Goal: Task Accomplishment & Management: Manage account settings

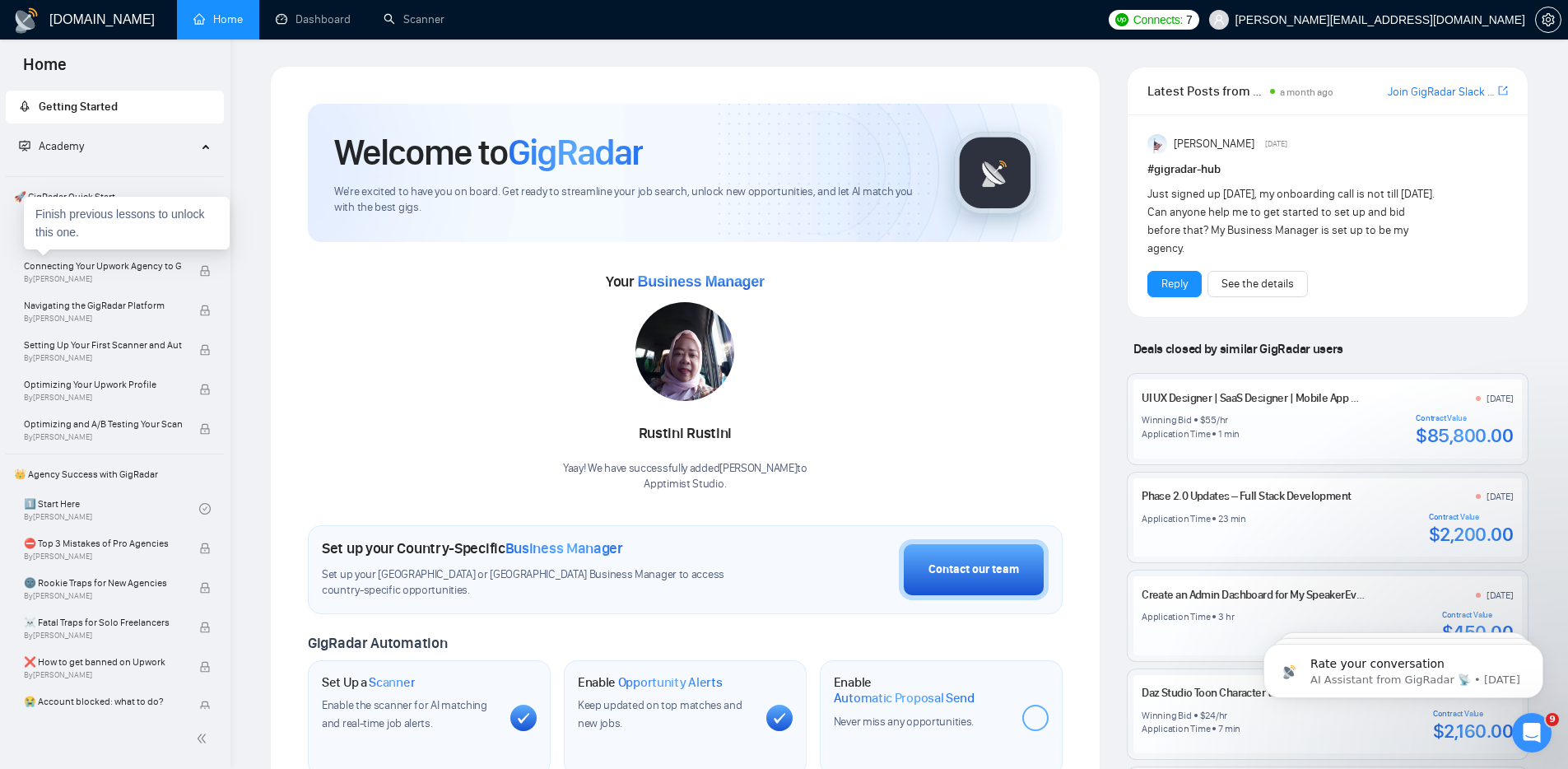
click at [144, 248] on div "Finish previous lessons to unlock this one." at bounding box center [127, 223] width 206 height 53
click at [98, 217] on link "Welcome to GigRadar By Vlad Timinsky" at bounding box center [111, 231] width 175 height 37
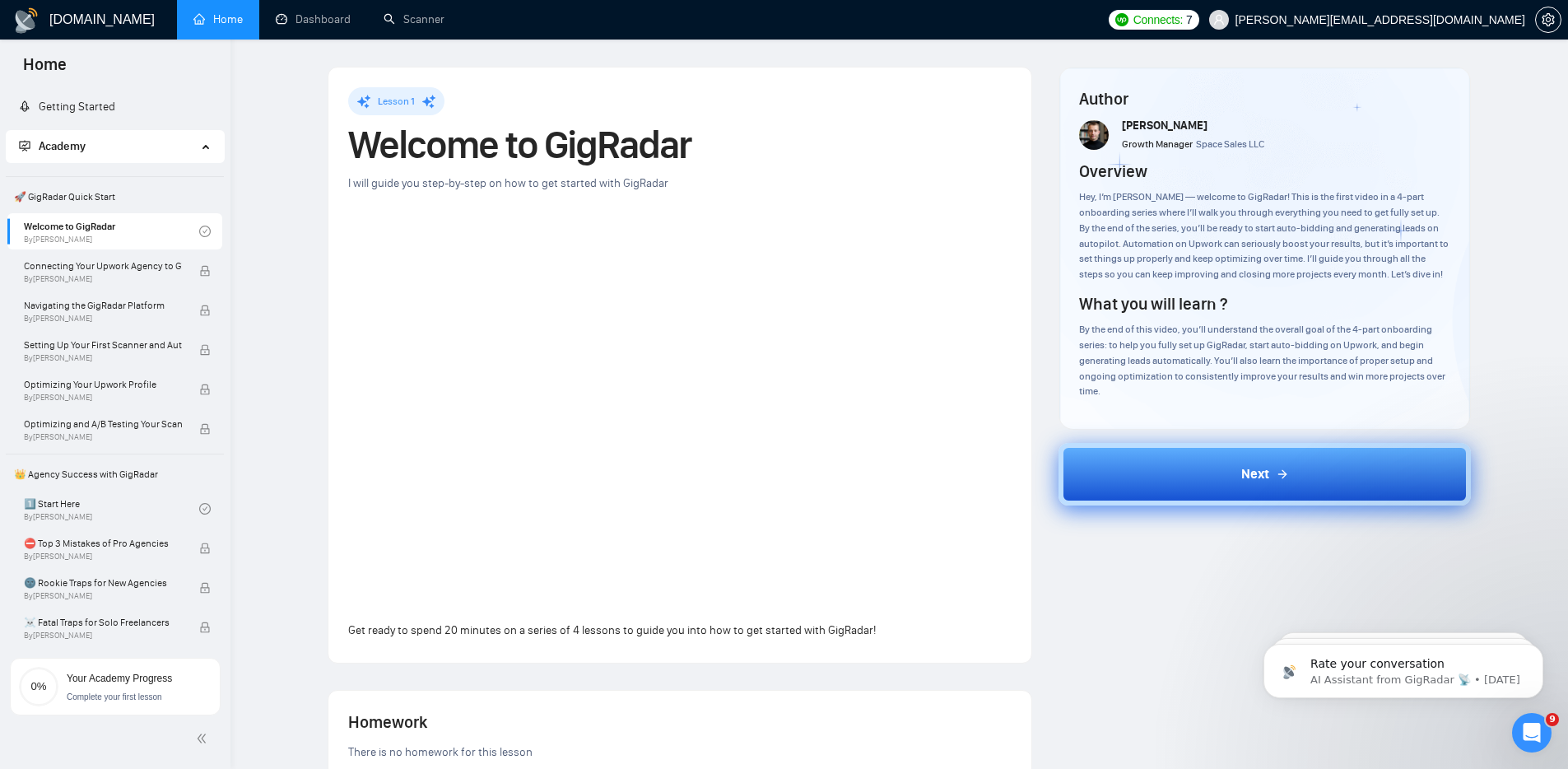
click at [1235, 467] on button "Next" at bounding box center [1264, 474] width 412 height 63
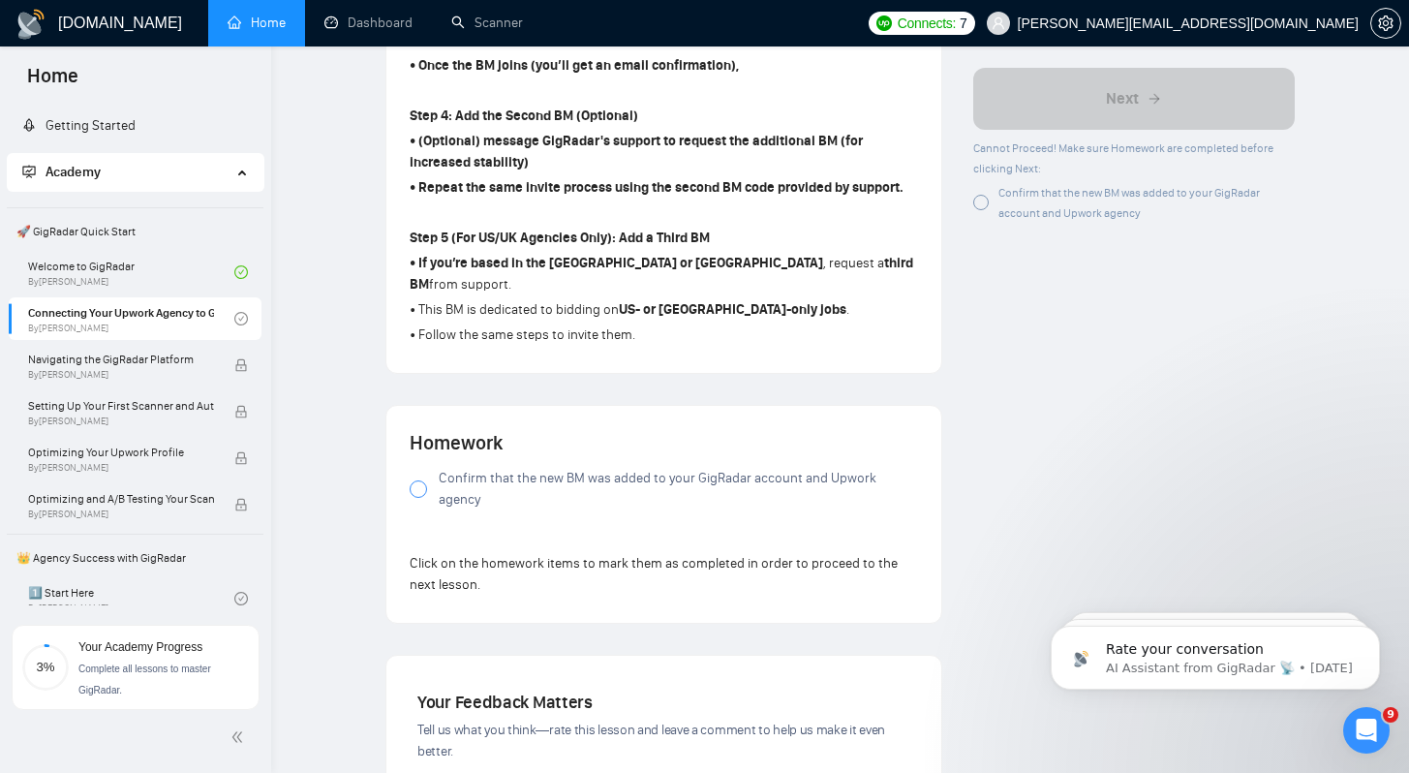
scroll to position [1229, 0]
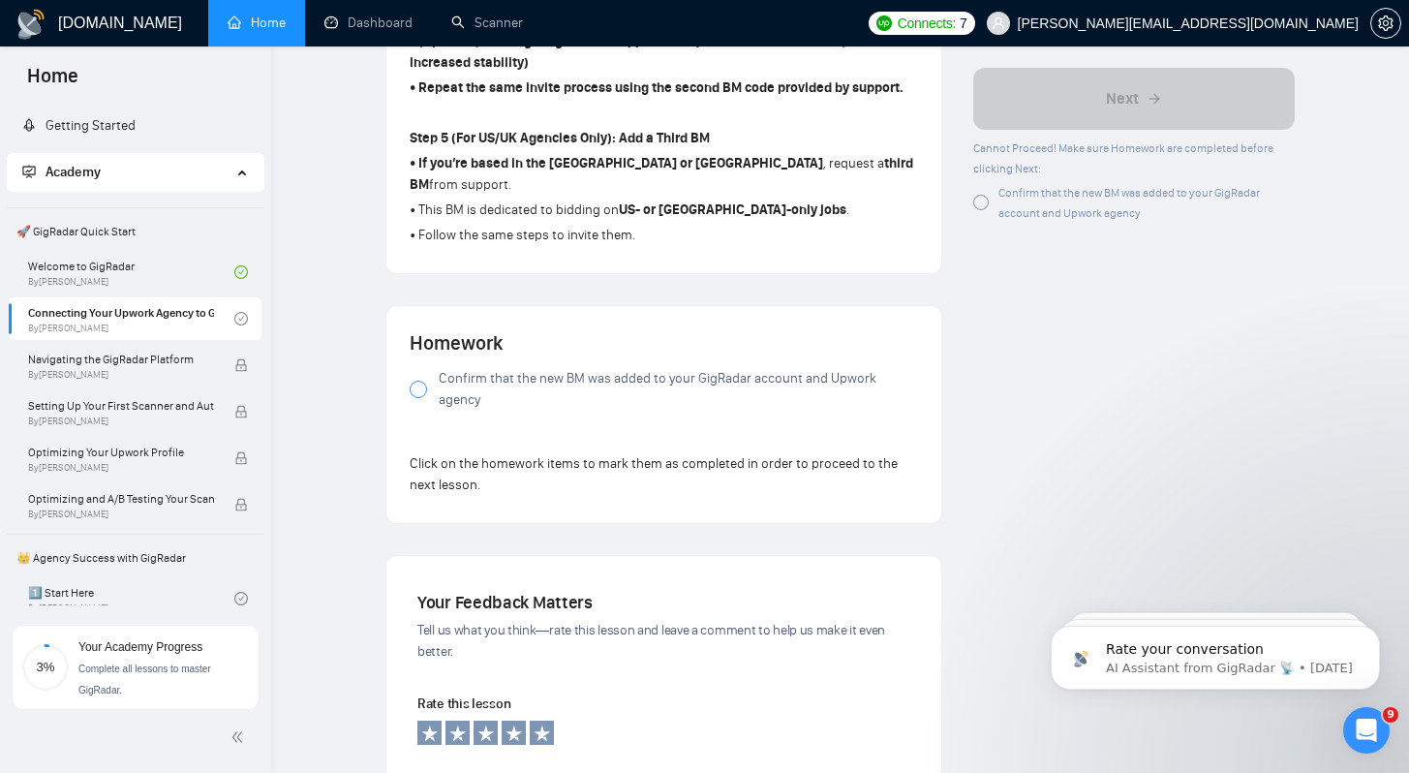
click at [507, 370] on span "Confirm that the new BM was added to your GigRadar account and Upwork agency" at bounding box center [678, 389] width 479 height 43
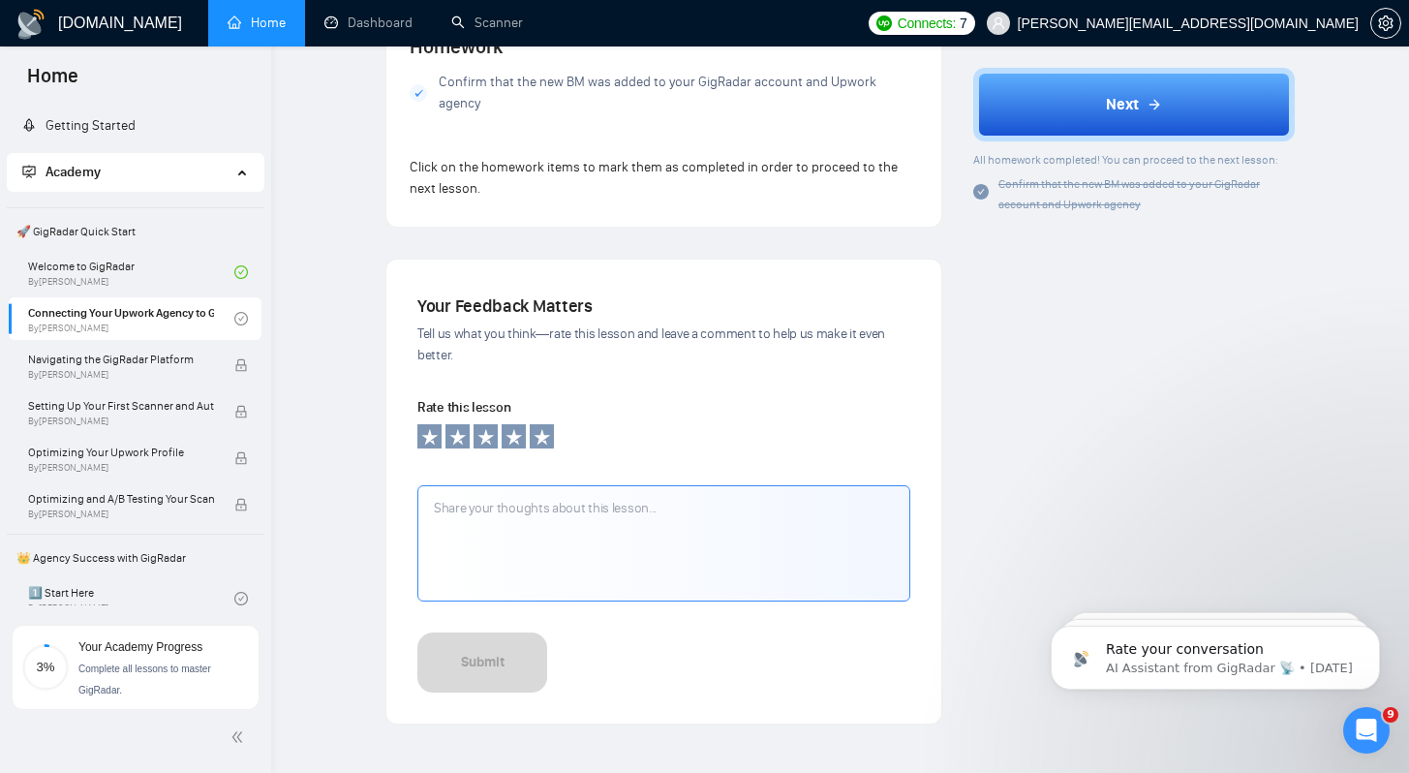
scroll to position [1625, 0]
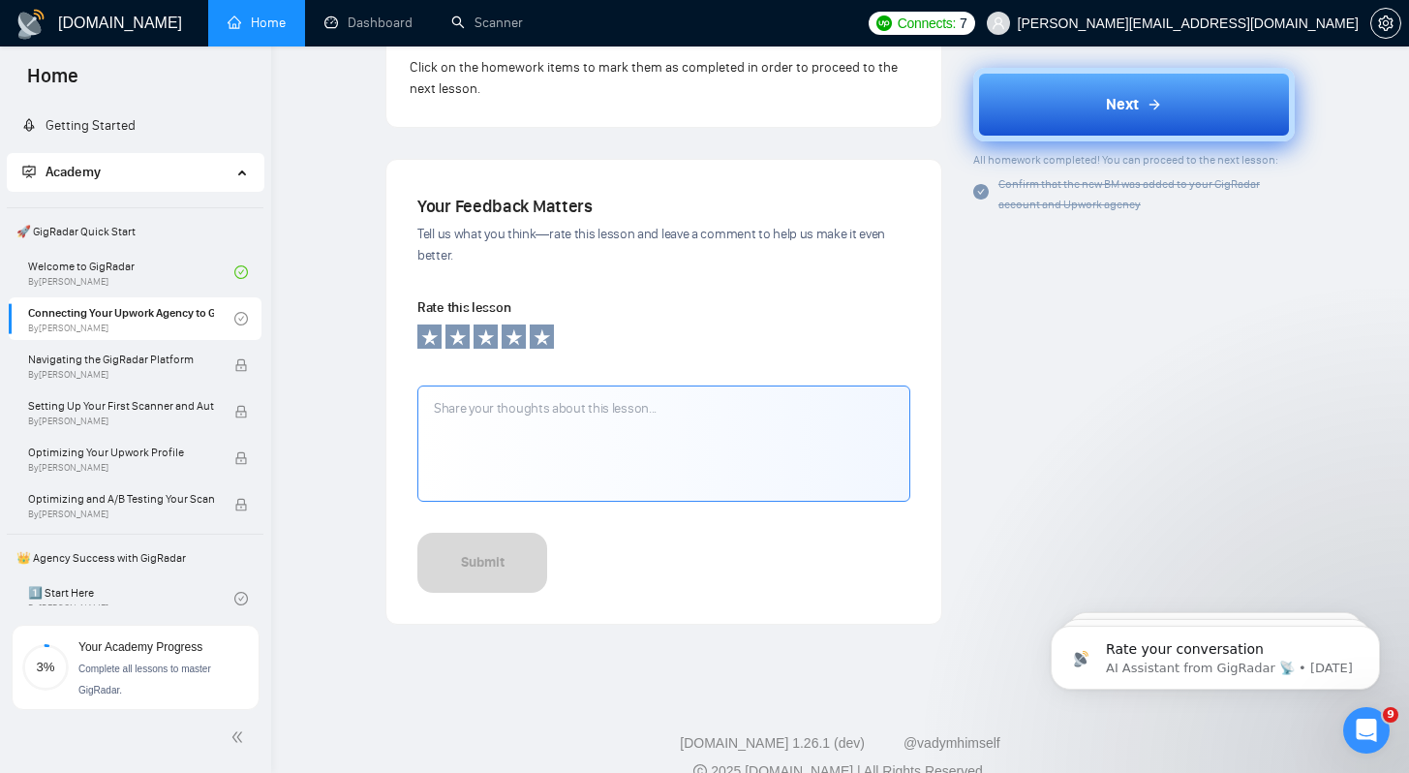
click at [1168, 114] on button "Next" at bounding box center [1134, 105] width 322 height 74
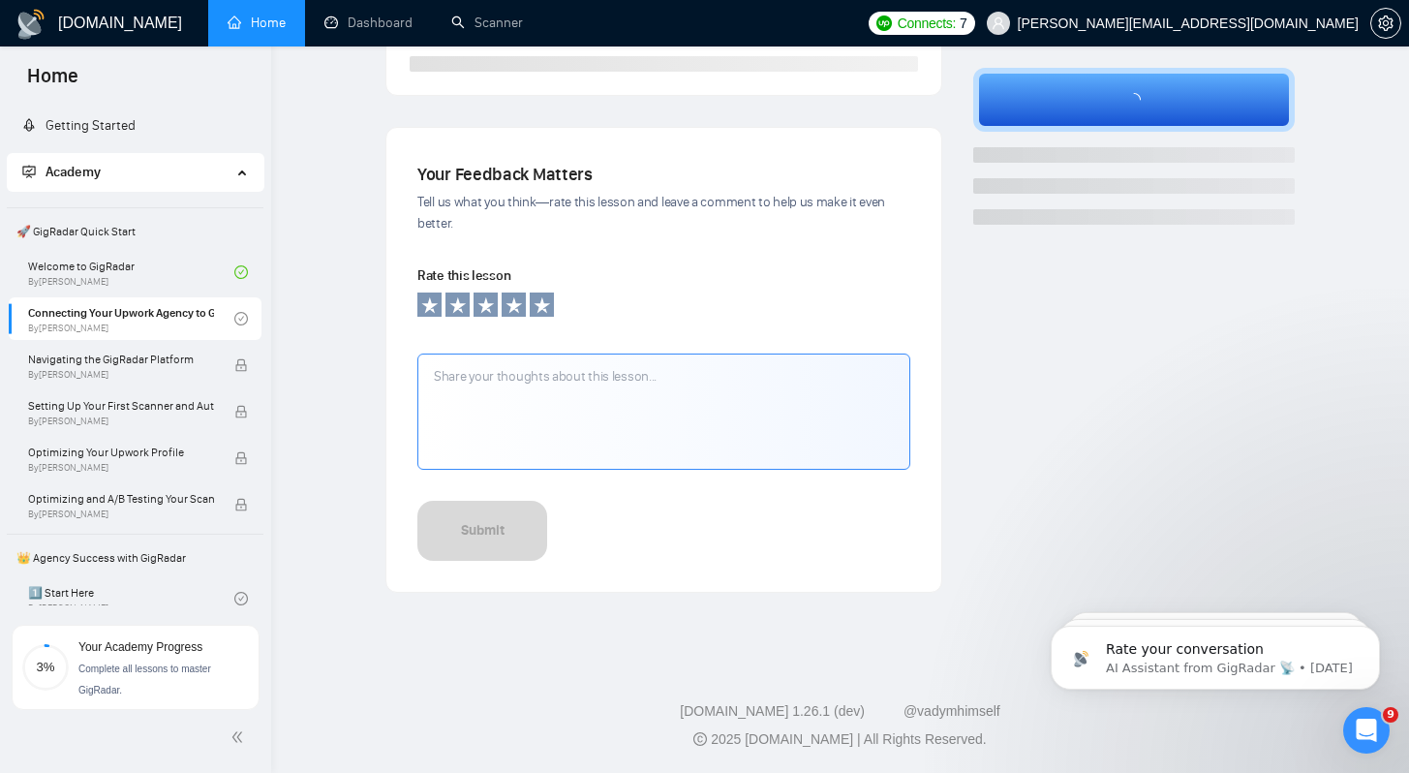
scroll to position [282, 0]
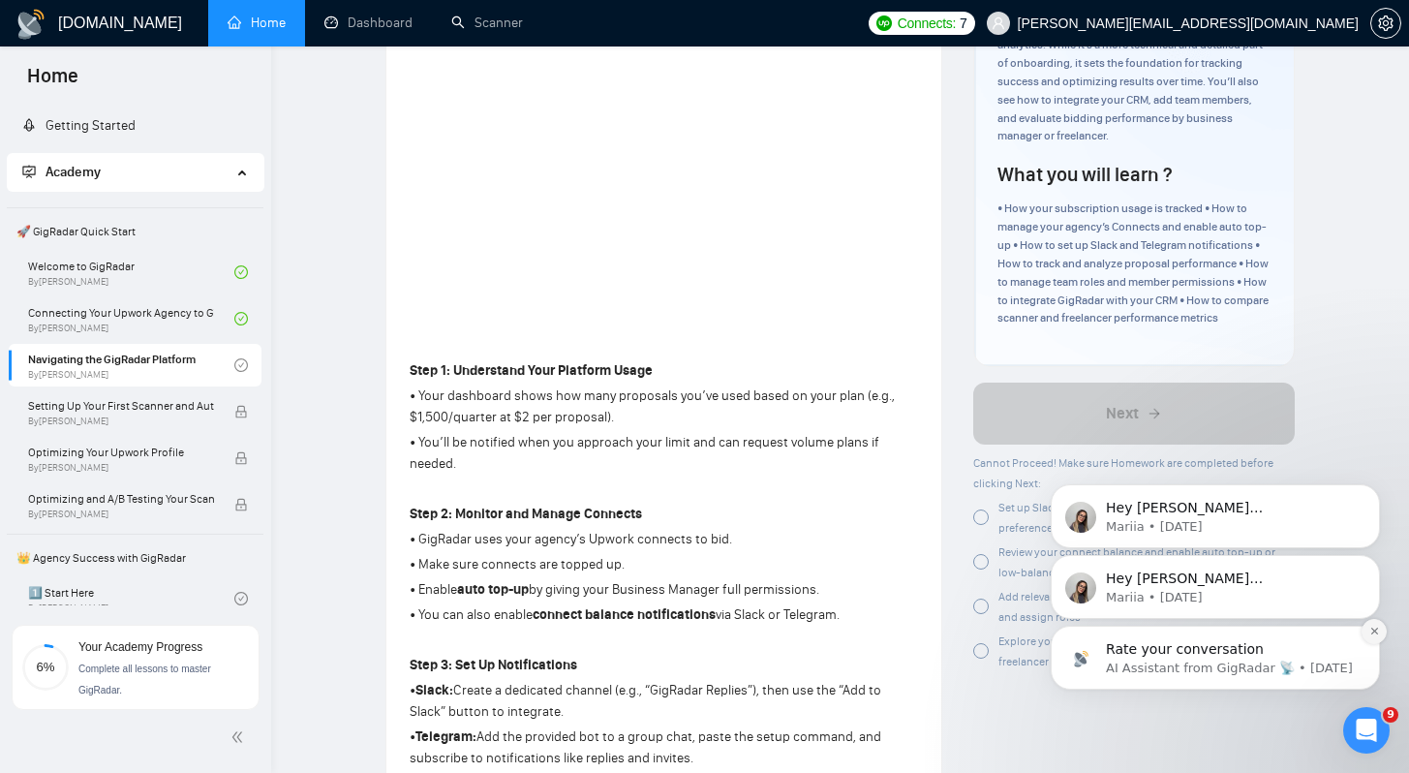
click at [1375, 634] on icon "Dismiss notification" at bounding box center [1374, 631] width 11 height 11
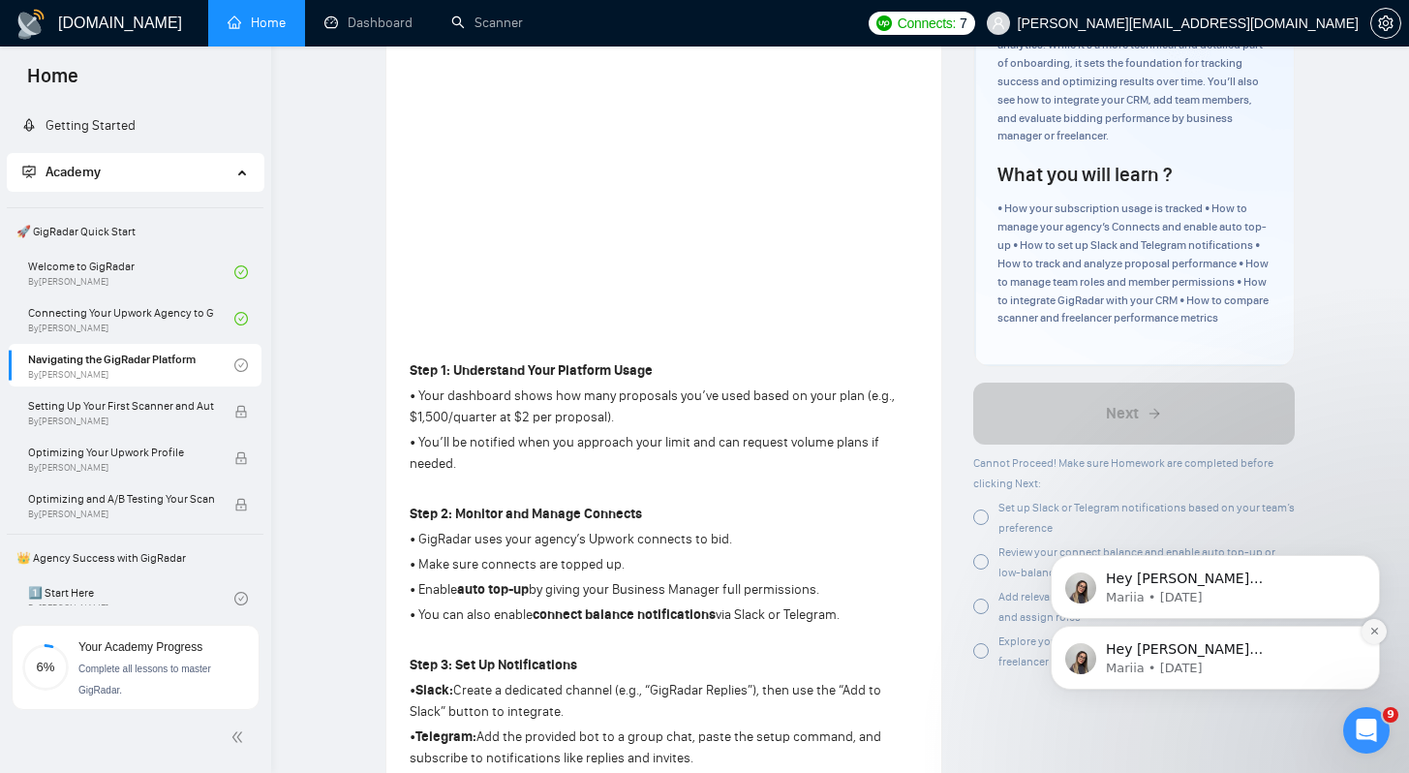
click at [1370, 632] on icon "Dismiss notification" at bounding box center [1374, 631] width 11 height 11
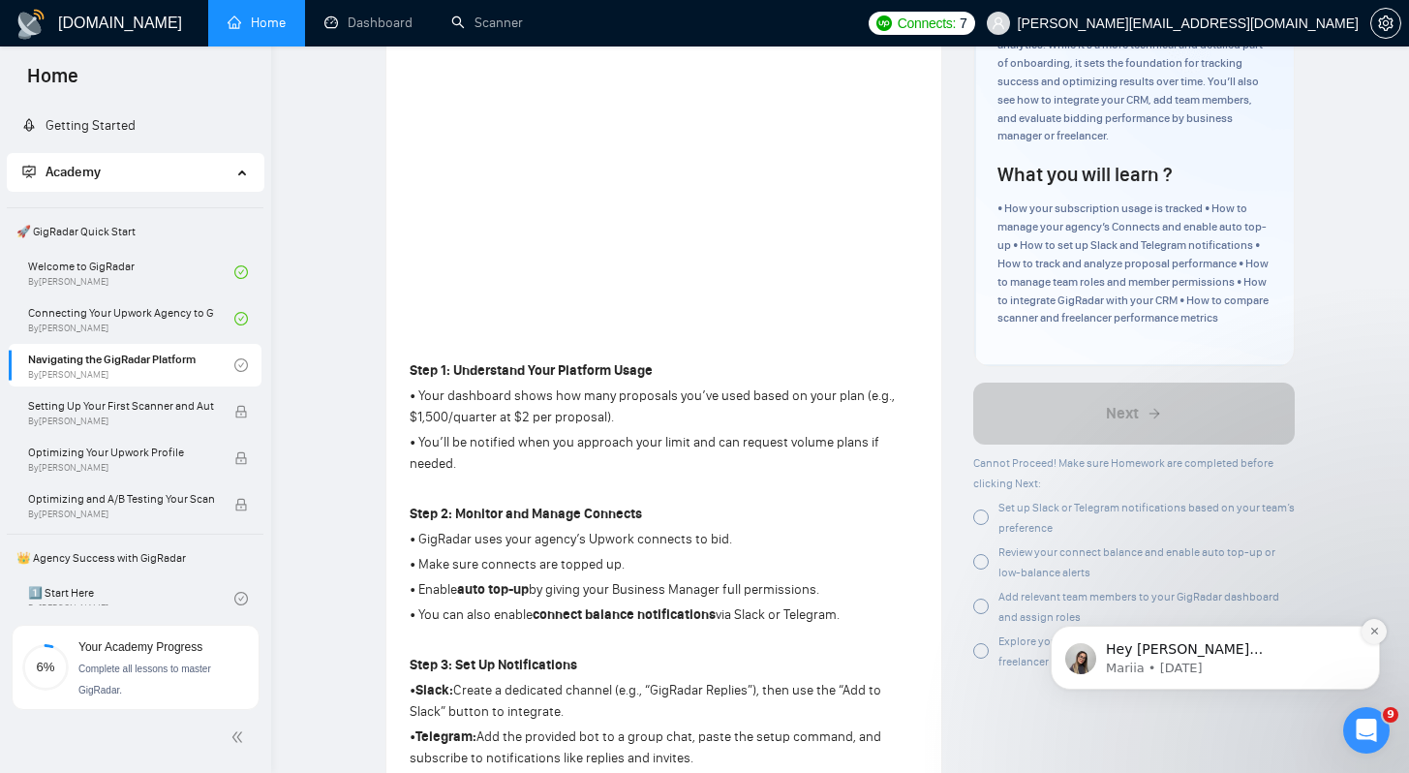
click at [1369, 633] on icon "Dismiss notification" at bounding box center [1374, 631] width 11 height 11
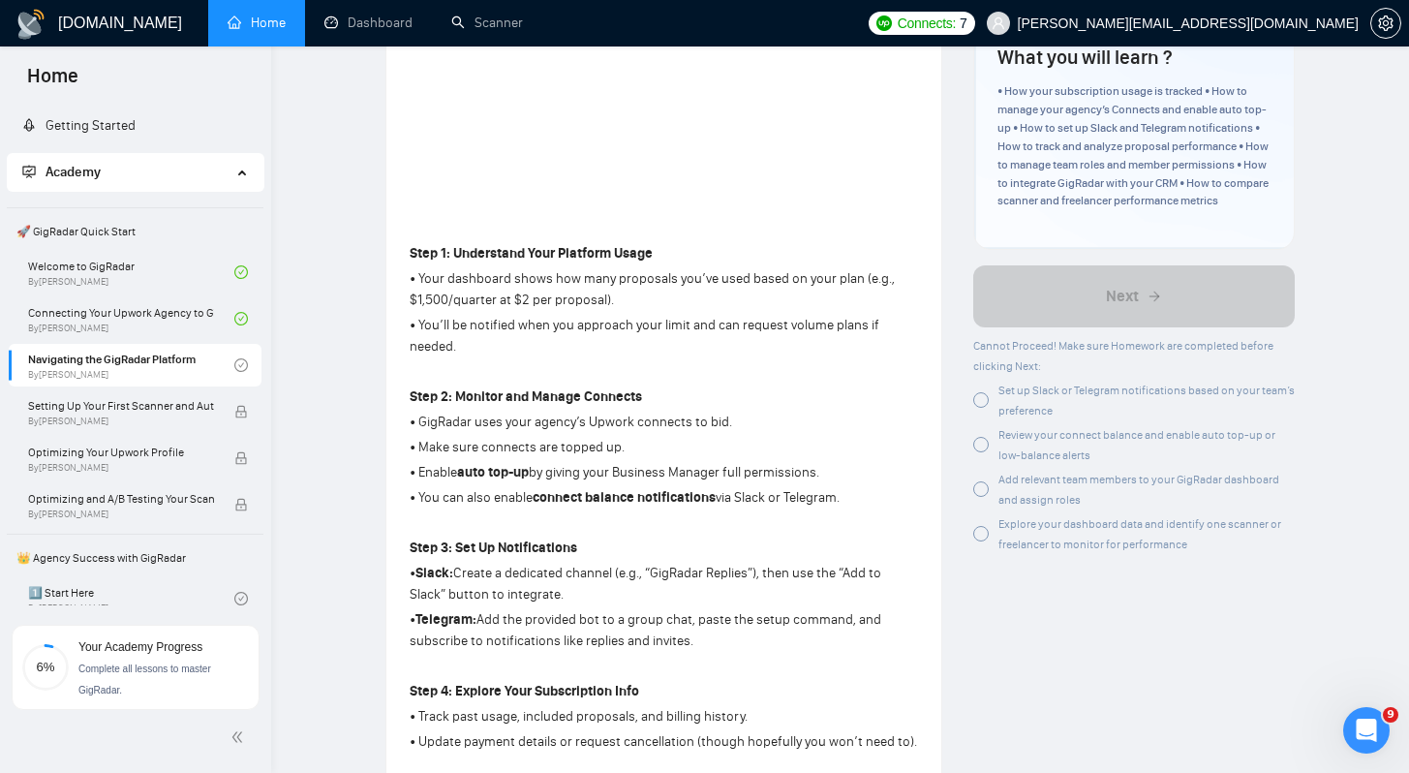
scroll to position [437, 0]
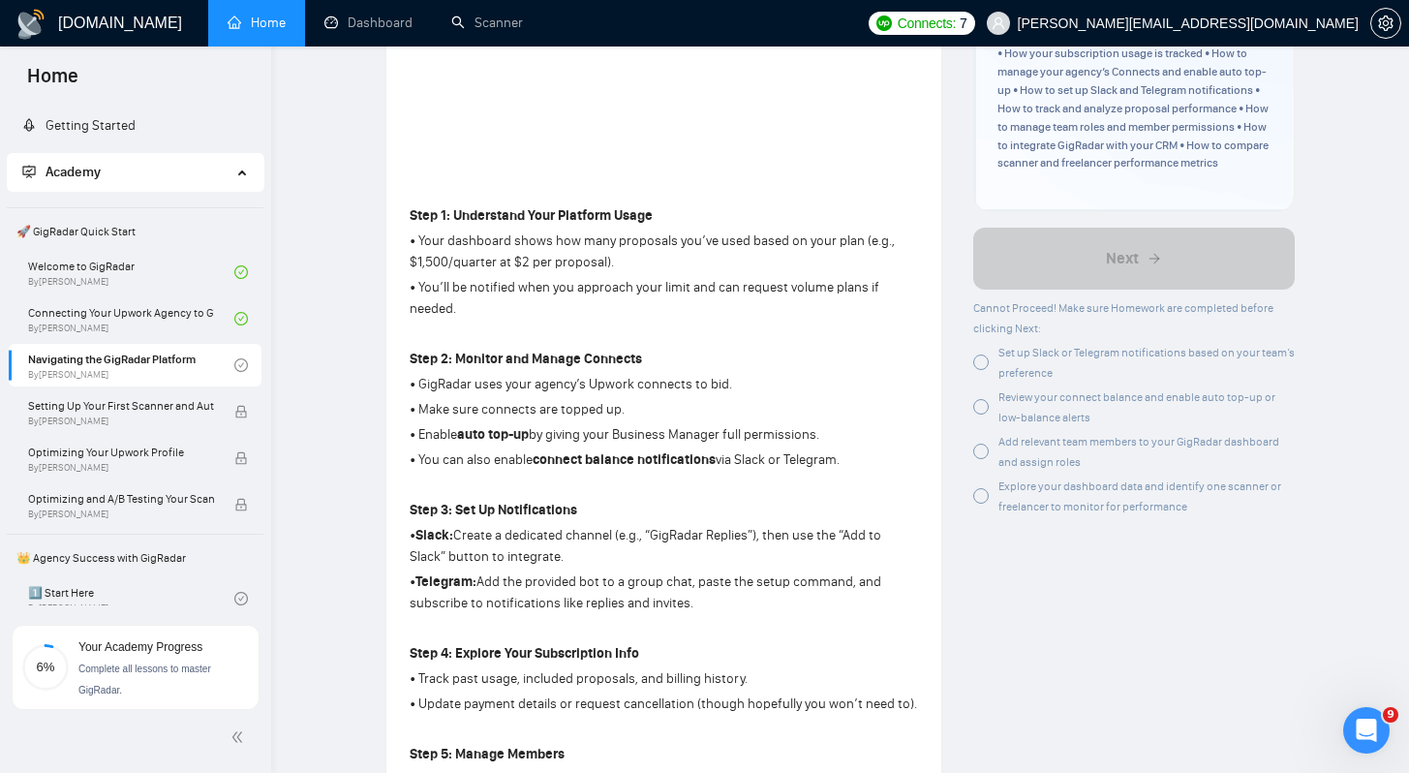
click at [987, 370] on div at bounding box center [980, 361] width 15 height 15
click at [980, 459] on div at bounding box center [980, 451] width 15 height 15
click at [977, 504] on div at bounding box center [980, 495] width 15 height 15
click at [982, 415] on div at bounding box center [980, 406] width 15 height 15
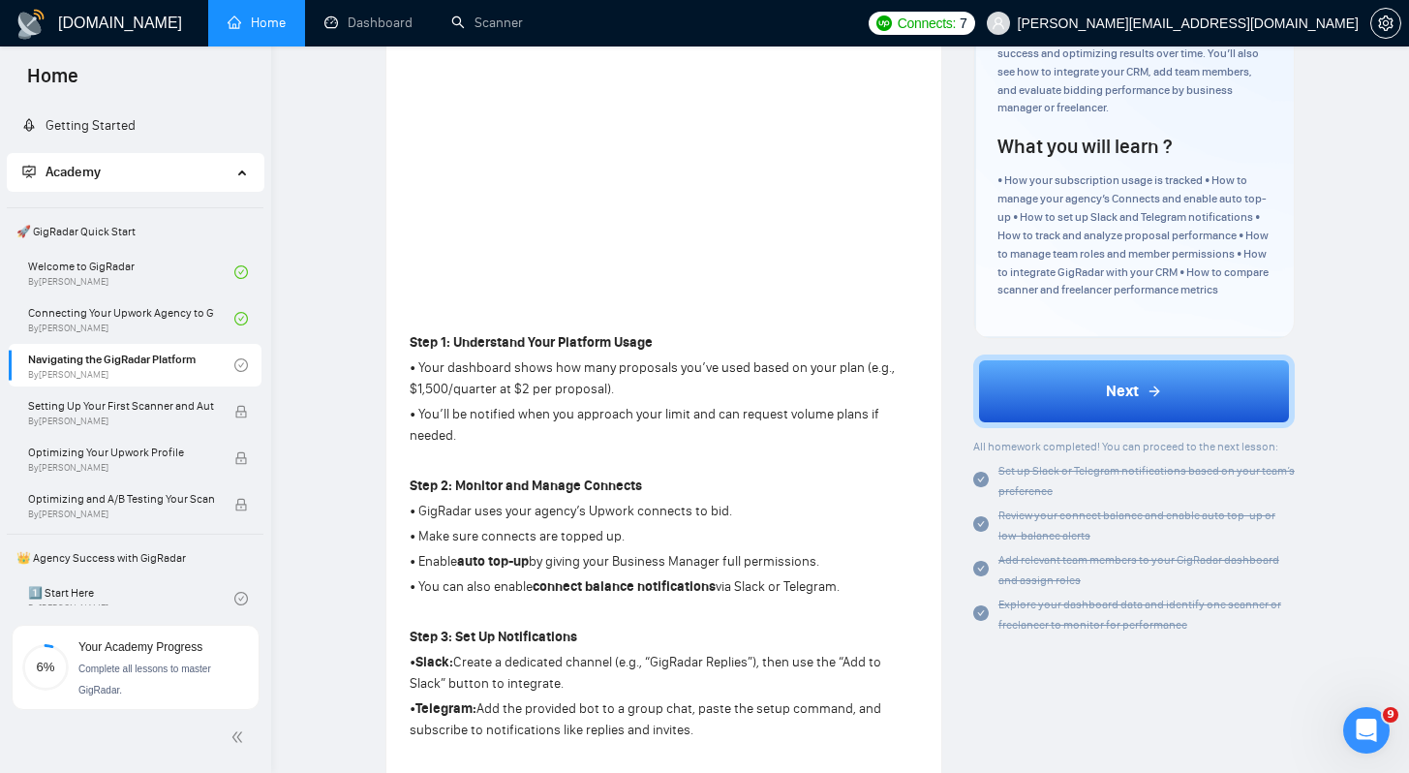
scroll to position [0, 0]
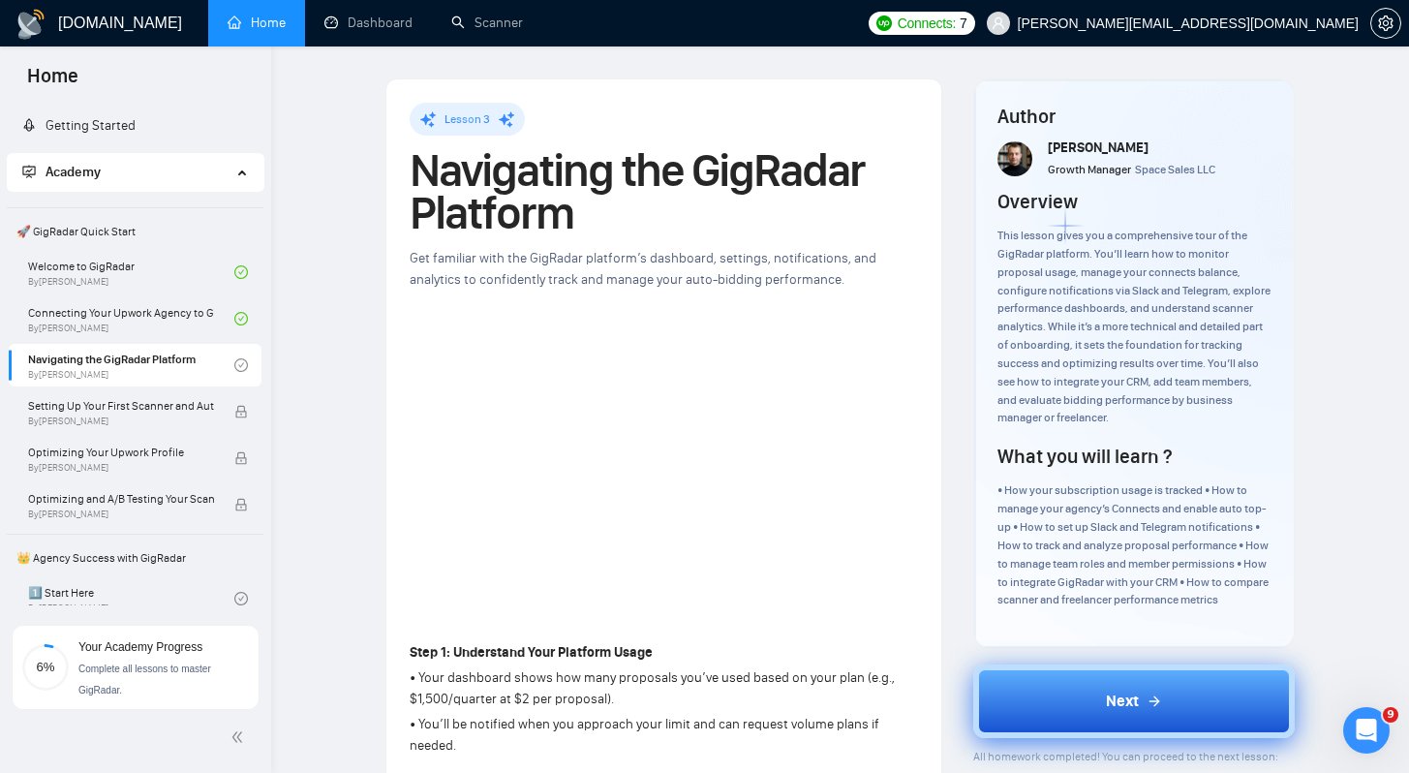
click at [1145, 713] on div "Next" at bounding box center [1134, 701] width 56 height 23
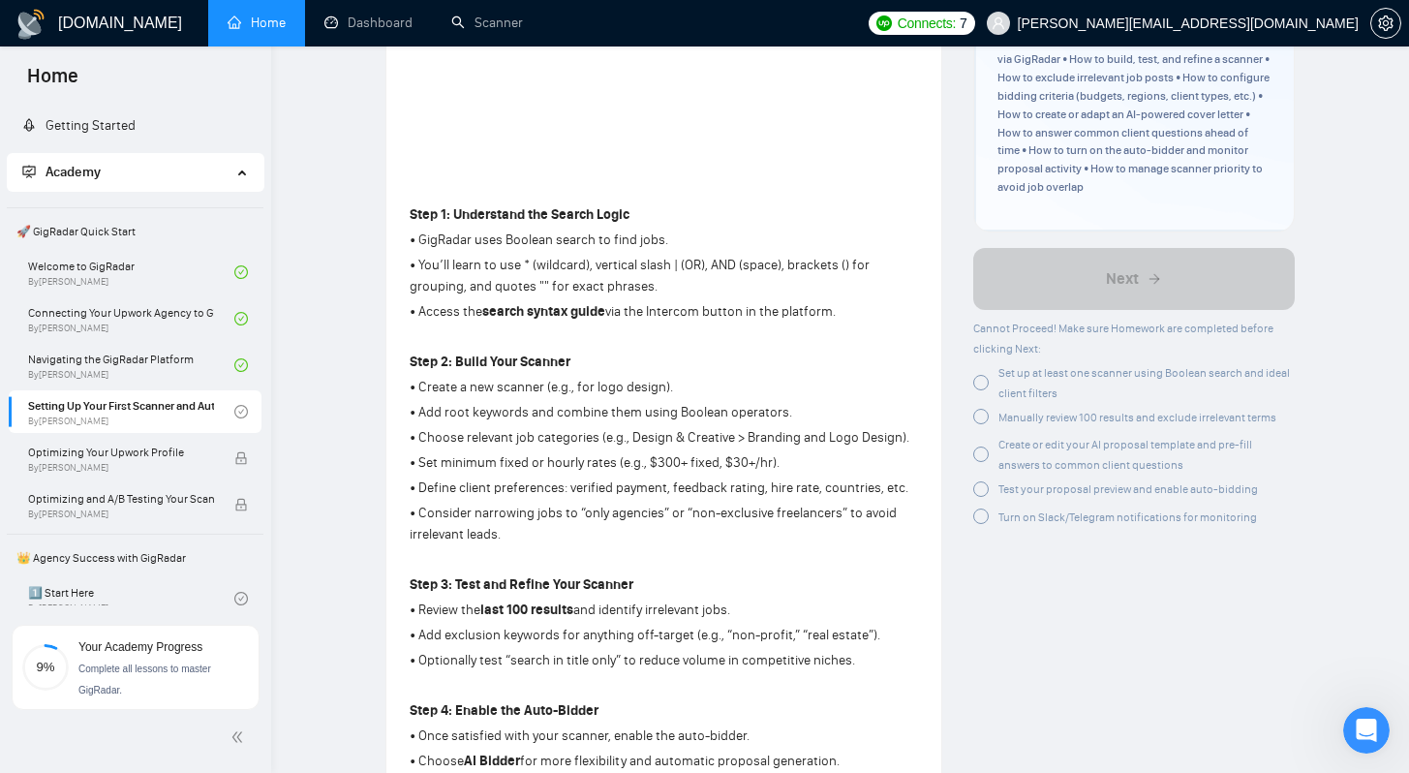
scroll to position [538, 0]
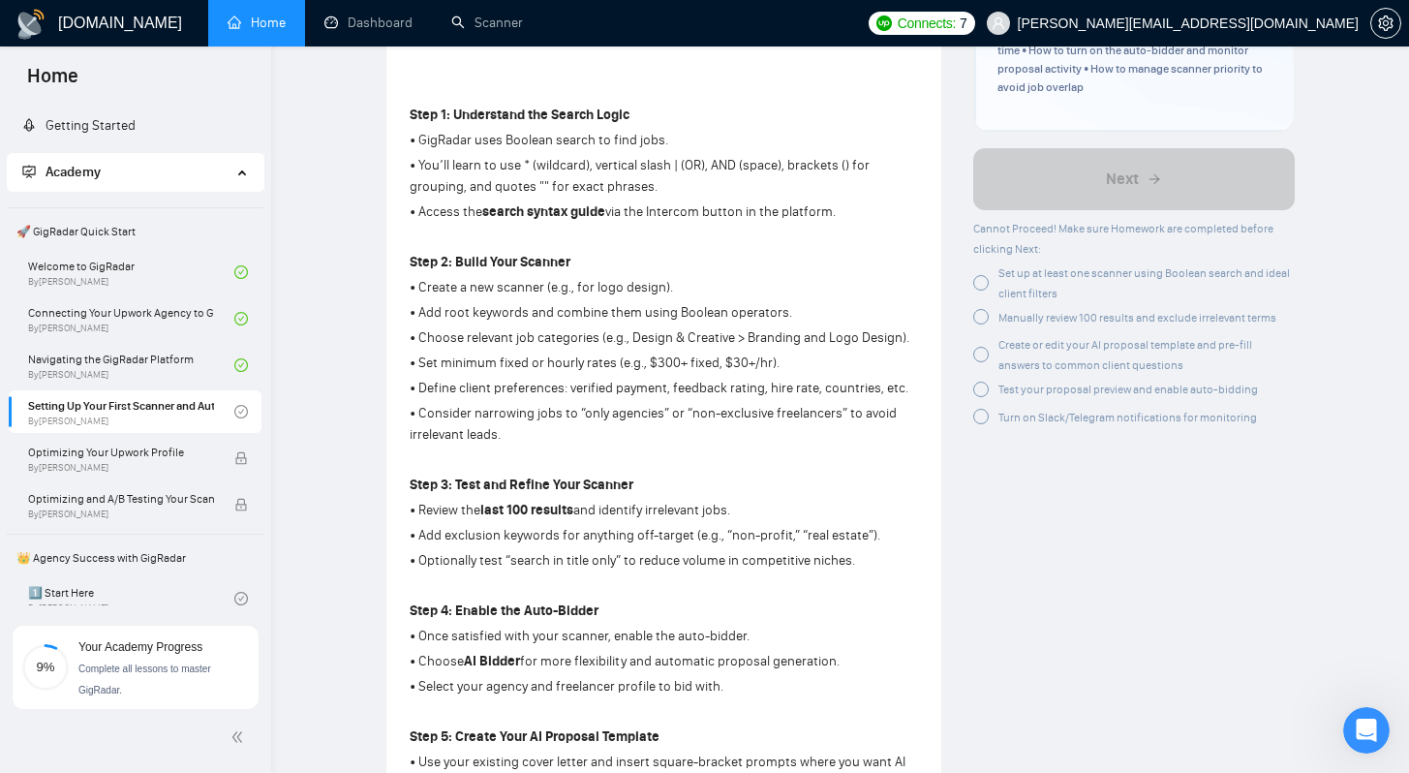
click at [982, 273] on div "Set up at least one scanner using Boolean search and ideal client filters" at bounding box center [1134, 282] width 322 height 41
click at [983, 316] on div at bounding box center [980, 316] width 15 height 15
drag, startPoint x: 977, startPoint y: 352, endPoint x: 980, endPoint y: 388, distance: 36.9
click at [977, 353] on div at bounding box center [980, 354] width 15 height 15
click at [979, 389] on div at bounding box center [980, 389] width 15 height 15
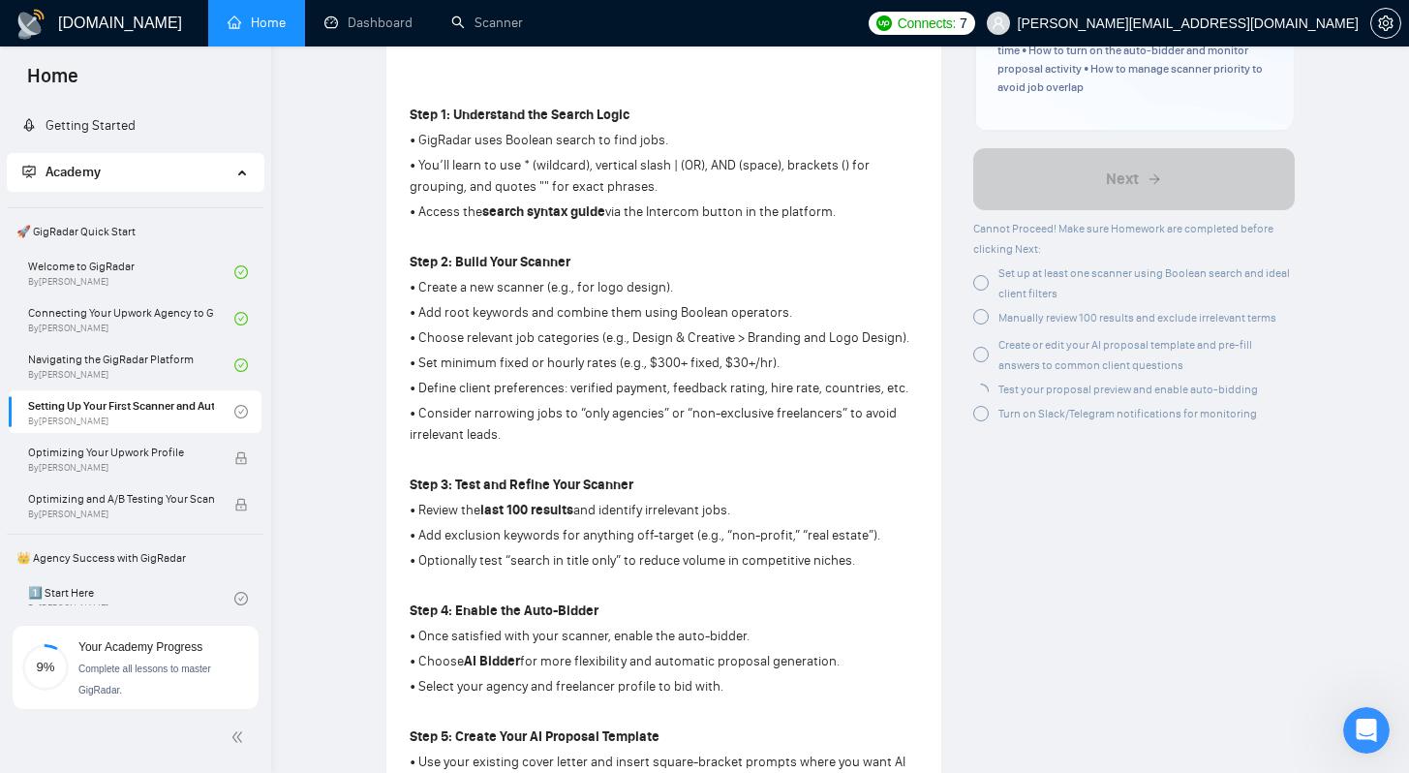
click at [981, 423] on div "Turn on Slack/Telegram notifications for monitoring" at bounding box center [1134, 415] width 322 height 24
click at [979, 415] on div at bounding box center [980, 409] width 15 height 15
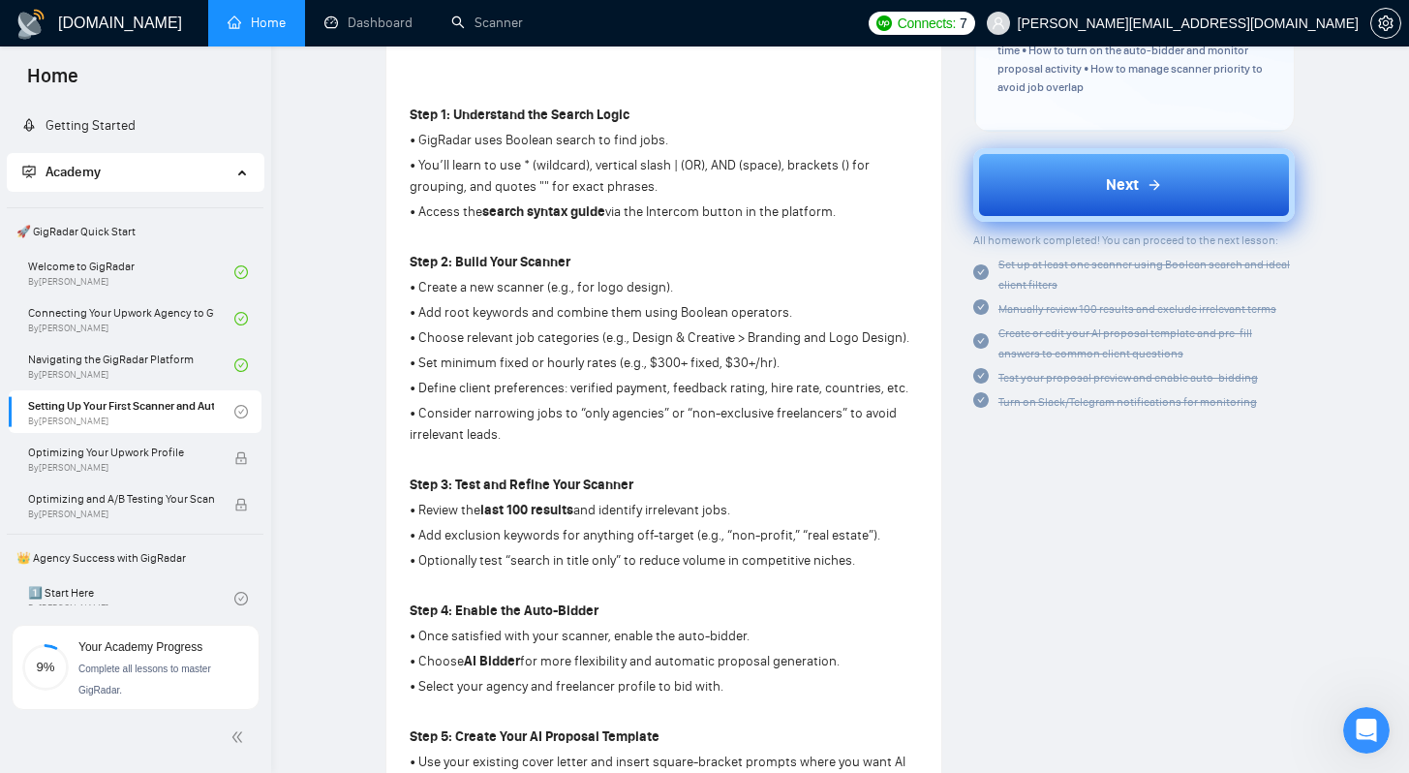
click at [1096, 179] on button "Next" at bounding box center [1134, 185] width 322 height 74
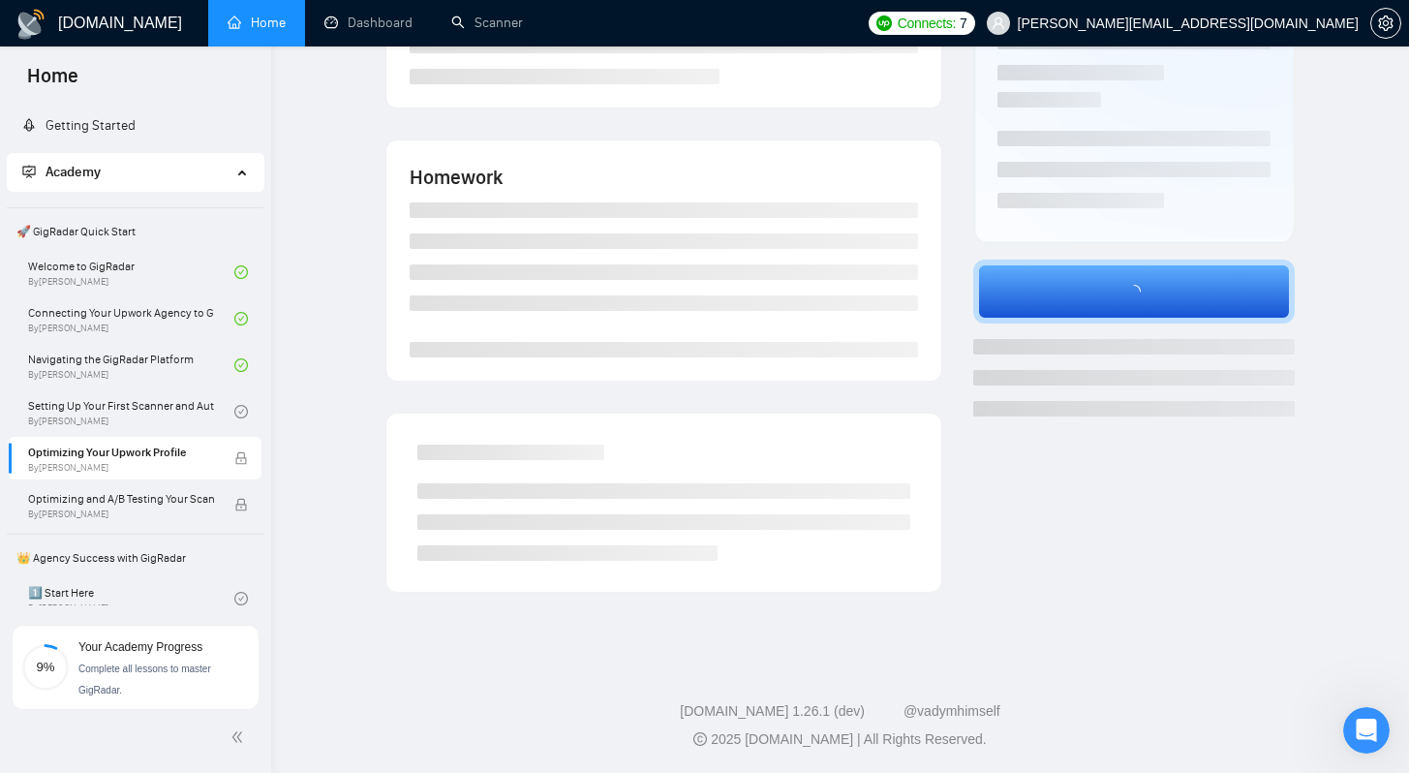
scroll to position [282, 0]
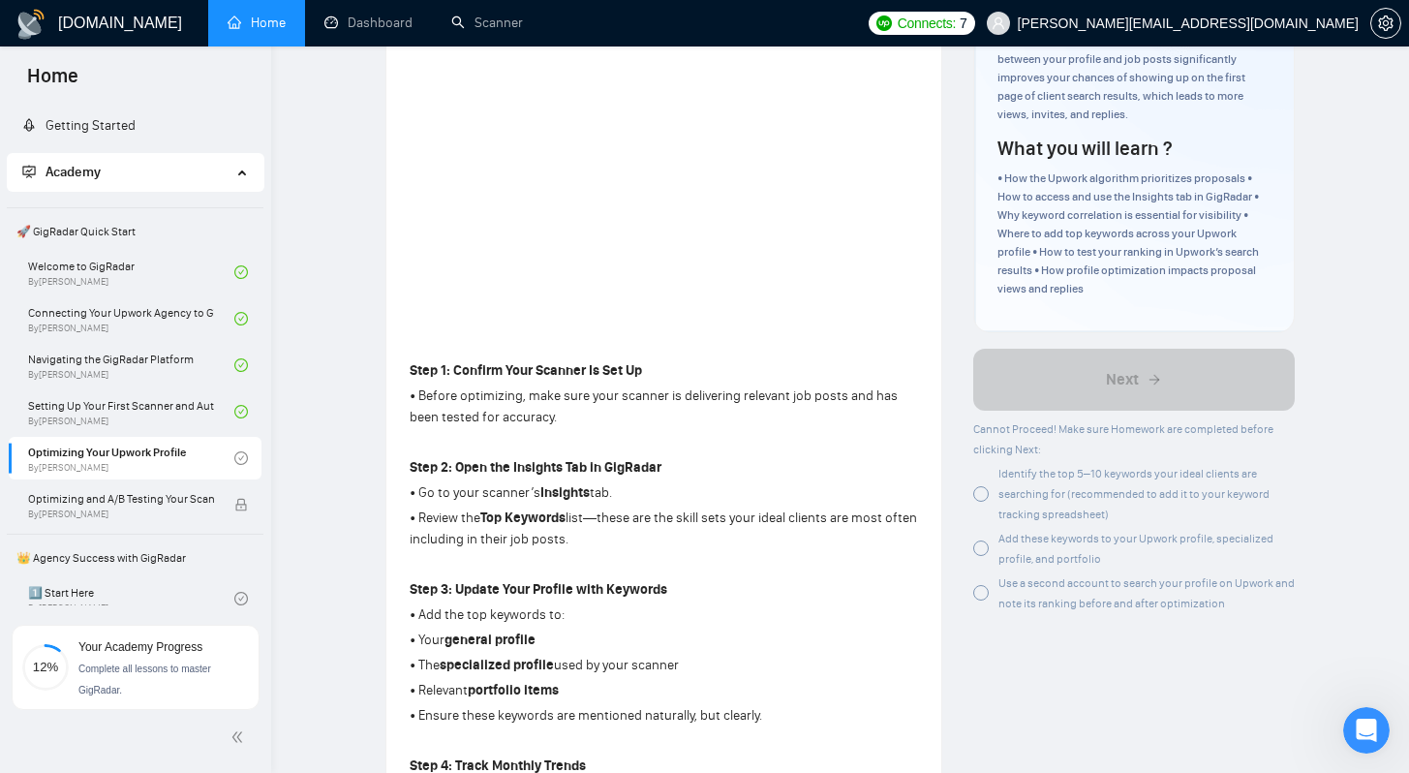
click at [976, 495] on div at bounding box center [980, 493] width 15 height 15
click at [984, 552] on div at bounding box center [980, 547] width 15 height 15
click at [982, 599] on div at bounding box center [980, 592] width 15 height 15
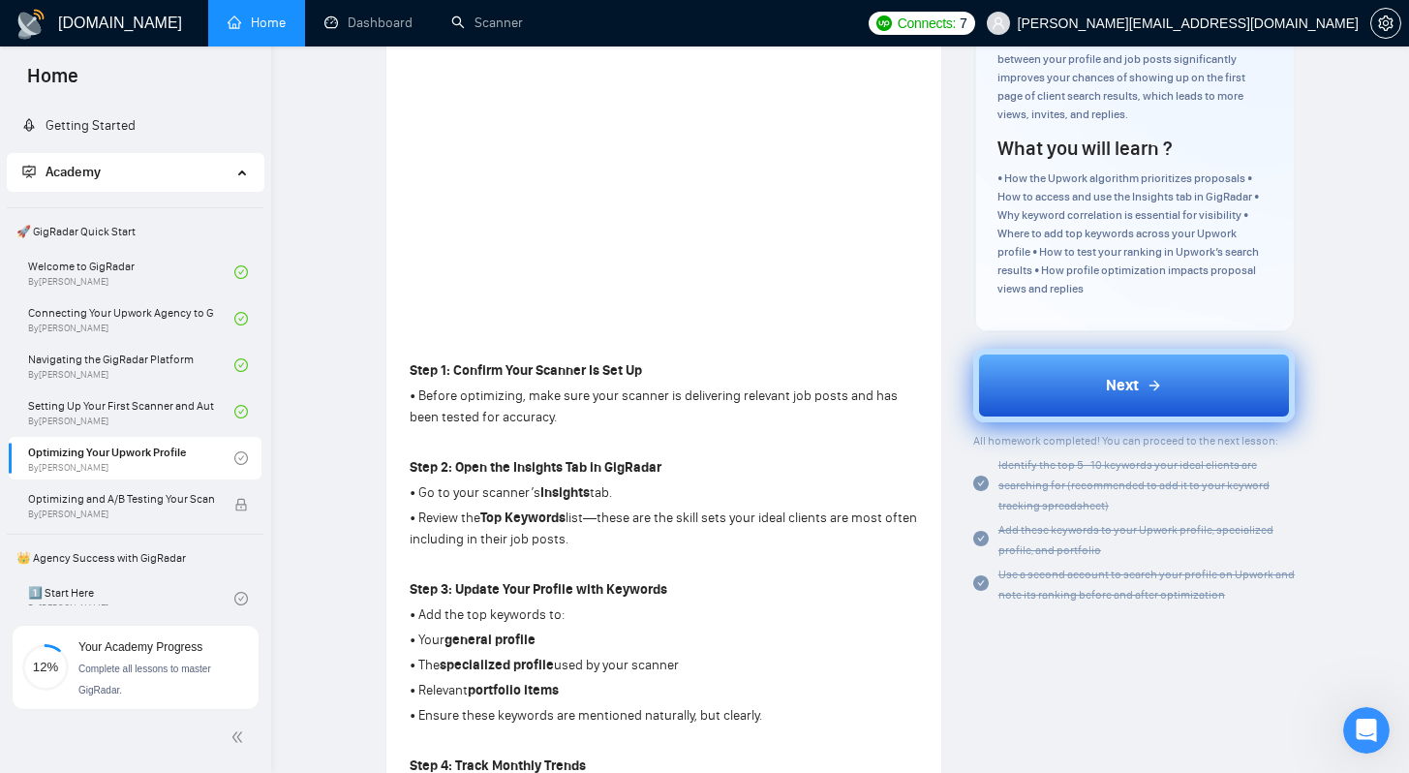
click at [1076, 404] on button "Next" at bounding box center [1134, 386] width 322 height 74
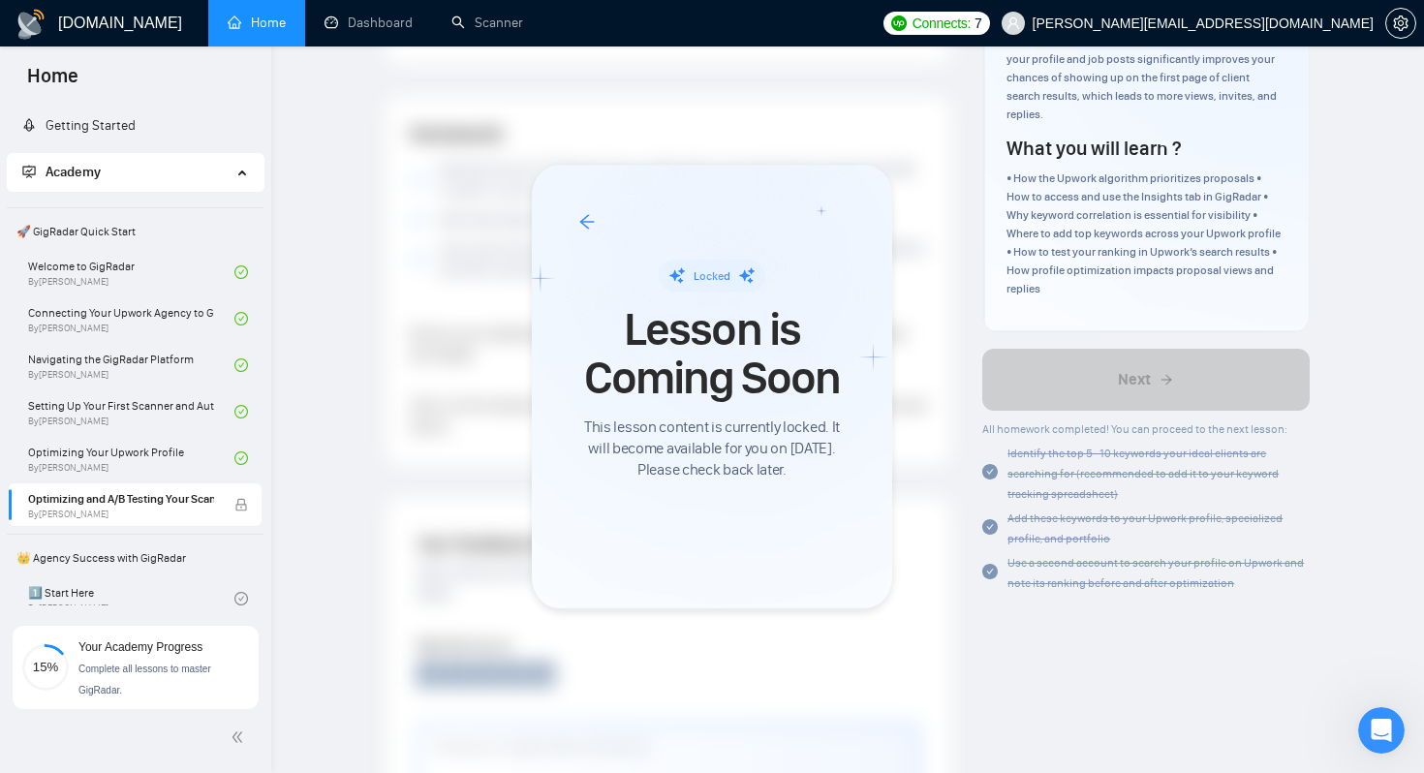
click at [909, 495] on div at bounding box center [712, 386] width 1424 height 773
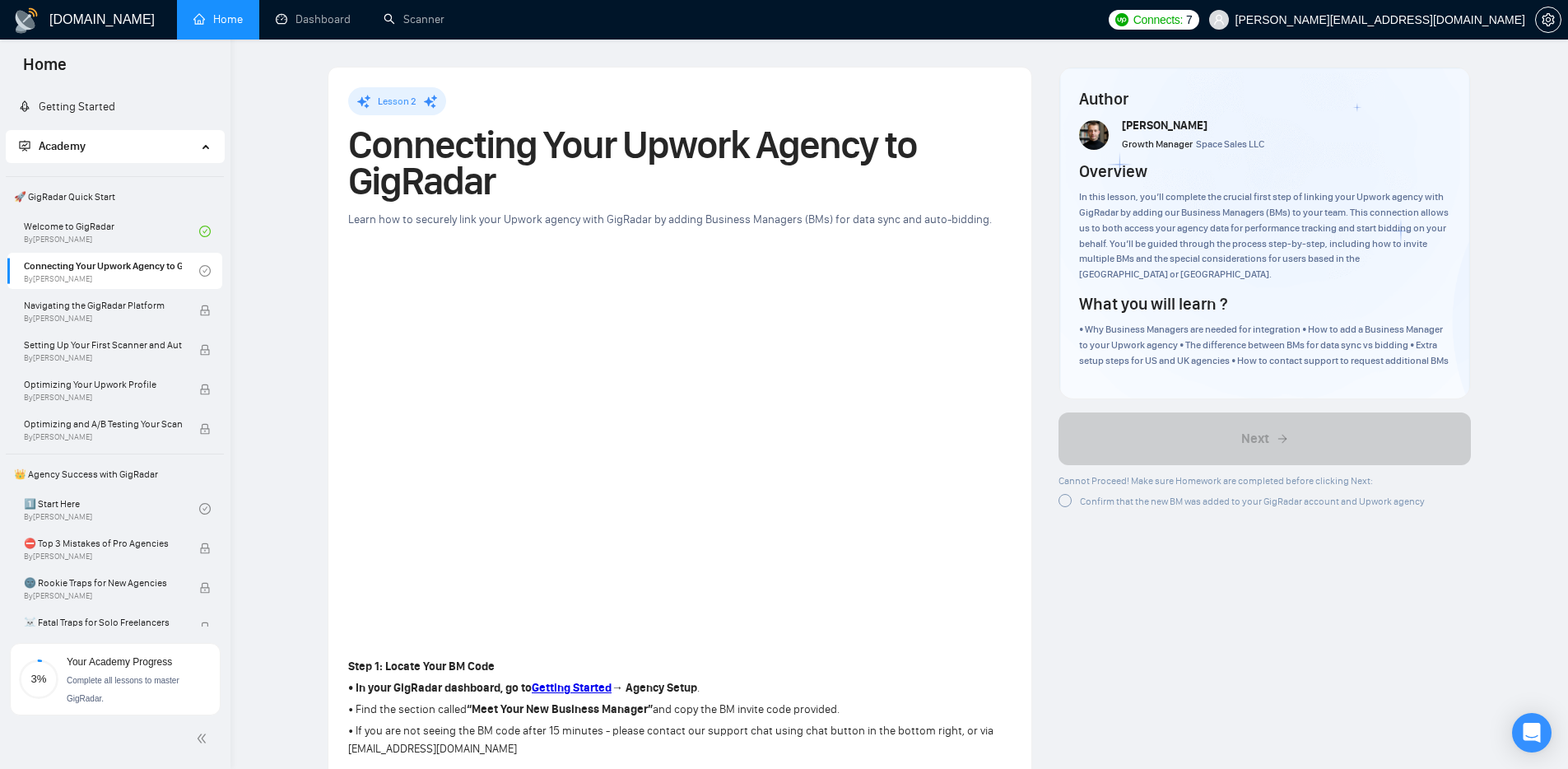
click at [52, 53] on span "Home" at bounding box center [45, 70] width 70 height 35
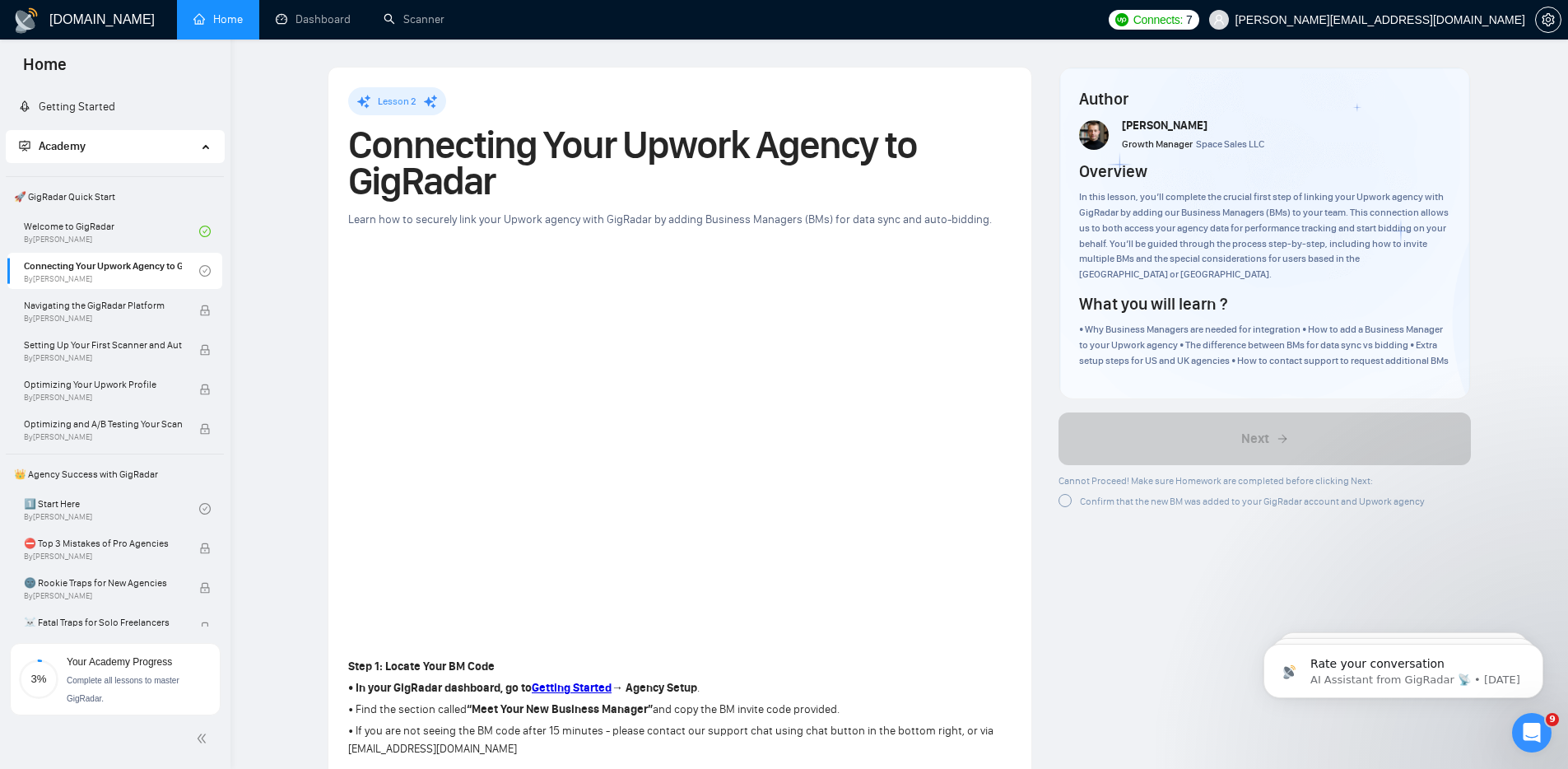
click at [54, 65] on span "Home" at bounding box center [45, 70] width 70 height 35
click at [63, 100] on link "Getting Started" at bounding box center [66, 106] width 96 height 14
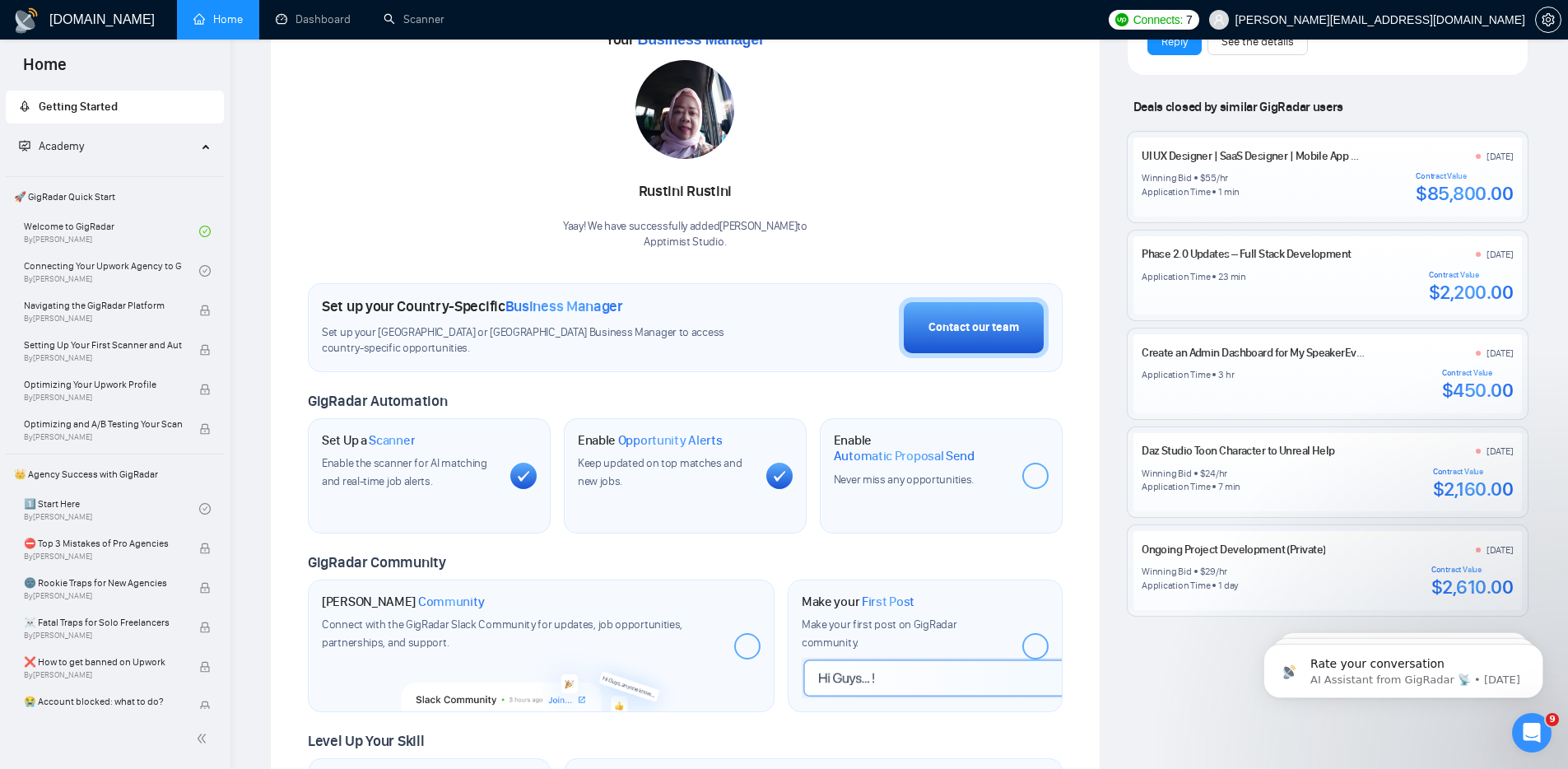
scroll to position [175, 0]
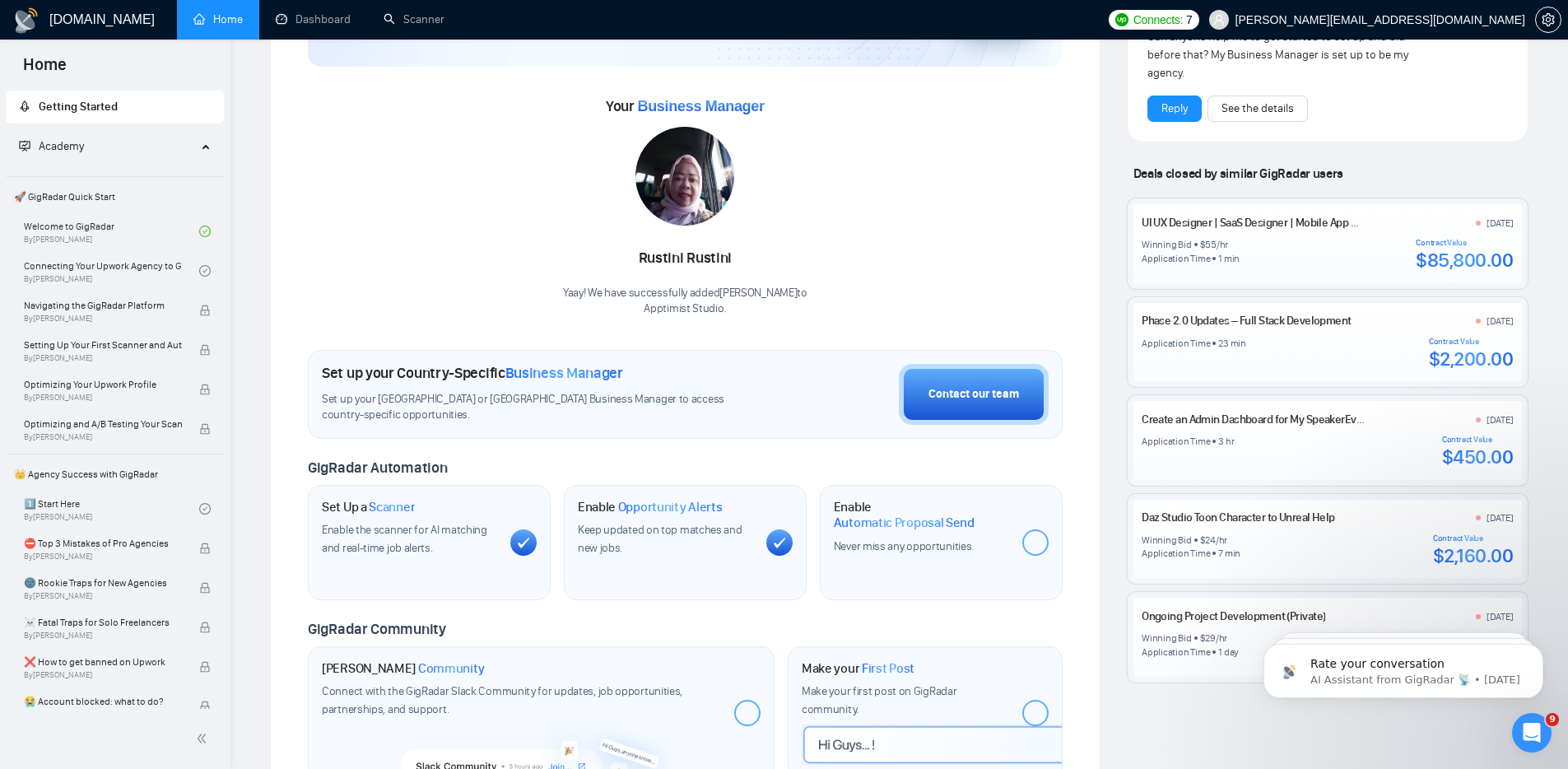
click at [206, 18] on link "Home" at bounding box center [218, 20] width 49 height 14
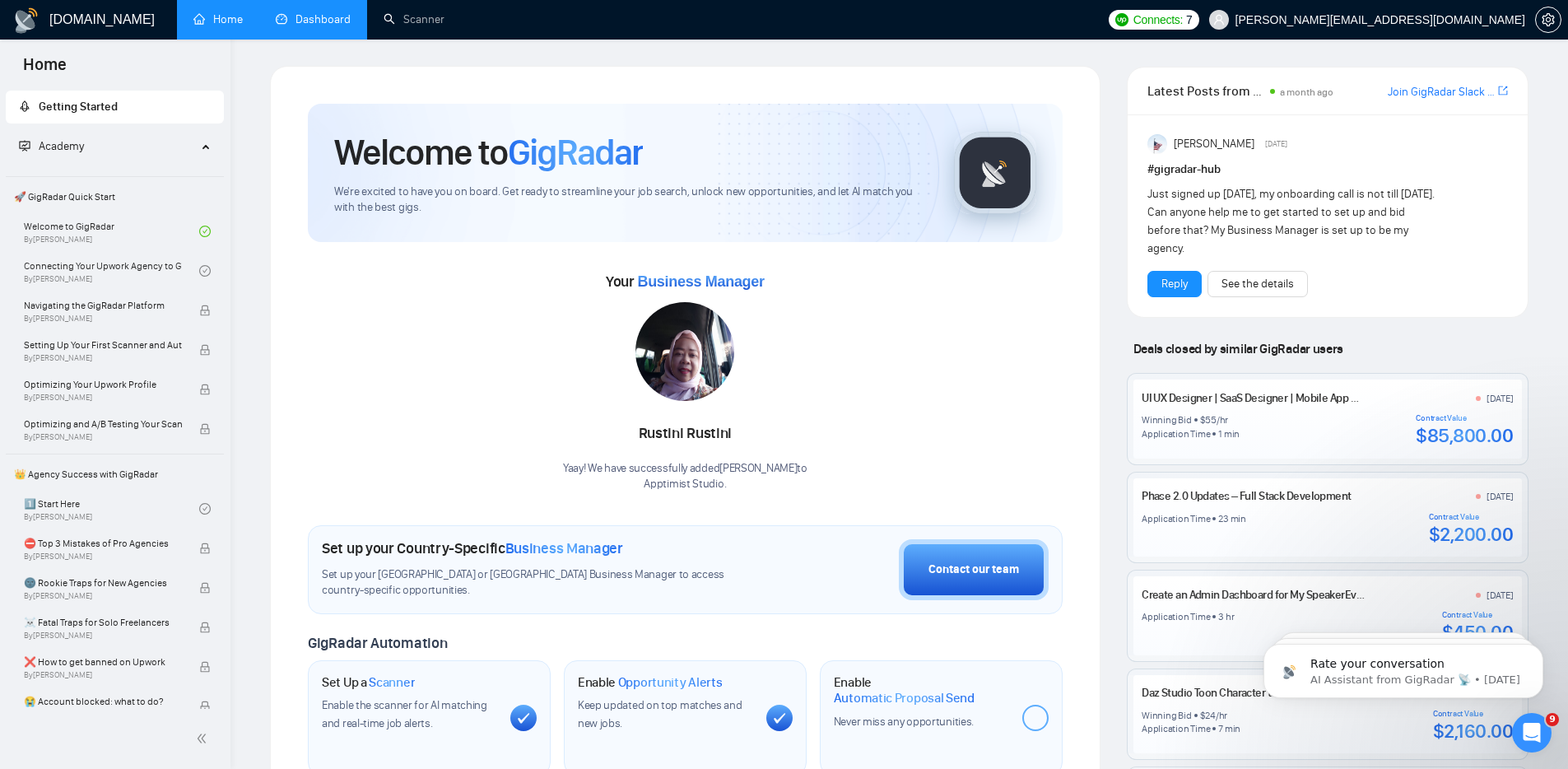
click at [319, 26] on link "Dashboard" at bounding box center [313, 20] width 75 height 14
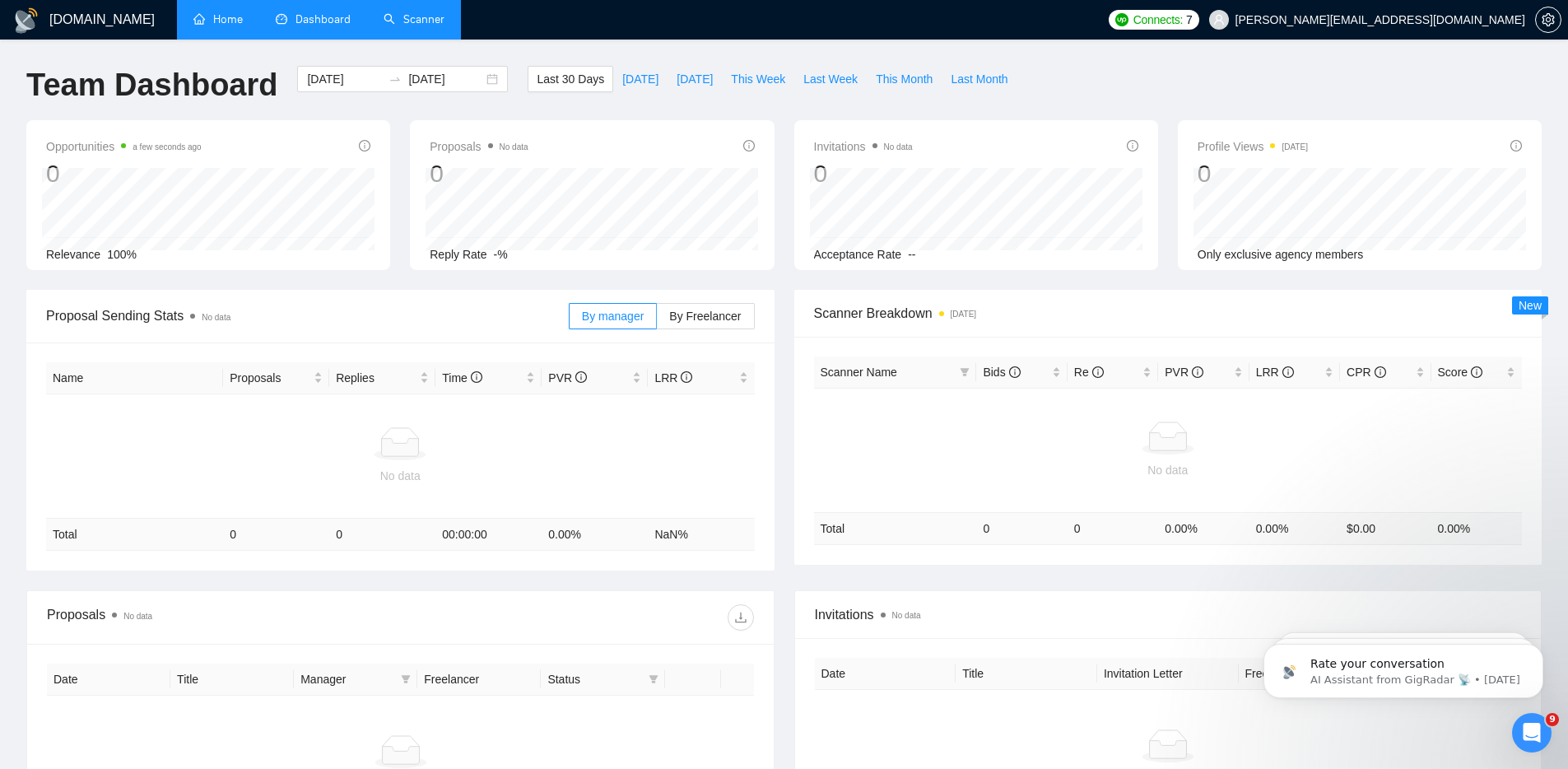
click at [409, 26] on link "Scanner" at bounding box center [414, 20] width 61 height 14
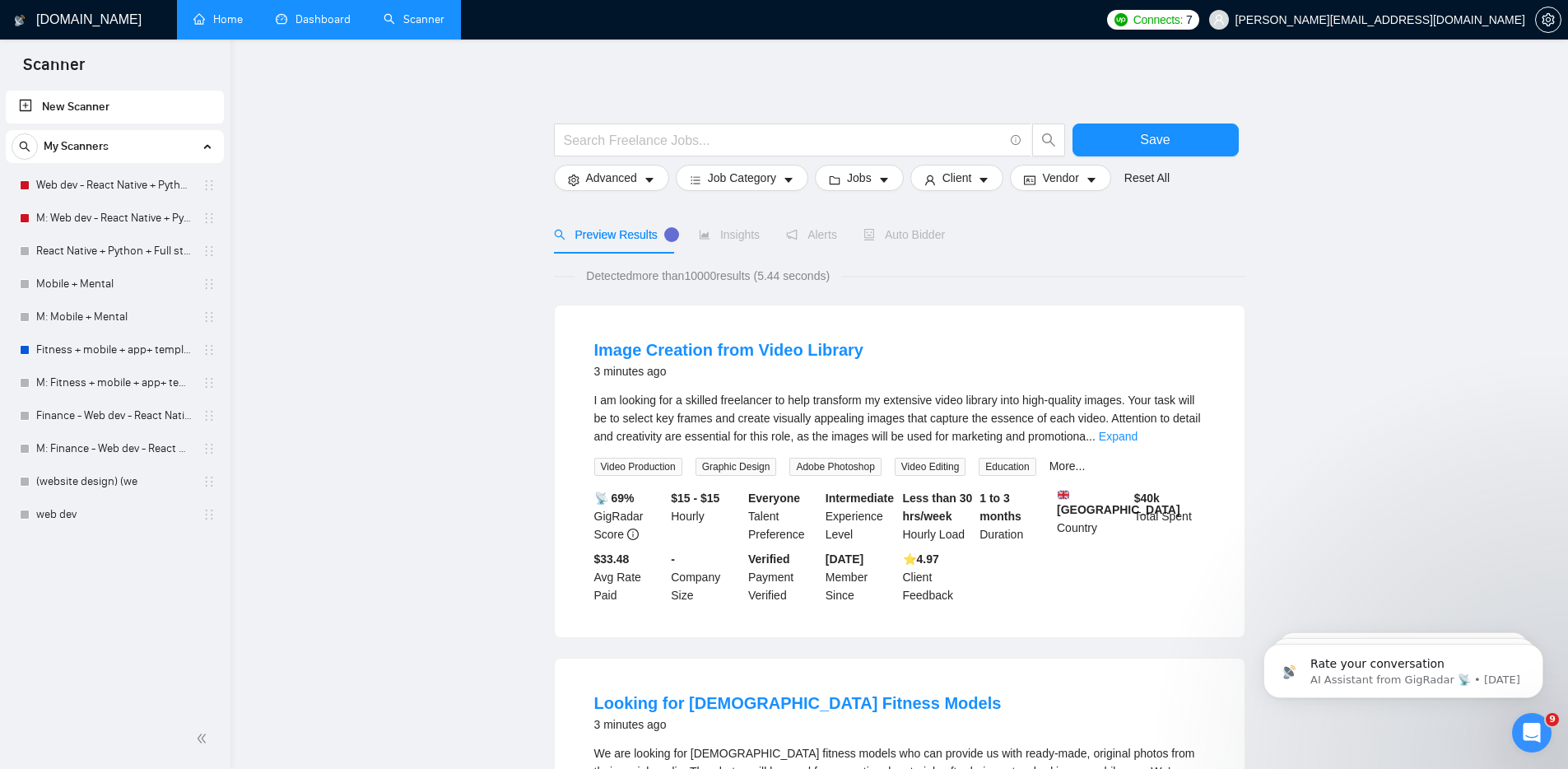
click at [229, 21] on link "Home" at bounding box center [218, 20] width 49 height 14
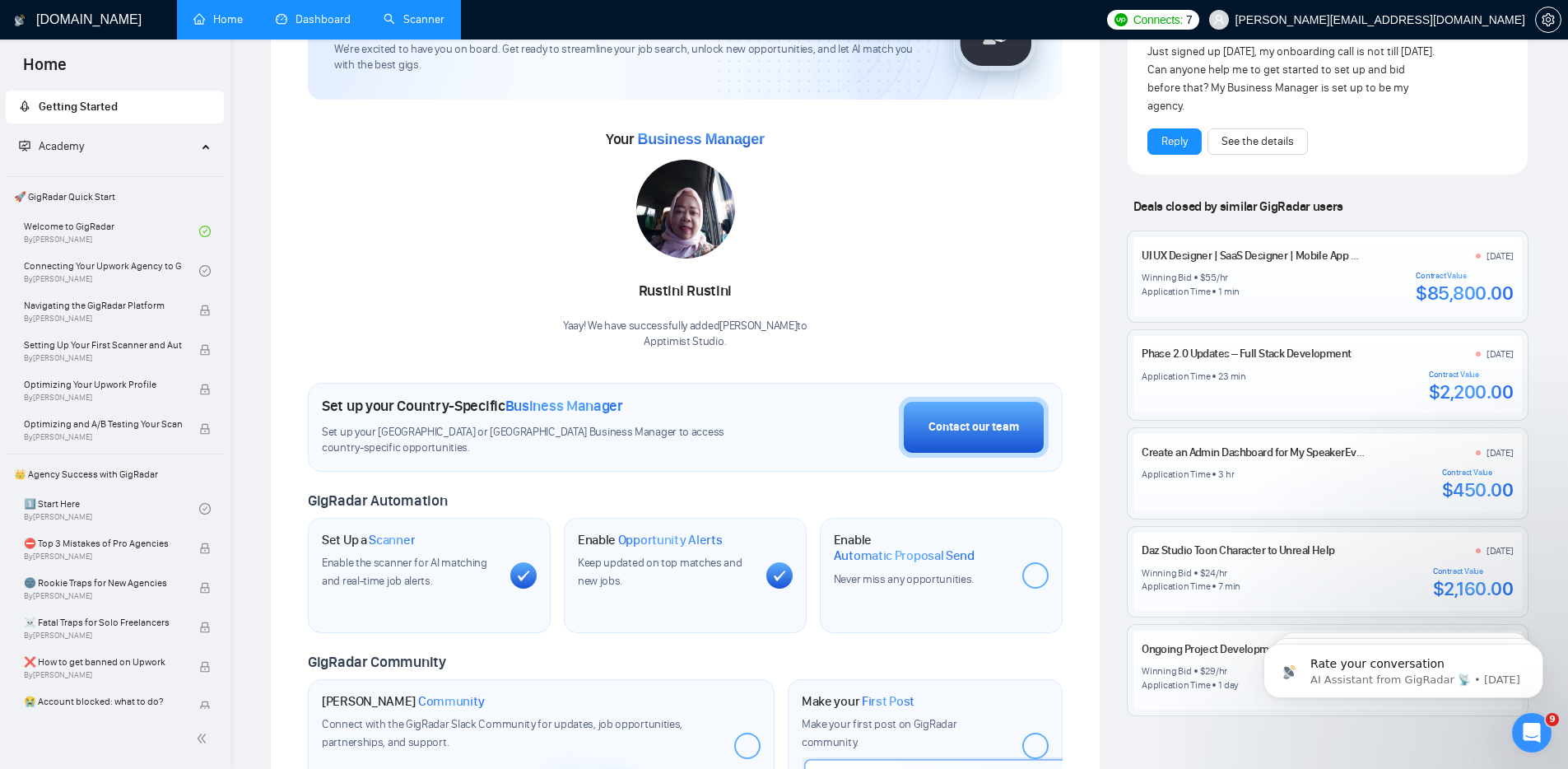
scroll to position [311, 0]
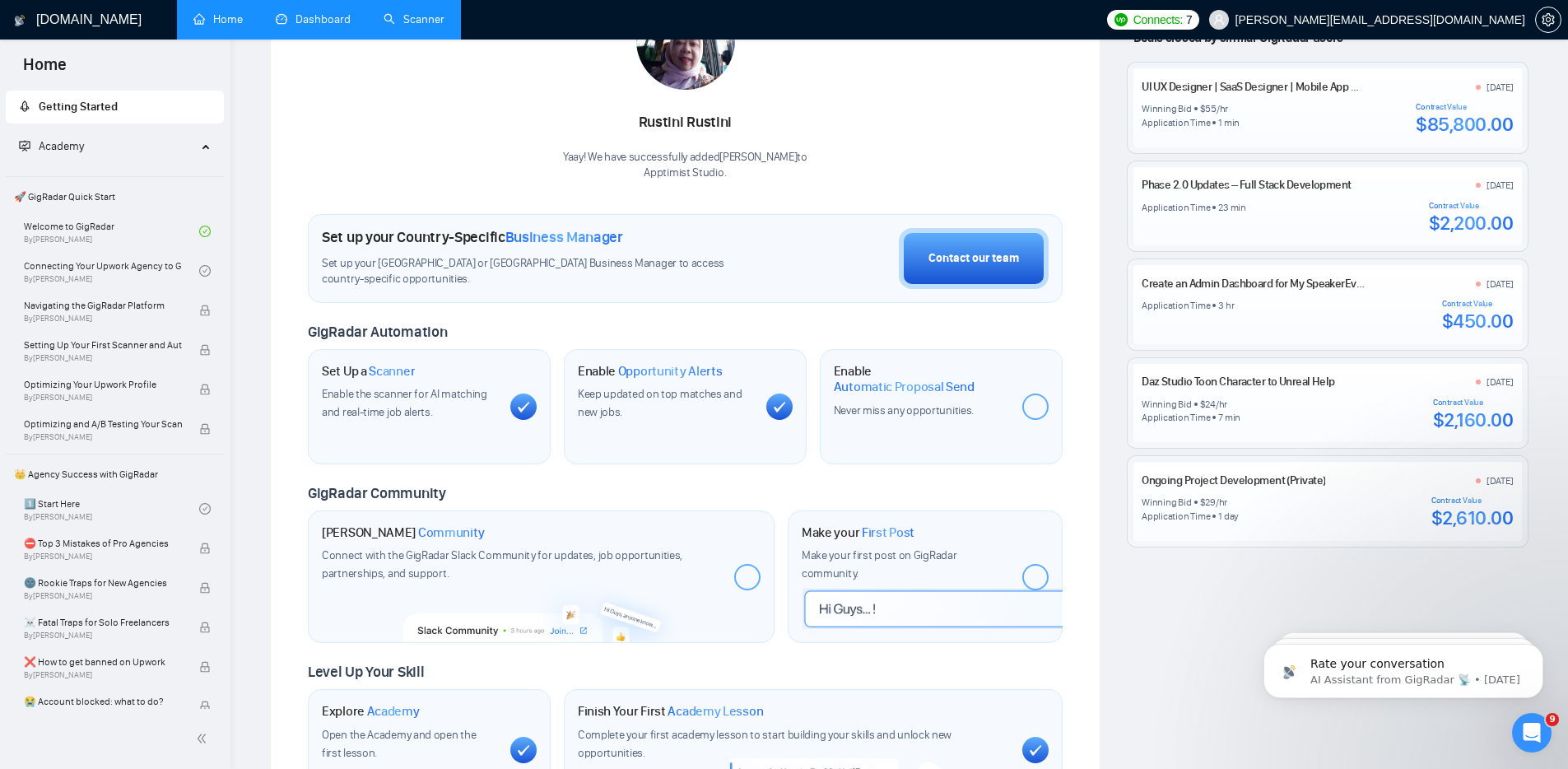
click at [894, 387] on span "Automatic Proposal Send" at bounding box center [904, 387] width 141 height 16
click at [887, 375] on h1 "Enable Automatic Proposal Send" at bounding box center [921, 379] width 175 height 32
click at [897, 399] on div "Enable Automatic Proposal Send Never miss any opportunities." at bounding box center [921, 391] width 175 height 57
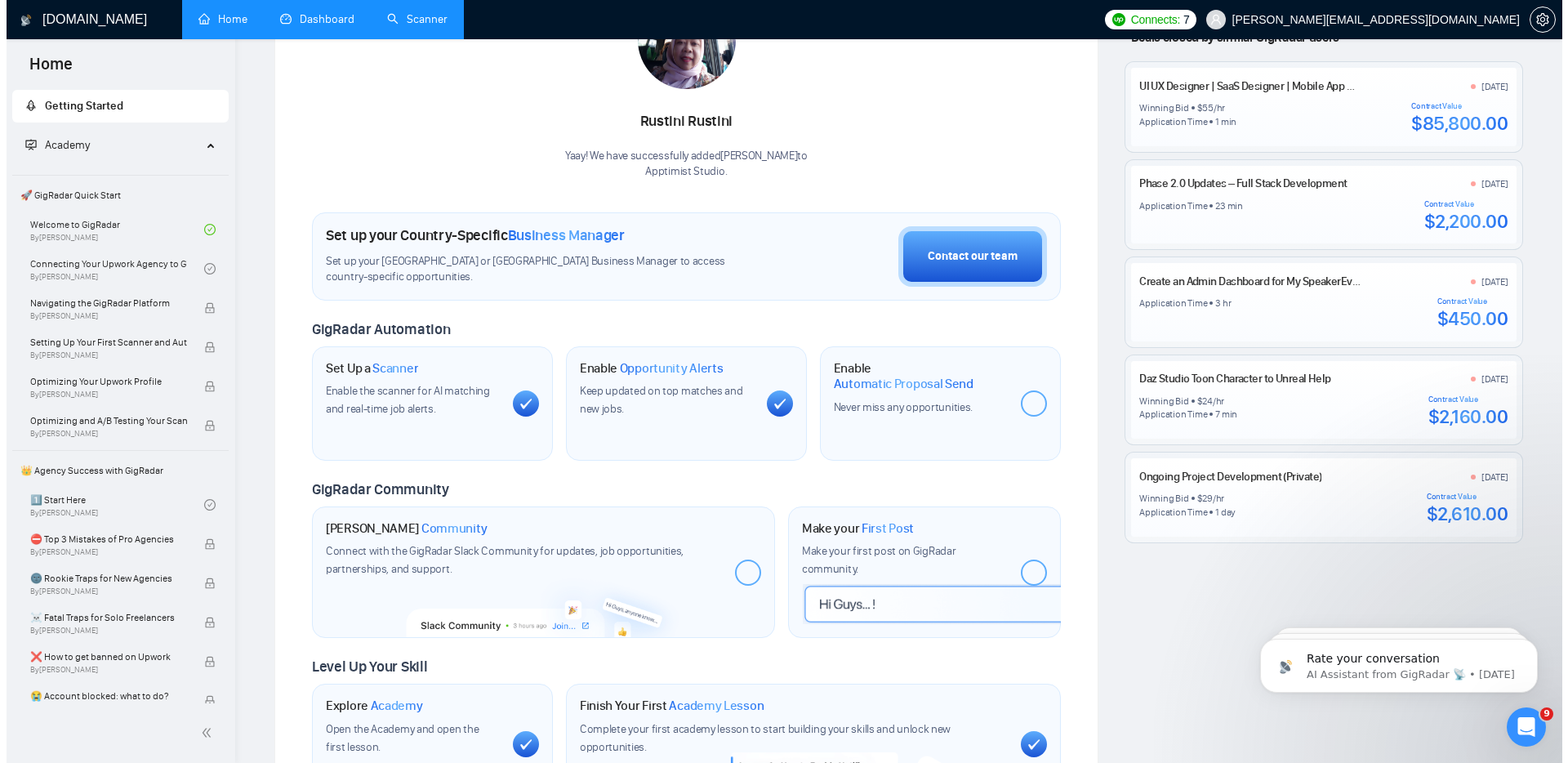
scroll to position [0, 0]
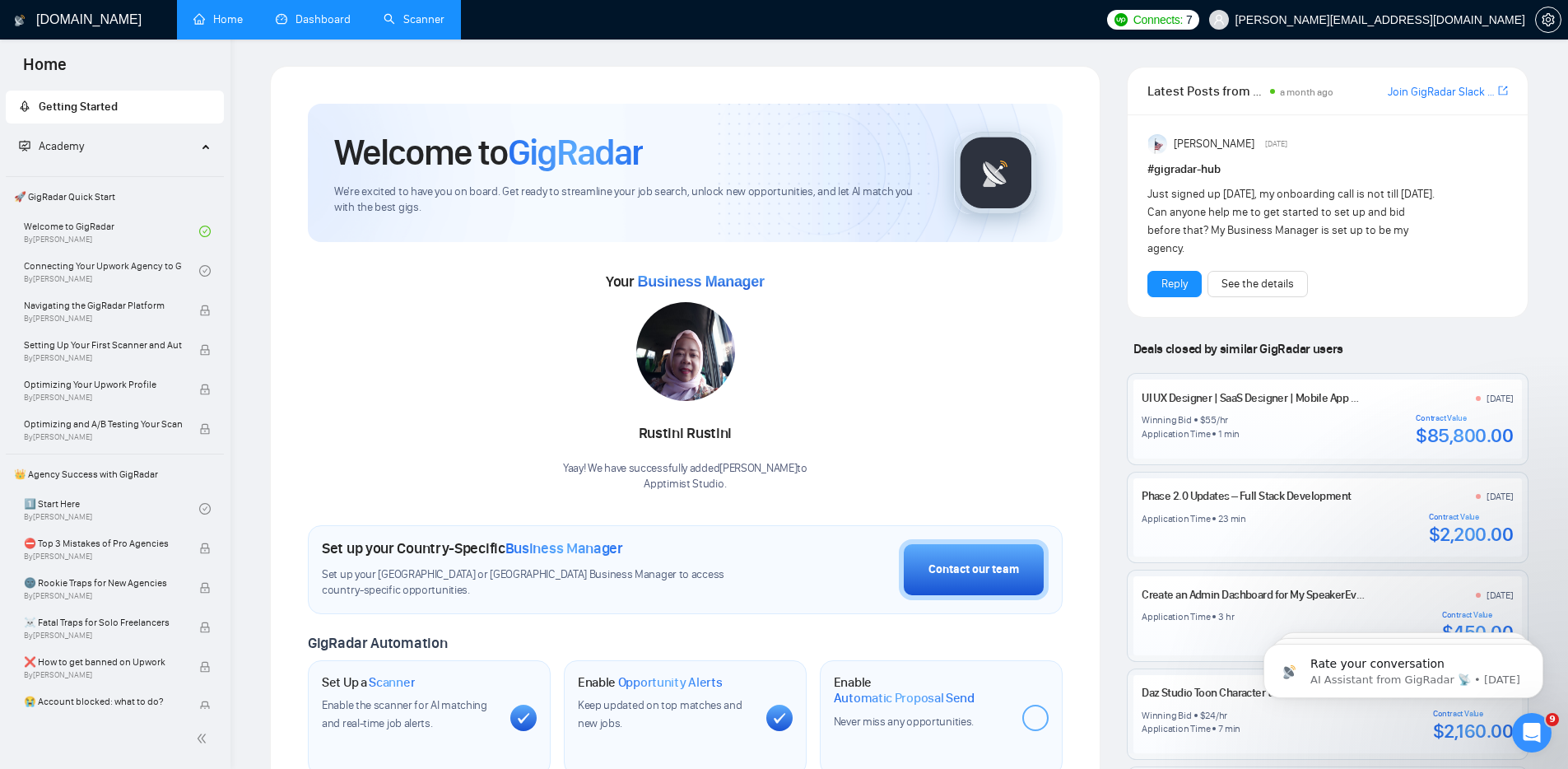
click at [383, 14] on link "Scanner" at bounding box center [414, 20] width 61 height 14
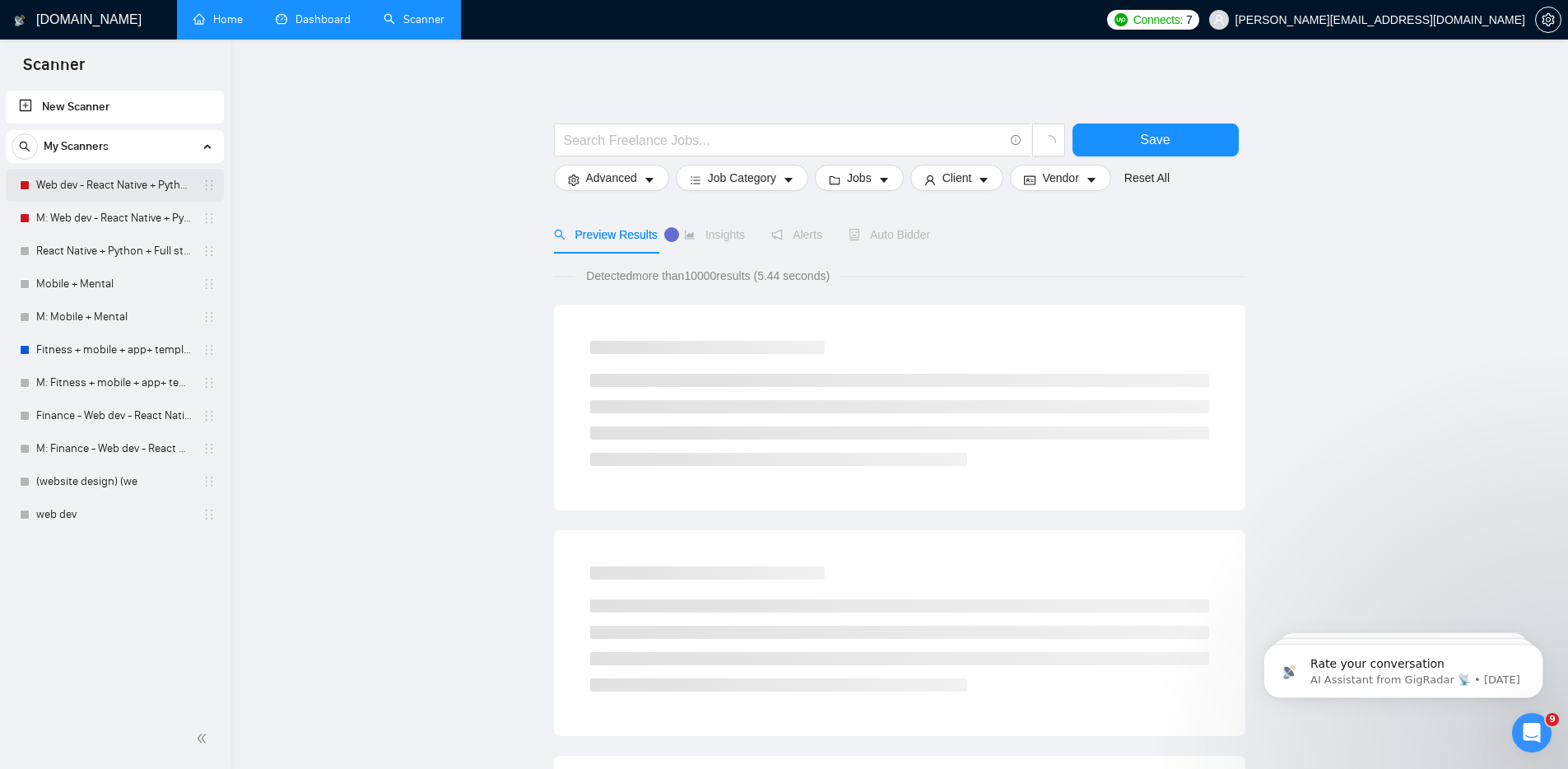
click at [159, 187] on link "Web dev - React Native + Python" at bounding box center [115, 185] width 156 height 33
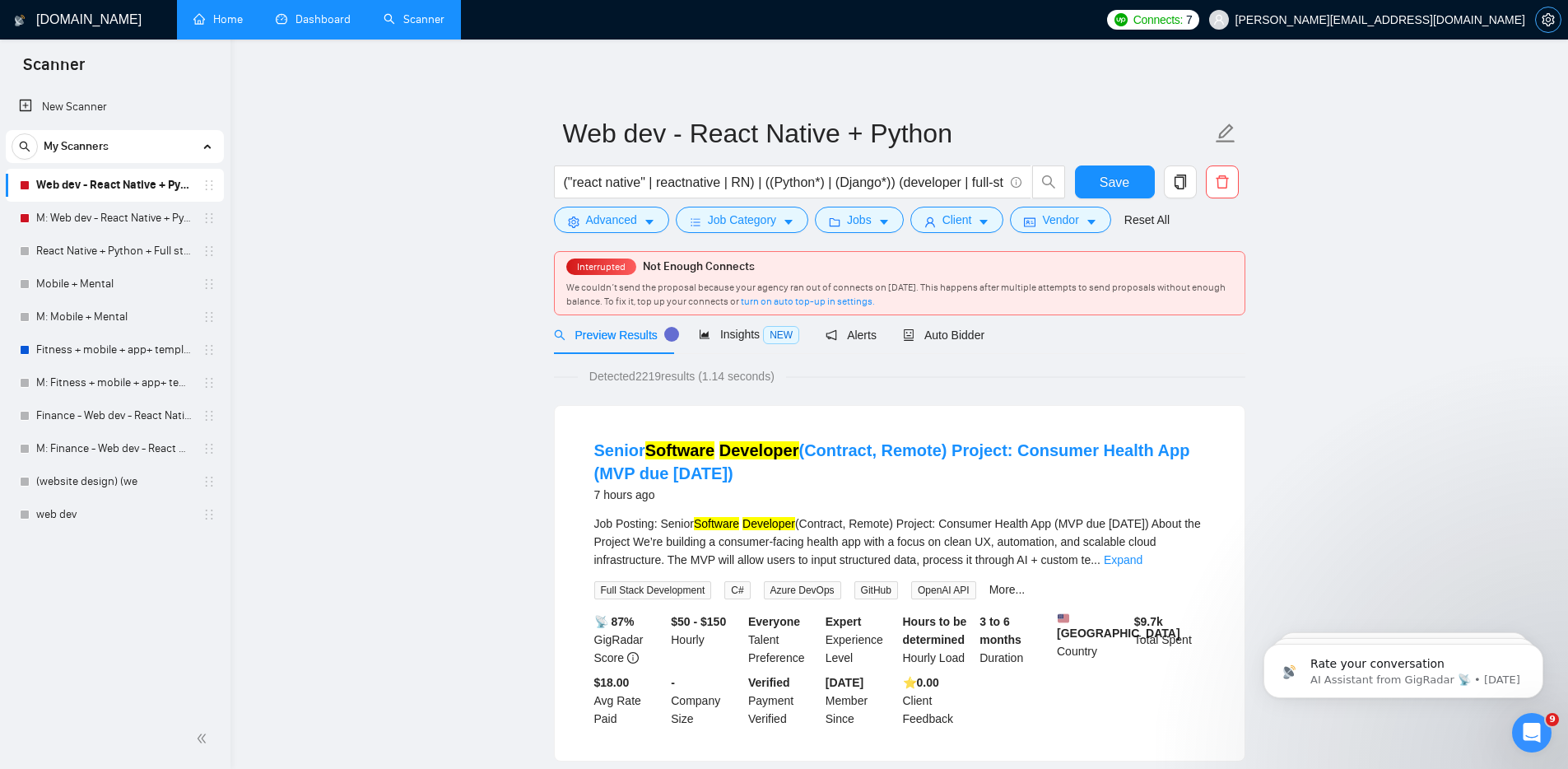
click at [1180, 14] on icon "setting" at bounding box center [1548, 19] width 13 height 13
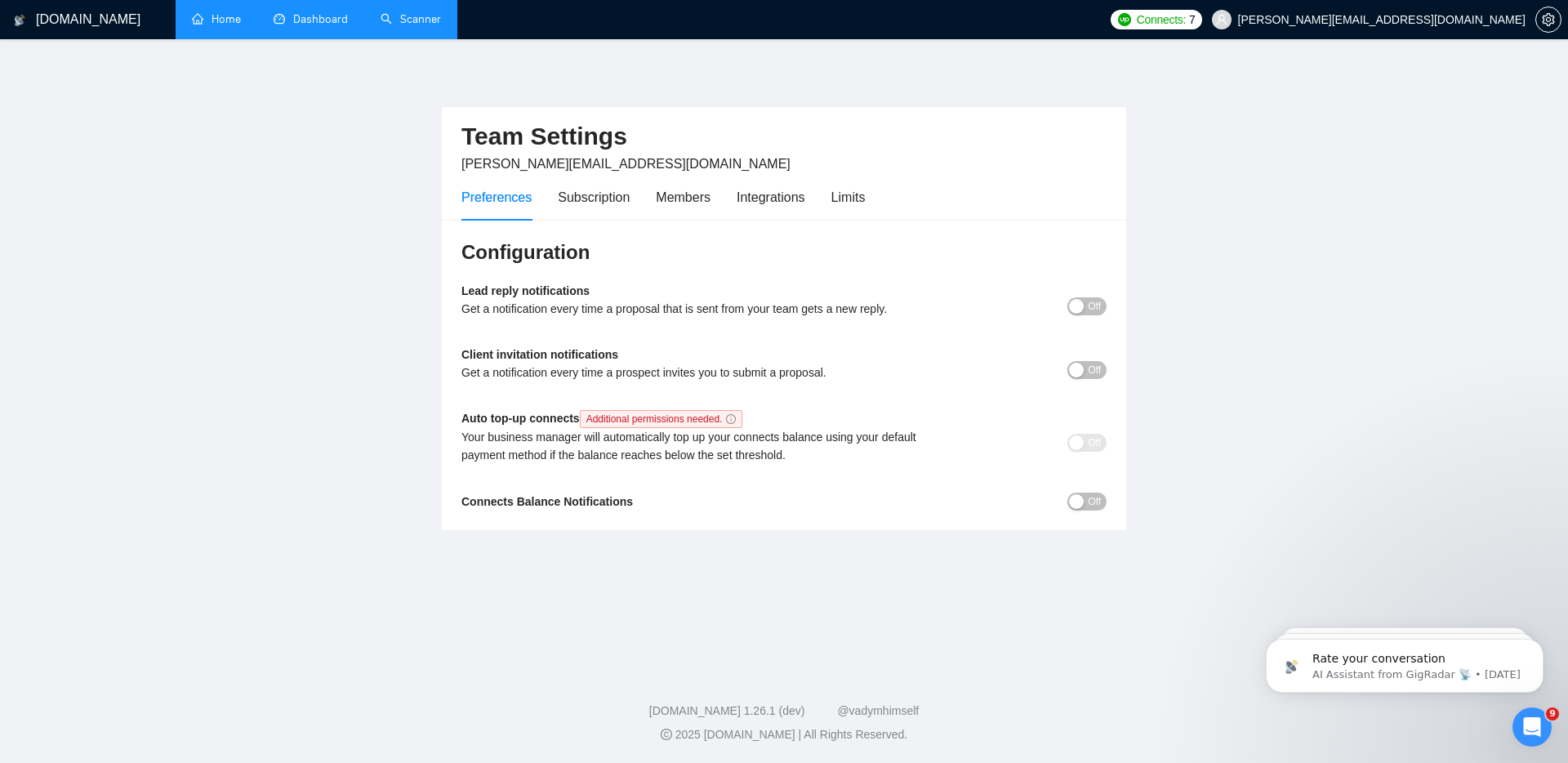
click at [1088, 308] on span "Off" at bounding box center [1093, 306] width 13 height 18
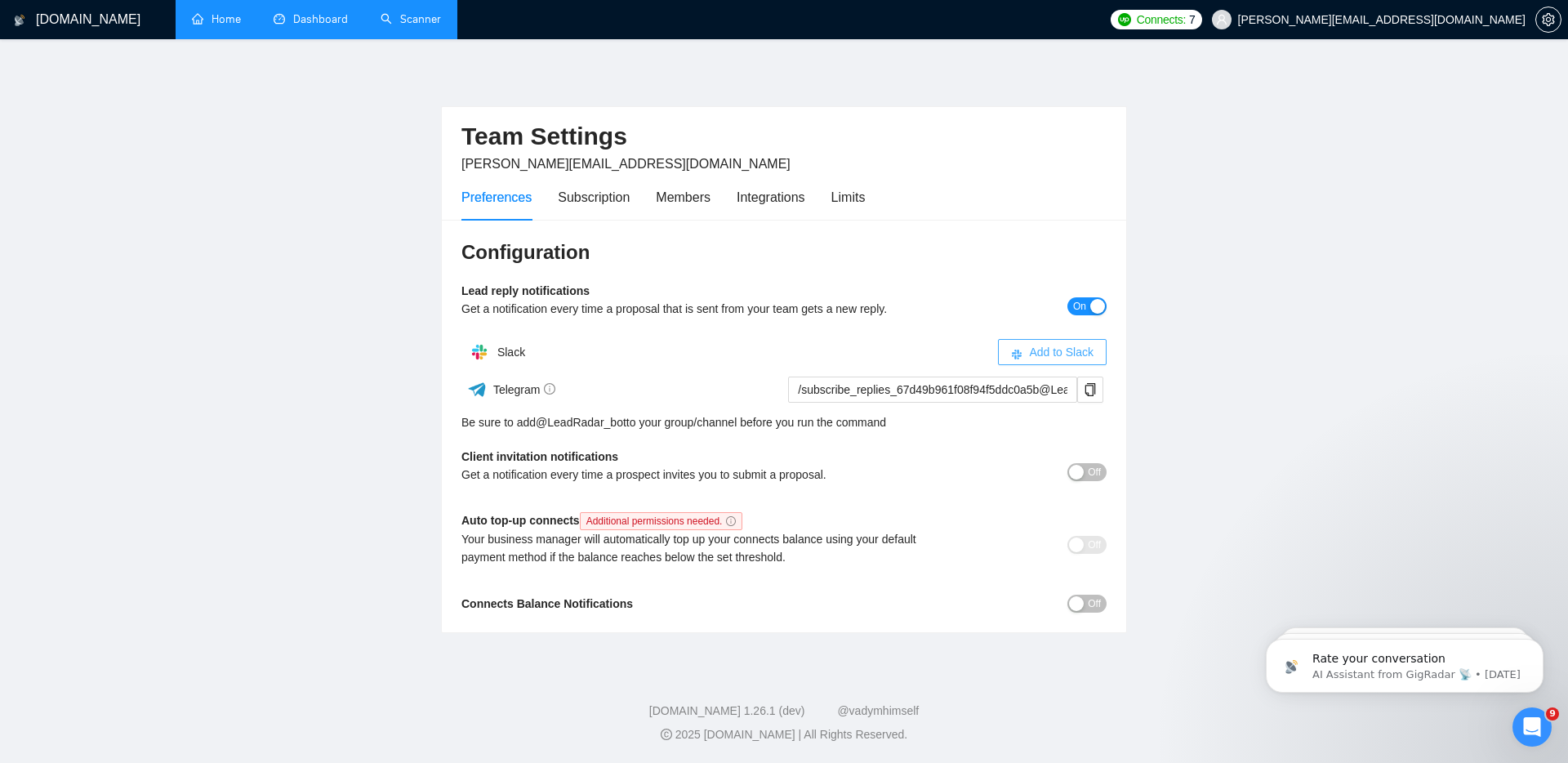
click at [1079, 359] on span "Add to Slack" at bounding box center [1061, 352] width 65 height 18
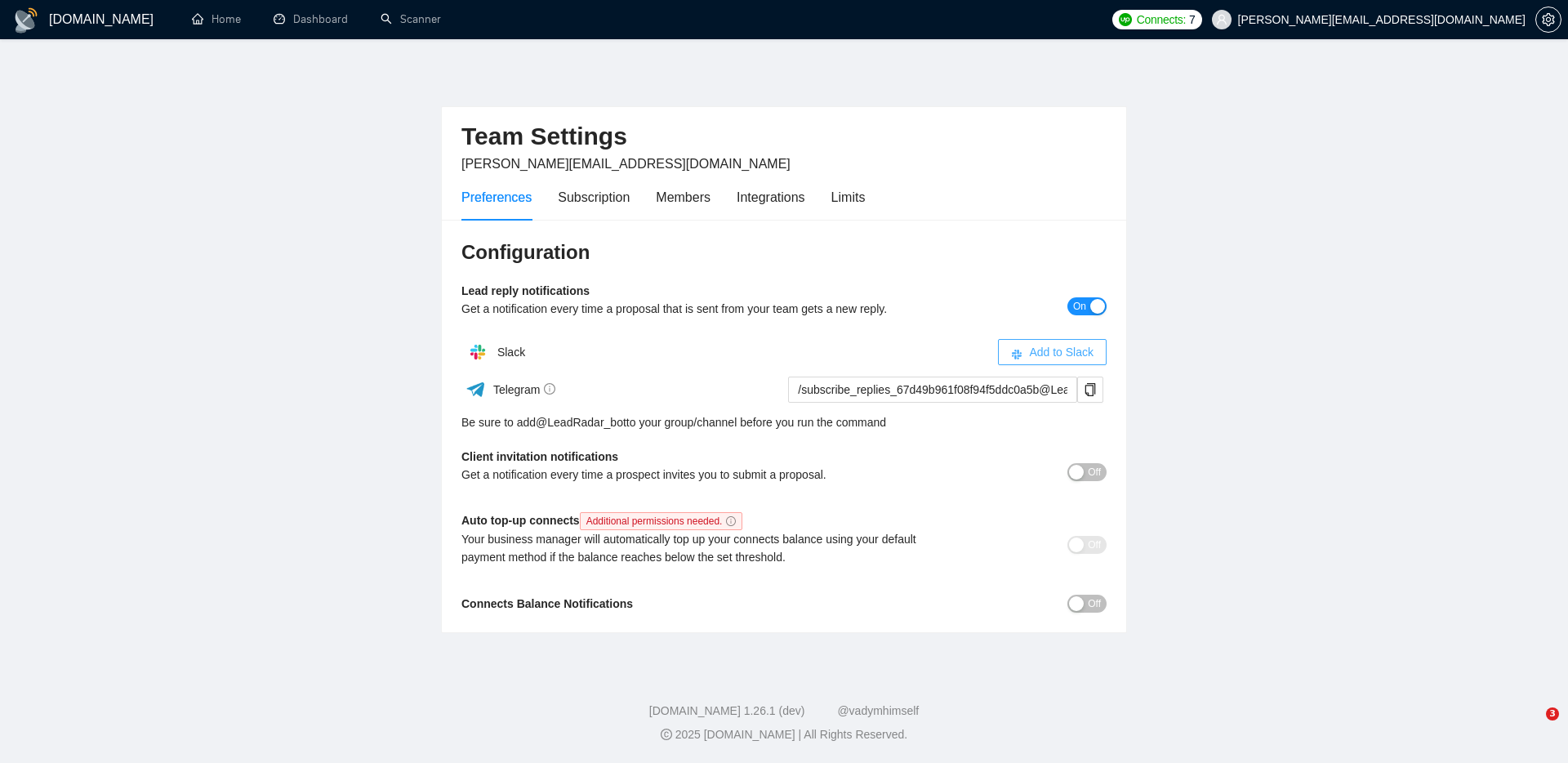
click at [1028, 344] on span "Add to Slack" at bounding box center [1061, 352] width 65 height 18
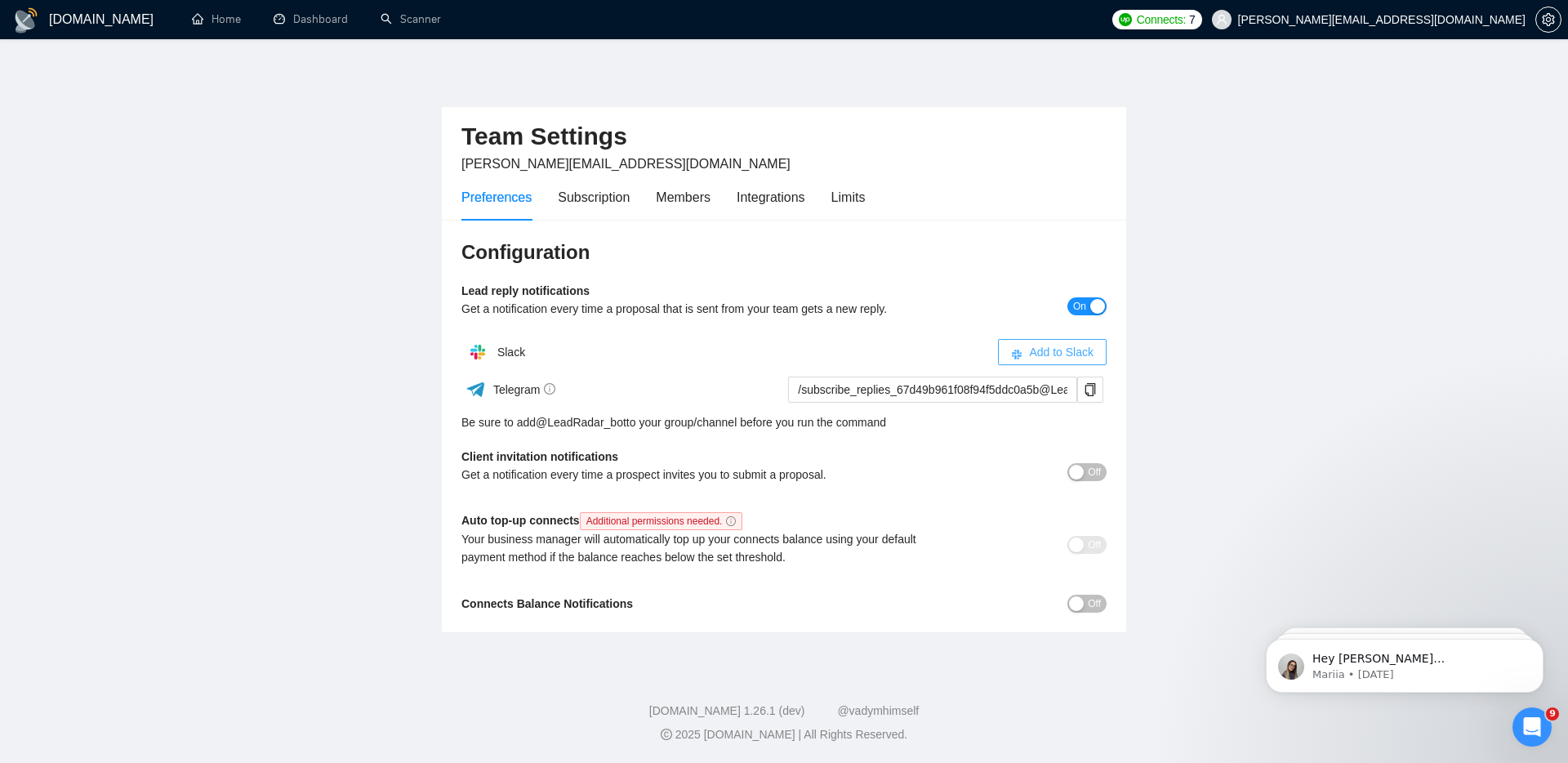
click at [1059, 347] on span "Add to Slack" at bounding box center [1061, 352] width 65 height 18
click at [1088, 471] on span "Off" at bounding box center [1093, 471] width 13 height 18
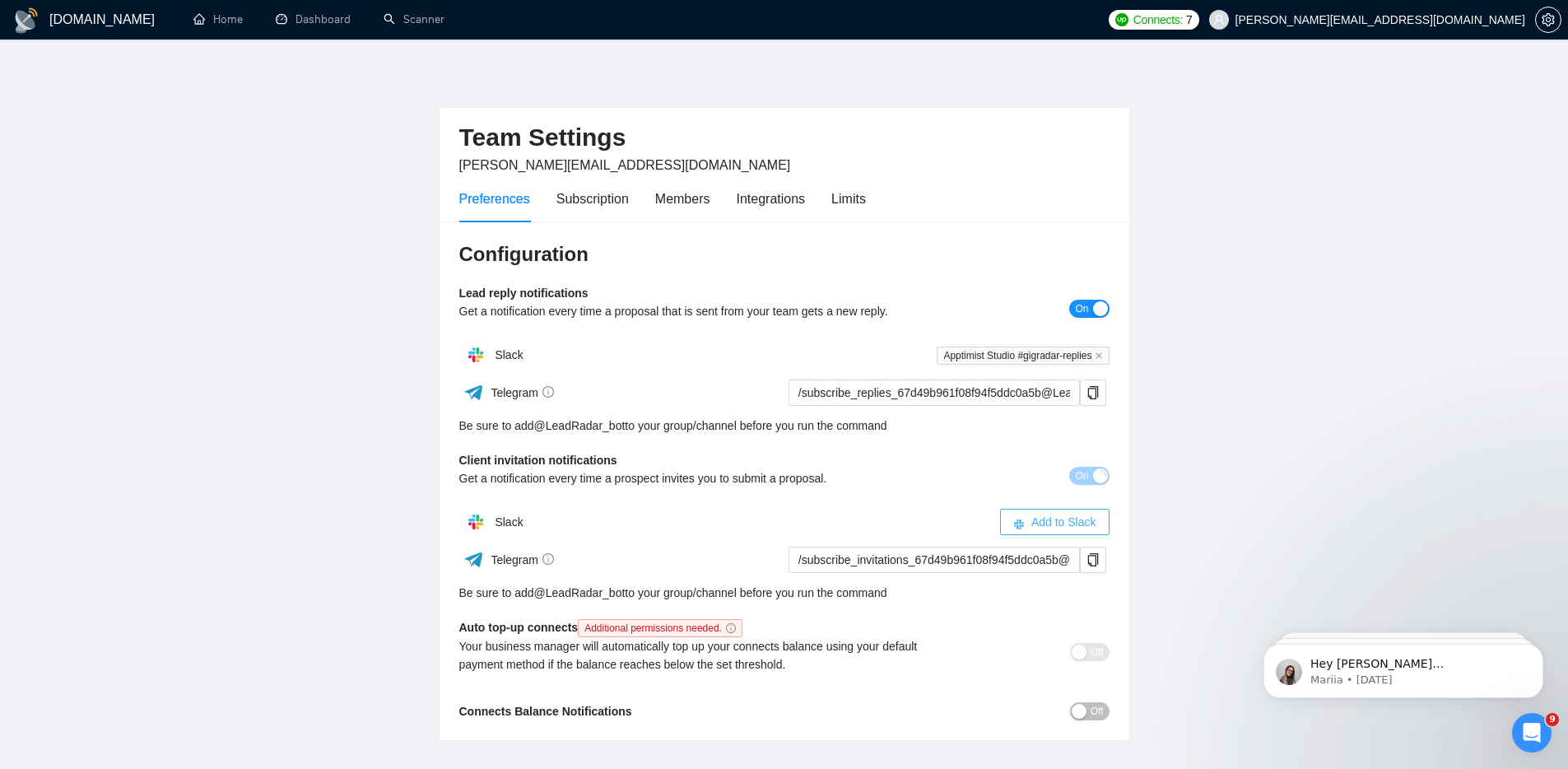
click at [1066, 522] on span "Add to Slack" at bounding box center [1064, 521] width 65 height 18
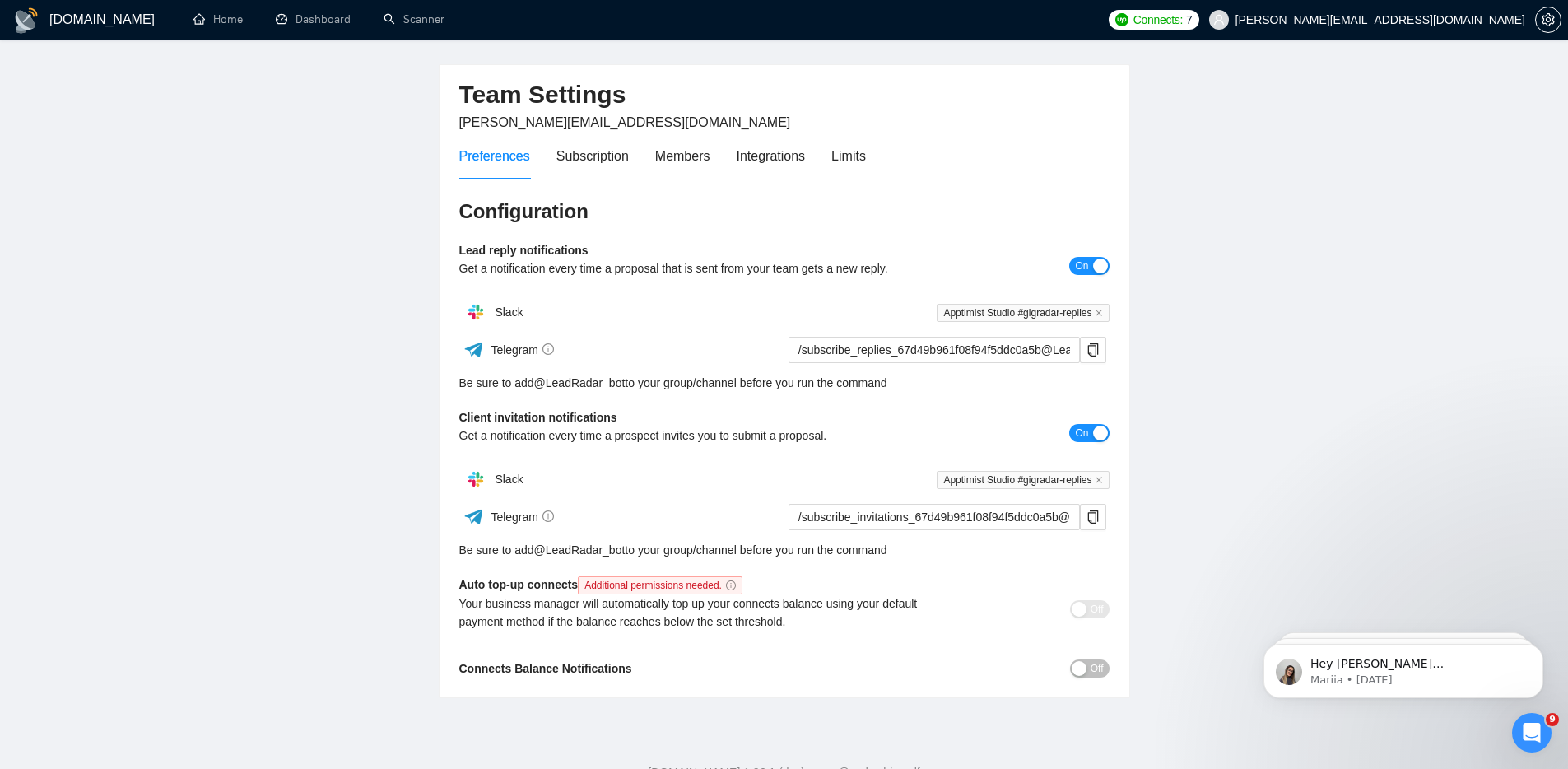
scroll to position [54, 0]
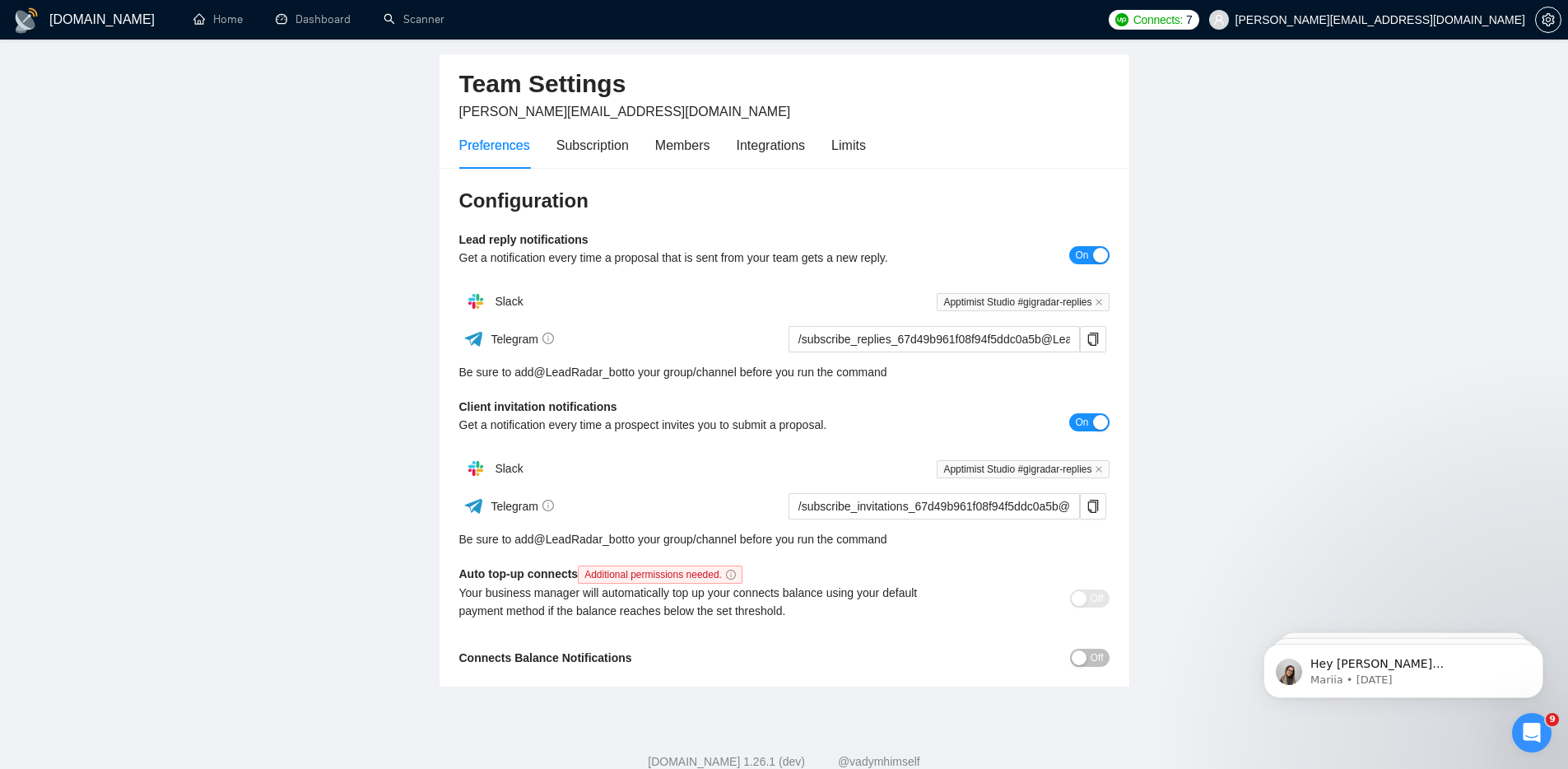
click at [1078, 661] on div "button" at bounding box center [1078, 657] width 14 height 14
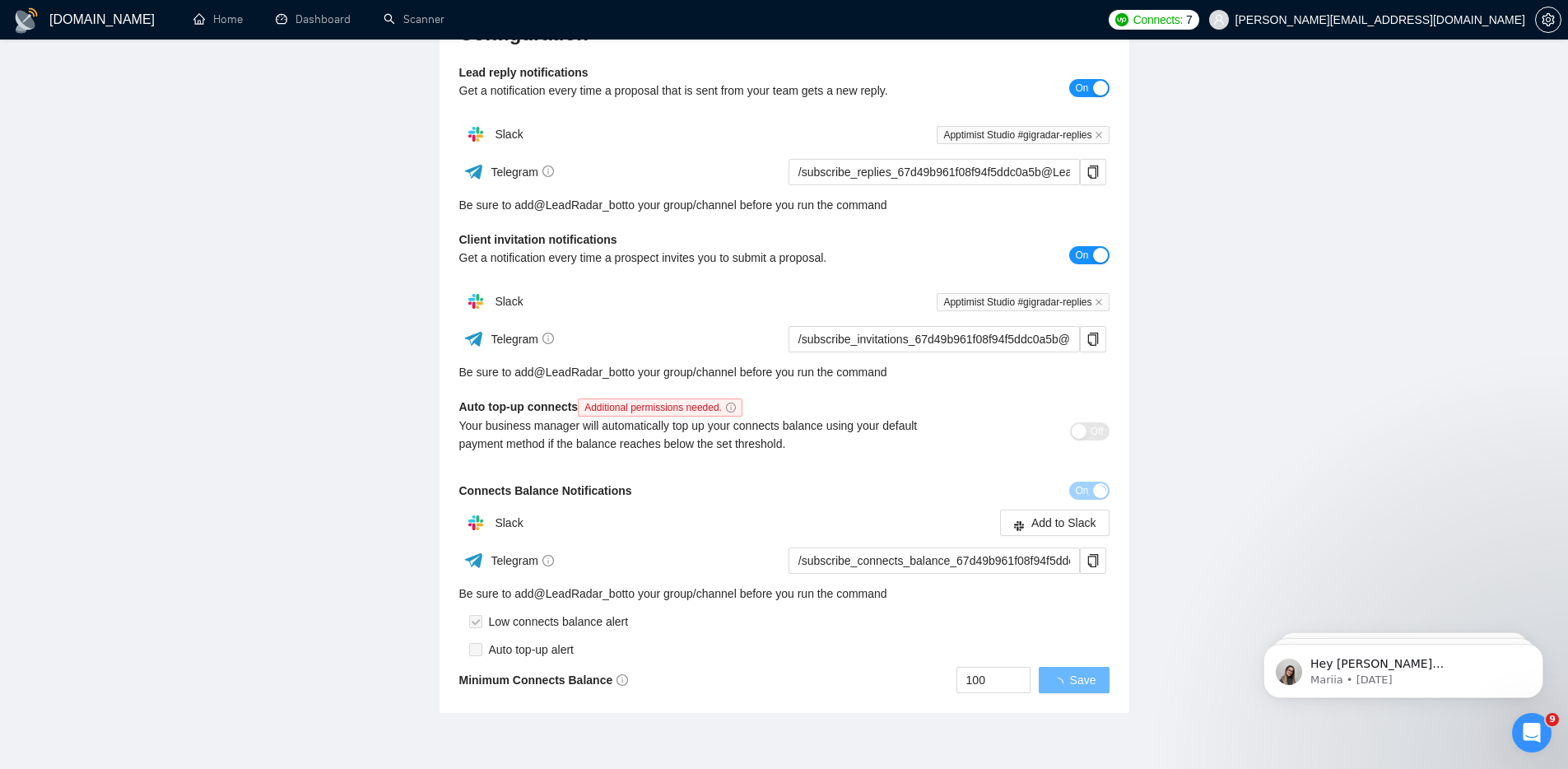
scroll to position [231, 0]
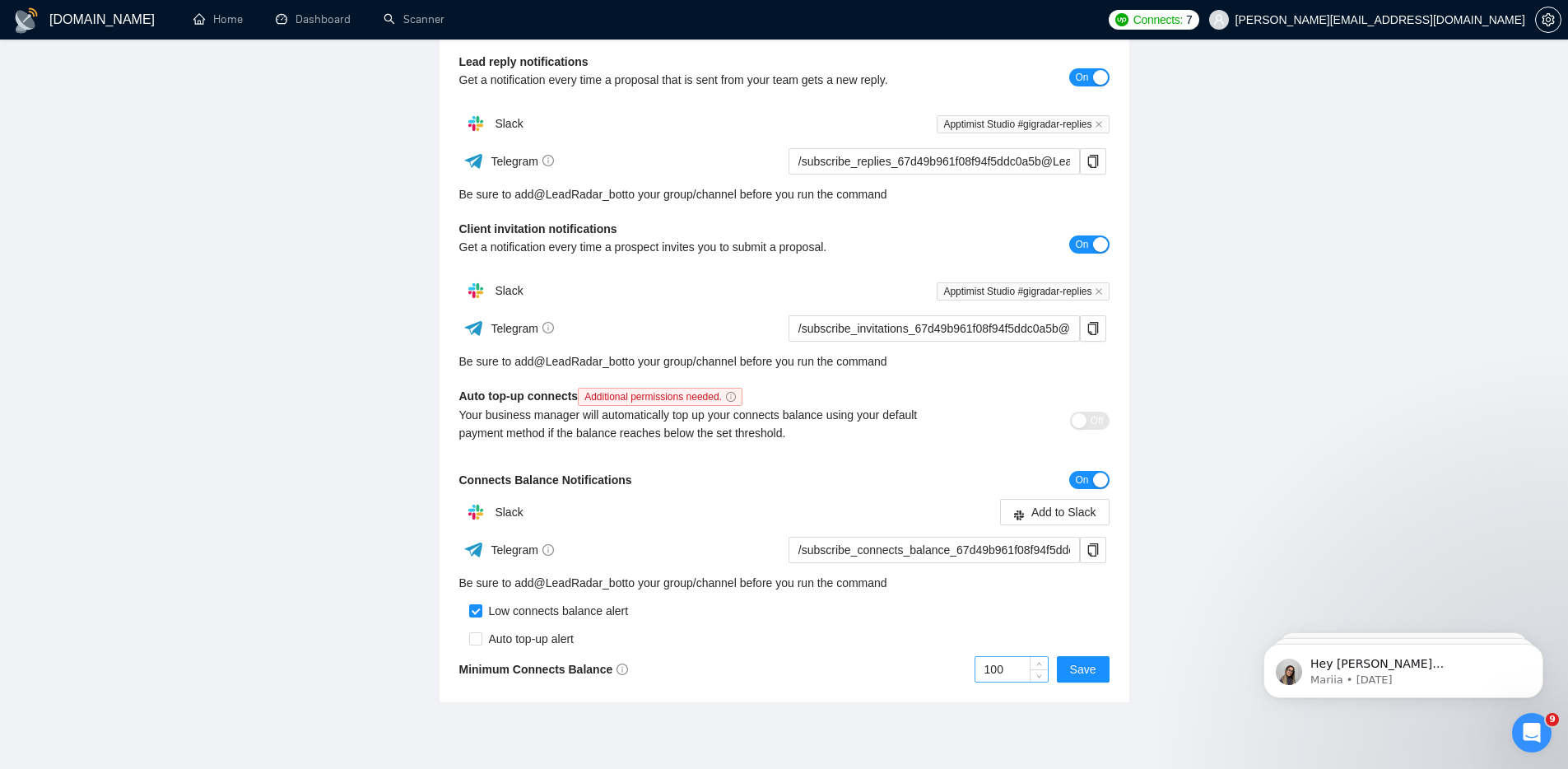
click at [1007, 659] on input "100" at bounding box center [1011, 669] width 72 height 25
type input "30"
click at [1087, 660] on span "Save" at bounding box center [1083, 669] width 26 height 18
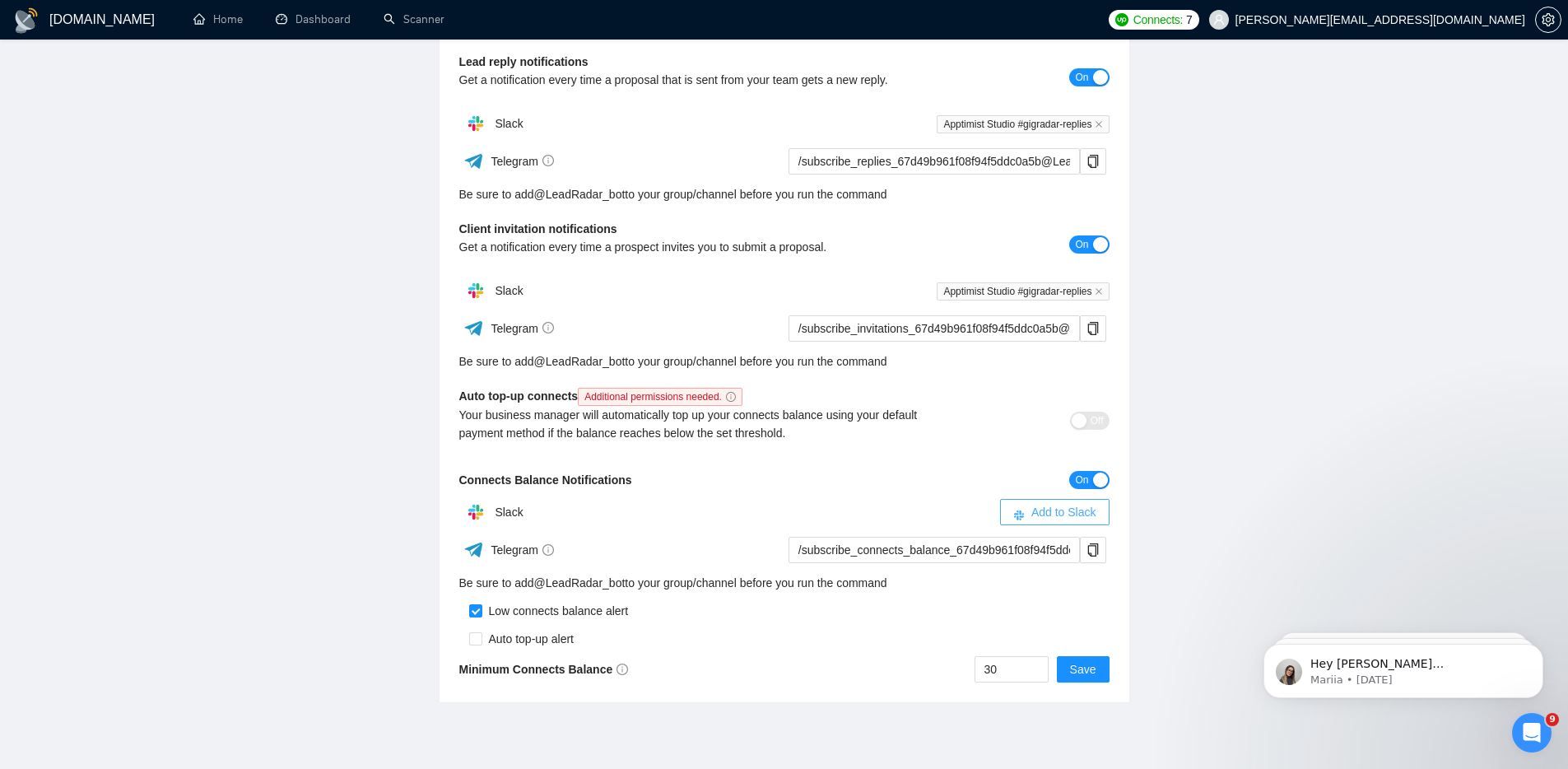
click at [1066, 513] on span "Add to Slack" at bounding box center [1064, 512] width 65 height 18
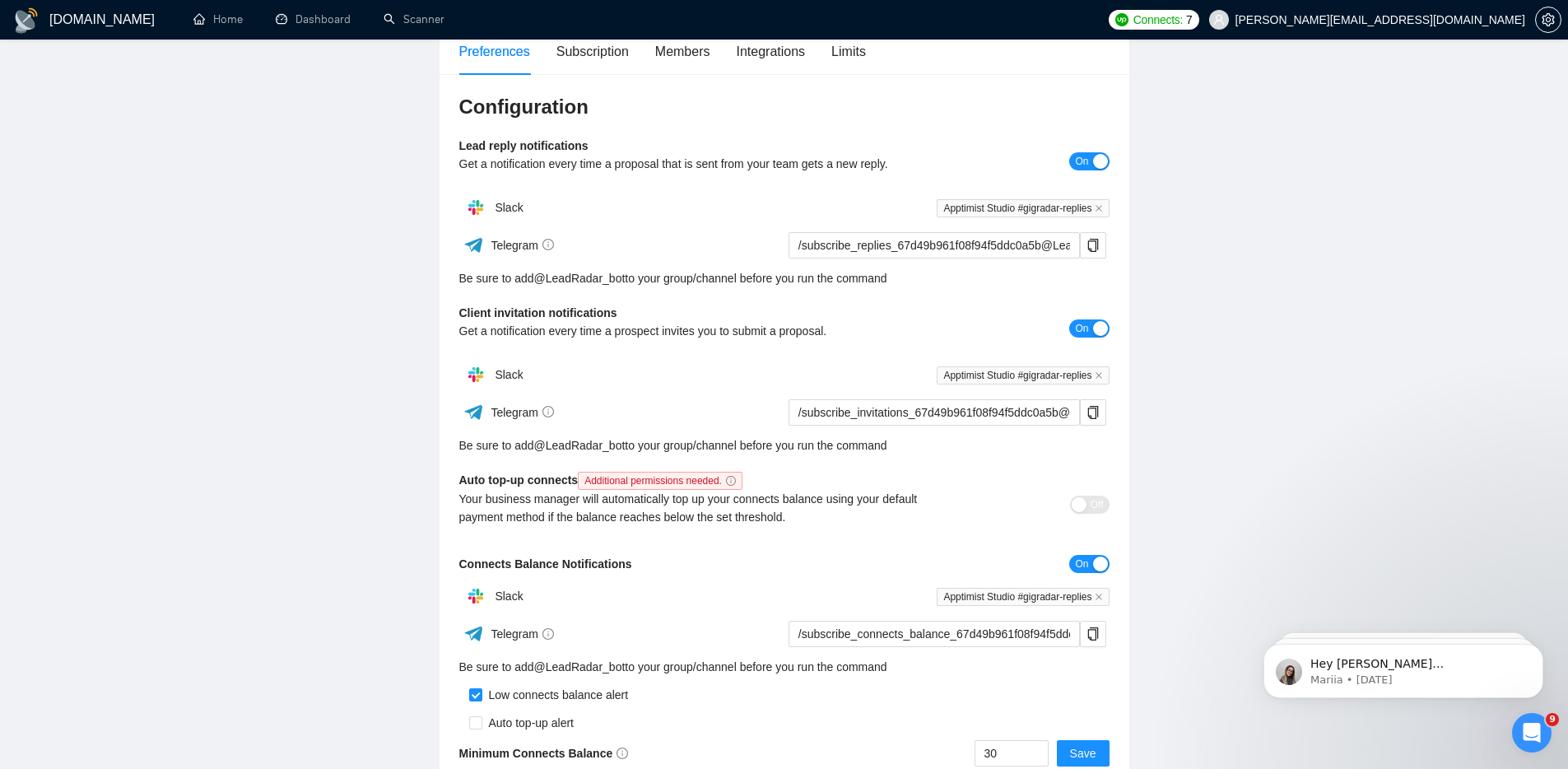
scroll to position [0, 0]
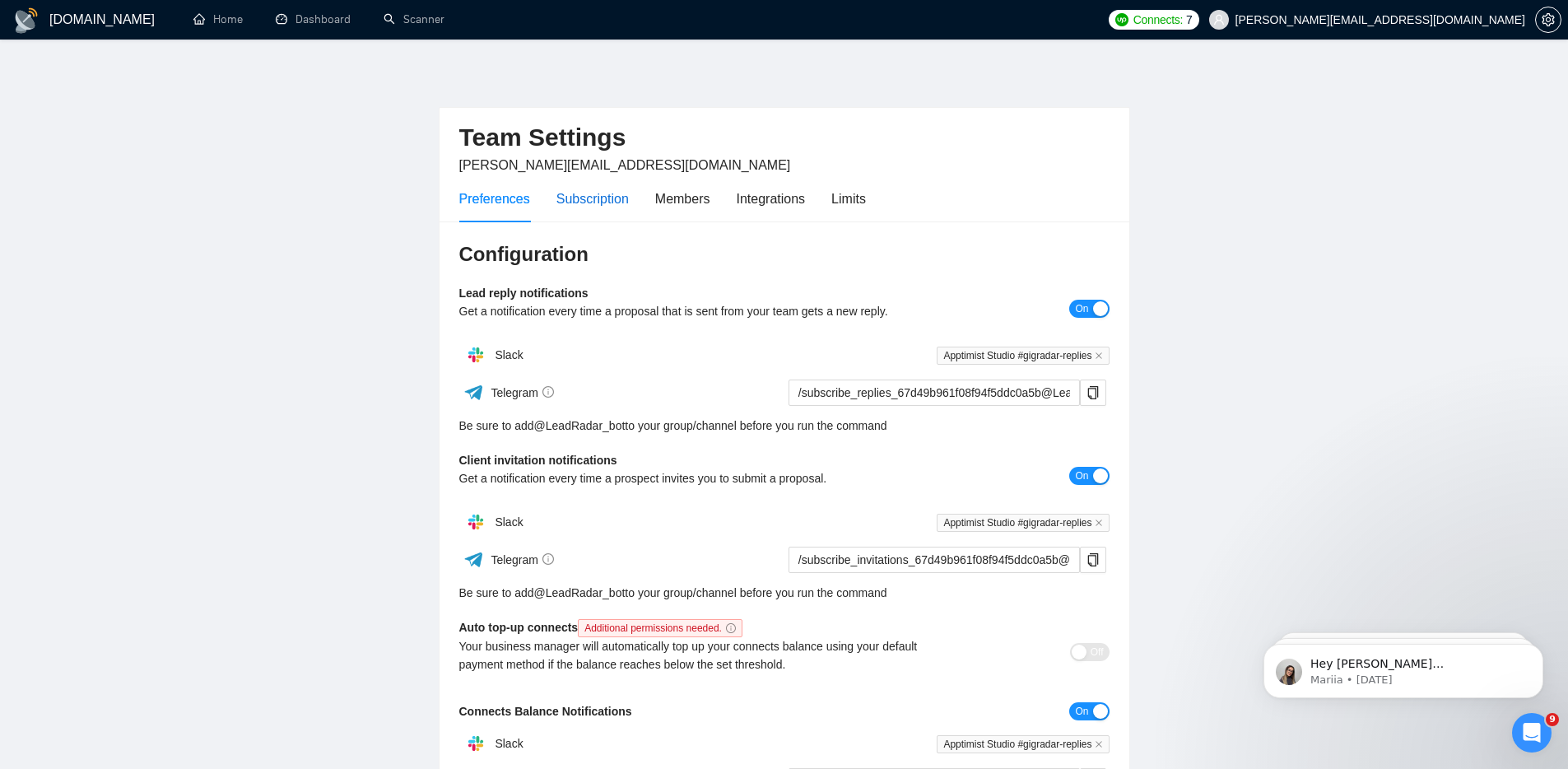
click at [590, 205] on div "Subscription" at bounding box center [592, 199] width 72 height 20
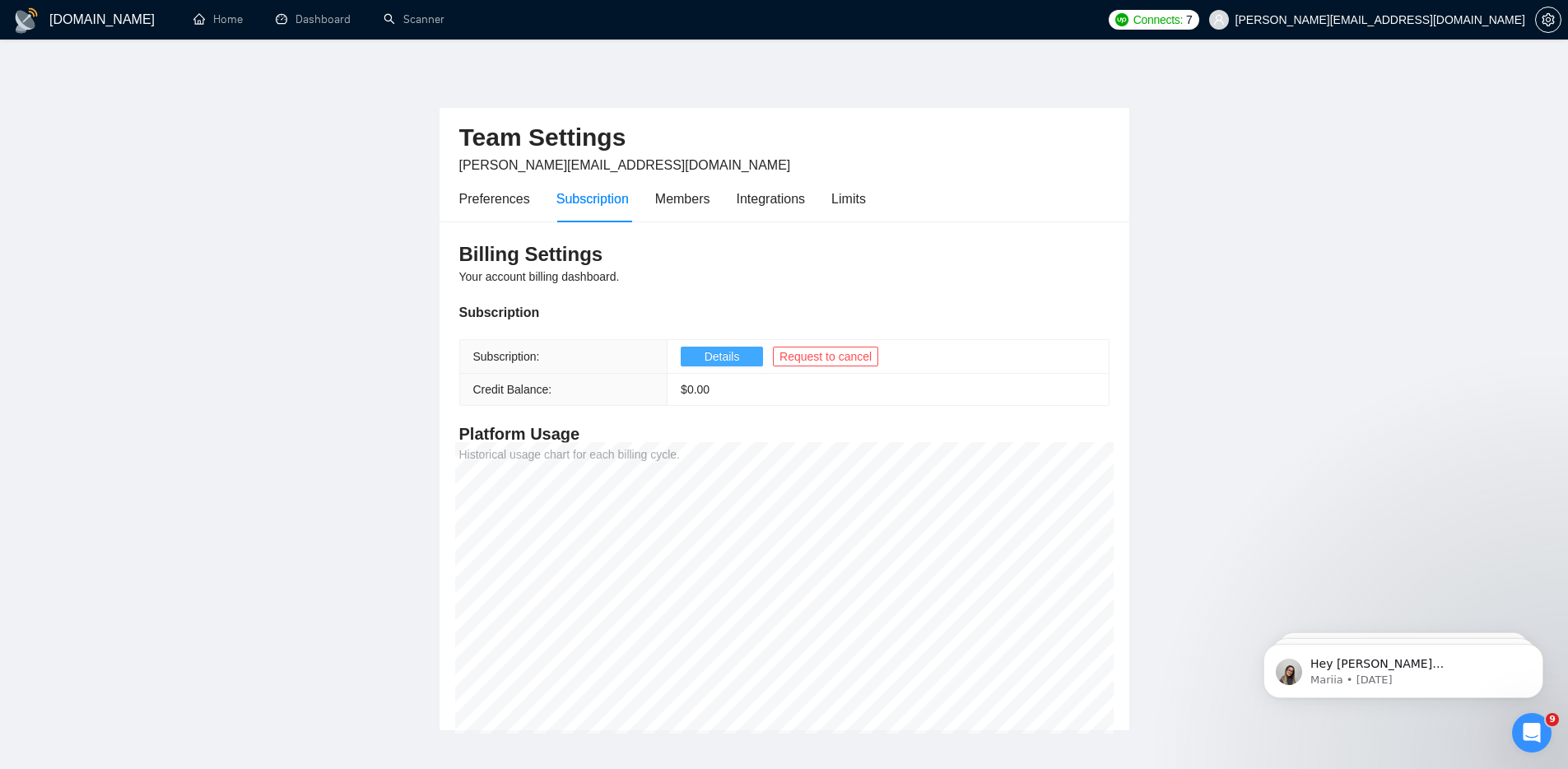
click at [713, 356] on span "Details" at bounding box center [722, 356] width 36 height 18
click at [718, 200] on div "Preferences Subscription Members Integrations Limits" at bounding box center [662, 198] width 406 height 47
click at [699, 199] on div "Members" at bounding box center [682, 199] width 55 height 20
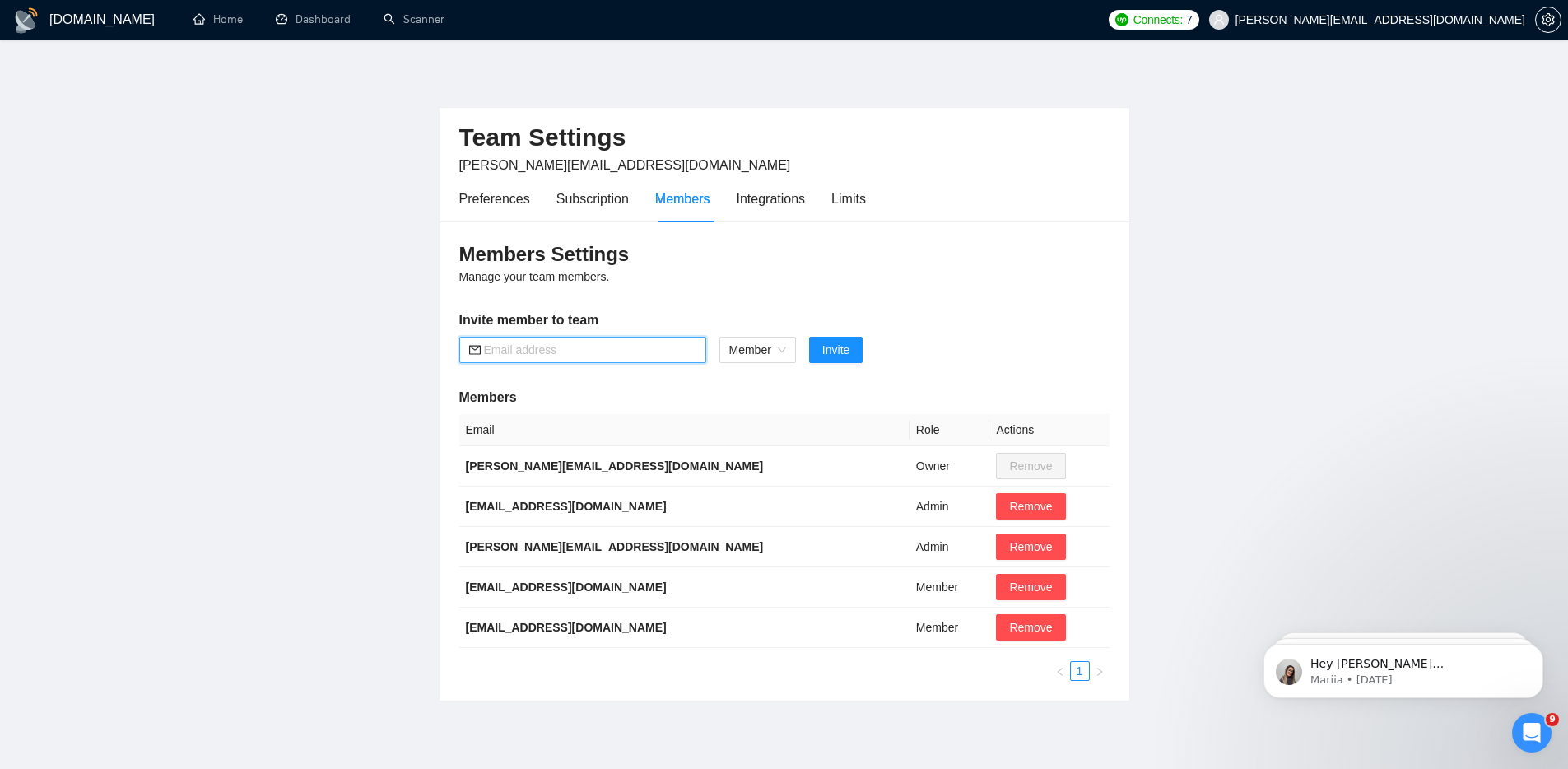
click at [593, 352] on input "text" at bounding box center [590, 349] width 212 height 18
click at [765, 350] on span "Member" at bounding box center [757, 349] width 57 height 25
type input "felipe@apptimist.studio"
click at [760, 370] on div "Admin" at bounding box center [757, 382] width 78 height 26
click at [846, 353] on button "Invite" at bounding box center [825, 349] width 54 height 26
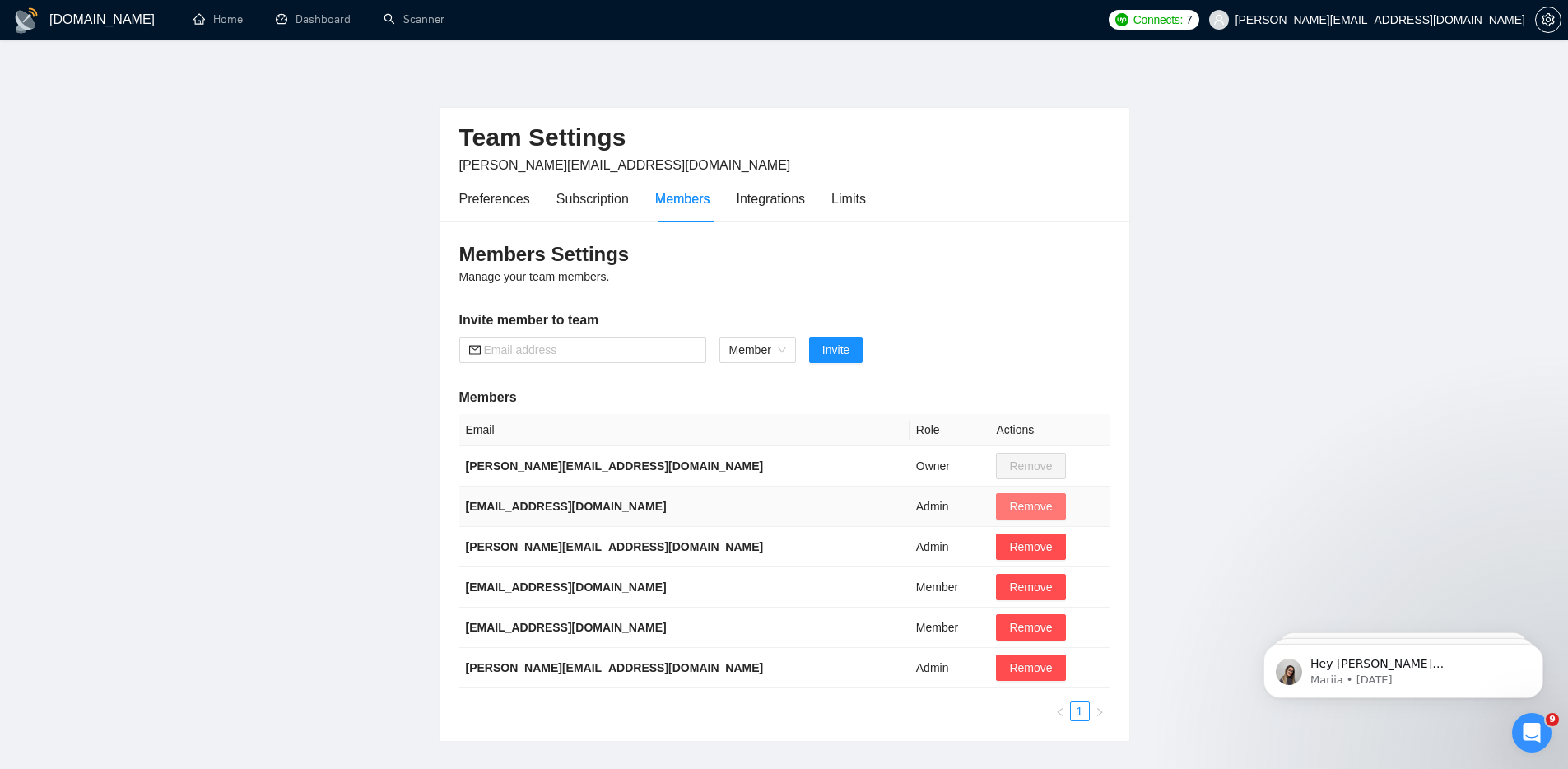
click at [1009, 512] on span "Remove" at bounding box center [1030, 506] width 42 height 18
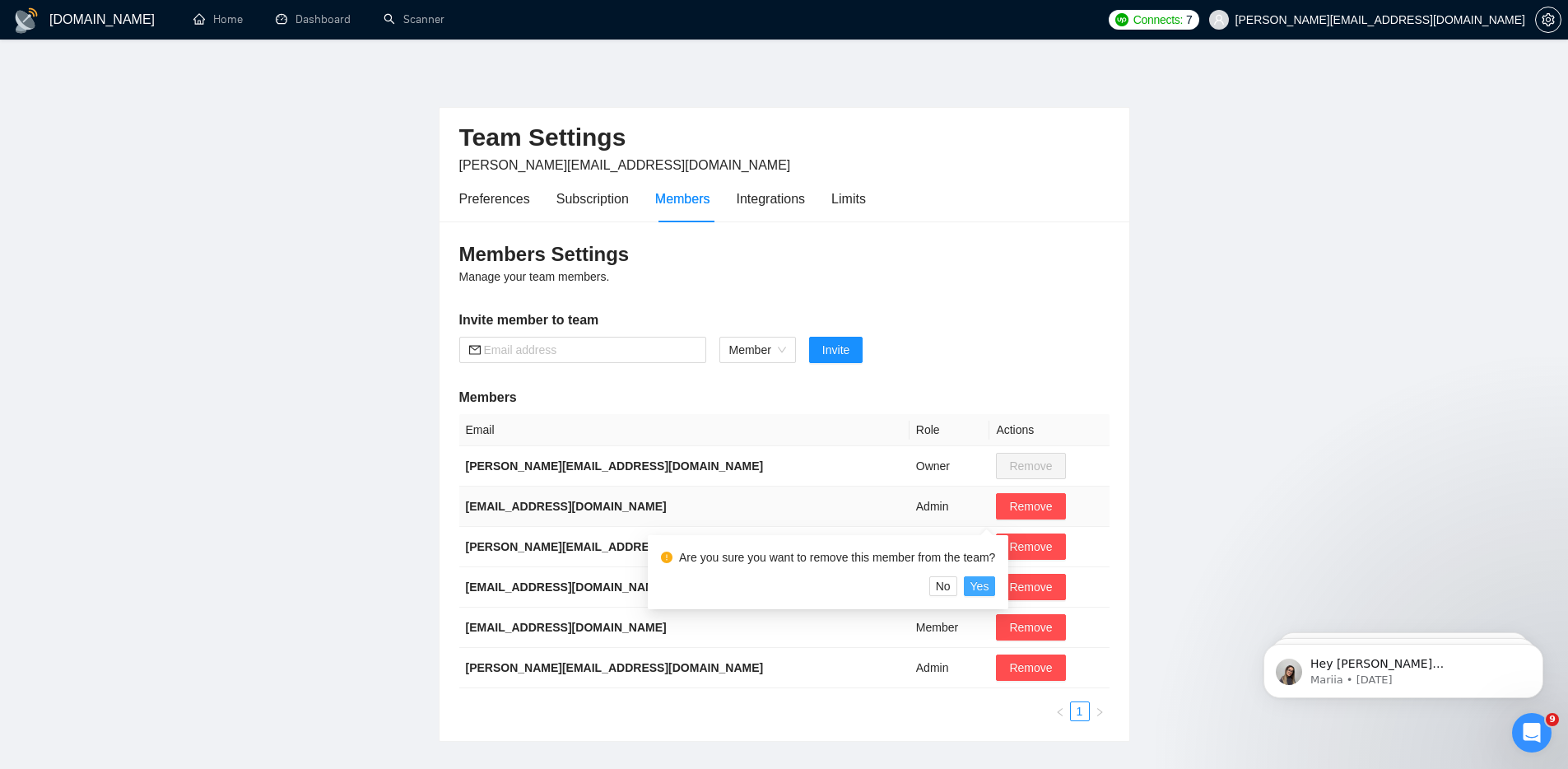
click at [981, 585] on span "Yes" at bounding box center [980, 585] width 19 height 18
click at [989, 589] on span "Yes" at bounding box center [980, 585] width 19 height 18
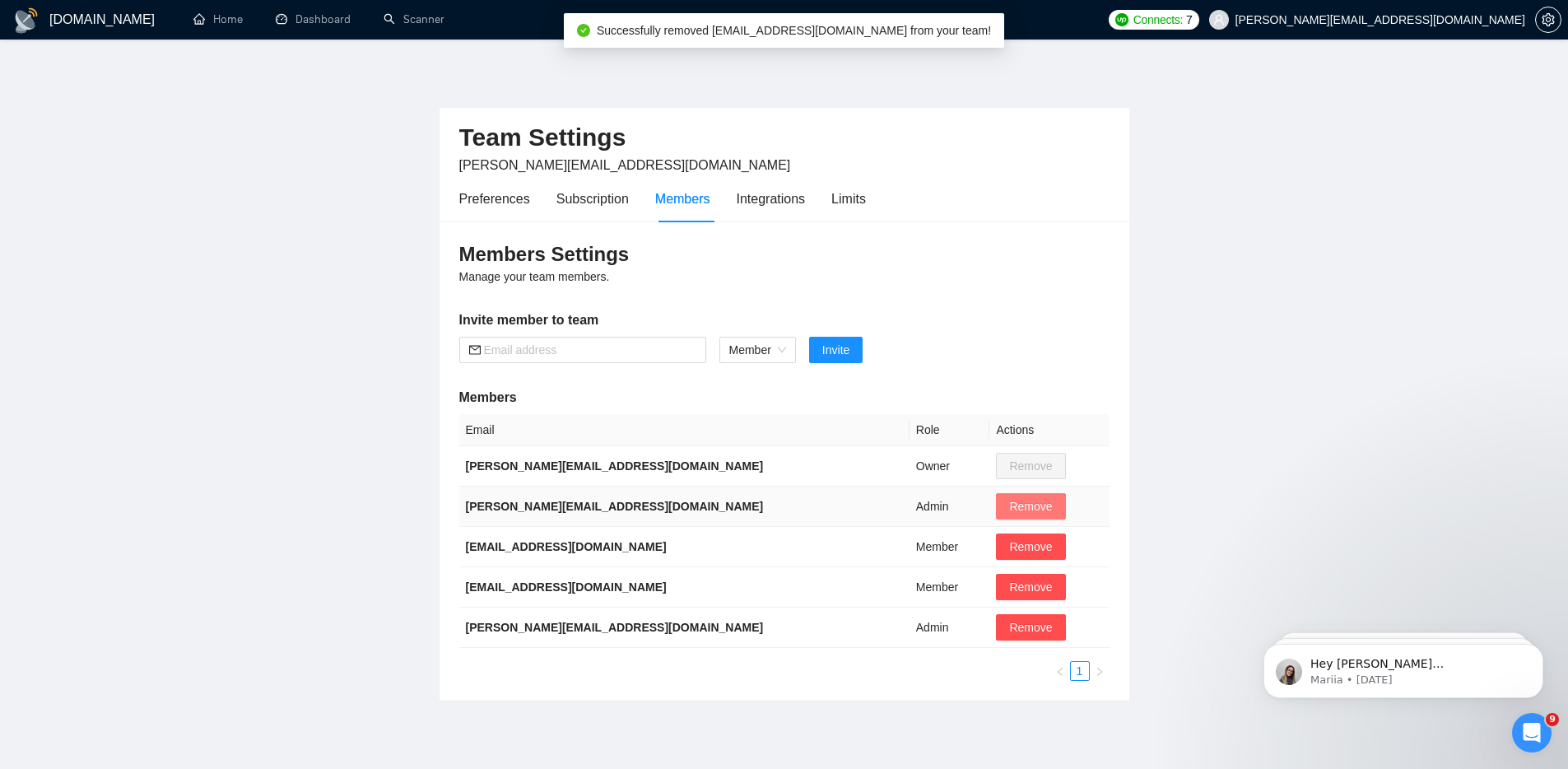
click at [1009, 512] on span "Remove" at bounding box center [1030, 506] width 42 height 18
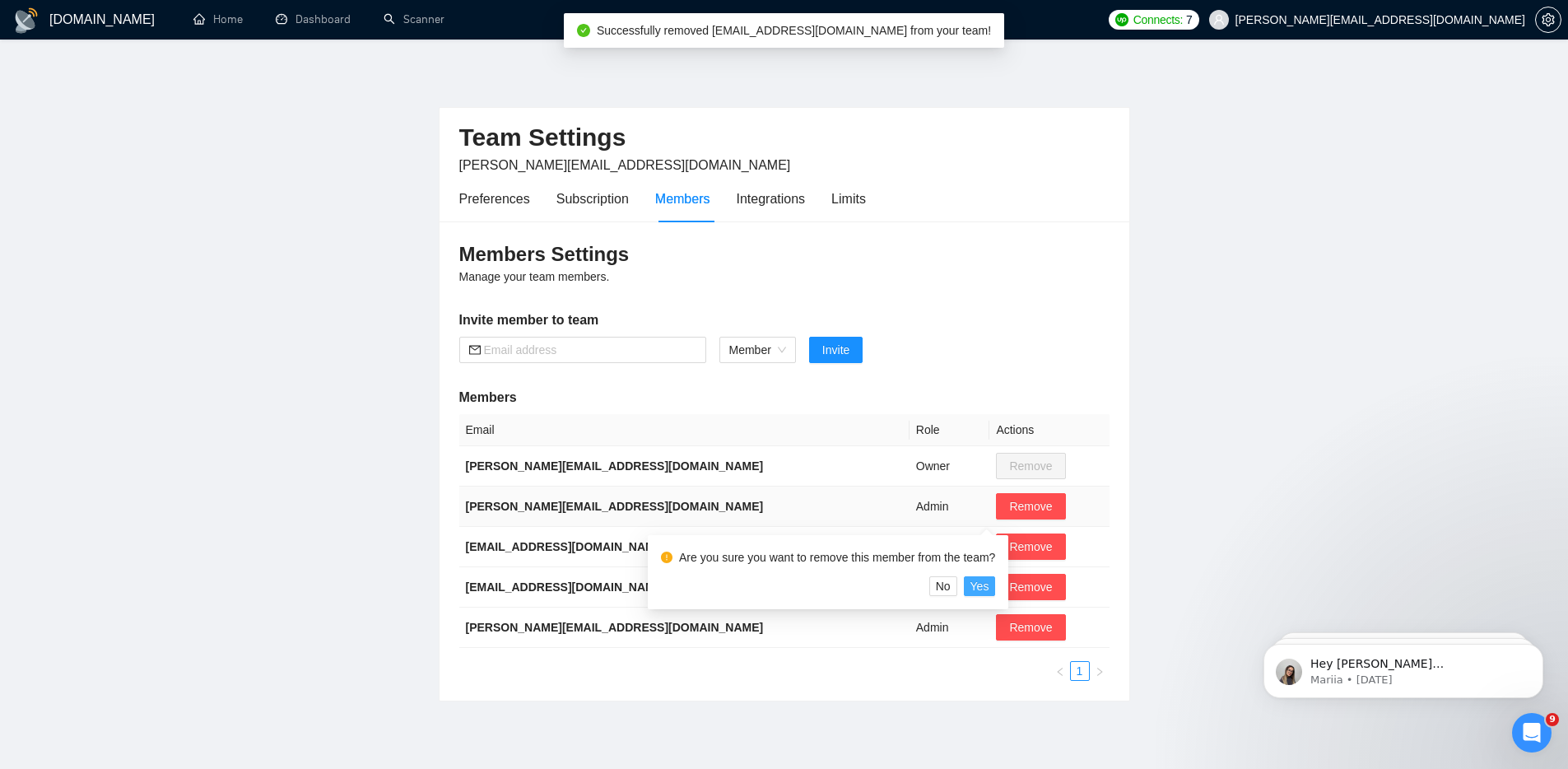
click at [989, 585] on span "Yes" at bounding box center [980, 585] width 19 height 18
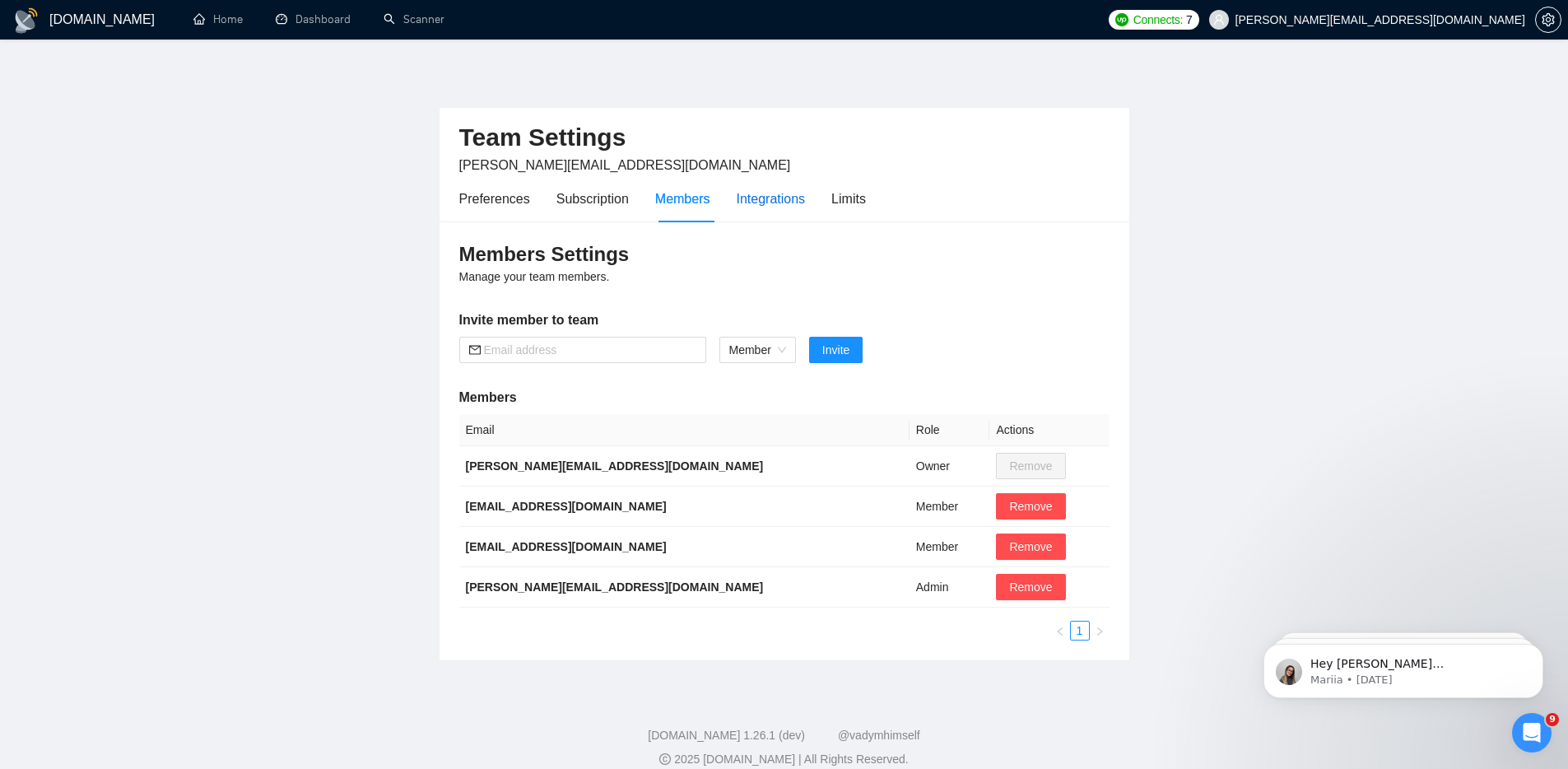
click at [751, 197] on div "Integrations" at bounding box center [771, 199] width 69 height 20
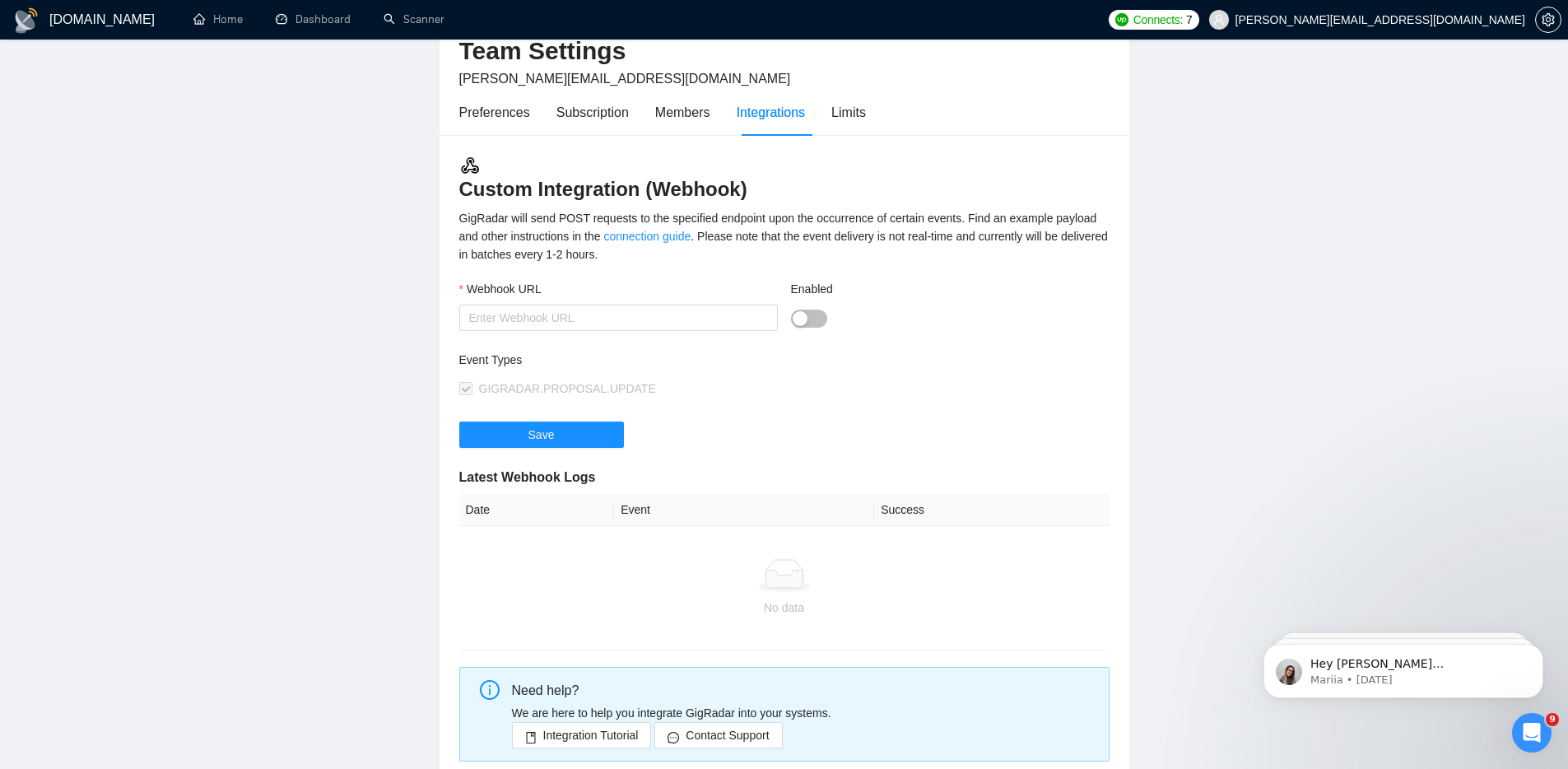
scroll to position [76, 0]
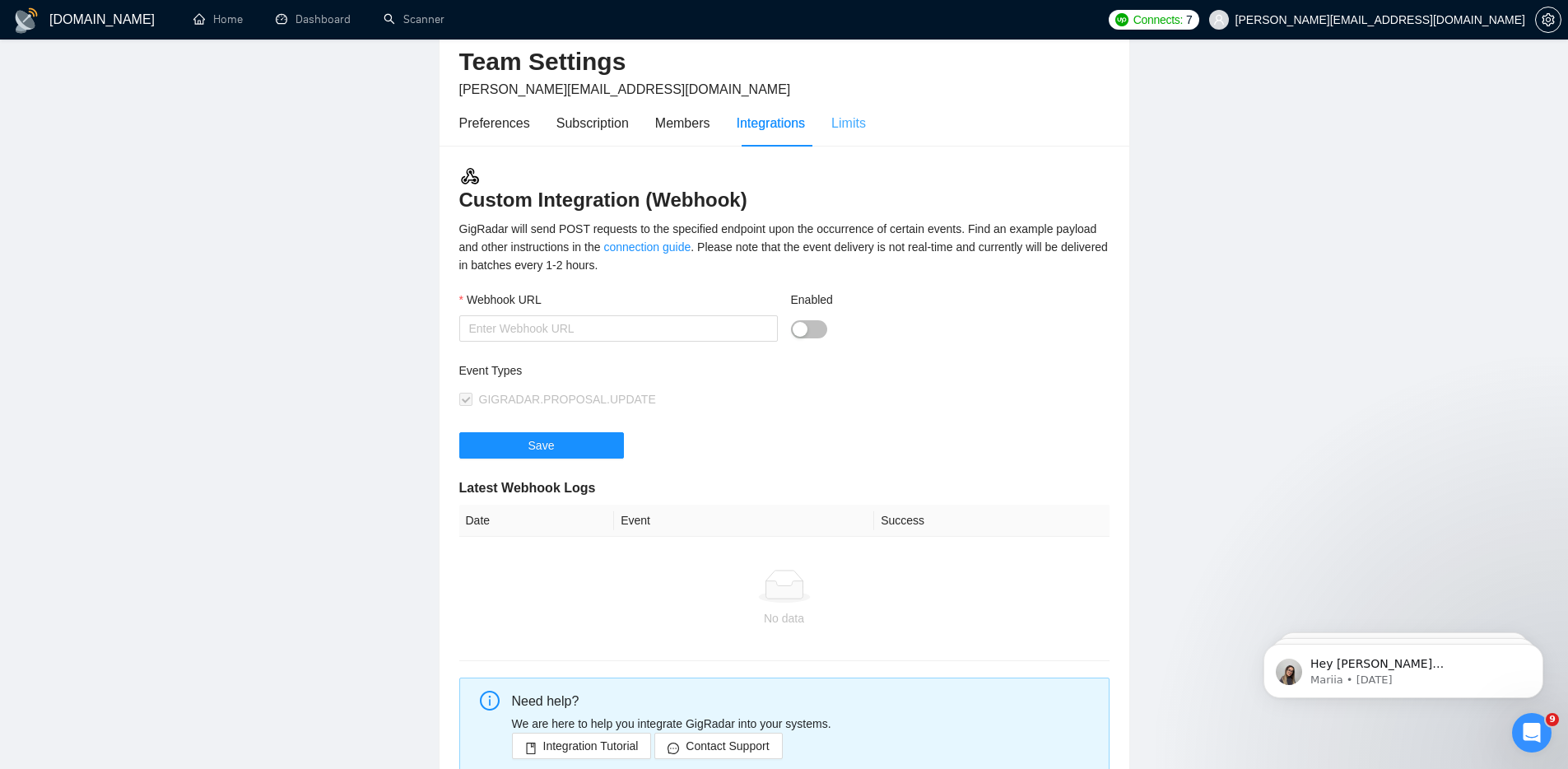
click at [866, 143] on div "Limits" at bounding box center [848, 122] width 35 height 47
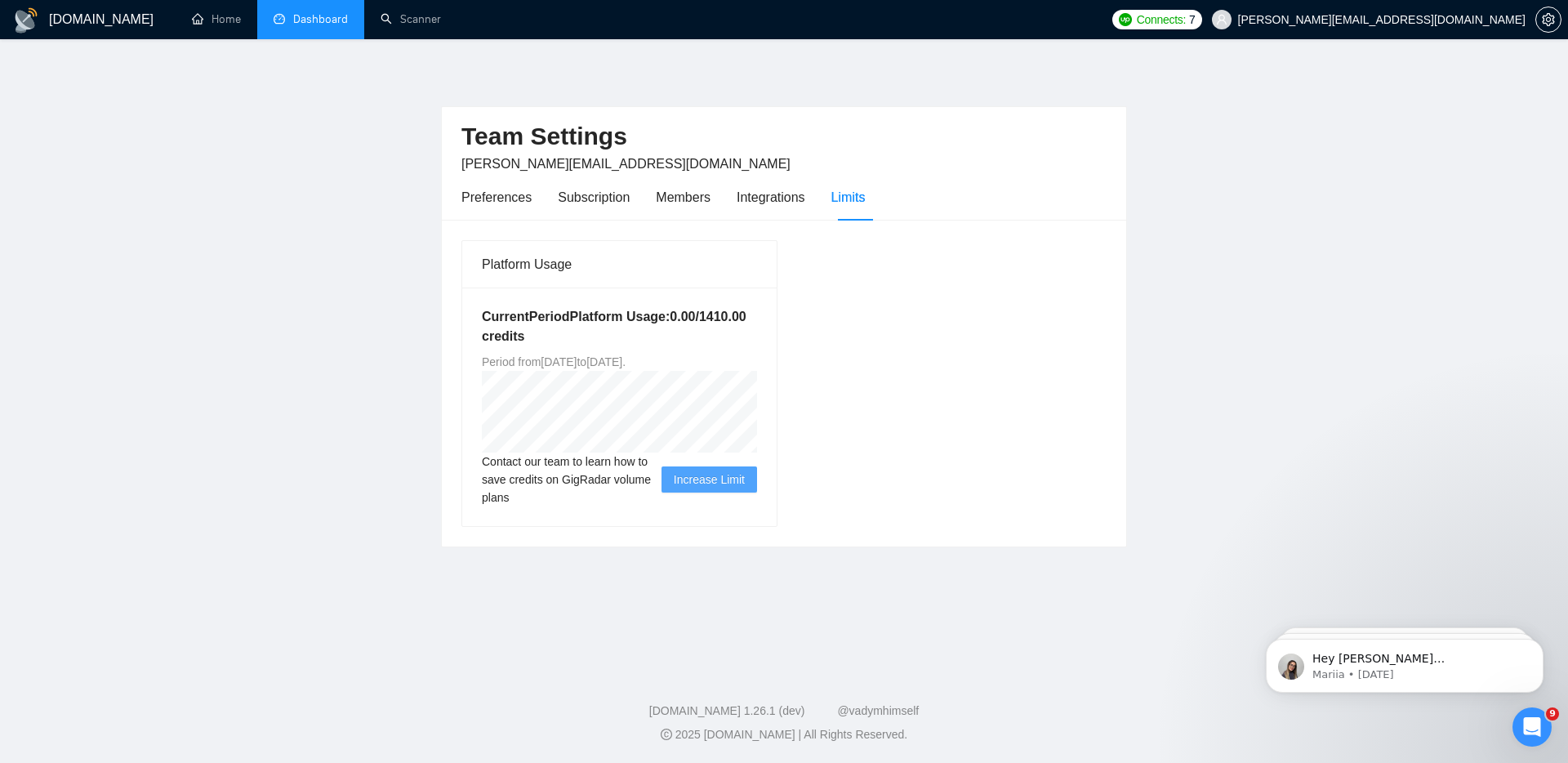
click at [307, 13] on link "Dashboard" at bounding box center [310, 19] width 74 height 13
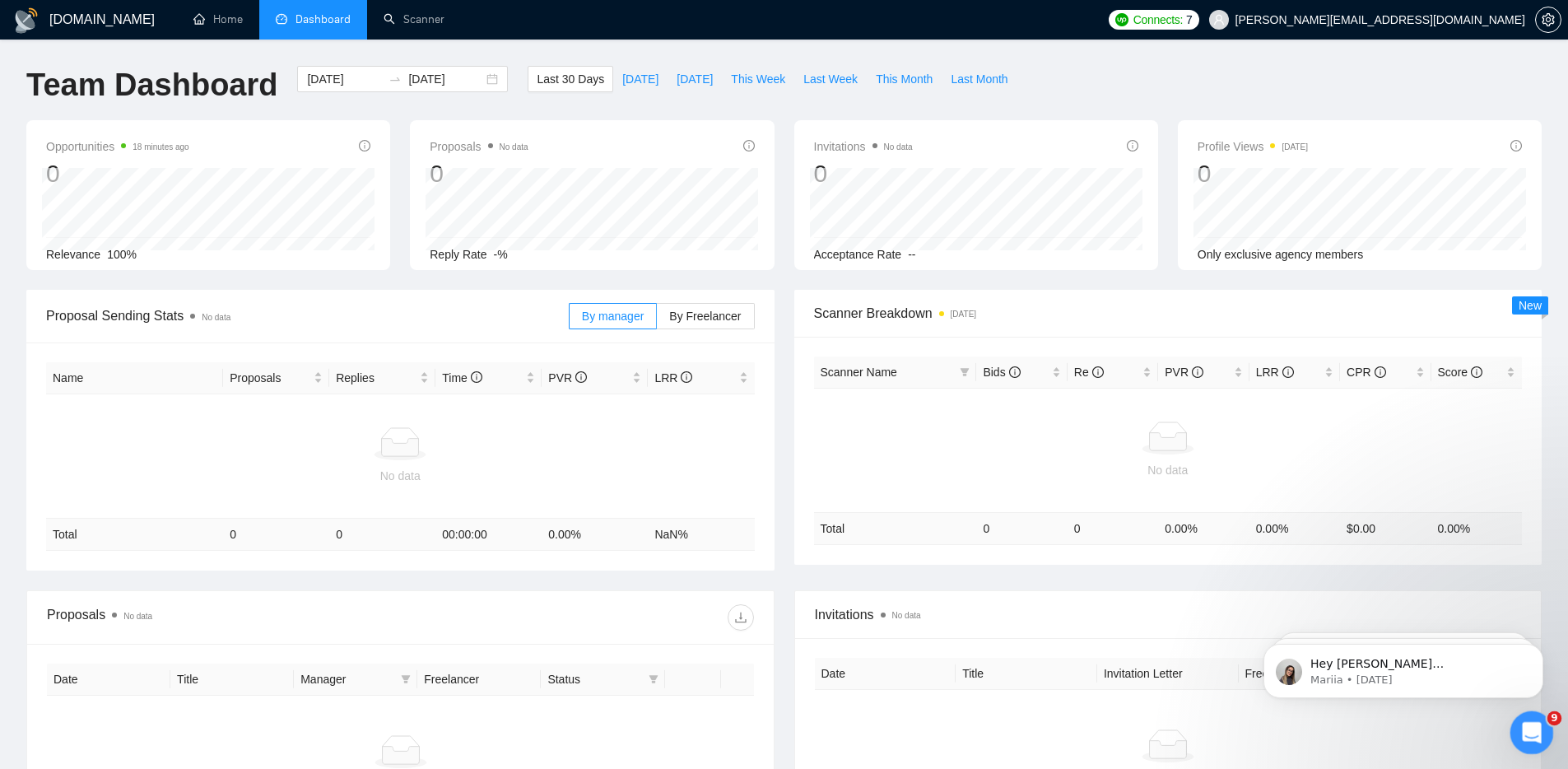
click at [1524, 726] on icon "Open Intercom Messenger" at bounding box center [1530, 731] width 27 height 27
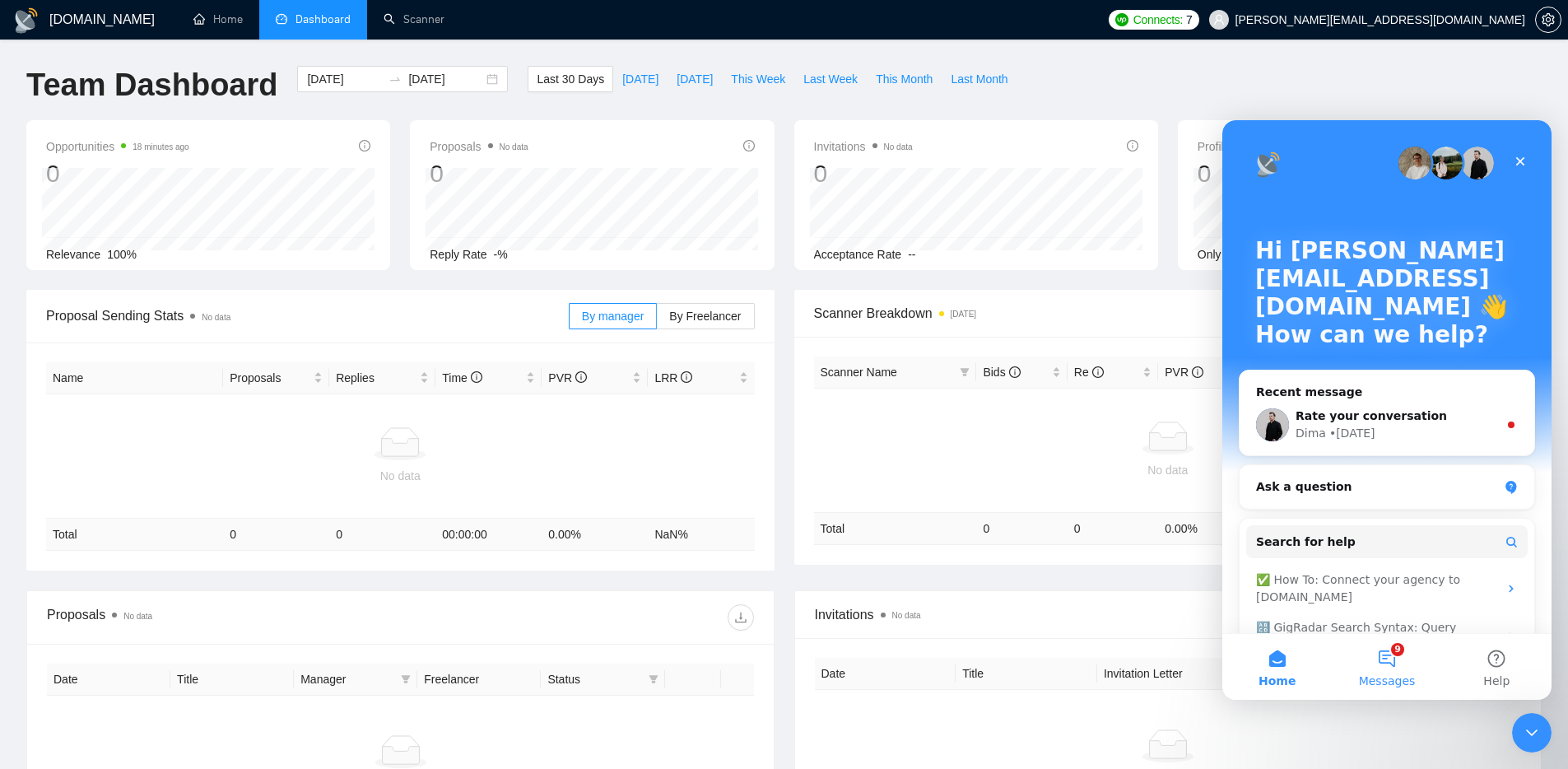
click at [1403, 670] on button "9 Messages" at bounding box center [1386, 666] width 110 height 65
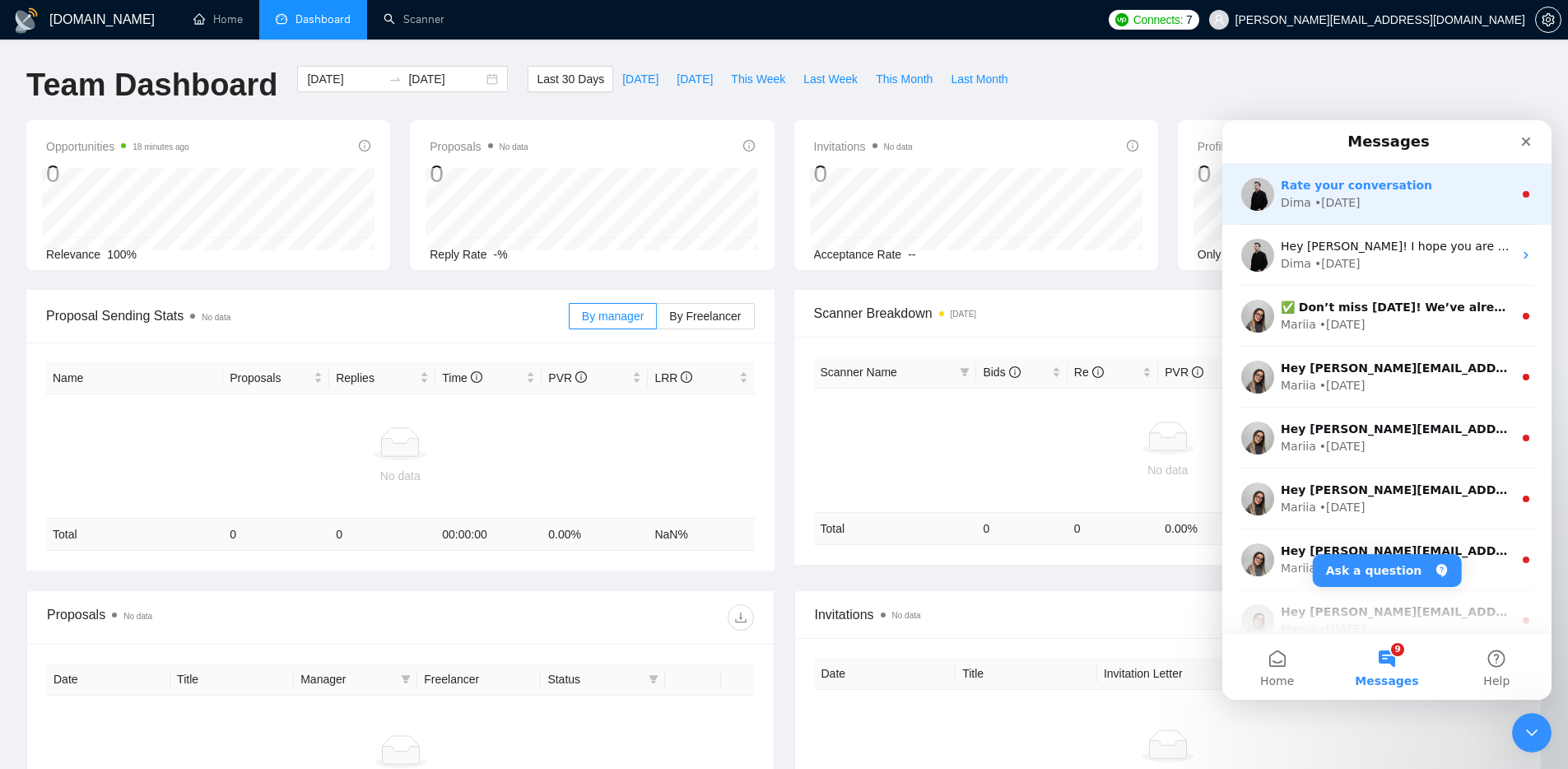
click at [1401, 205] on div "Dima • 2d ago" at bounding box center [1396, 203] width 232 height 17
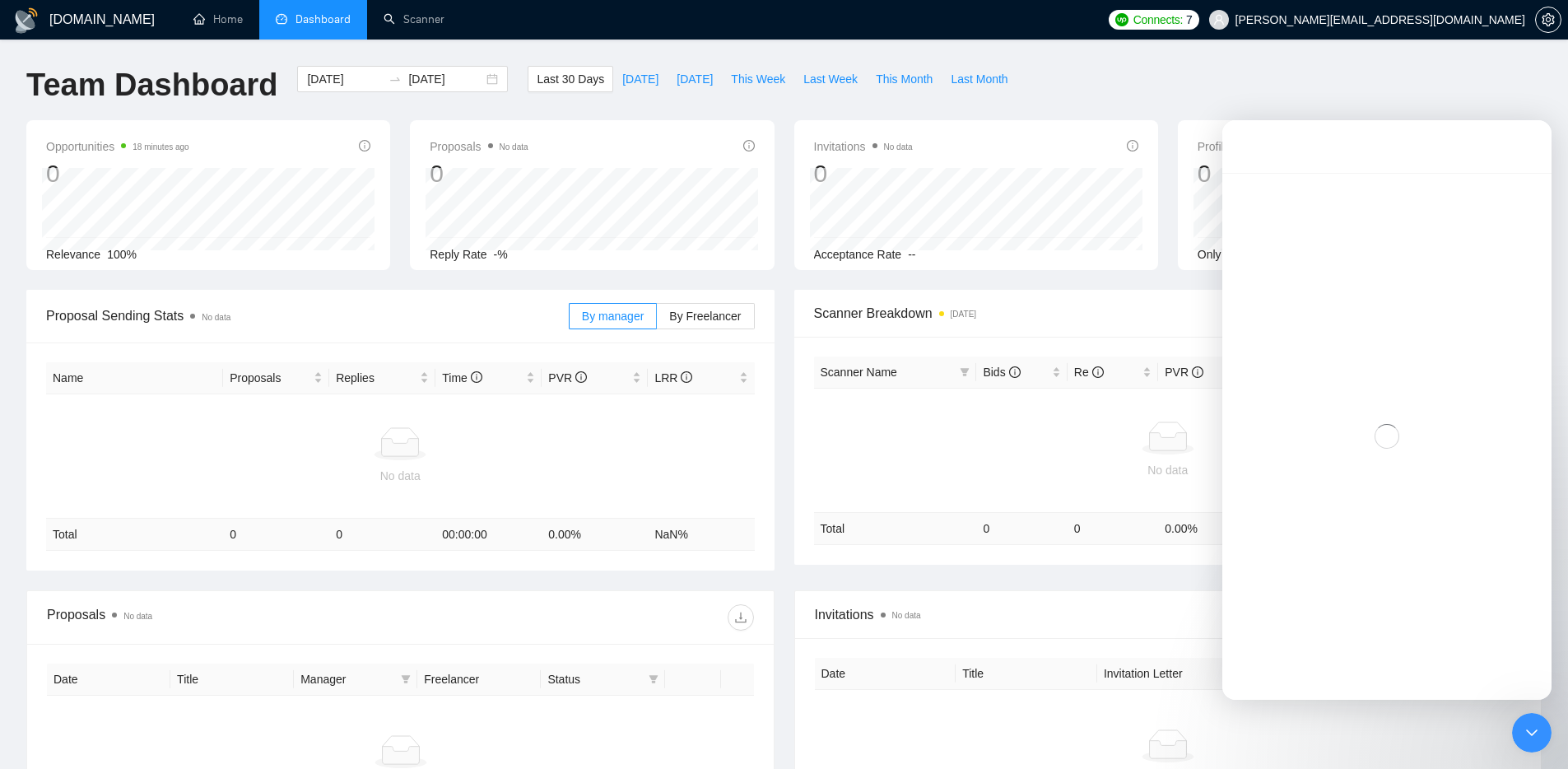
scroll to position [45, 0]
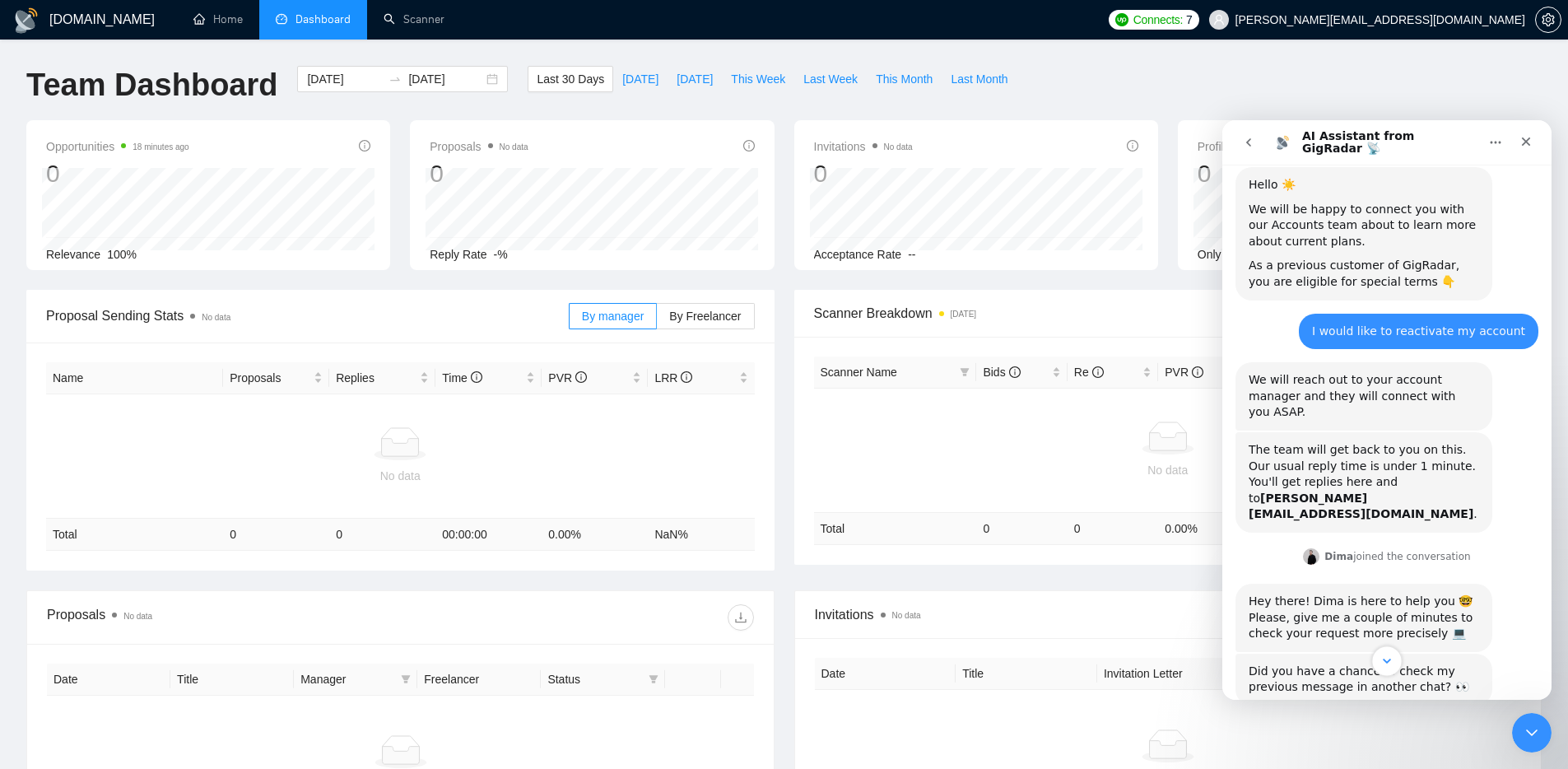
click at [1396, 664] on button "Scroll to bottom" at bounding box center [1387, 660] width 31 height 31
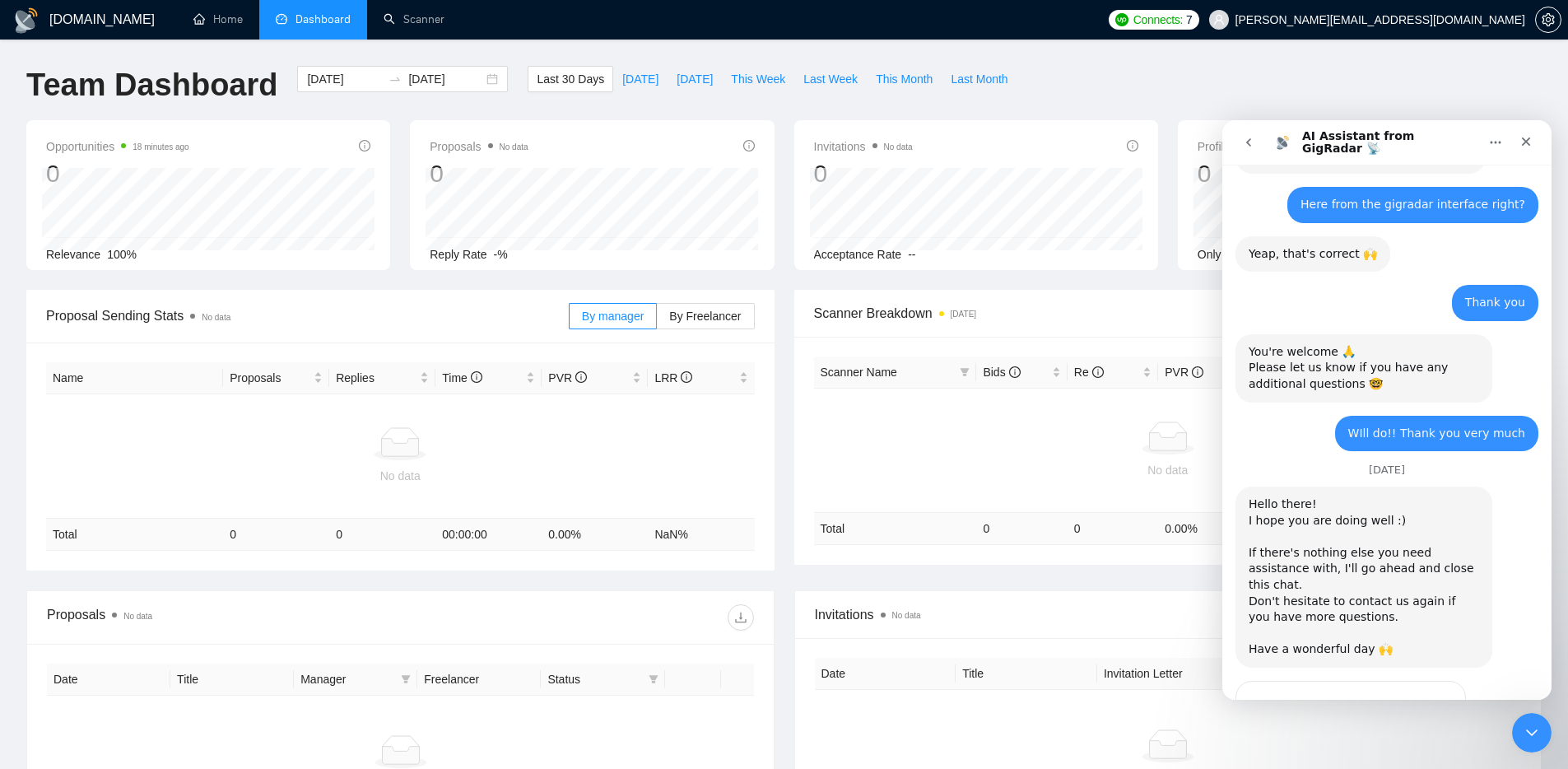
scroll to position [2066, 0]
click at [1245, 143] on icon "go back" at bounding box center [1248, 142] width 13 height 13
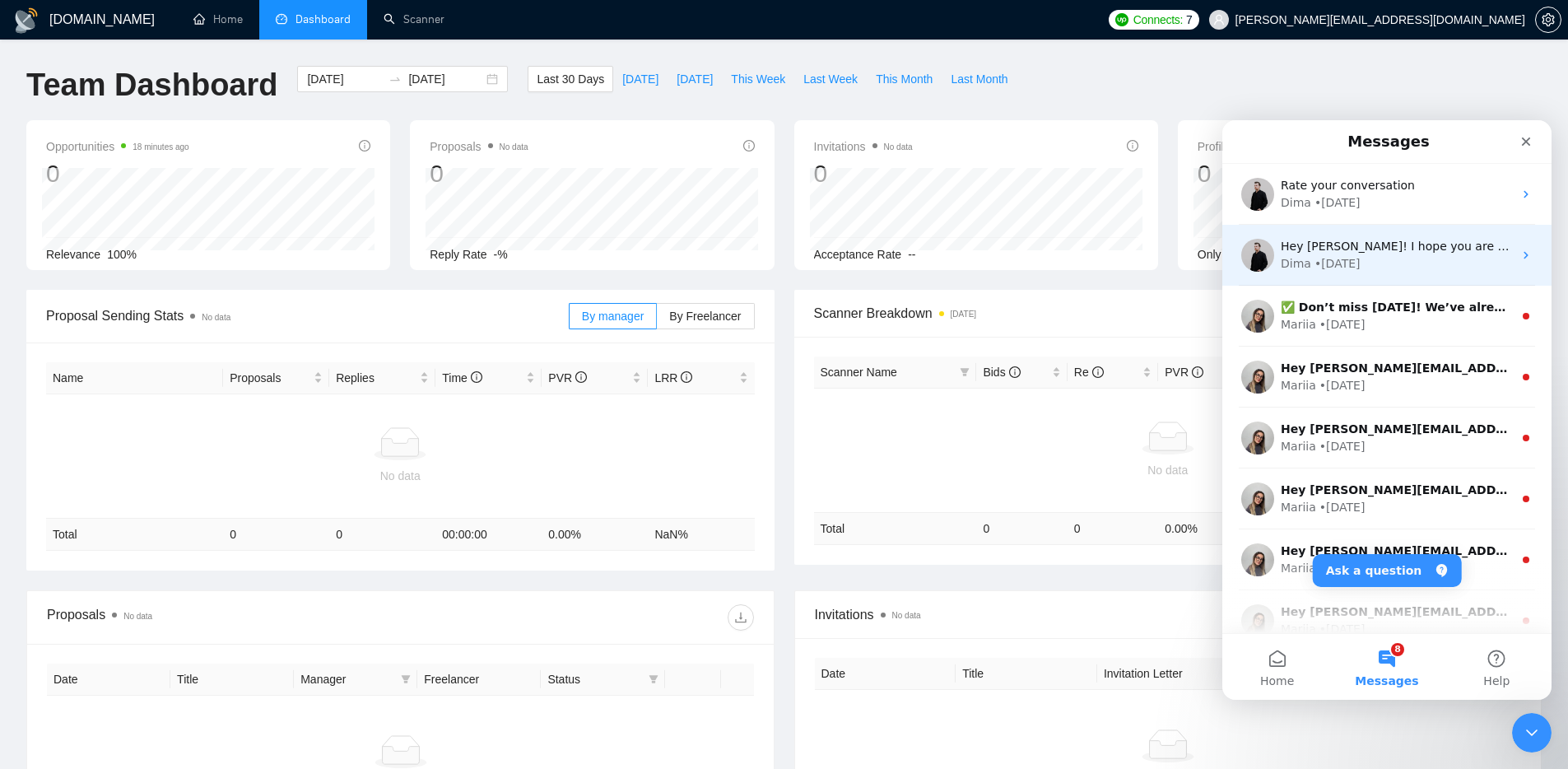
scroll to position [0, 0]
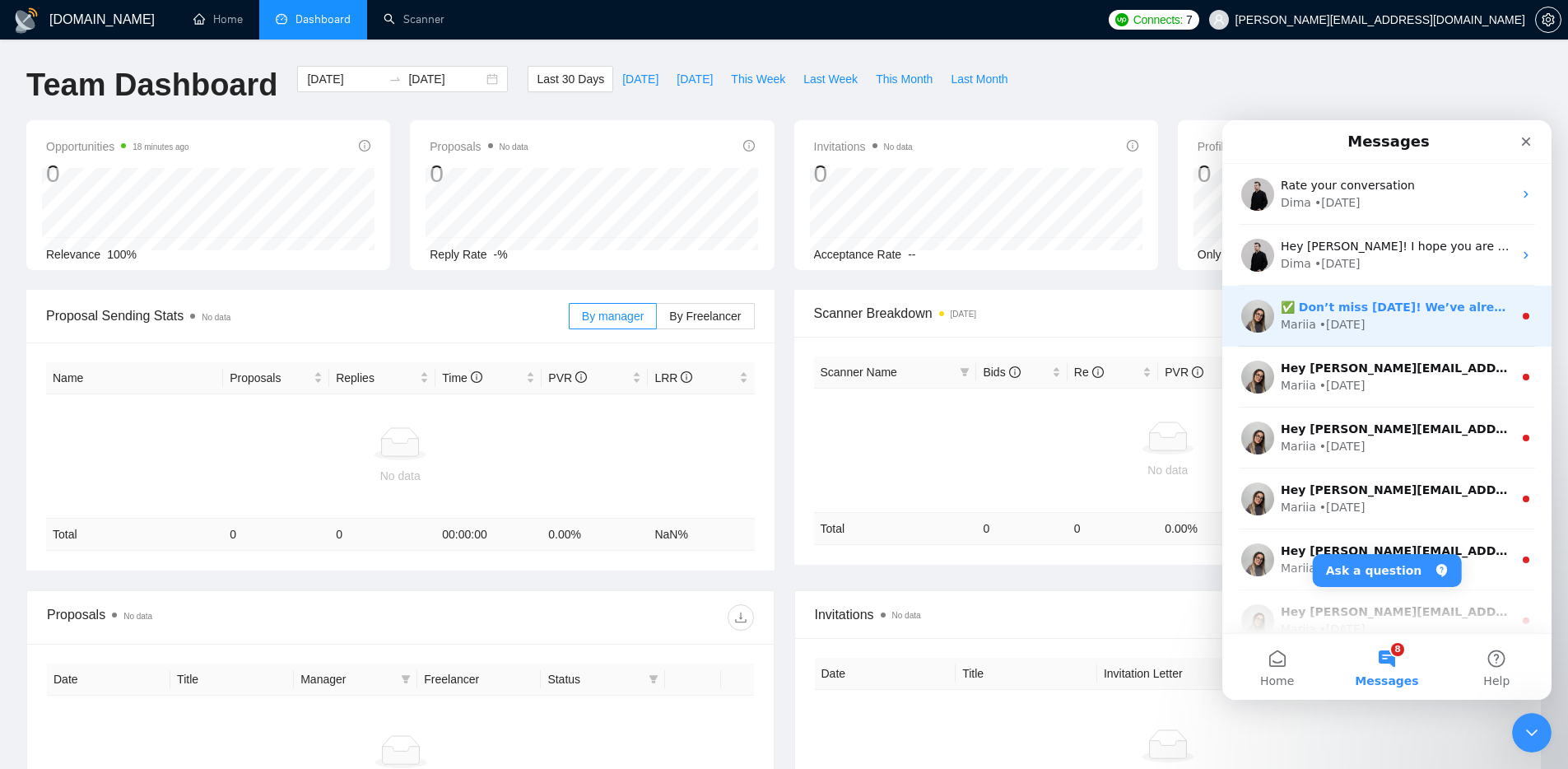
click at [1440, 344] on div "✅ Don’t miss tomorrow! We’ve already reached Lesson 5, and this time we’re divi…" at bounding box center [1386, 316] width 329 height 61
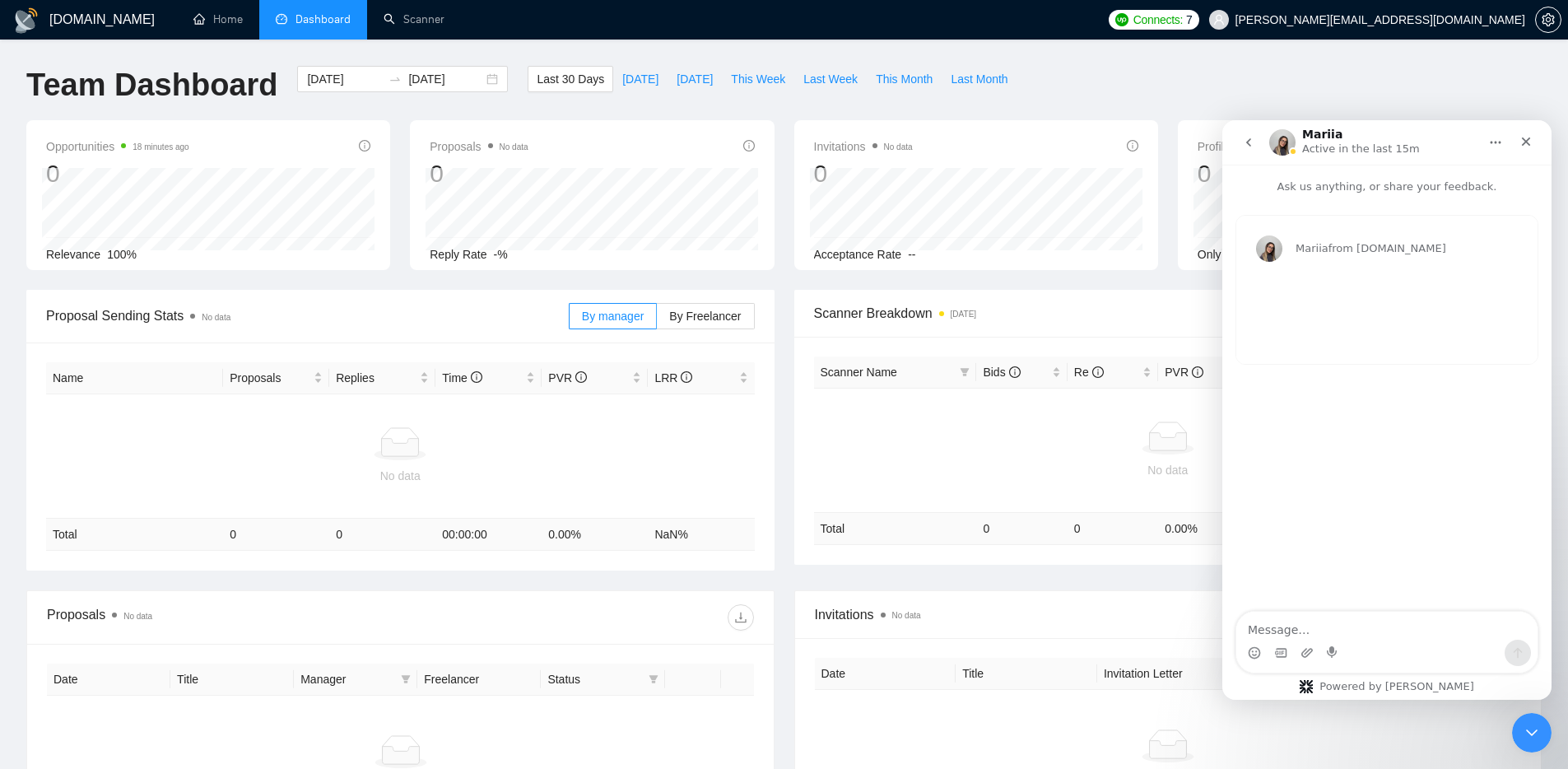
click at [1247, 137] on icon "go back" at bounding box center [1248, 142] width 13 height 13
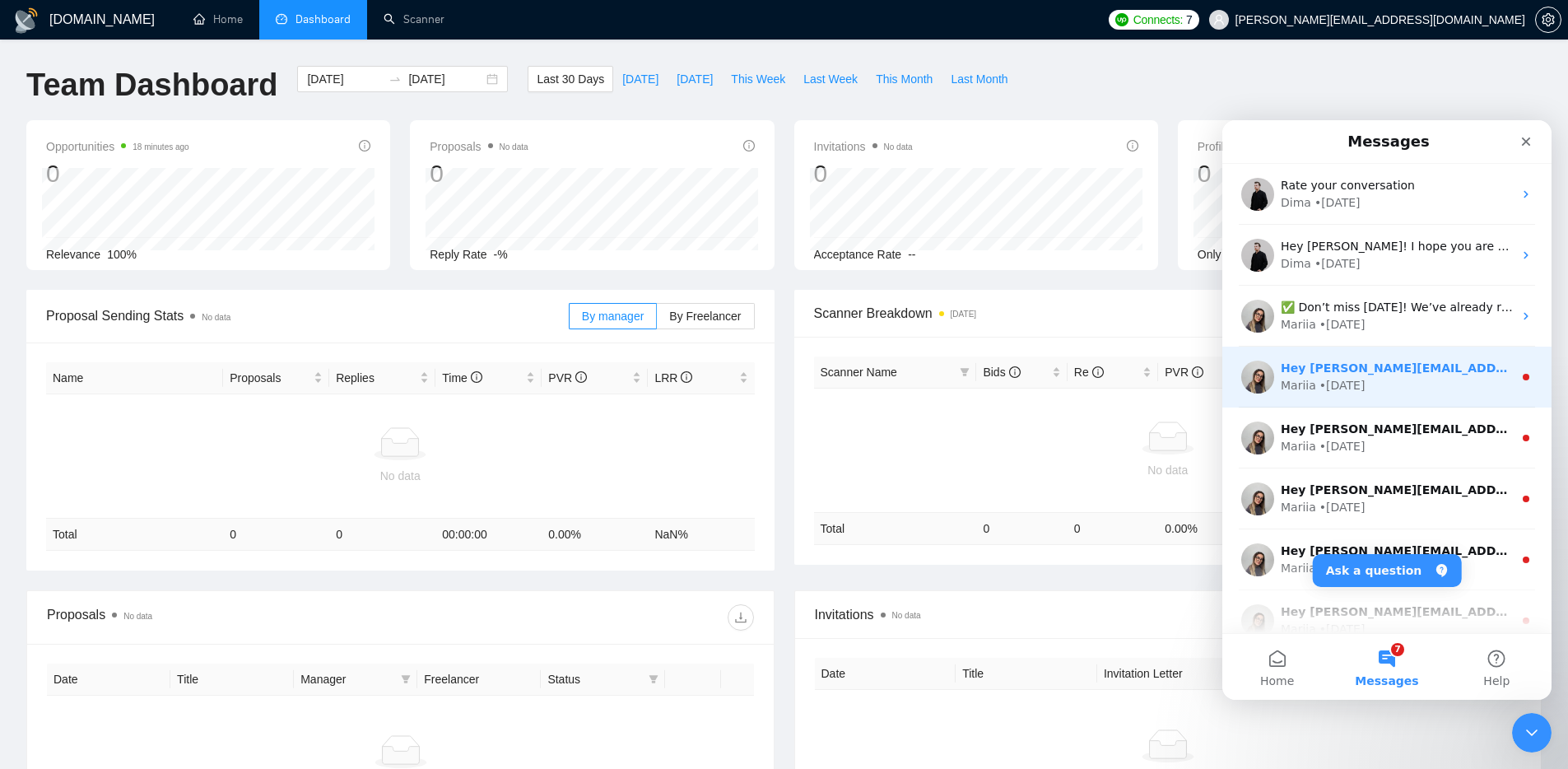
click at [1459, 393] on div "Mariia • 21w ago" at bounding box center [1396, 386] width 232 height 17
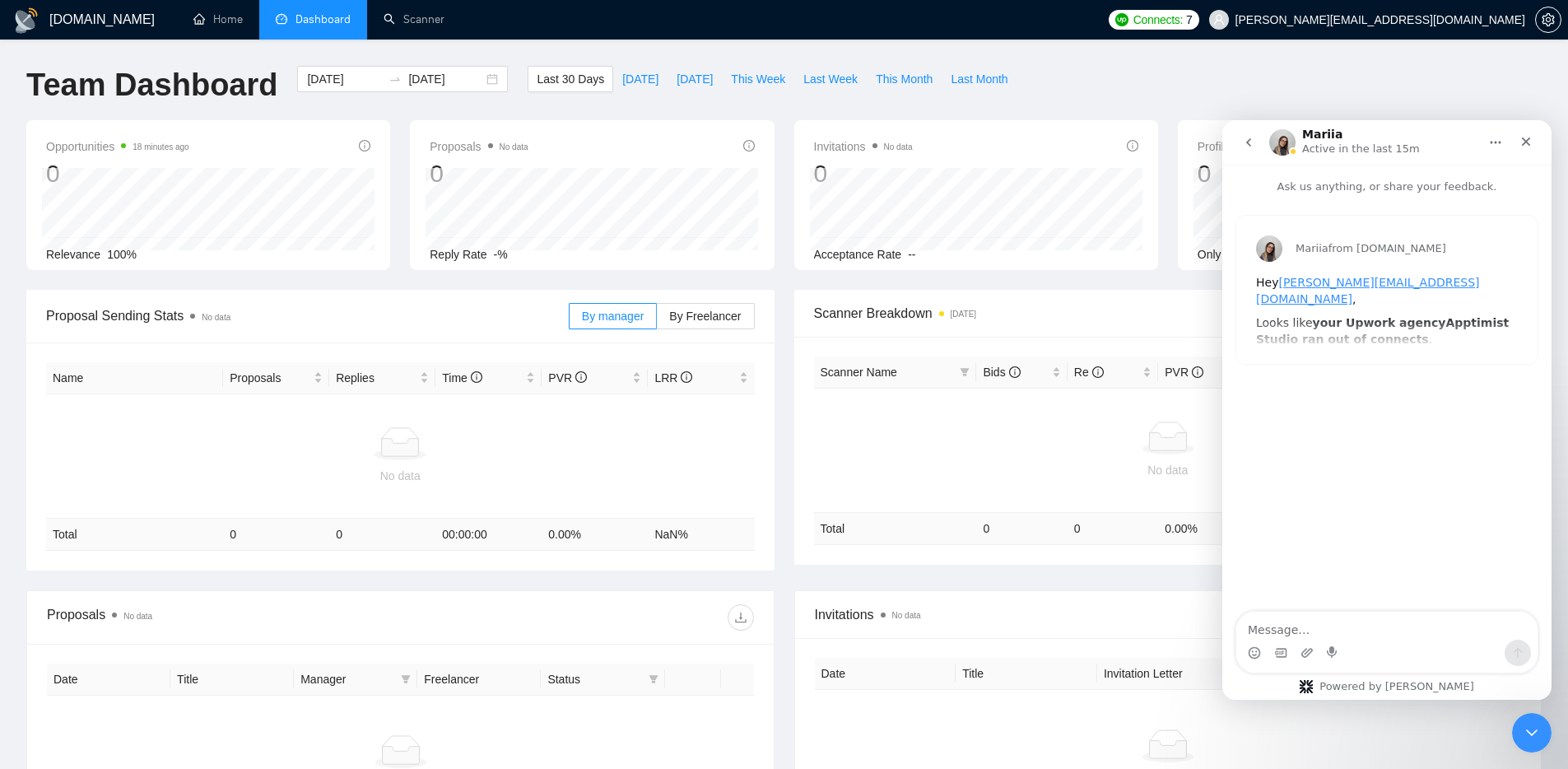
click at [1251, 141] on icon "go back" at bounding box center [1248, 142] width 13 height 13
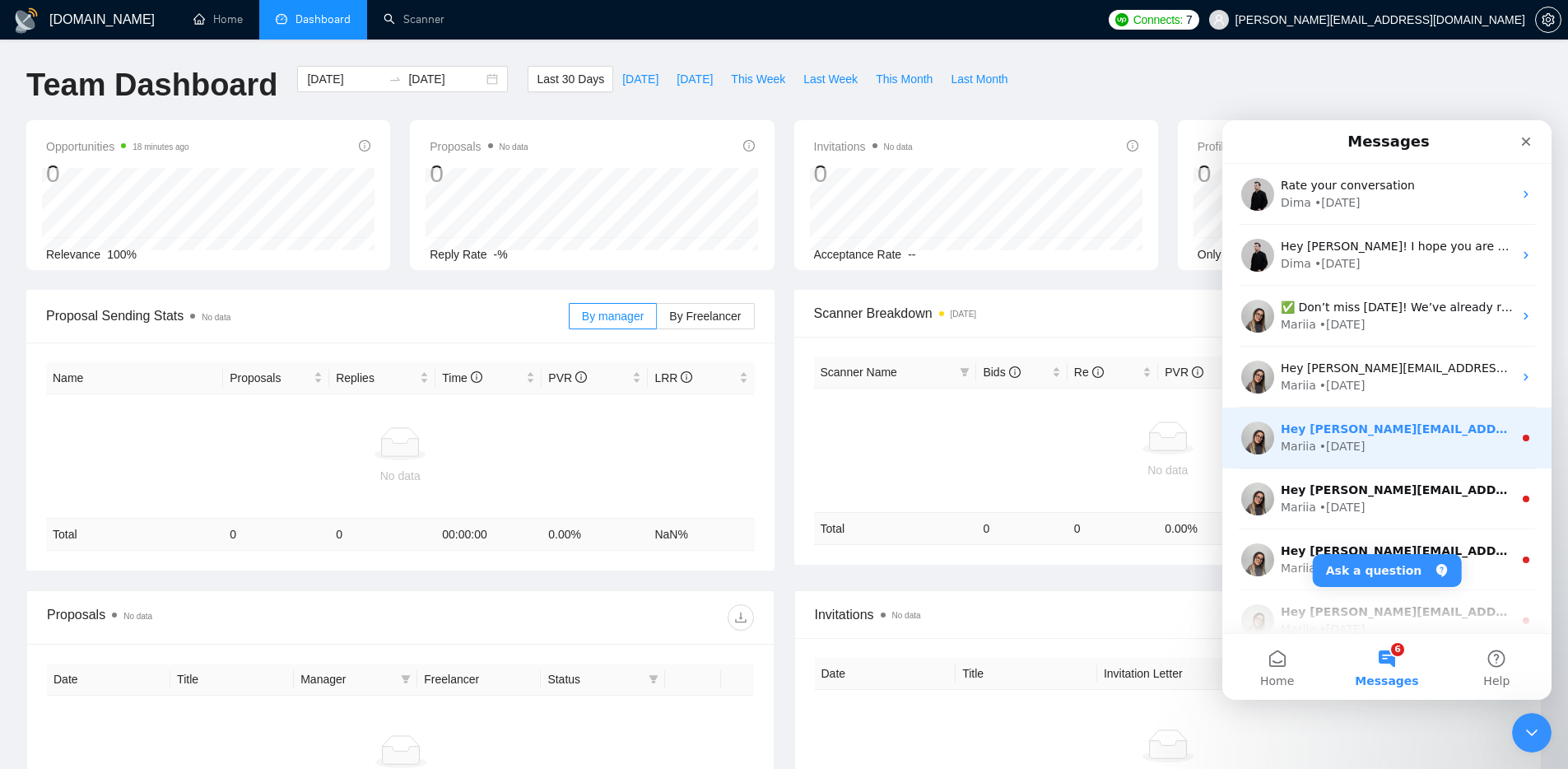
click at [1453, 442] on div "Mariia • 21w ago" at bounding box center [1396, 446] width 232 height 17
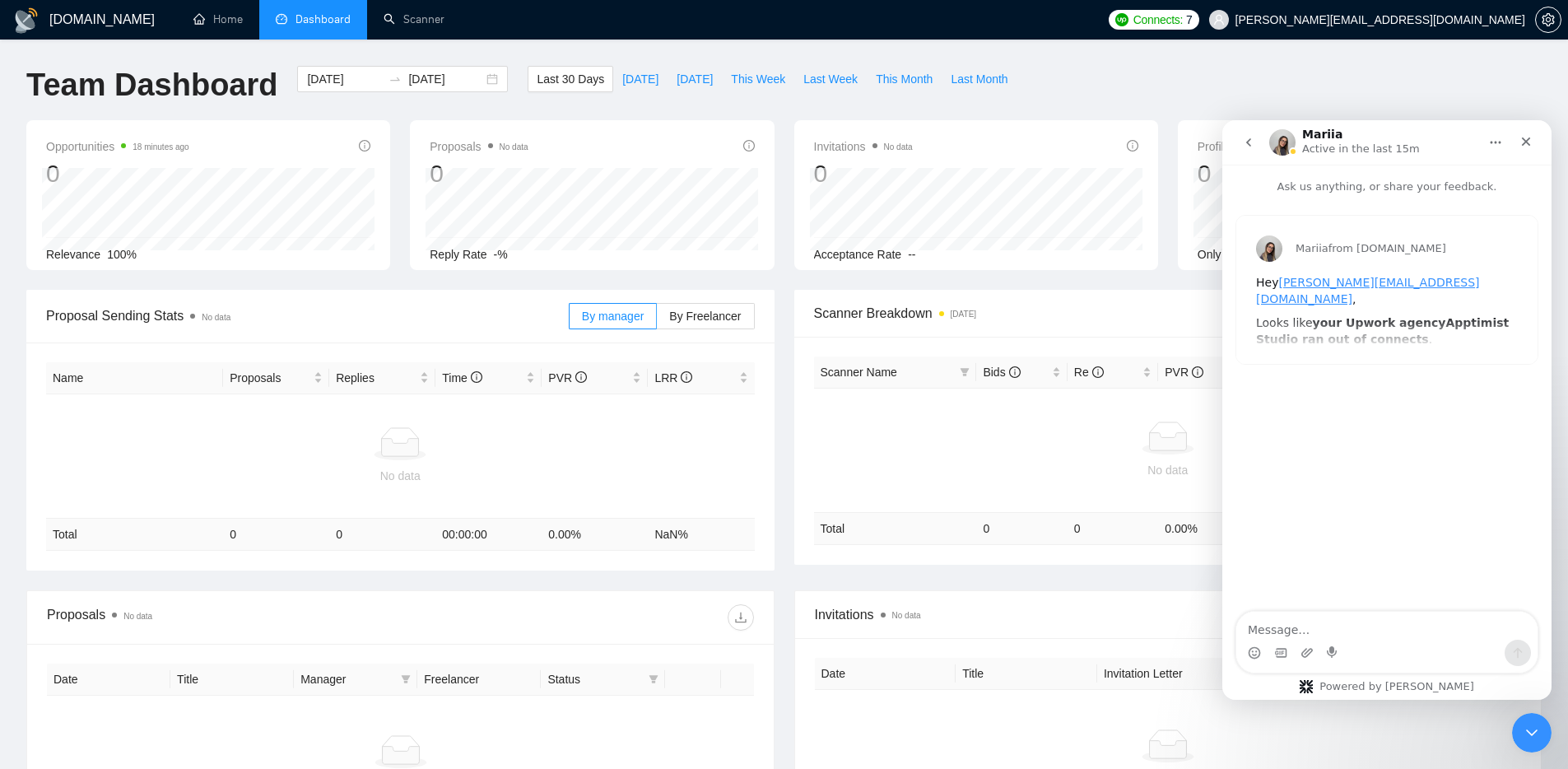
click at [1254, 148] on icon "go back" at bounding box center [1248, 142] width 13 height 13
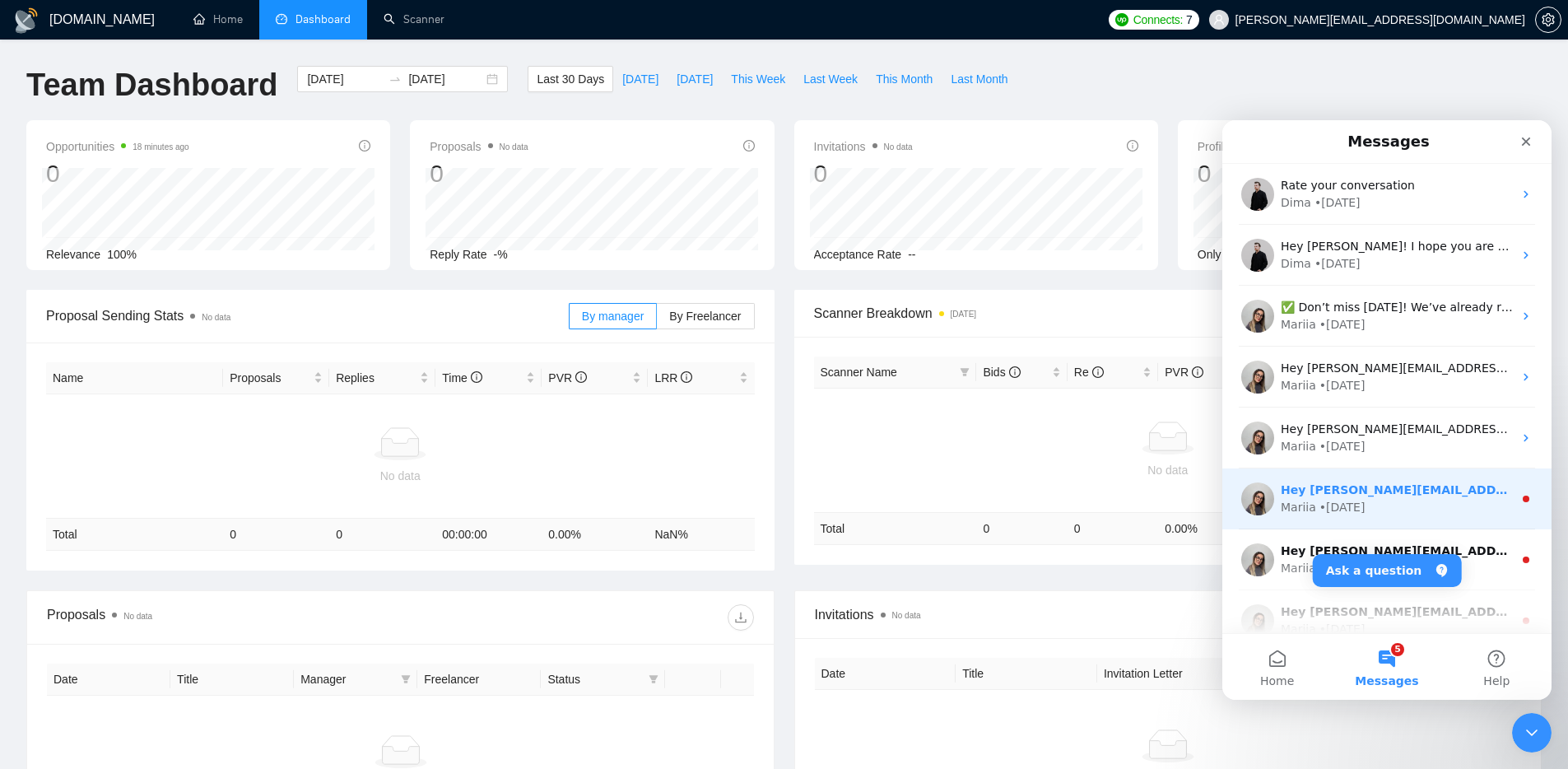
click at [1435, 499] on div "Mariia • 21w ago" at bounding box center [1396, 507] width 232 height 17
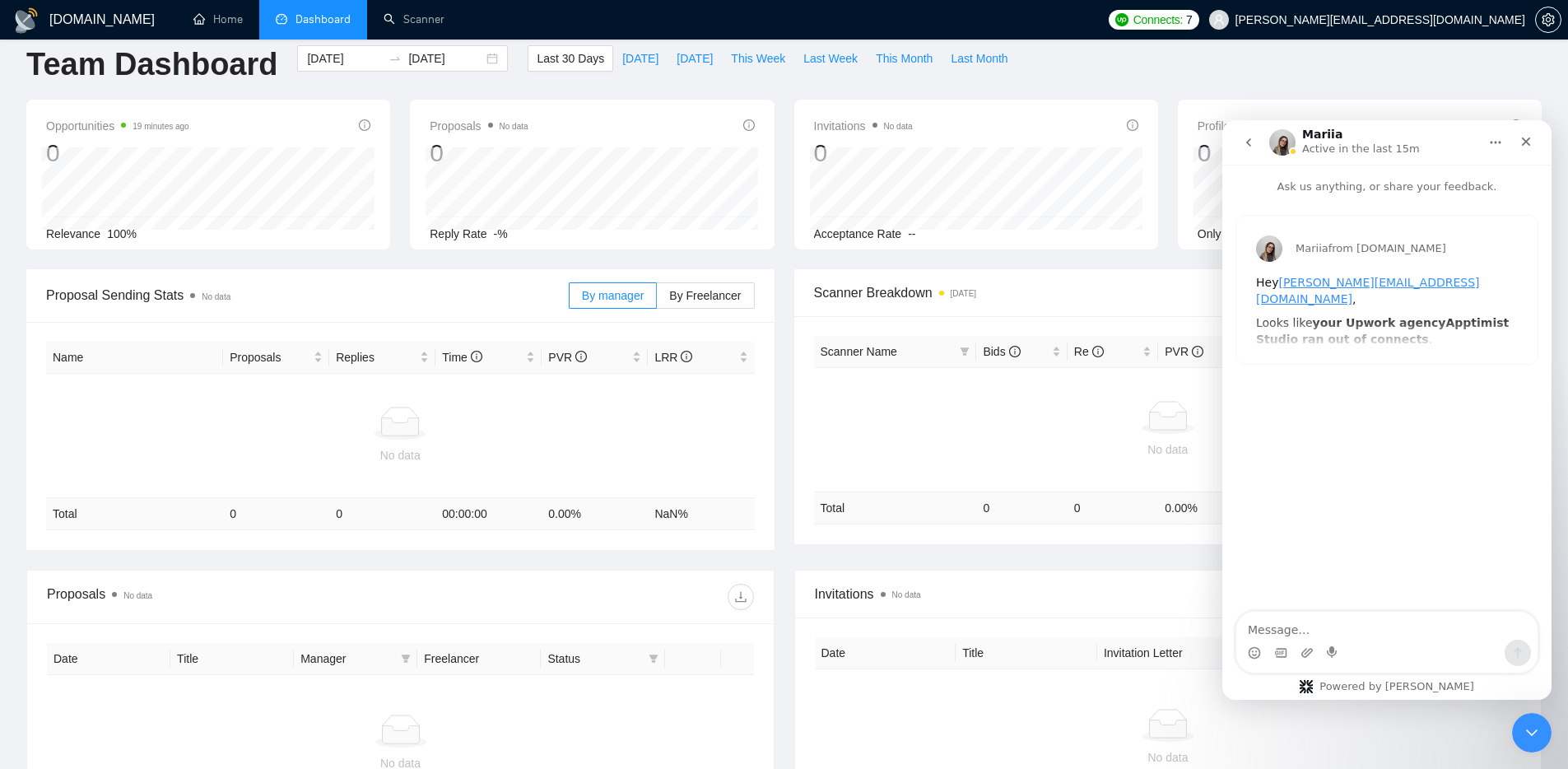
scroll to position [42, 0]
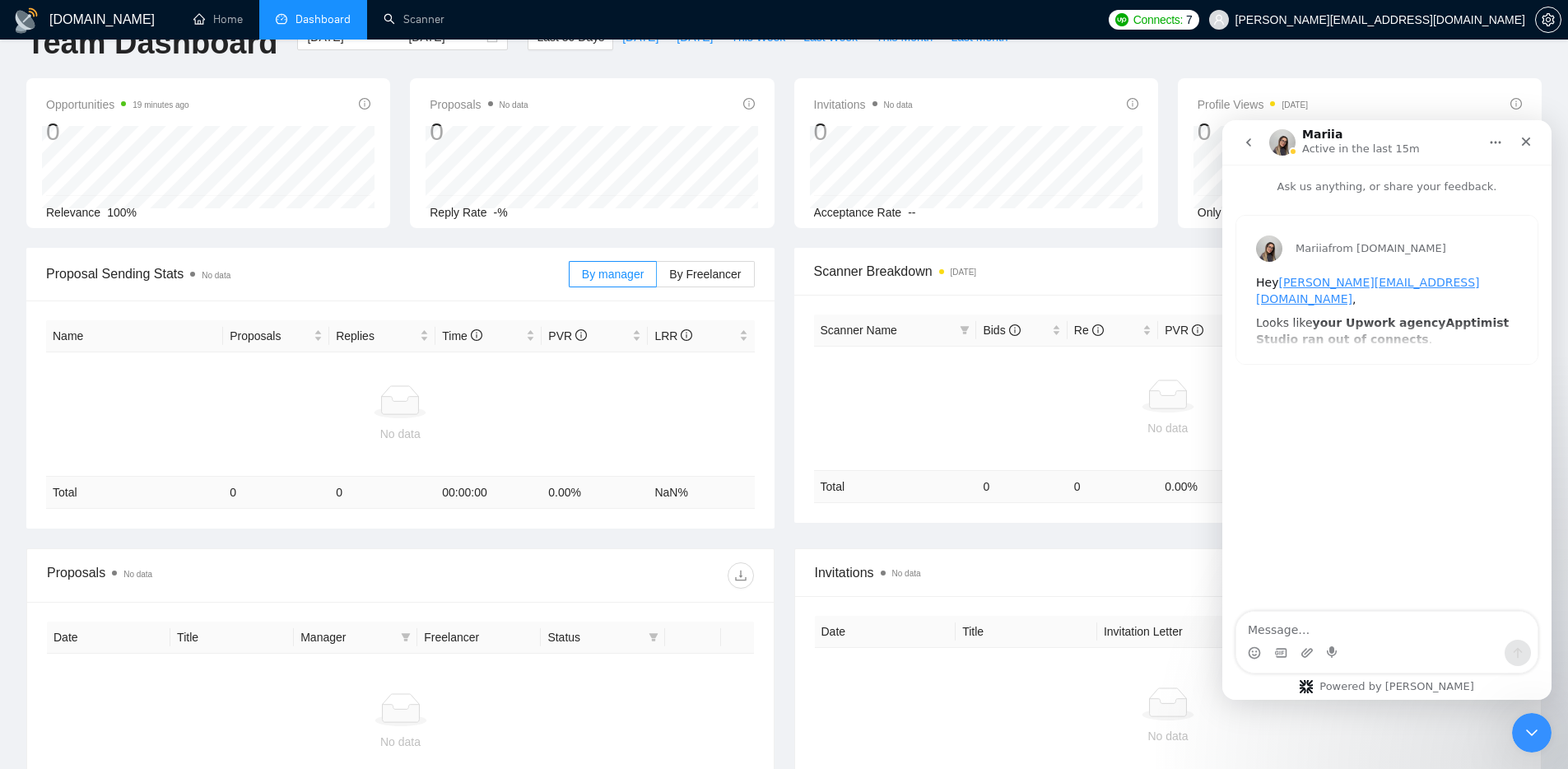
click at [1359, 326] on div "Mariia from GigRadar.io Hey martin.anev@apptimist.studio , Looks like your Upwo…" at bounding box center [1387, 290] width 301 height 148
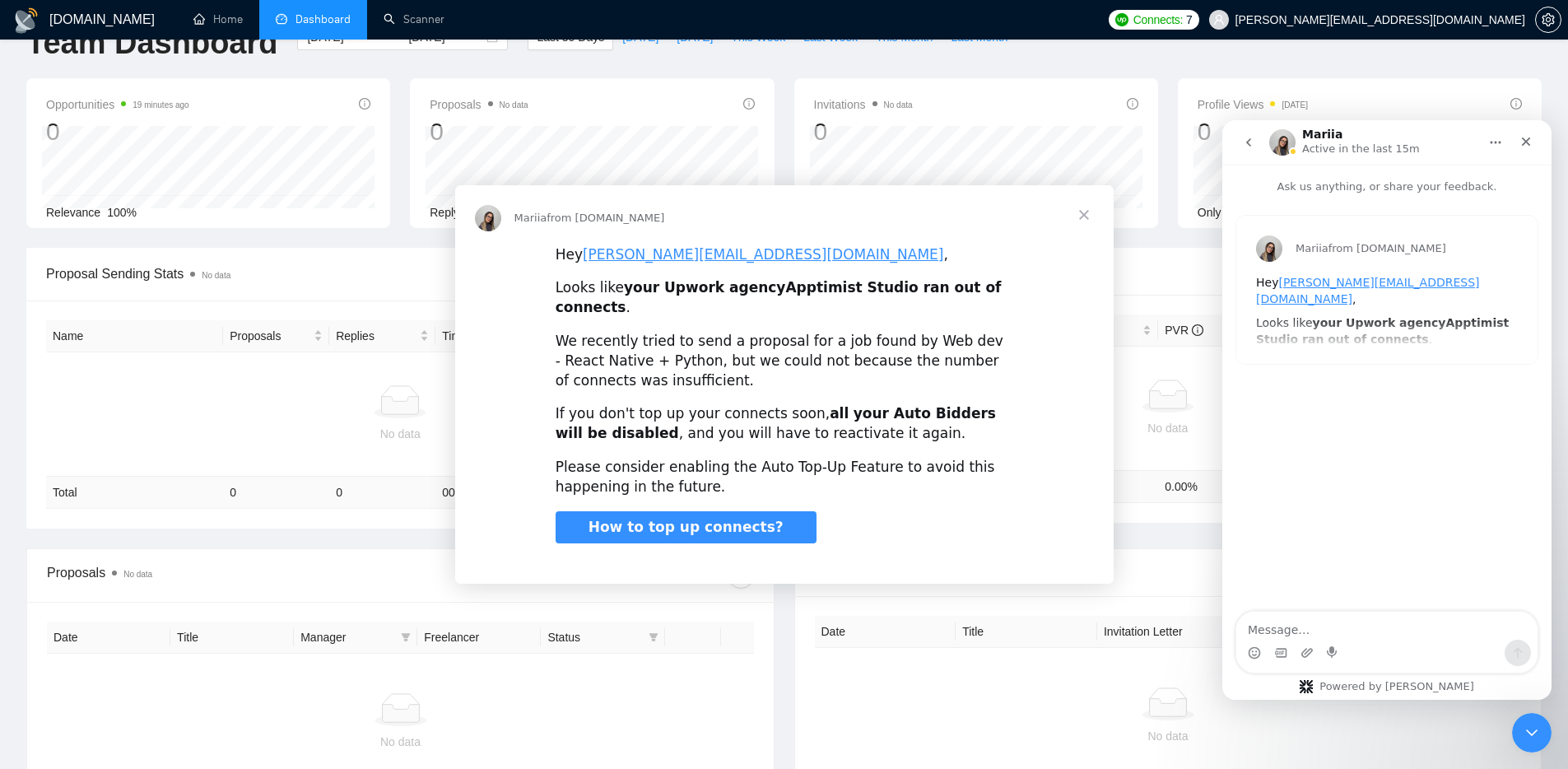
scroll to position [0, 0]
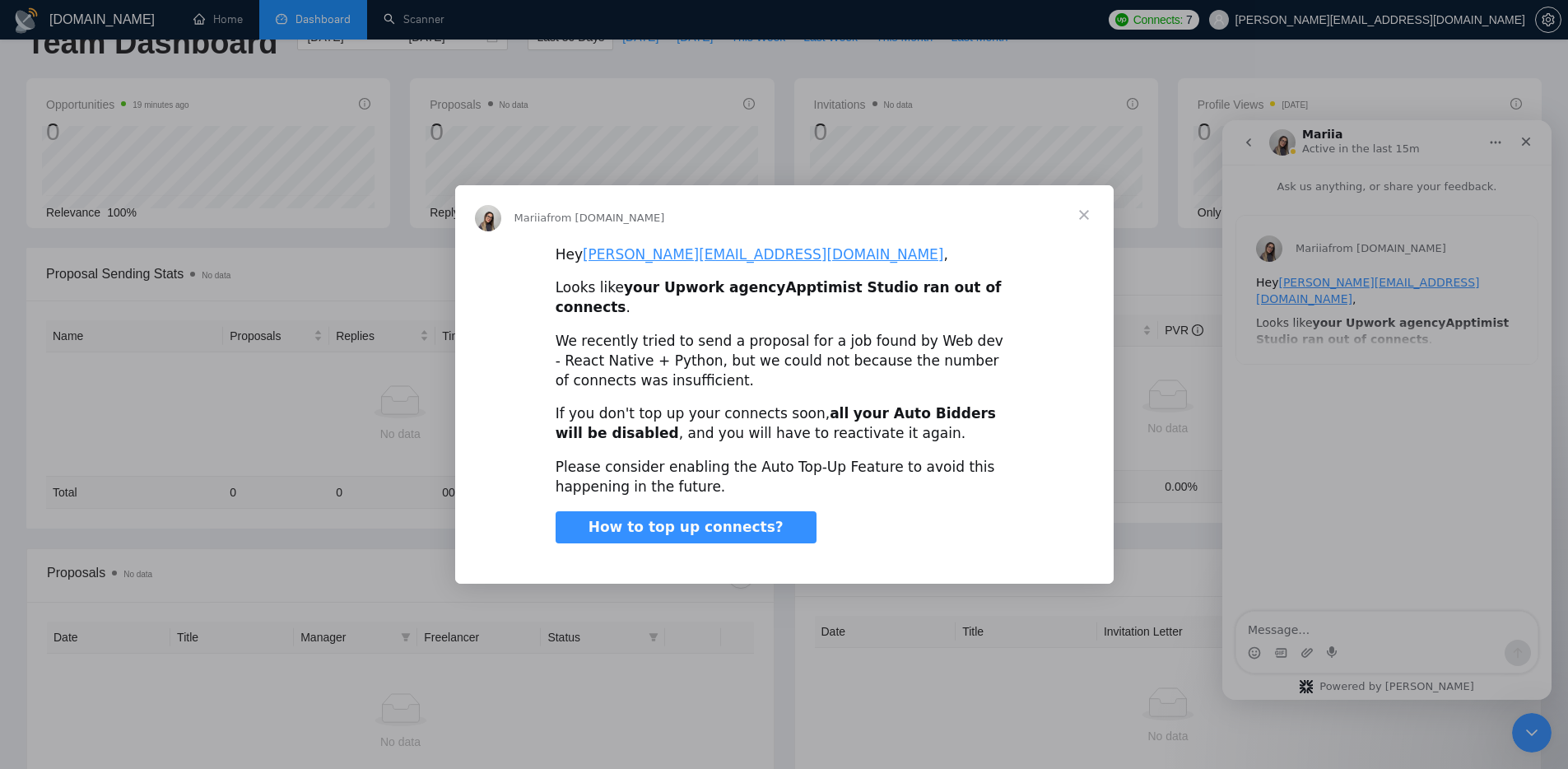
click at [1087, 222] on span "Close" at bounding box center [1084, 215] width 59 height 59
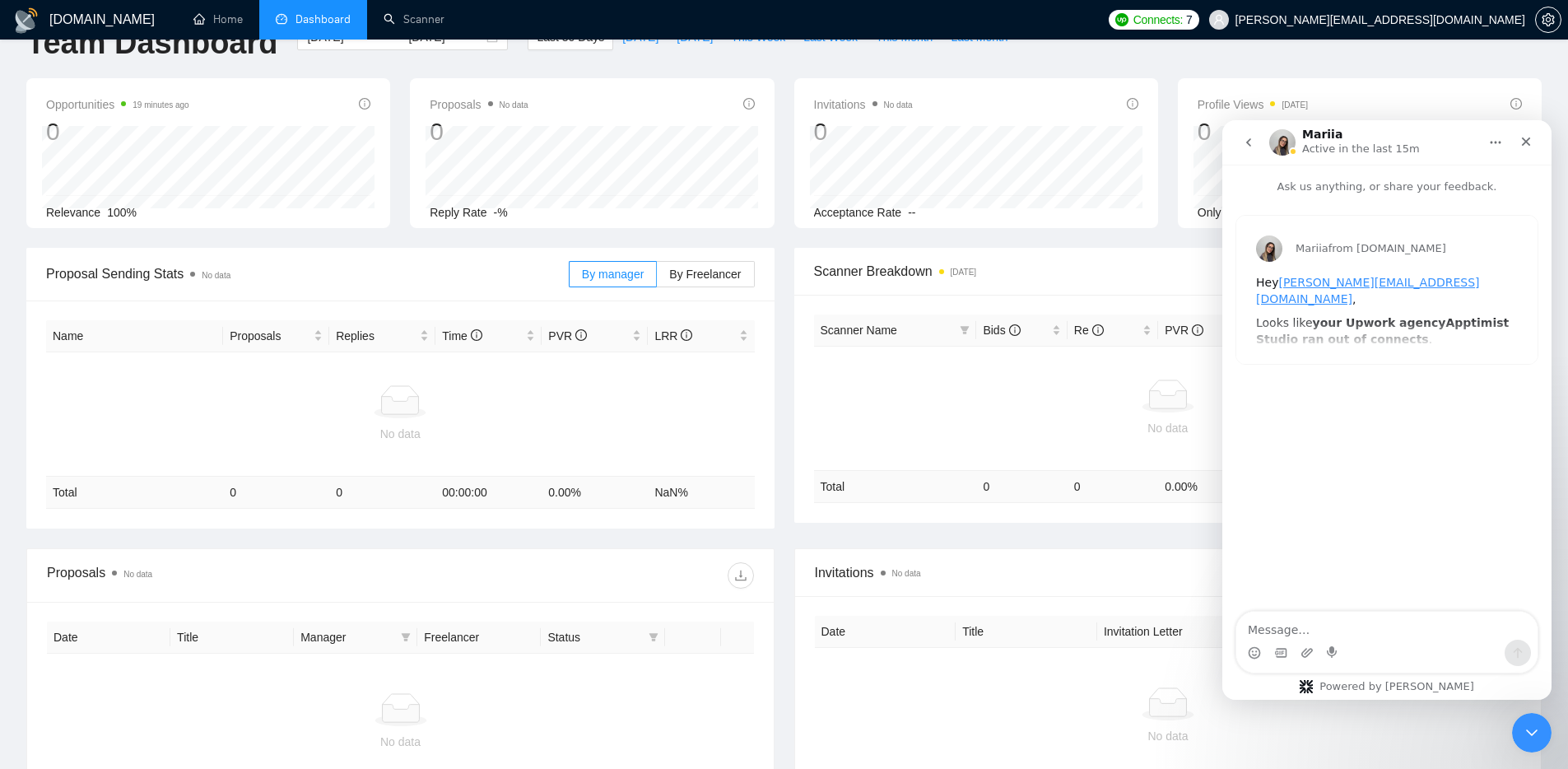
click at [1242, 147] on icon "go back" at bounding box center [1248, 142] width 13 height 13
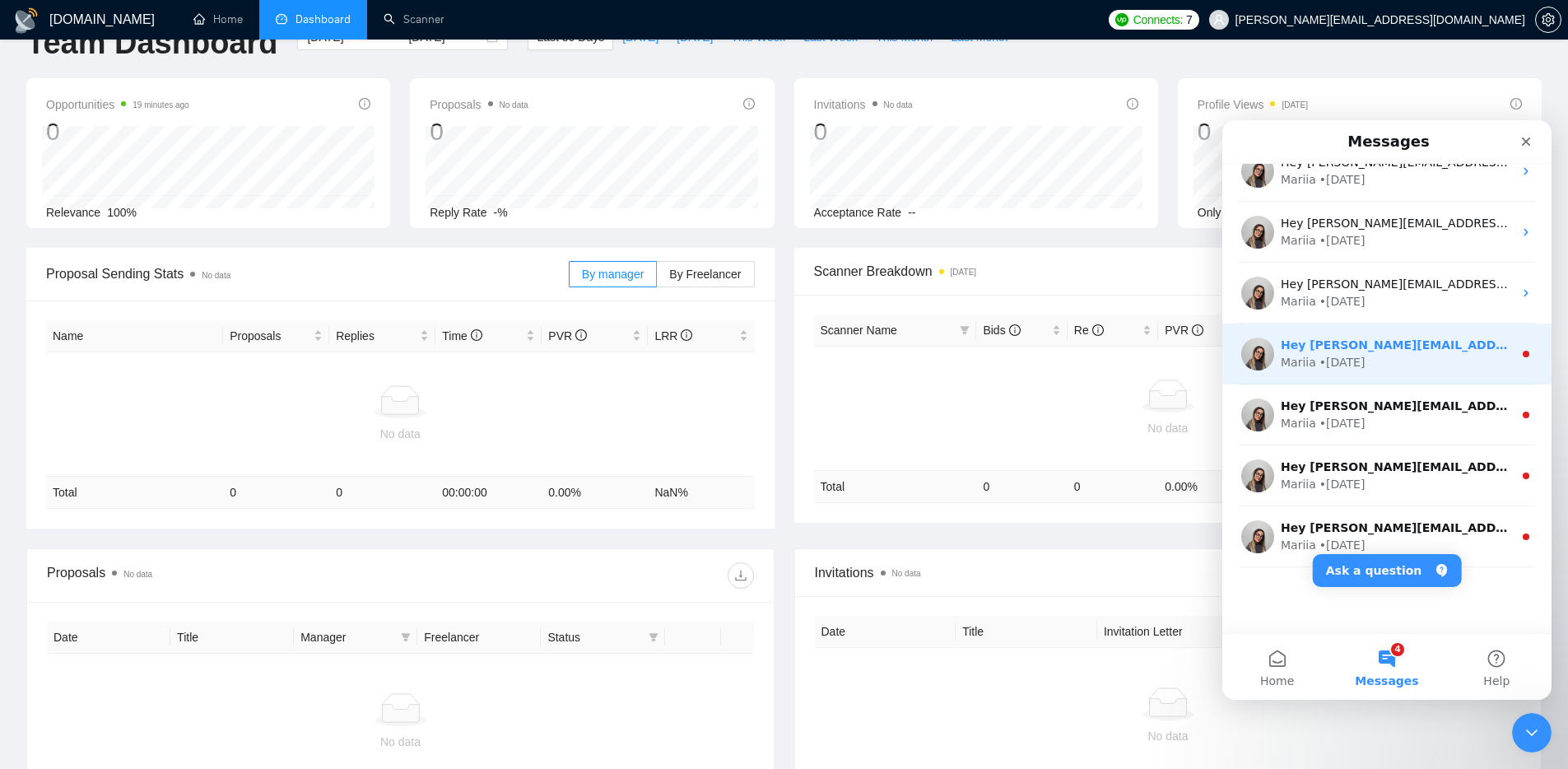
click at [1429, 370] on div "Mariia • 22w ago" at bounding box center [1396, 362] width 232 height 17
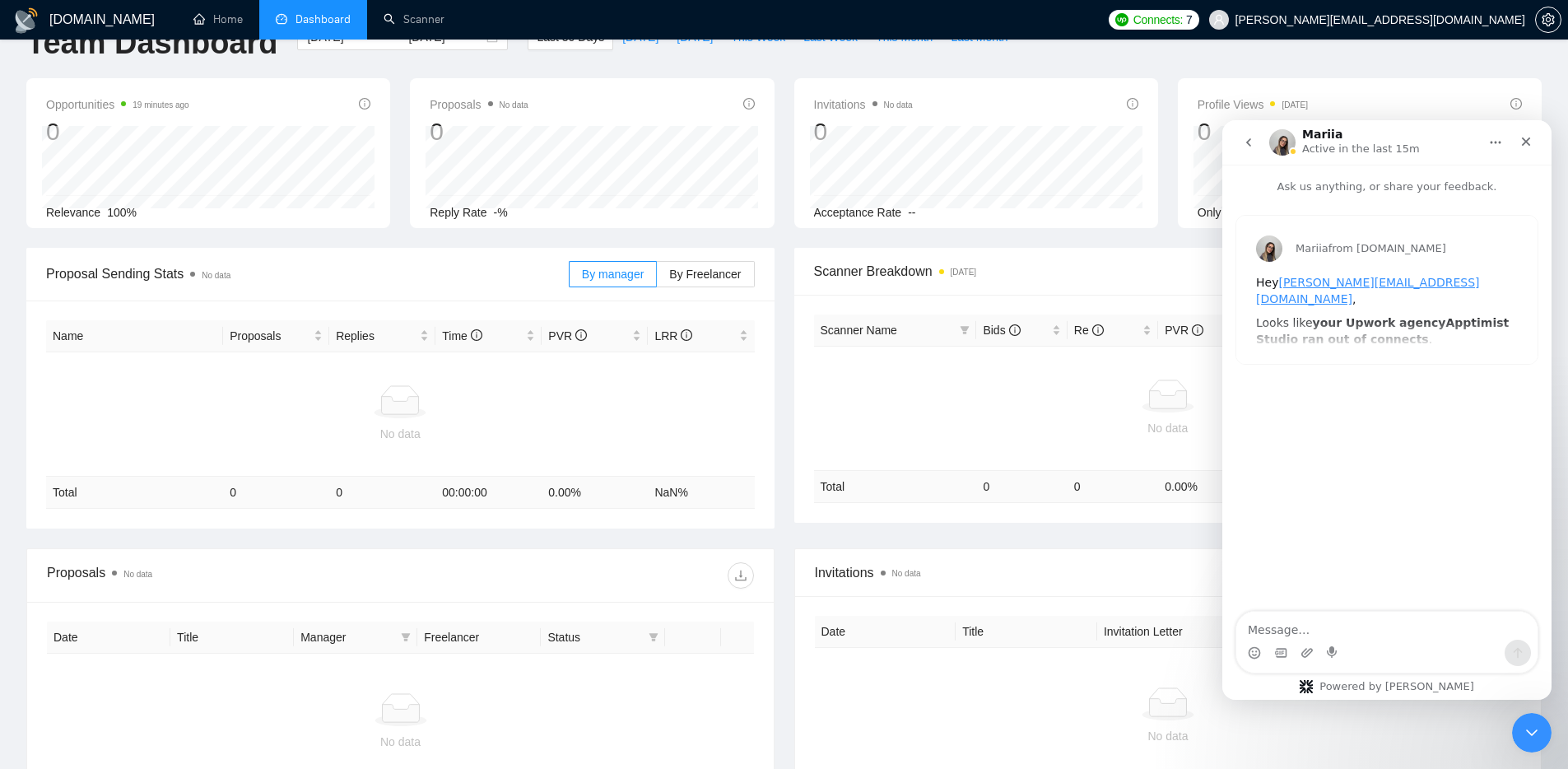
click at [1248, 144] on icon "go back" at bounding box center [1248, 143] width 5 height 8
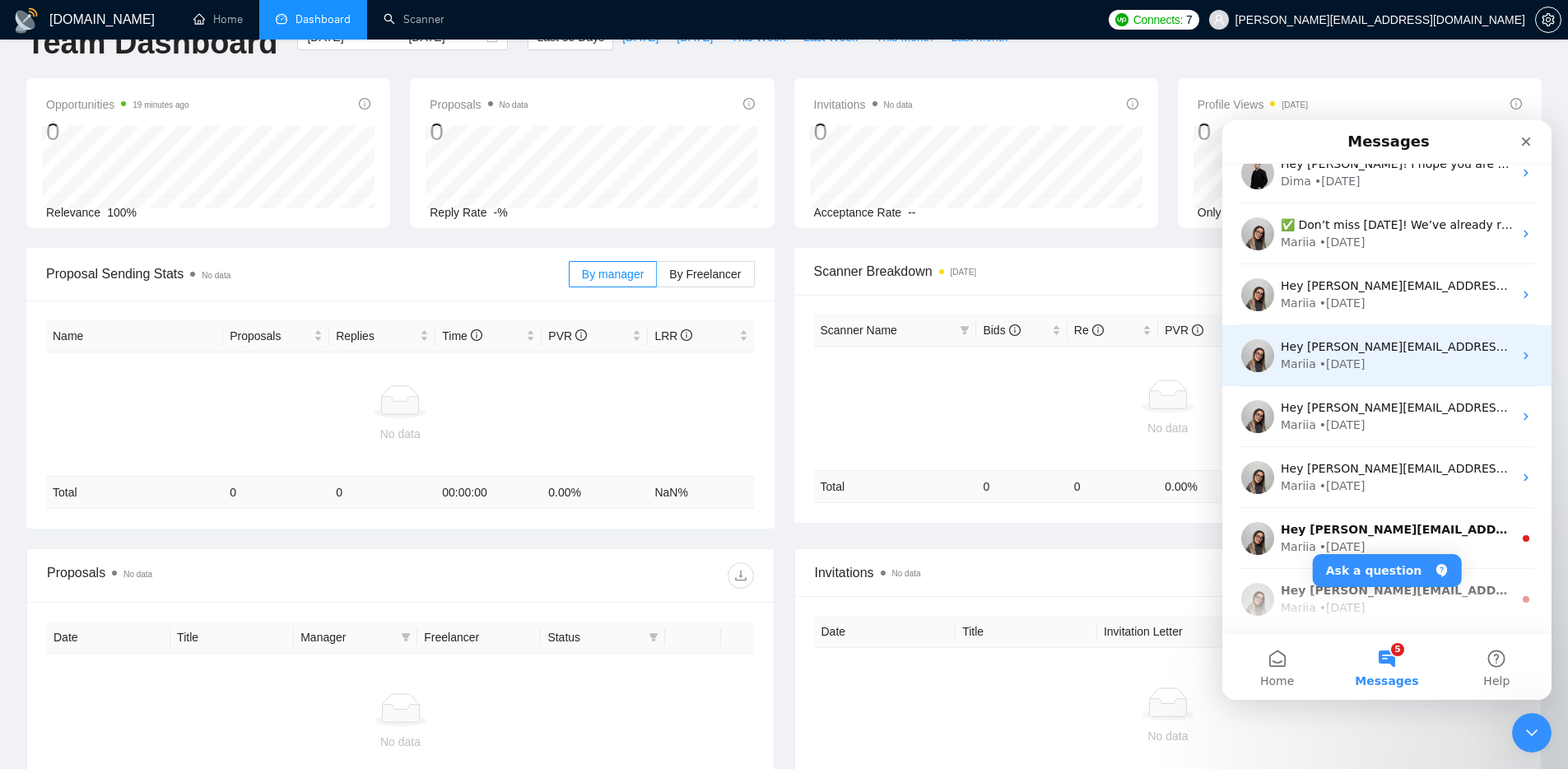
scroll to position [237, 0]
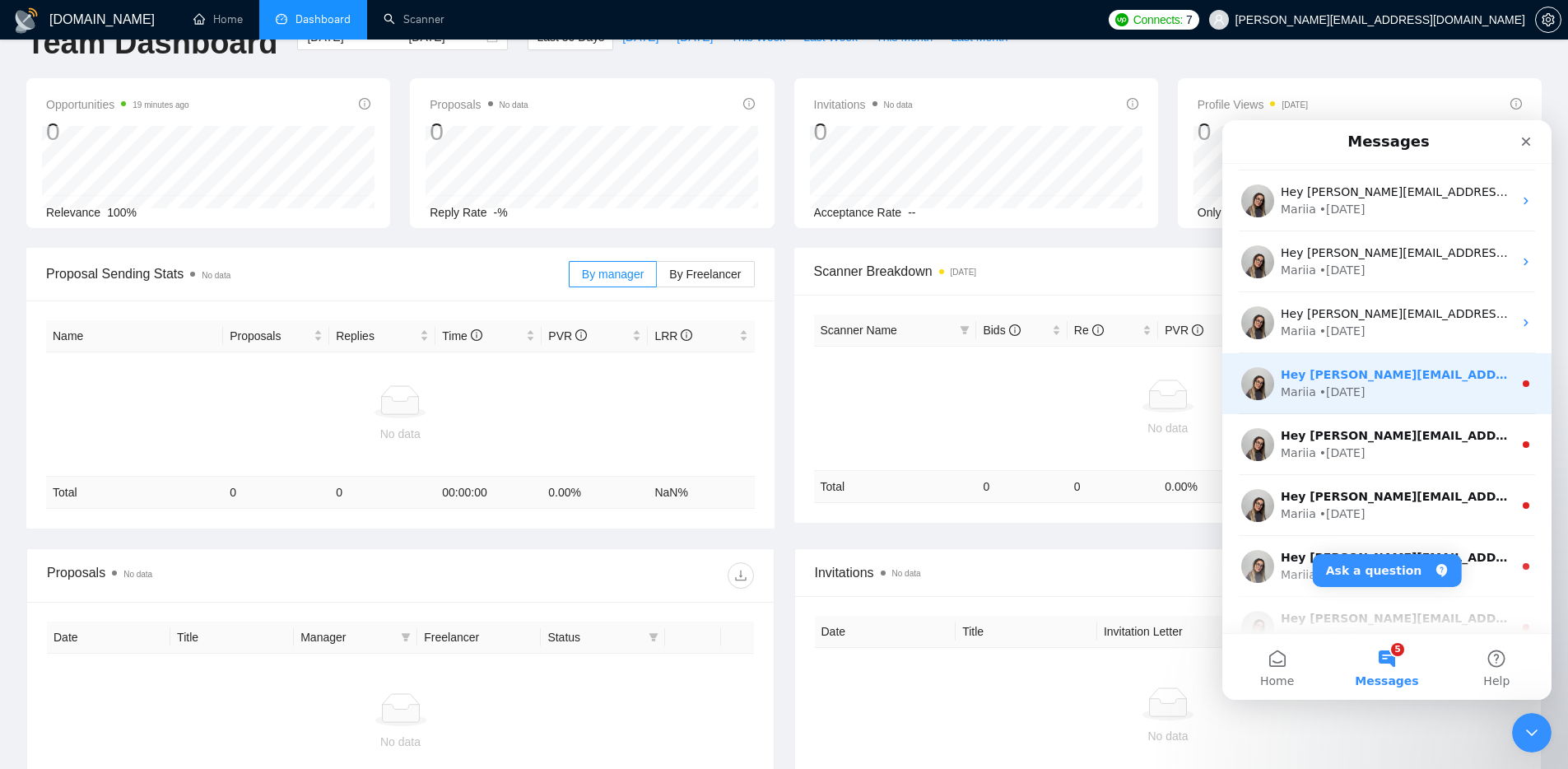
click at [1417, 391] on div "Mariia • 22w ago" at bounding box center [1396, 392] width 232 height 17
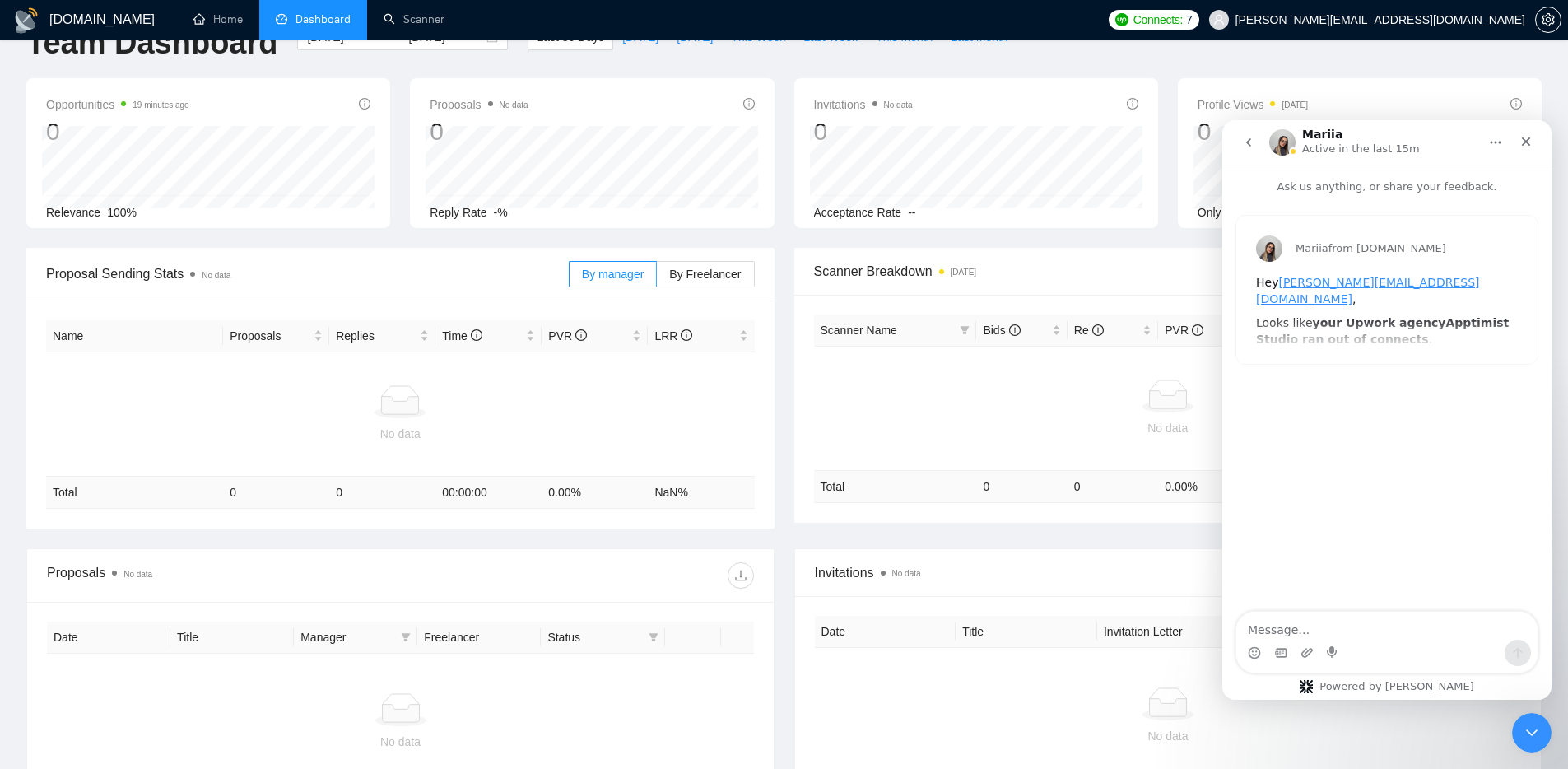
click at [1259, 143] on button "go back" at bounding box center [1248, 142] width 31 height 31
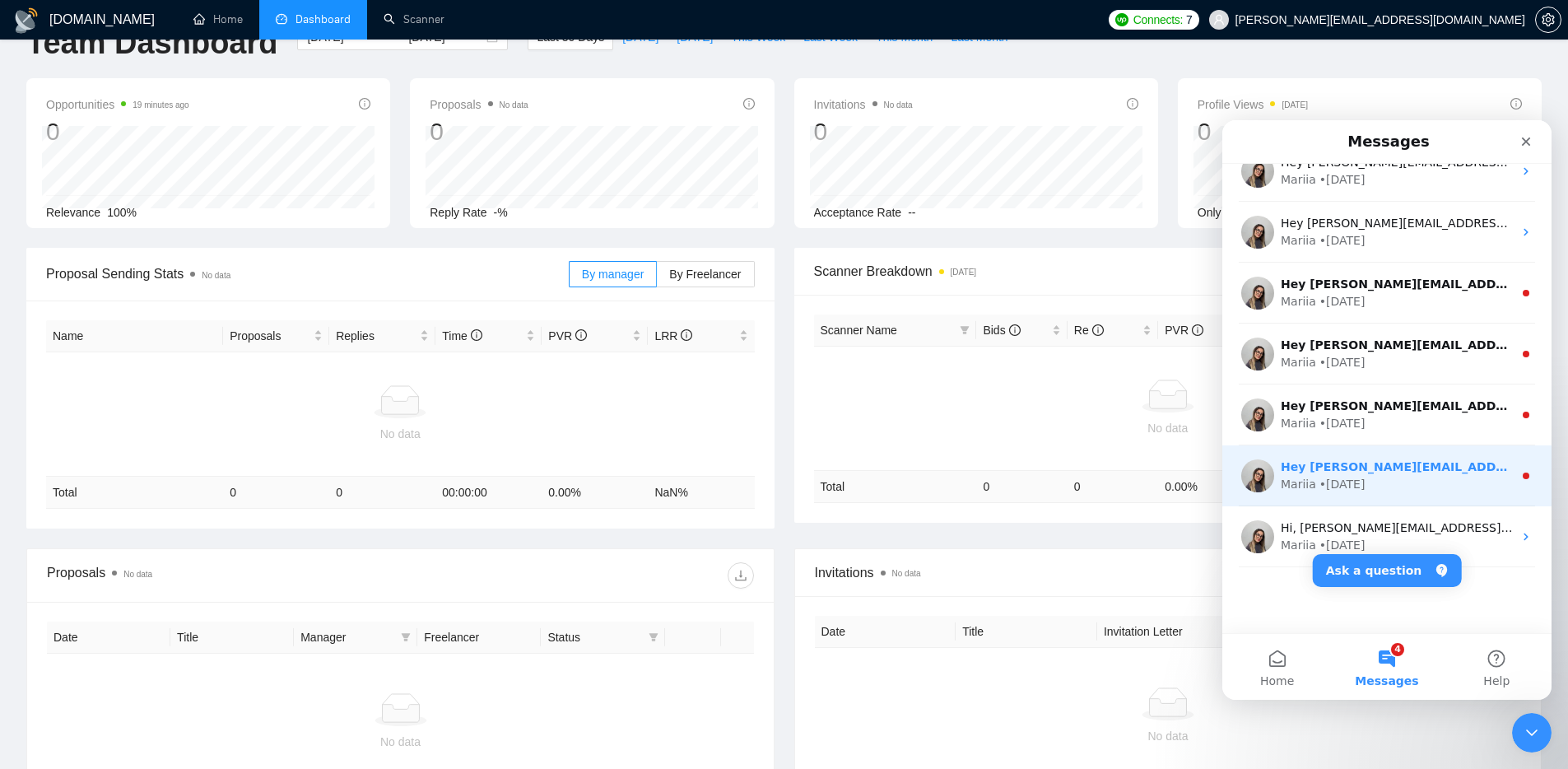
click at [1458, 496] on div "Hey martin.anev@apptimist.studio, Looks like your Upwork agency Apptimist Studi…" at bounding box center [1386, 476] width 329 height 61
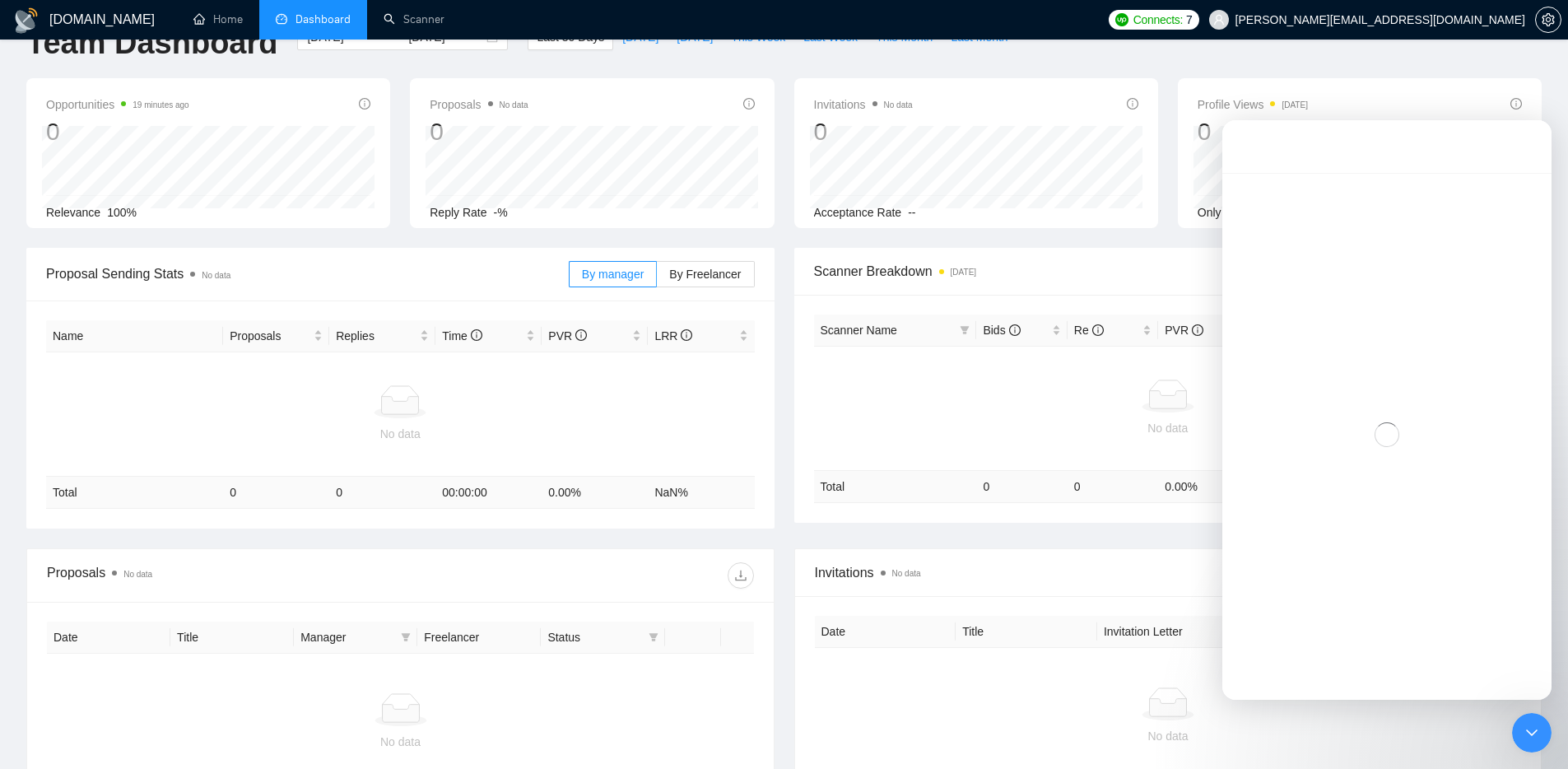
scroll to position [322, 0]
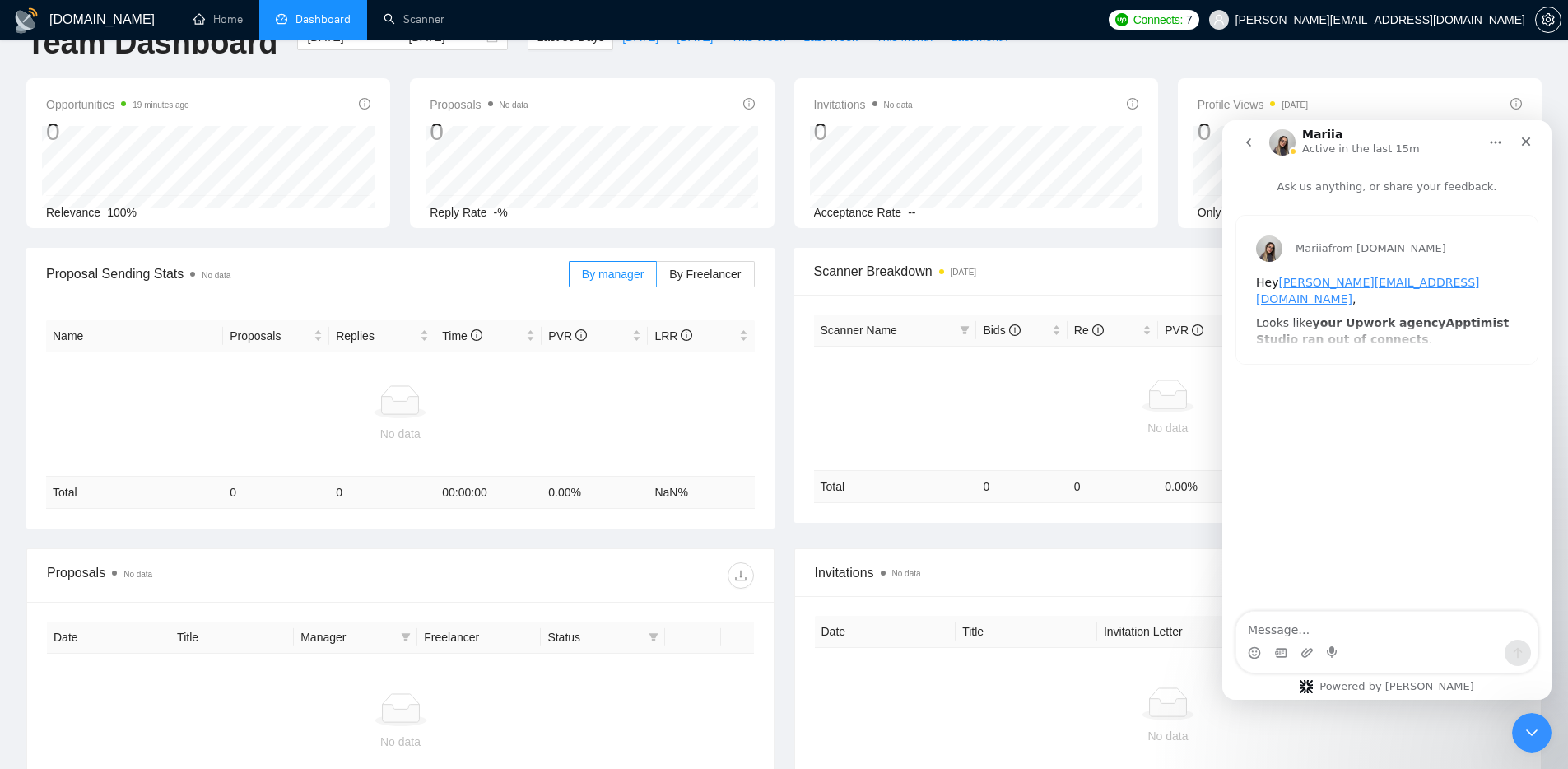
click at [1261, 142] on button "go back" at bounding box center [1248, 142] width 31 height 31
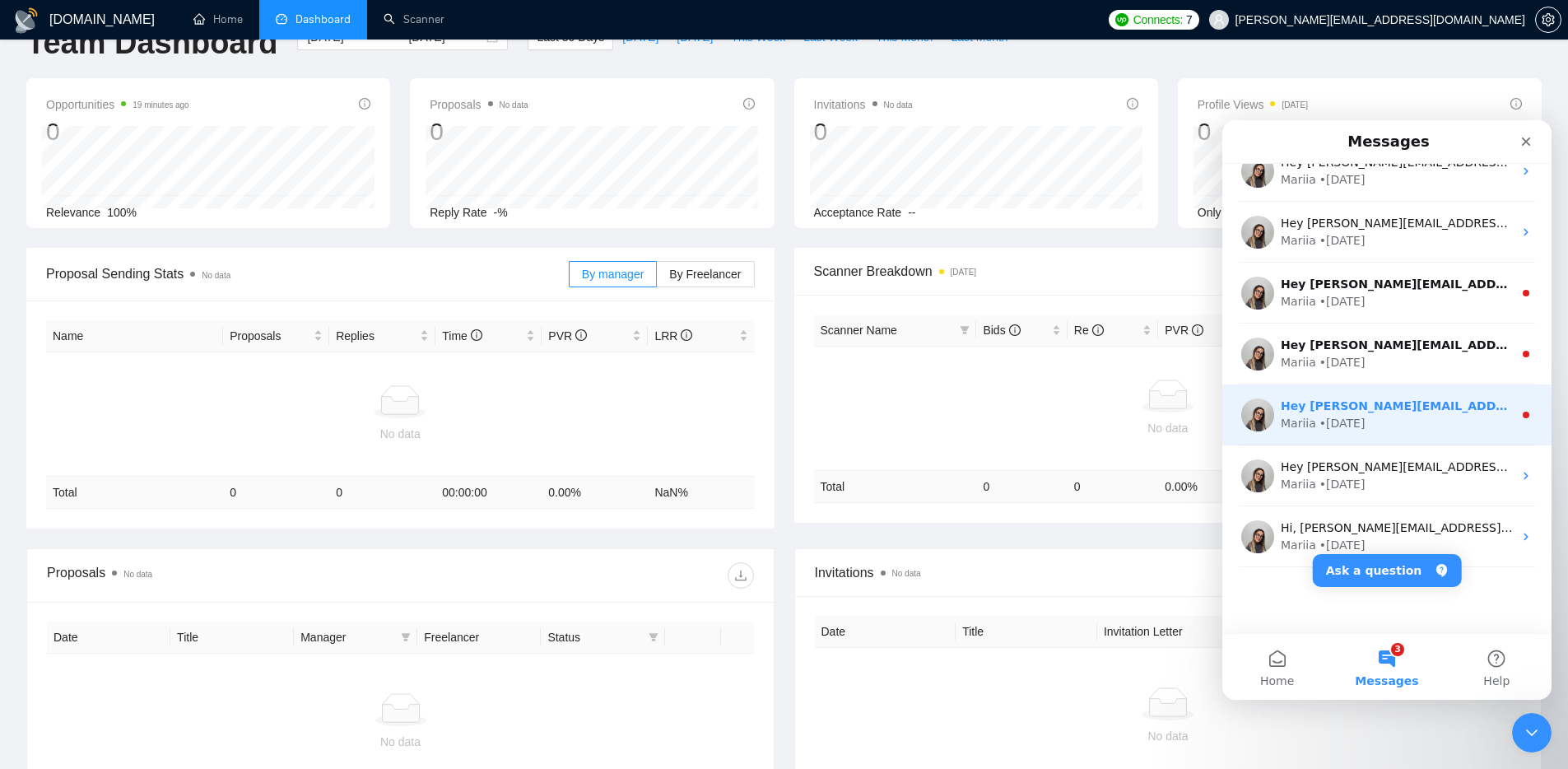
click at [1429, 419] on div "Mariia • 23w ago" at bounding box center [1396, 423] width 232 height 17
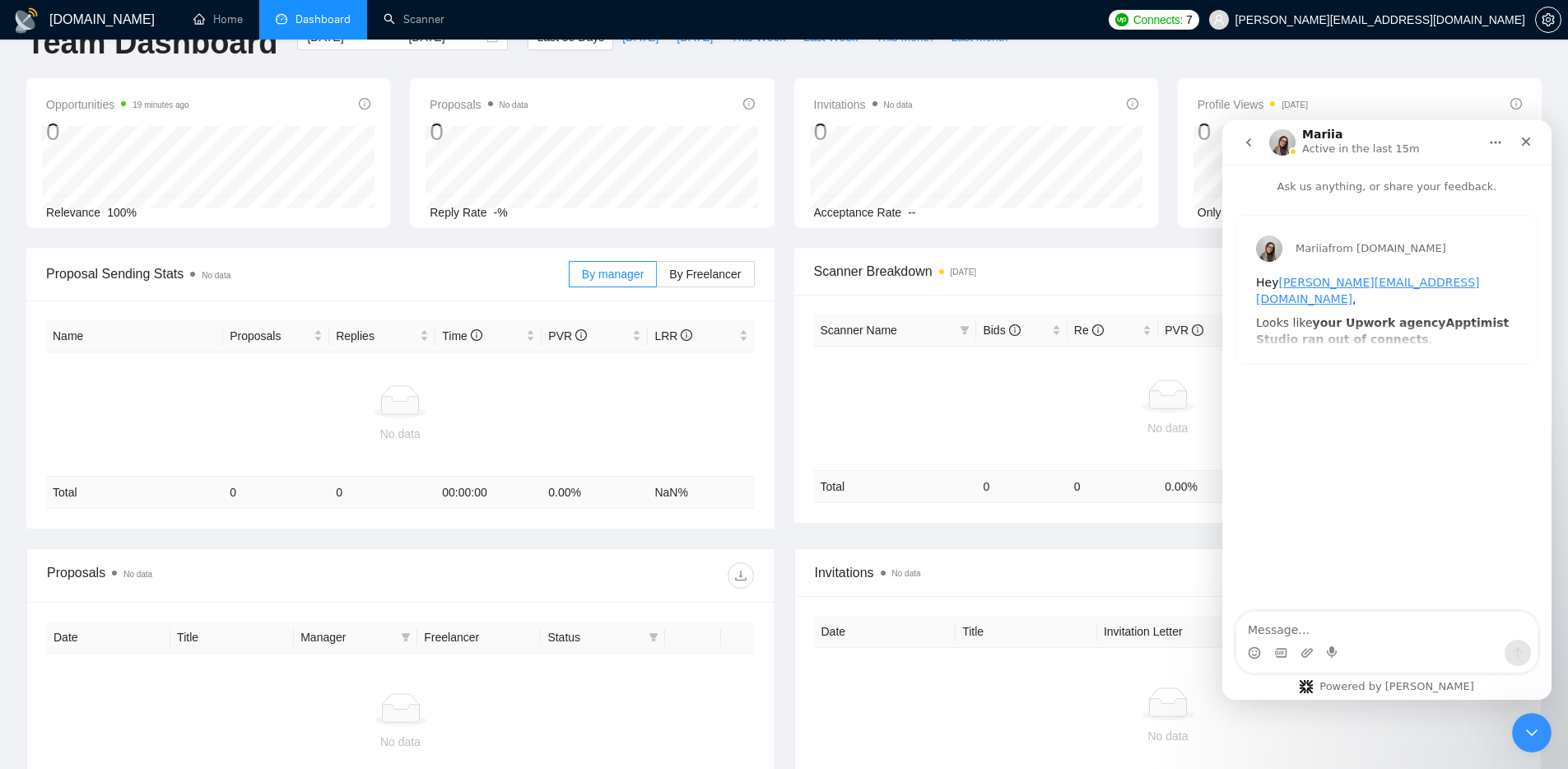
click at [1249, 144] on icon "go back" at bounding box center [1248, 143] width 5 height 8
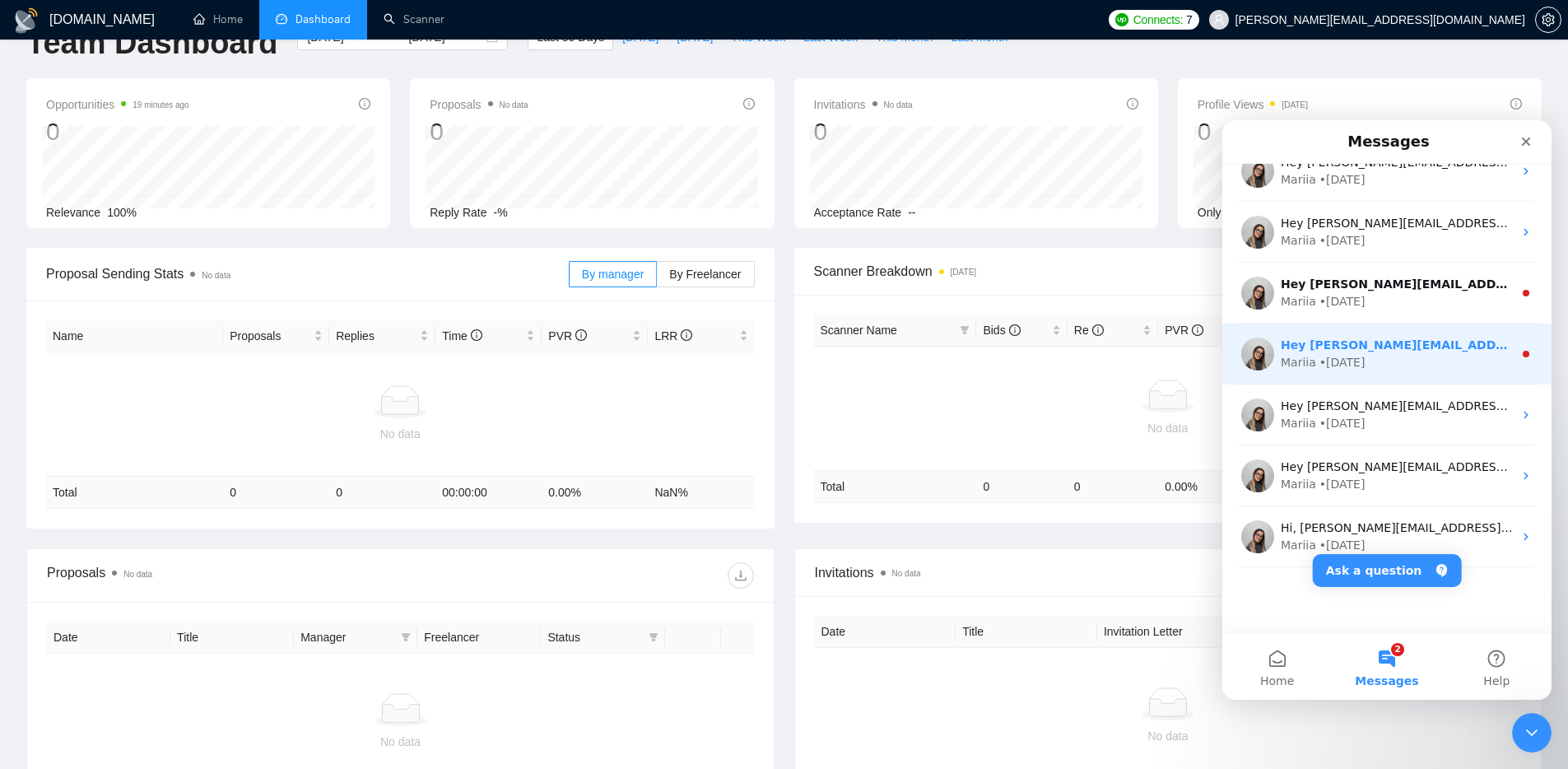
click at [1404, 335] on div "Hey martin.anev@apptimist.studio, Looks like your Upwork agency Apptimist Studi…" at bounding box center [1386, 354] width 329 height 61
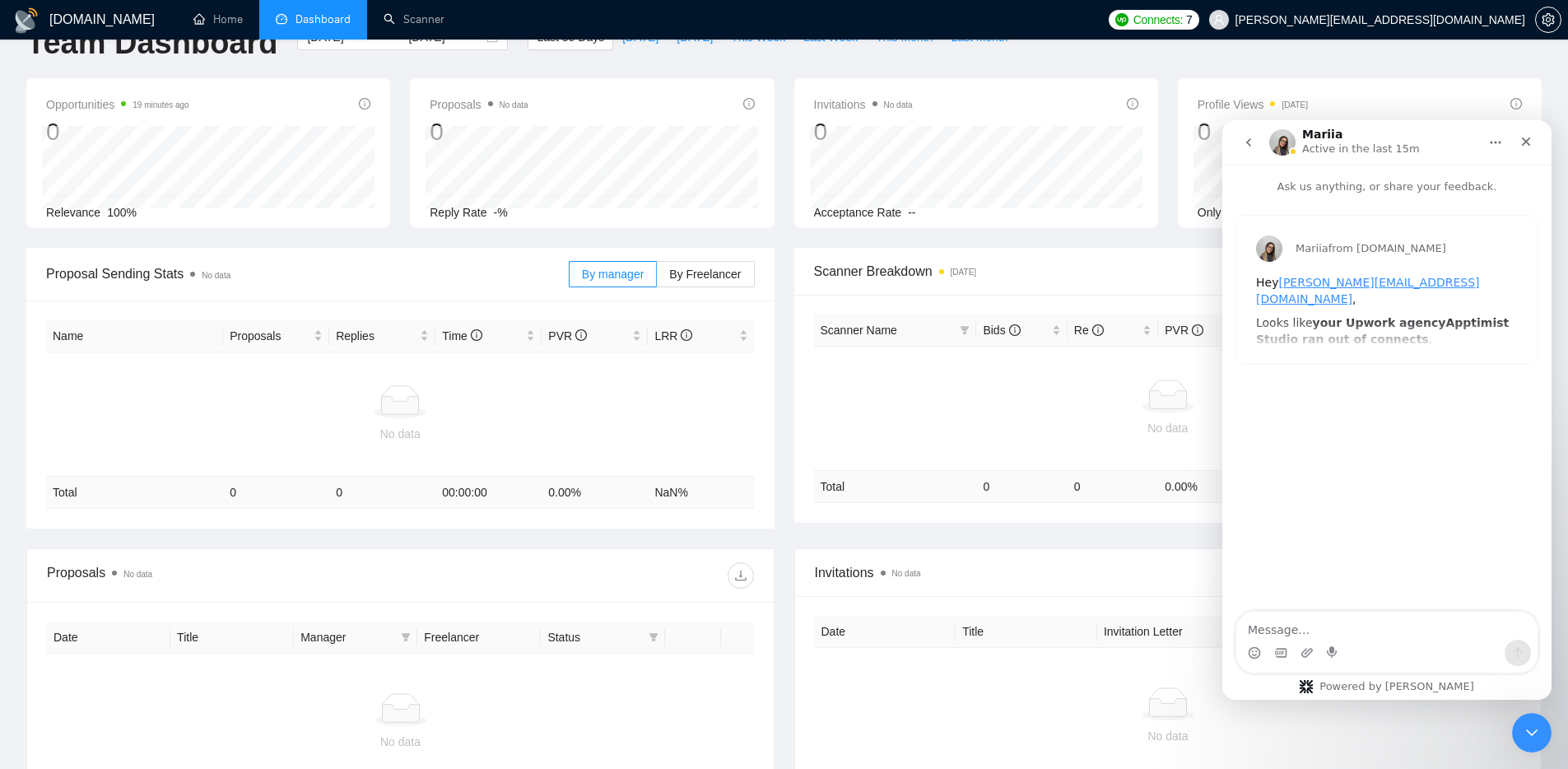
click at [1251, 144] on icon "go back" at bounding box center [1248, 142] width 13 height 13
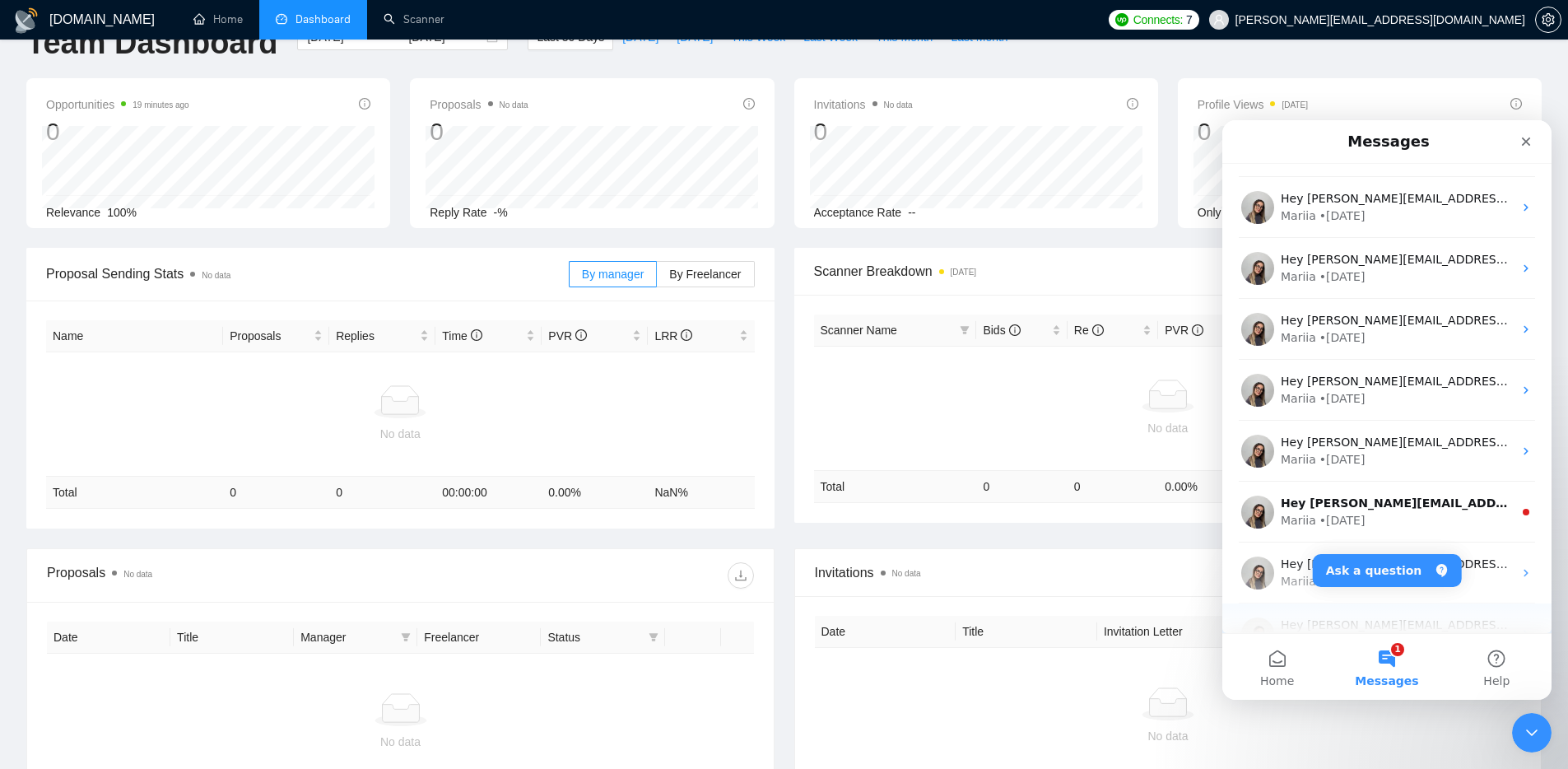
scroll to position [388, 0]
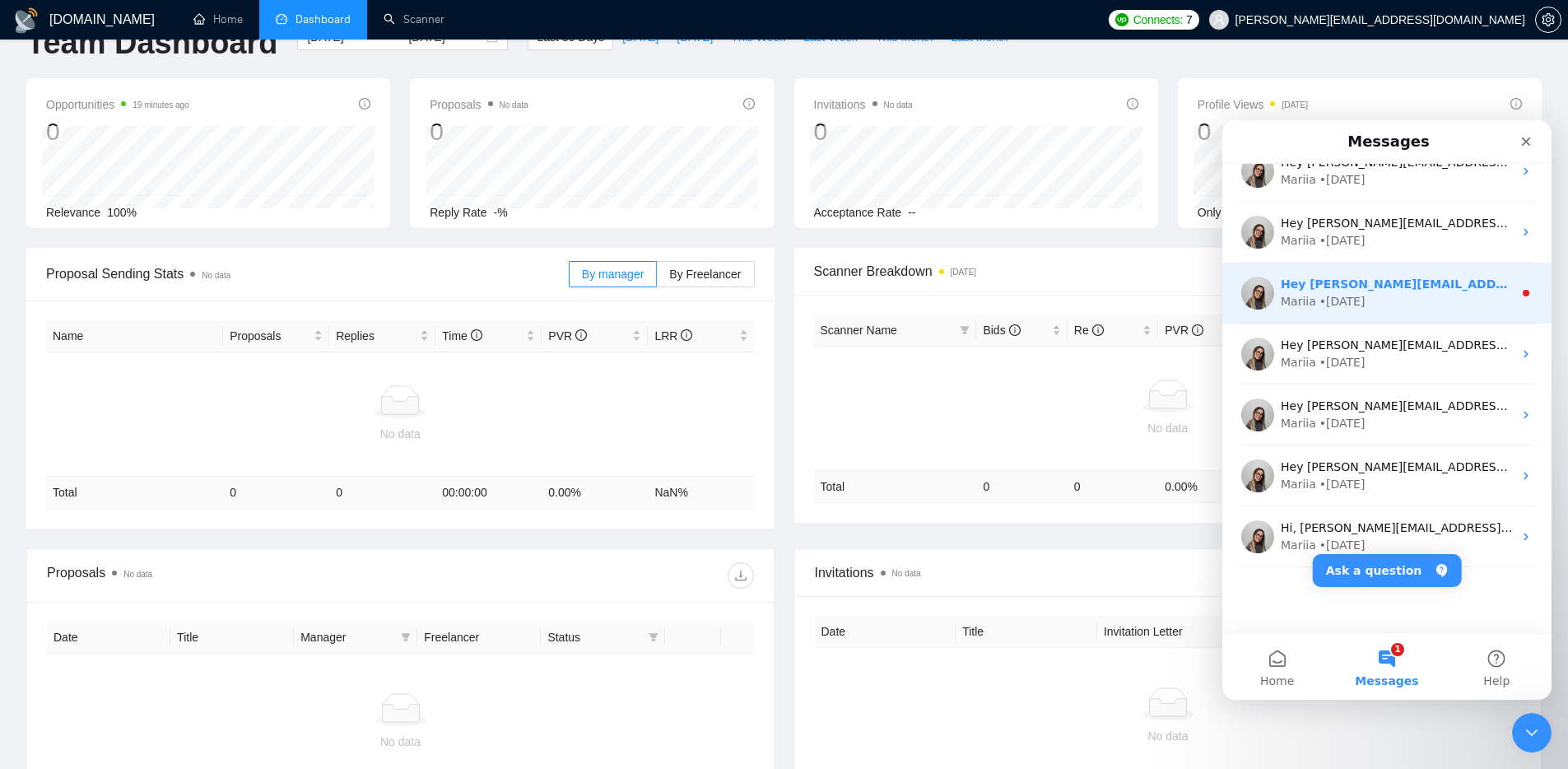
click at [1420, 309] on div "Mariia • 22w ago" at bounding box center [1396, 302] width 232 height 17
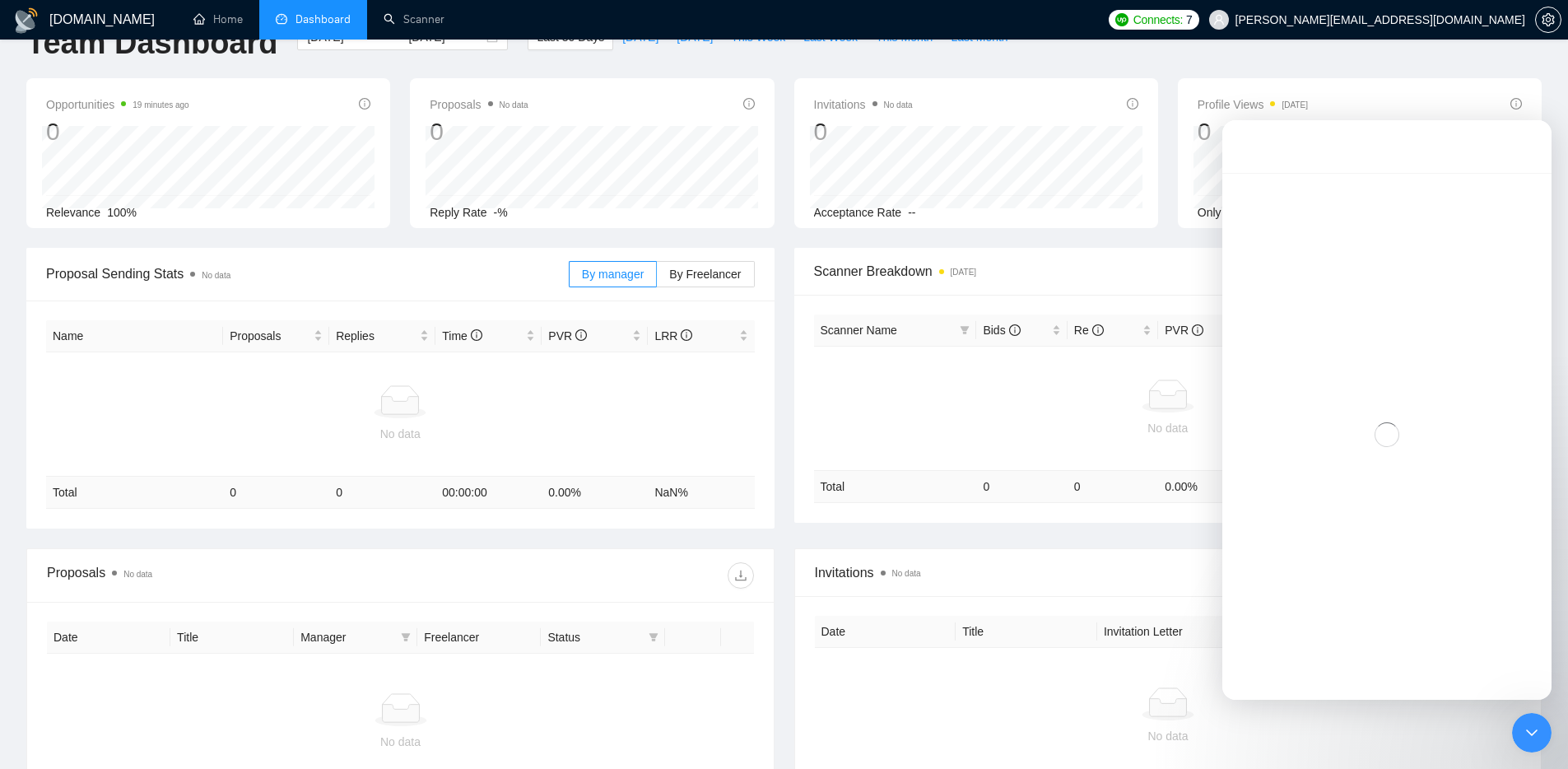
scroll to position [322, 0]
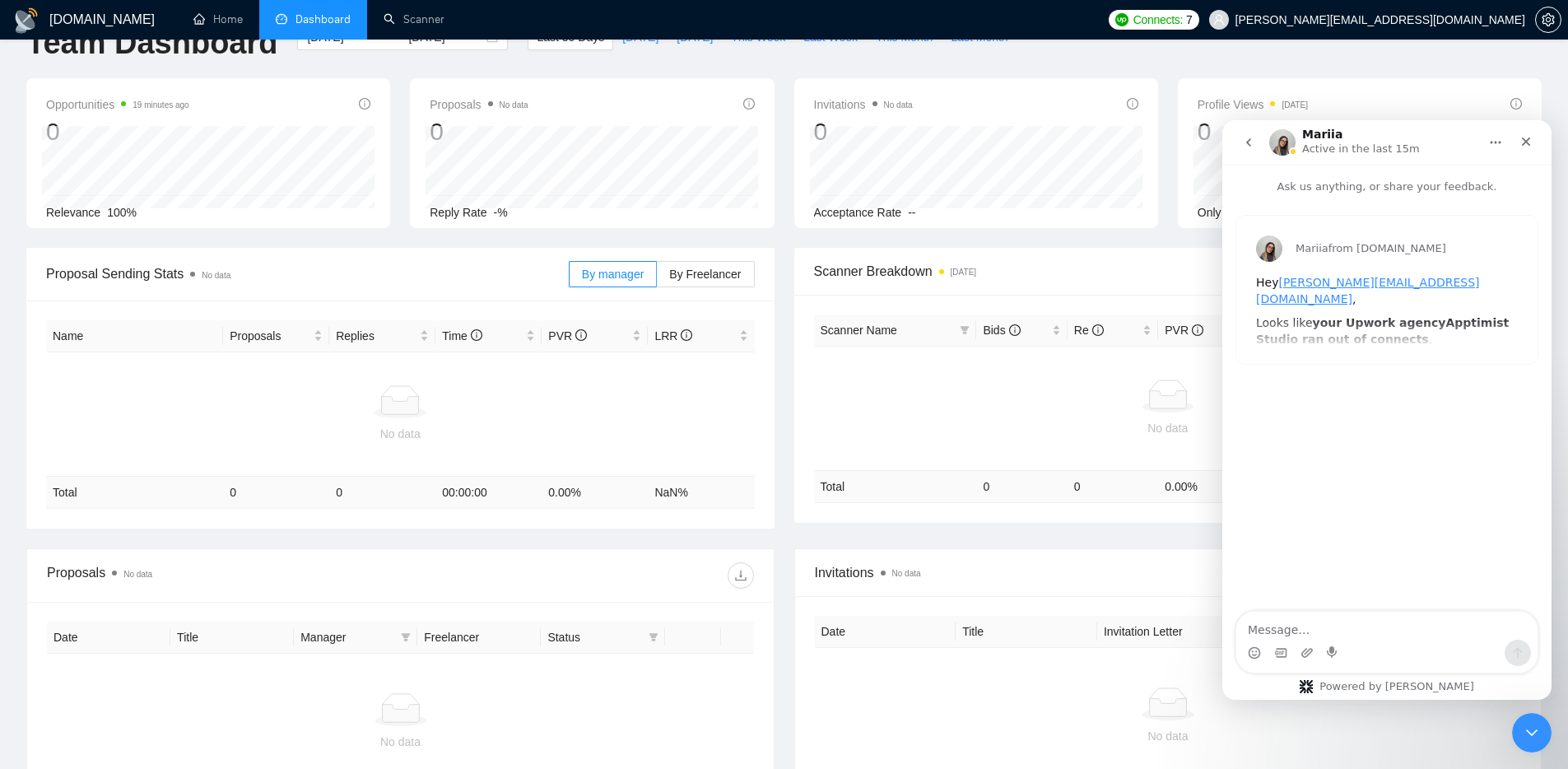
click at [1248, 144] on icon "go back" at bounding box center [1248, 143] width 5 height 8
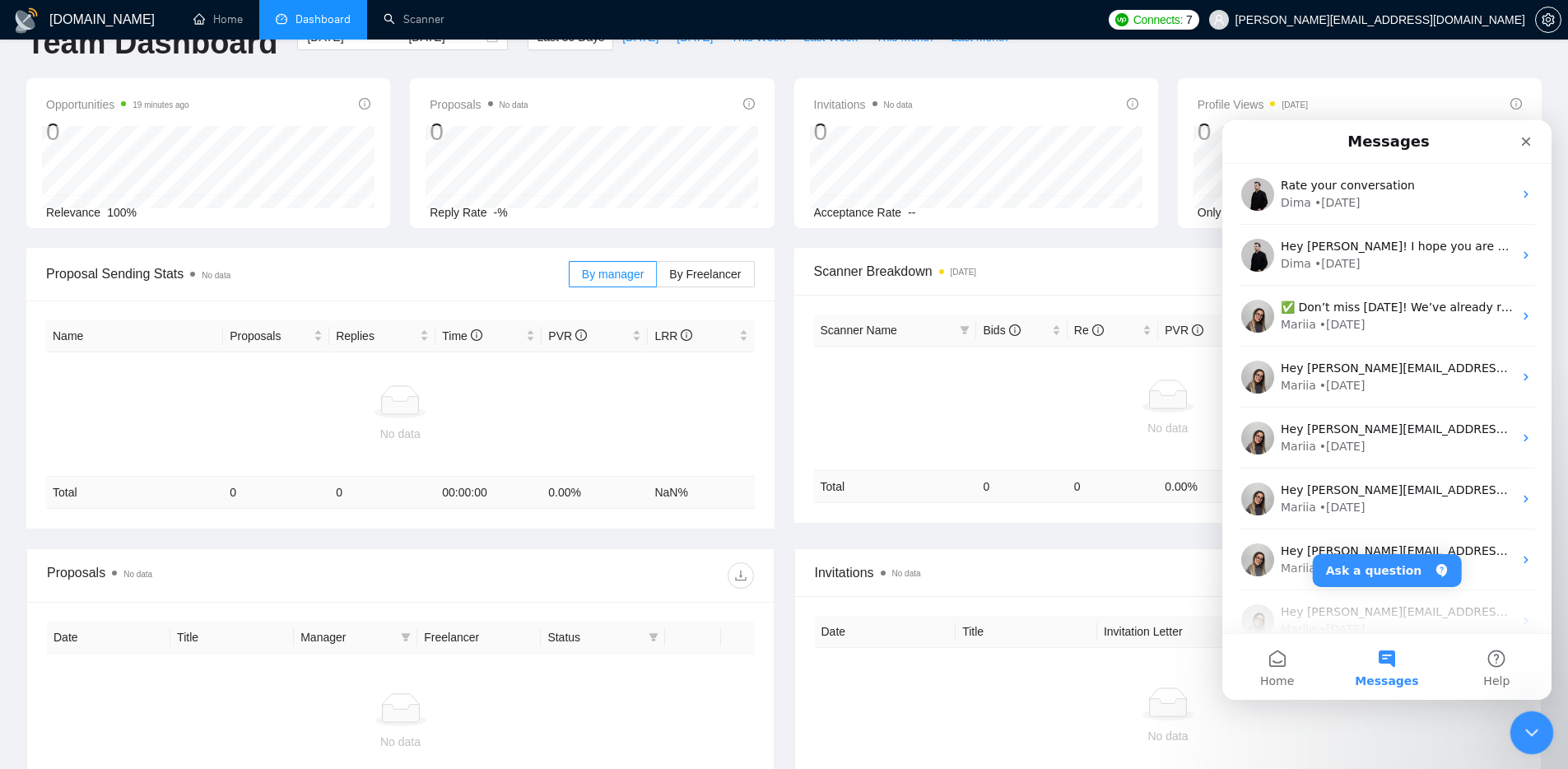
drag, startPoint x: 1529, startPoint y: 738, endPoint x: 1540, endPoint y: 732, distance: 12.5
click at [1530, 739] on icon "Close Intercom Messenger" at bounding box center [1529, 729] width 20 height 20
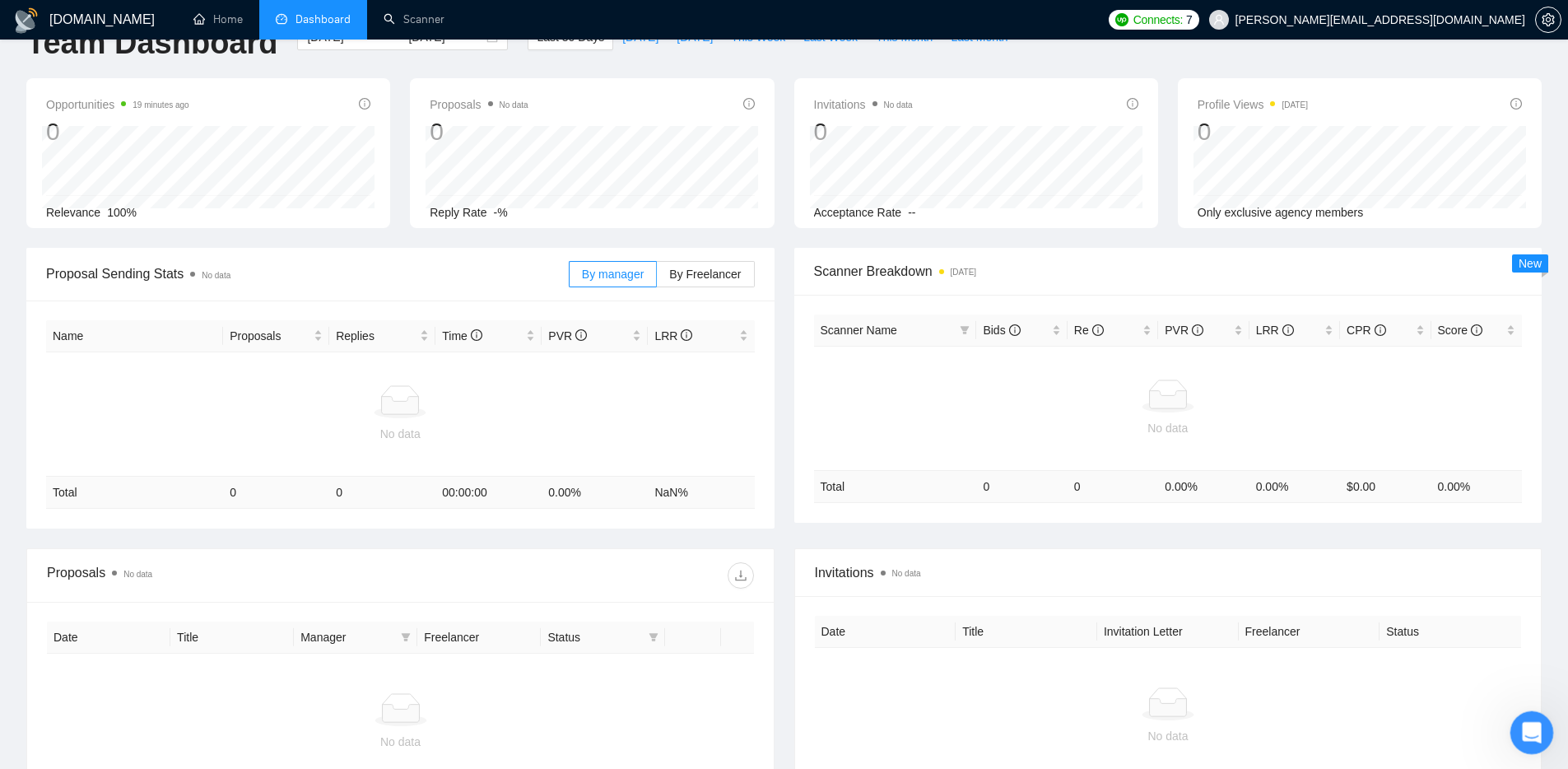
scroll to position [0, 0]
click at [430, 18] on link "Scanner" at bounding box center [414, 20] width 61 height 14
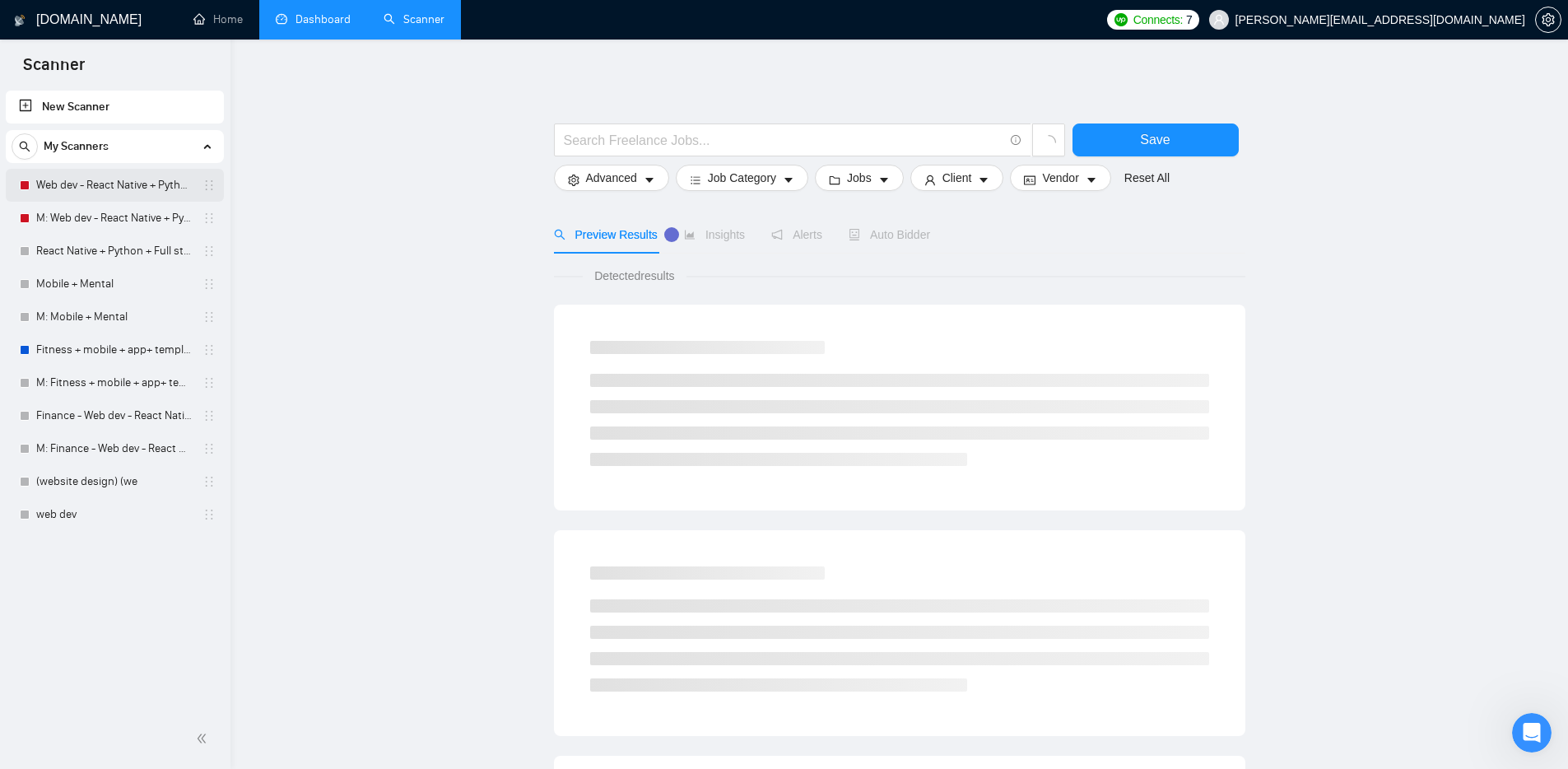
click at [112, 190] on link "Web dev - React Native + Python" at bounding box center [115, 185] width 156 height 33
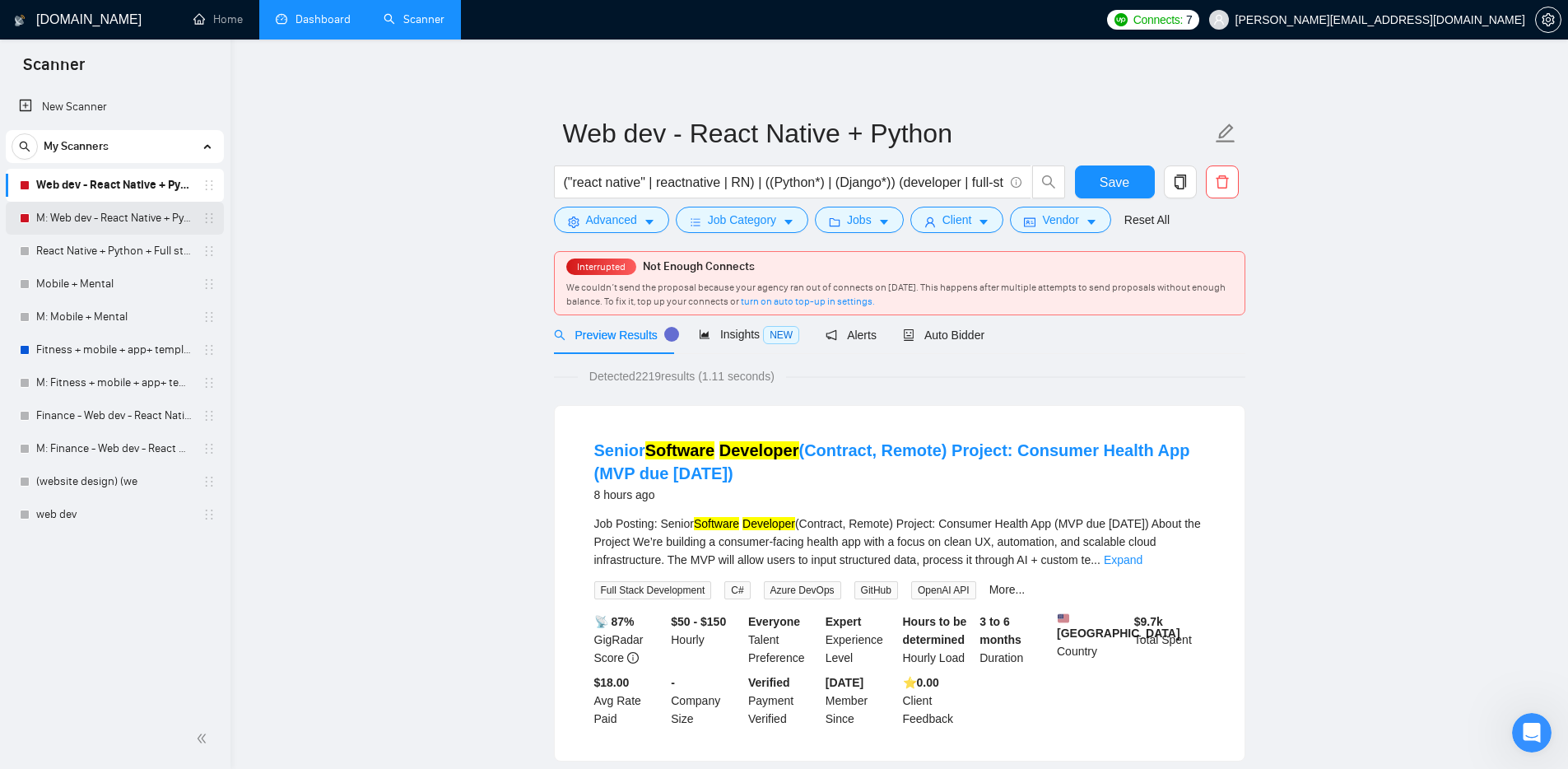
click at [106, 217] on link "M: Web dev - React Native + Python" at bounding box center [115, 218] width 156 height 33
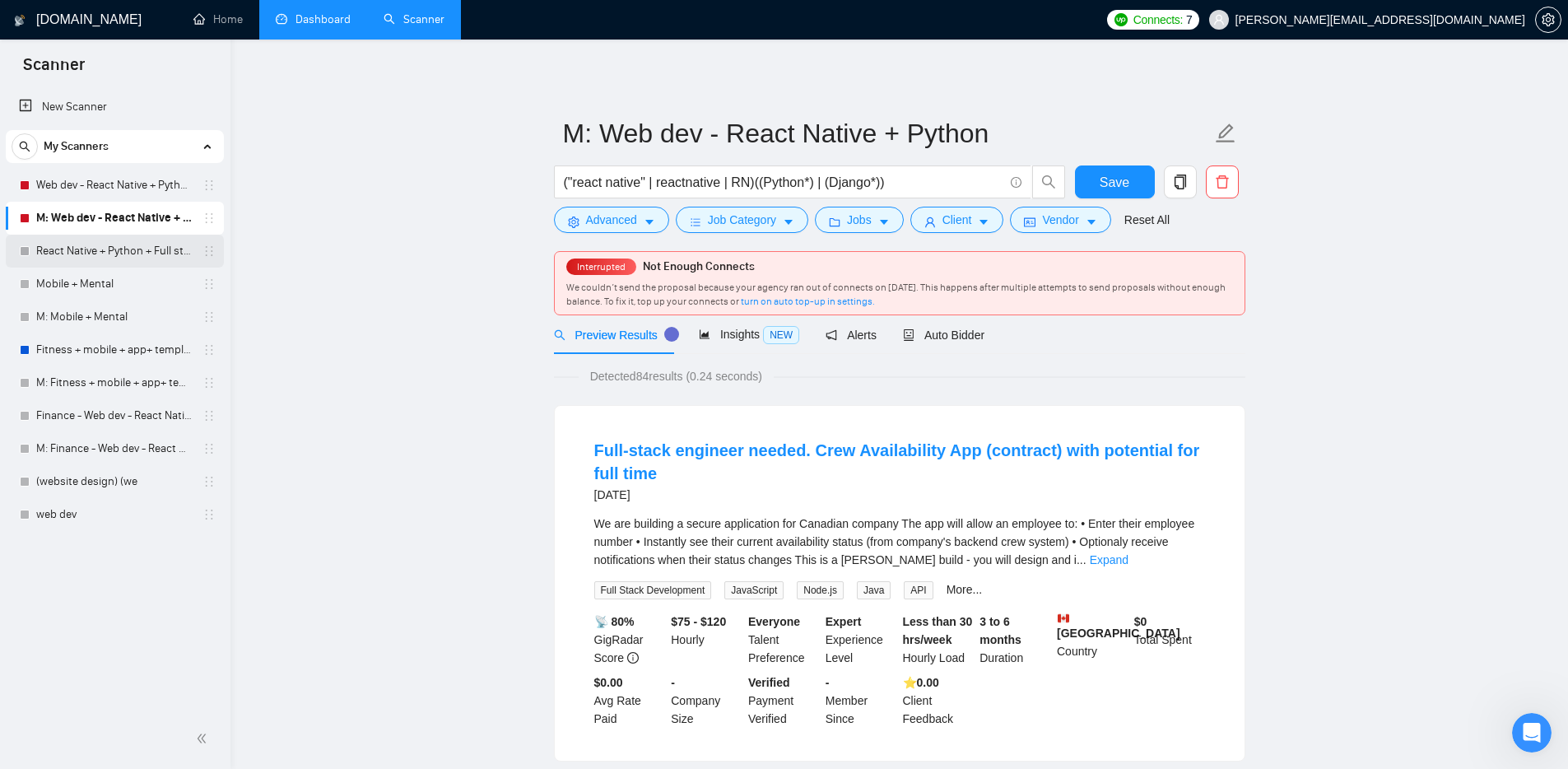
click at [114, 254] on link "React Native + Python + Full stack" at bounding box center [115, 251] width 156 height 33
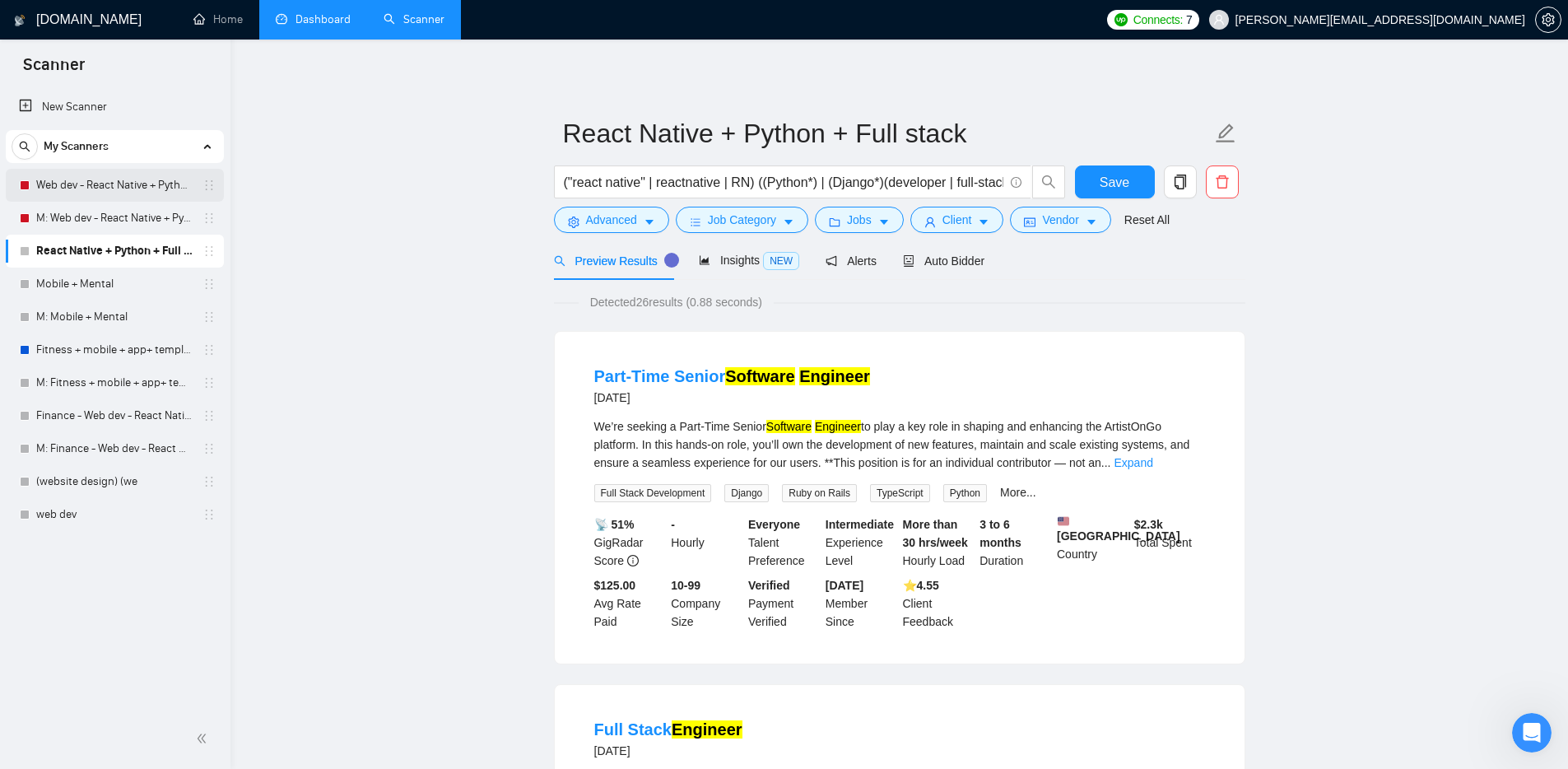
click at [23, 188] on div at bounding box center [25, 185] width 10 height 10
click at [146, 188] on link "Web dev - React Native + Python" at bounding box center [115, 185] width 156 height 33
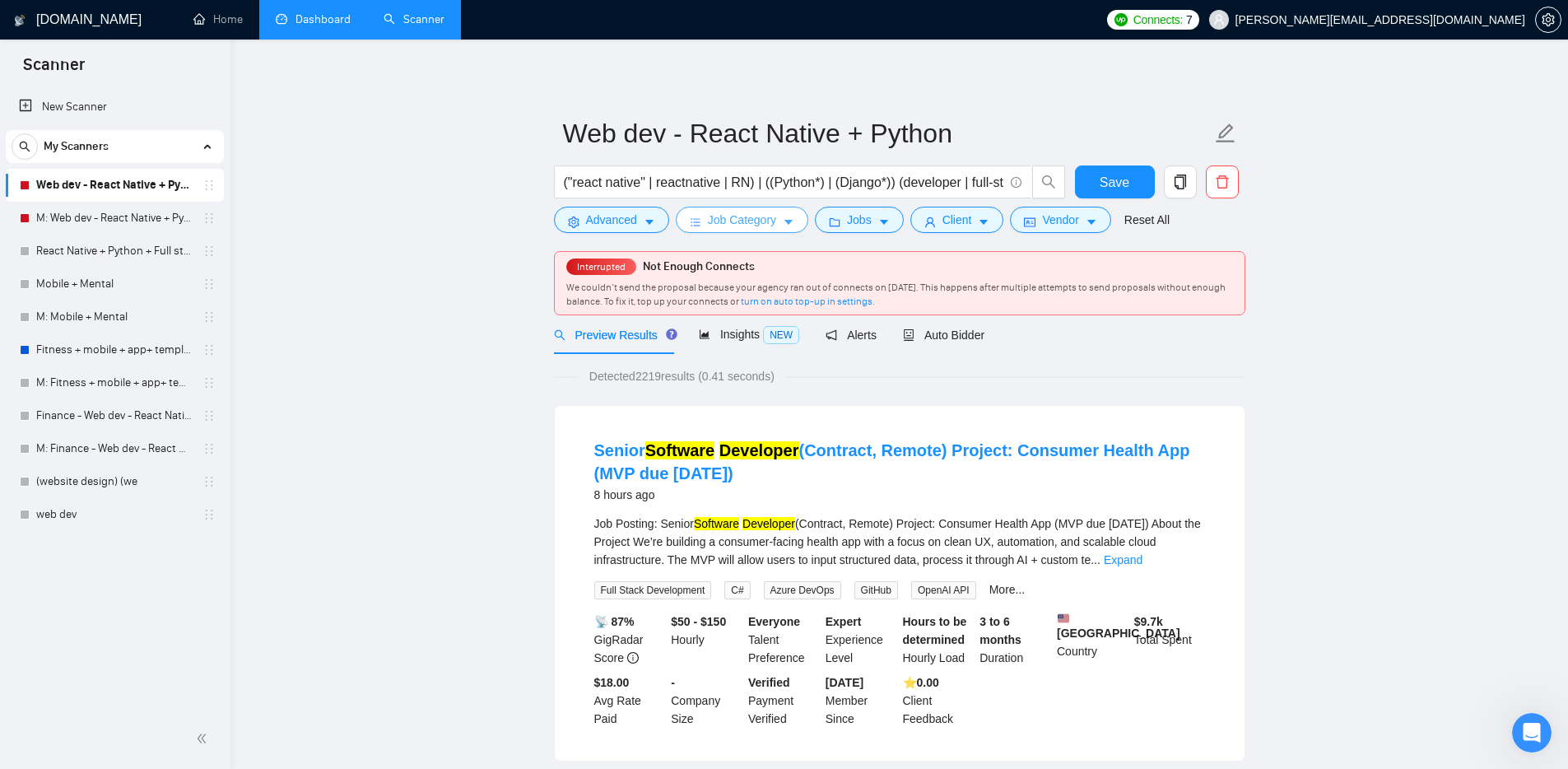
click at [736, 222] on span "Job Category" at bounding box center [742, 219] width 68 height 18
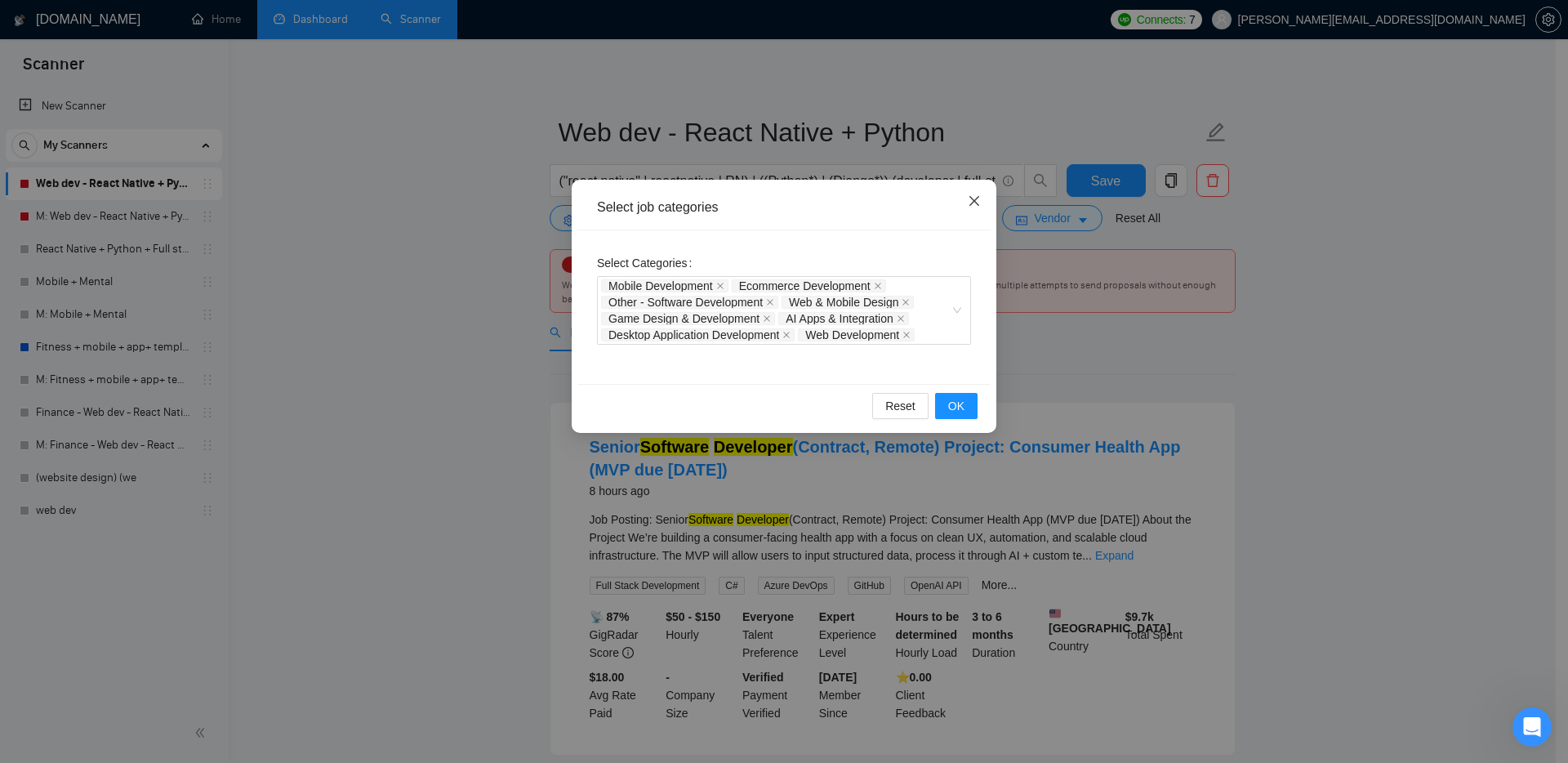
click at [970, 195] on icon "close" at bounding box center [974, 201] width 13 height 13
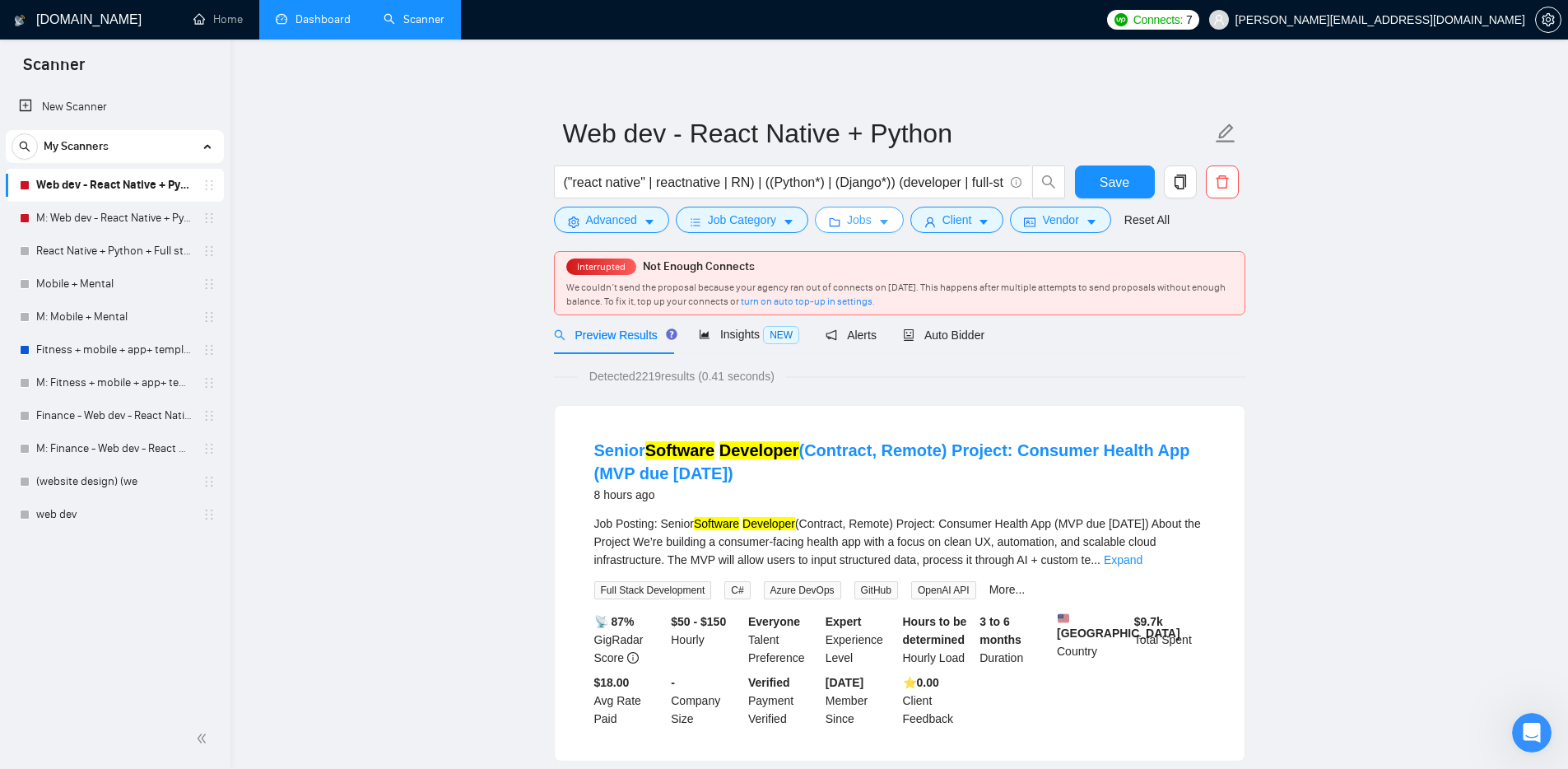
click at [872, 226] on span "Jobs" at bounding box center [859, 219] width 25 height 18
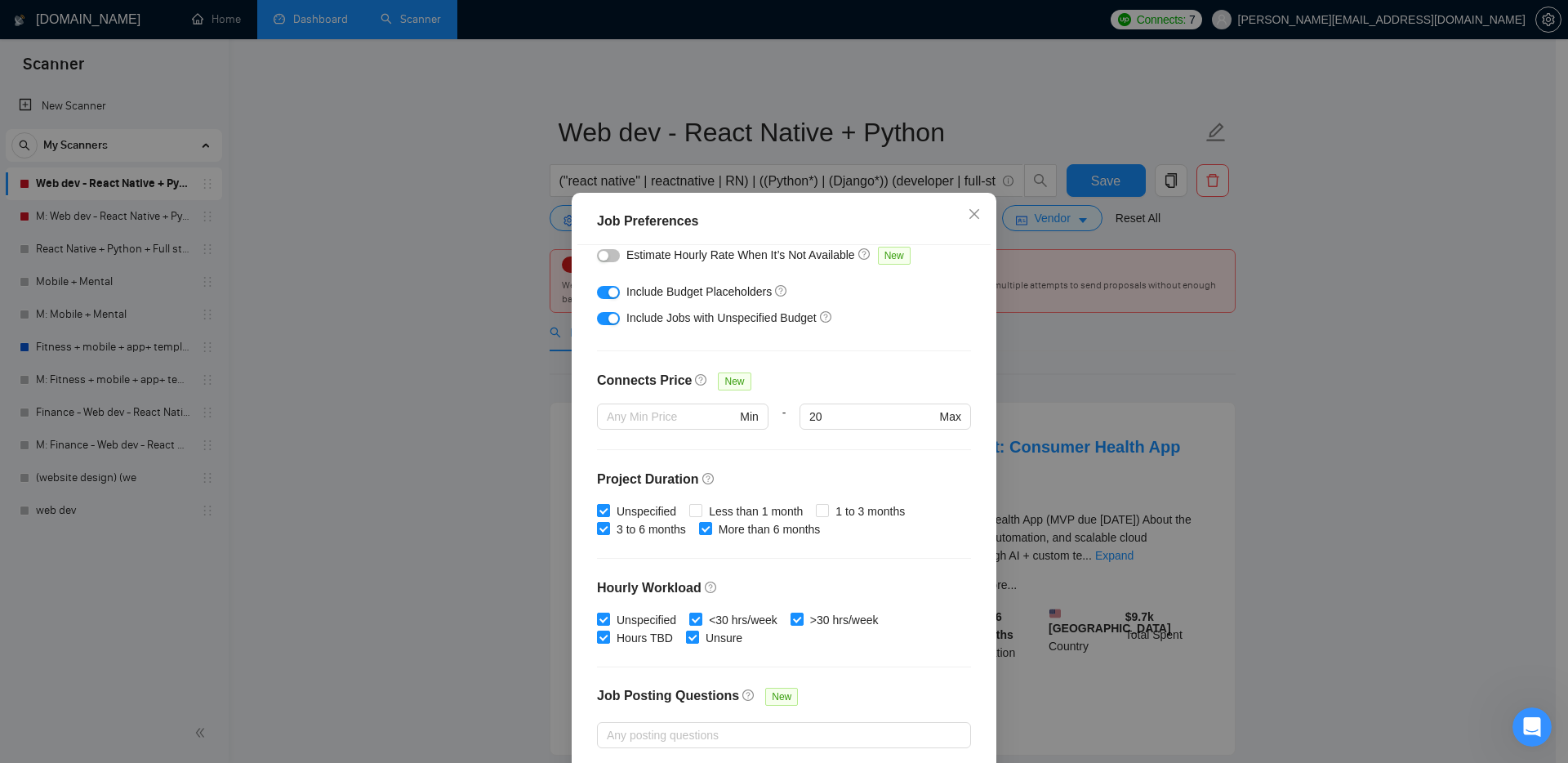
scroll to position [286, 0]
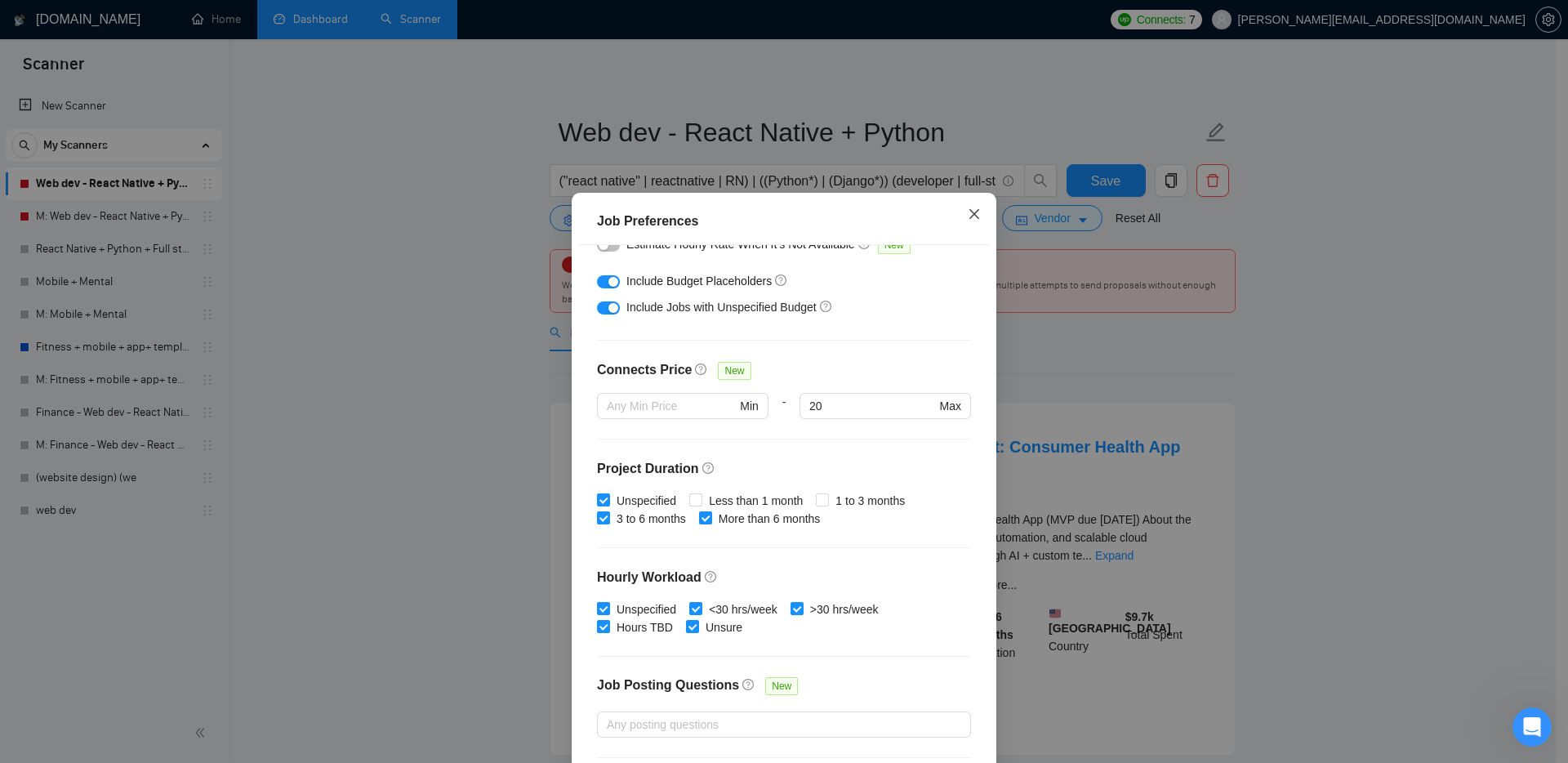
click at [972, 218] on icon "close" at bounding box center [975, 213] width 10 height 10
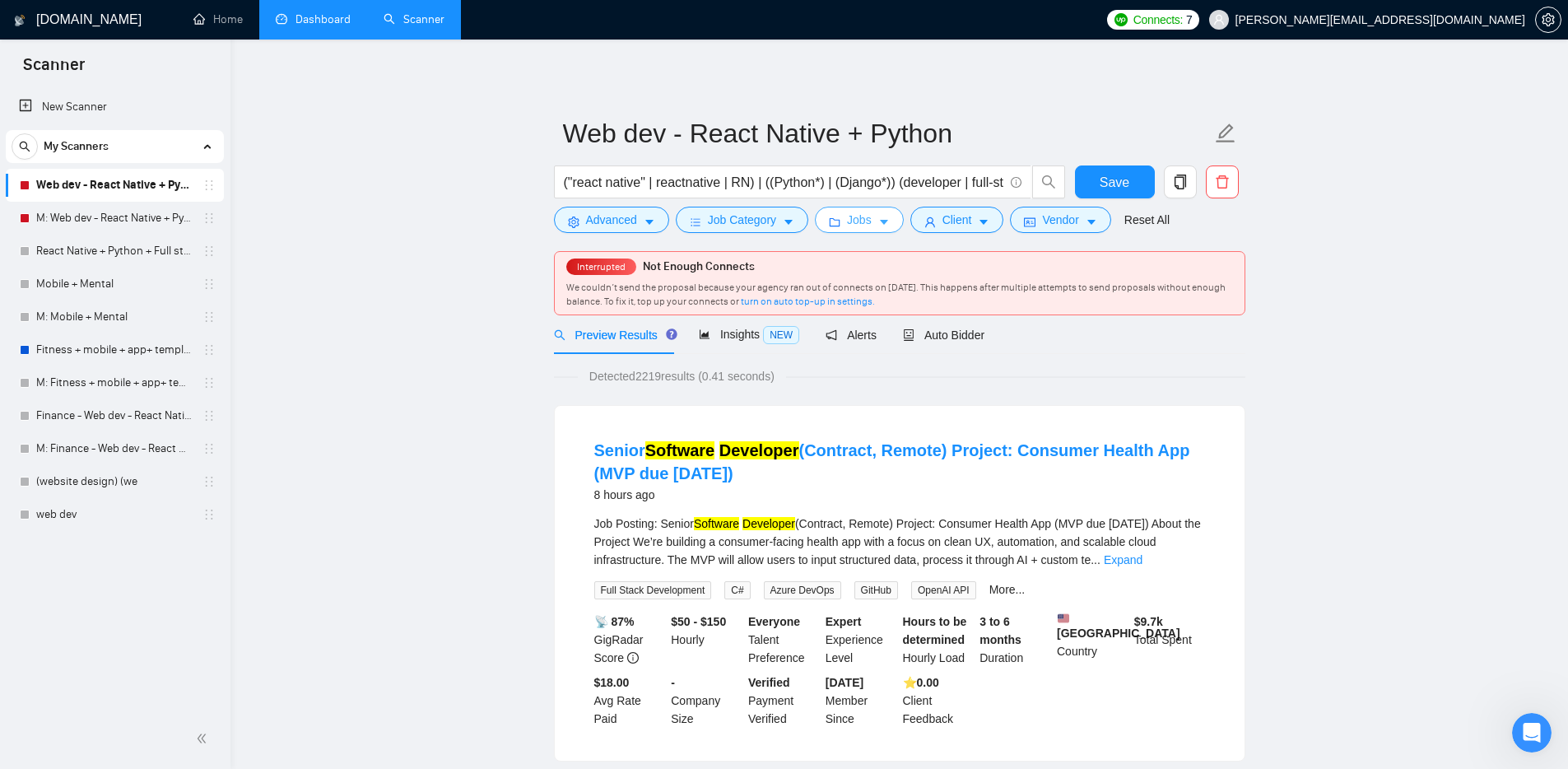
click at [886, 222] on icon "caret-down" at bounding box center [884, 223] width 12 height 12
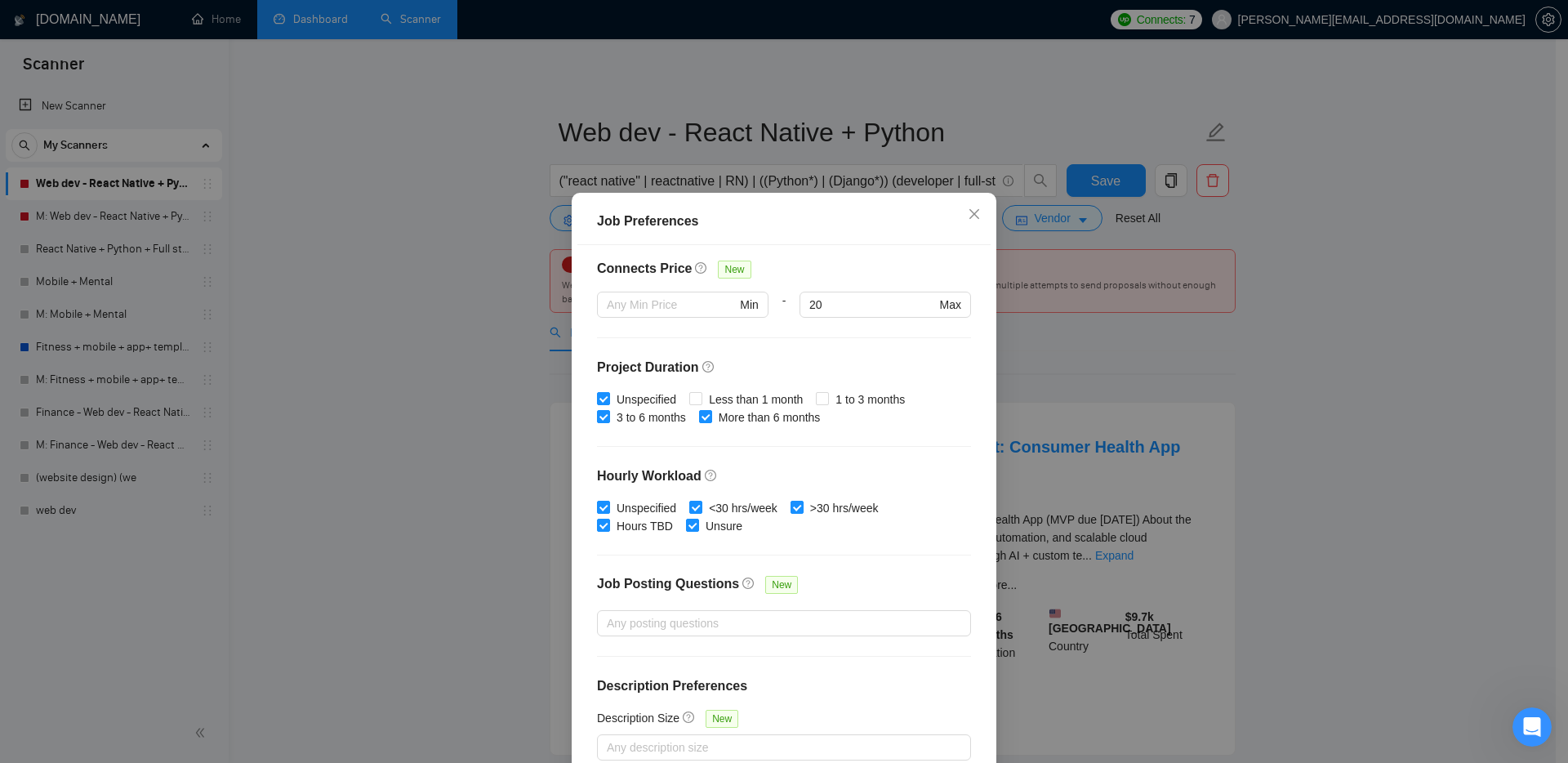
scroll to position [88, 0]
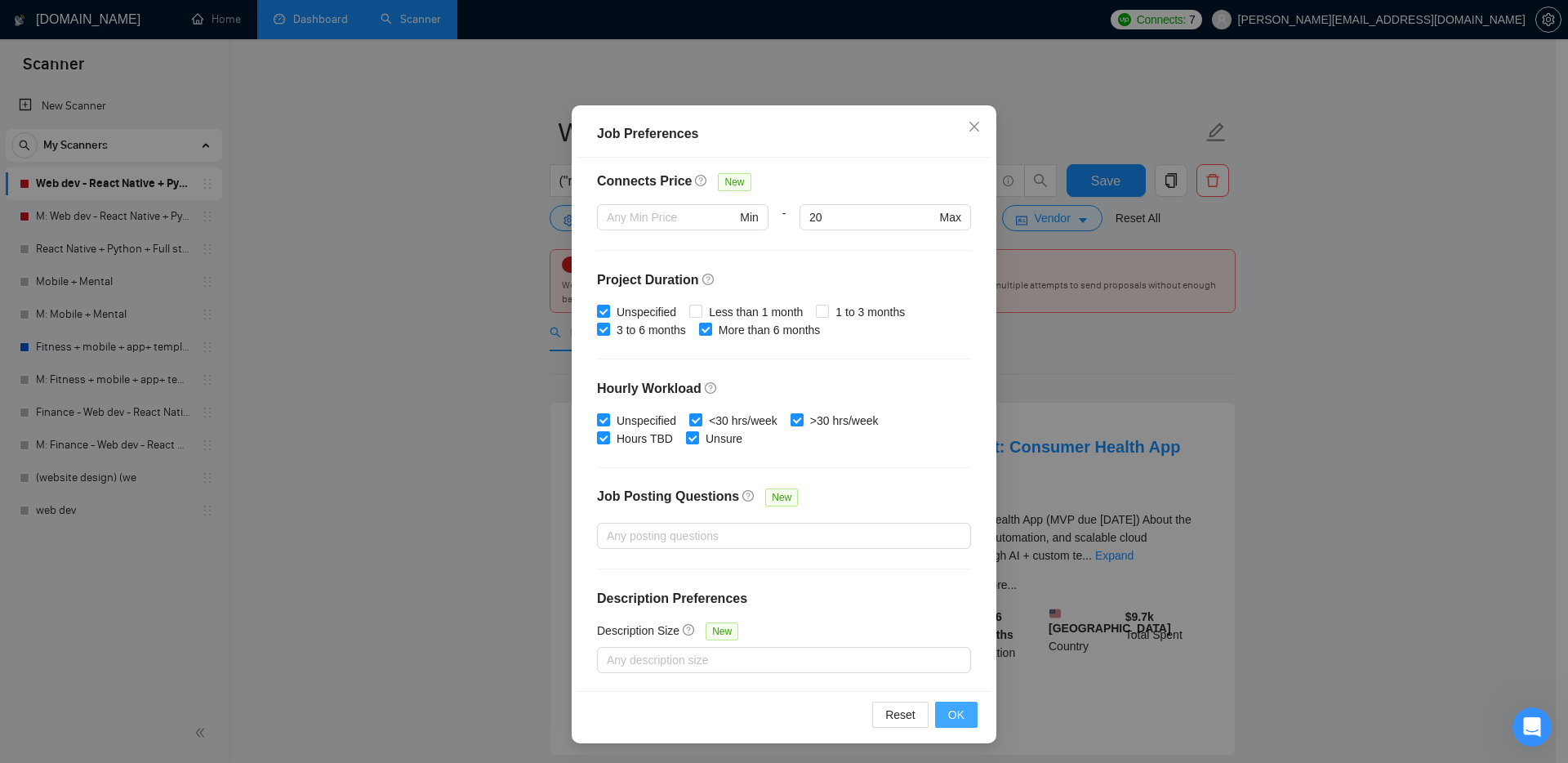
click at [959, 723] on button "OK" at bounding box center [956, 714] width 42 height 26
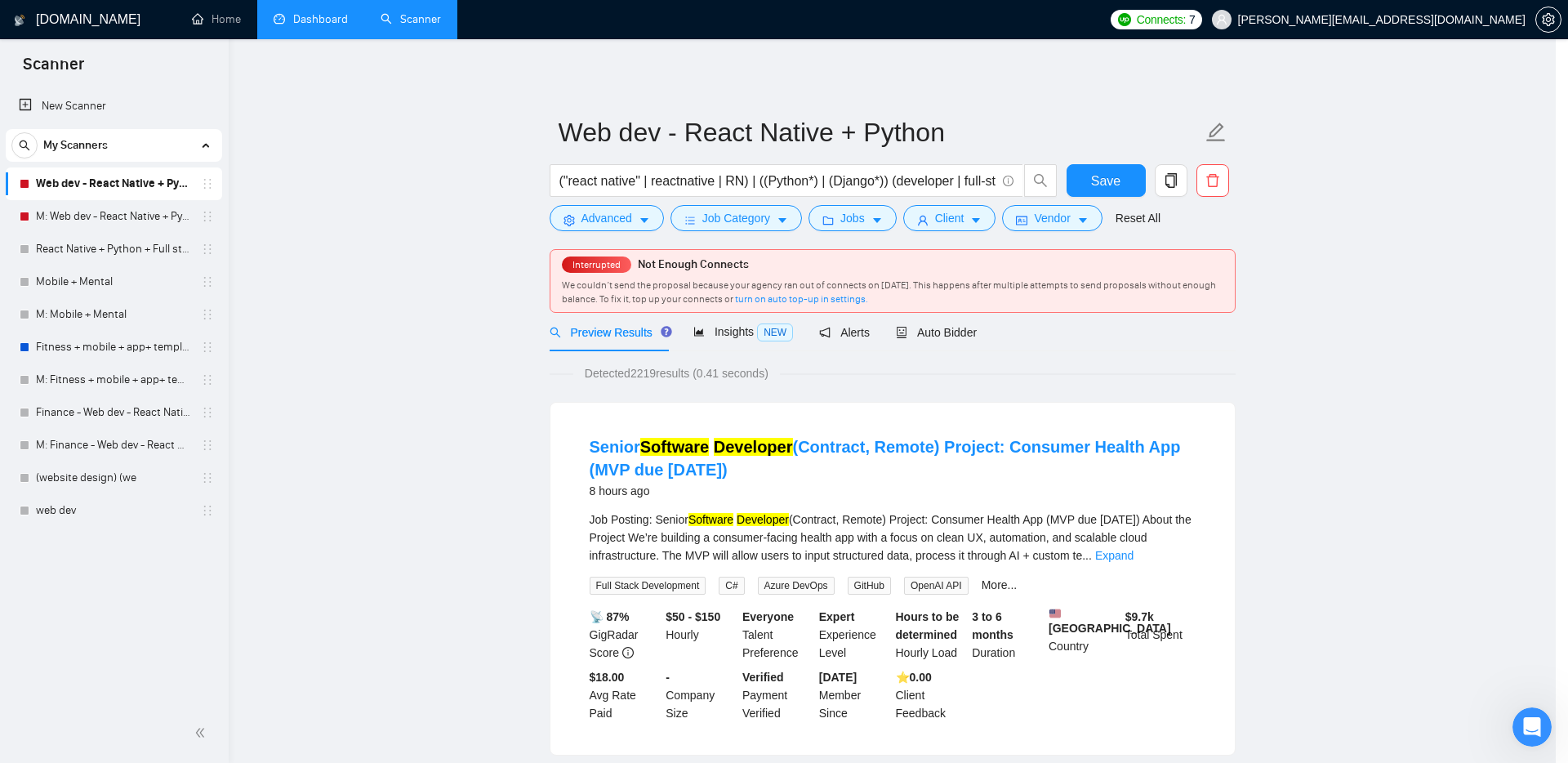
scroll to position [0, 0]
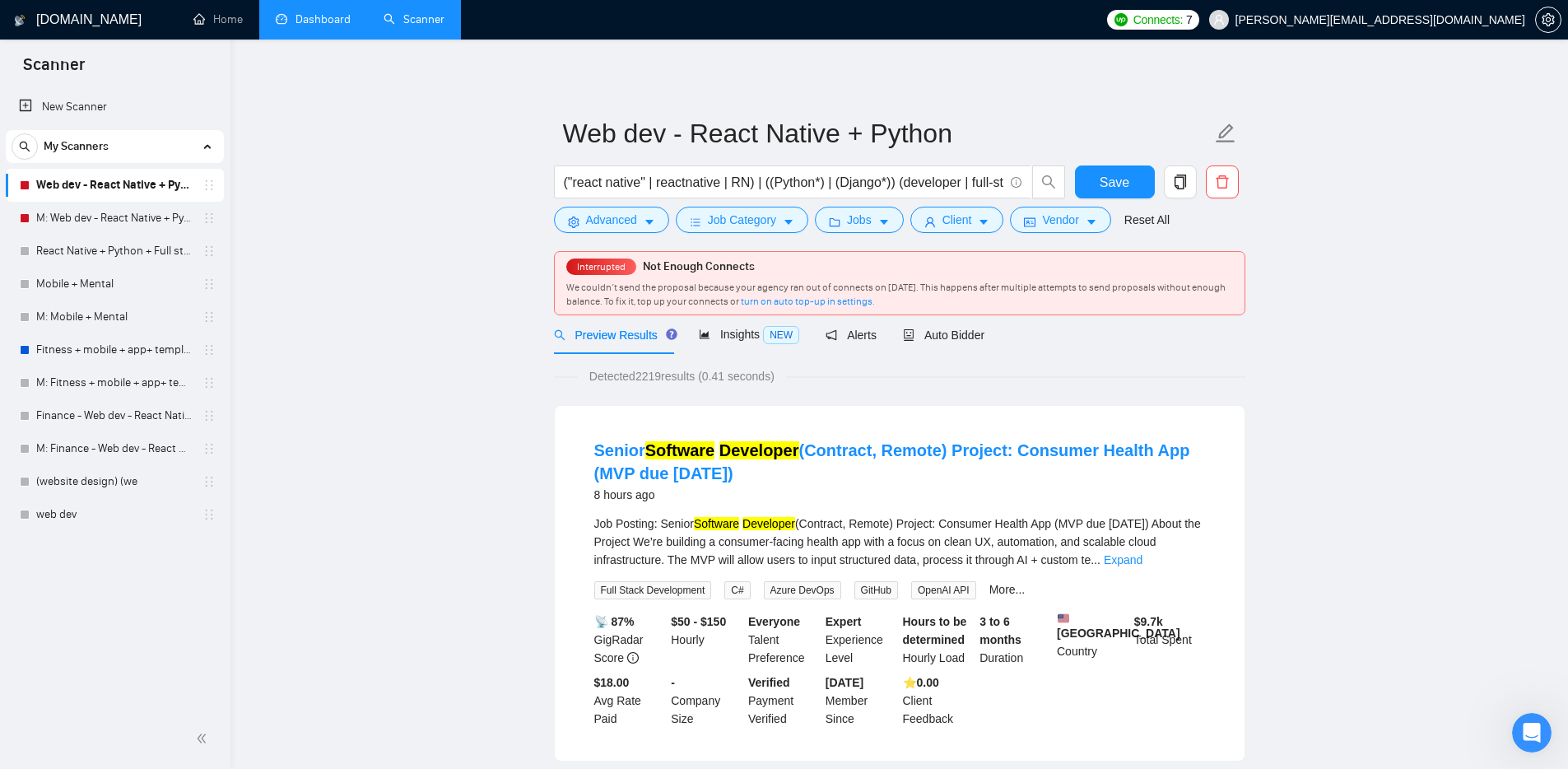
click at [988, 218] on icon "caret-down" at bounding box center [984, 223] width 12 height 12
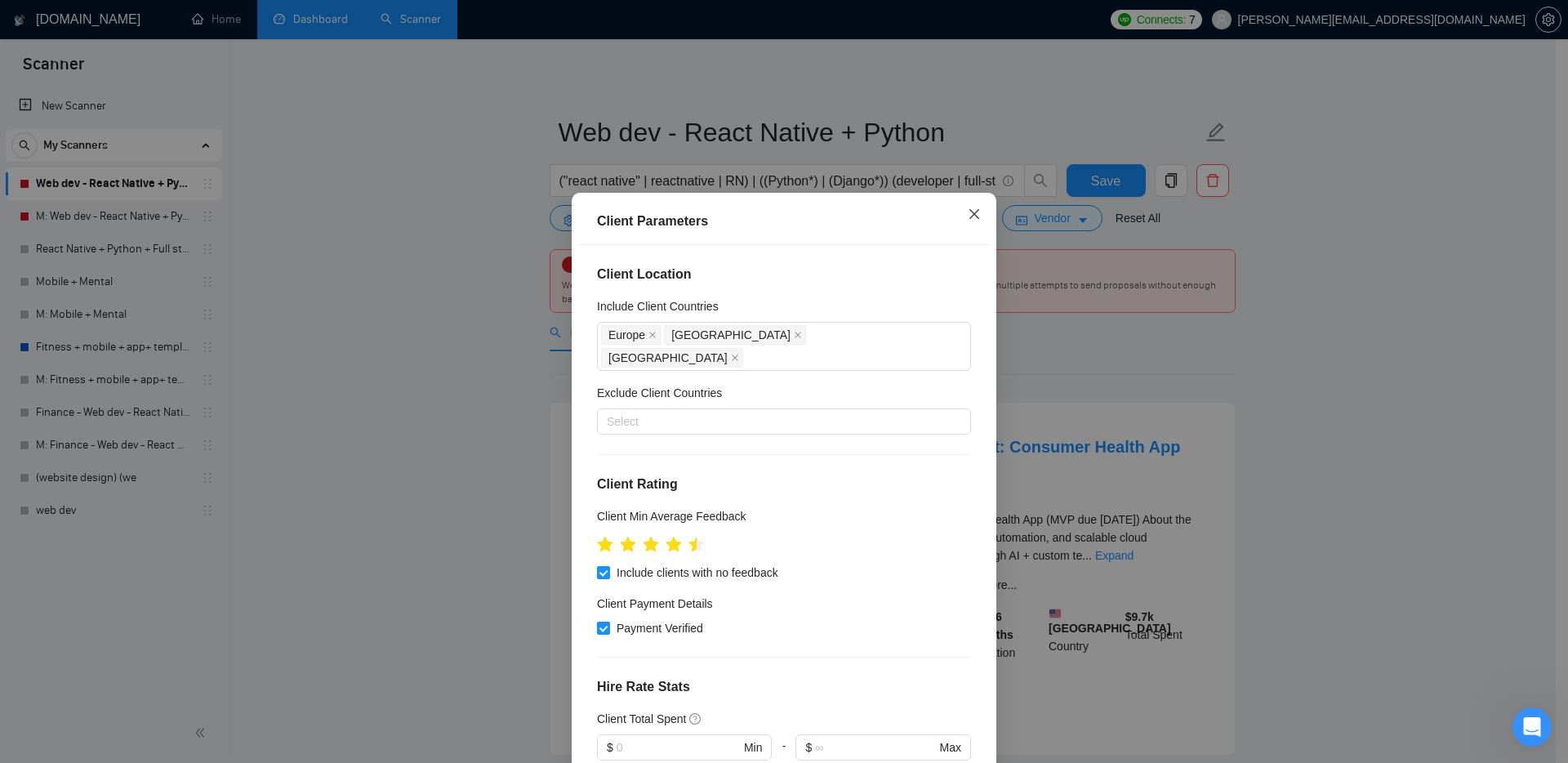
click at [968, 212] on icon "close" at bounding box center [974, 213] width 13 height 13
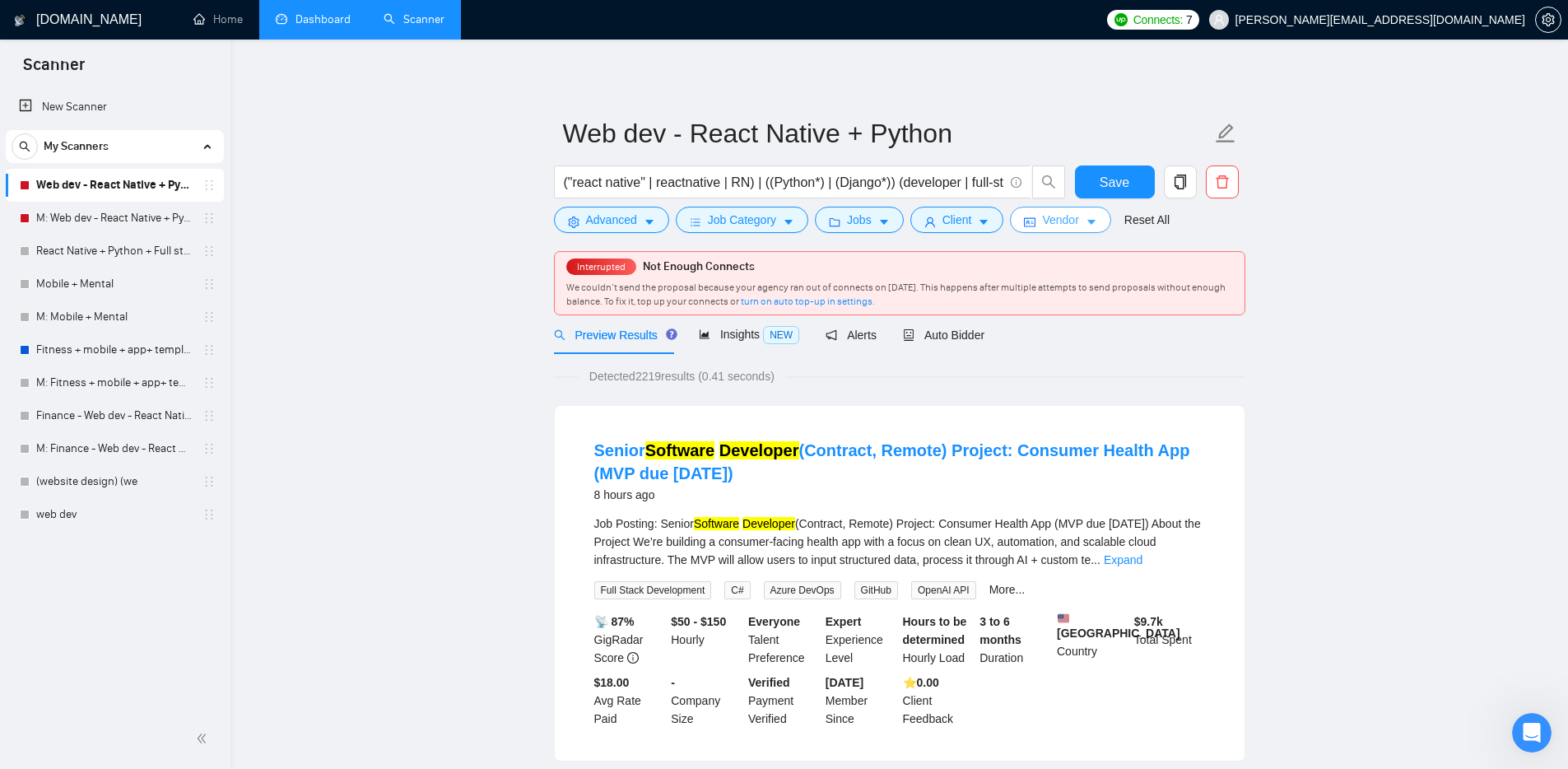
click at [1110, 223] on button "Vendor" at bounding box center [1060, 219] width 100 height 26
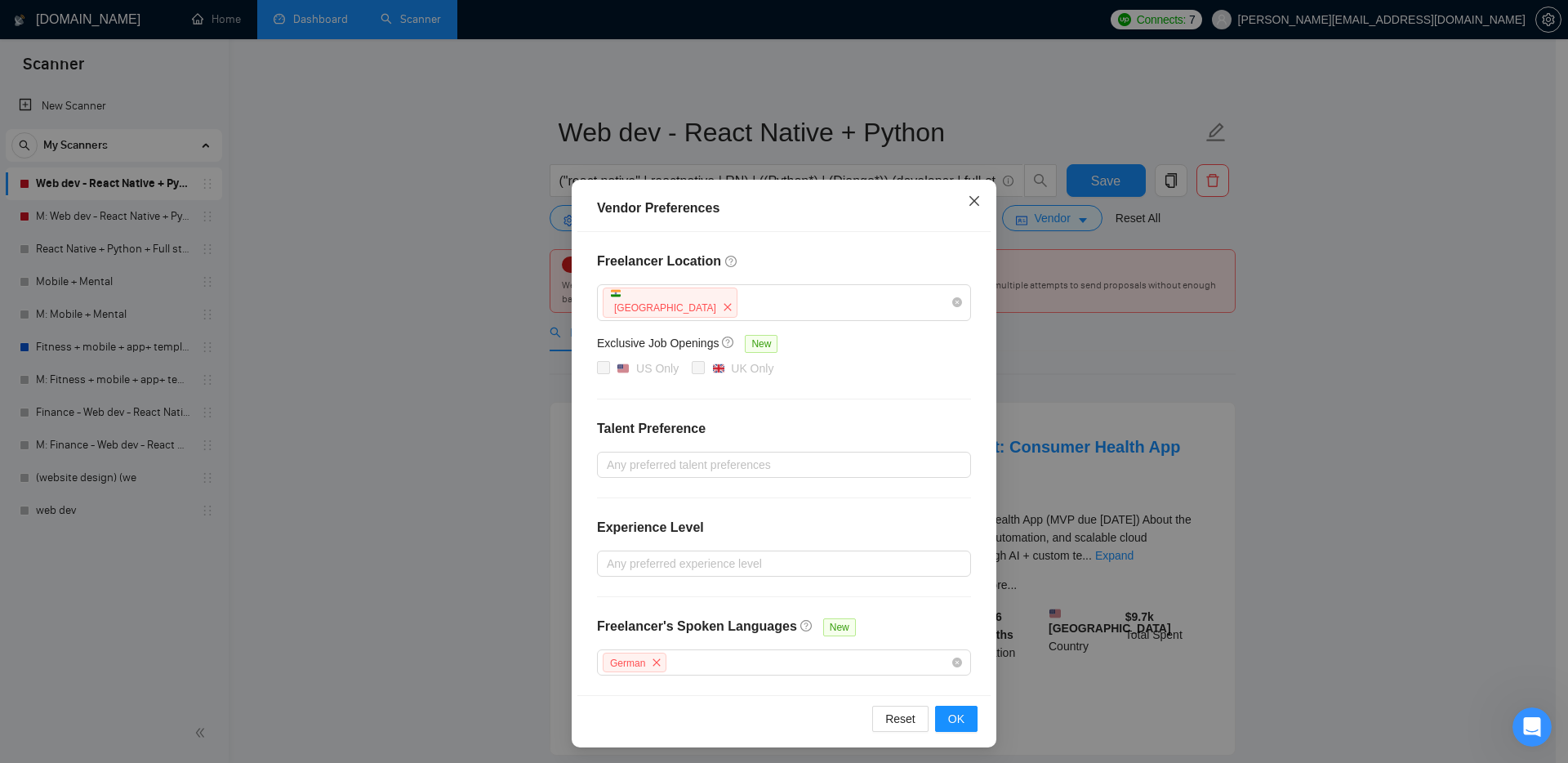
click at [969, 202] on icon "close" at bounding box center [975, 201] width 10 height 10
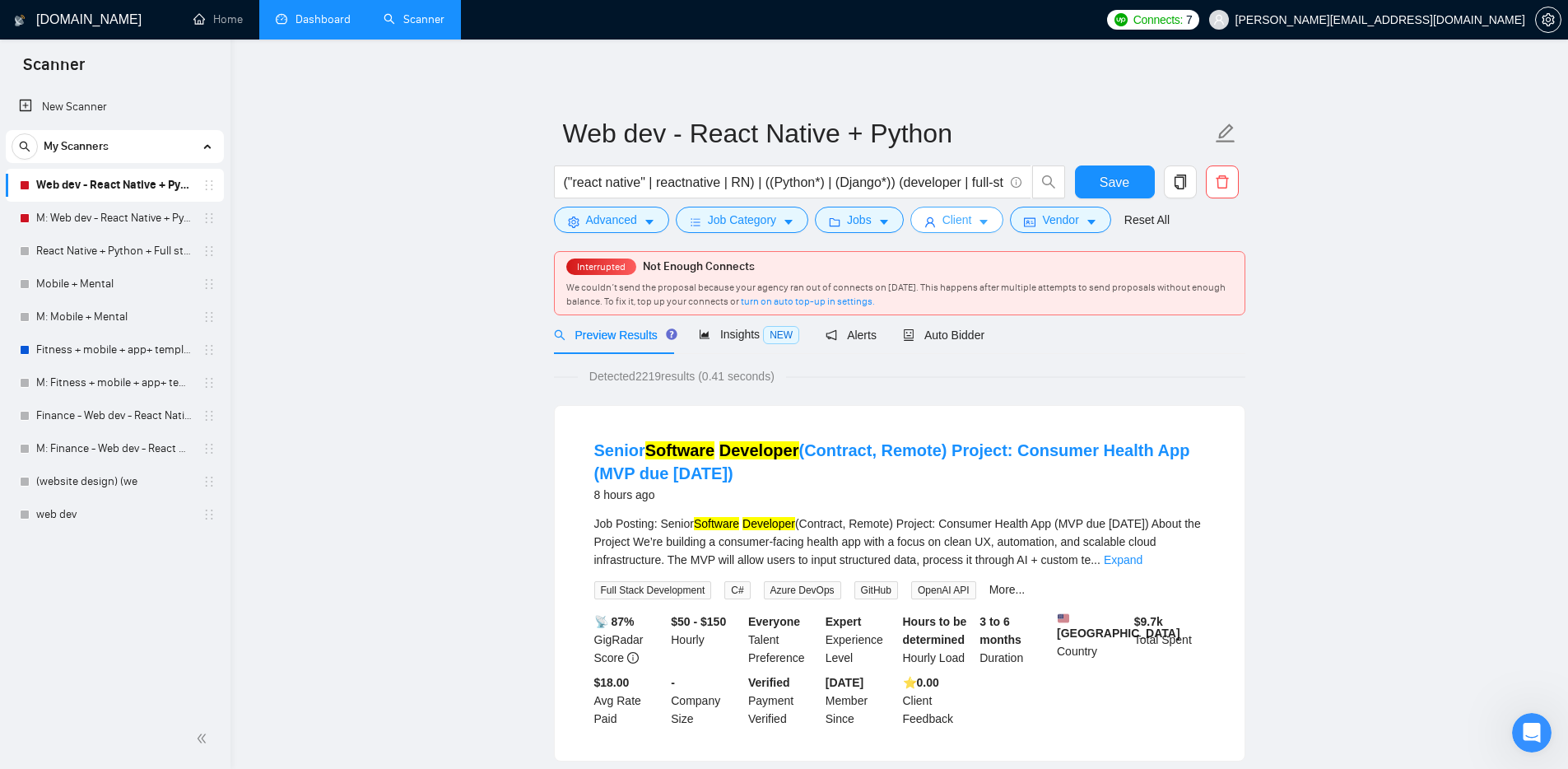
click at [962, 224] on span "Client" at bounding box center [957, 219] width 30 height 18
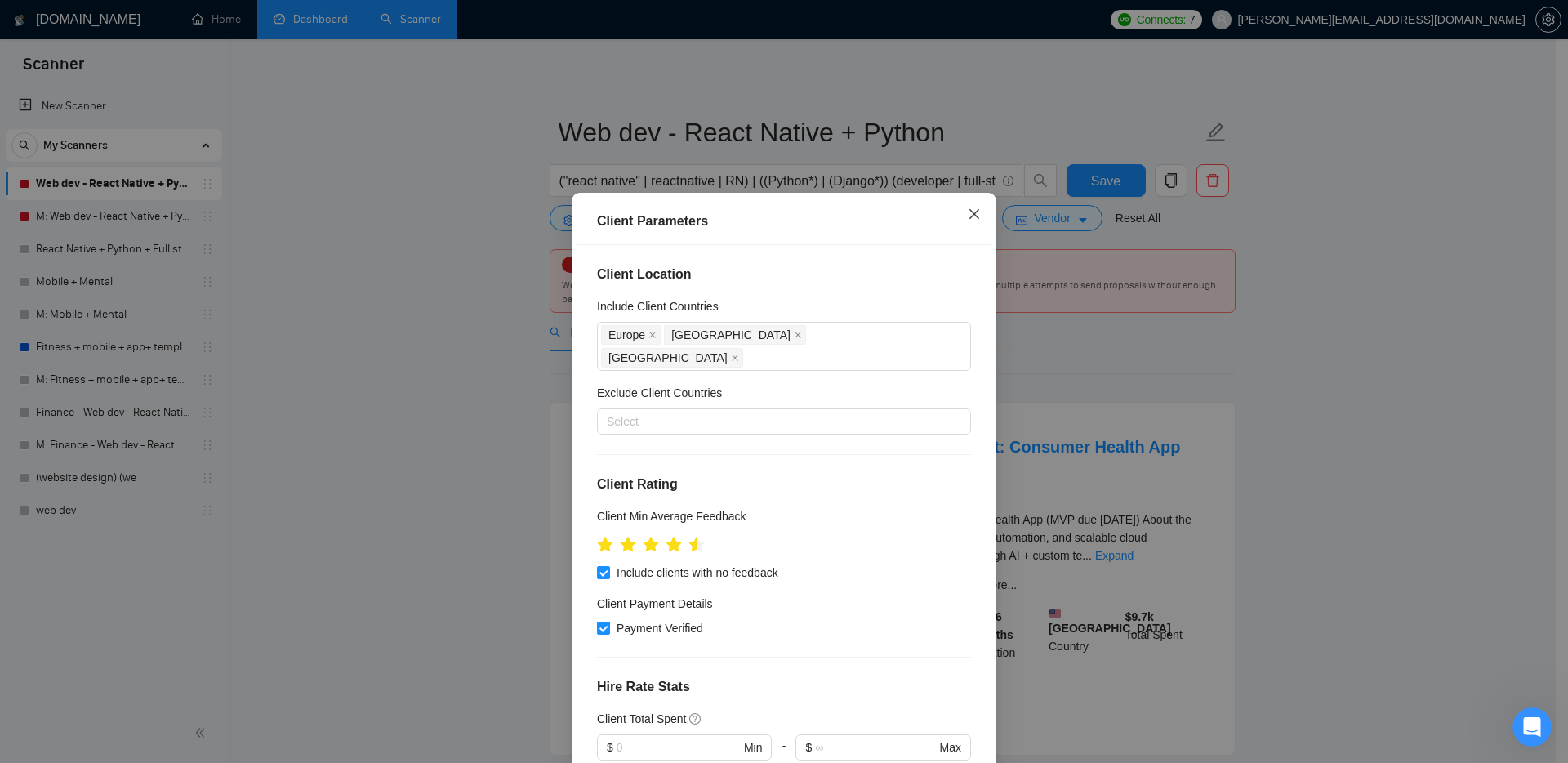
click at [968, 213] on icon "close" at bounding box center [974, 213] width 13 height 13
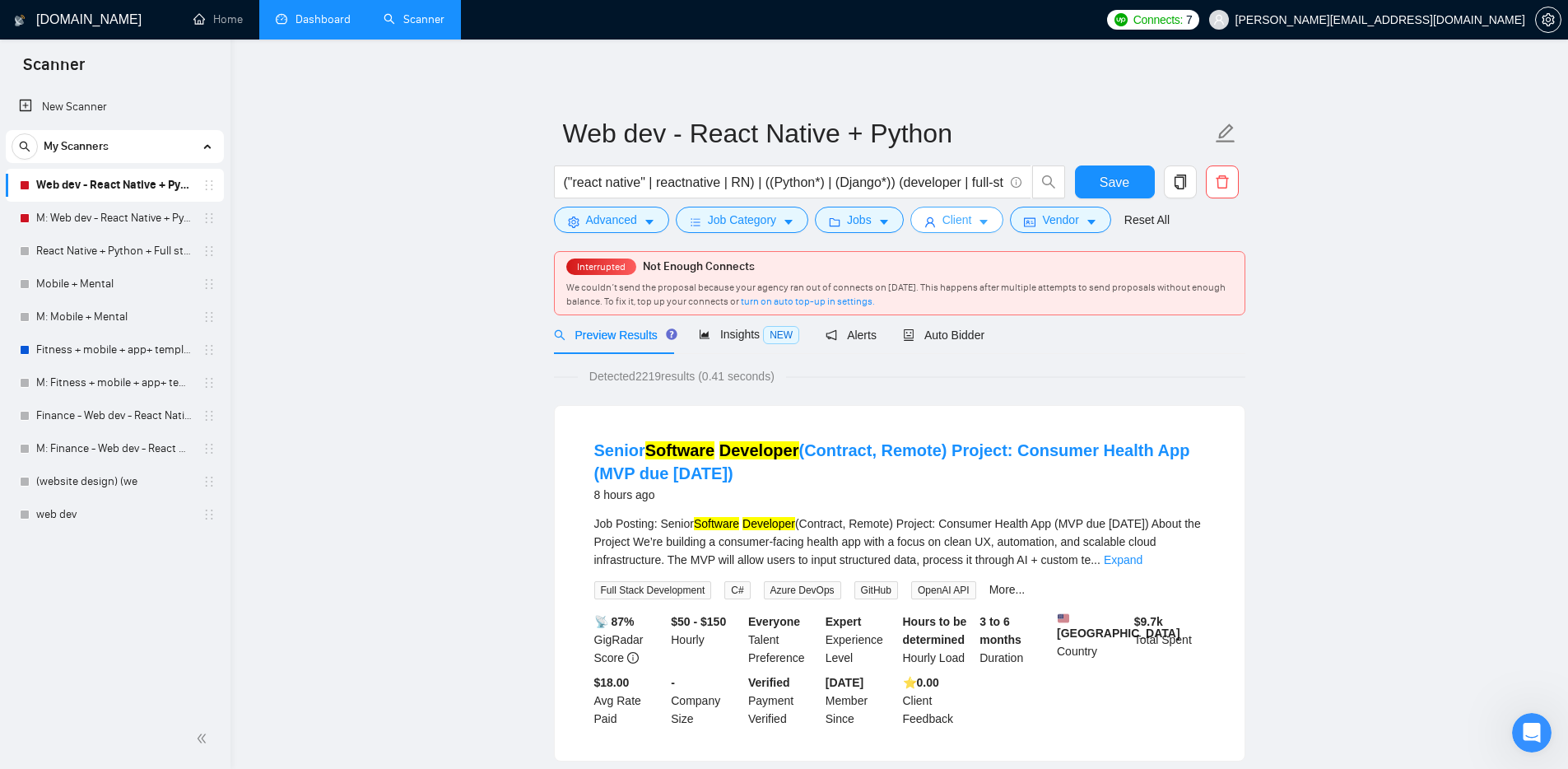
click at [989, 220] on icon "caret-down" at bounding box center [984, 223] width 12 height 12
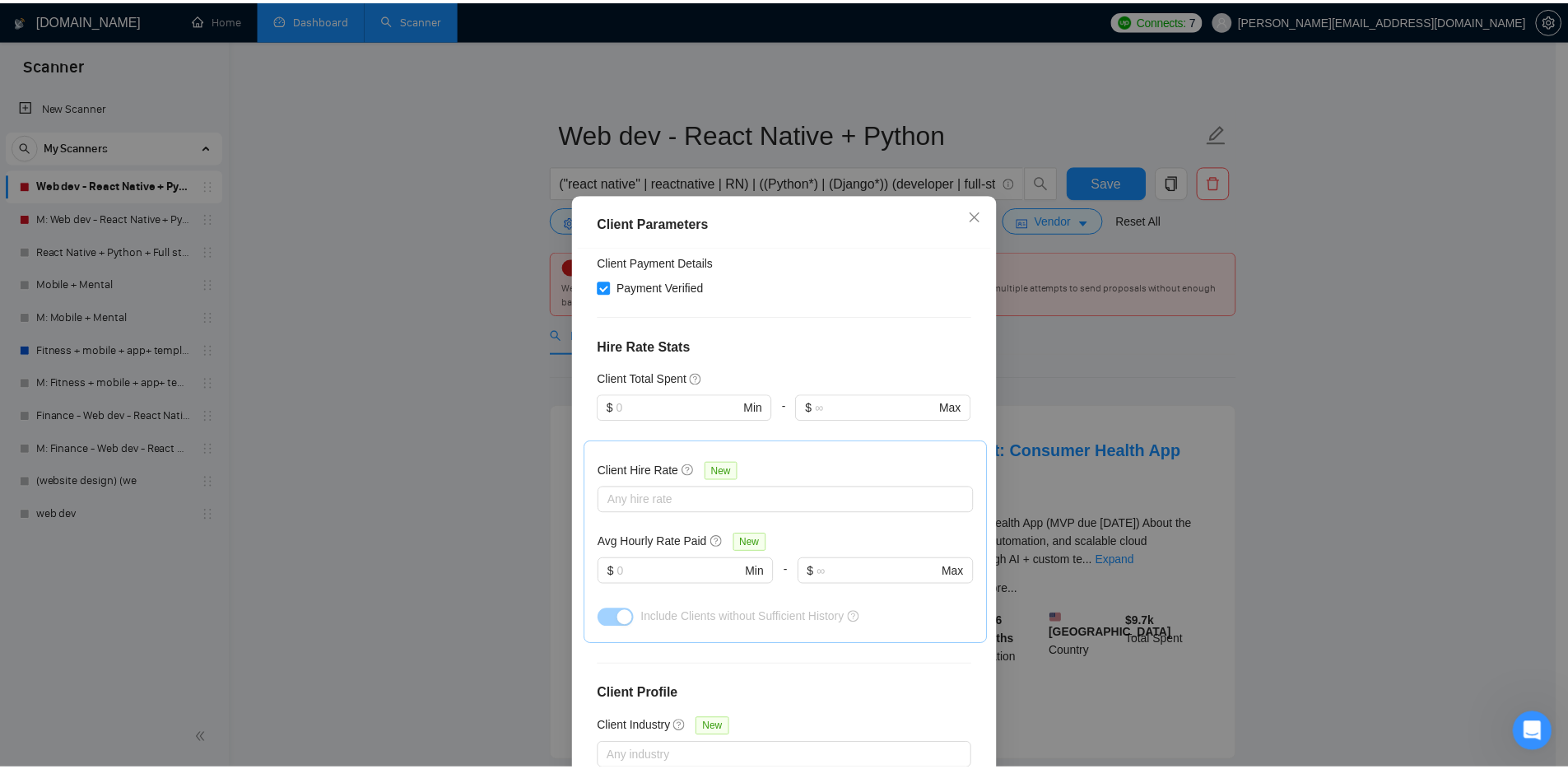
scroll to position [356, 0]
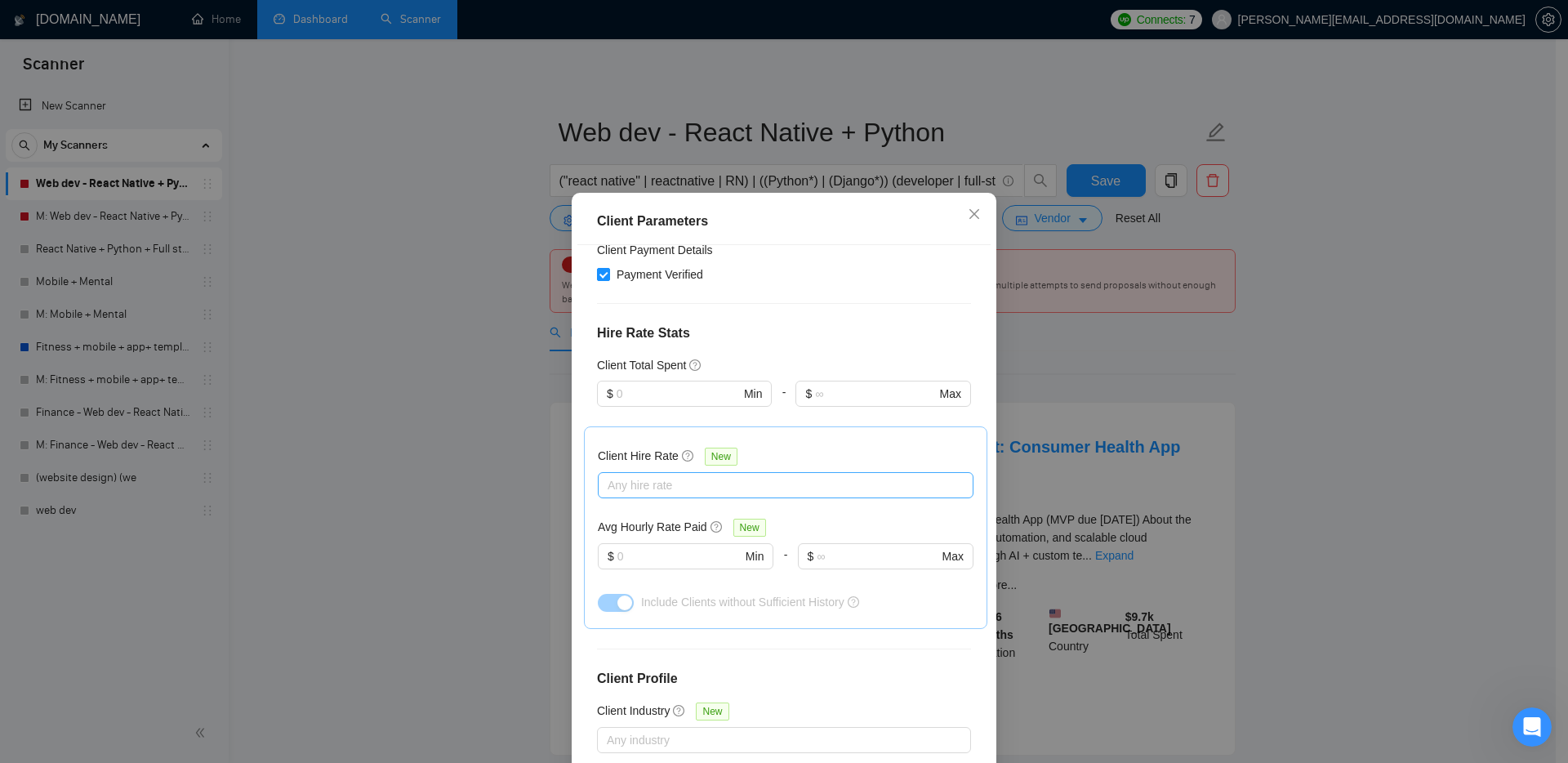
click at [692, 472] on div "Any hire rate" at bounding box center [786, 485] width 376 height 26
click at [1253, 509] on div "Client Parameters Client Location Include Client Countries Europe United States…" at bounding box center [784, 381] width 1568 height 763
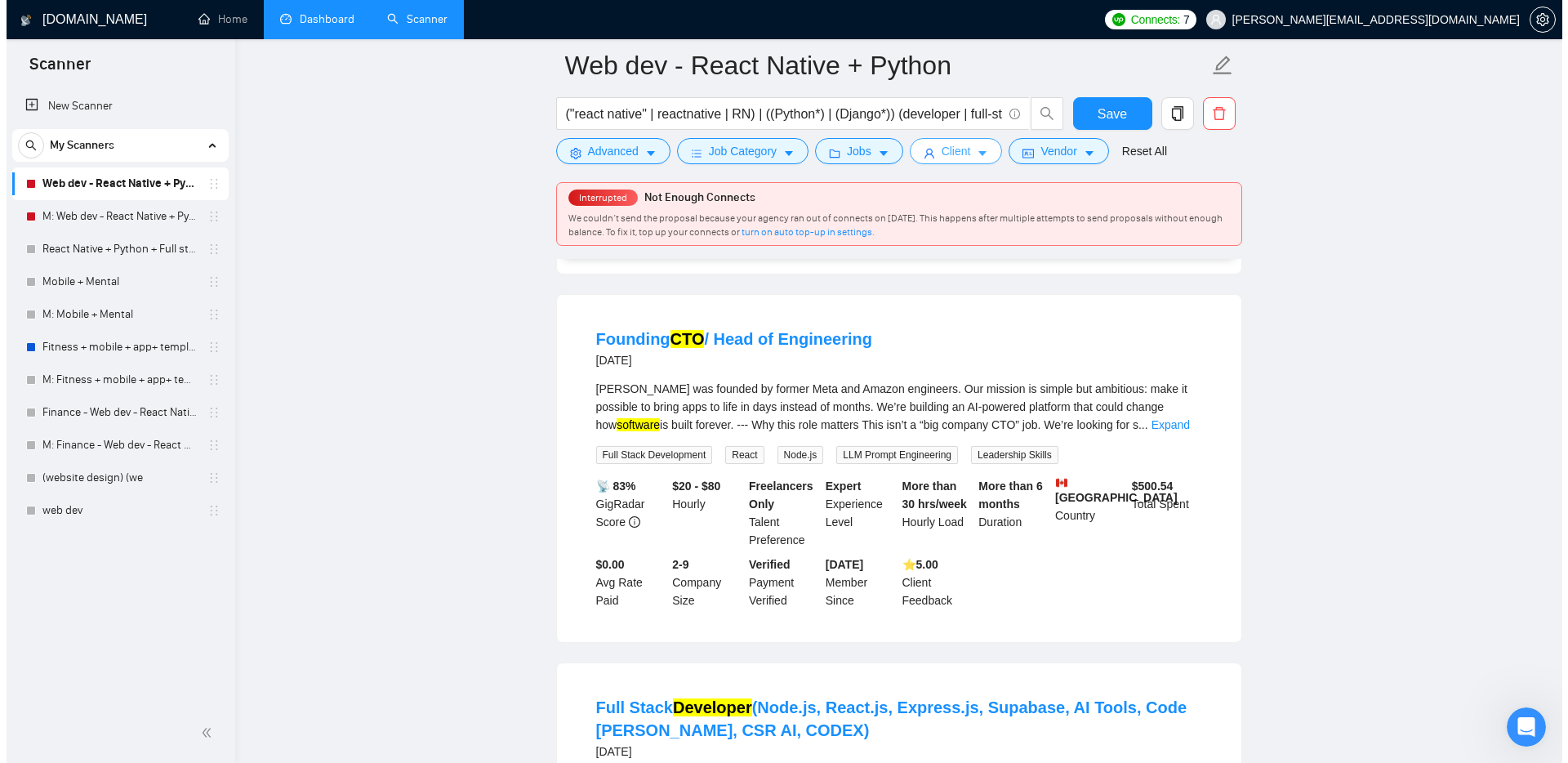
scroll to position [0, 0]
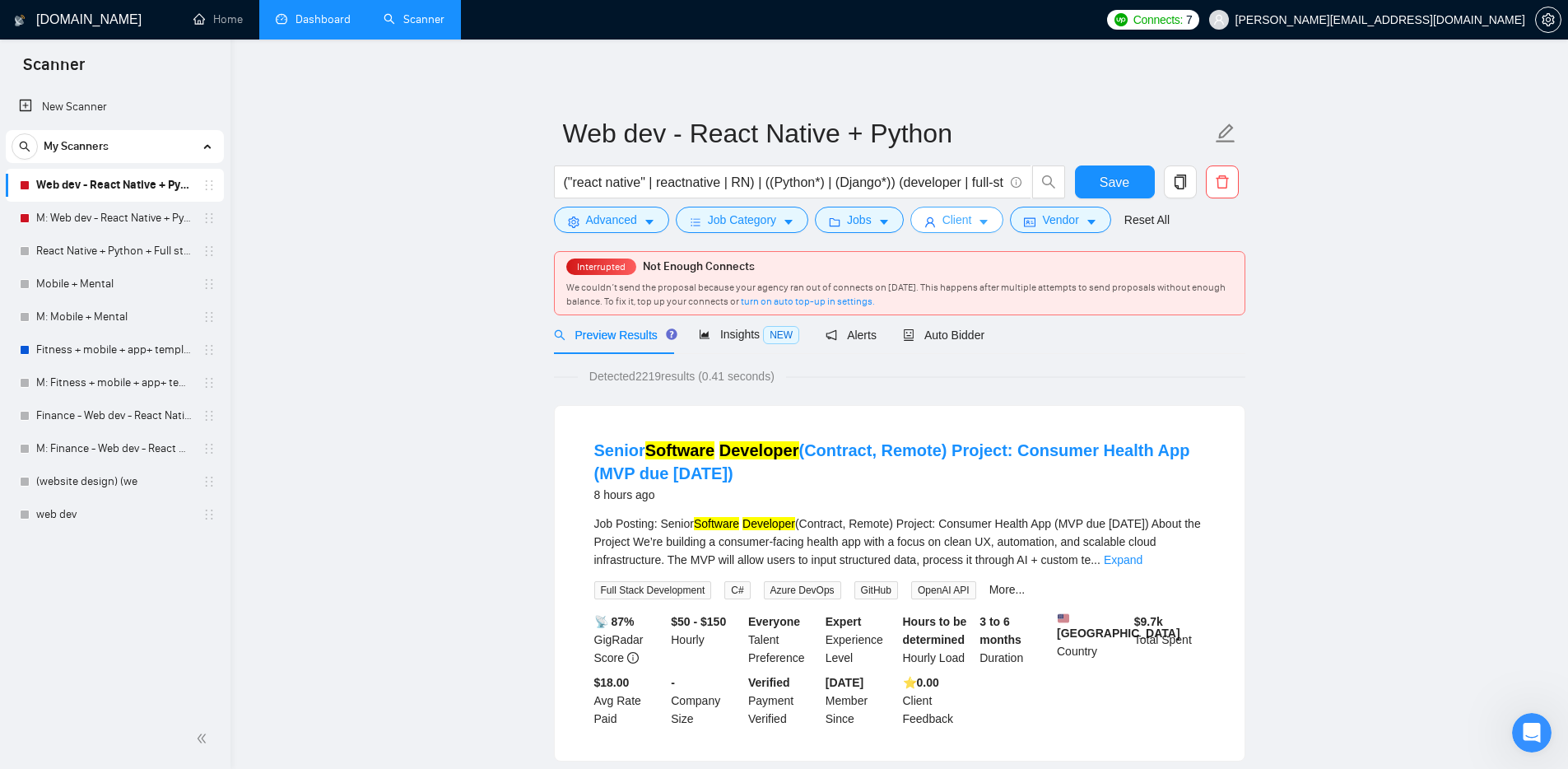
click at [965, 222] on span "Client" at bounding box center [957, 219] width 30 height 18
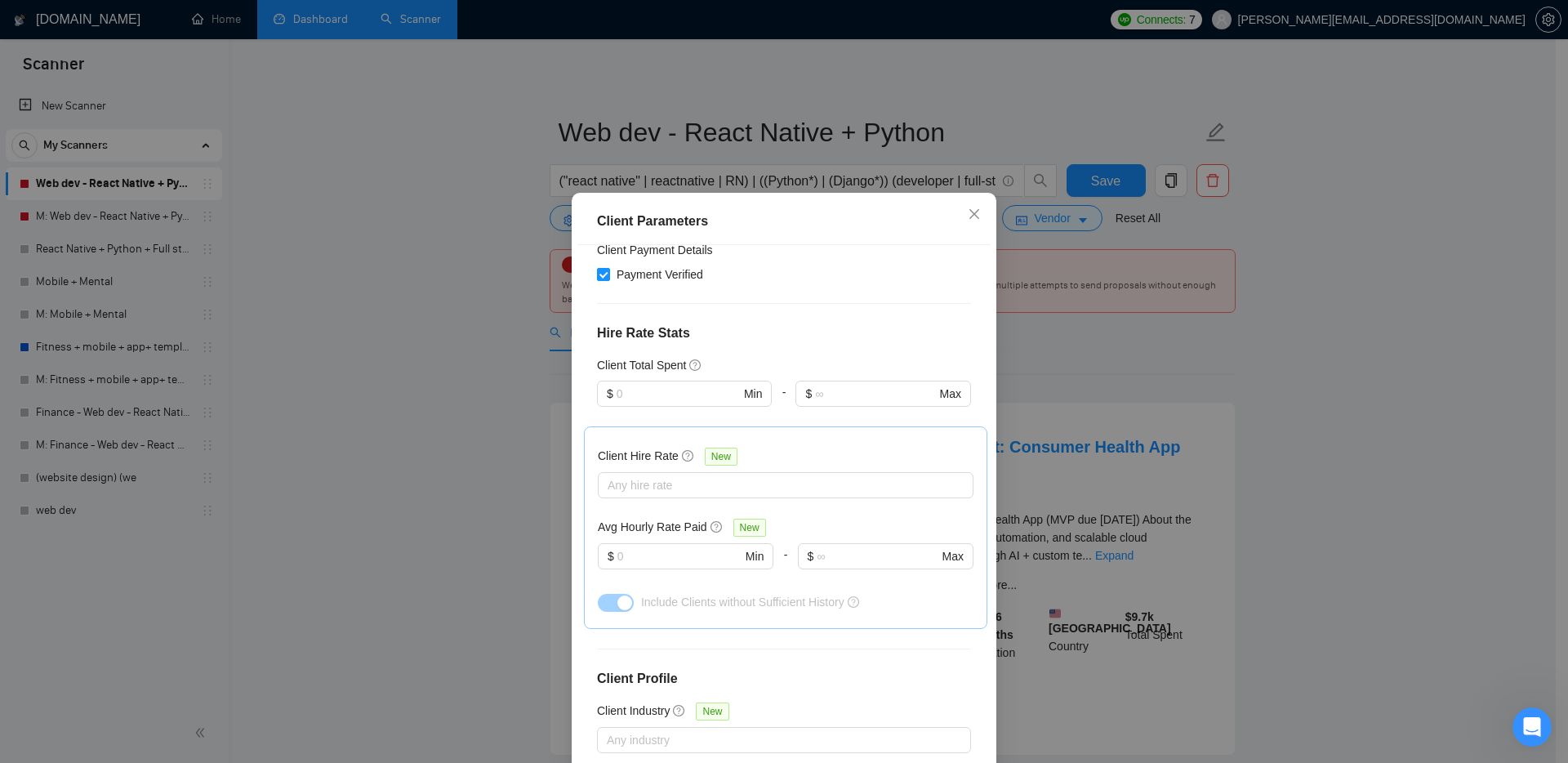
scroll to position [485, 0]
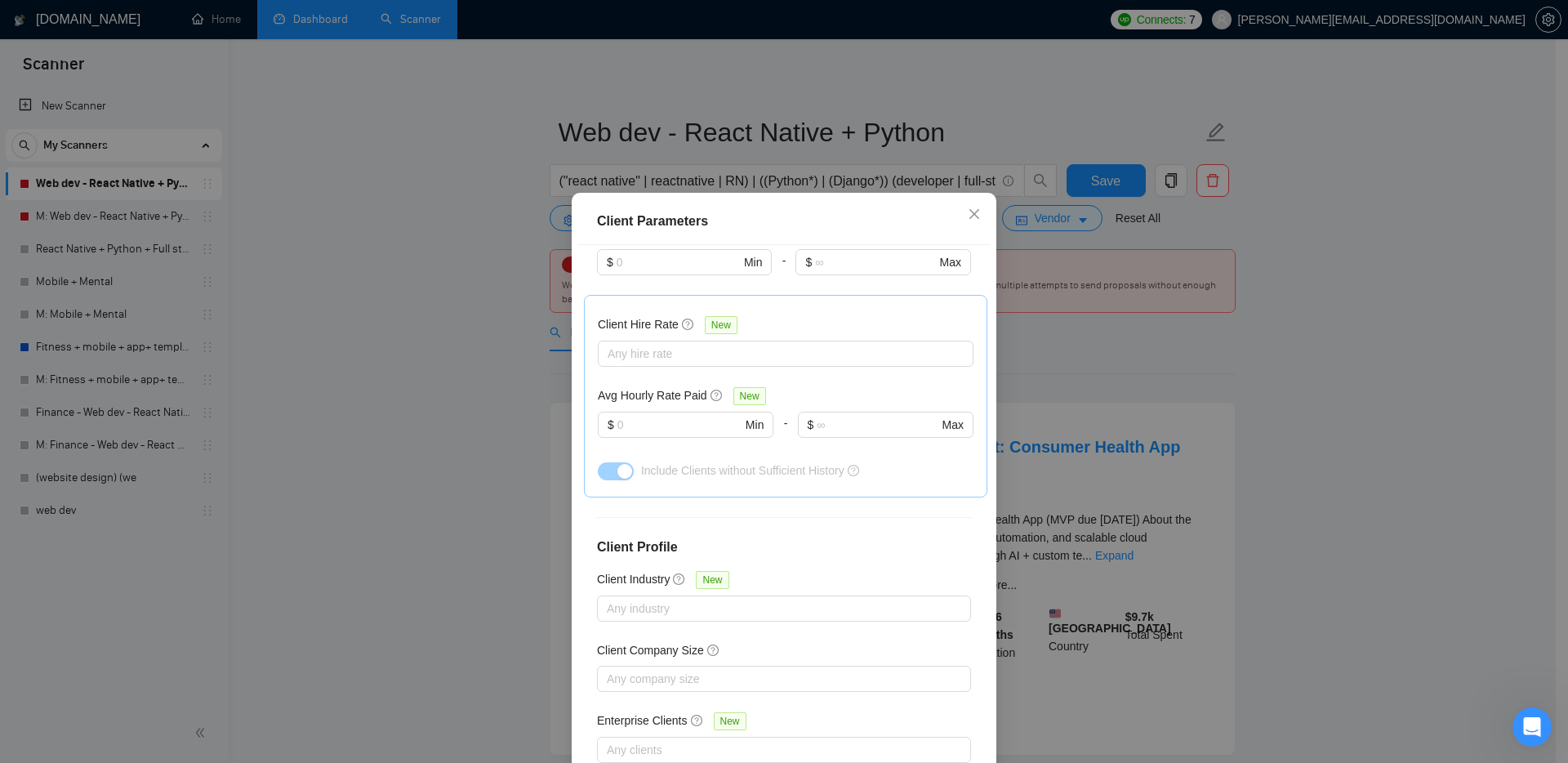
click at [1083, 317] on div "Client Parameters Client Location Include Client Countries Europe United States…" at bounding box center [784, 381] width 1568 height 763
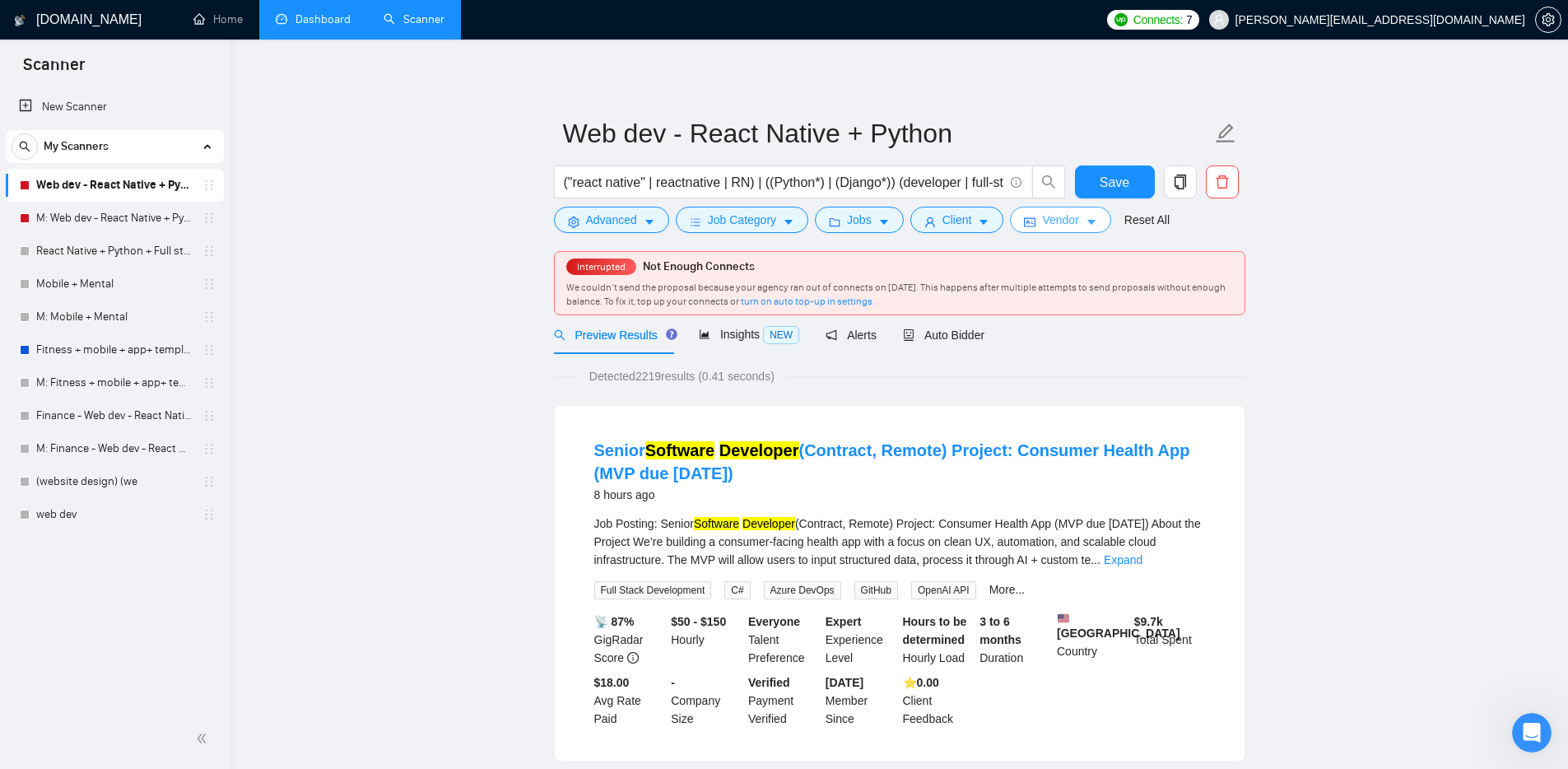
click at [1095, 220] on icon "caret-down" at bounding box center [1091, 223] width 12 height 12
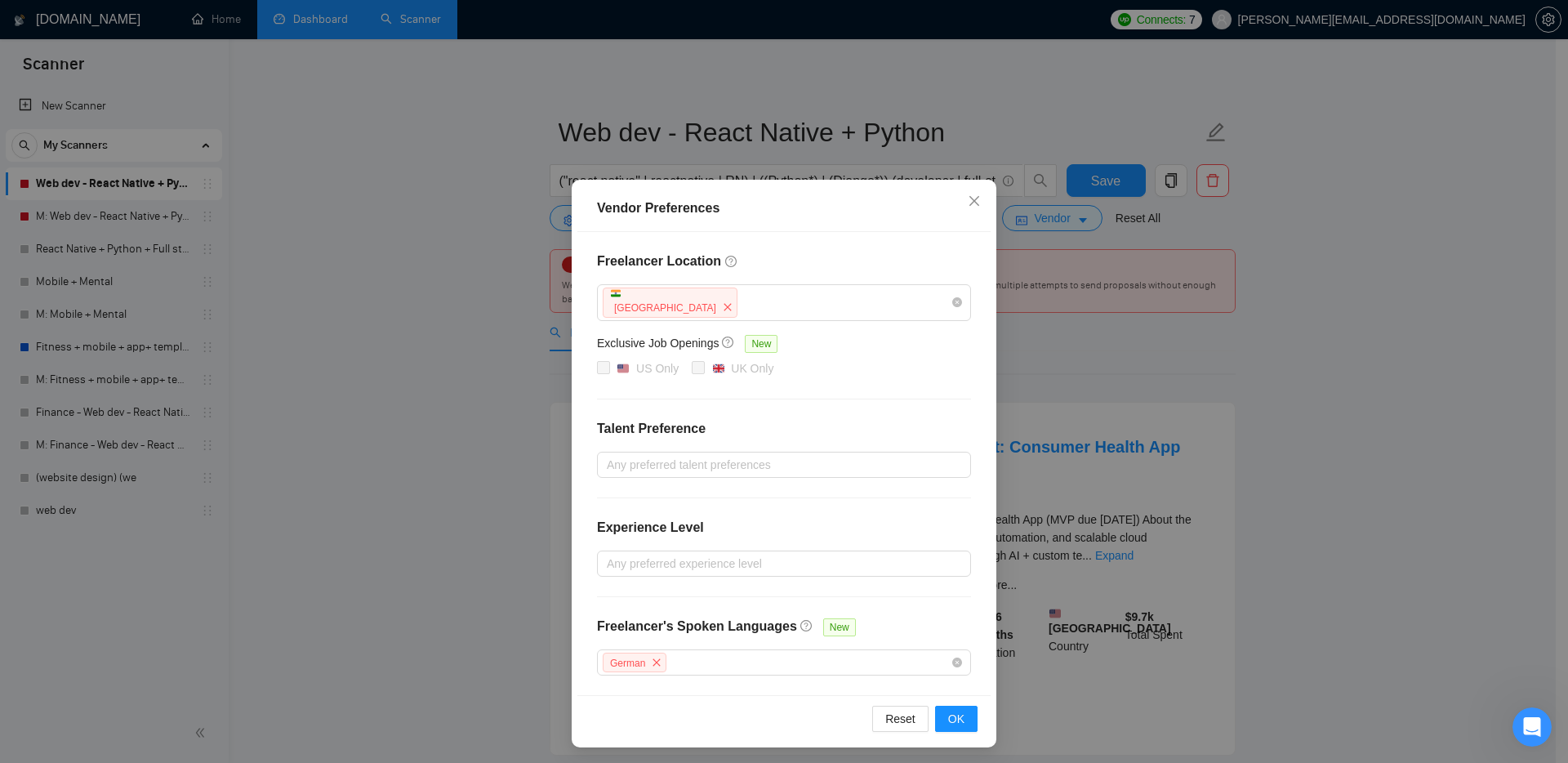
scroll to position [3, 0]
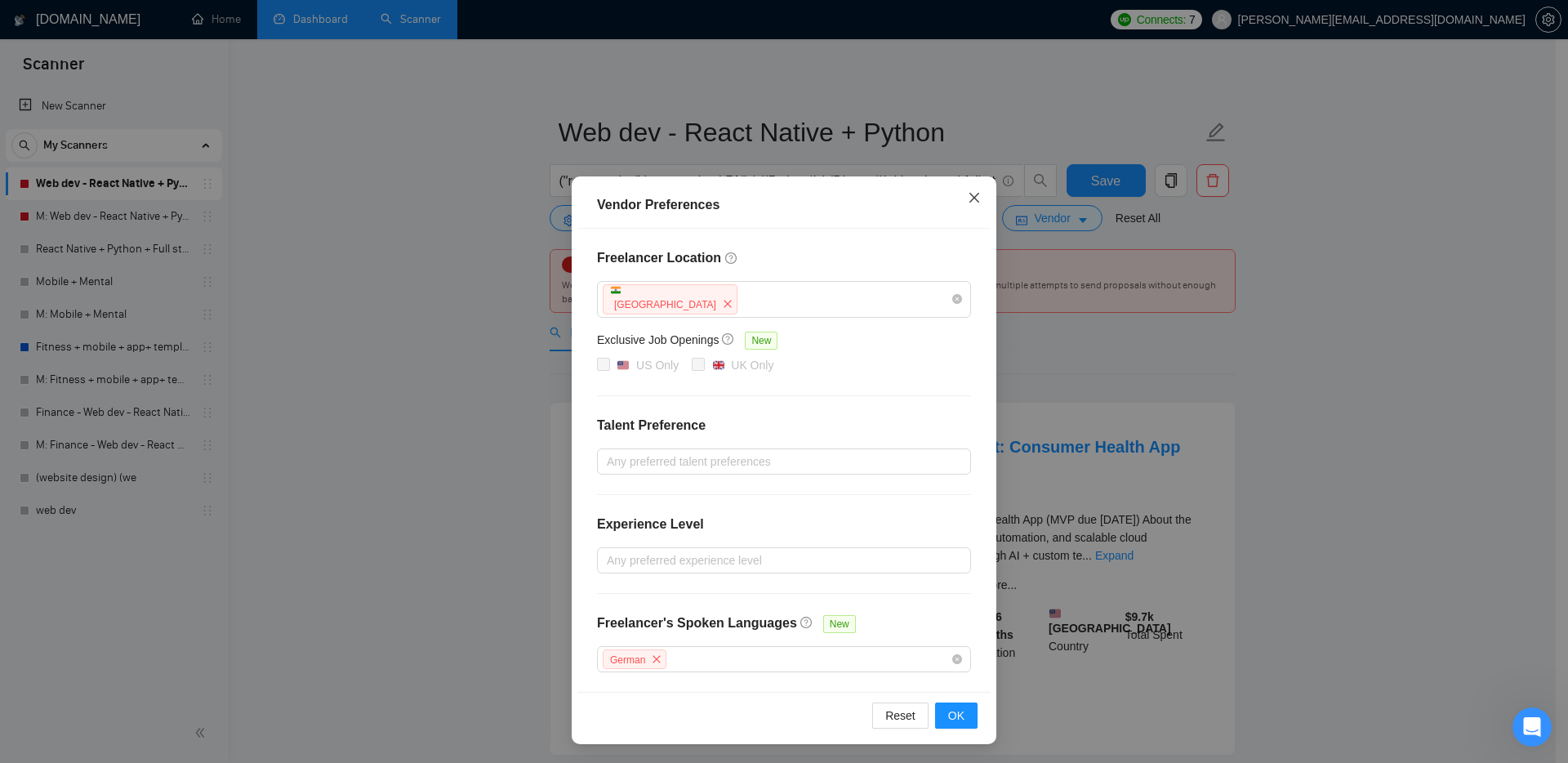
click at [970, 195] on icon "close" at bounding box center [974, 197] width 13 height 13
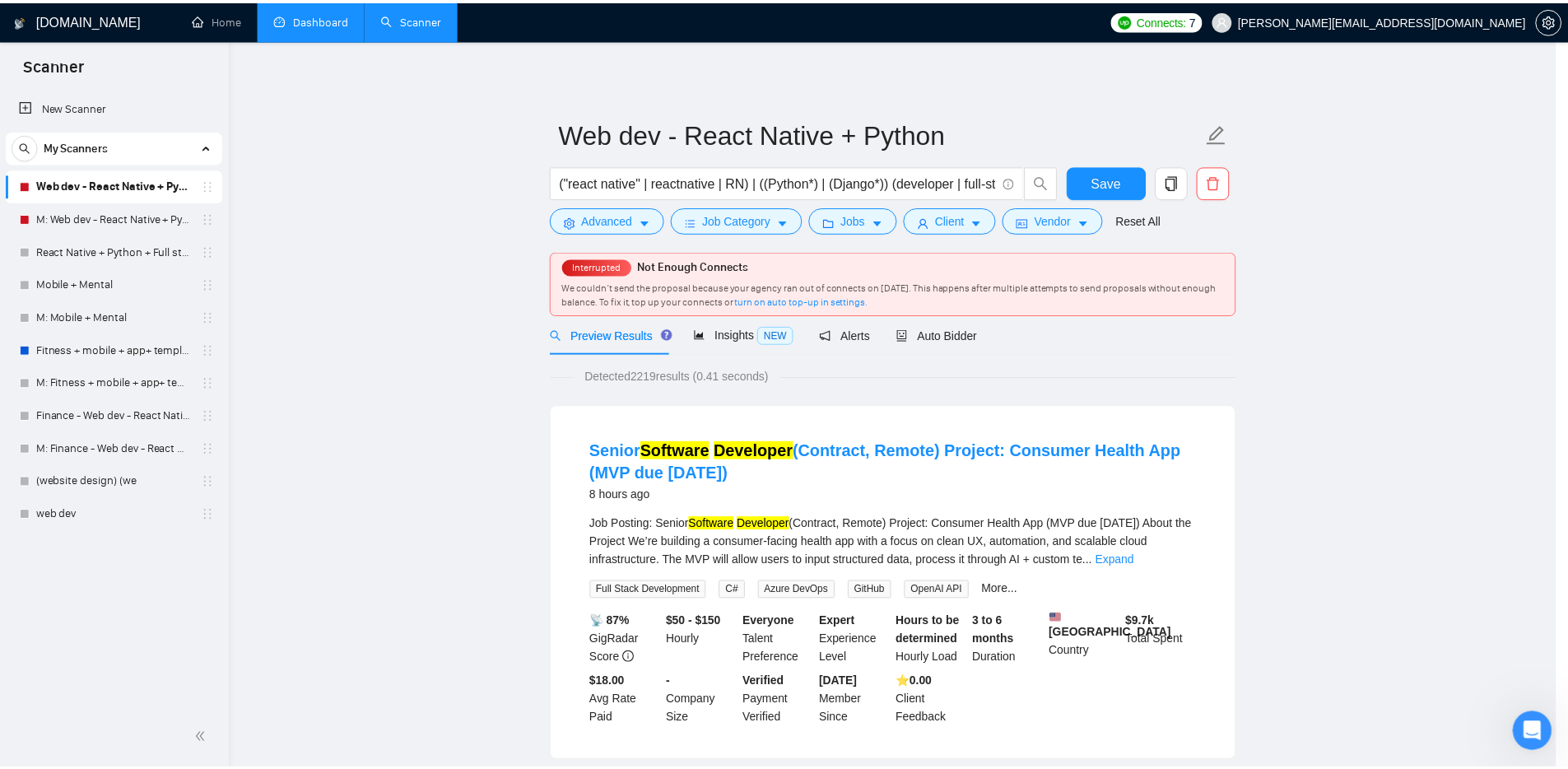
scroll to position [0, 0]
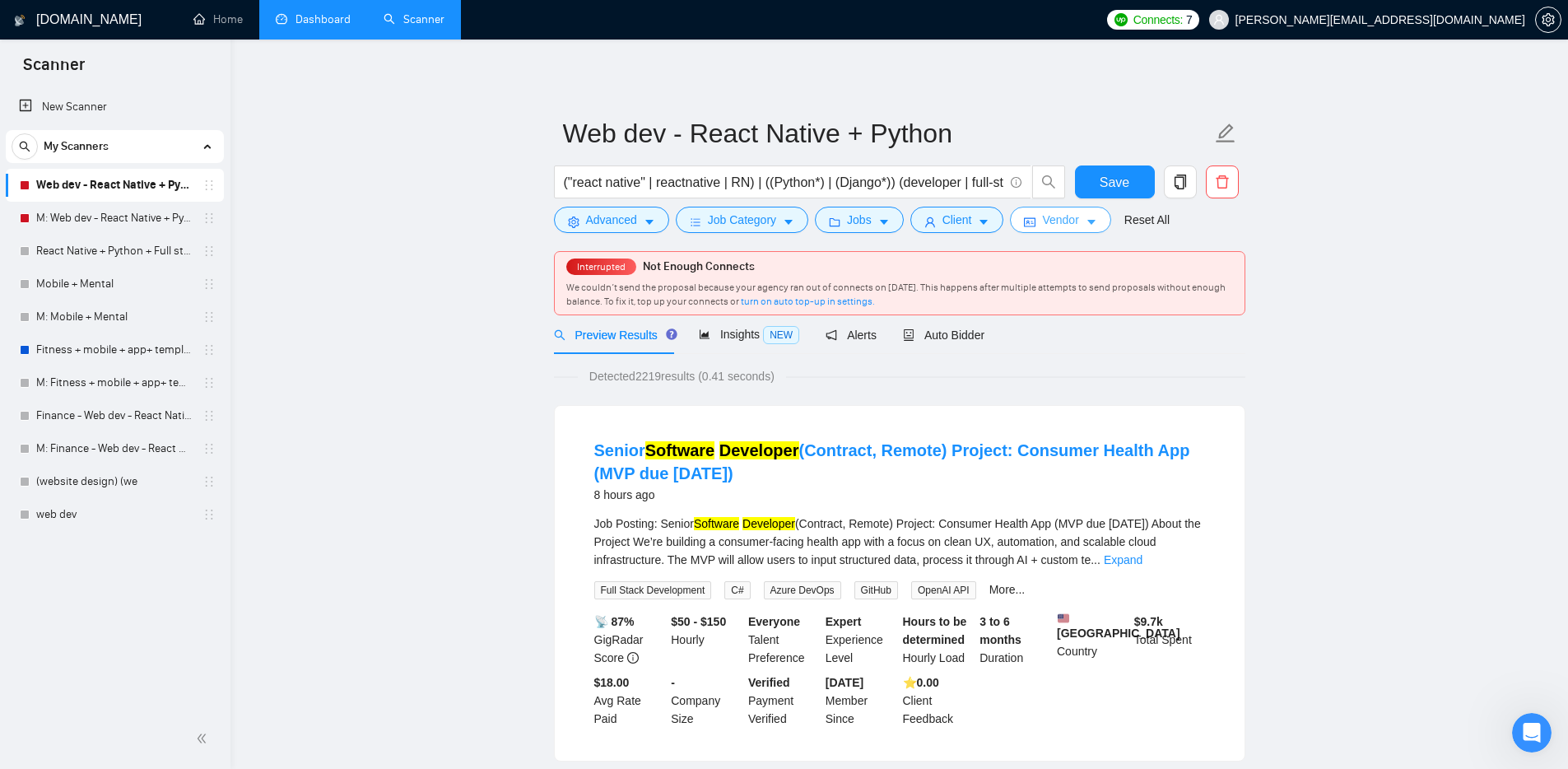
click at [1078, 222] on span "Vendor" at bounding box center [1060, 219] width 37 height 18
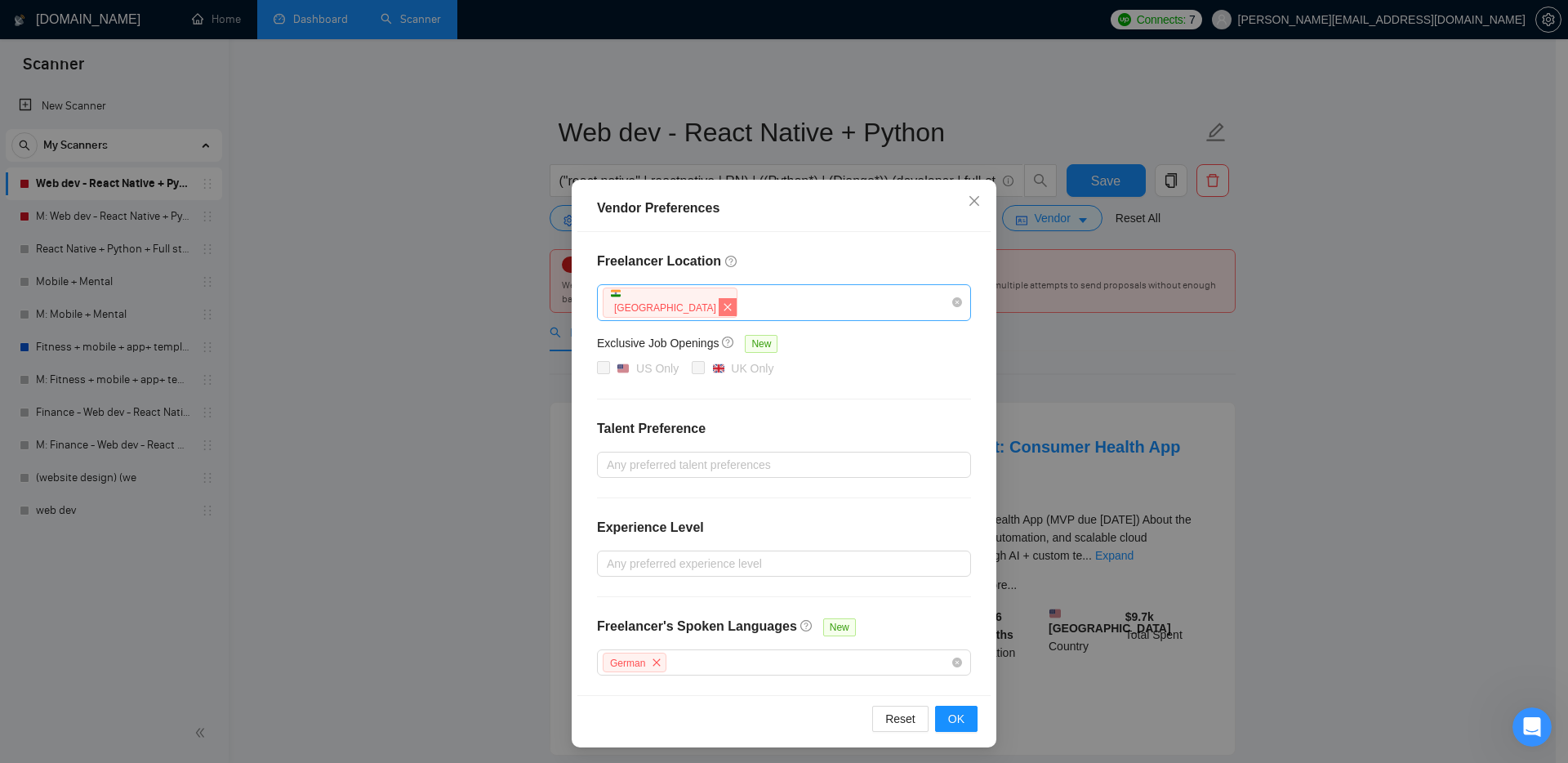
click at [722, 302] on icon "close" at bounding box center [728, 307] width 10 height 10
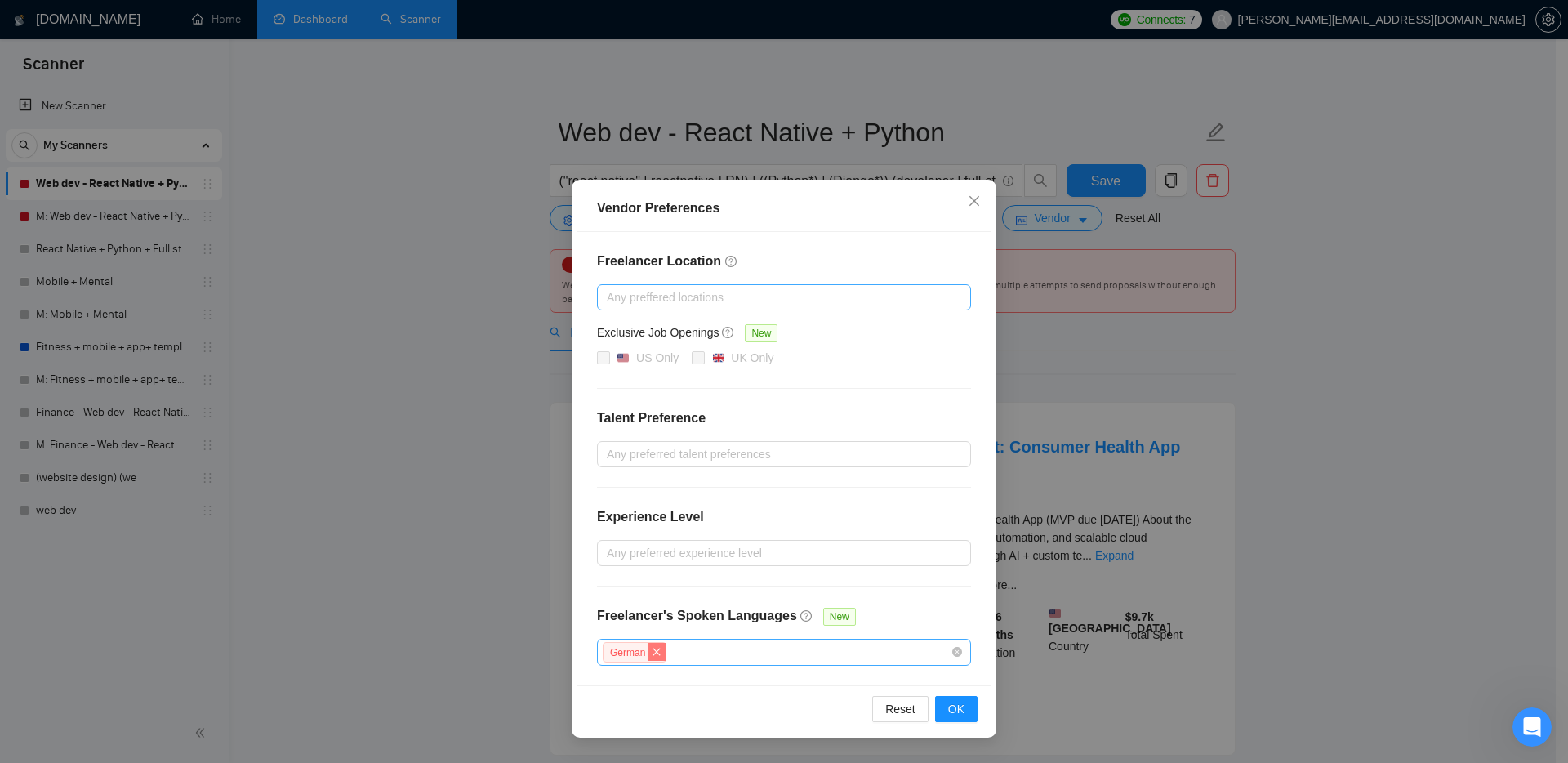
click at [664, 652] on span "close" at bounding box center [656, 651] width 18 height 18
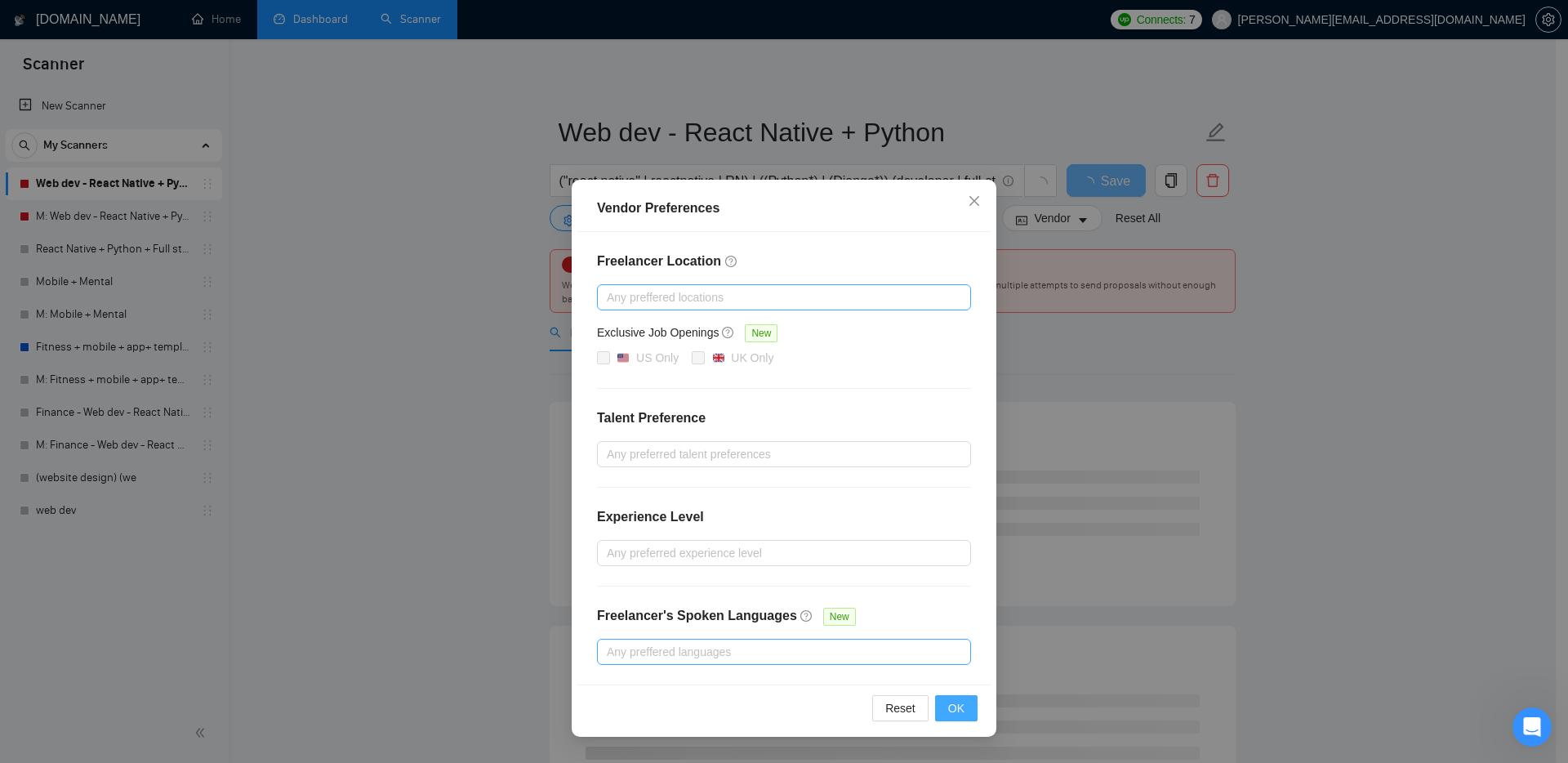
click at [957, 702] on span "OK" at bounding box center [955, 707] width 16 height 18
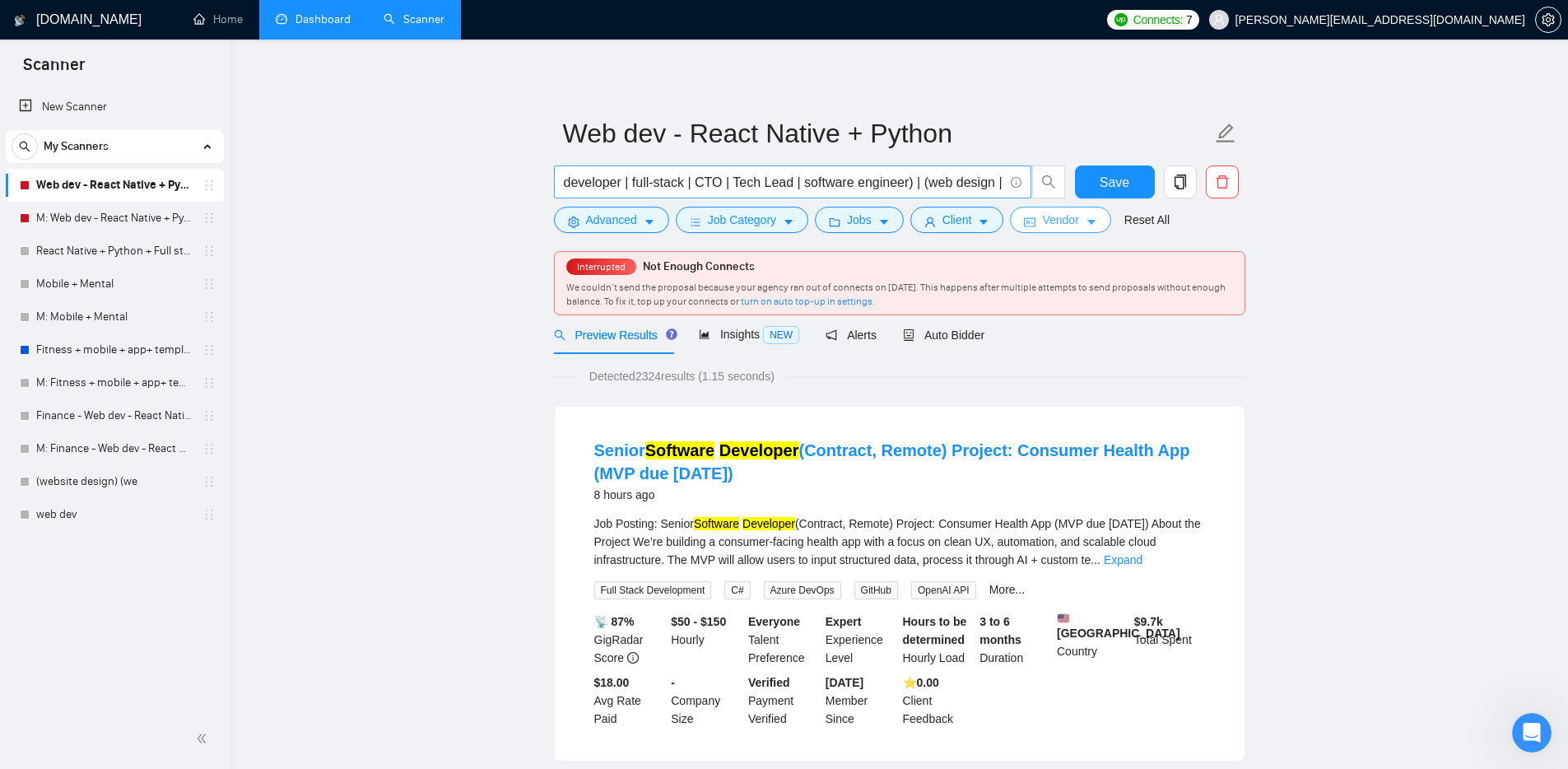
scroll to position [0, 342]
click at [71, 384] on link "M: Fitness + mobile + app+ template" at bounding box center [115, 382] width 156 height 33
drag, startPoint x: 1087, startPoint y: 188, endPoint x: 1078, endPoint y: 195, distance: 11.4
click at [1088, 188] on button "Save" at bounding box center [1115, 182] width 80 height 33
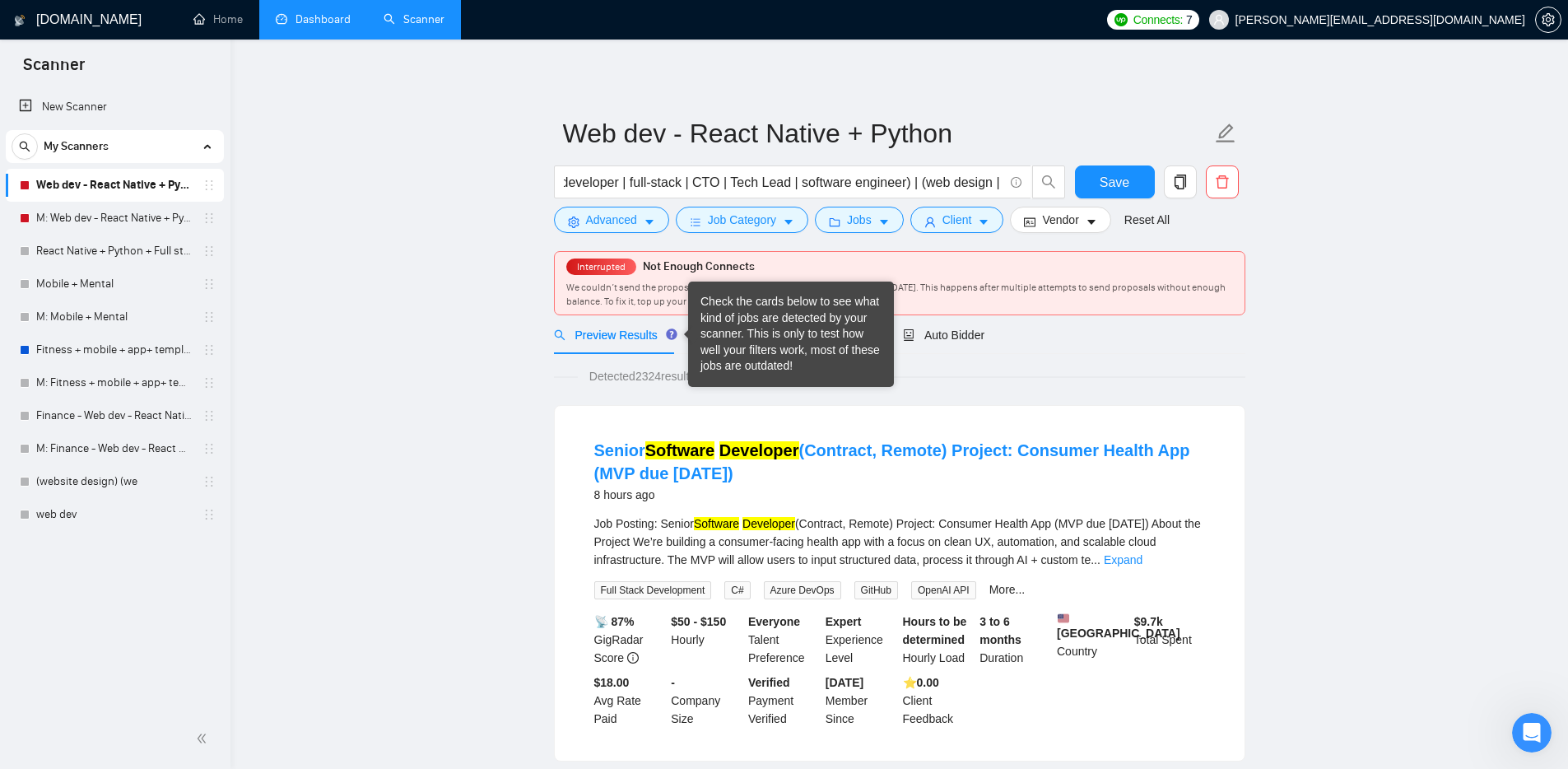
click at [745, 336] on div "Check the cards below to see what kind of jobs are detected by your scanner. Th…" at bounding box center [790, 334] width 181 height 81
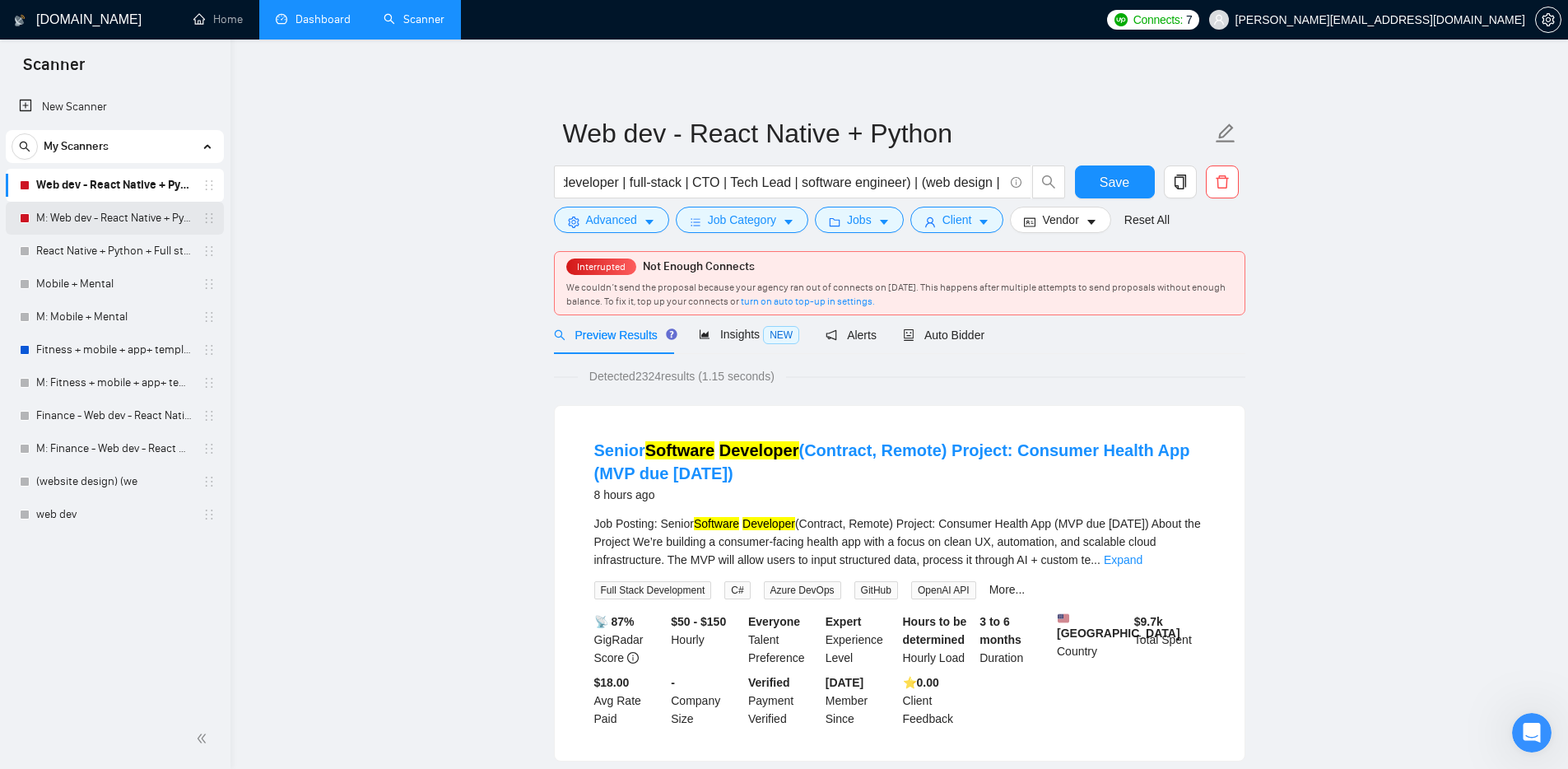
click at [110, 229] on link "M: Web dev - React Native + Python" at bounding box center [115, 218] width 156 height 33
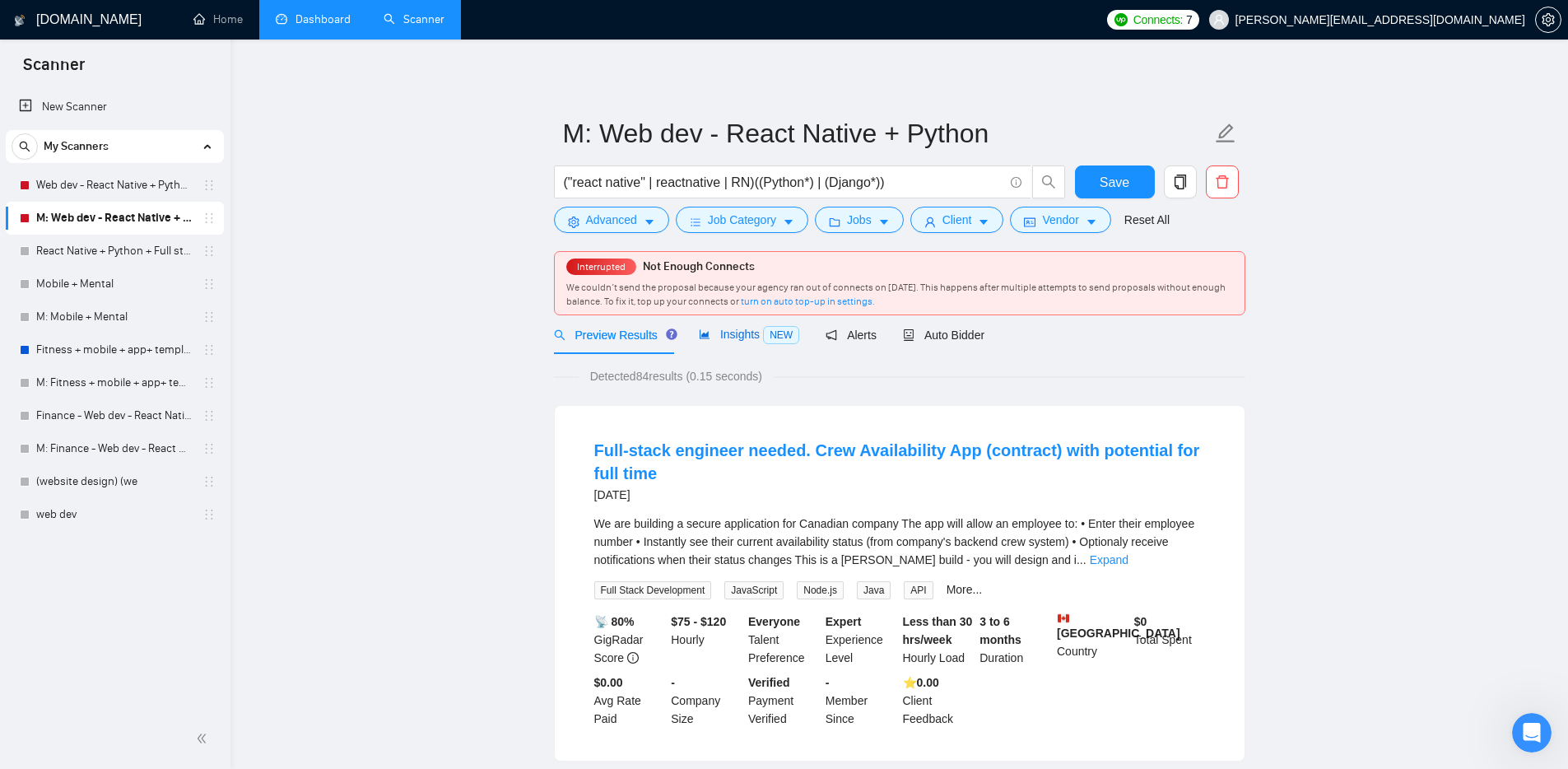
click at [760, 336] on span "Insights NEW" at bounding box center [749, 333] width 100 height 13
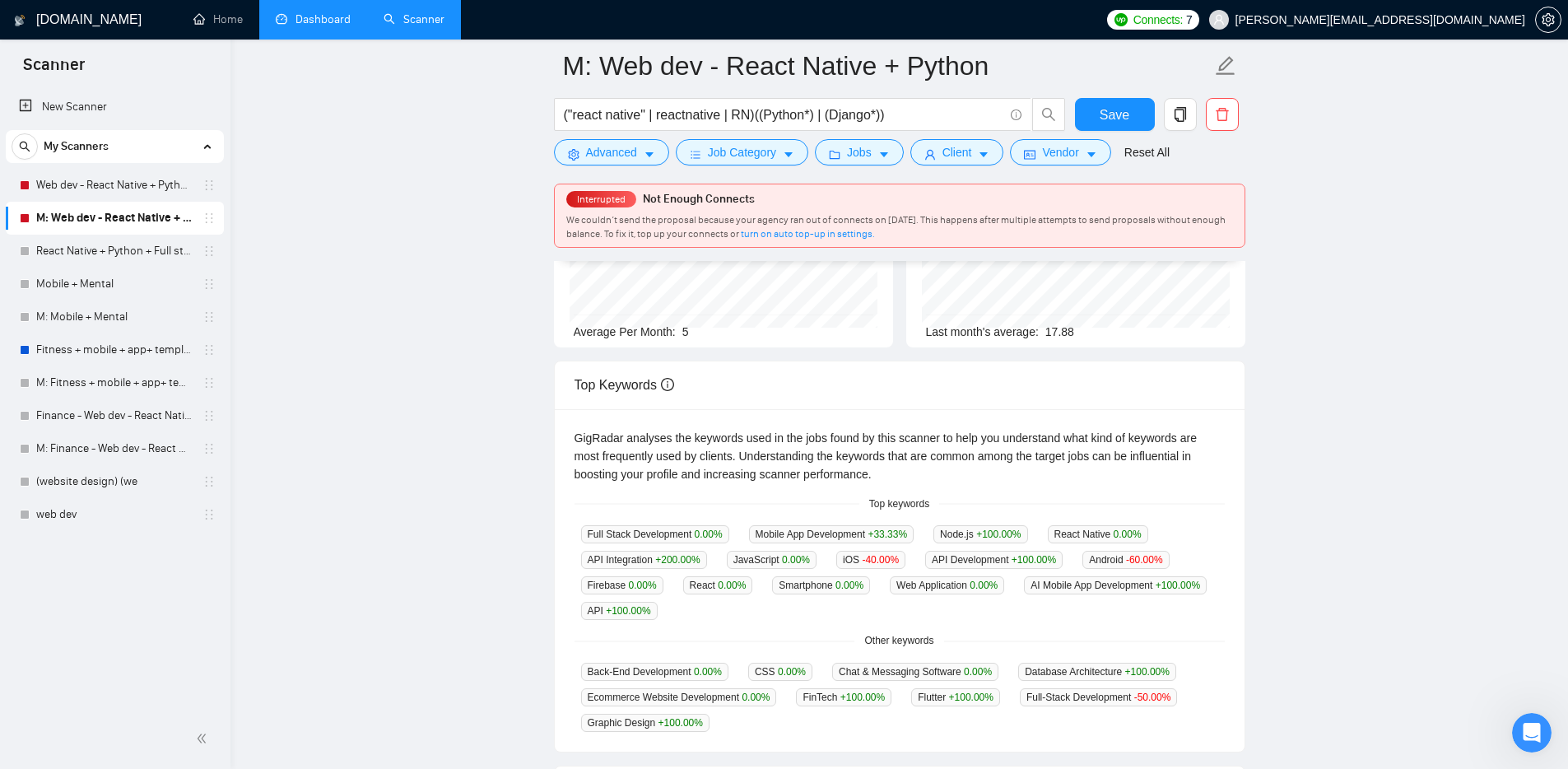
scroll to position [223, 0]
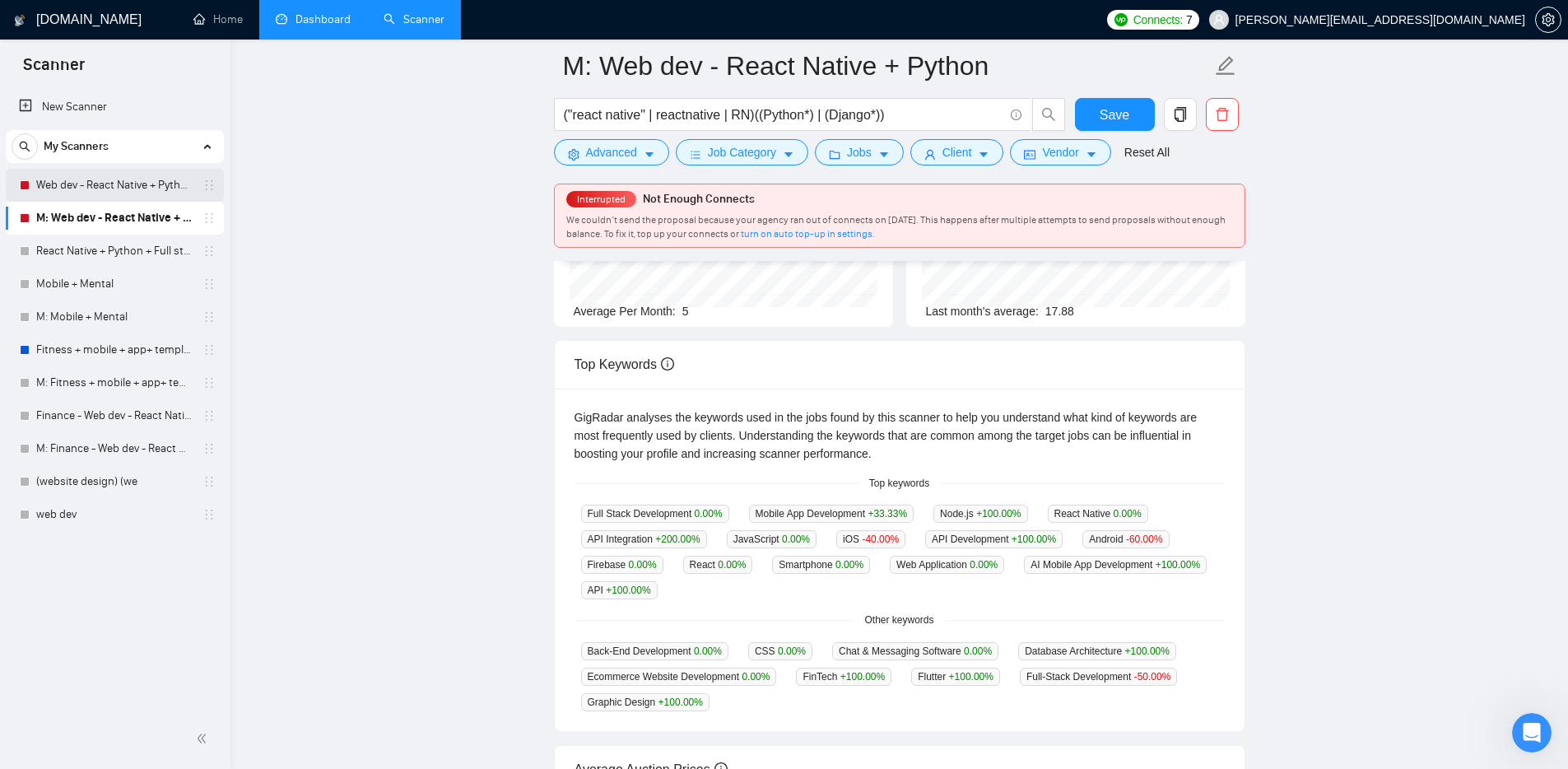
click at [110, 190] on link "Web dev - React Native + Python" at bounding box center [115, 185] width 156 height 33
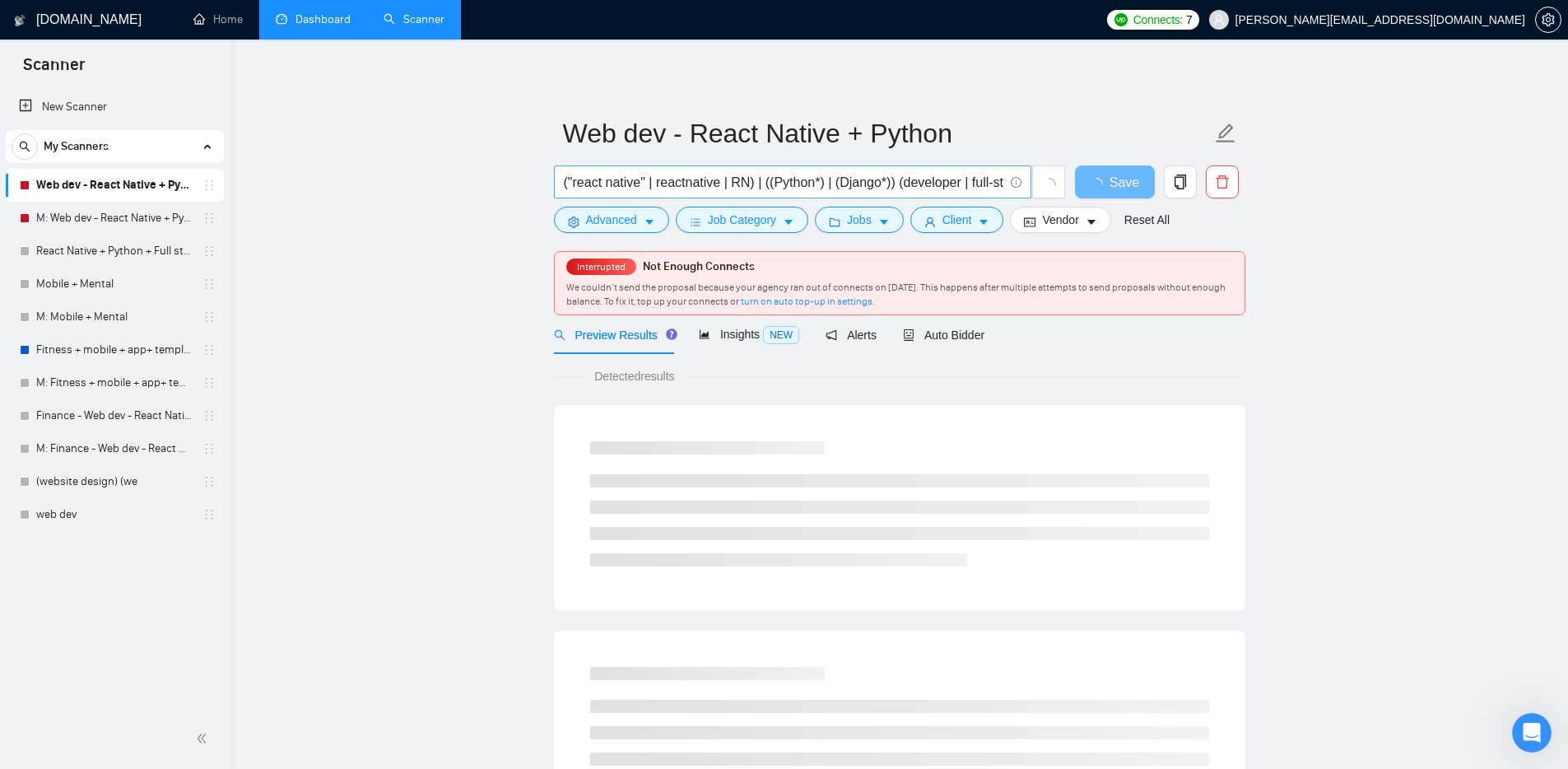
click at [884, 170] on span "("react native" | reactnative | RN) | ((Python*) | (Django*)) (developer | full…" at bounding box center [793, 182] width 478 height 33
click at [886, 179] on input "("react native" | reactnative | RN) | ((Python*) | (Django*)) (developer | full…" at bounding box center [783, 182] width 439 height 20
drag, startPoint x: 886, startPoint y: 179, endPoint x: 1099, endPoint y: 168, distance: 213.3
click at [1098, 168] on div "("react native" | reactnative | RN) | ((Python*) | (Django*)) (developer | full…" at bounding box center [897, 186] width 692 height 41
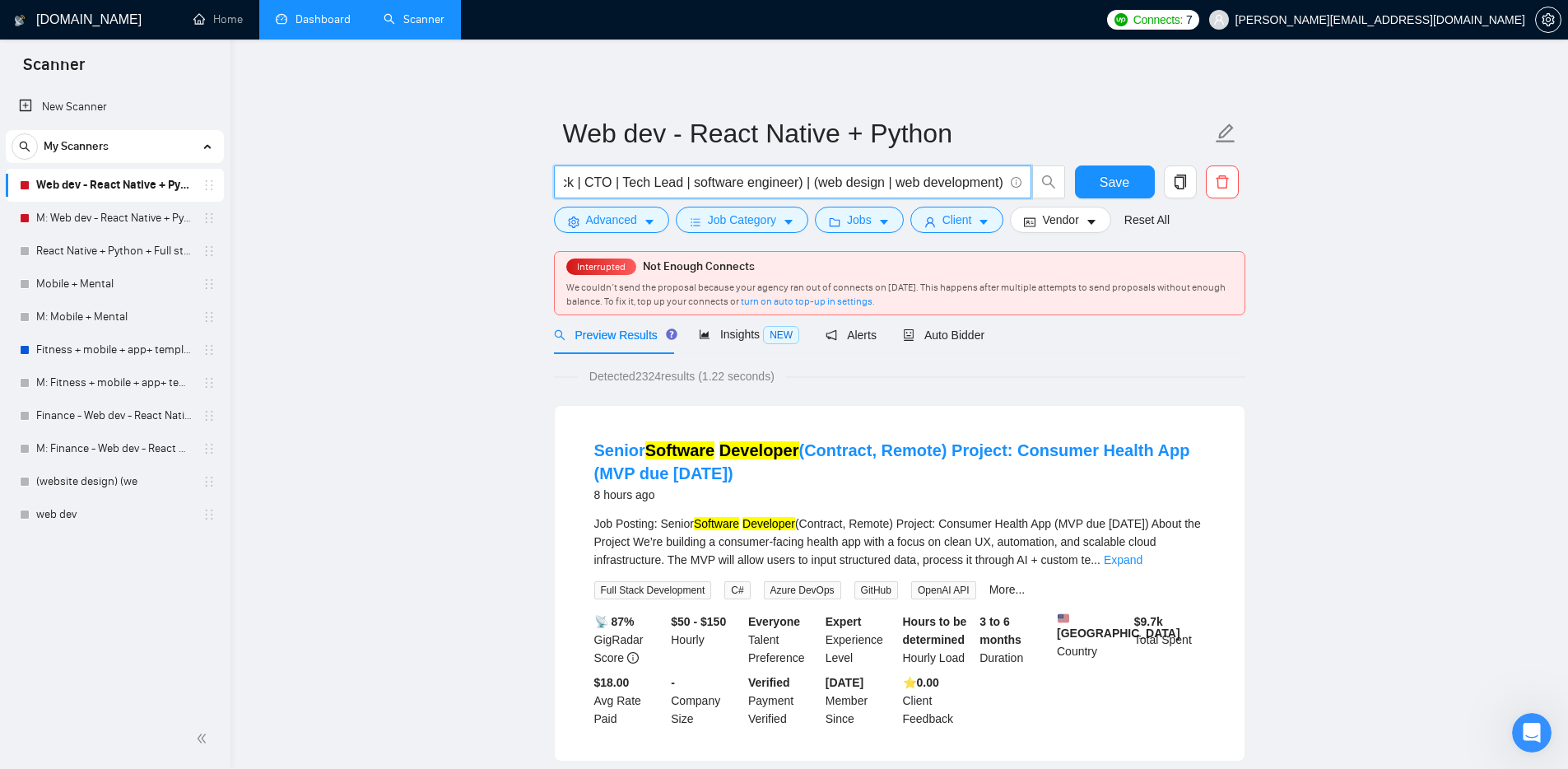
click at [937, 179] on input "("react native" | reactnative | RN) | ((Python*) | (Django*)) (developer | full…" at bounding box center [783, 182] width 439 height 20
drag, startPoint x: 856, startPoint y: 186, endPoint x: 473, endPoint y: 191, distance: 383.0
click at [718, 186] on input "("react native" | reactnative | RN) | ((Python*) | (Django*)) (developer | full…" at bounding box center [783, 182] width 439 height 20
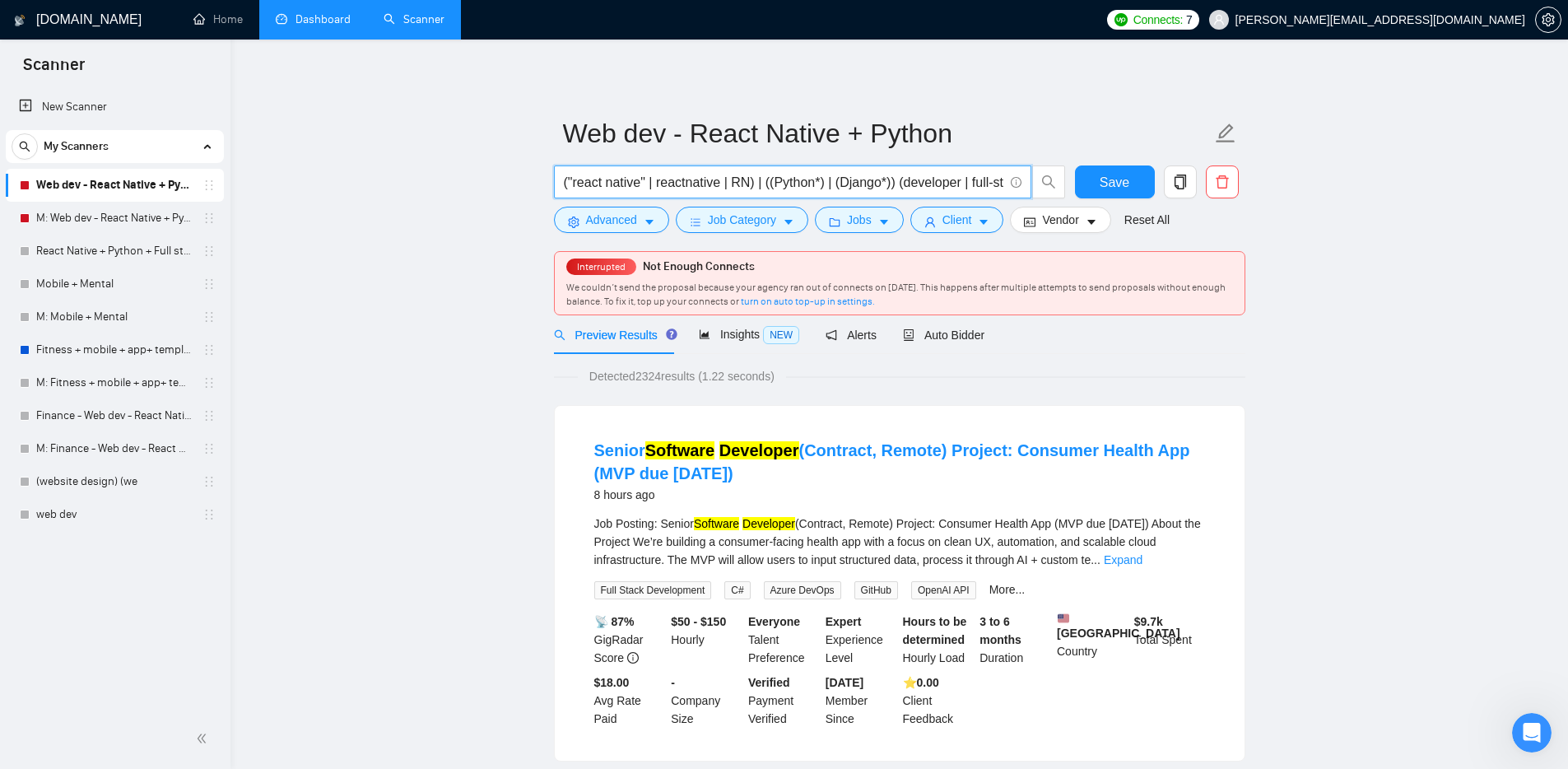
click at [772, 179] on input "("react native" | reactnative | RN) | ((Python*) | (Django*)) (developer | full…" at bounding box center [783, 182] width 439 height 20
click at [960, 335] on span "Auto Bidder" at bounding box center [943, 334] width 82 height 13
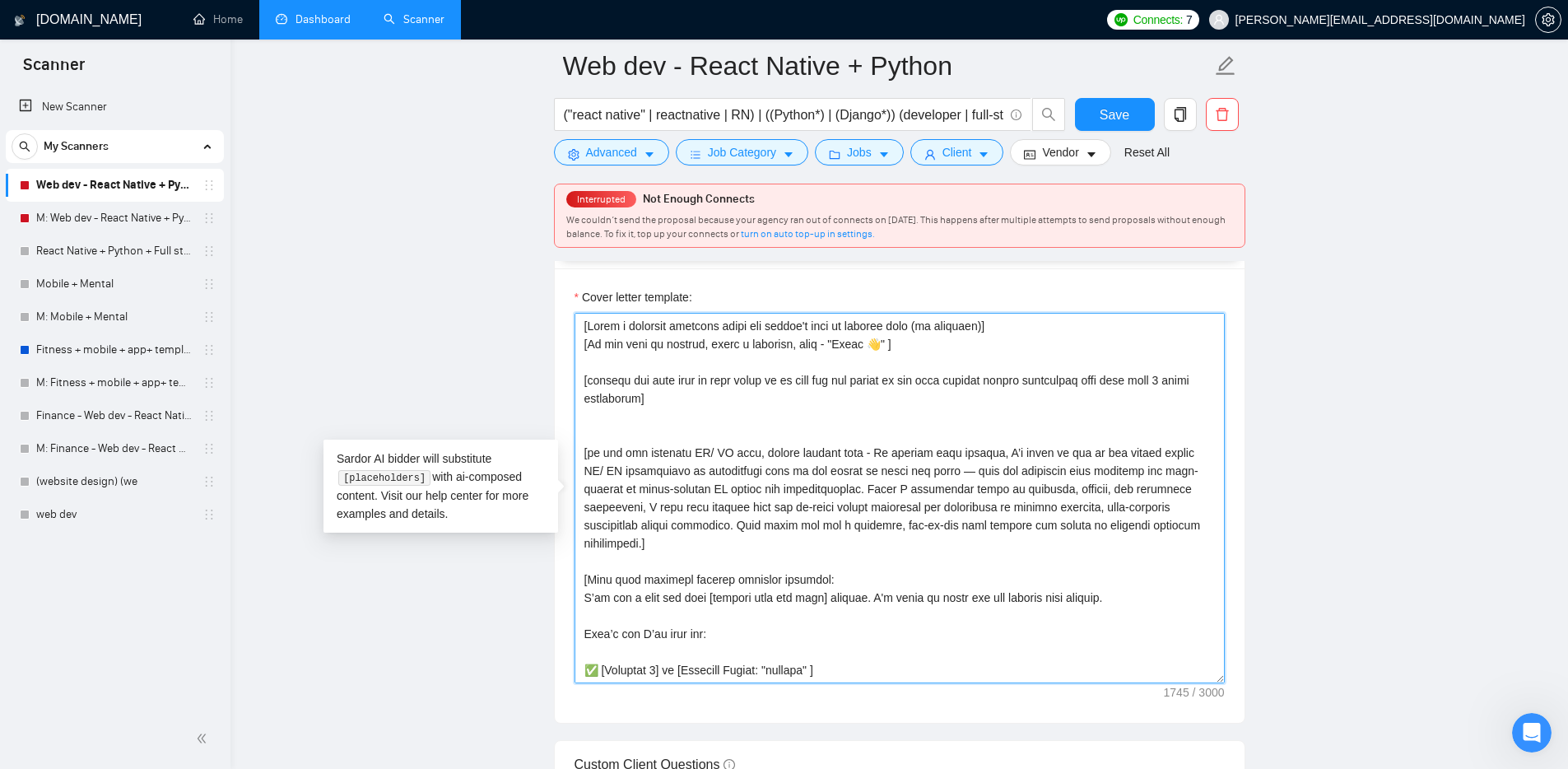
click at [611, 430] on textarea "Cover letter template:" at bounding box center [899, 498] width 650 height 370
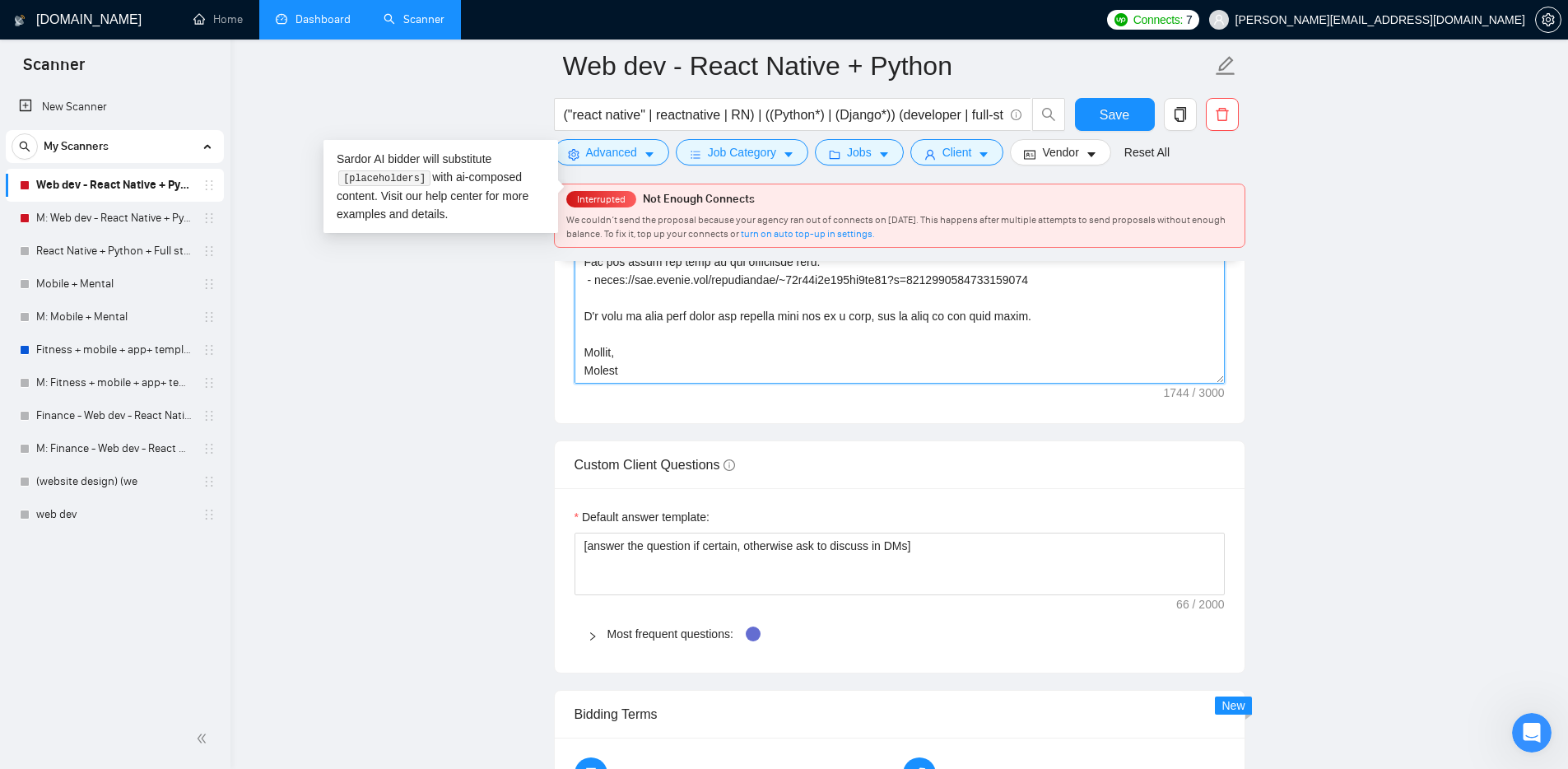
scroll to position [2208, 0]
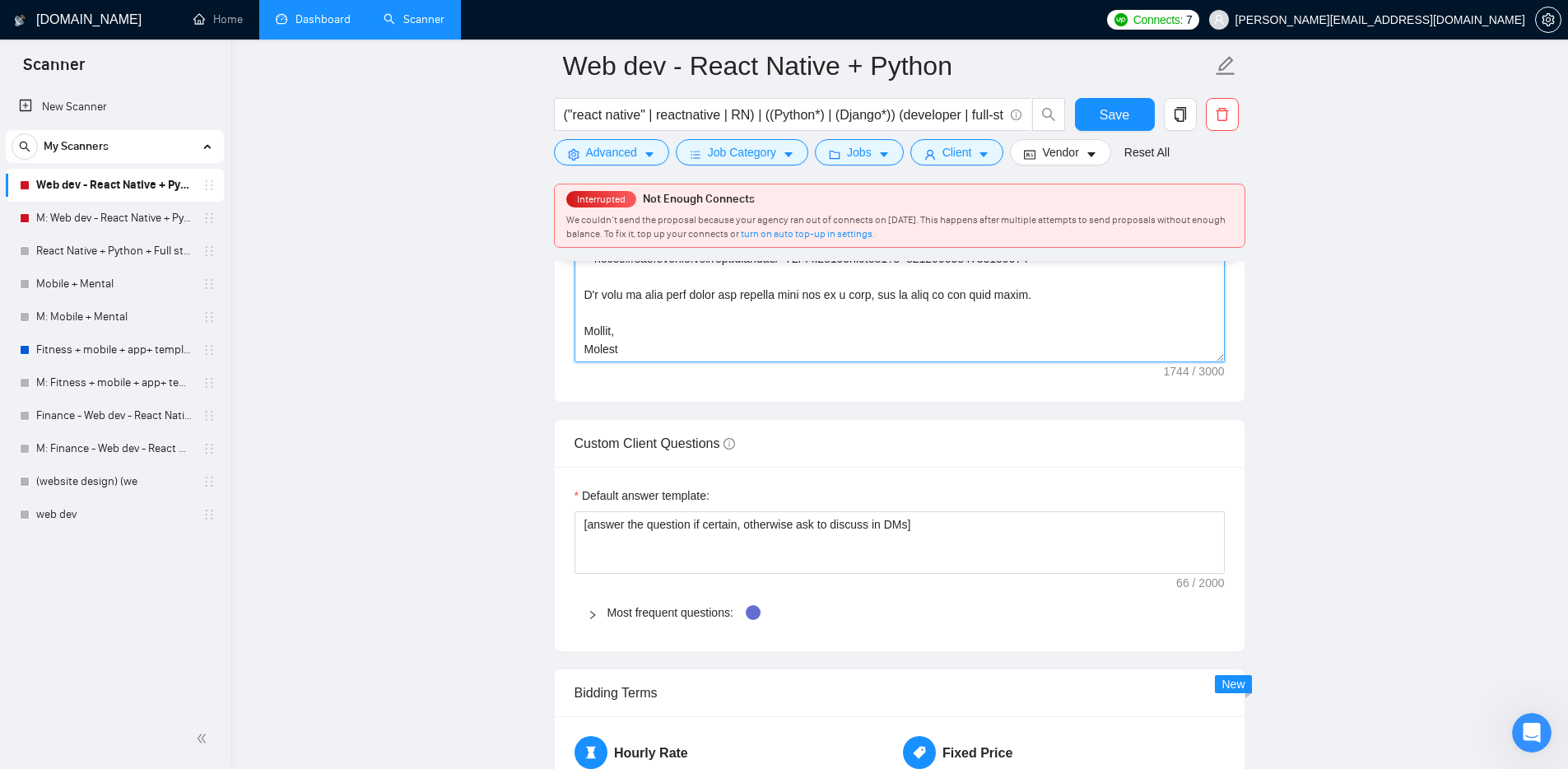
type textarea "[Write a personal greeting using the client's name or company name (if provided…"
click at [592, 613] on icon "right" at bounding box center [592, 615] width 5 height 8
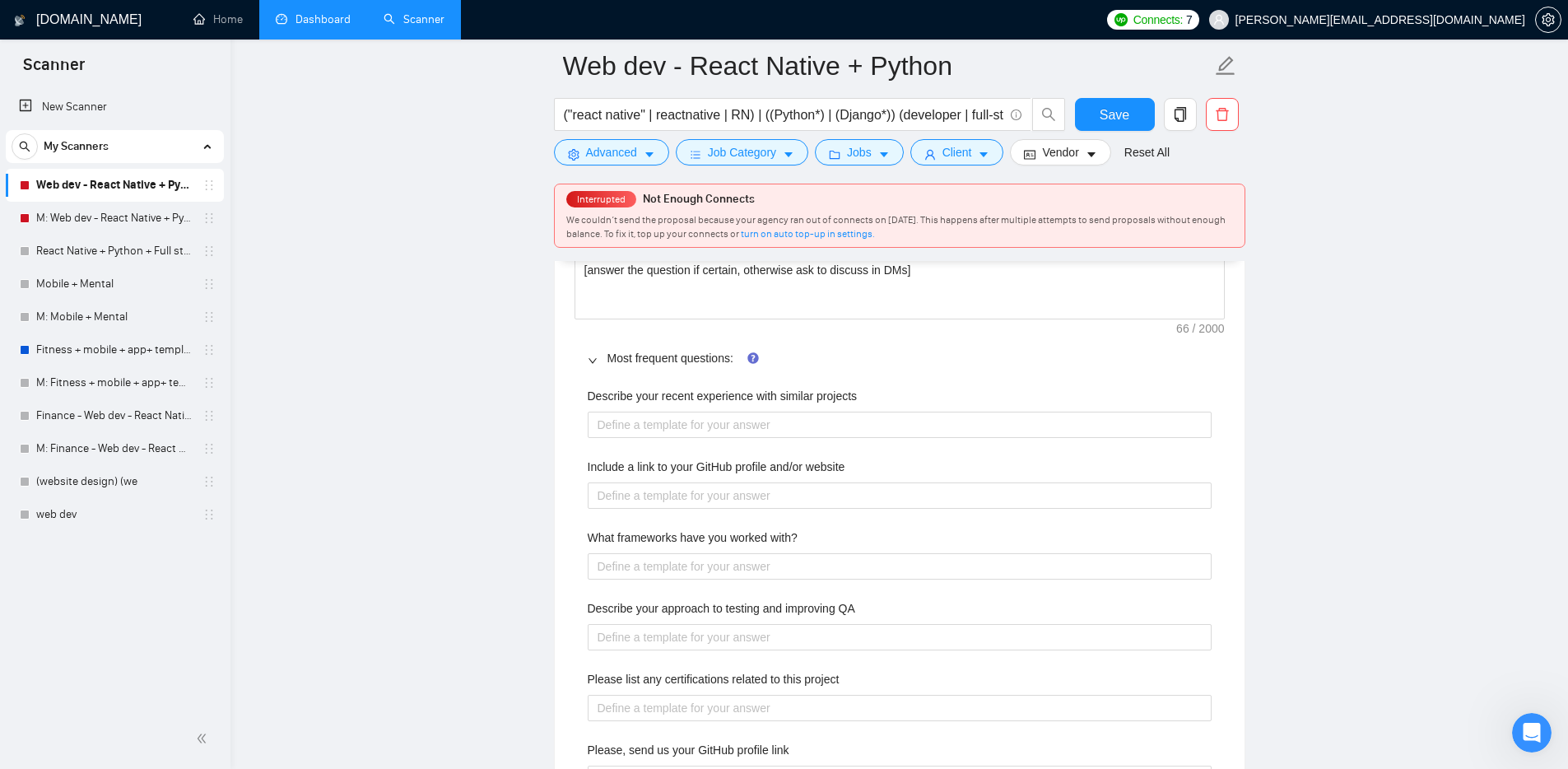
scroll to position [2473, 0]
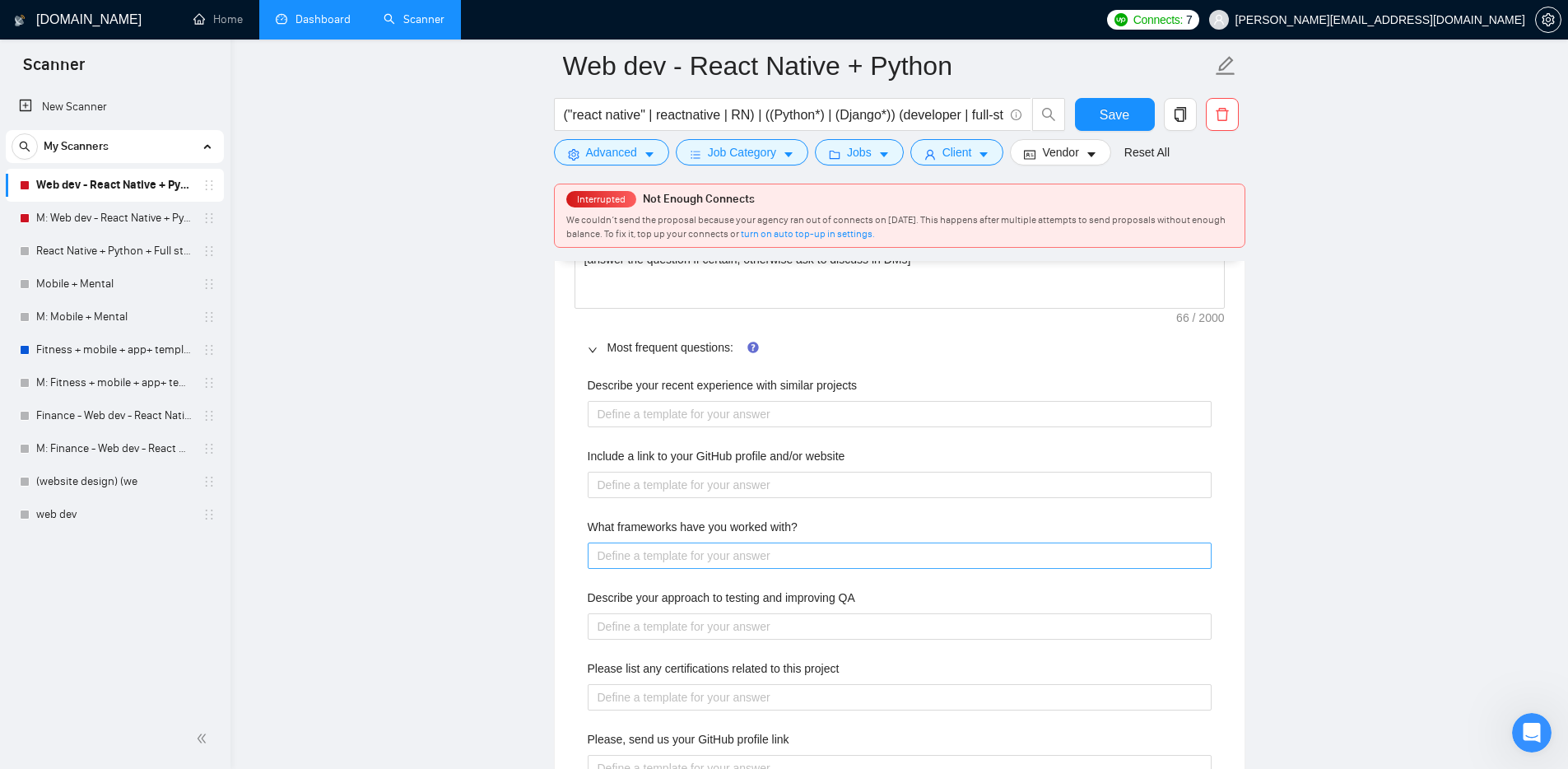
drag, startPoint x: 903, startPoint y: 580, endPoint x: 895, endPoint y: 545, distance: 35.9
click at [903, 580] on div "Describe your recent experience with similar projects Include a link to your Gi…" at bounding box center [899, 677] width 650 height 622
click at [895, 545] on with\? "What frameworks have you worked with?" at bounding box center [900, 555] width 624 height 26
click at [705, 420] on projects "Describe your recent experience with similar projects" at bounding box center [900, 414] width 624 height 26
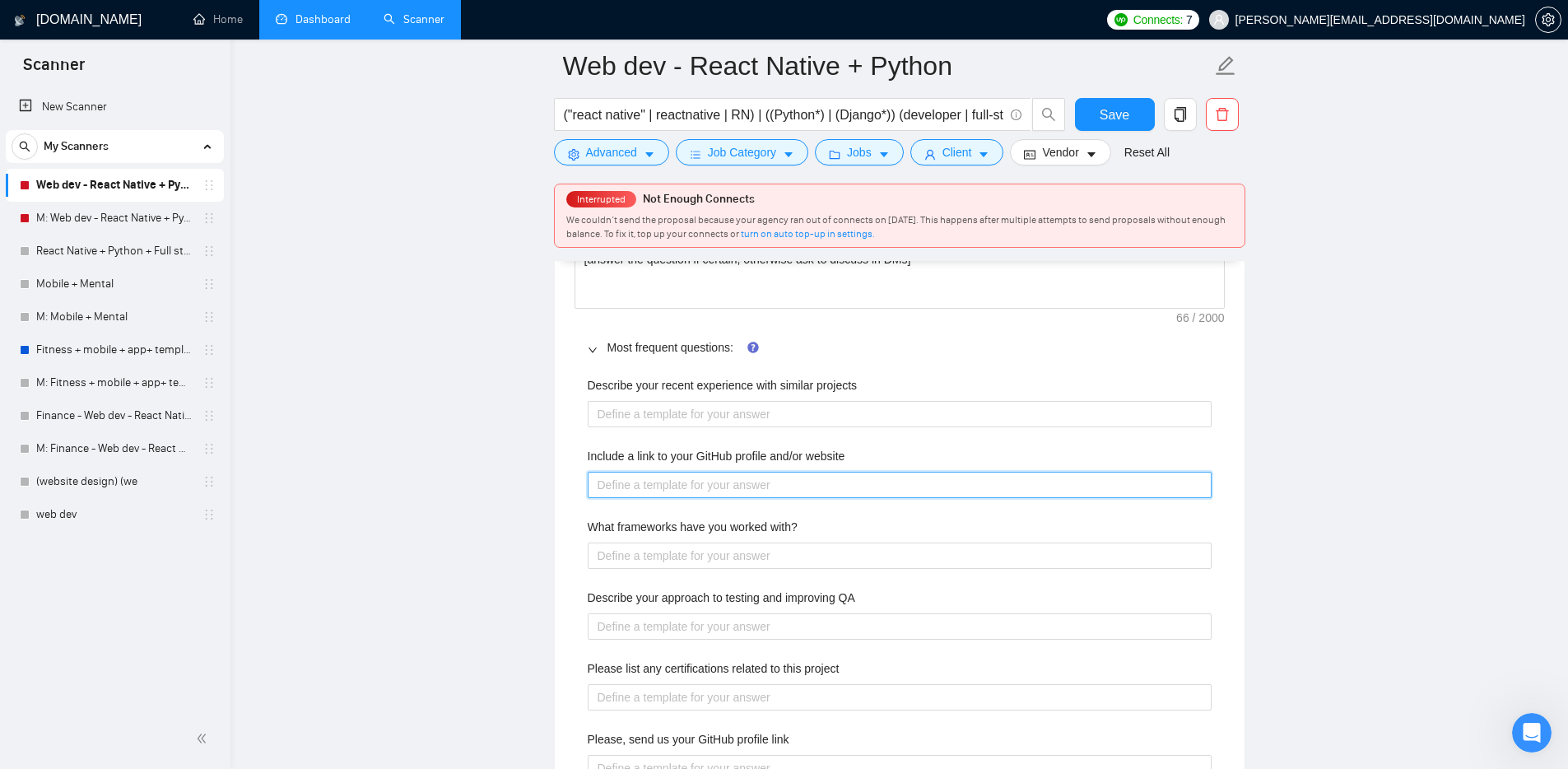
click at [690, 487] on website "Include a link to your GitHub profile and/or website" at bounding box center [900, 484] width 624 height 26
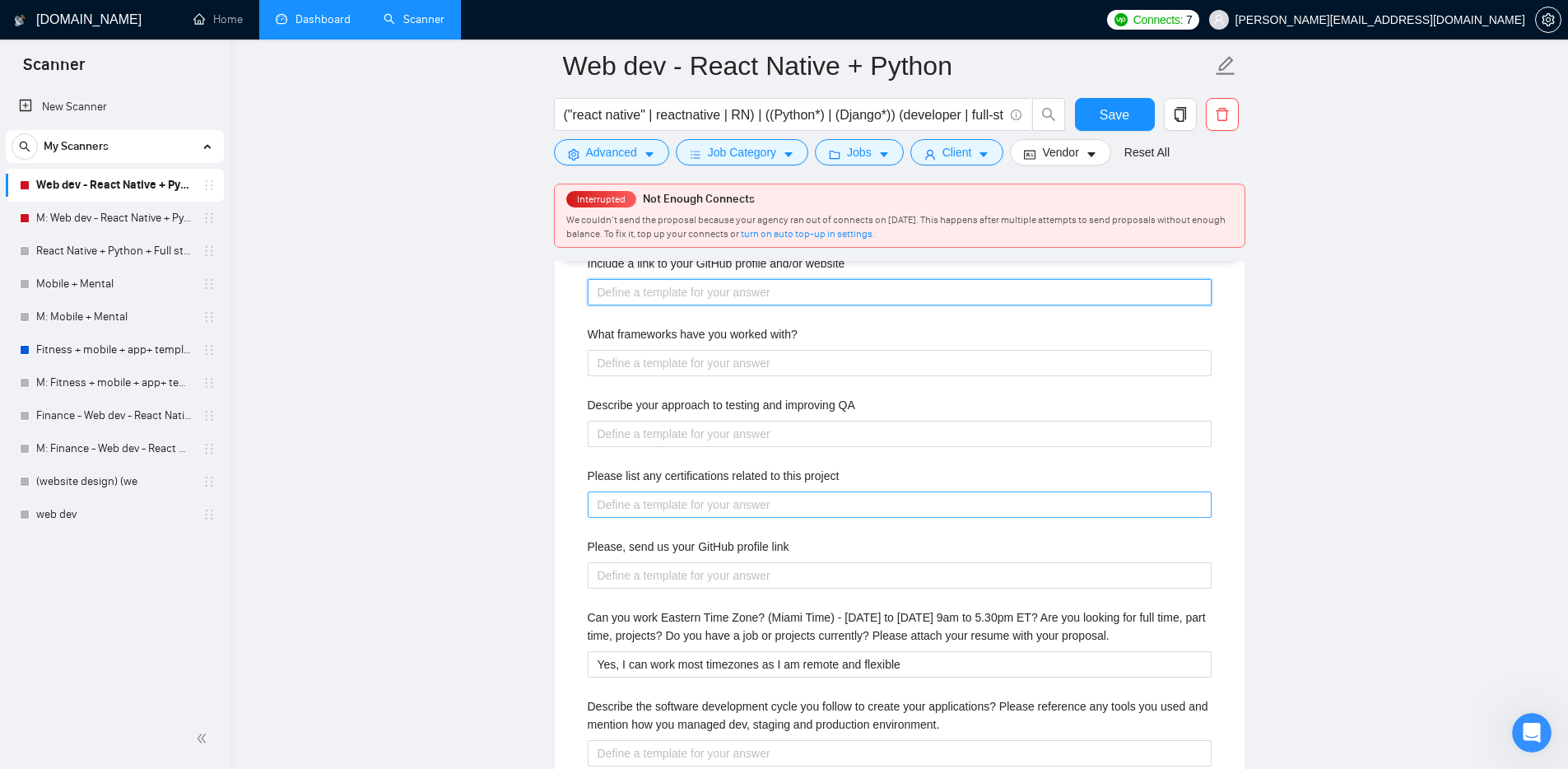
scroll to position [2655, 0]
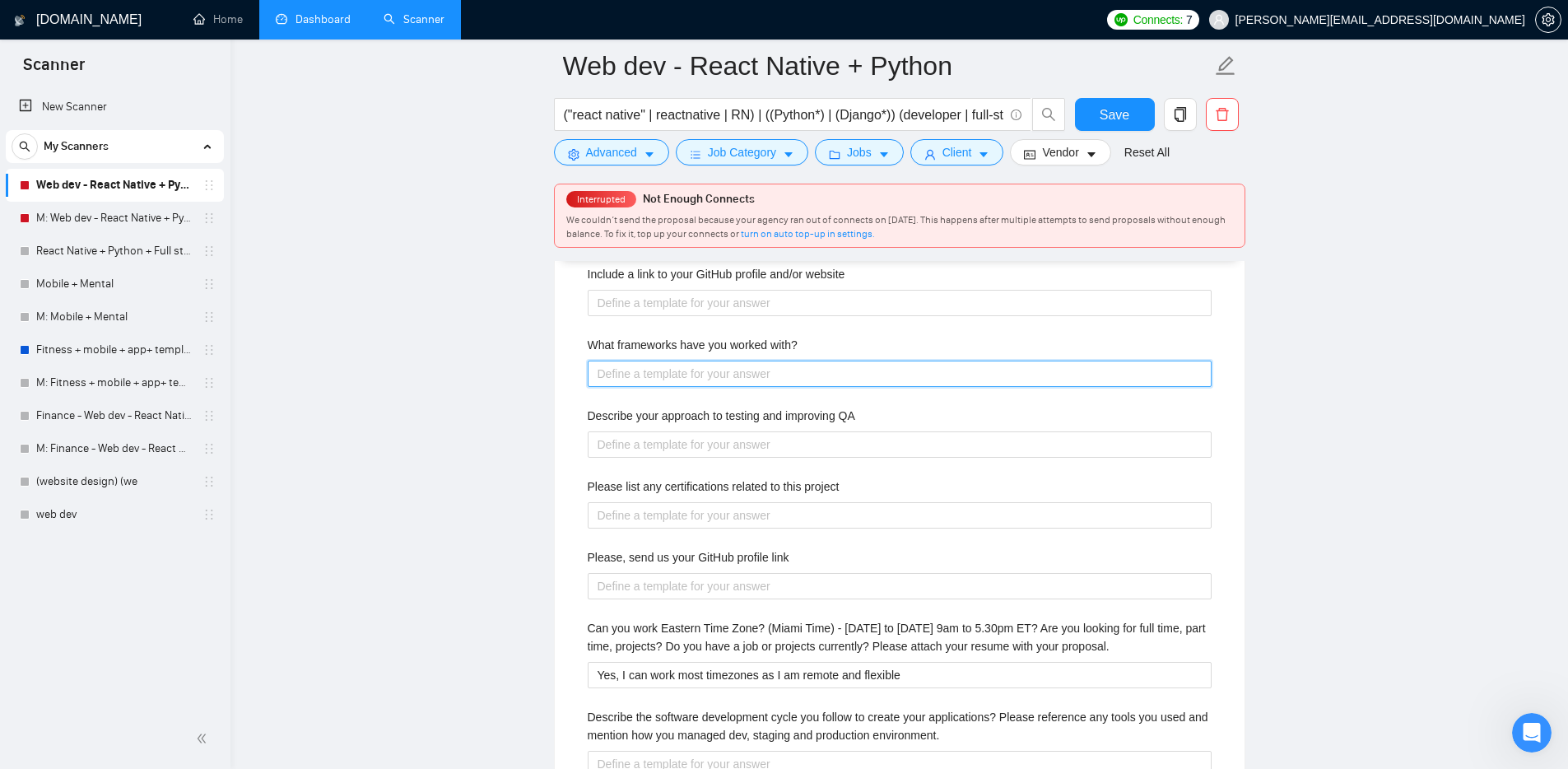
click at [710, 382] on with\? "What frameworks have you worked with?" at bounding box center [900, 373] width 624 height 26
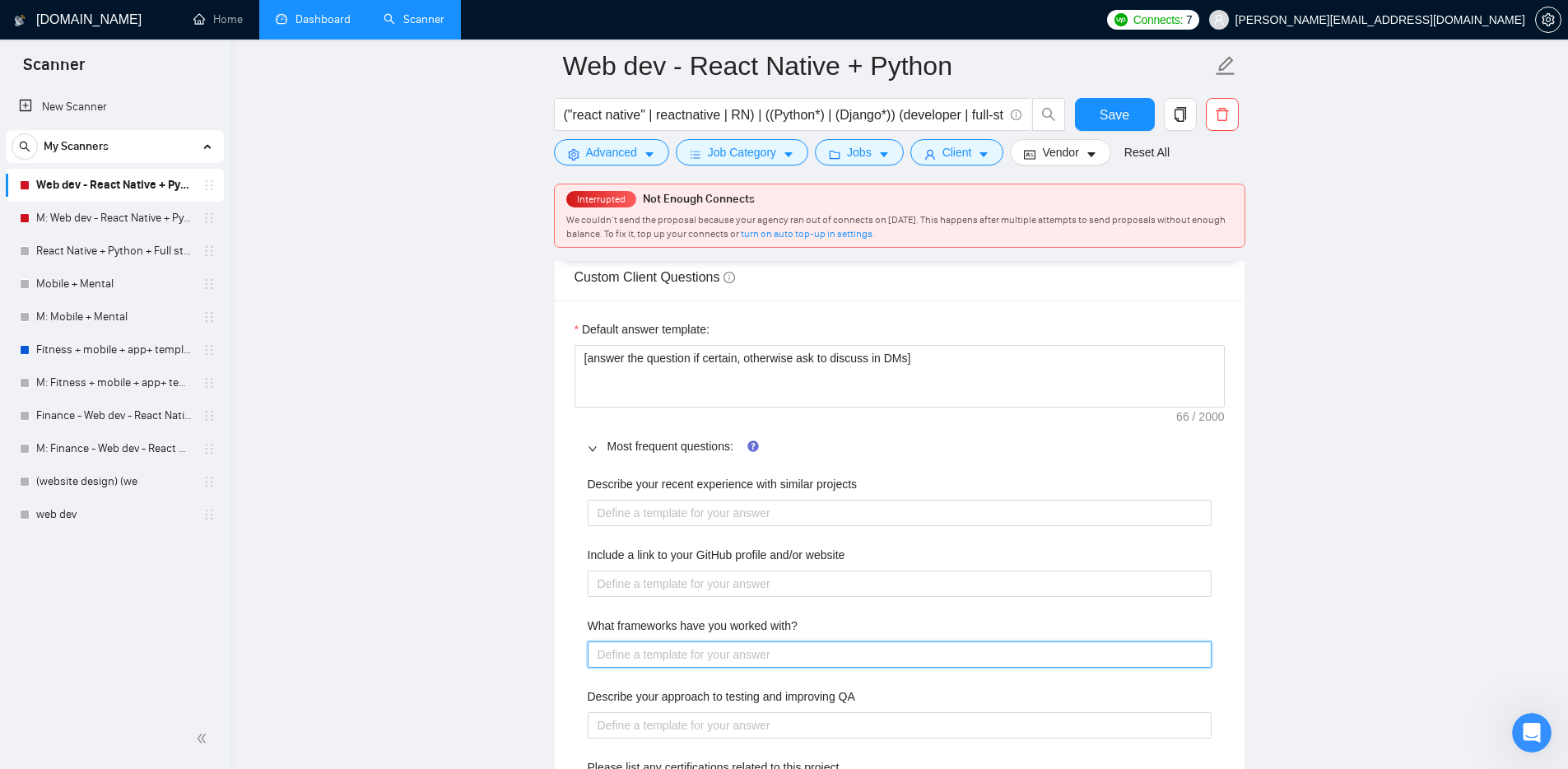
scroll to position [2113, 0]
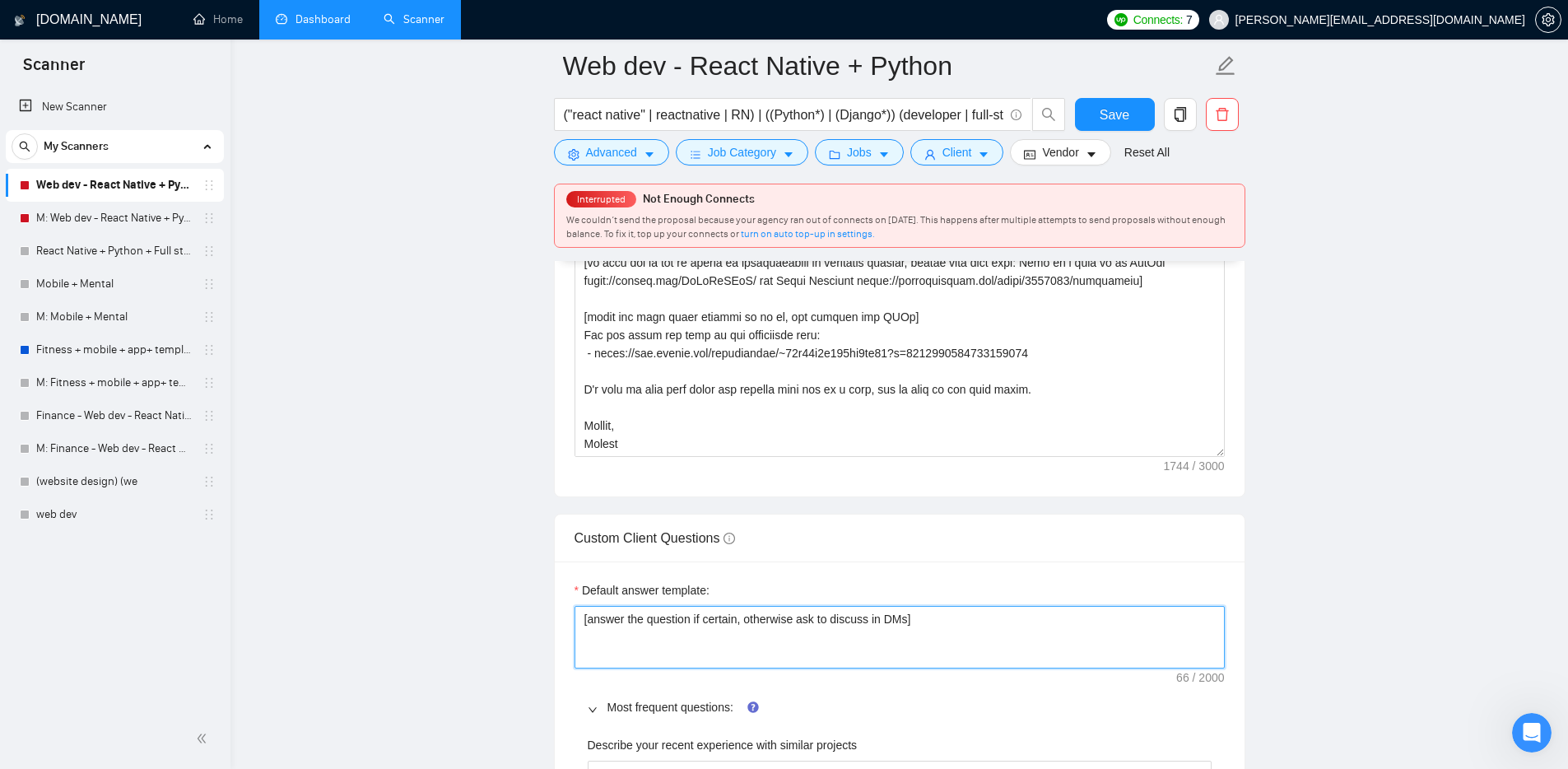
click at [835, 641] on textarea "[answer the question if certain, otherwise ask to discuss in DMs]" at bounding box center [899, 637] width 650 height 63
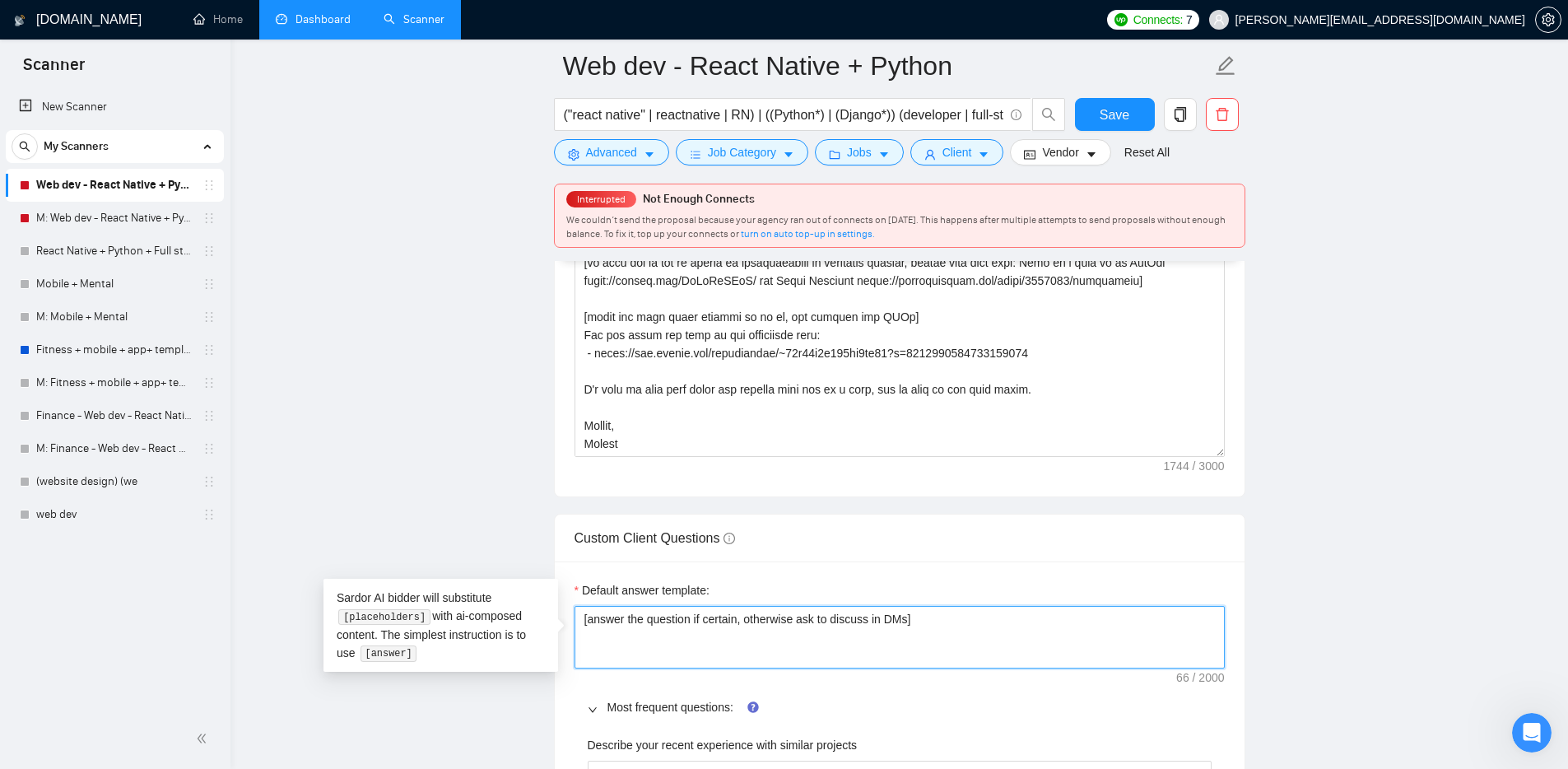
click at [932, 640] on textarea "[answer the question if certain, otherwise ask to discuss in DMs]" at bounding box center [899, 637] width 650 height 63
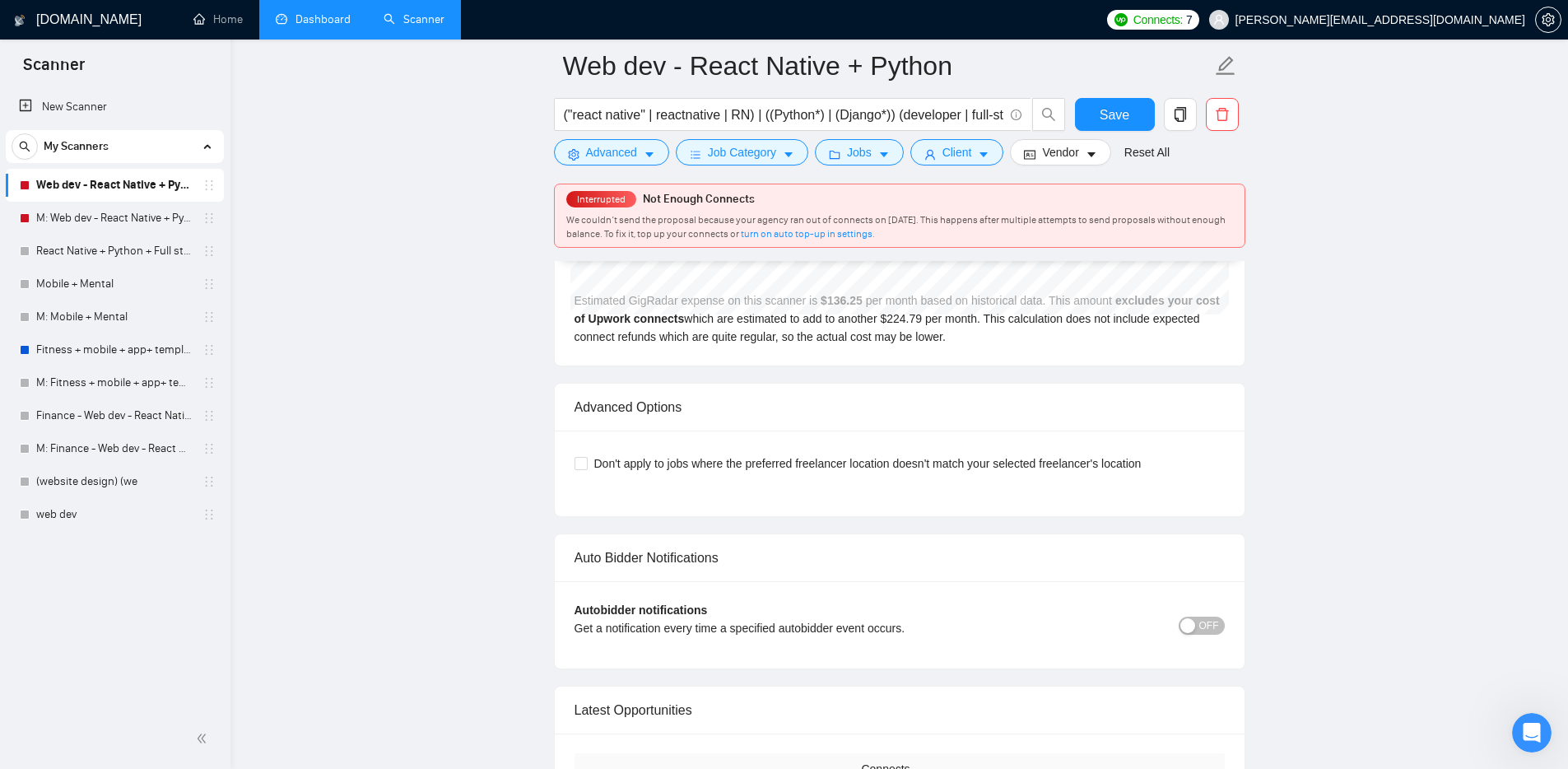
scroll to position [4358, 0]
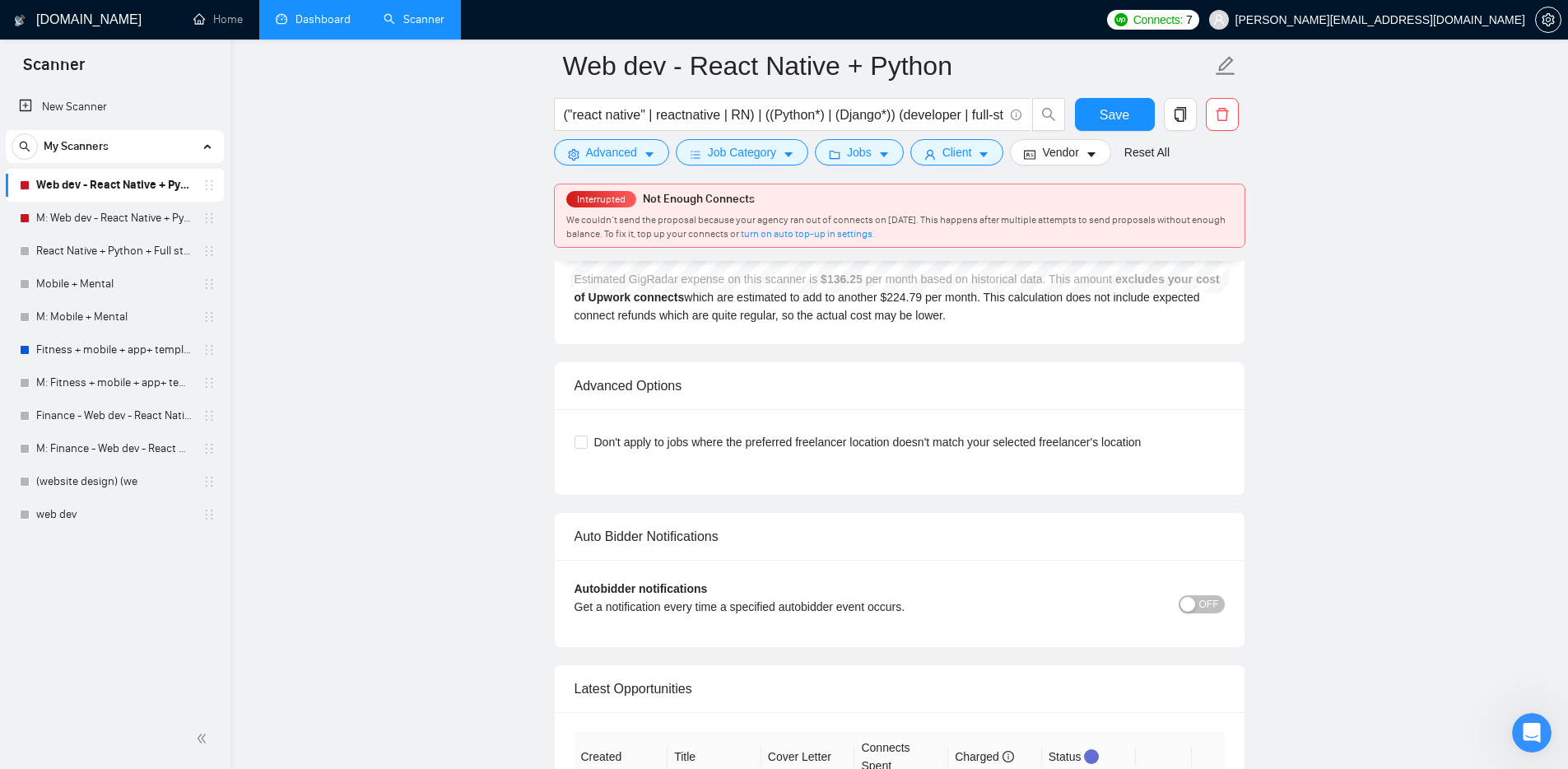
click at [1197, 608] on button "OFF" at bounding box center [1202, 603] width 46 height 18
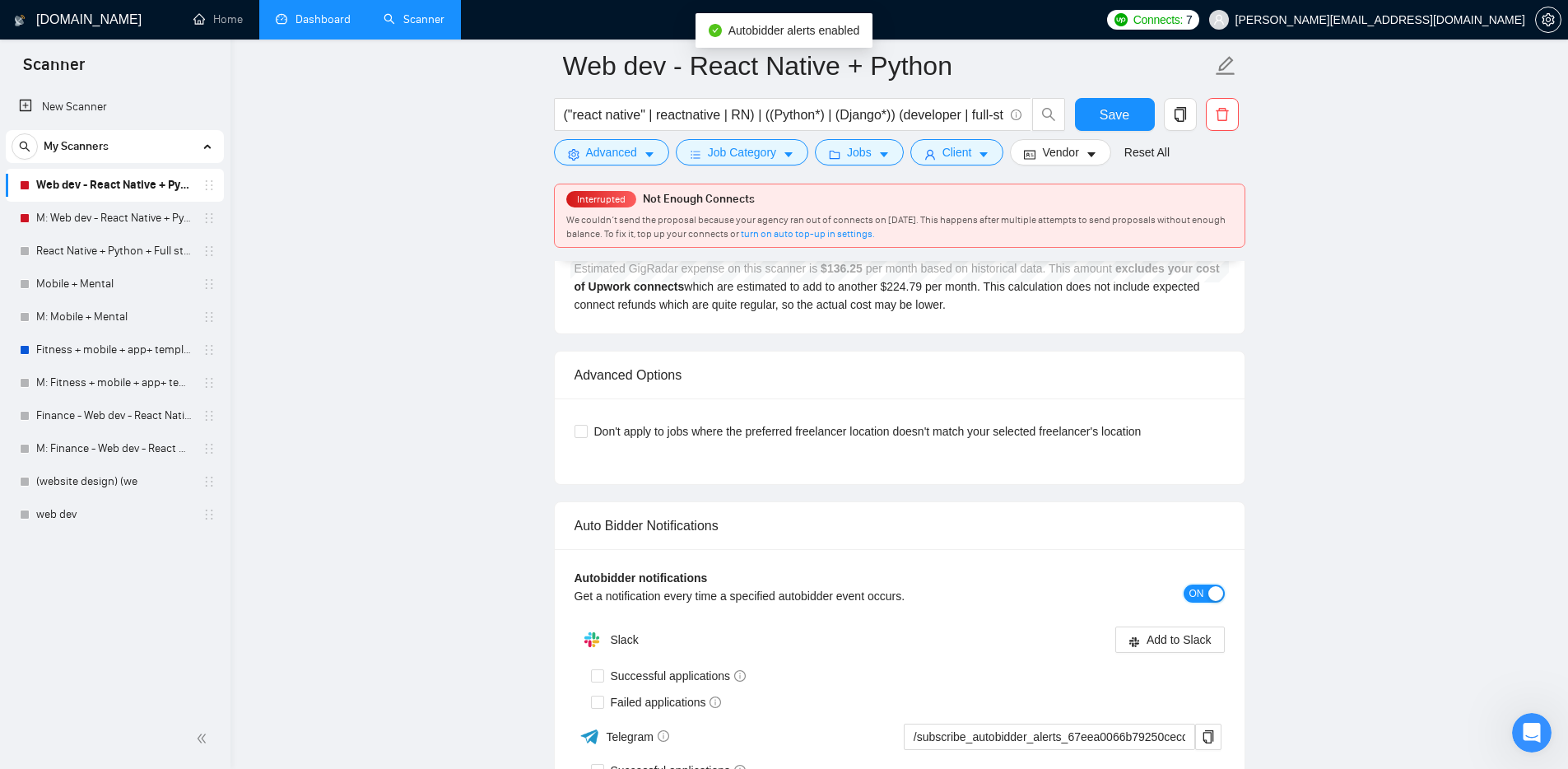
scroll to position [4634, 0]
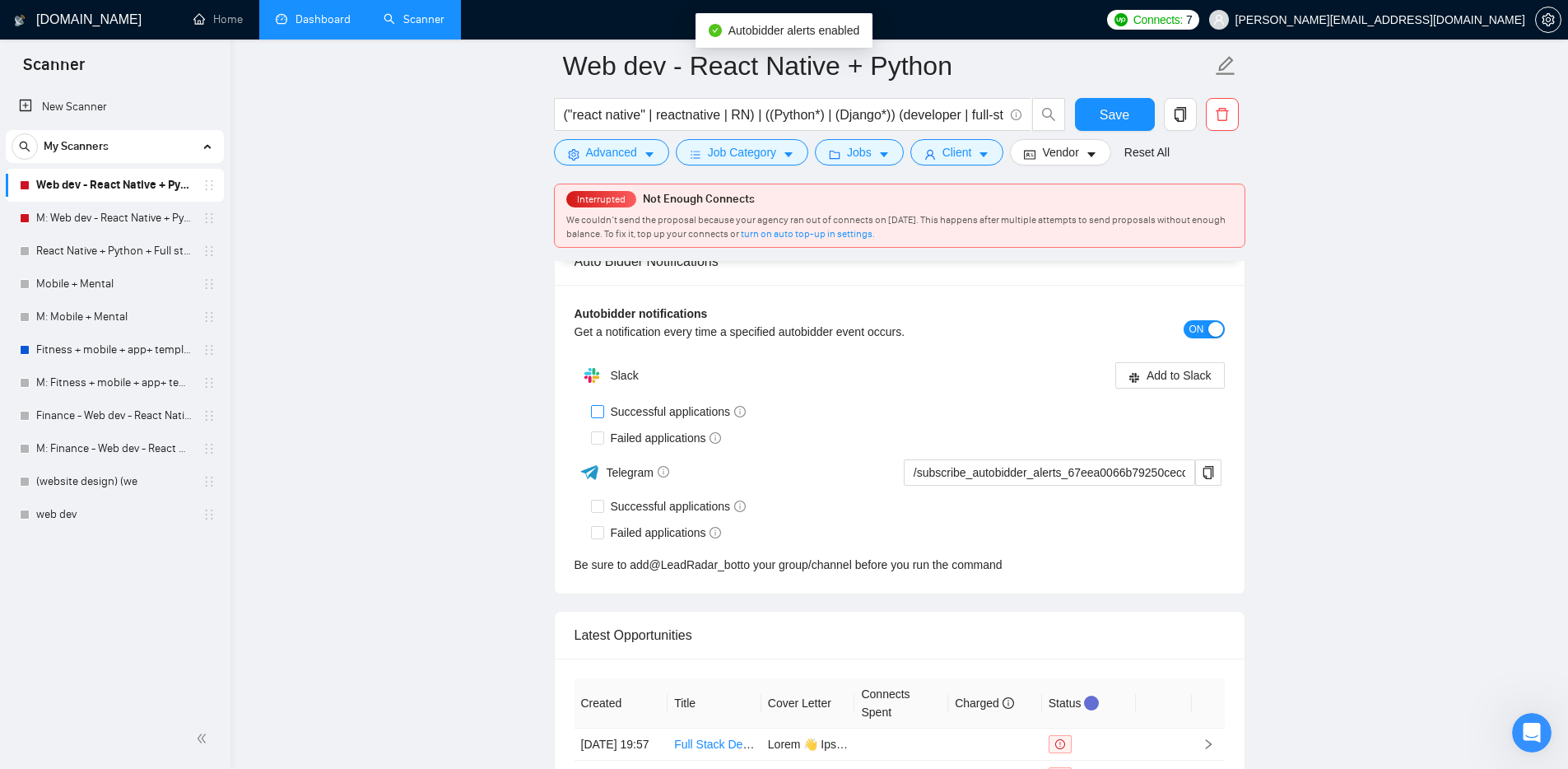
click at [597, 411] on input "Successful applications" at bounding box center [597, 410] width 12 height 12
checkbox input "true"
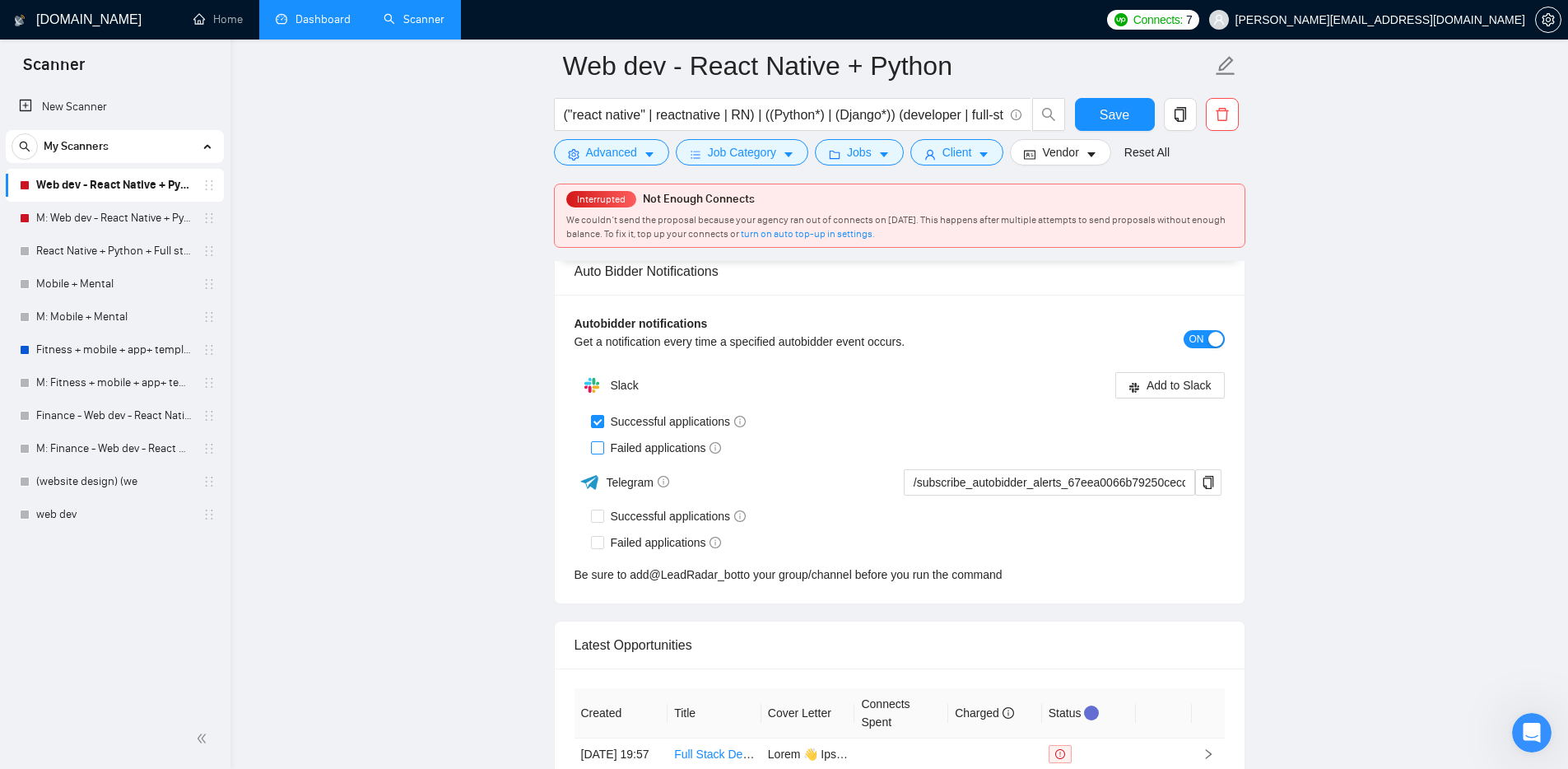
click at [591, 450] on input "Failed applications" at bounding box center [597, 447] width 12 height 12
checkbox input "true"
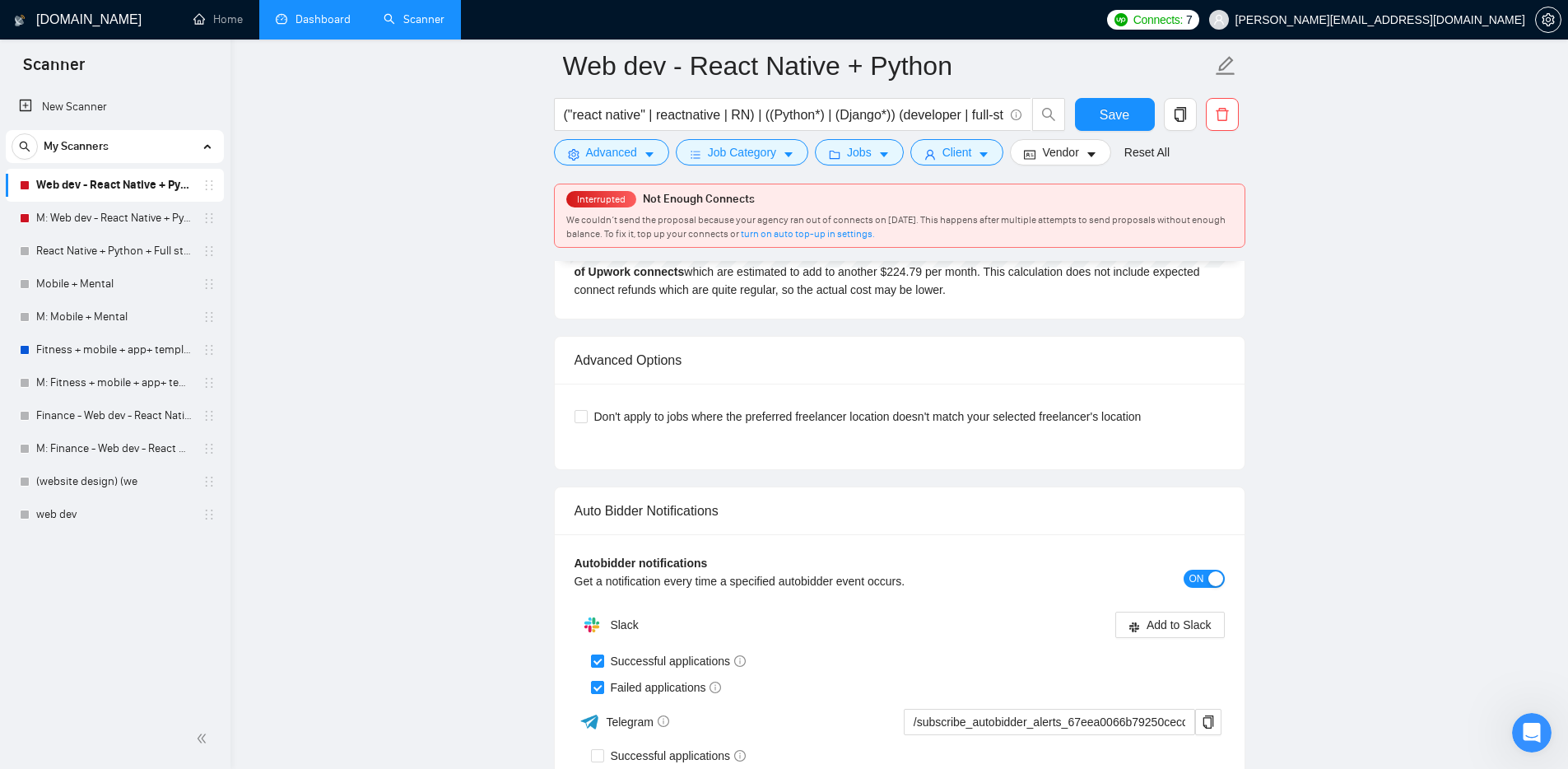
scroll to position [4419, 0]
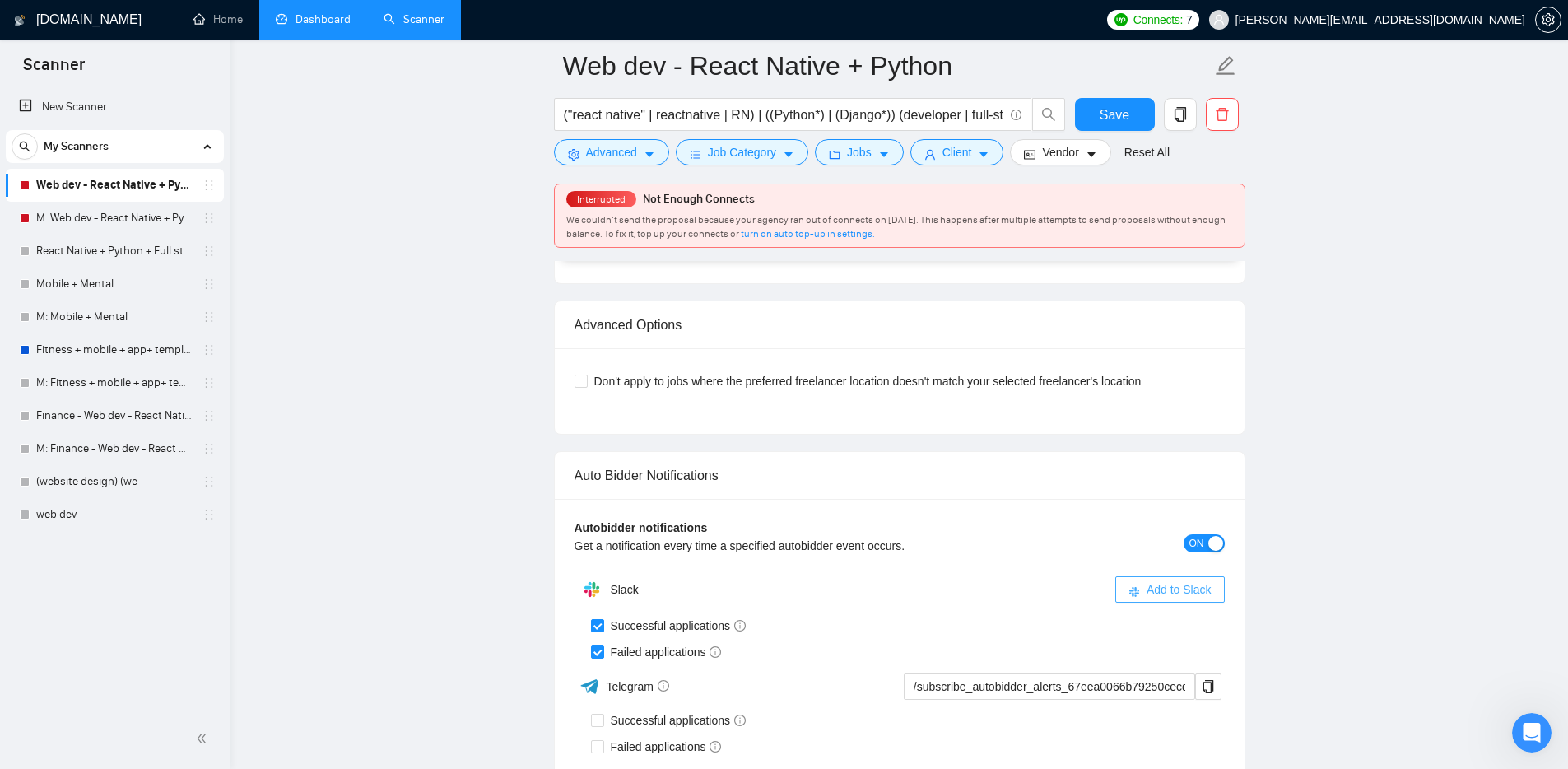
click at [1142, 593] on button "Add to Slack" at bounding box center [1169, 589] width 110 height 26
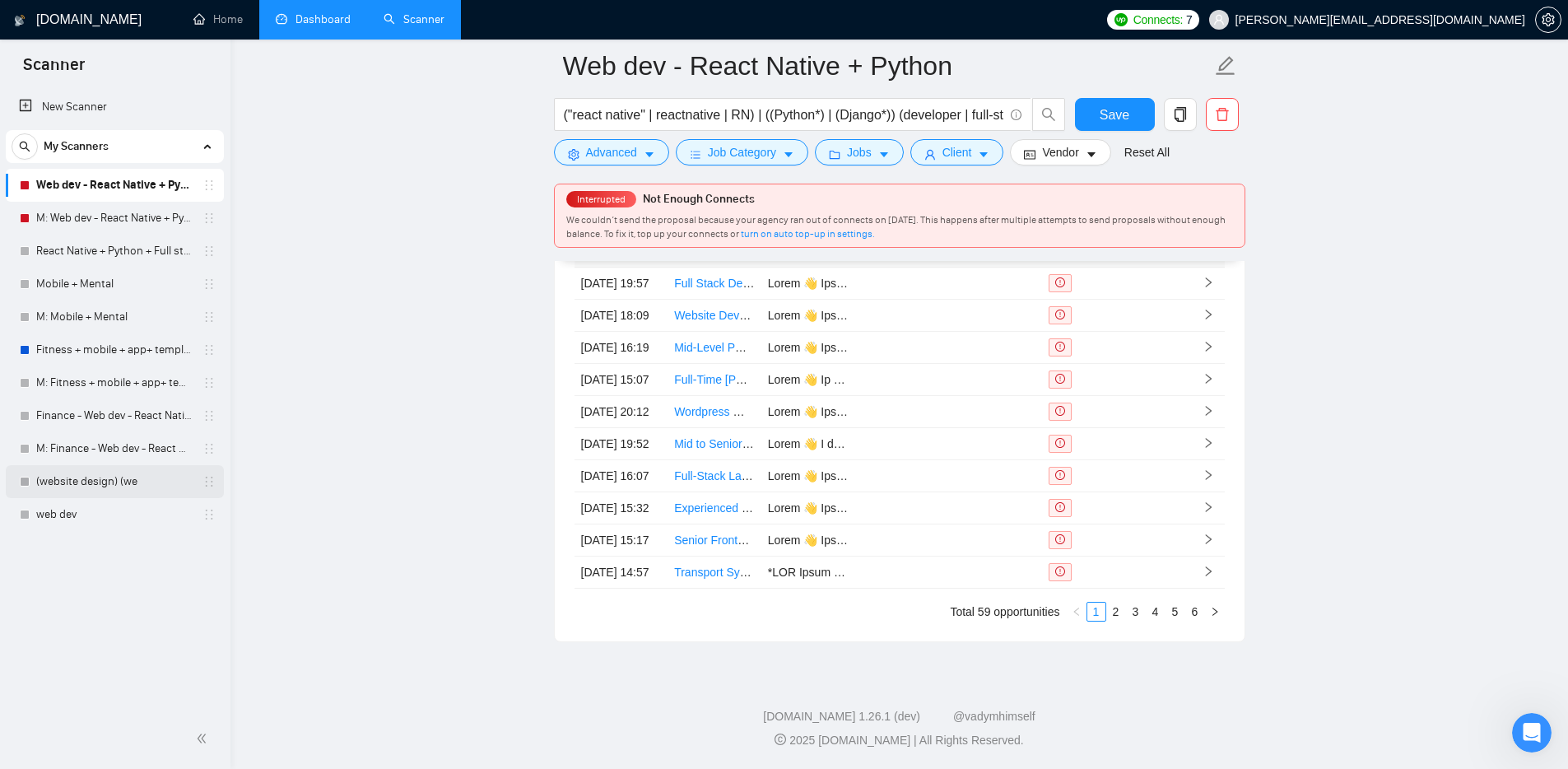
checkbox input "true"
drag, startPoint x: 648, startPoint y: 116, endPoint x: 553, endPoint y: 107, distance: 95.4
click at [554, 107] on span "("react native" | reactnative | RN) | ((Python*) | (Django*)) (developer | full…" at bounding box center [793, 114] width 478 height 33
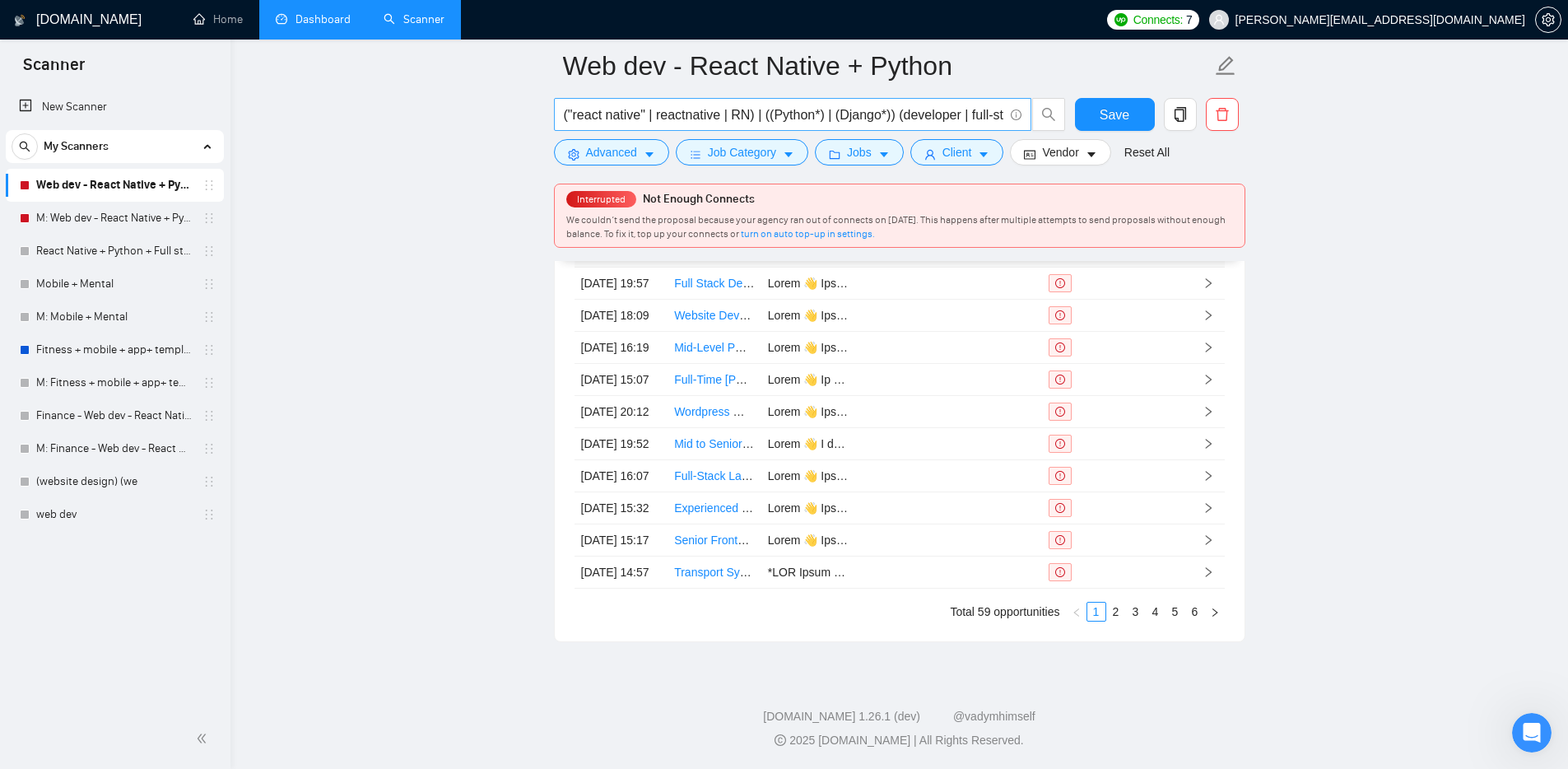
click at [559, 111] on span "("react native" | reactnative | RN) | ((Python*) | (Django*)) (developer | full…" at bounding box center [793, 114] width 478 height 33
click at [705, 120] on input "("react native" | reactnative | RN) | ((Python*) | (Django*)) (developer | full…" at bounding box center [783, 115] width 439 height 20
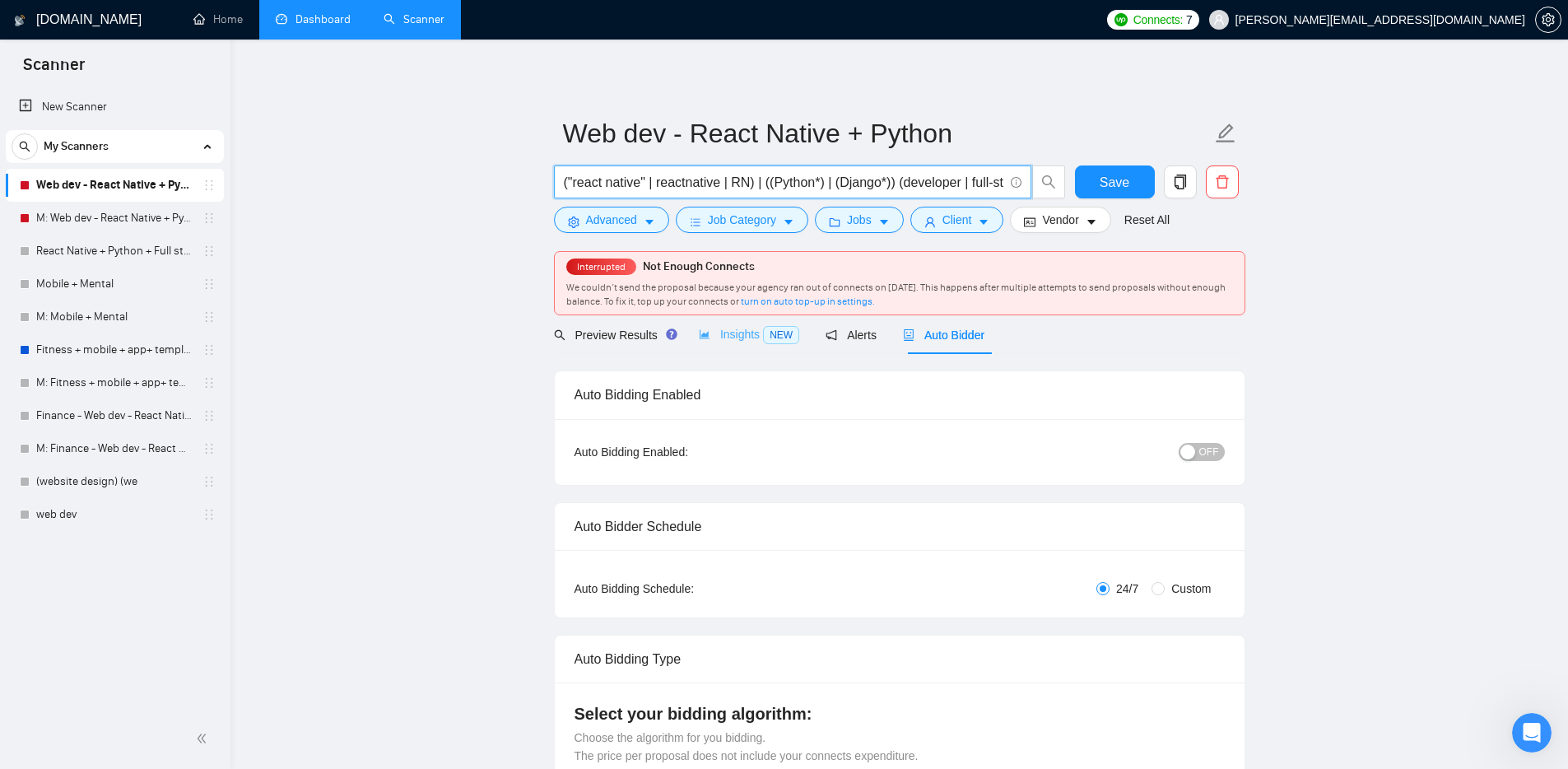
click at [744, 346] on div "Insights NEW" at bounding box center [749, 335] width 100 height 39
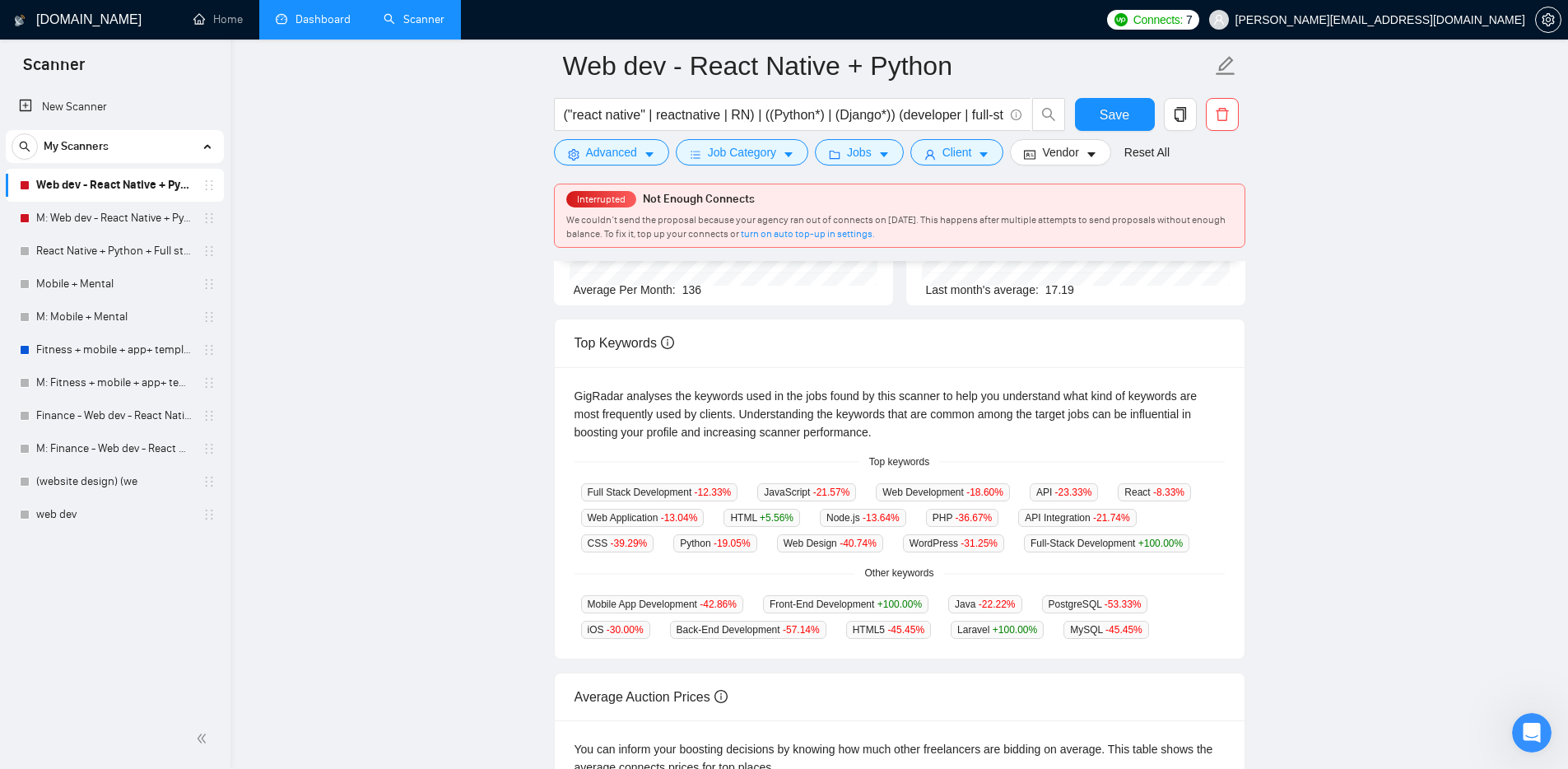
scroll to position [275, 0]
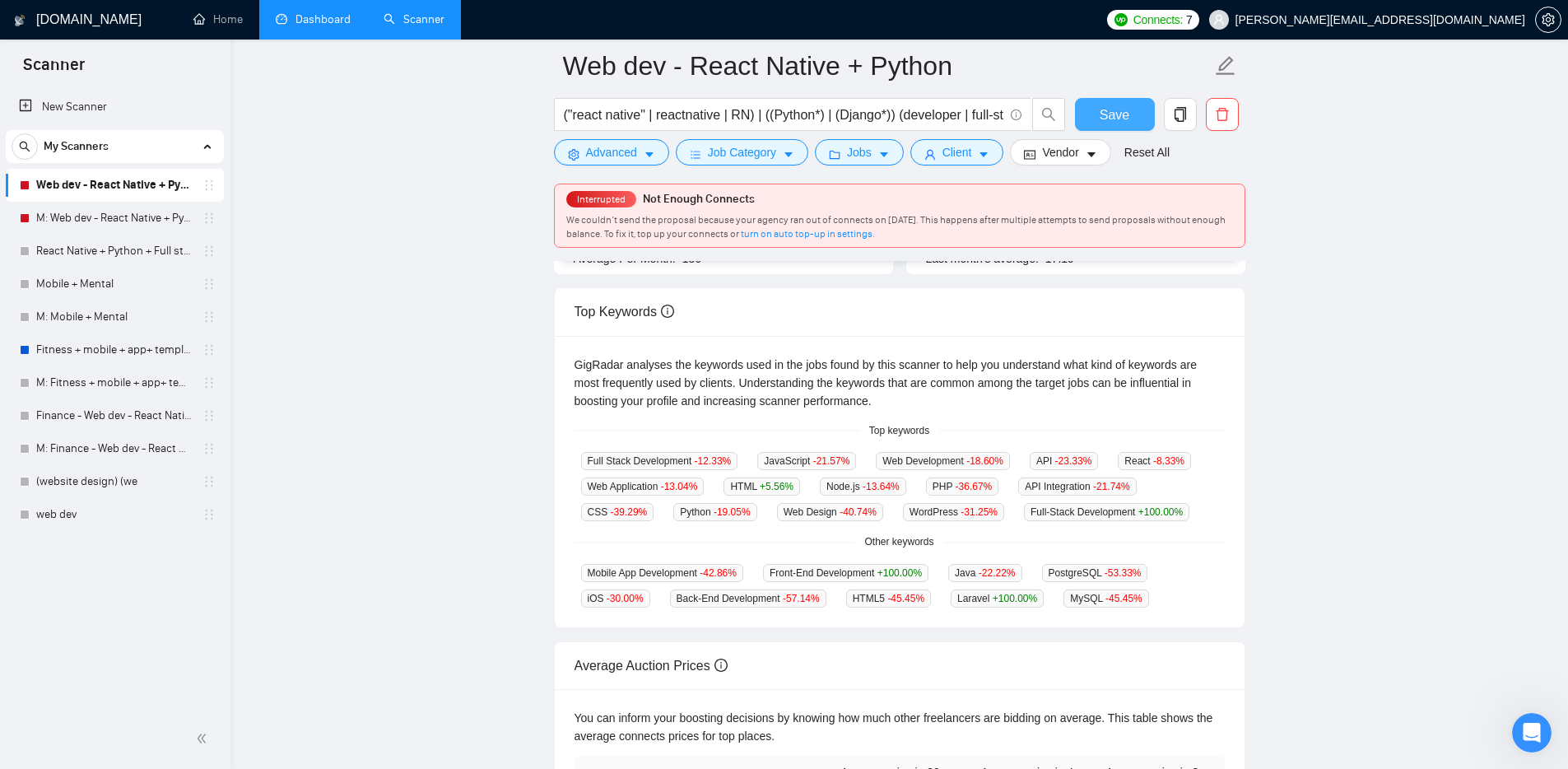
click at [1120, 119] on span "Save" at bounding box center [1114, 115] width 30 height 20
click at [99, 231] on link "M: Web dev - React Native + Python" at bounding box center [115, 218] width 156 height 33
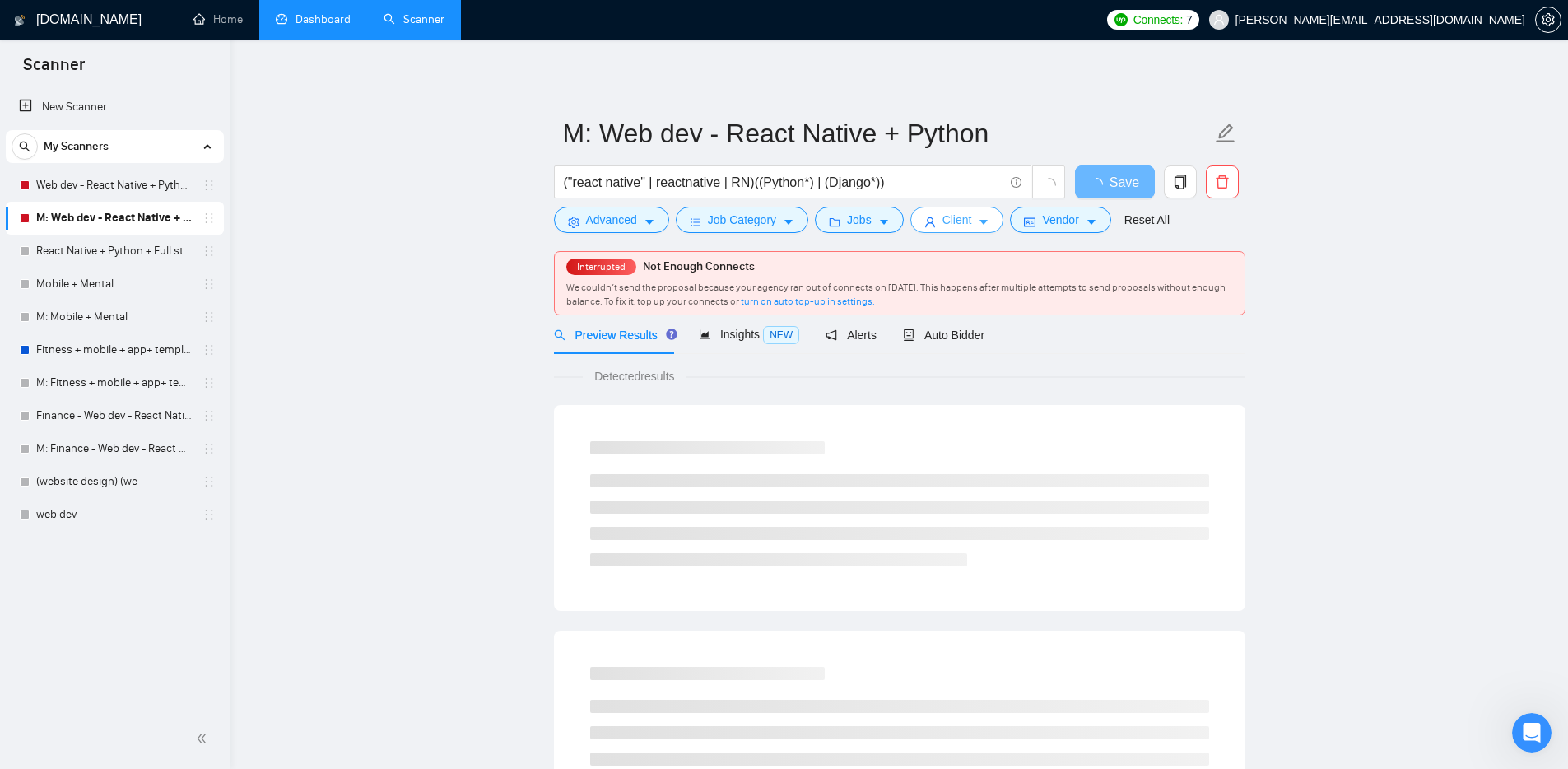
click at [983, 222] on button "Client" at bounding box center [957, 219] width 93 height 26
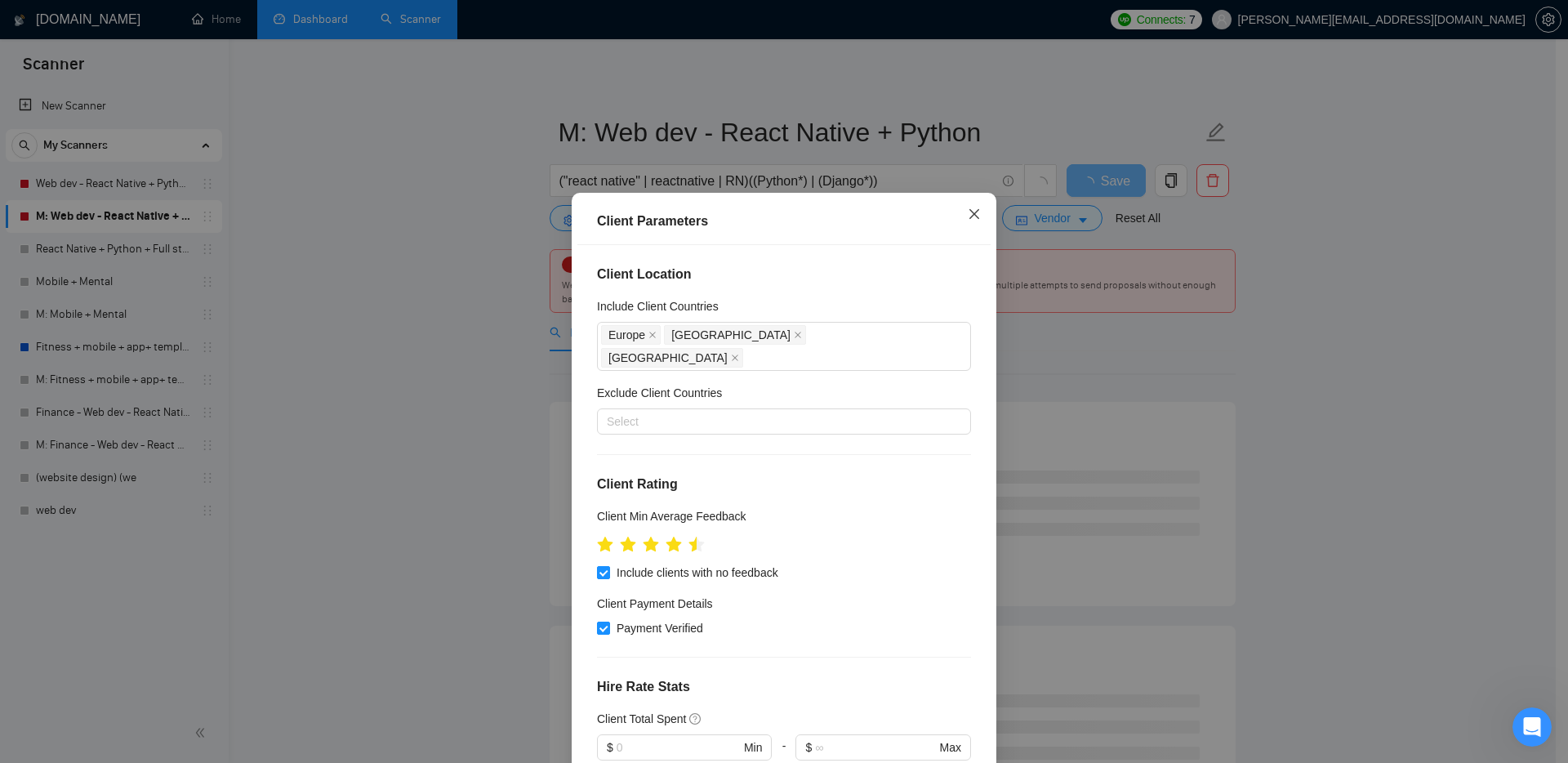
click at [969, 213] on icon "close" at bounding box center [974, 213] width 13 height 13
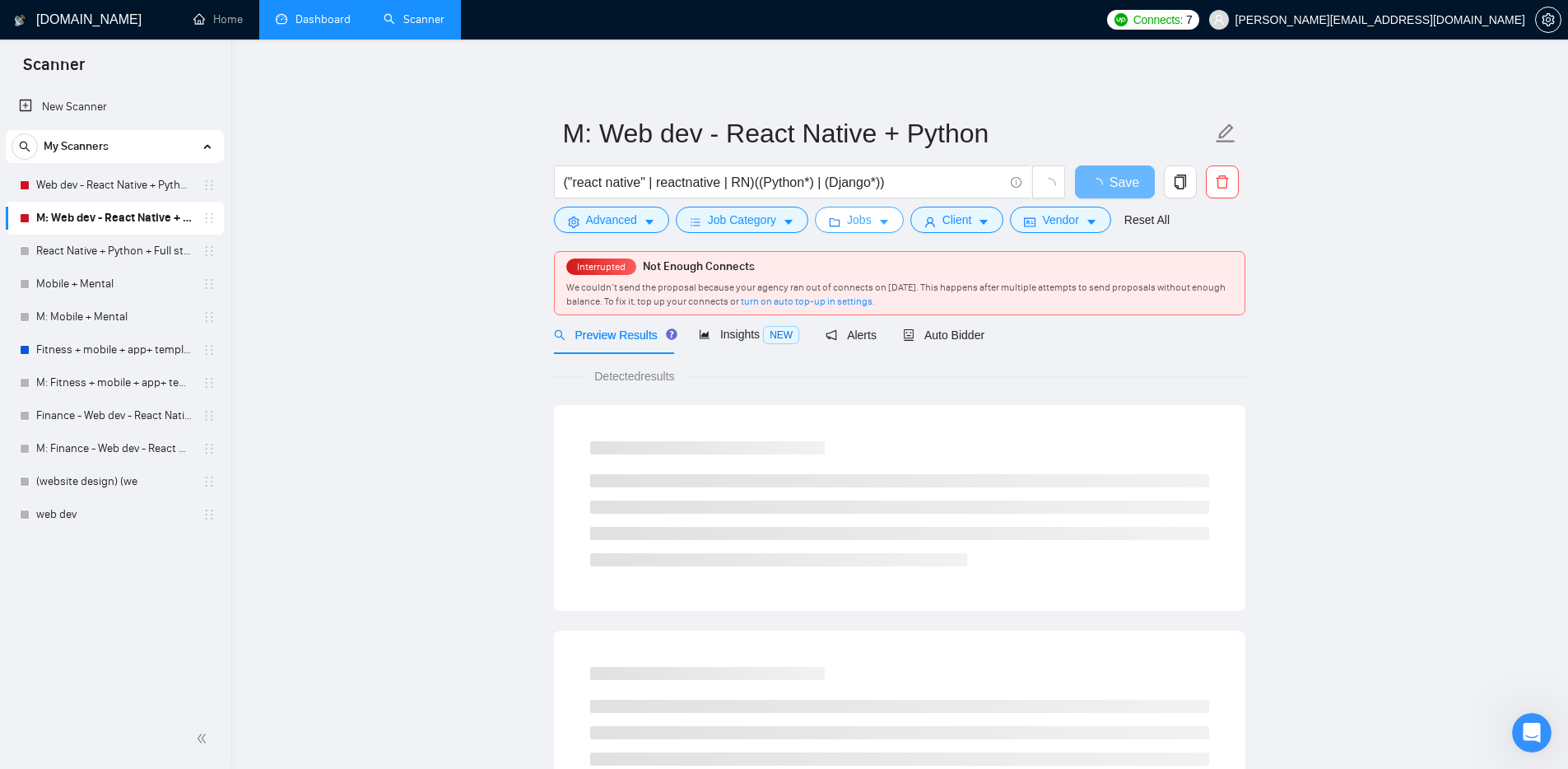
click at [865, 224] on span "Jobs" at bounding box center [859, 219] width 25 height 18
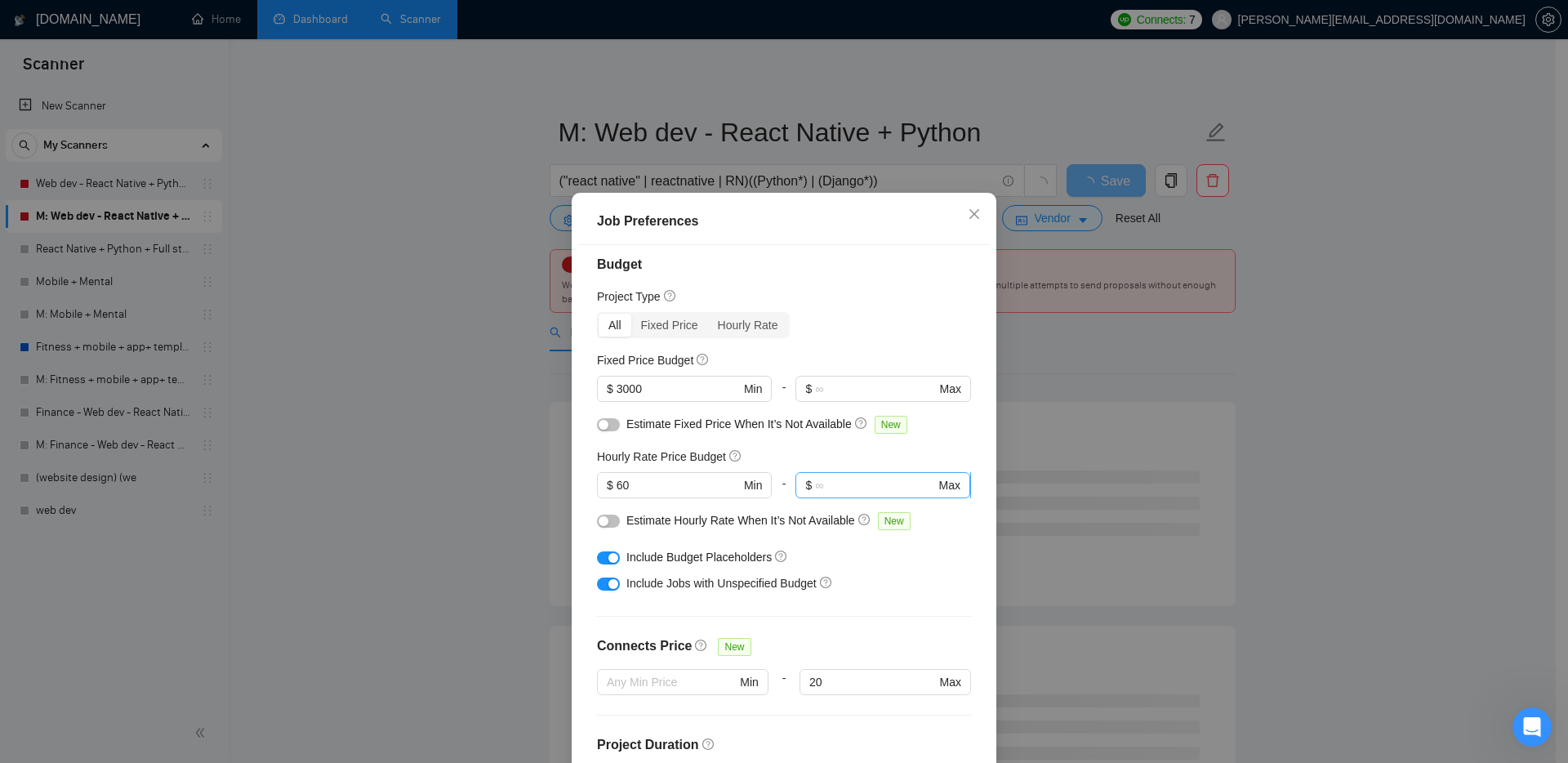
scroll to position [387, 0]
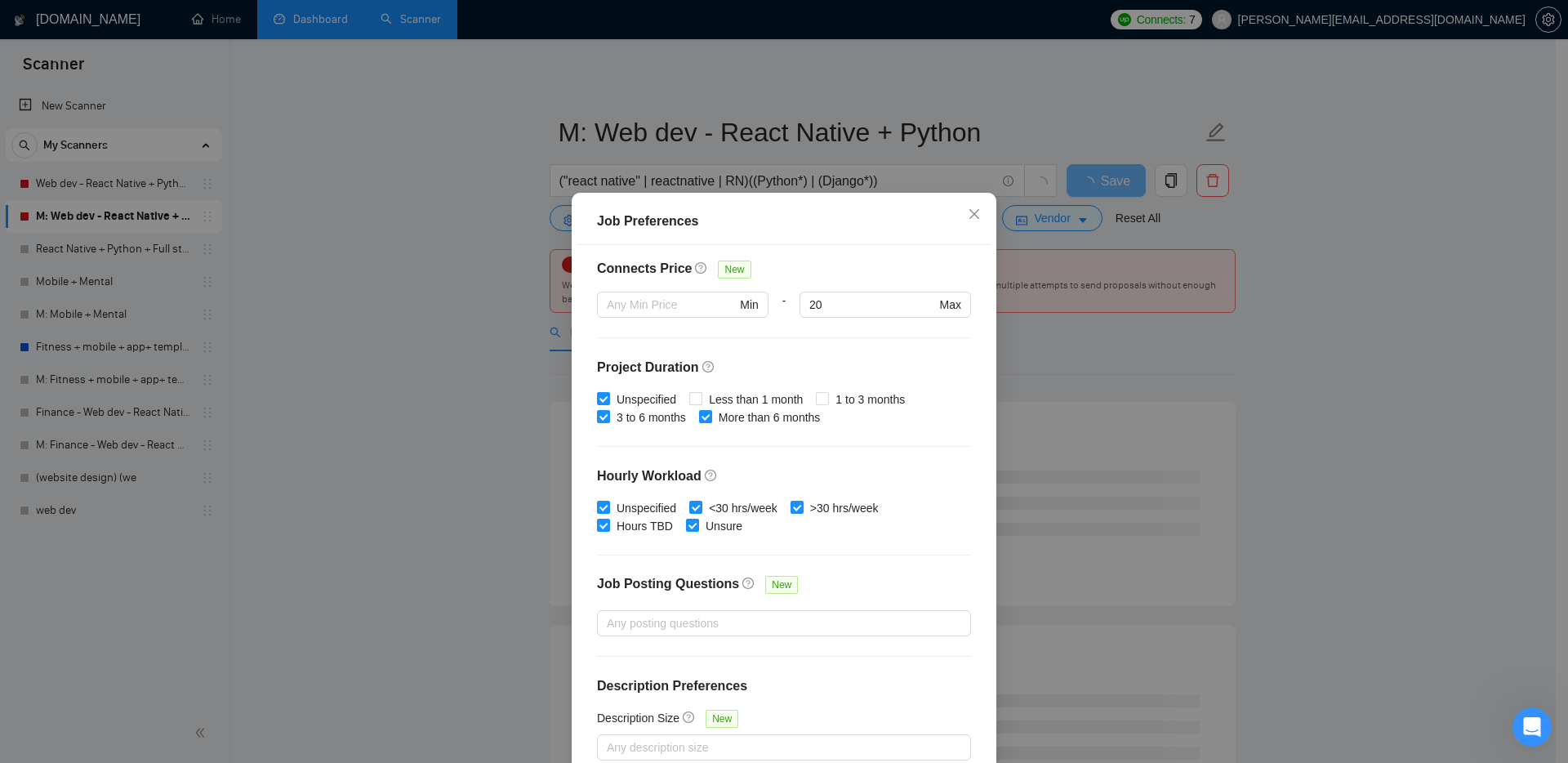
click at [1105, 348] on div "Job Preferences Budget Project Type All Fixed Price Hourly Rate Fixed Price Bud…" at bounding box center [784, 381] width 1568 height 763
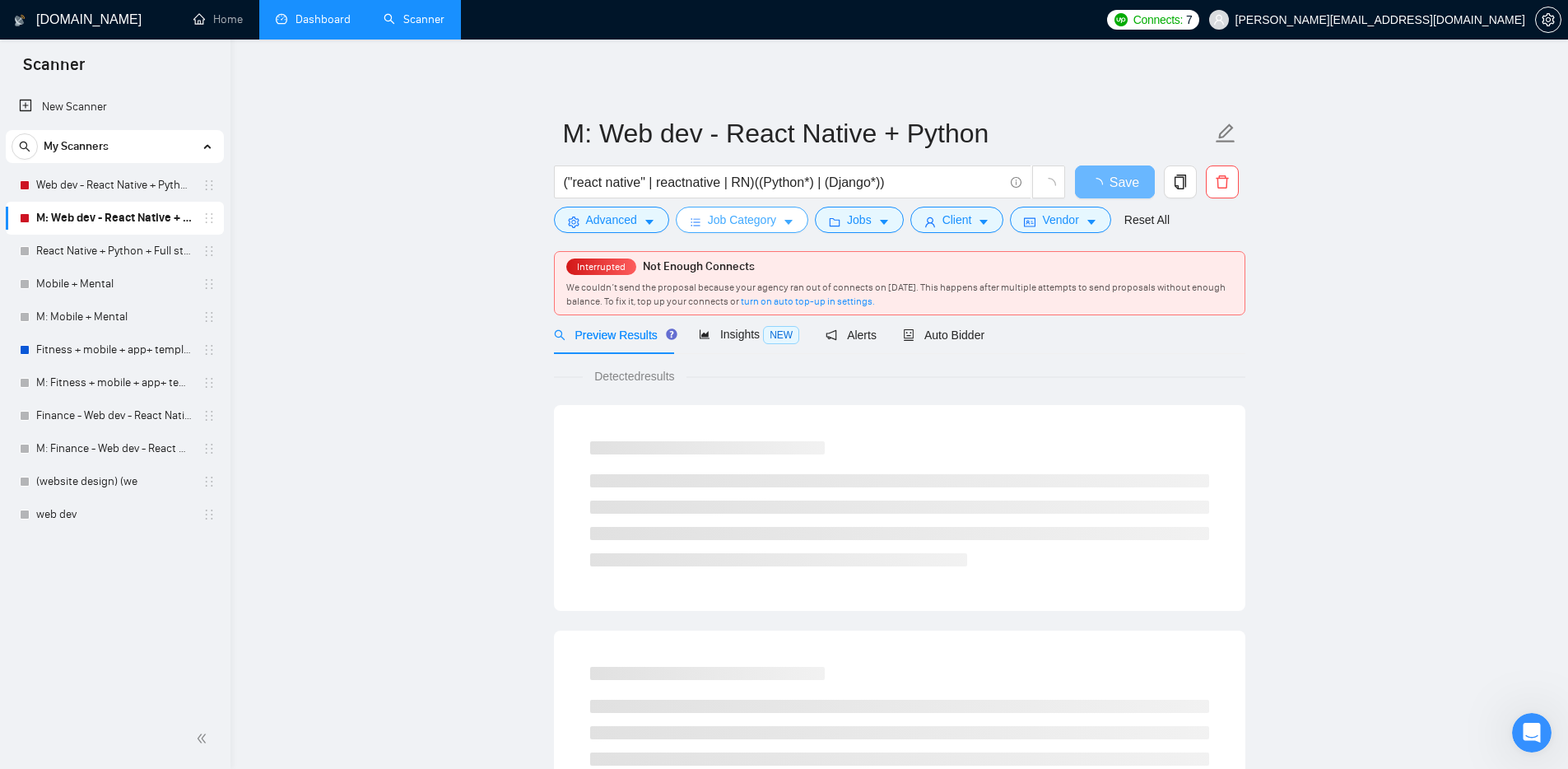
click at [739, 214] on span "Job Category" at bounding box center [742, 219] width 68 height 18
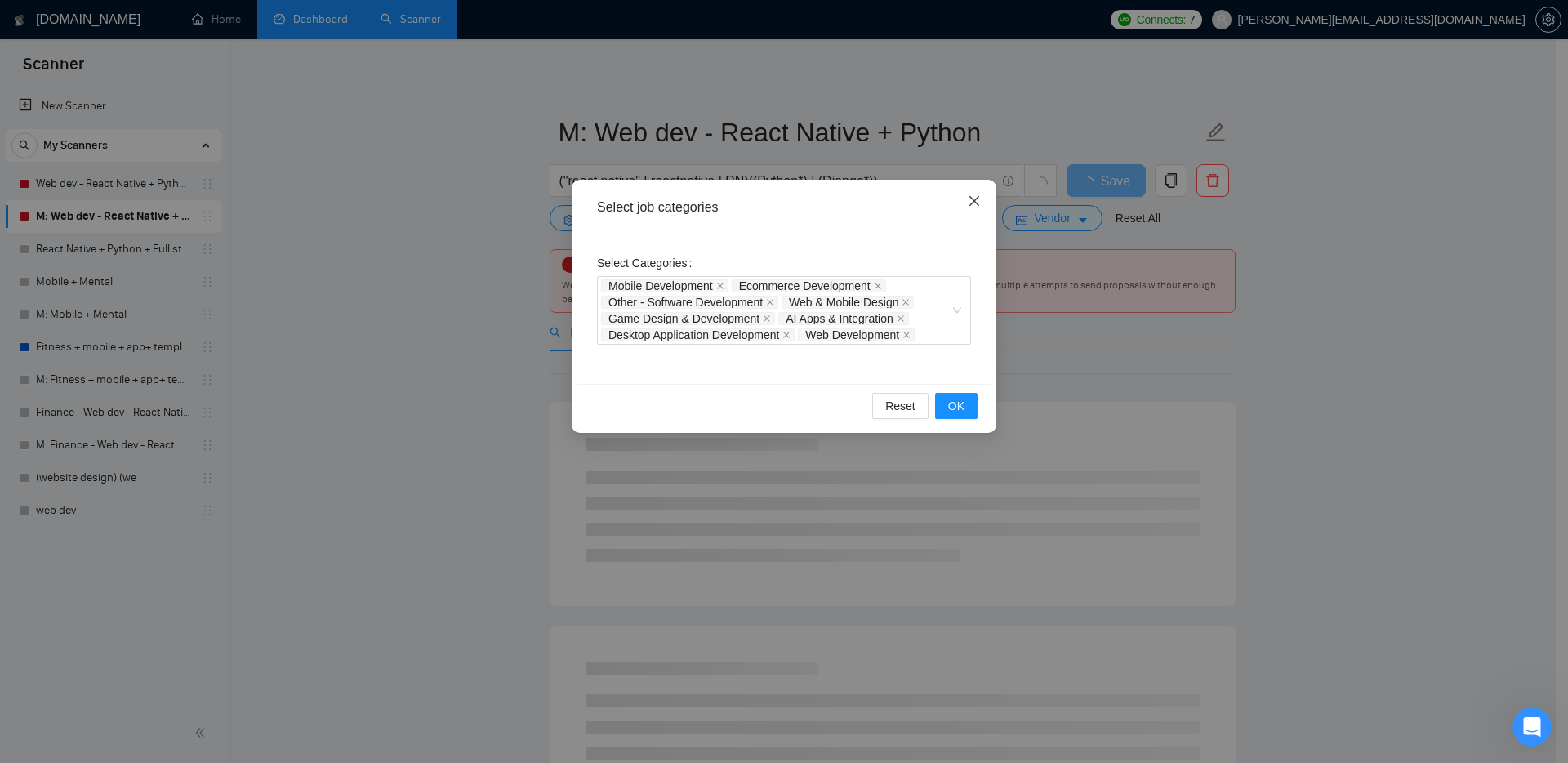
click at [974, 200] on icon "close" at bounding box center [974, 201] width 13 height 13
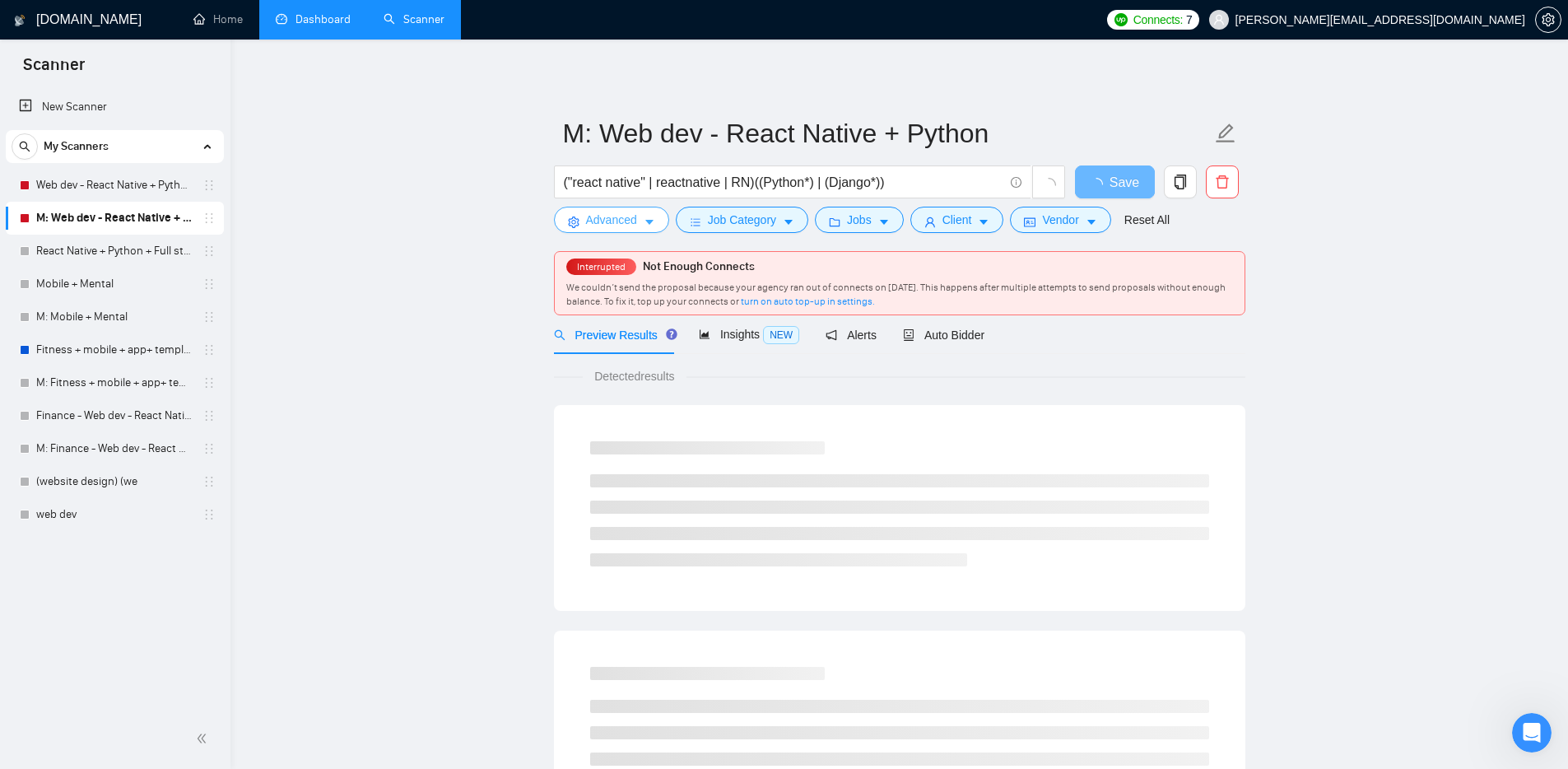
click at [640, 222] on button "Advanced" at bounding box center [612, 219] width 116 height 26
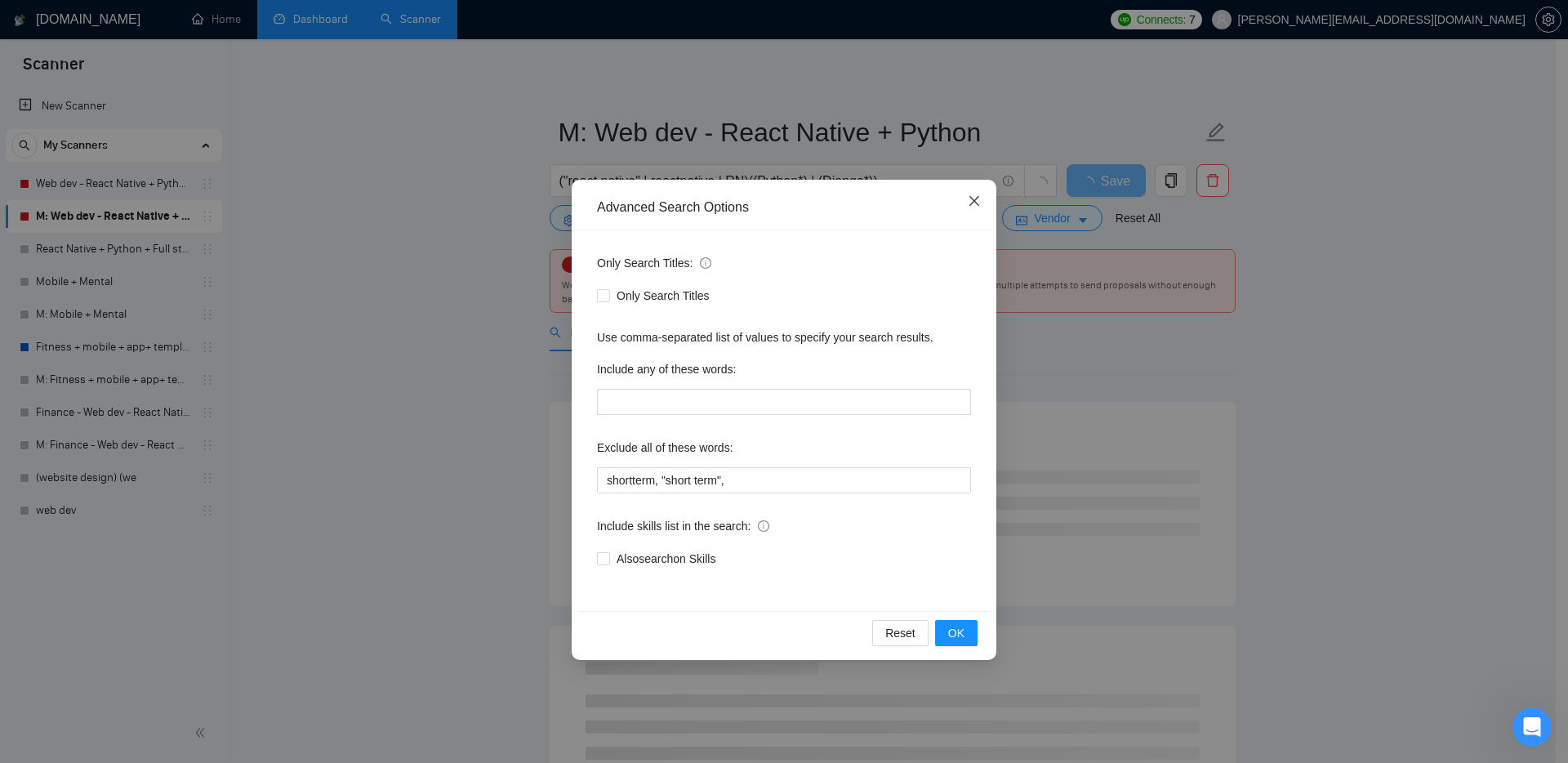
click at [975, 197] on icon "close" at bounding box center [974, 201] width 13 height 13
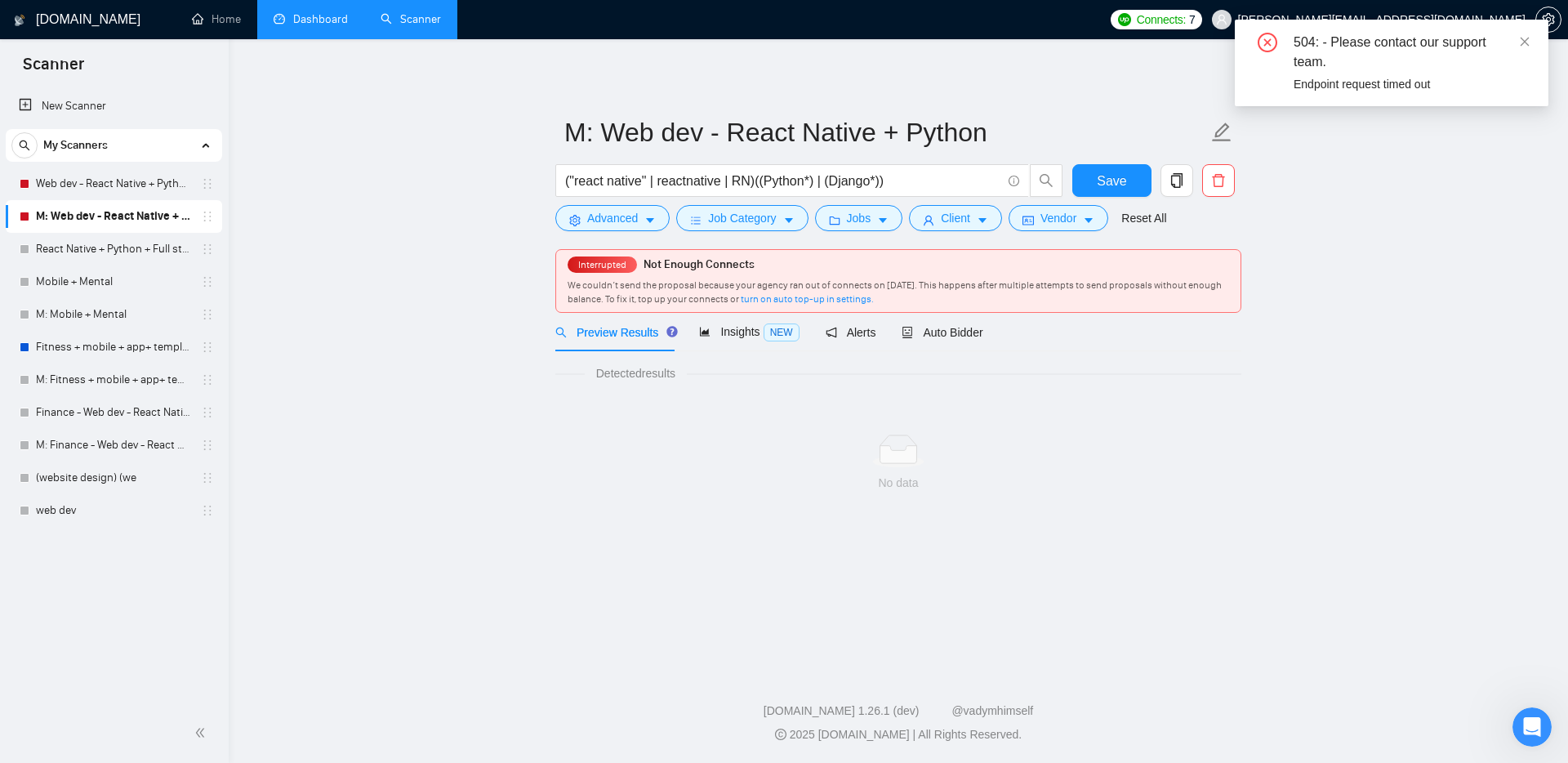
click at [731, 78] on div "M: Web dev - React Native + Python ("react native" | reactnative | RN)((Python*…" at bounding box center [899, 298] width 686 height 465
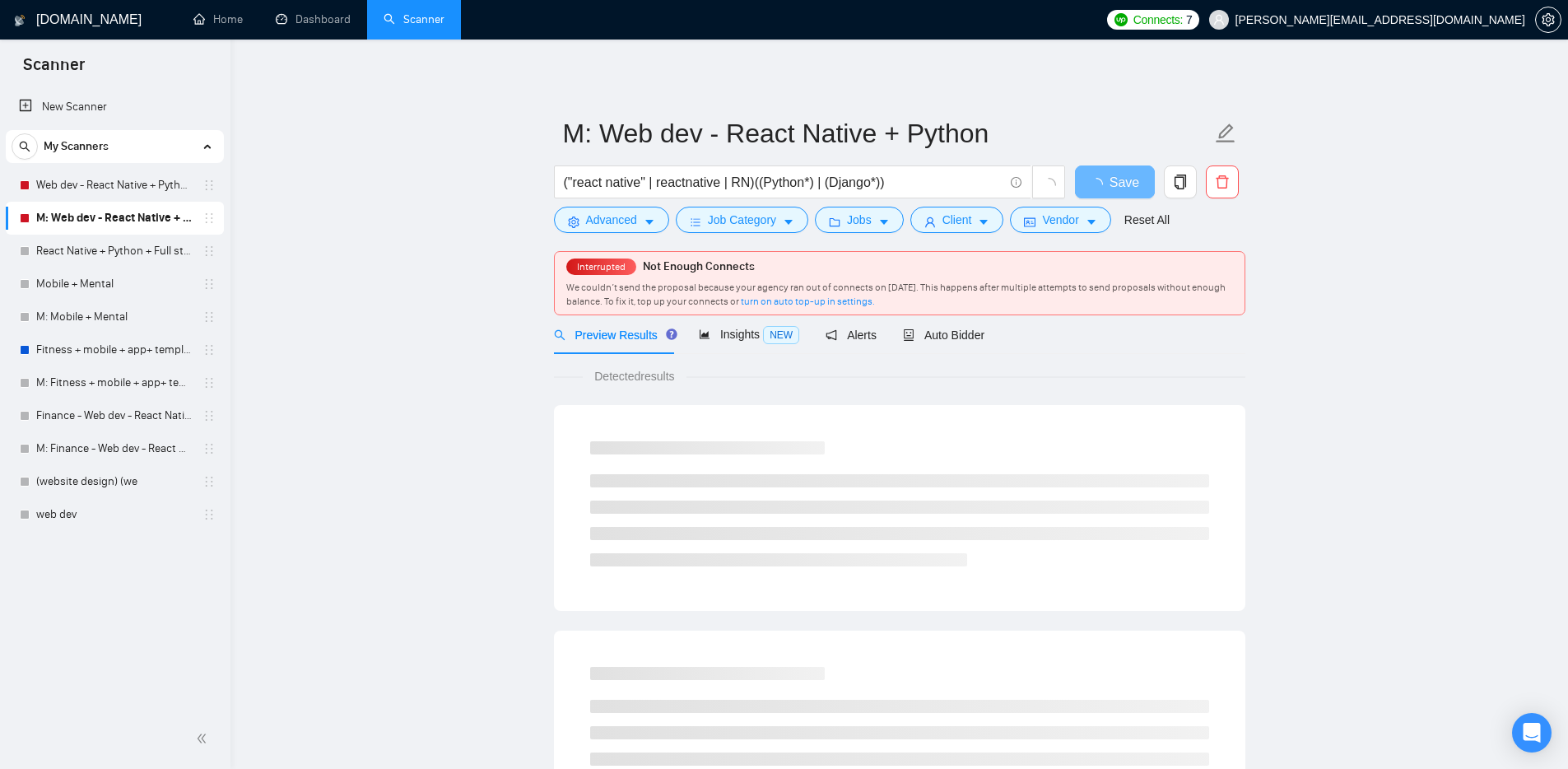
click at [139, 203] on link "M: Web dev - React Native + Python" at bounding box center [115, 218] width 156 height 33
click at [144, 186] on link "Web dev - React Native + Python" at bounding box center [115, 185] width 156 height 33
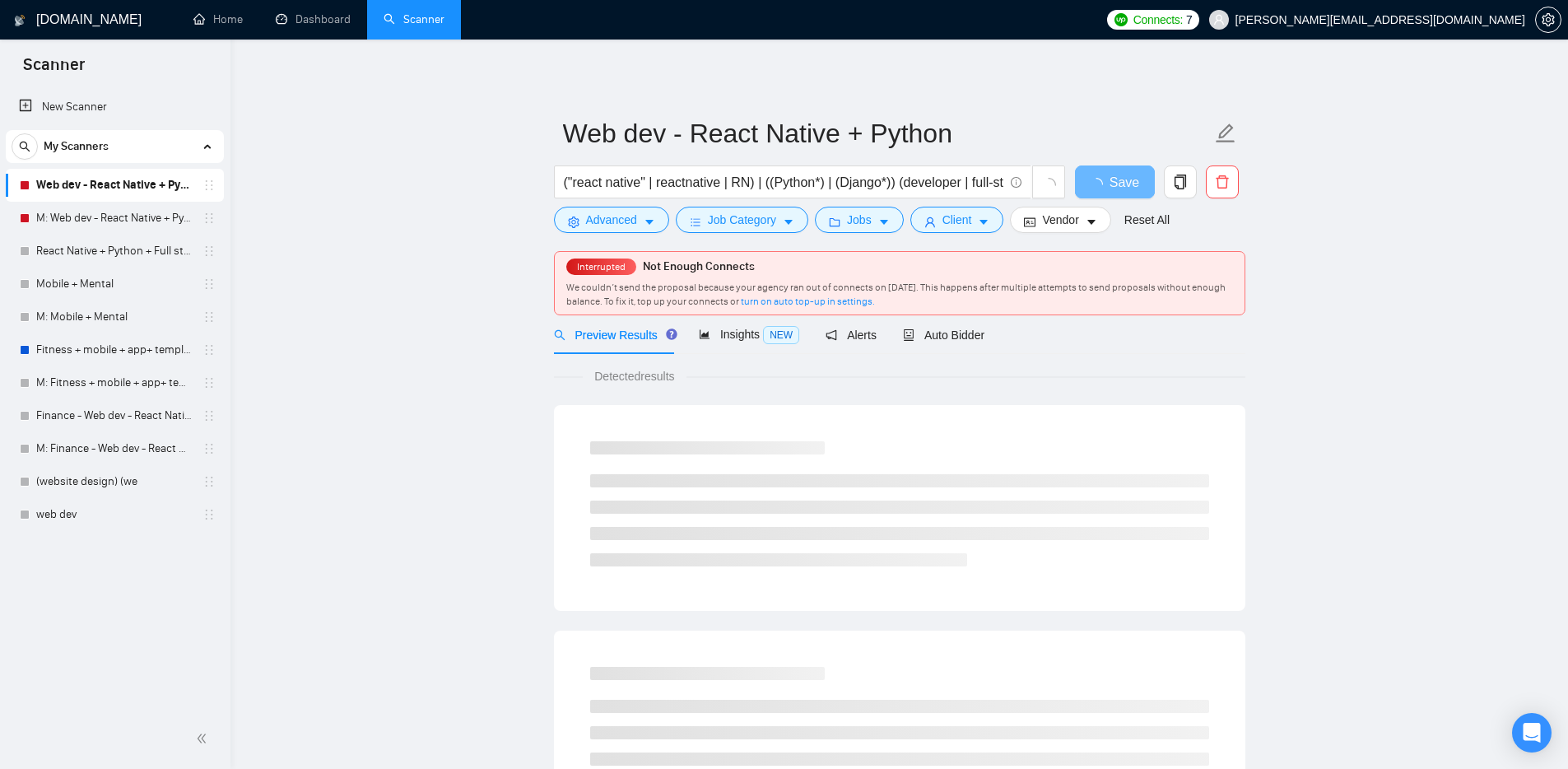
click at [144, 186] on link "Web dev - React Native + Python" at bounding box center [115, 185] width 156 height 33
click at [69, 13] on h1 "[DOMAIN_NAME]" at bounding box center [89, 20] width 105 height 39
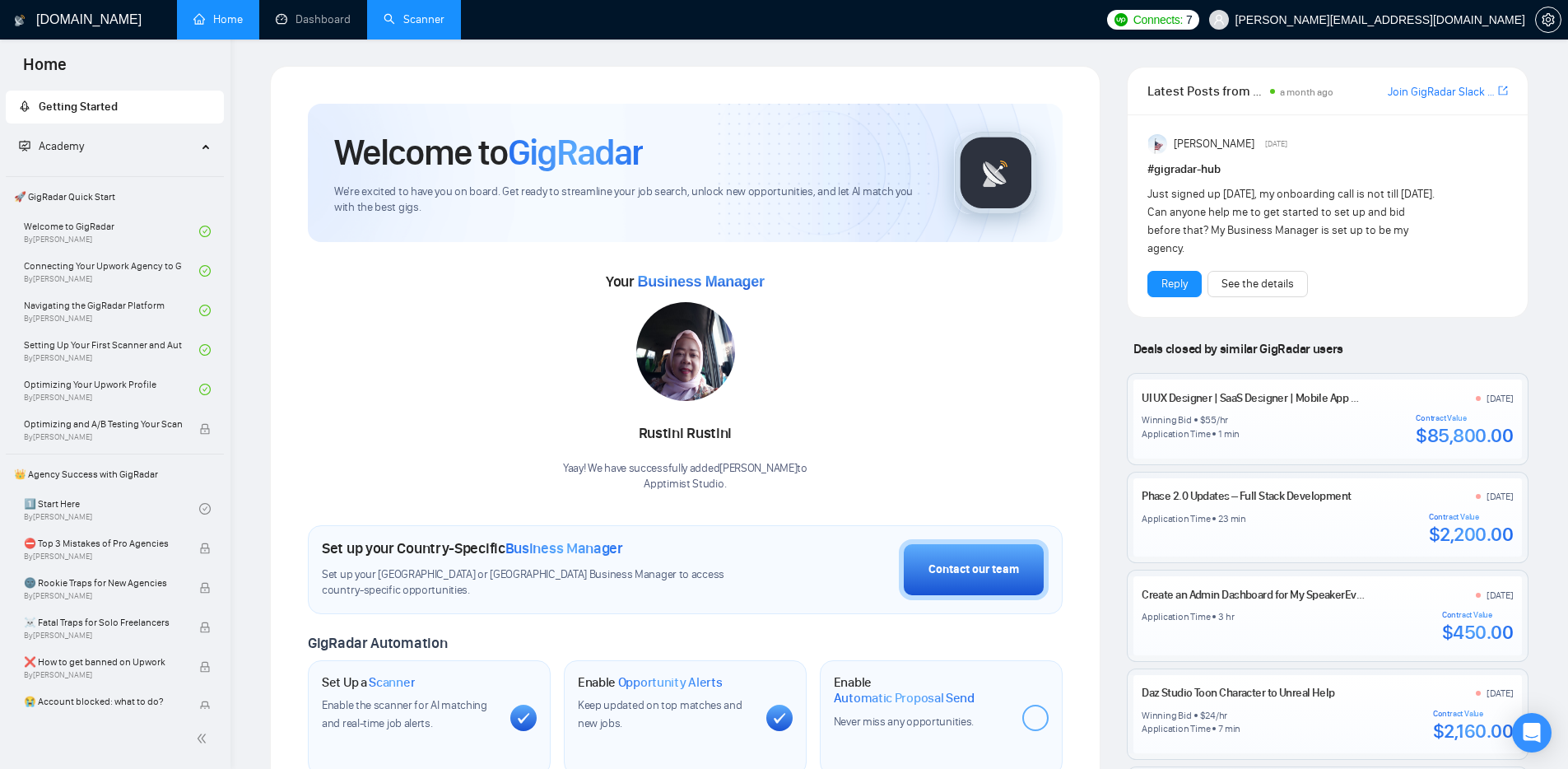
click at [422, 20] on link "Scanner" at bounding box center [414, 20] width 61 height 14
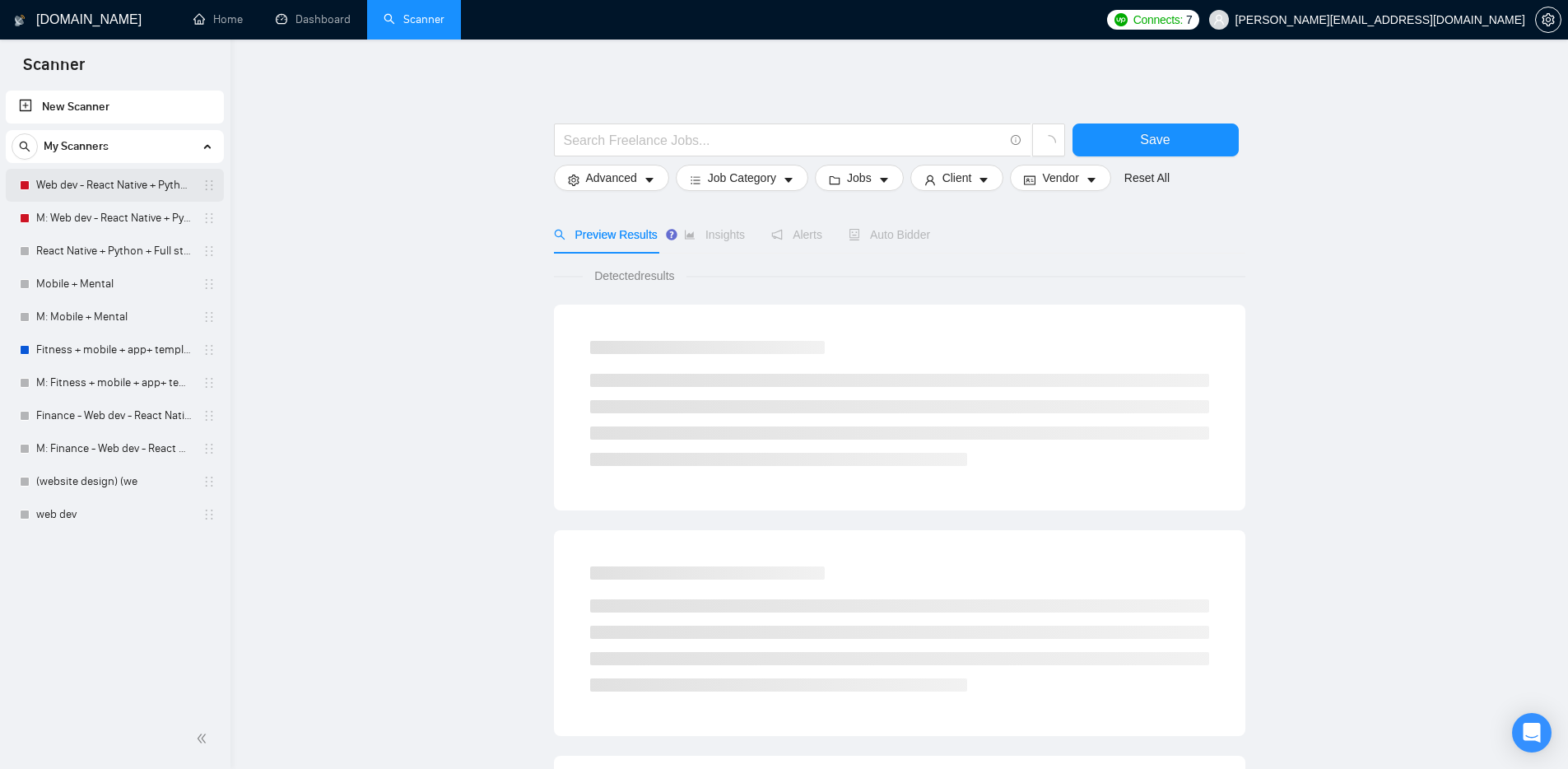
click at [107, 180] on link "Web dev - React Native + Python" at bounding box center [115, 185] width 156 height 33
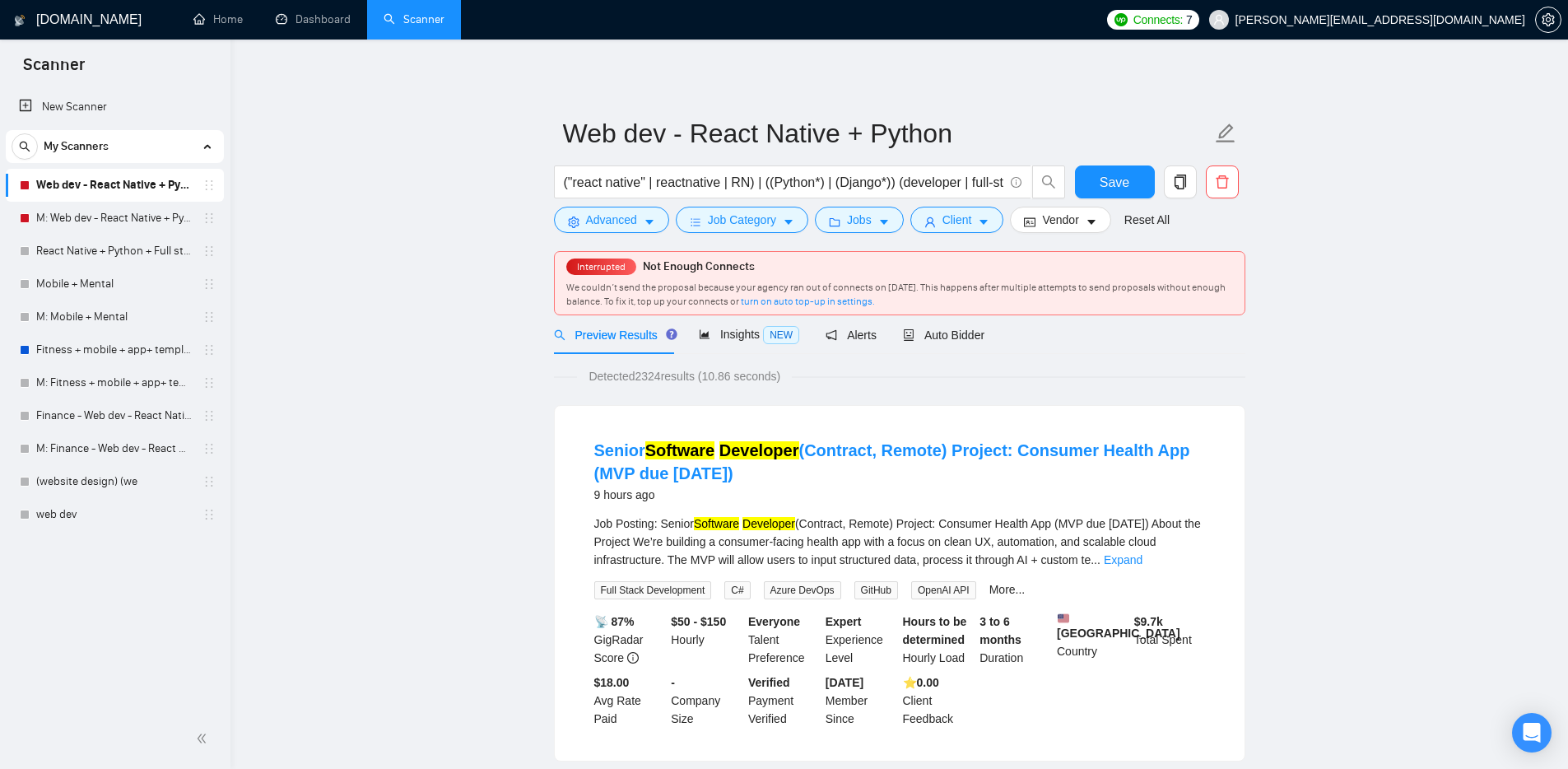
scroll to position [10, 0]
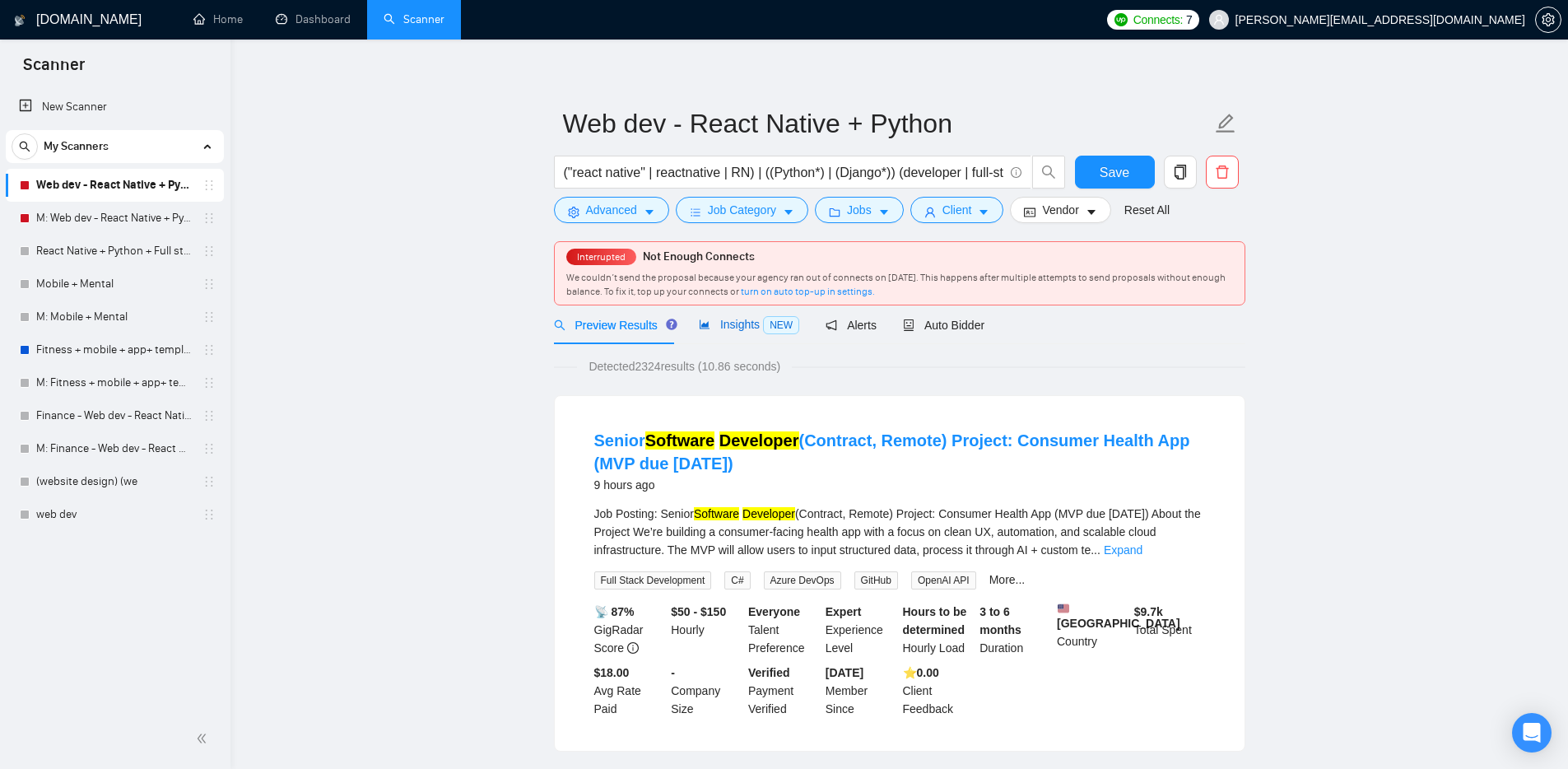
click at [733, 334] on div "Insights NEW" at bounding box center [749, 325] width 100 height 19
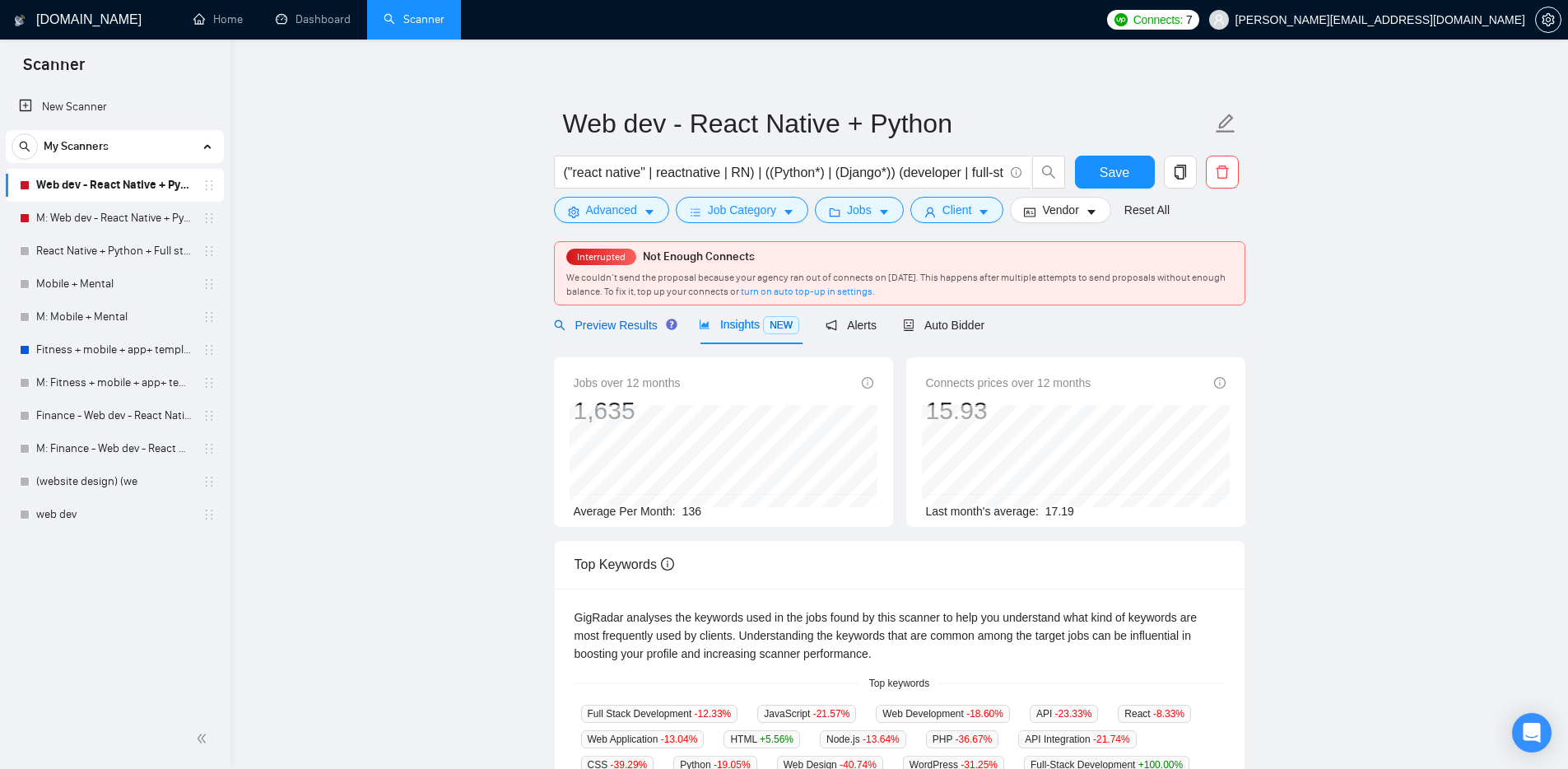
click at [645, 333] on div "Preview Results" at bounding box center [613, 325] width 118 height 18
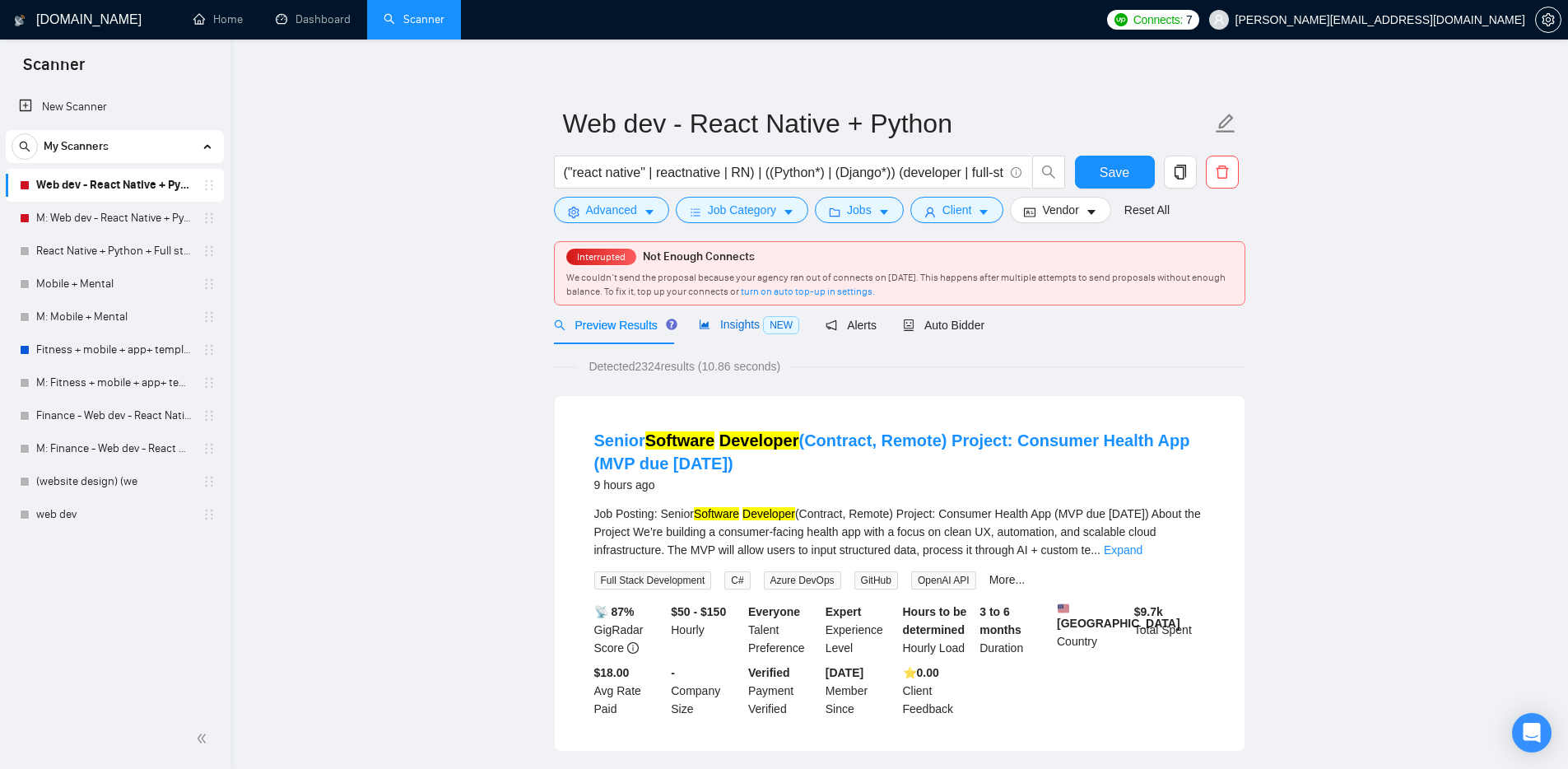
click at [739, 333] on div "Insights NEW" at bounding box center [749, 325] width 100 height 19
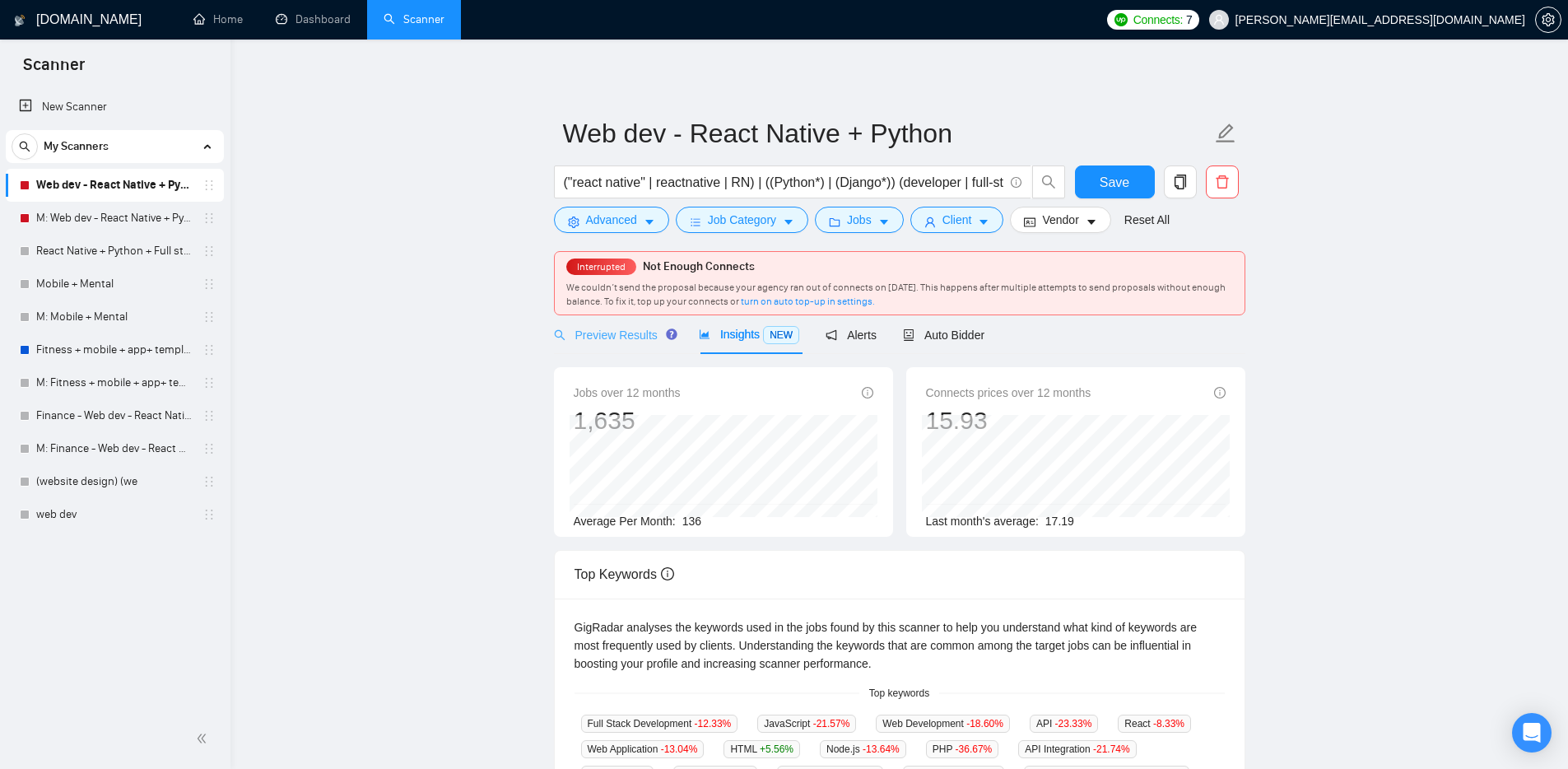
click at [651, 345] on div "Preview Results" at bounding box center [613, 335] width 118 height 39
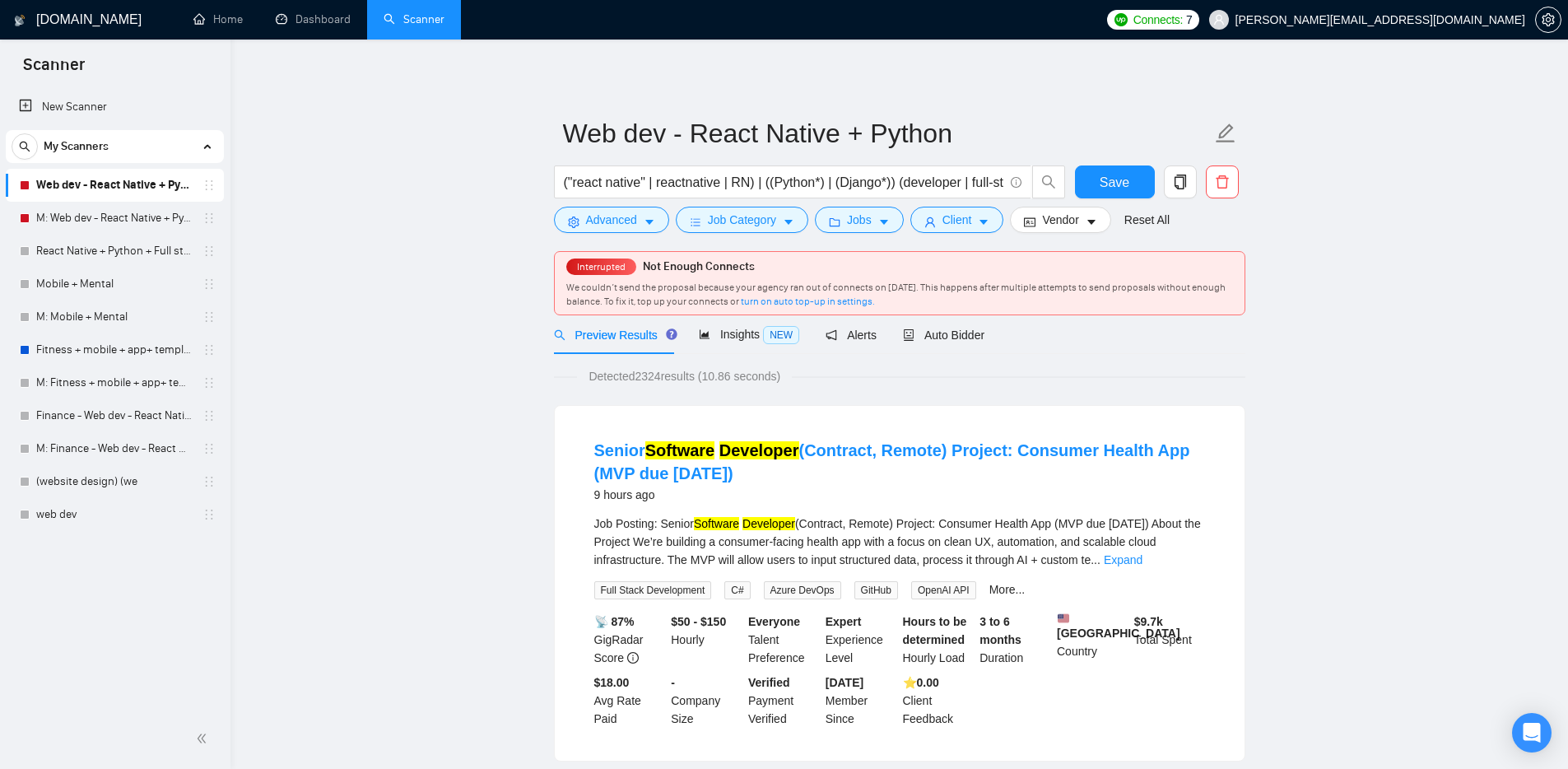
click at [612, 268] on span "Interrupted" at bounding box center [601, 267] width 59 height 12
click at [946, 224] on button "Client" at bounding box center [957, 219] width 93 height 26
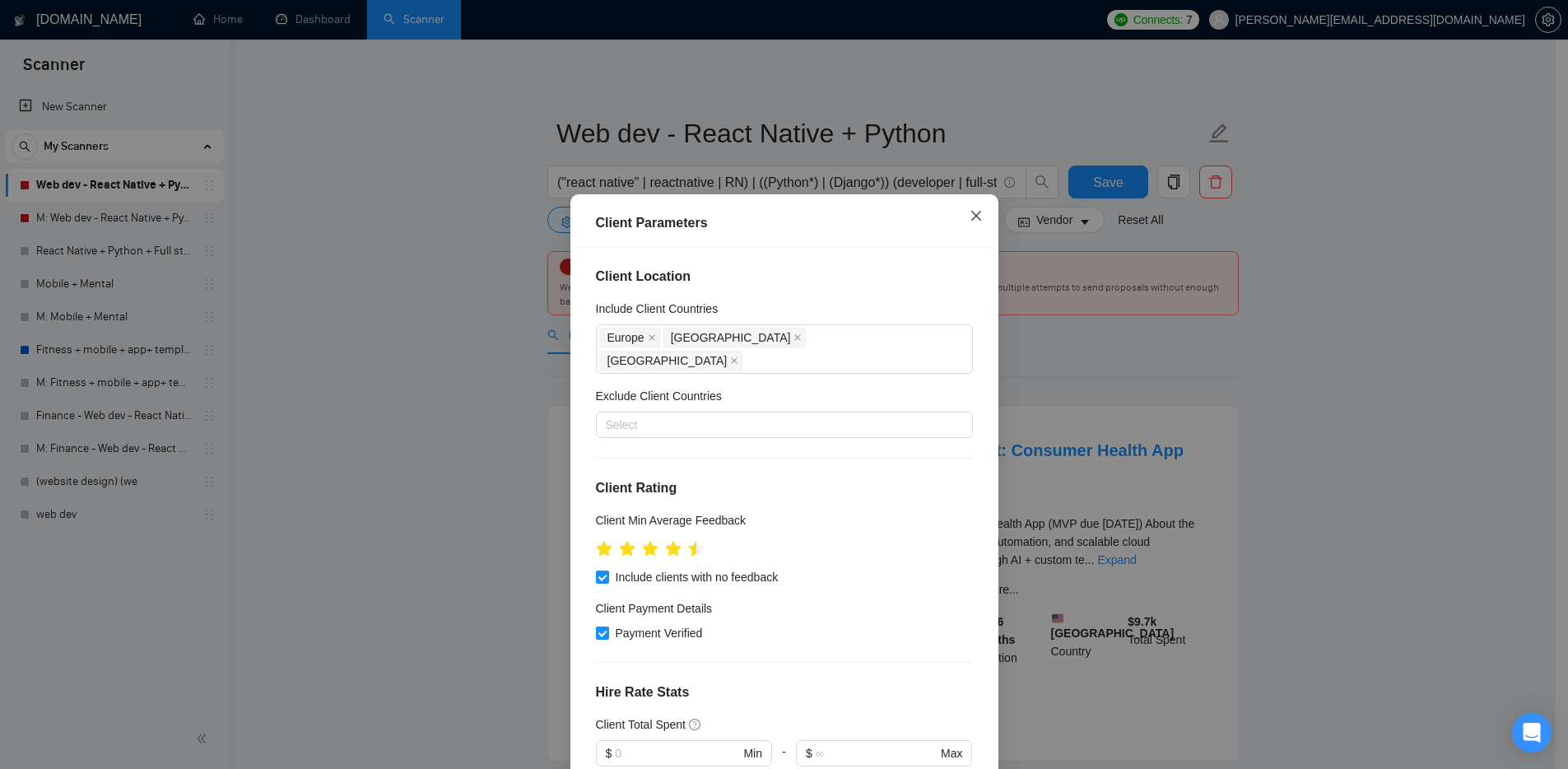
click at [970, 217] on icon "close" at bounding box center [976, 215] width 13 height 13
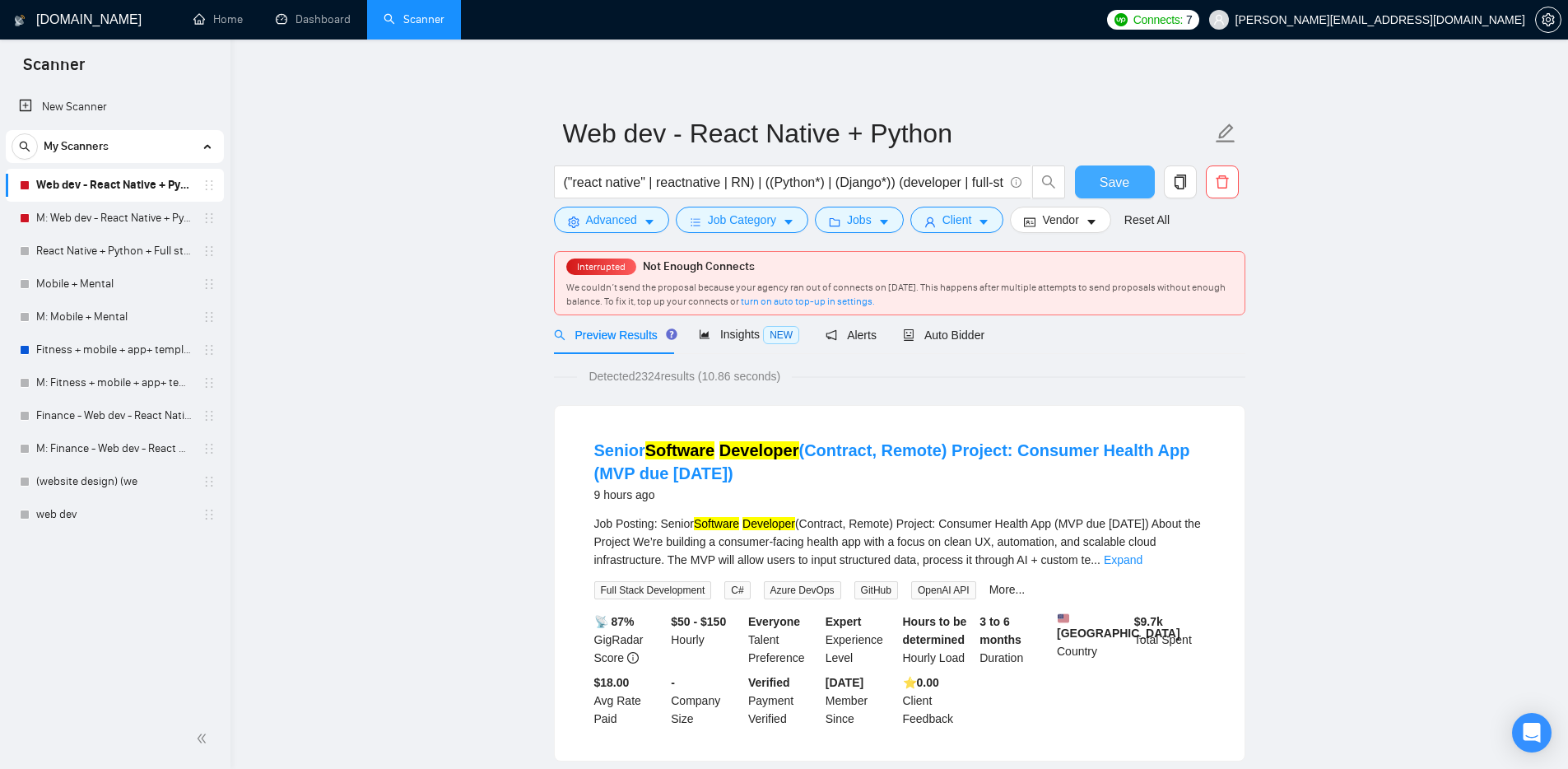
click at [1136, 183] on button "Save" at bounding box center [1115, 182] width 80 height 33
click at [211, 182] on icon "holder" at bounding box center [208, 184] width 13 height 13
click at [850, 305] on link "turn on auto top-up in settings." at bounding box center [808, 302] width 134 height 12
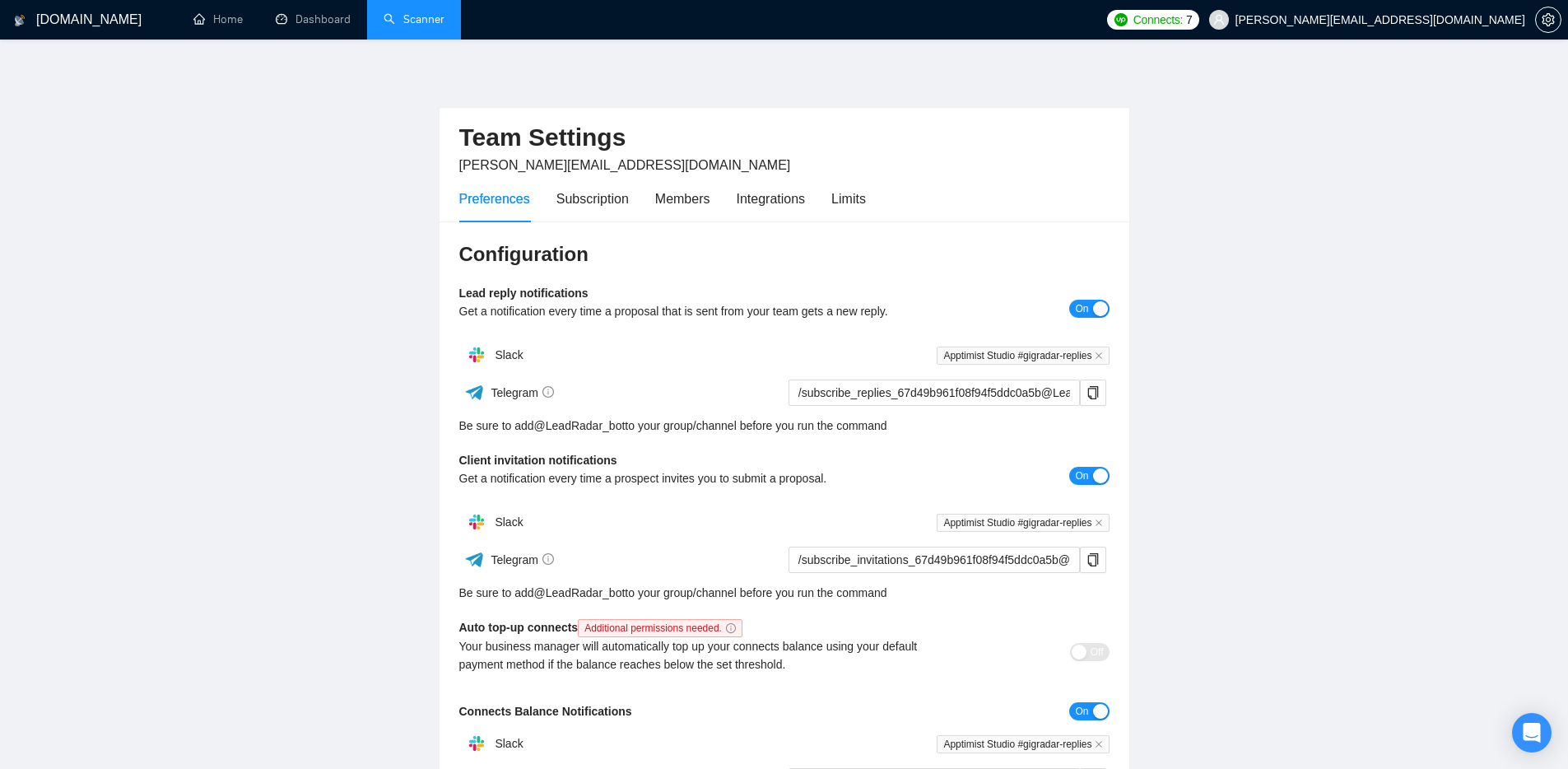
click at [392, 15] on link "Scanner" at bounding box center [414, 20] width 61 height 14
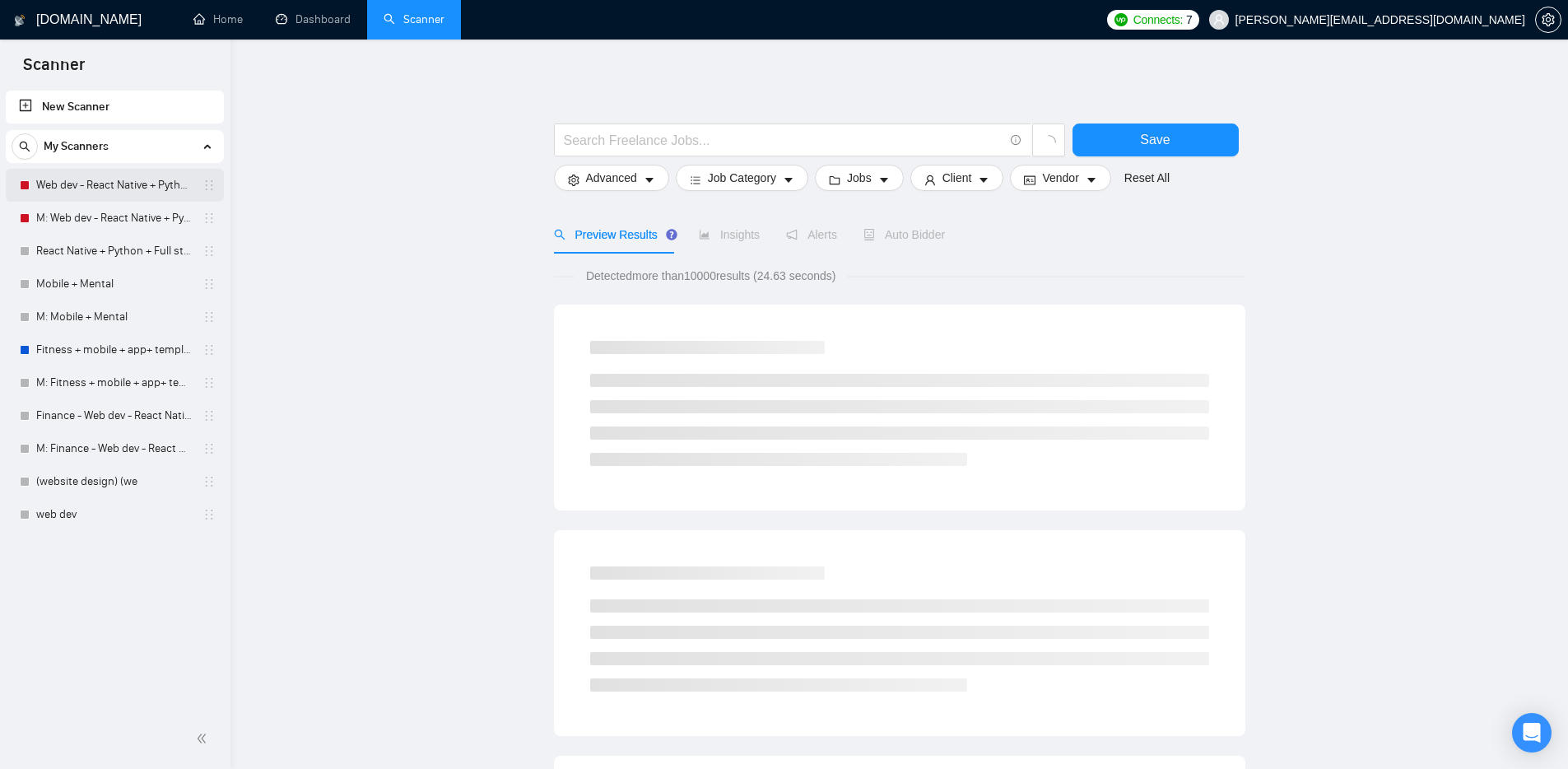
click at [70, 187] on link "Web dev - React Native + Python" at bounding box center [115, 185] width 156 height 33
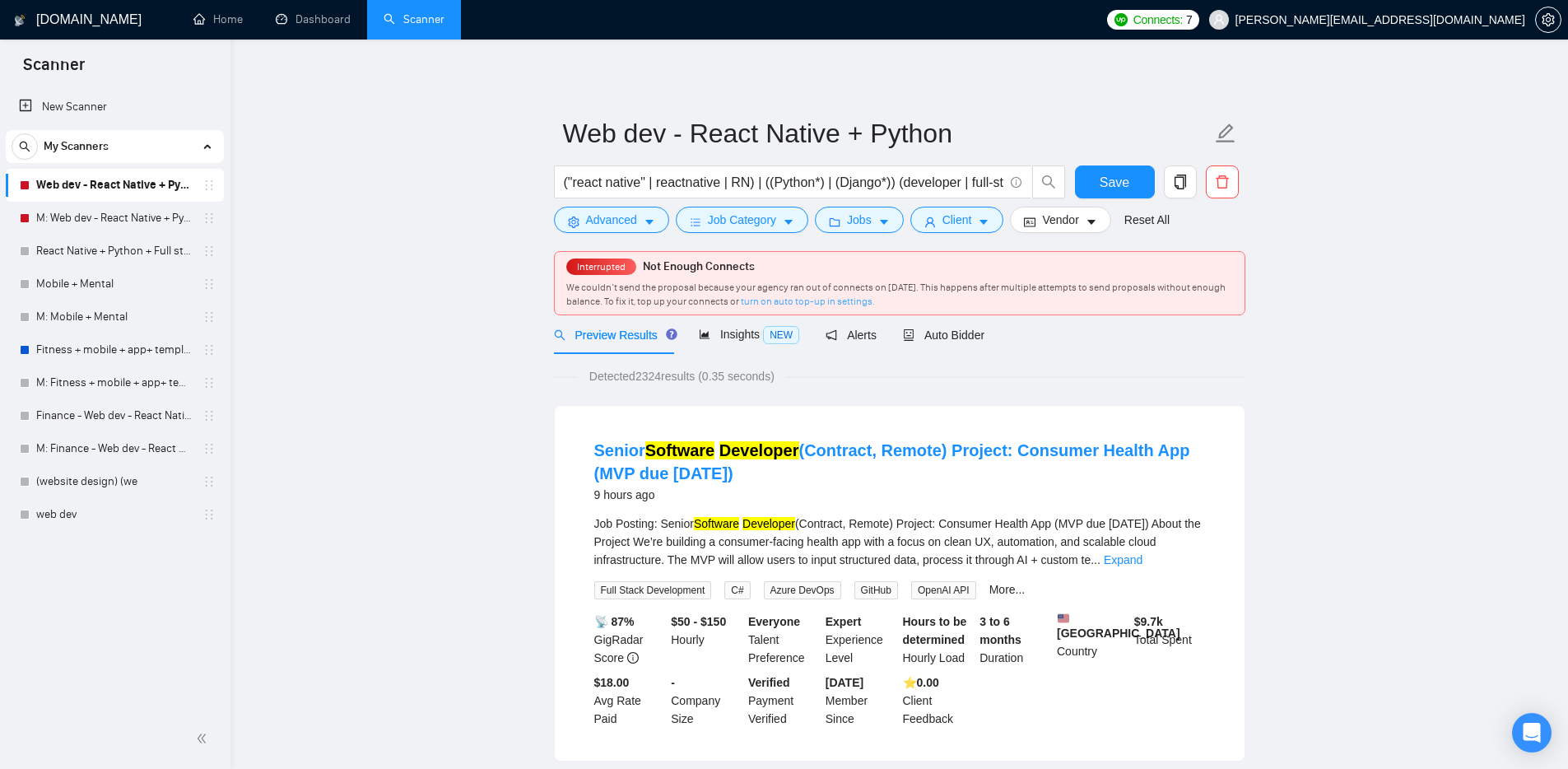
click at [812, 306] on link "turn on auto top-up in settings." at bounding box center [808, 302] width 134 height 12
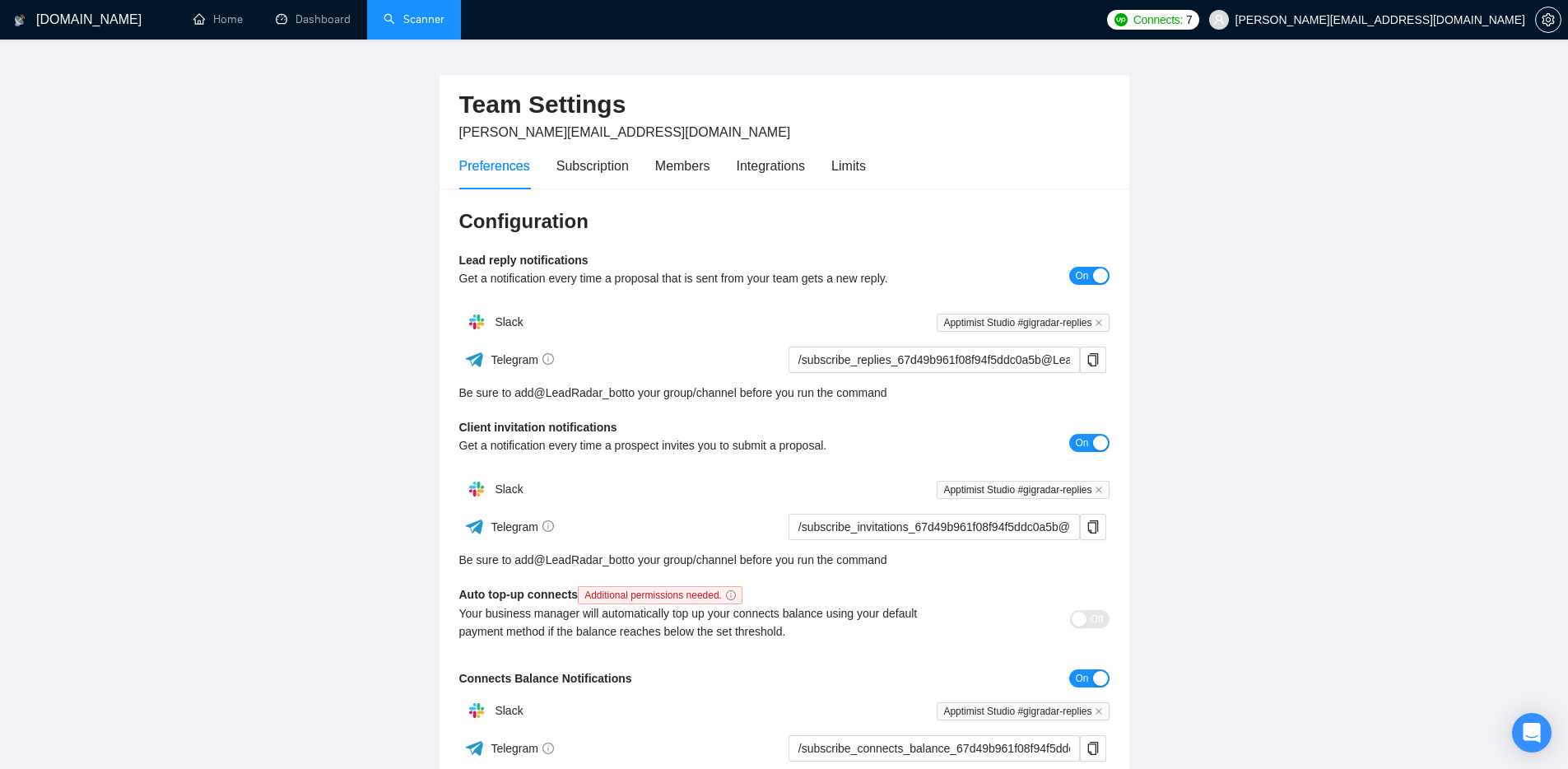
scroll to position [70, 0]
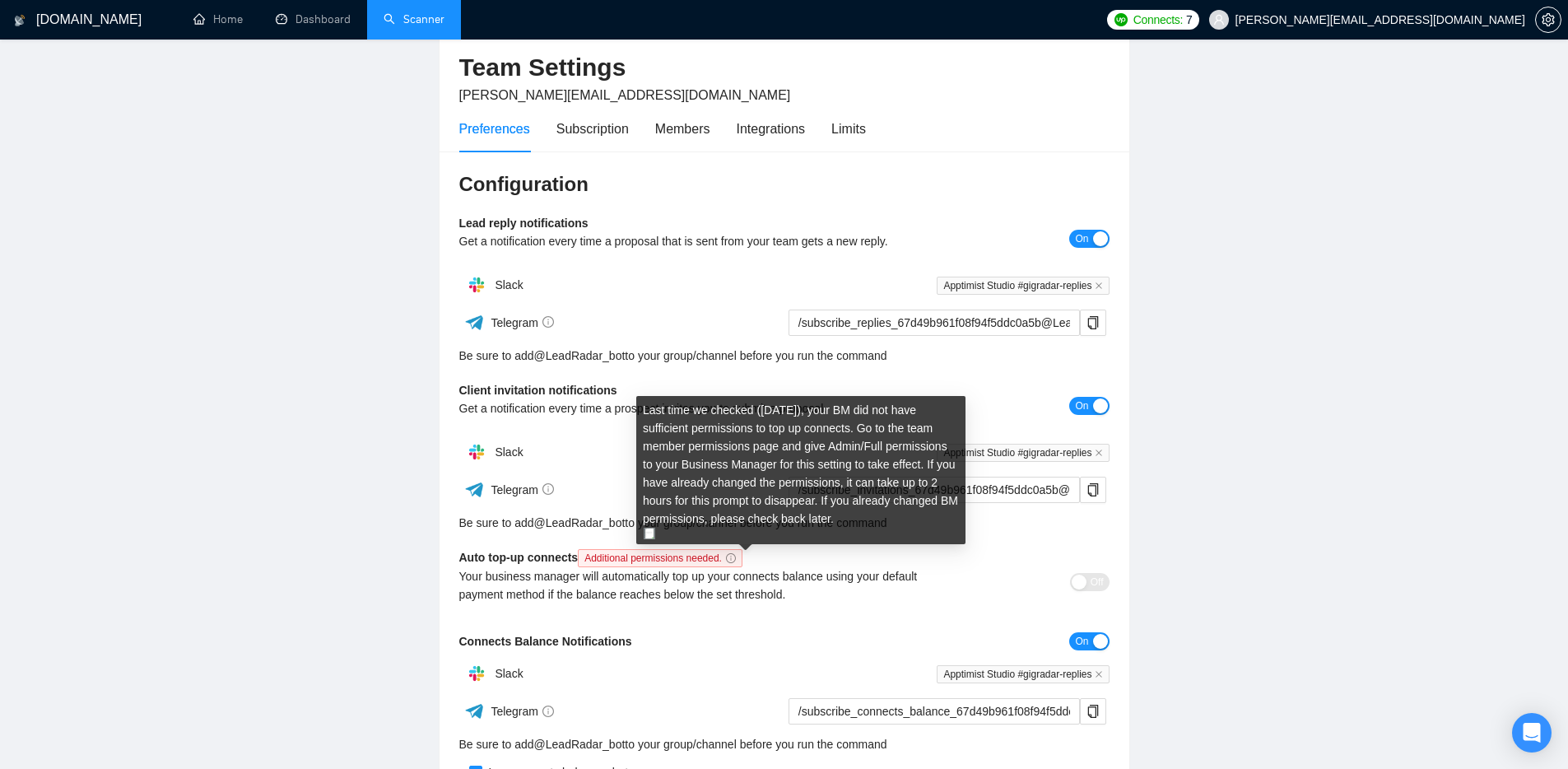
click at [736, 554] on icon "info-circle" at bounding box center [731, 558] width 10 height 10
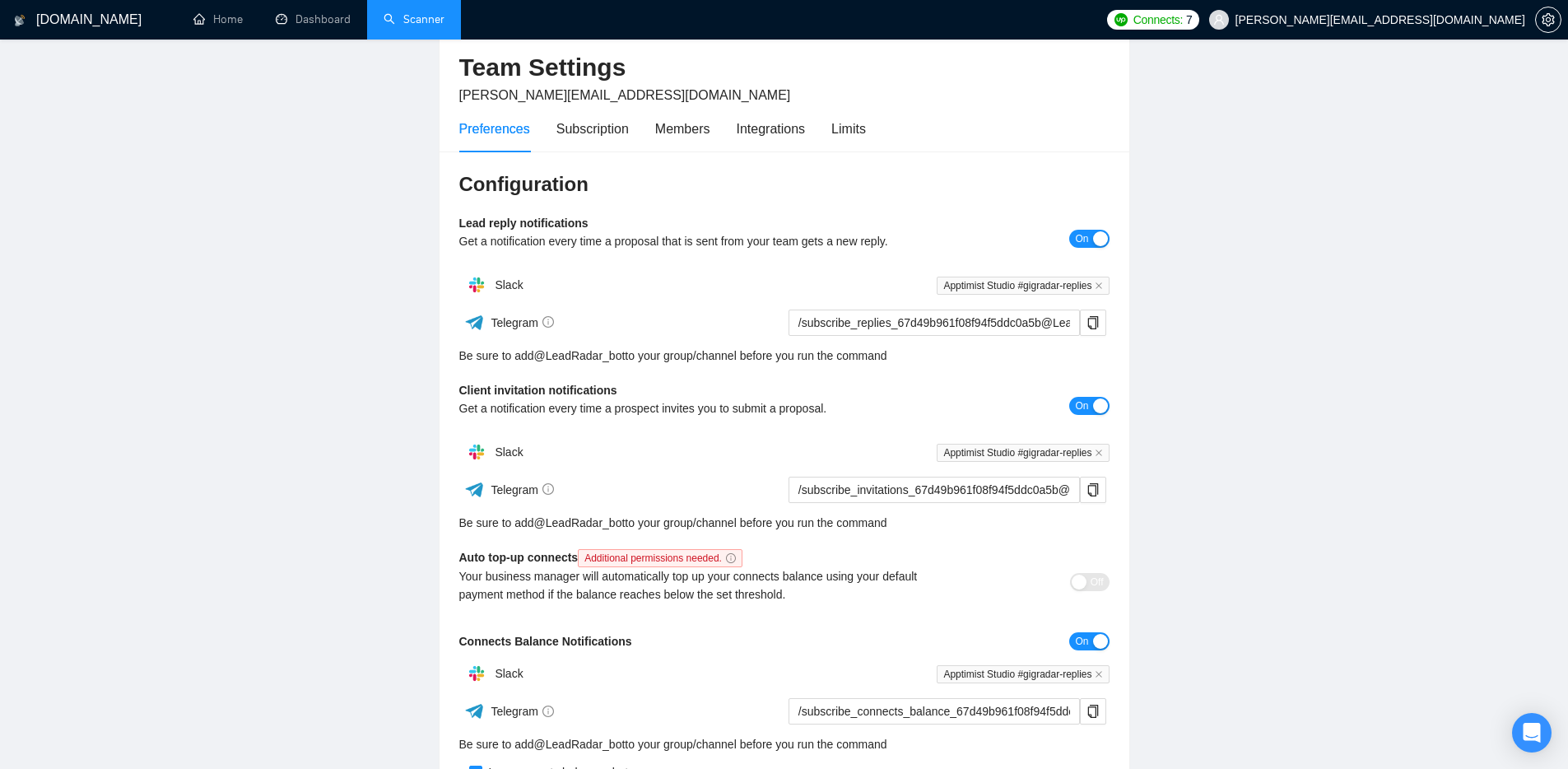
click at [743, 549] on span "Additional permissions needed." at bounding box center [660, 557] width 165 height 18
click at [743, 551] on span "Additional permissions needed." at bounding box center [660, 557] width 165 height 18
click at [736, 555] on icon "info-circle" at bounding box center [731, 558] width 10 height 10
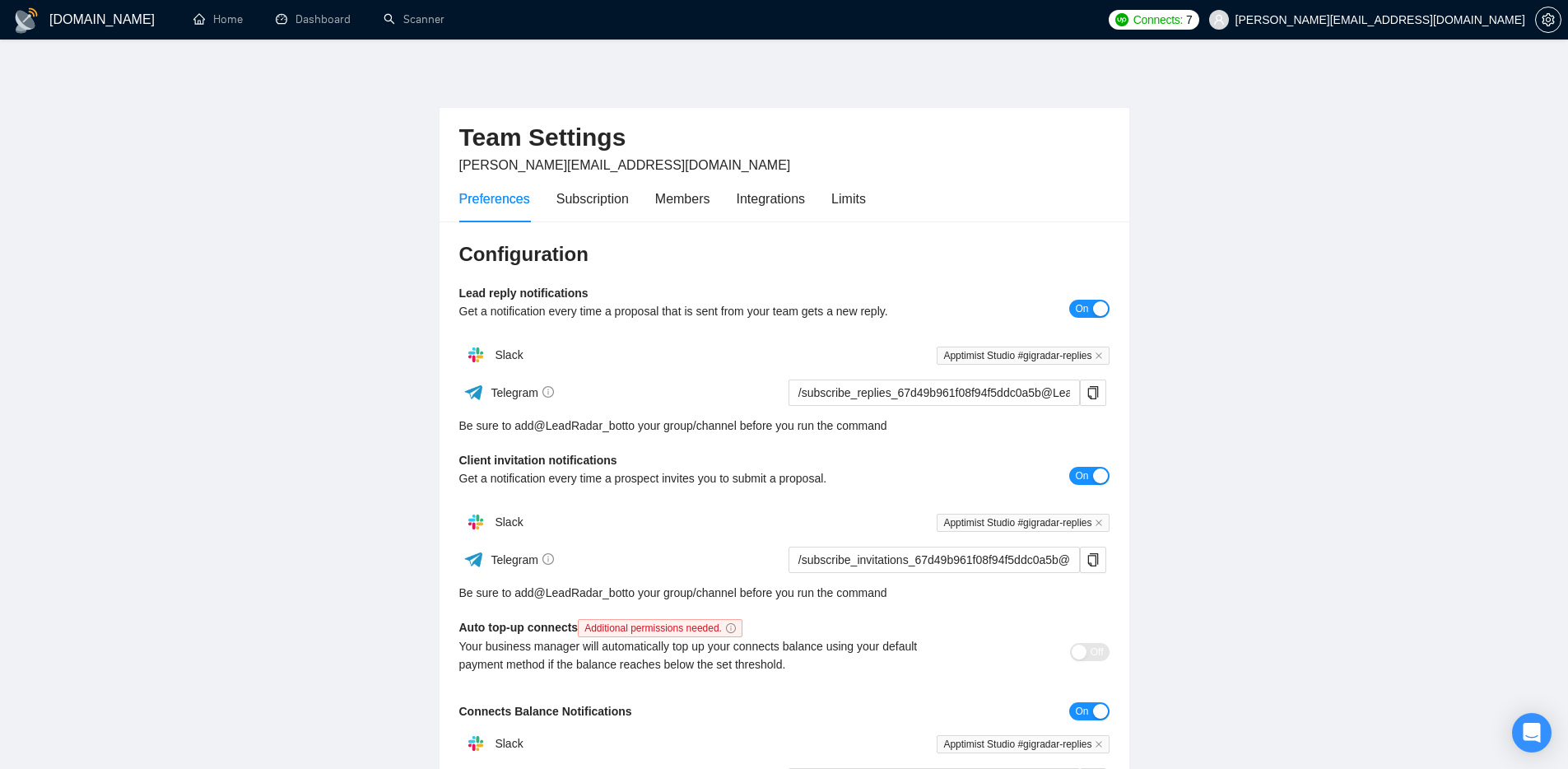
scroll to position [70, 0]
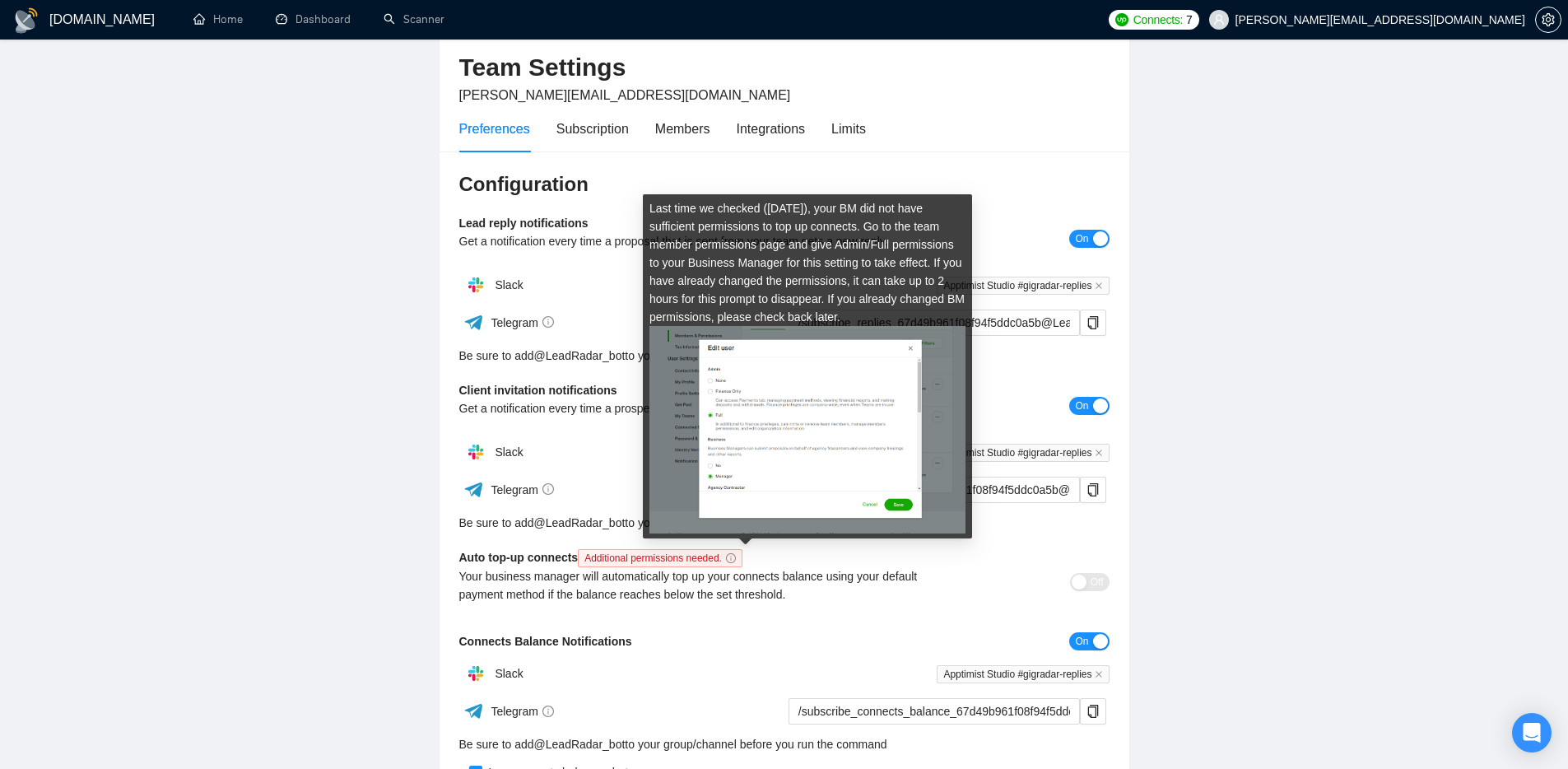
click at [749, 490] on img at bounding box center [807, 430] width 316 height 207
click at [868, 511] on img at bounding box center [807, 430] width 316 height 207
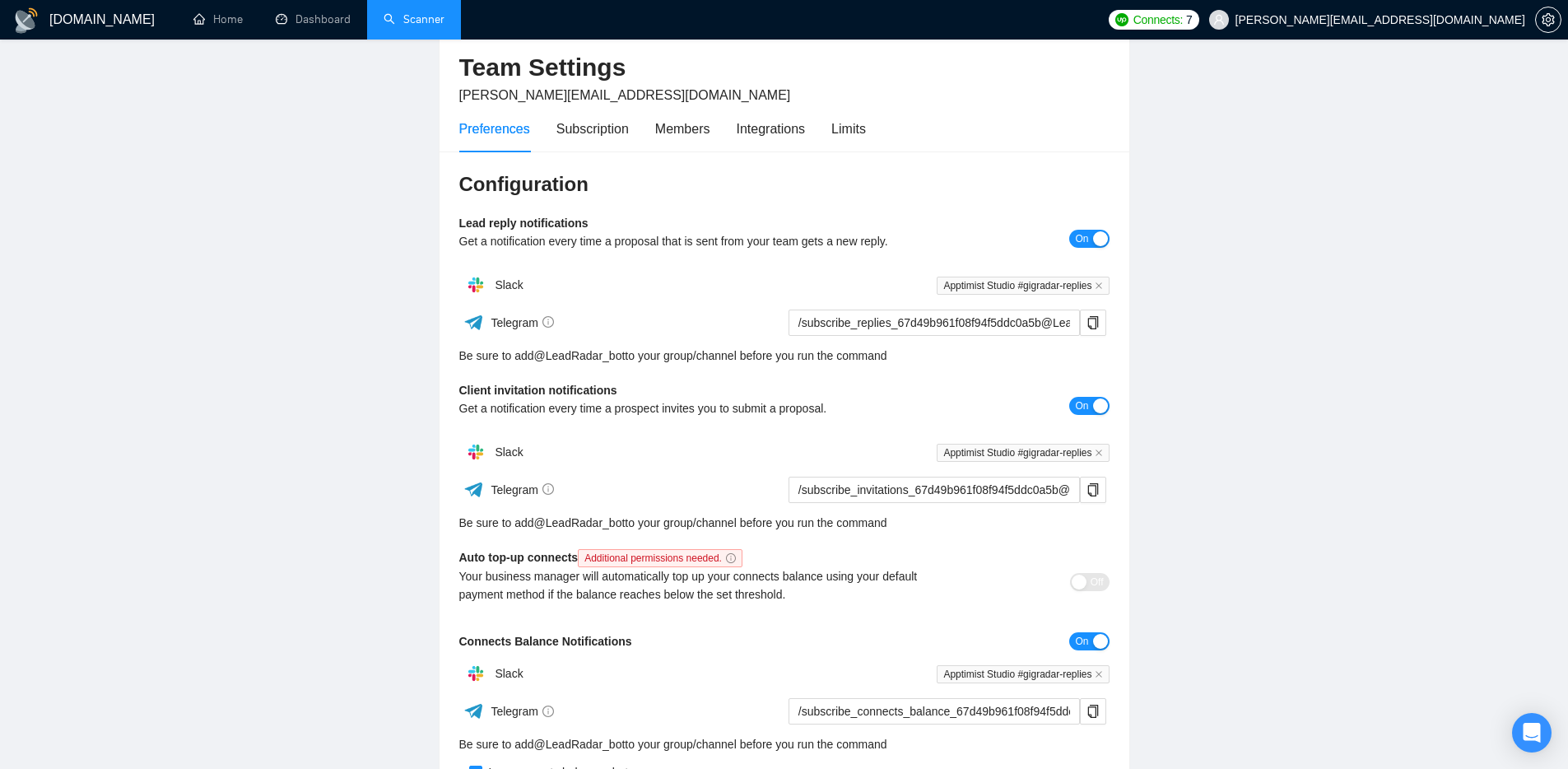
click at [389, 26] on link "Scanner" at bounding box center [414, 20] width 61 height 14
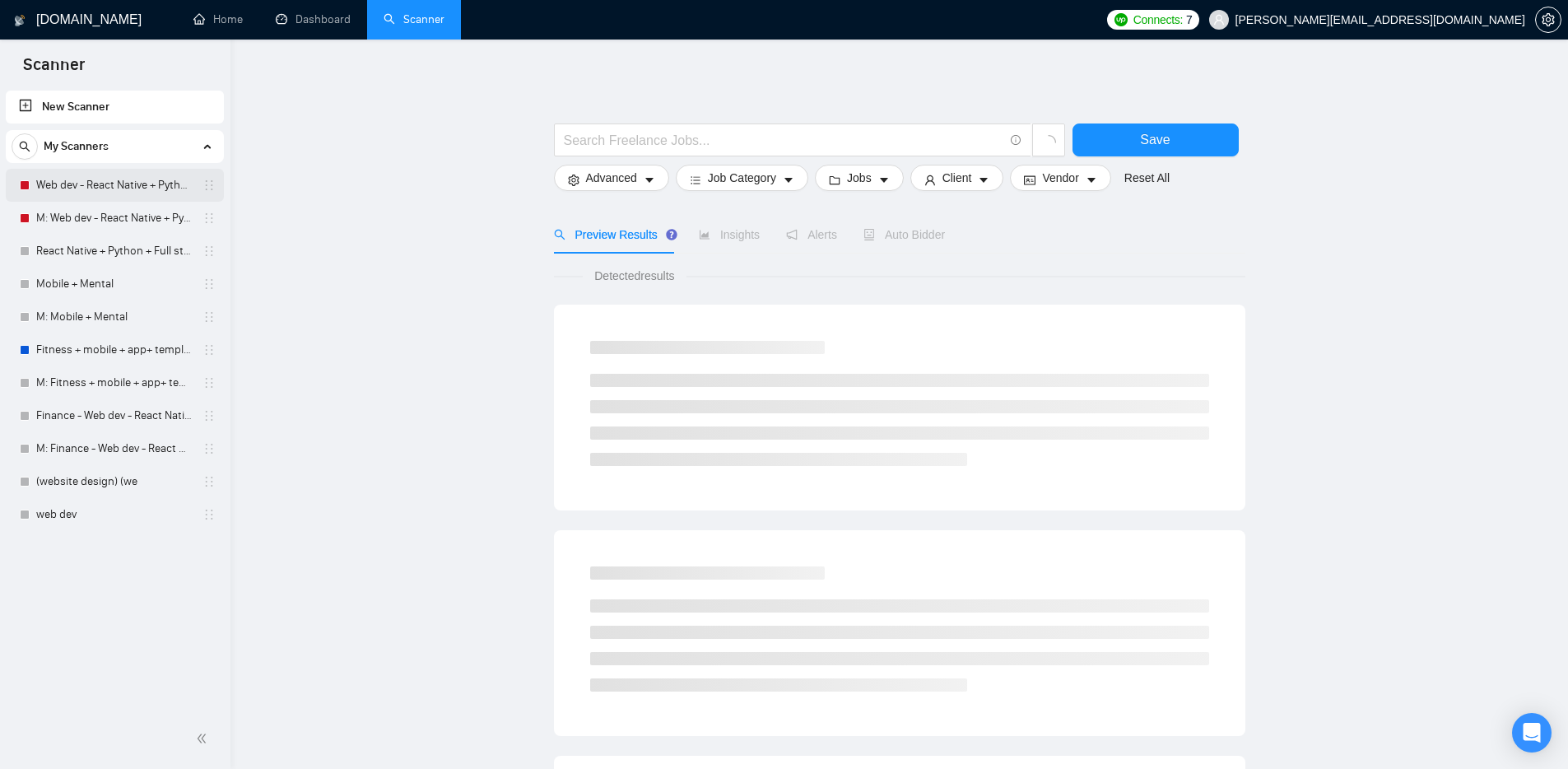
click at [135, 194] on link "Web dev - React Native + Python" at bounding box center [115, 185] width 156 height 33
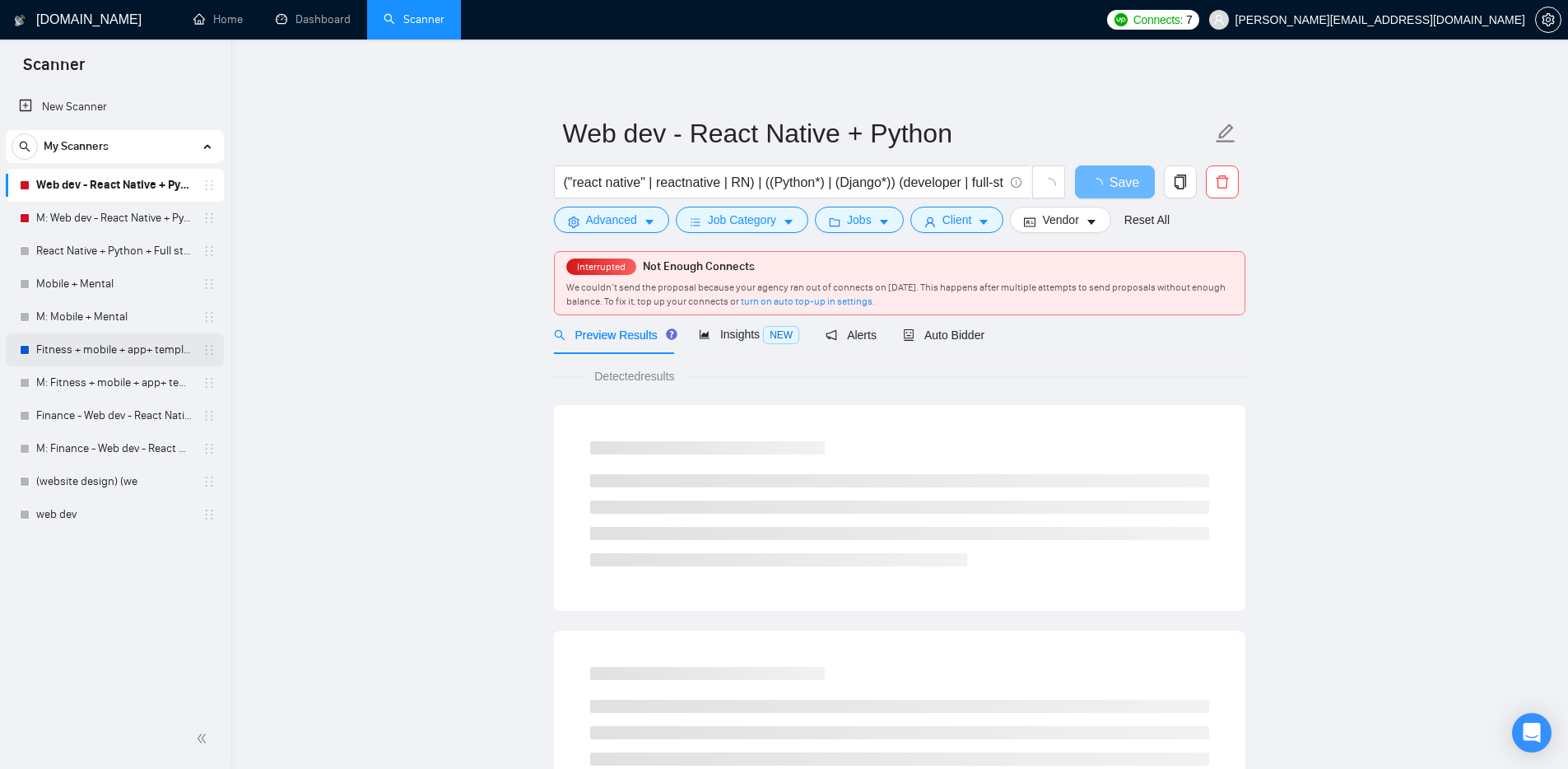
click at [48, 344] on link "Fitness + mobile + app+ template" at bounding box center [115, 349] width 156 height 33
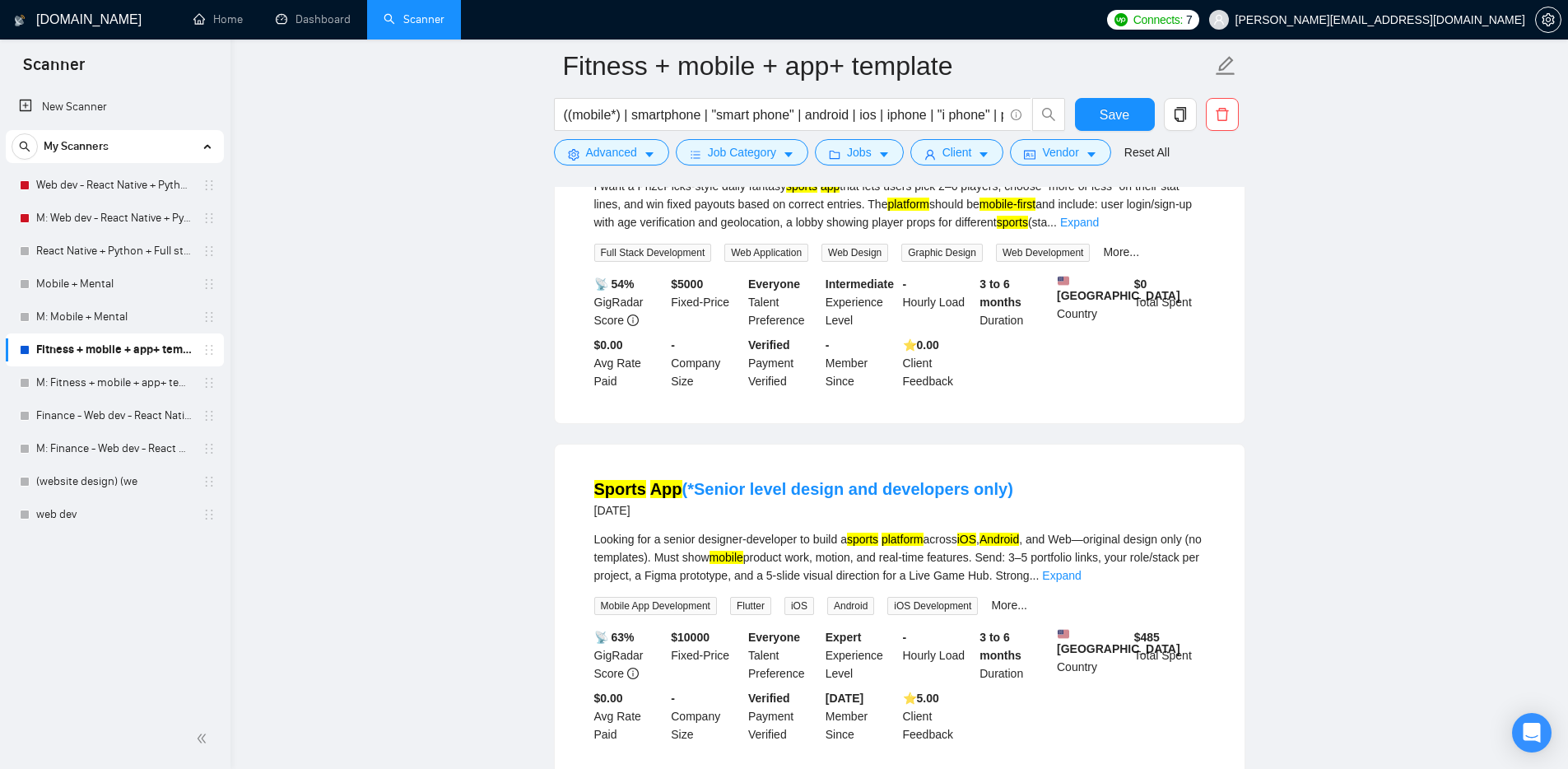
scroll to position [669, 0]
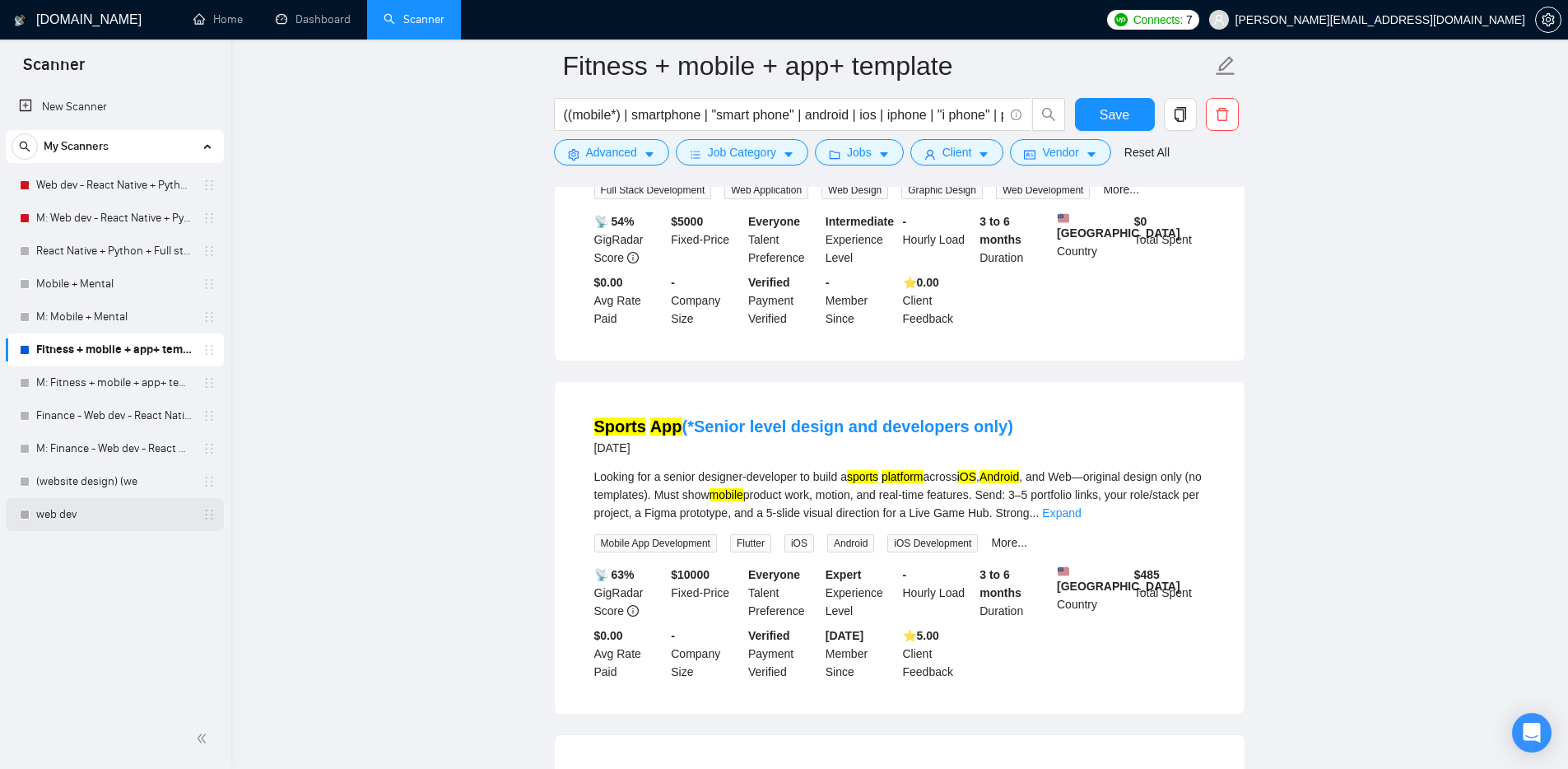
click at [67, 524] on link "web dev" at bounding box center [115, 514] width 156 height 33
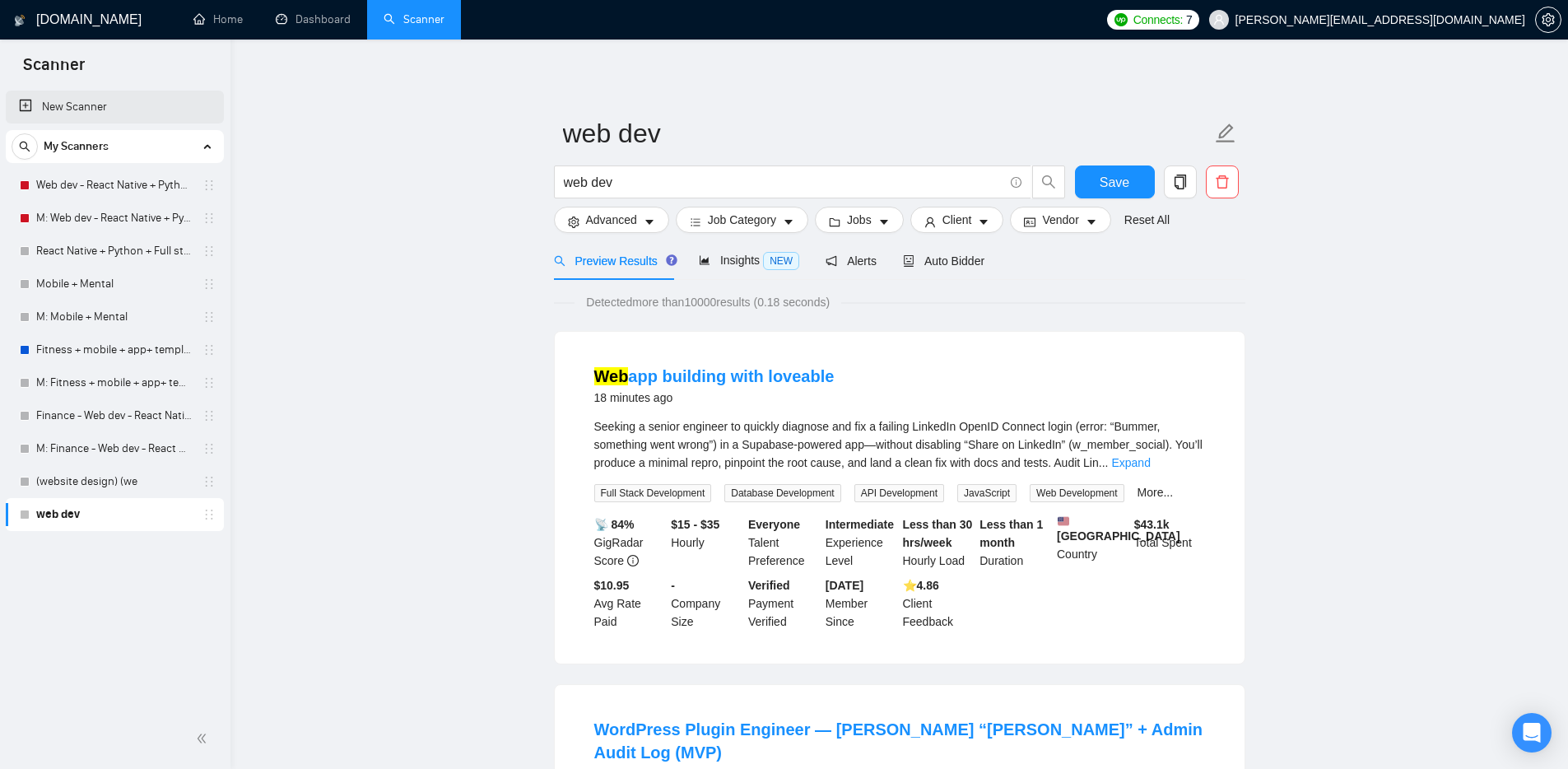
click at [88, 108] on link "New Scanner" at bounding box center [115, 107] width 192 height 33
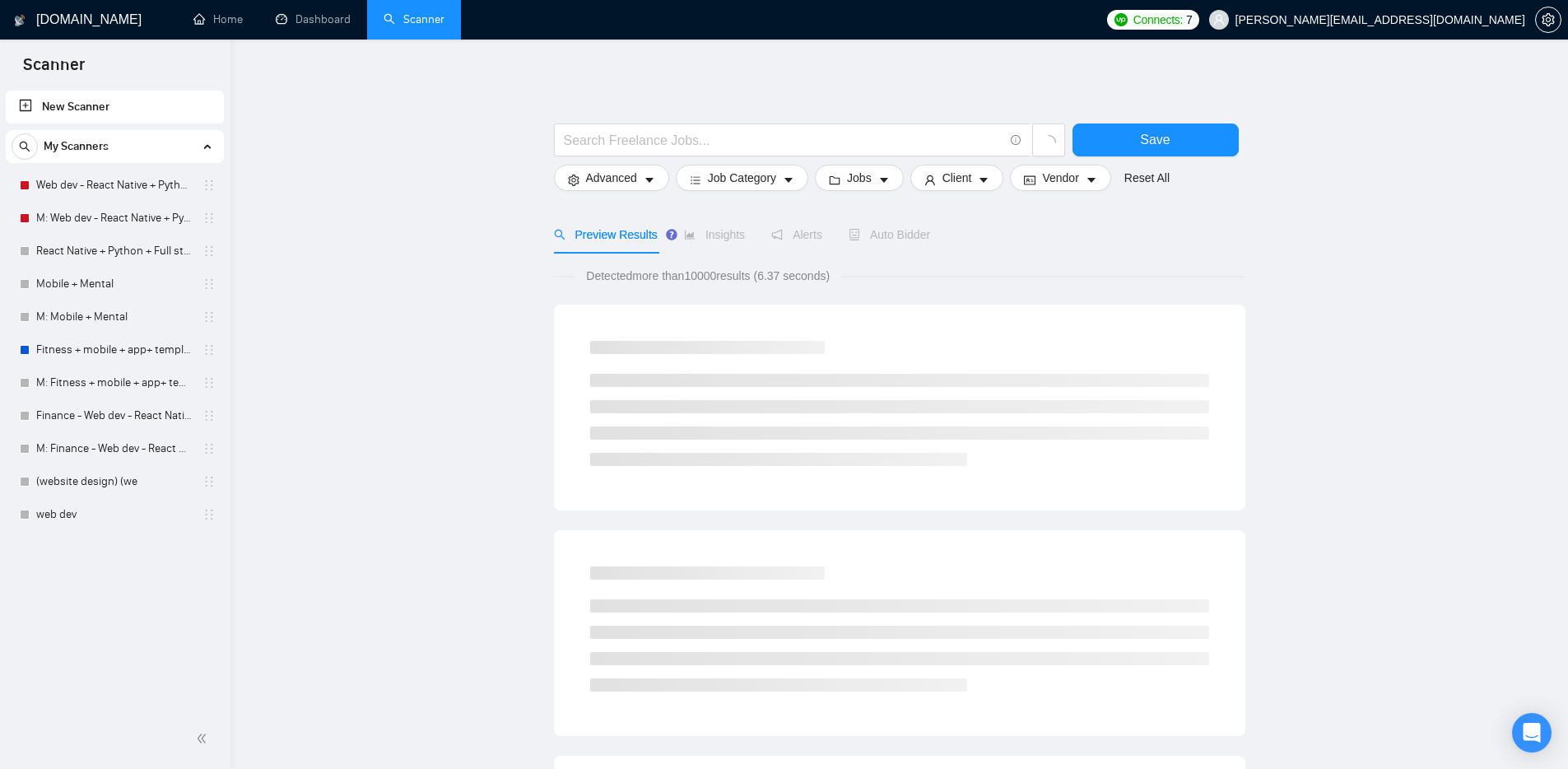
click at [258, 80] on main "Save Advanced Job Category Jobs Client Vendor Reset All Preview Results Insight…" at bounding box center [899, 758] width 1285 height 1386
click at [210, 22] on link "Home" at bounding box center [218, 20] width 49 height 14
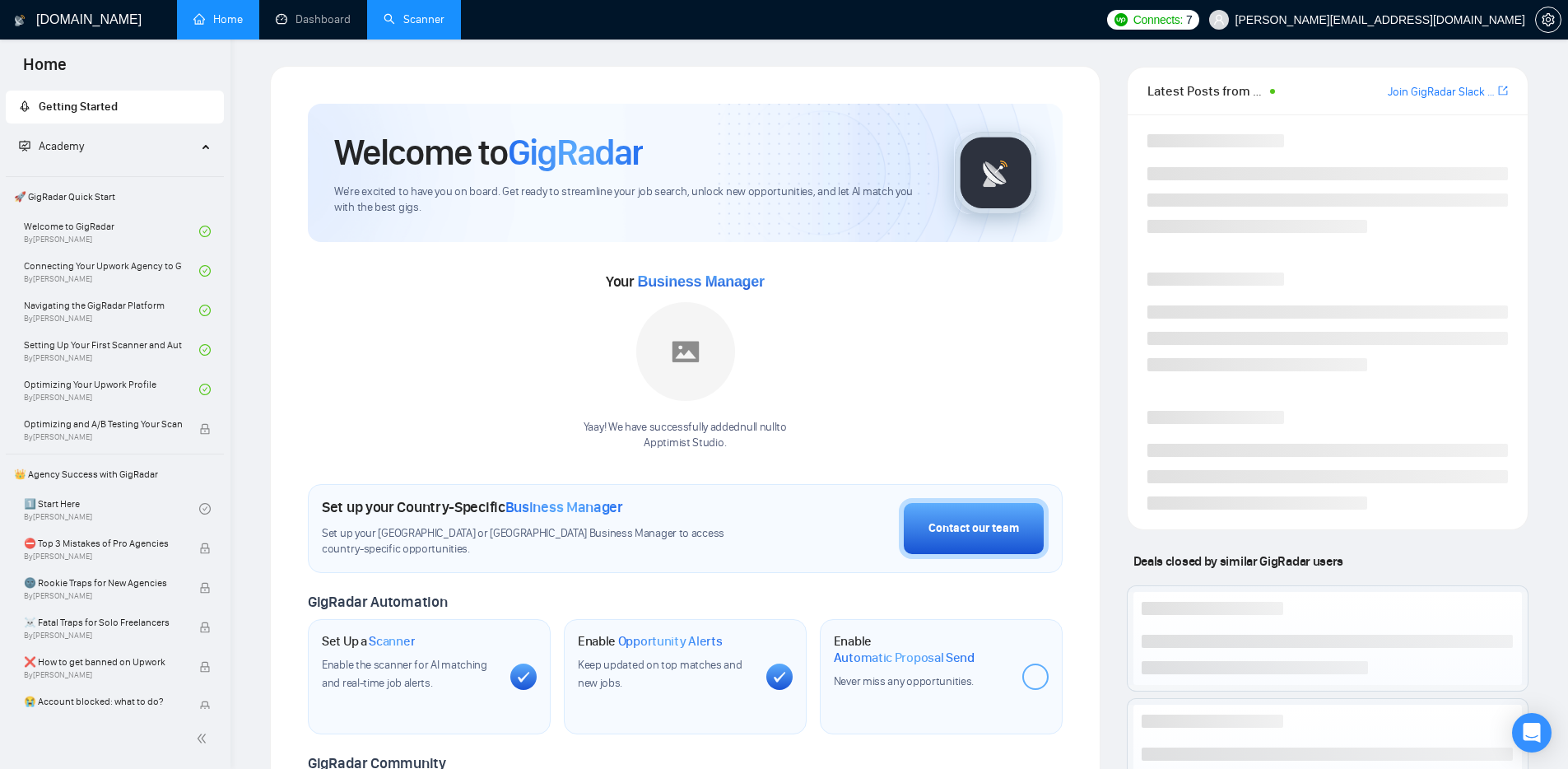
scroll to position [32, 0]
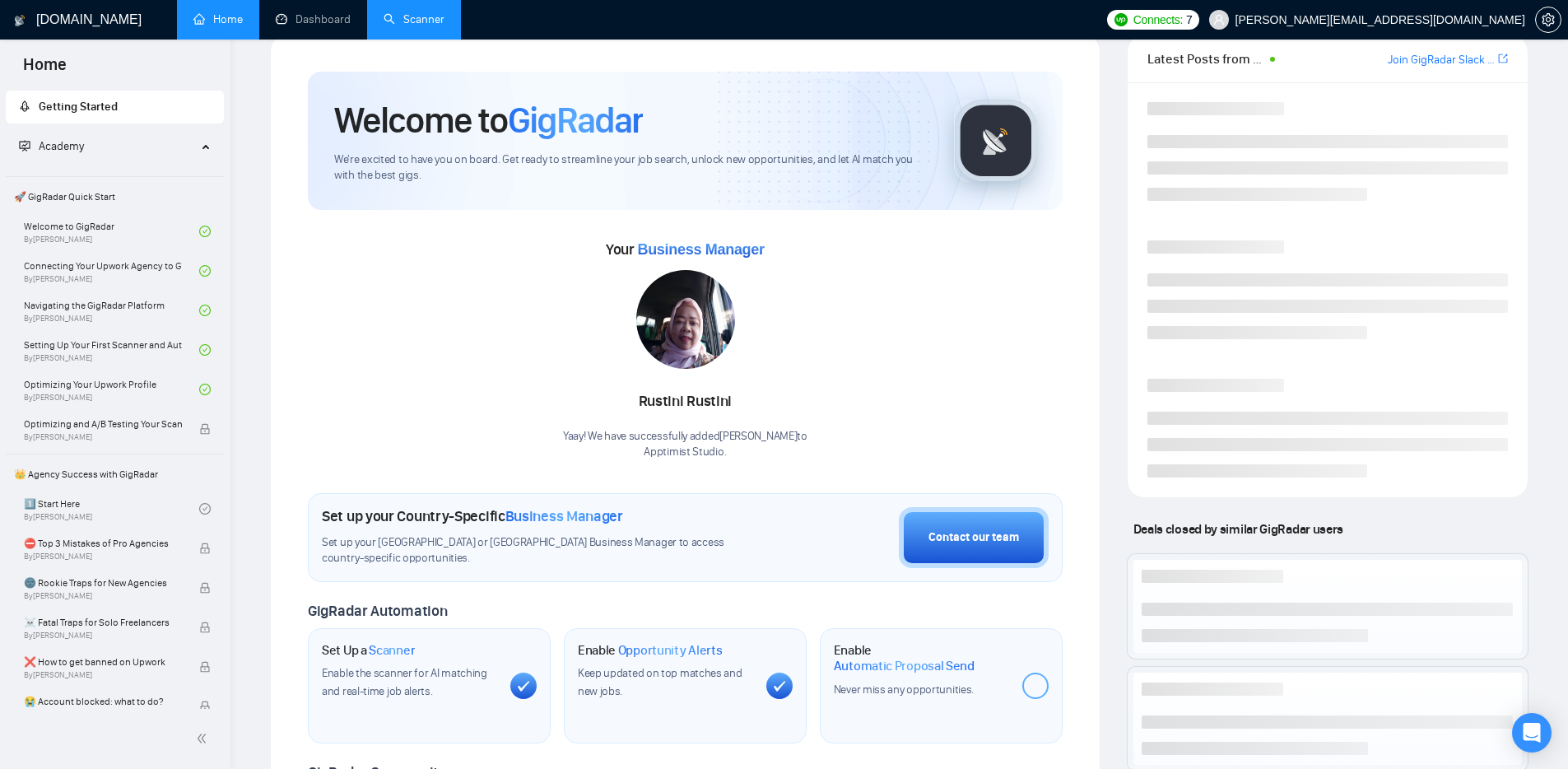
click at [897, 667] on span "Automatic Proposal Send" at bounding box center [904, 665] width 141 height 16
click at [898, 679] on div "Enable Automatic Proposal Send Never miss any opportunities." at bounding box center [921, 670] width 175 height 57
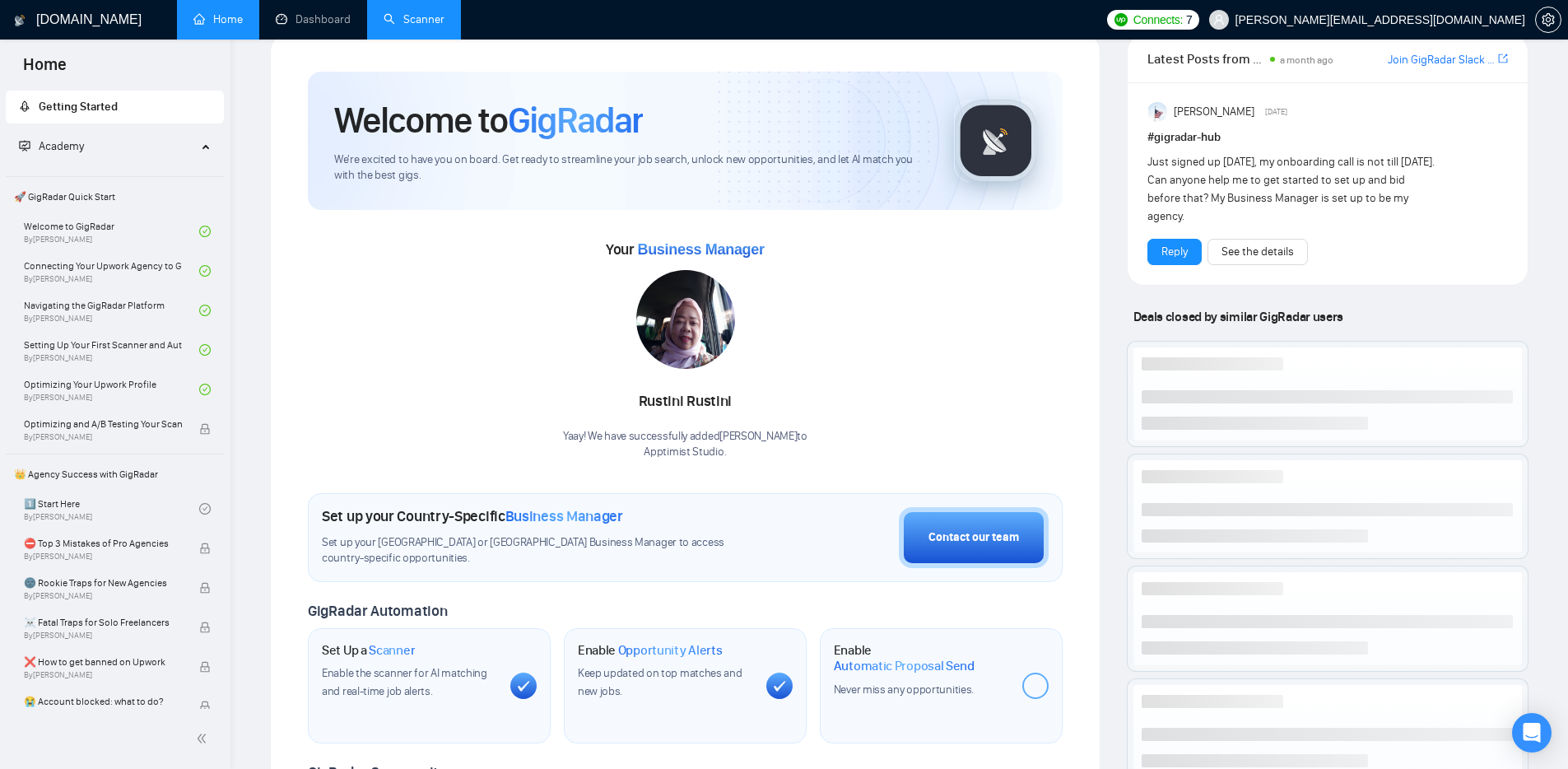
click at [897, 685] on span "Never miss any opportunities." at bounding box center [903, 689] width 140 height 14
click at [897, 687] on span "Never miss any opportunities." at bounding box center [903, 689] width 140 height 14
click at [897, 688] on span "Never miss any opportunities." at bounding box center [903, 689] width 140 height 14
drag, startPoint x: 979, startPoint y: 698, endPoint x: 1039, endPoint y: 698, distance: 60.0
click at [983, 699] on div "Enable Automatic Proposal Send Never miss any opportunities." at bounding box center [942, 686] width 243 height 116
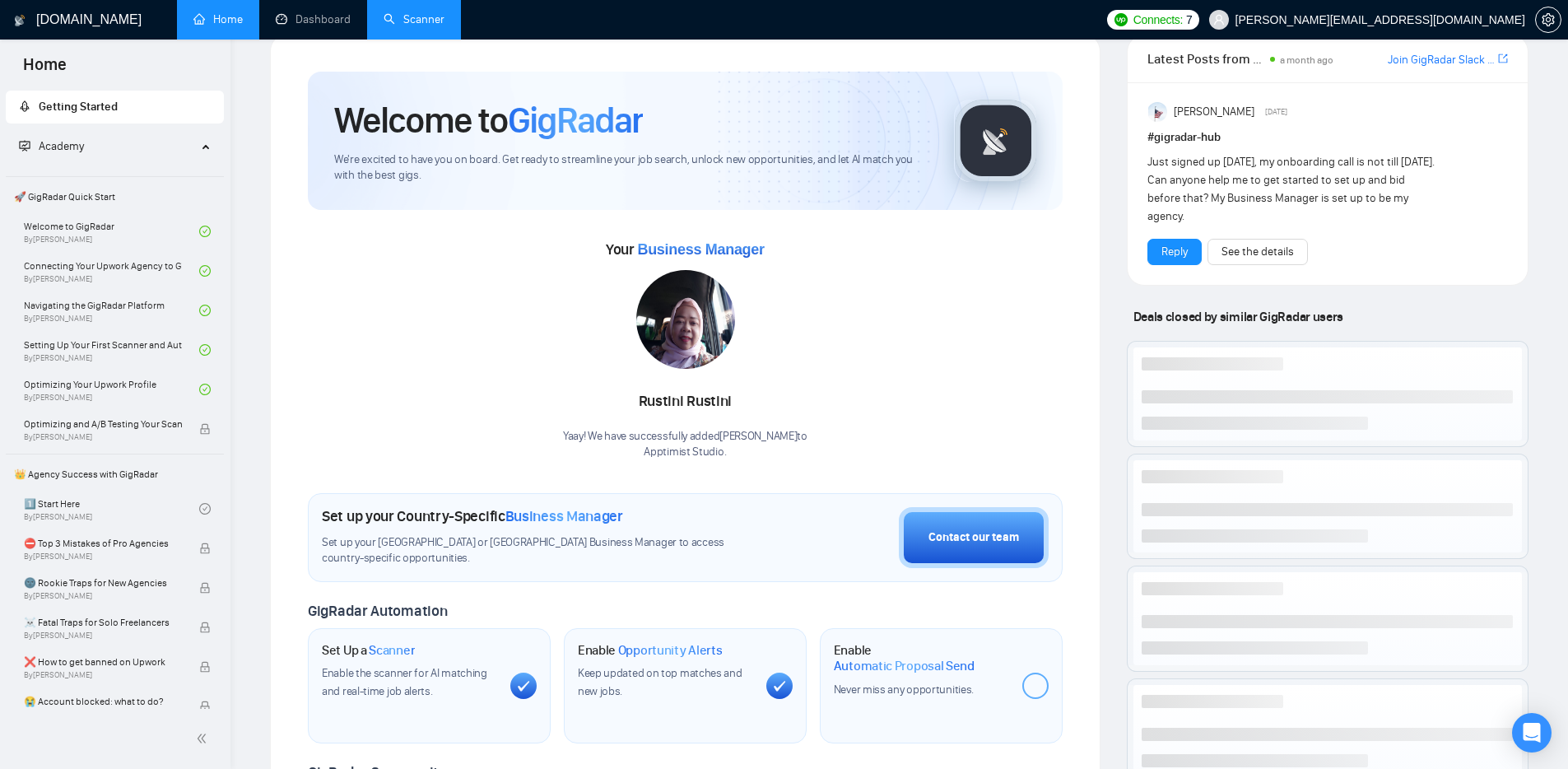
click at [1039, 698] on span at bounding box center [1035, 685] width 26 height 26
click at [1061, 682] on div "Enable Automatic Proposal Send Never miss any opportunities." at bounding box center [942, 686] width 243 height 116
click at [1043, 687] on div at bounding box center [1035, 685] width 26 height 26
click at [1020, 689] on div "Enable Automatic Proposal Send Never miss any opportunities." at bounding box center [942, 686] width 243 height 116
click at [1018, 693] on div "Enable Automatic Proposal Send Never miss any opportunities." at bounding box center [942, 686] width 243 height 116
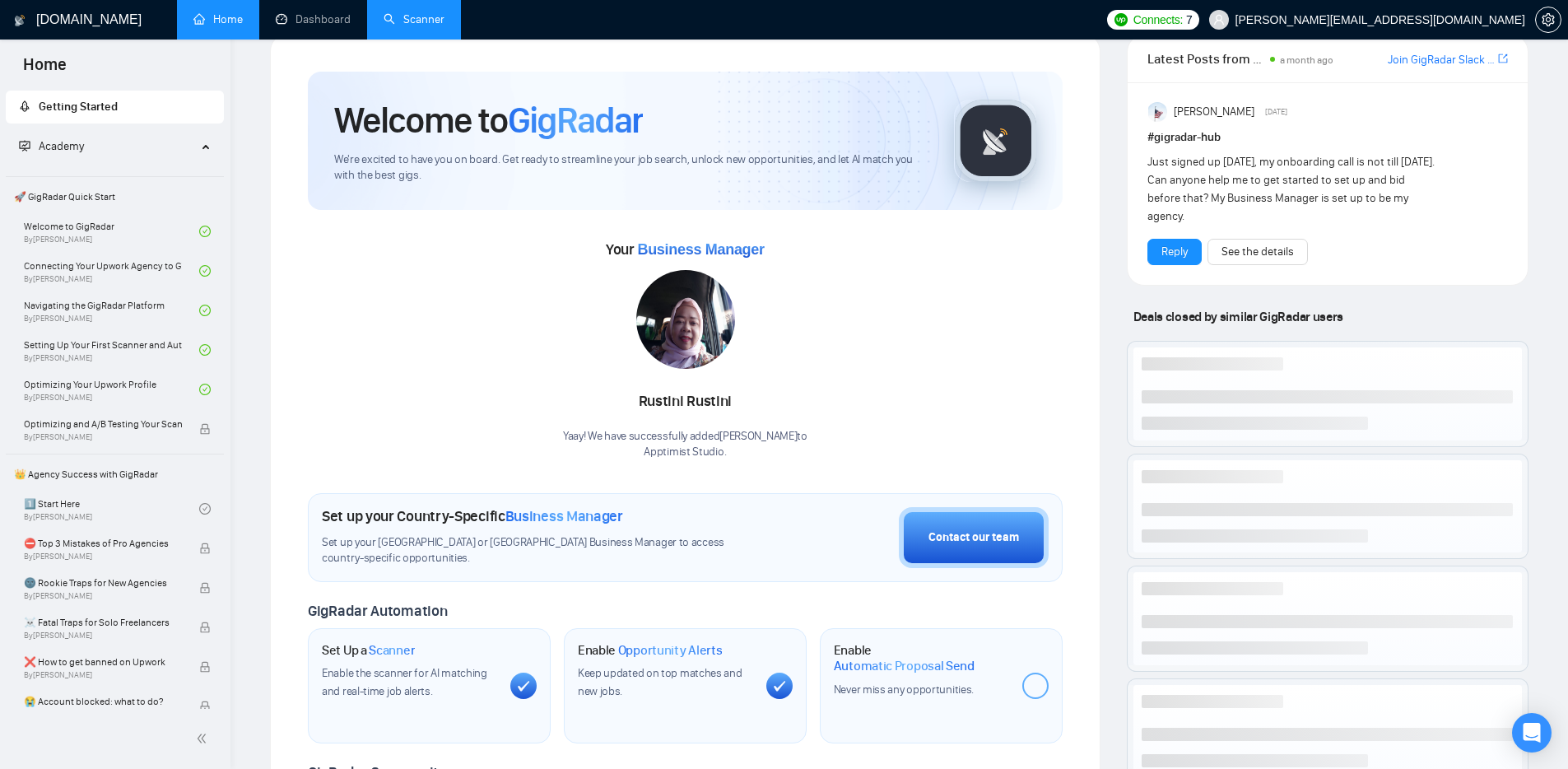
click at [1022, 696] on div "Enable Automatic Proposal Send Never miss any opportunities." at bounding box center [942, 686] width 243 height 116
click at [1024, 694] on span at bounding box center [1035, 685] width 26 height 26
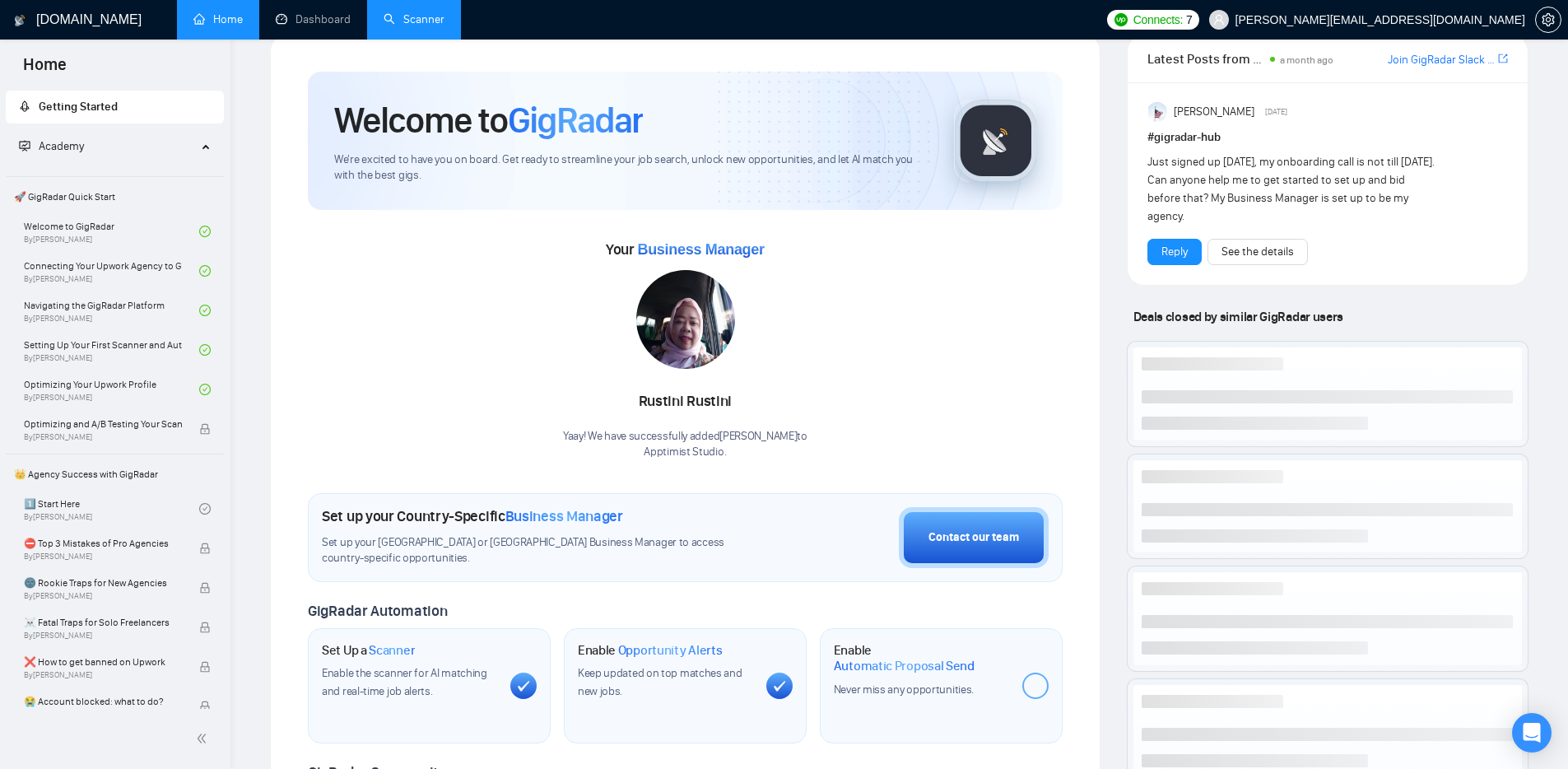
click at [1024, 694] on span at bounding box center [1035, 685] width 26 height 26
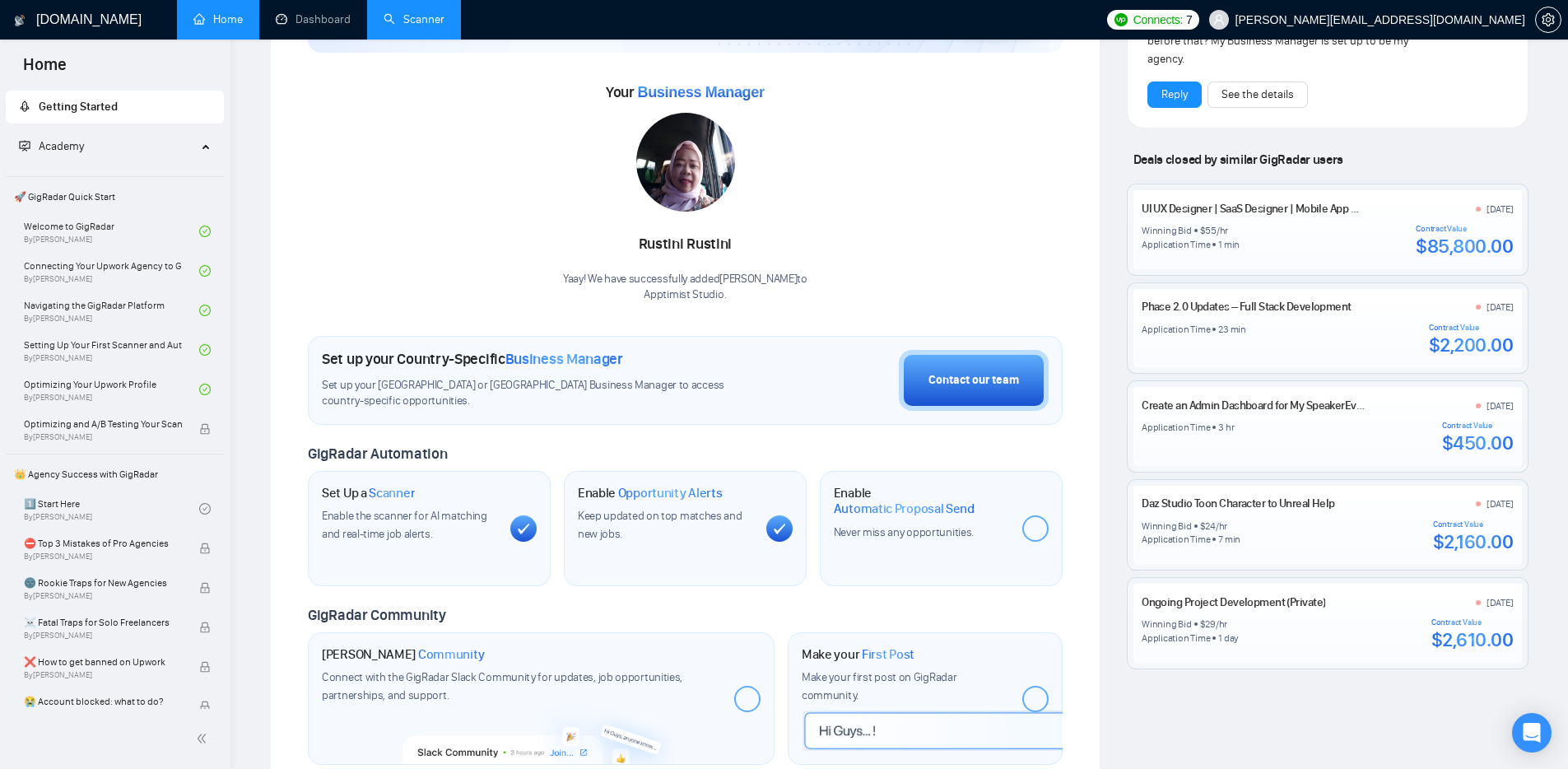
scroll to position [274, 0]
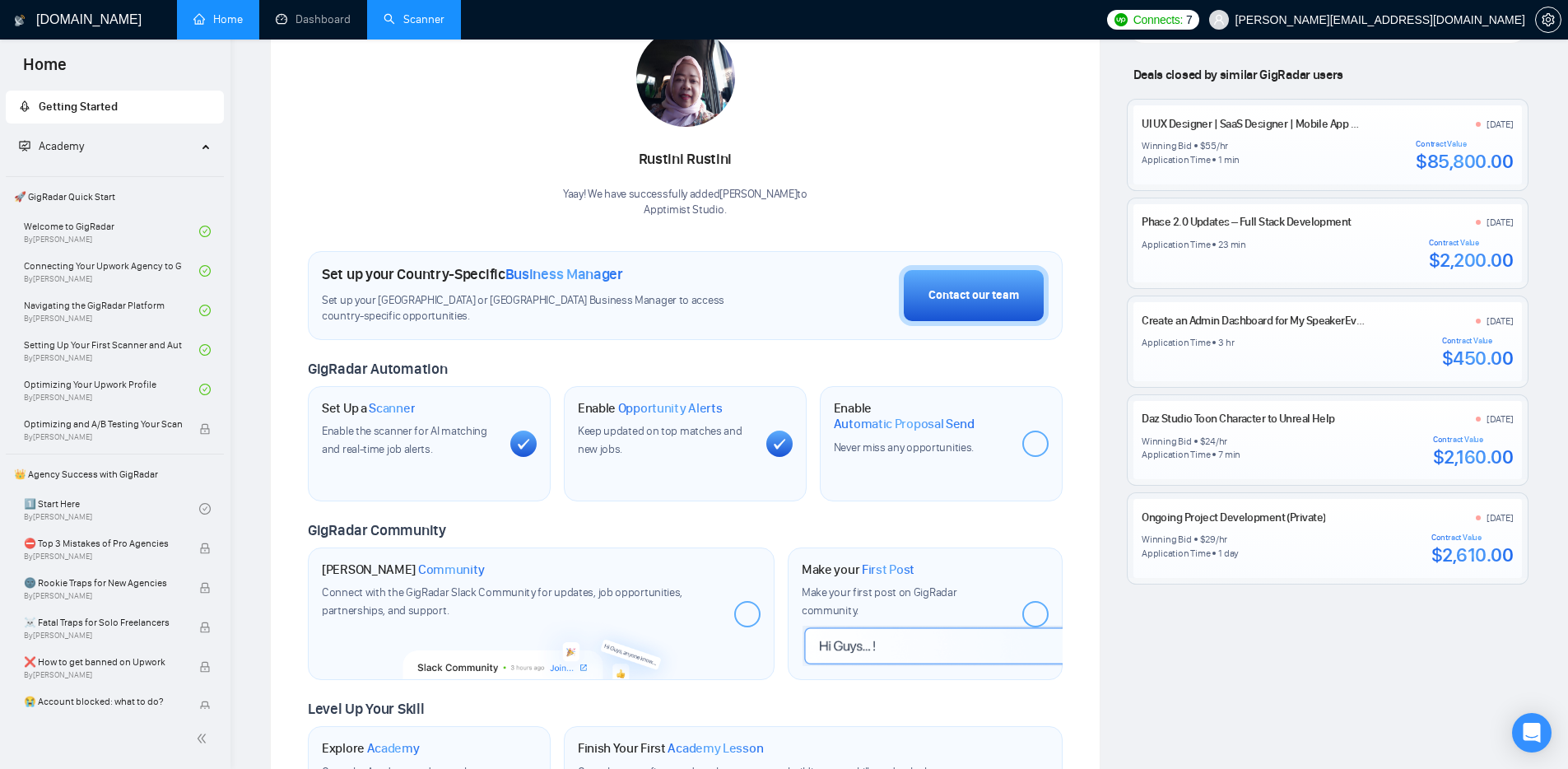
click at [1031, 455] on div at bounding box center [1035, 444] width 26 height 26
click at [1020, 444] on div "Enable Automatic Proposal Send Never miss any opportunities." at bounding box center [942, 444] width 243 height 116
click at [1023, 441] on div at bounding box center [1035, 444] width 26 height 26
click at [1021, 443] on div "Enable Automatic Proposal Send Never miss any opportunities." at bounding box center [942, 444] width 243 height 116
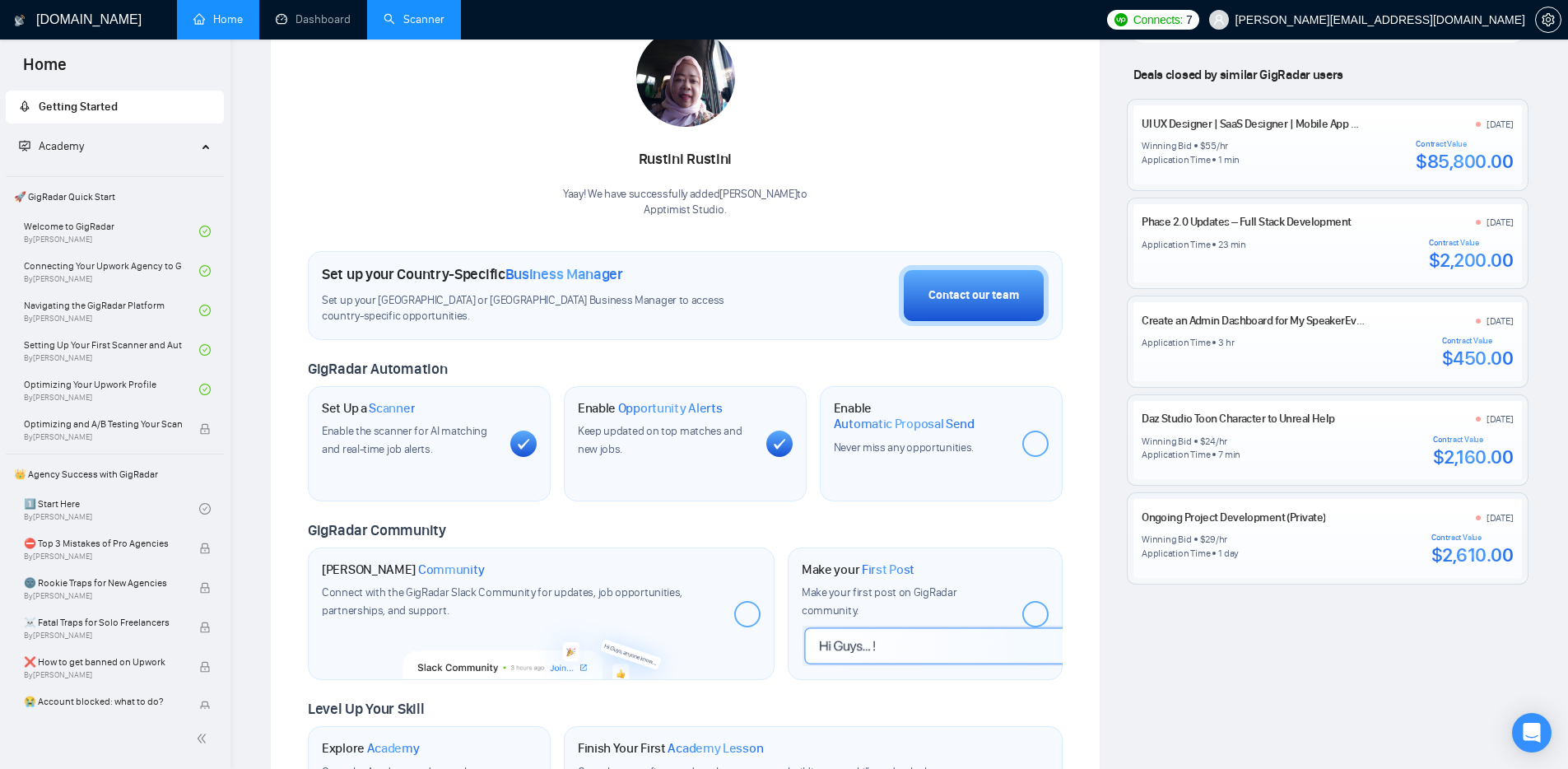
click at [1022, 444] on div "Enable Automatic Proposal Send Never miss any opportunities." at bounding box center [942, 444] width 243 height 116
click at [1022, 444] on div at bounding box center [1035, 444] width 26 height 26
click at [1020, 444] on div "Enable Automatic Proposal Send Never miss any opportunities." at bounding box center [942, 444] width 243 height 116
click at [1020, 445] on div "Enable Automatic Proposal Send Never miss any opportunities." at bounding box center [942, 444] width 243 height 116
click at [1022, 451] on span at bounding box center [1035, 444] width 26 height 26
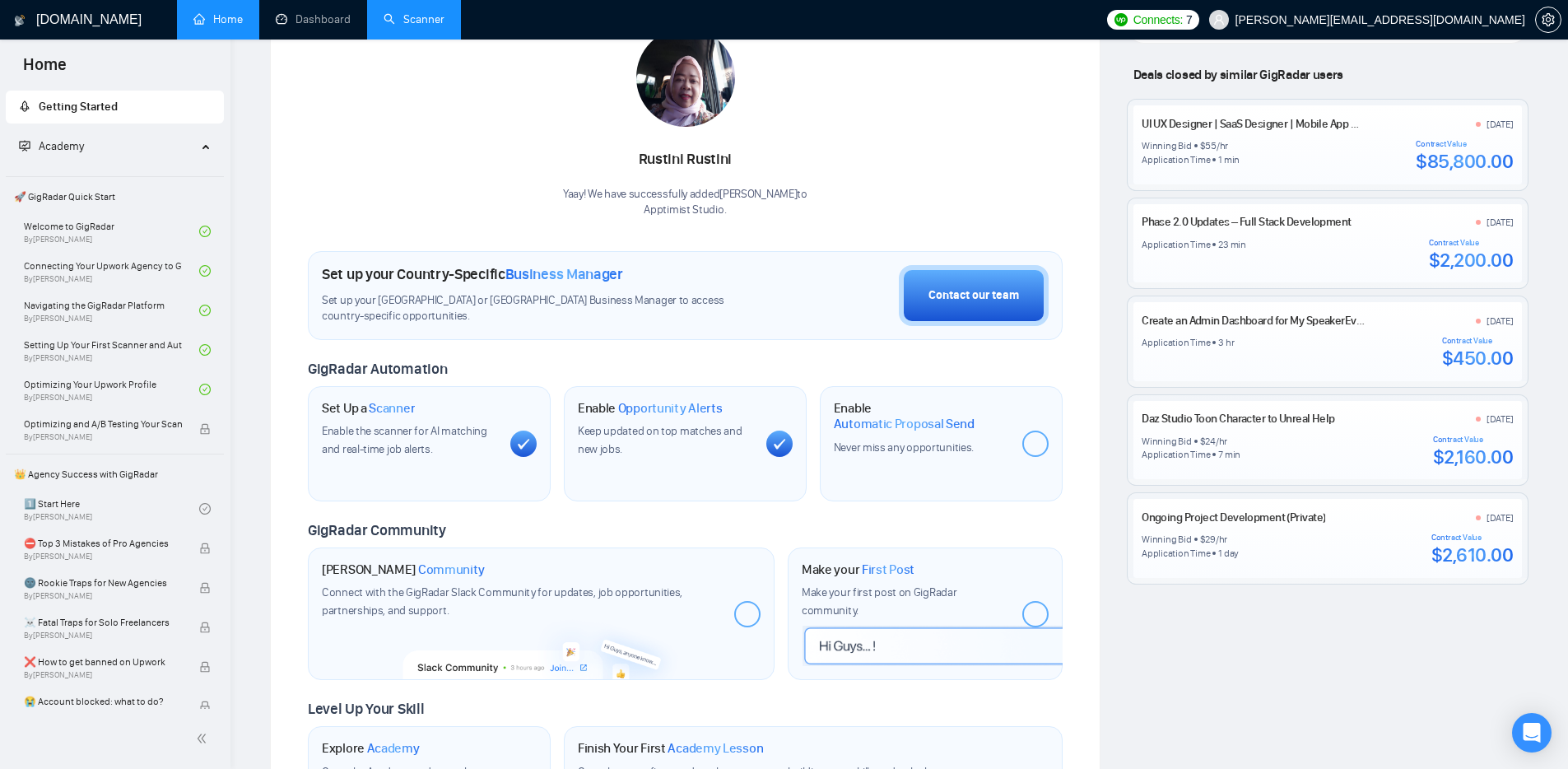
click at [1022, 453] on span at bounding box center [1035, 444] width 26 height 26
click at [1023, 454] on span at bounding box center [1035, 444] width 26 height 26
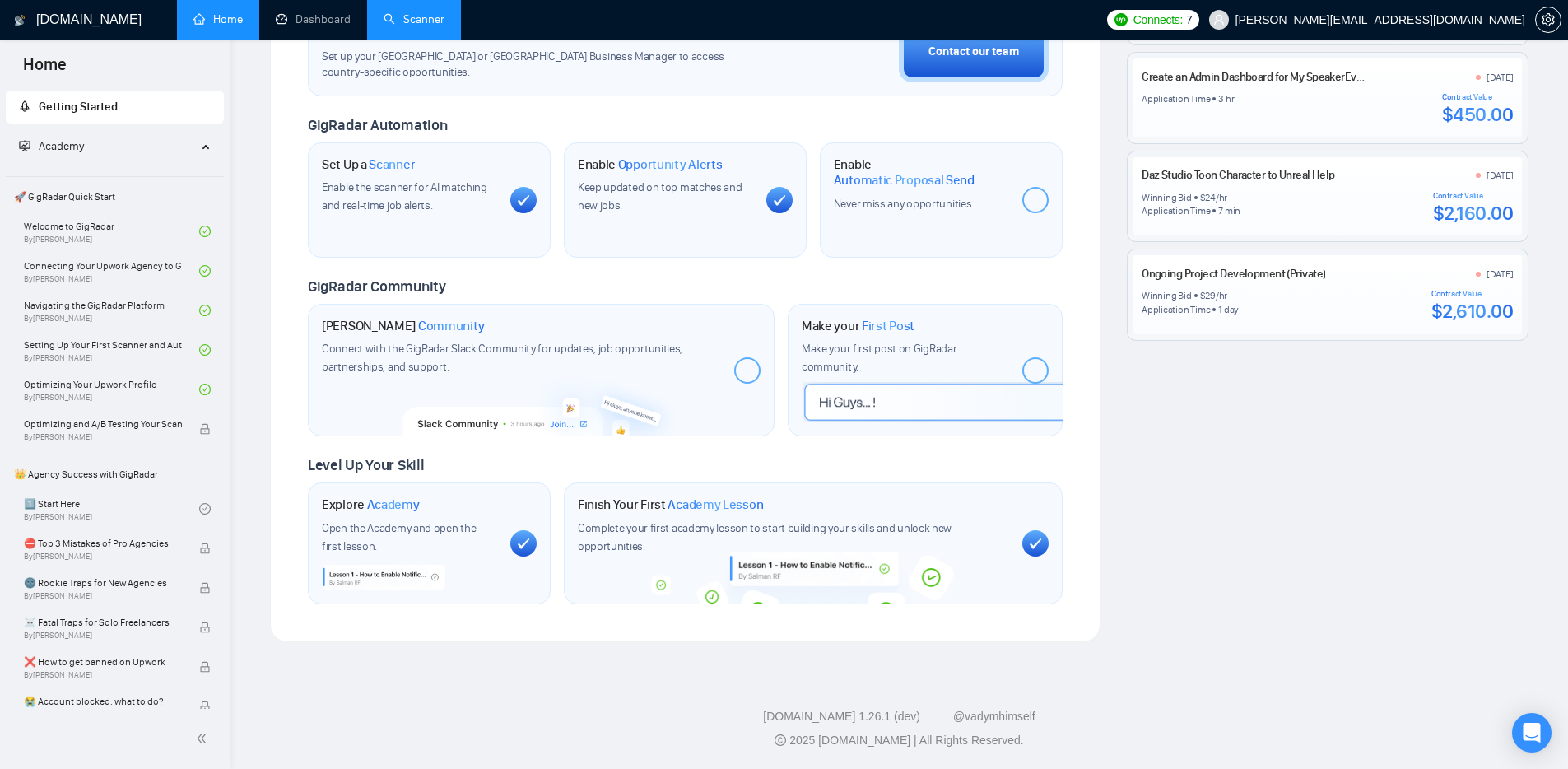
scroll to position [86, 0]
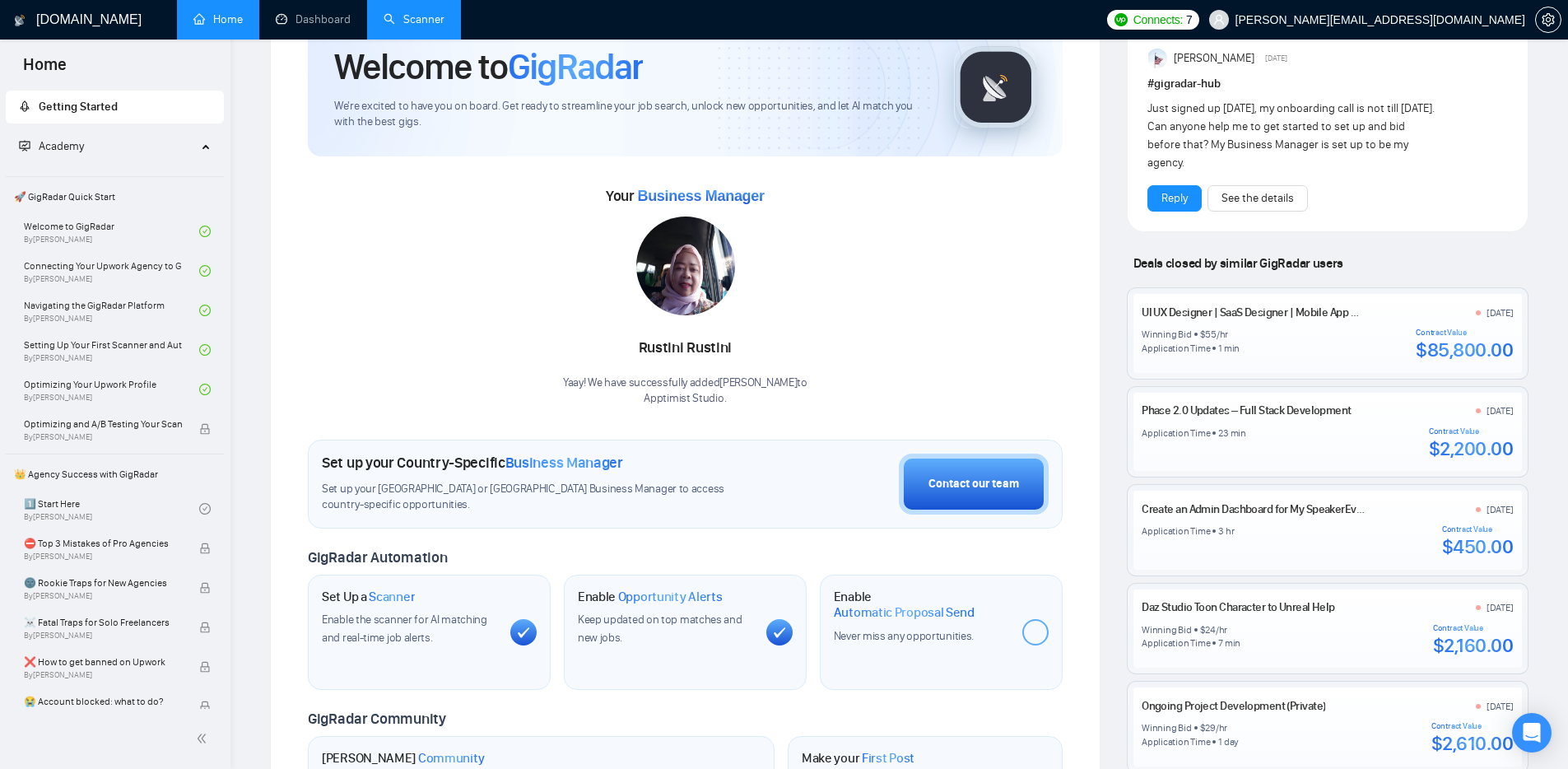
click at [159, 161] on span "Academy" at bounding box center [107, 146] width 178 height 33
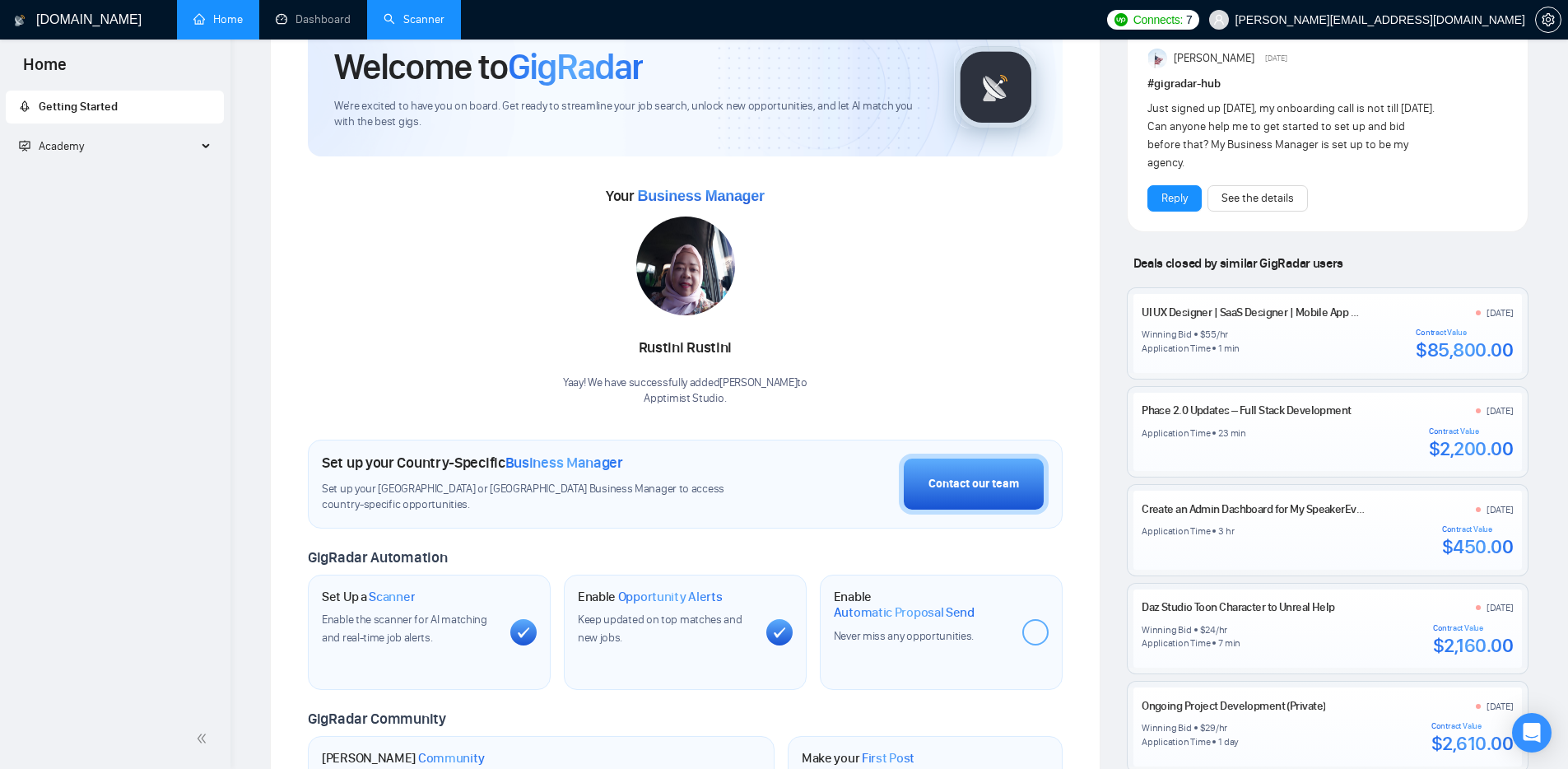
click at [126, 108] on span "Getting Started" at bounding box center [115, 107] width 192 height 33
click at [72, 153] on span "Academy" at bounding box center [107, 146] width 178 height 33
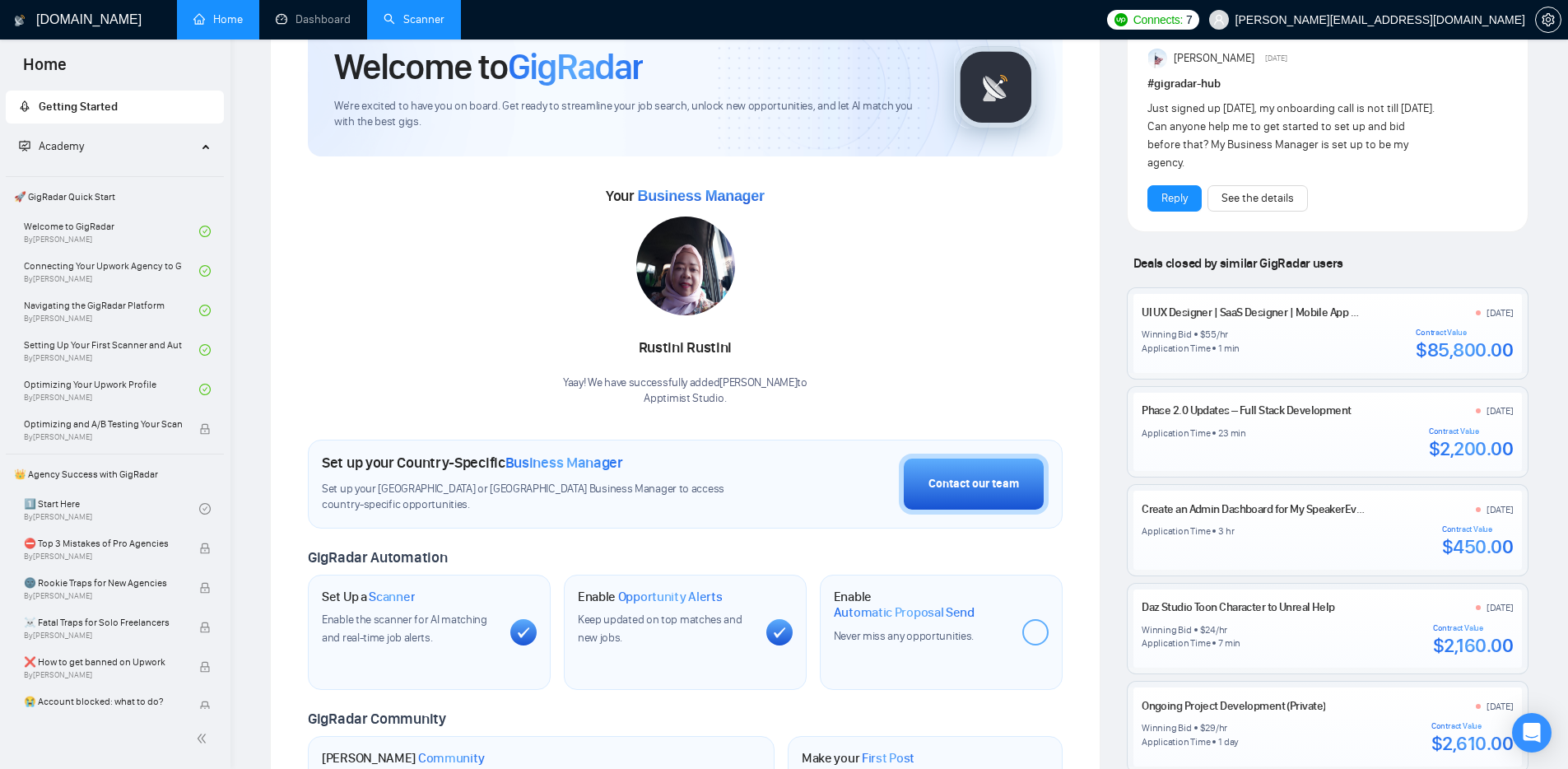
click at [212, 15] on link "Home" at bounding box center [218, 20] width 49 height 14
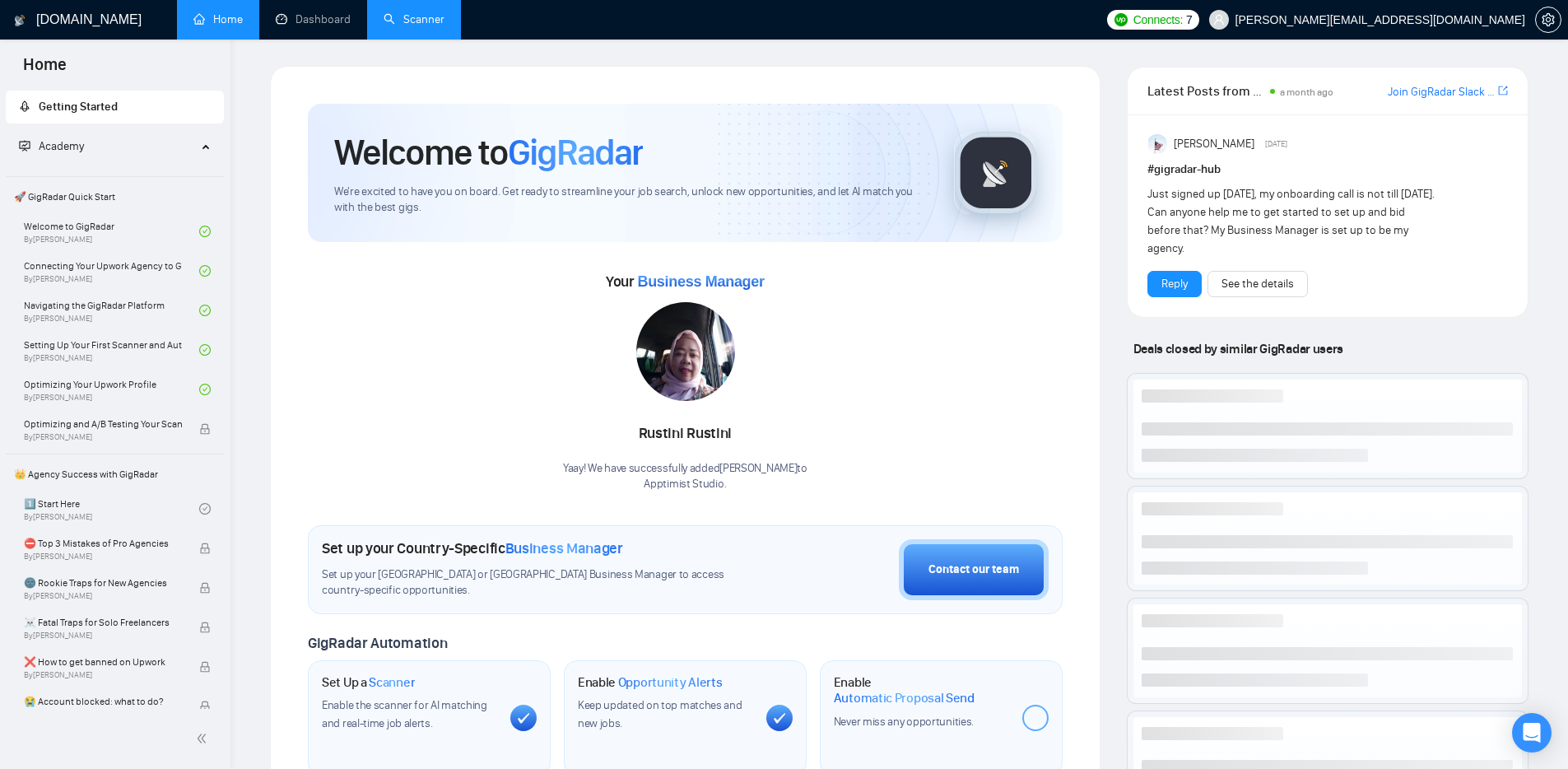
click at [1192, 28] on span "7" at bounding box center [1190, 20] width 7 height 18
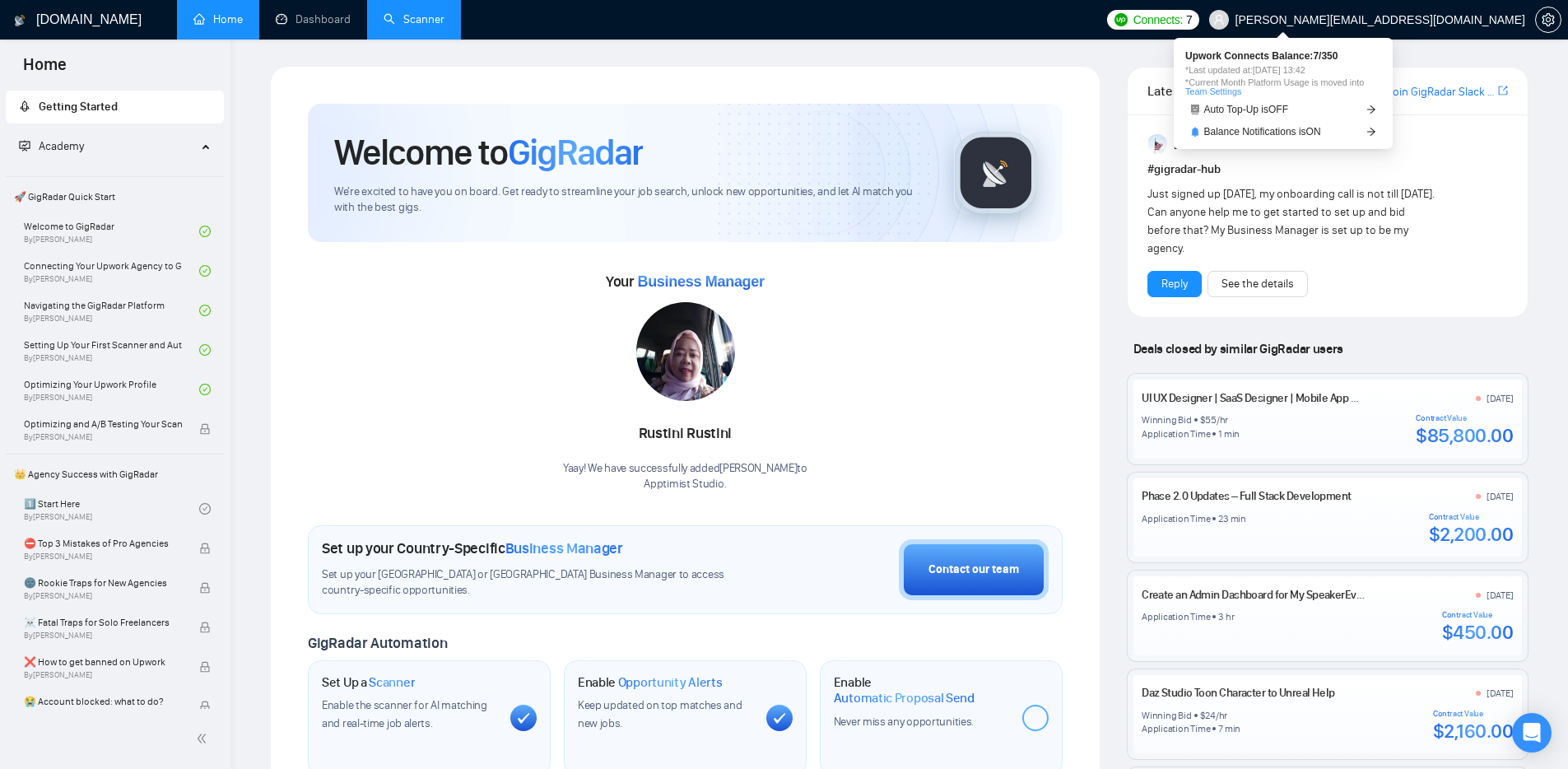
click at [1284, 118] on div "Auto Top-Up is OFF Balance Notifications is ON" at bounding box center [1283, 121] width 196 height 39
click at [1286, 112] on span "Auto Top-Up is OFF" at bounding box center [1247, 110] width 85 height 10
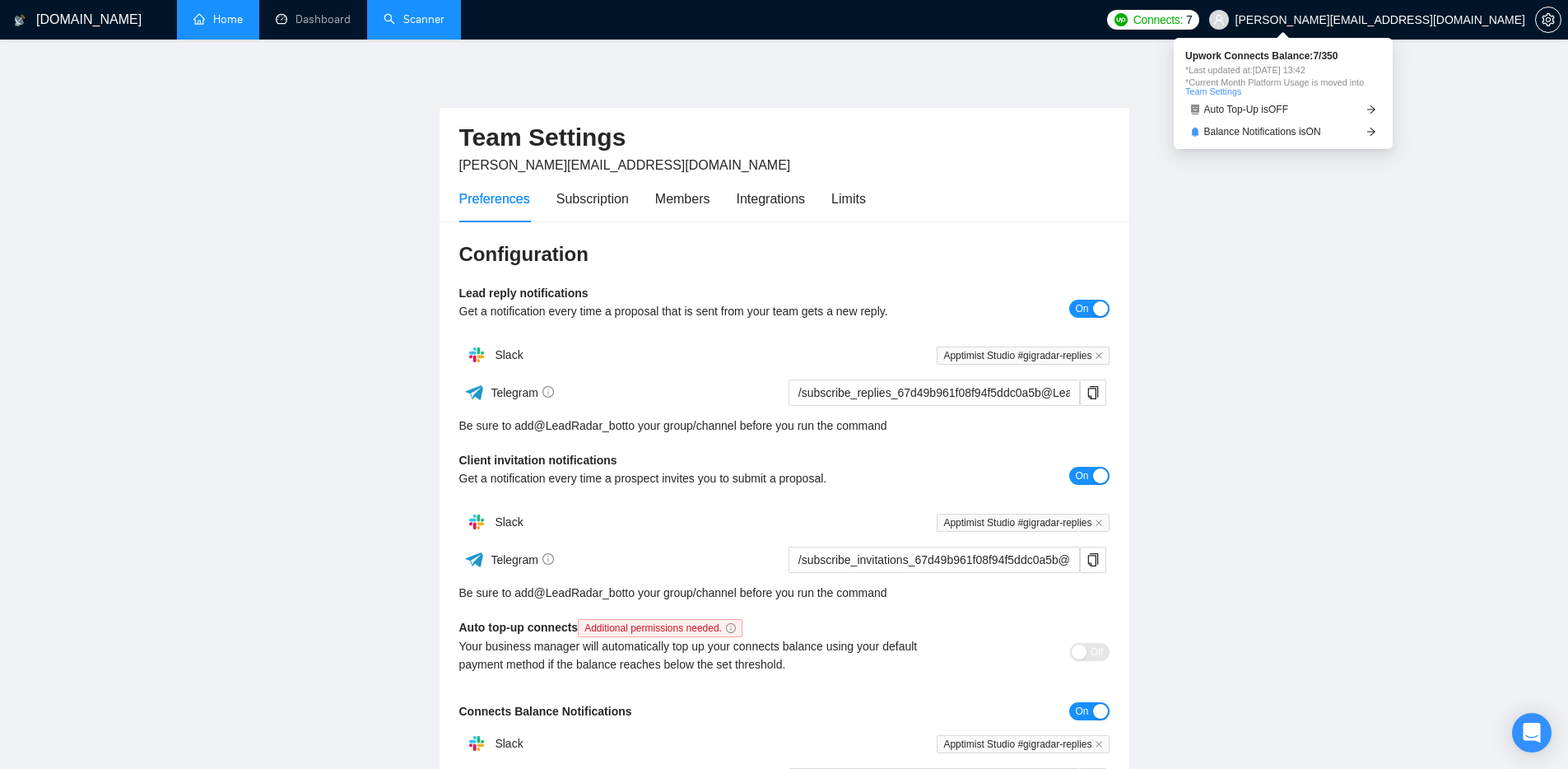
click at [1295, 73] on span "*Last updated at: [DATE] 13:42" at bounding box center [1283, 70] width 196 height 9
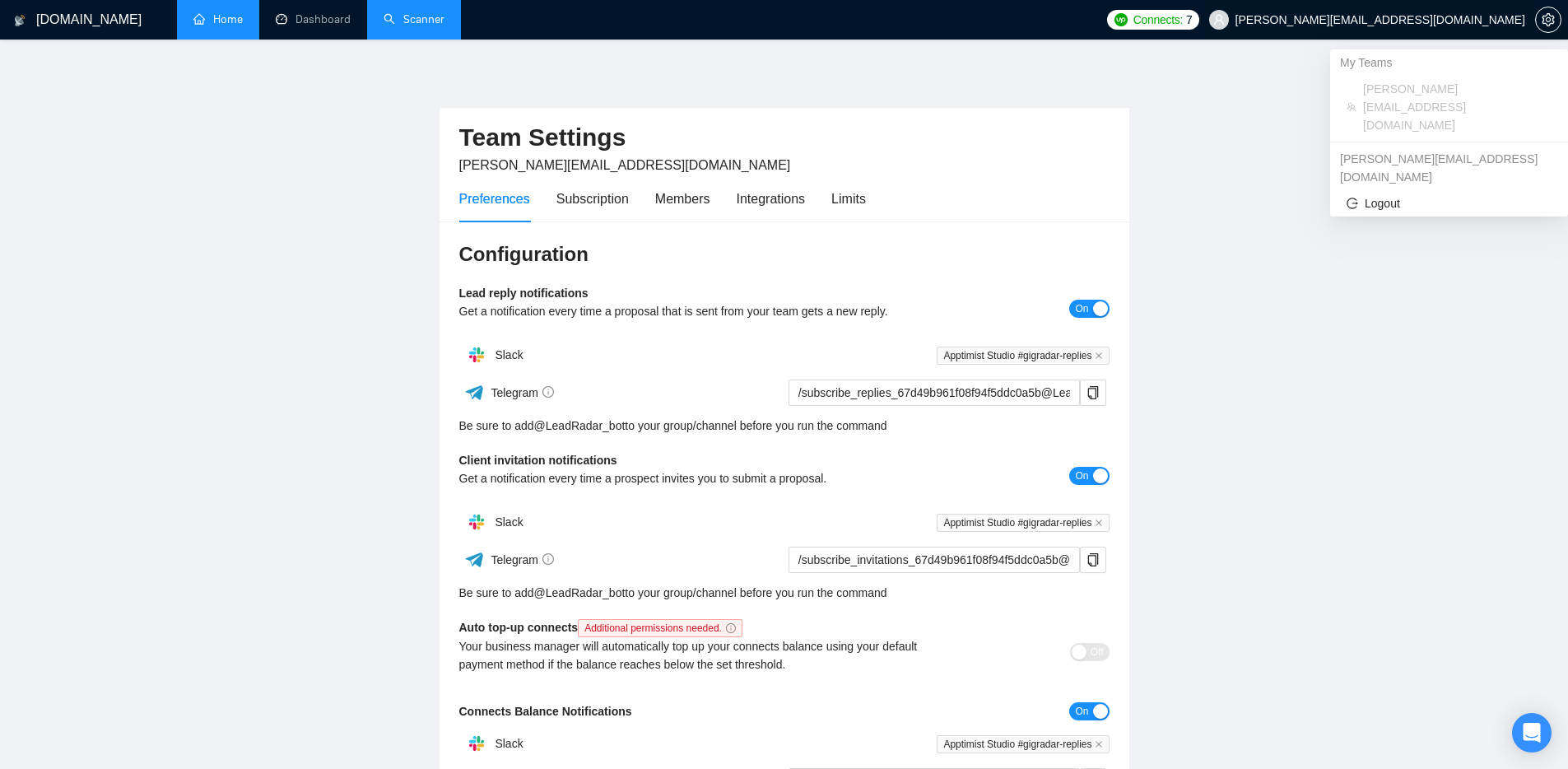
click at [1363, 11] on span "[PERSON_NAME][EMAIL_ADDRESS][DOMAIN_NAME]" at bounding box center [1367, 20] width 336 height 53
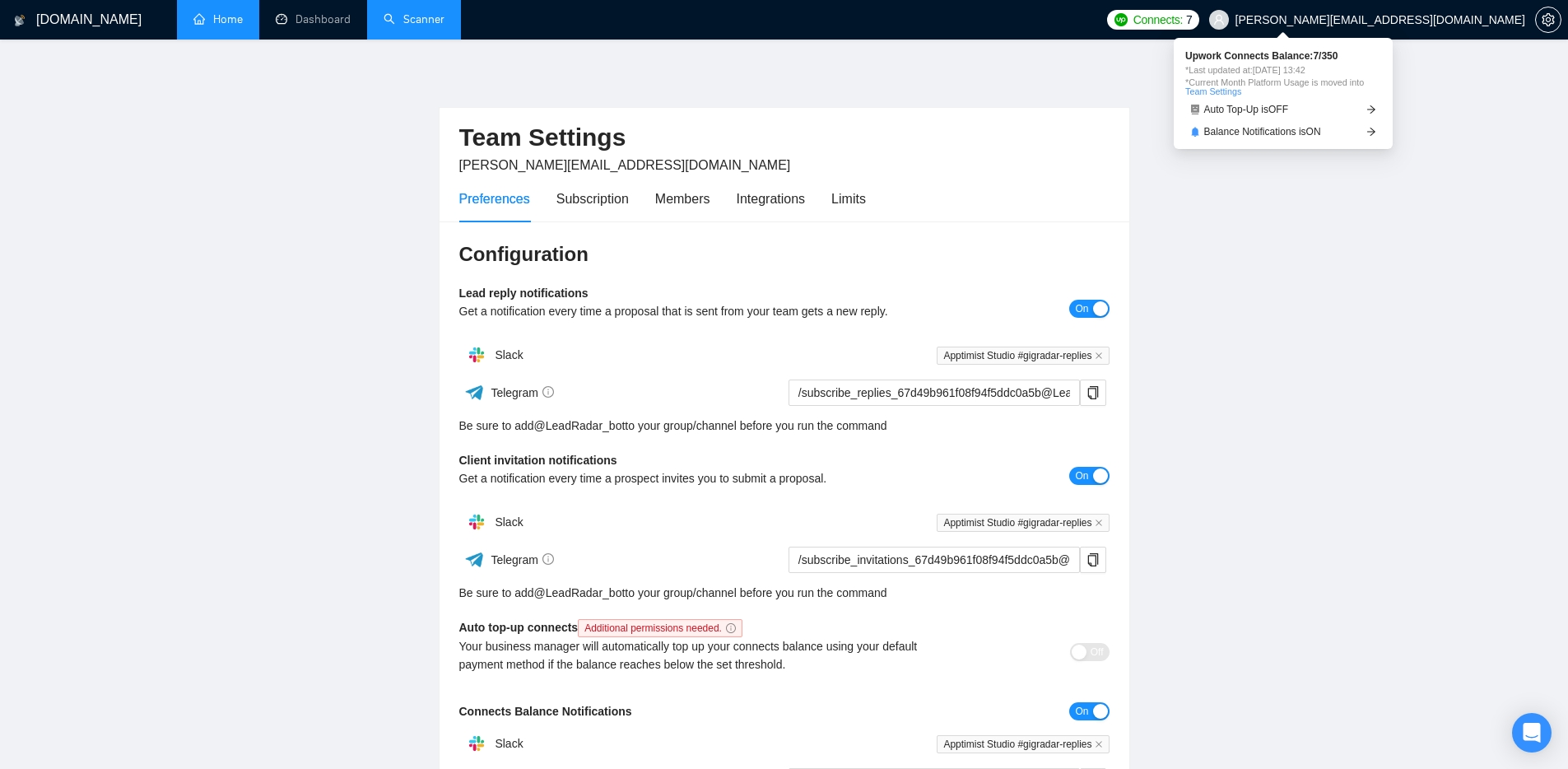
click at [1183, 19] on span "Connects:" at bounding box center [1158, 20] width 49 height 18
click at [1255, 107] on span "Auto Top-Up is OFF" at bounding box center [1247, 110] width 85 height 10
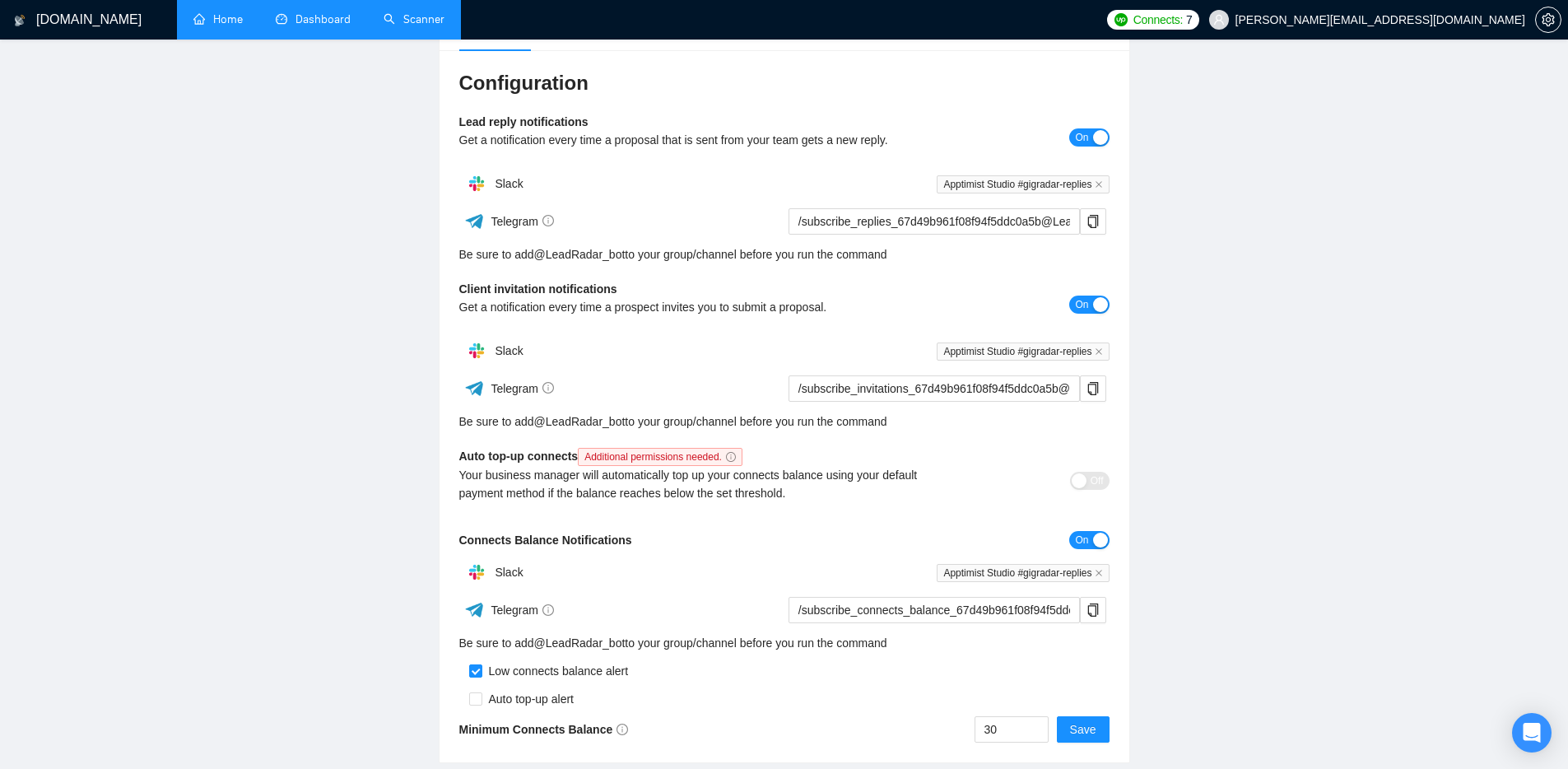
scroll to position [161, 0]
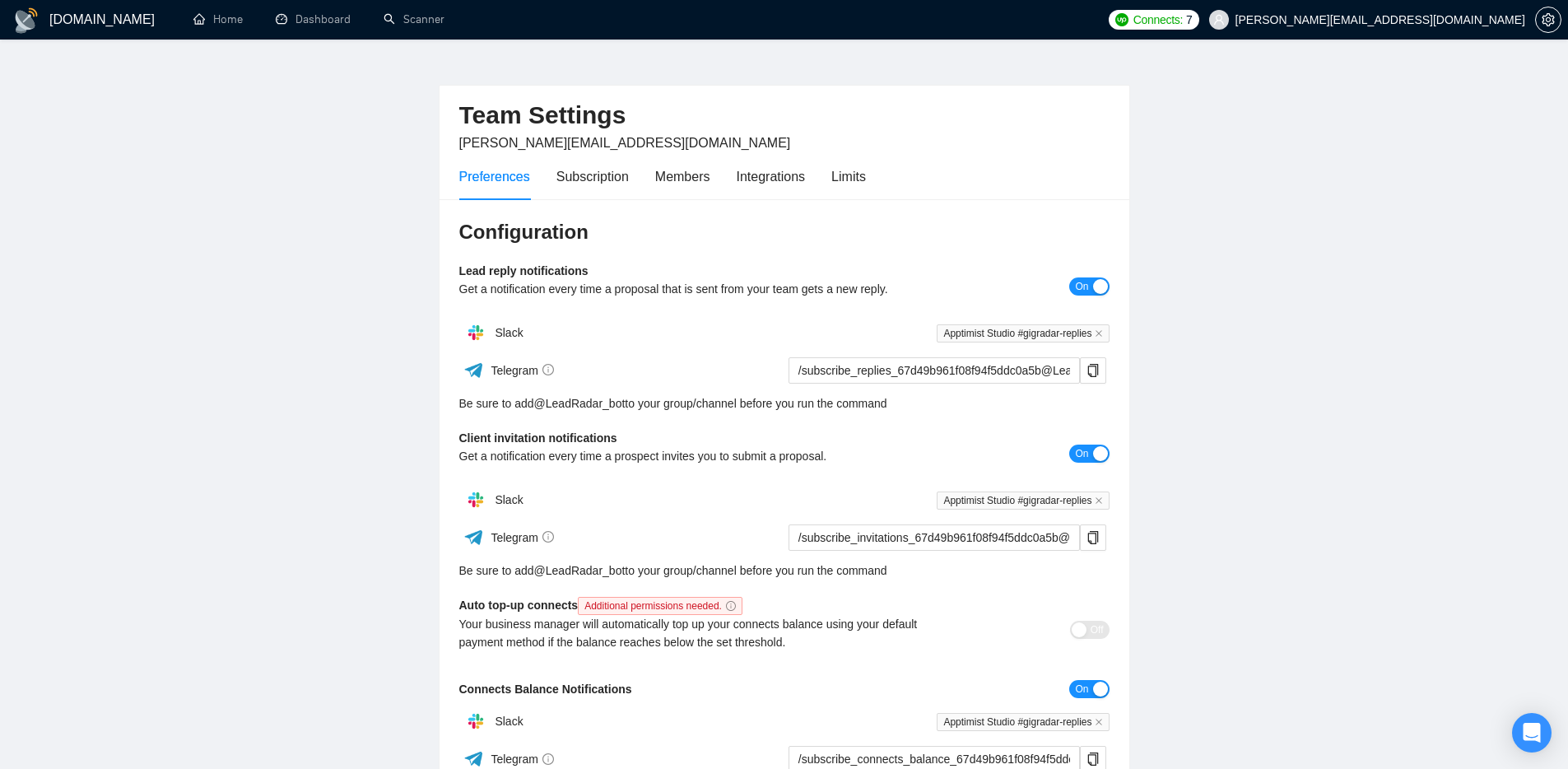
scroll to position [12, 0]
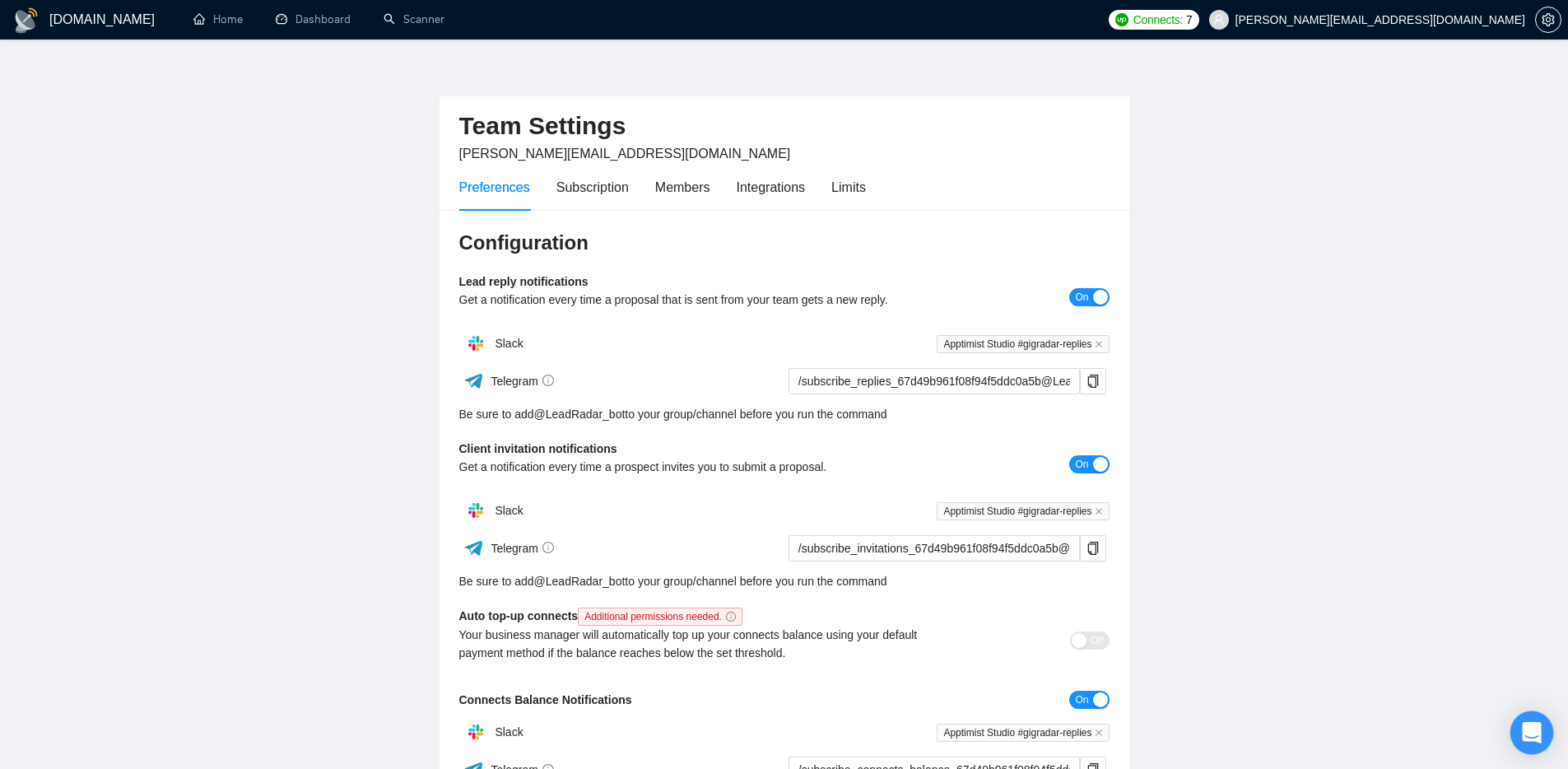
click at [1514, 718] on div "Open Intercom Messenger" at bounding box center [1531, 732] width 43 height 43
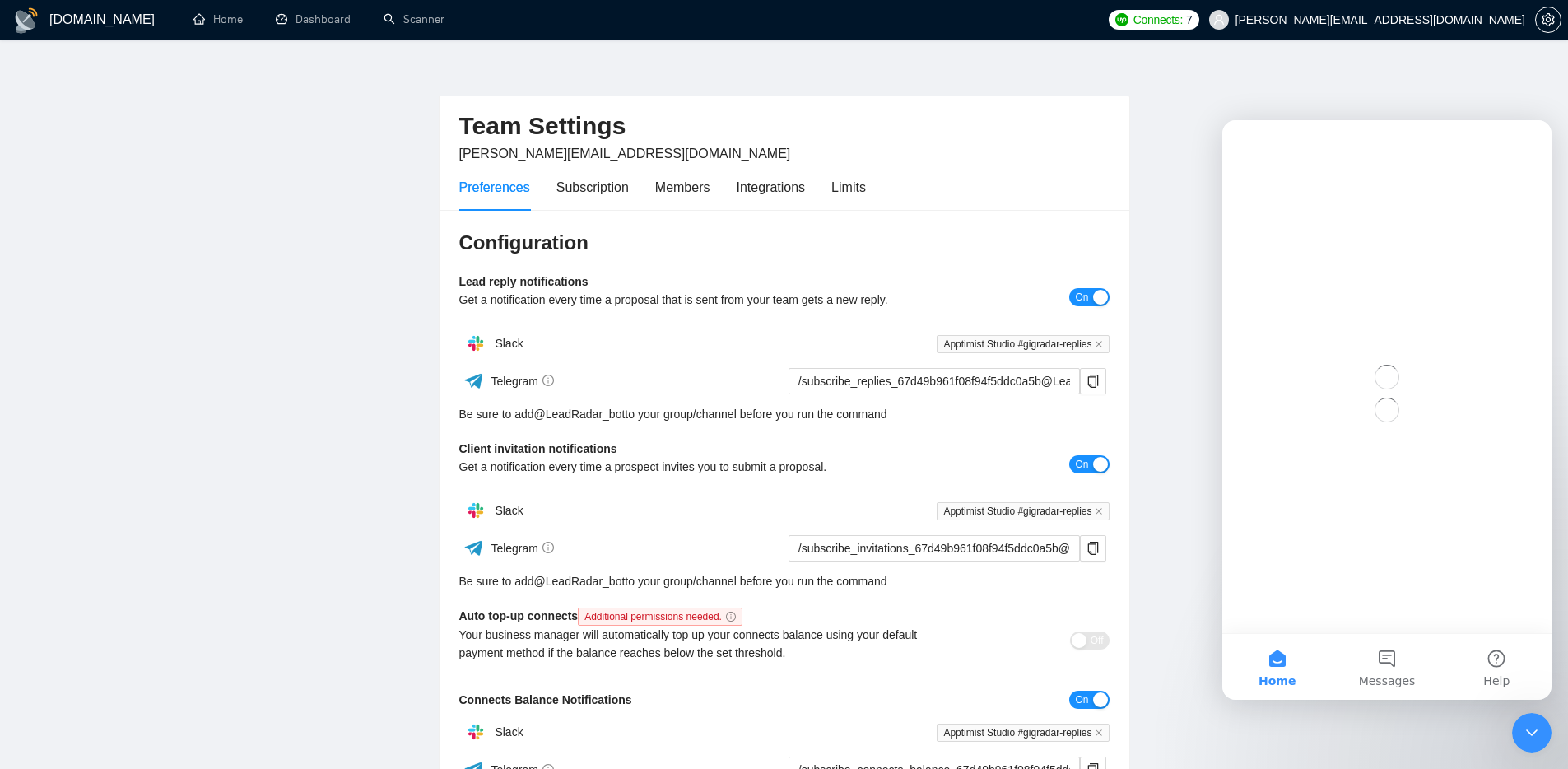
scroll to position [0, 0]
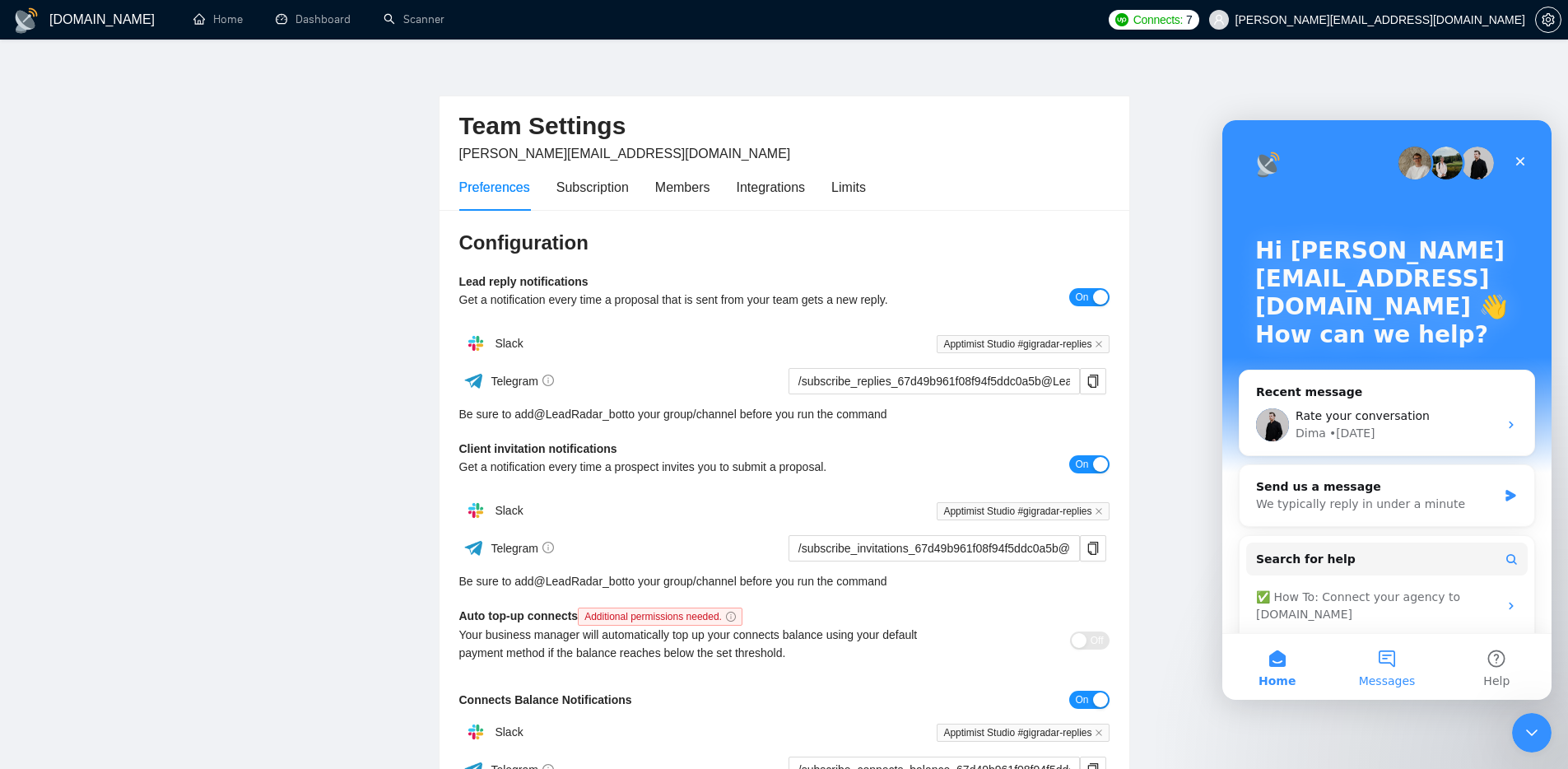
click at [1389, 666] on button "Messages" at bounding box center [1386, 666] width 110 height 65
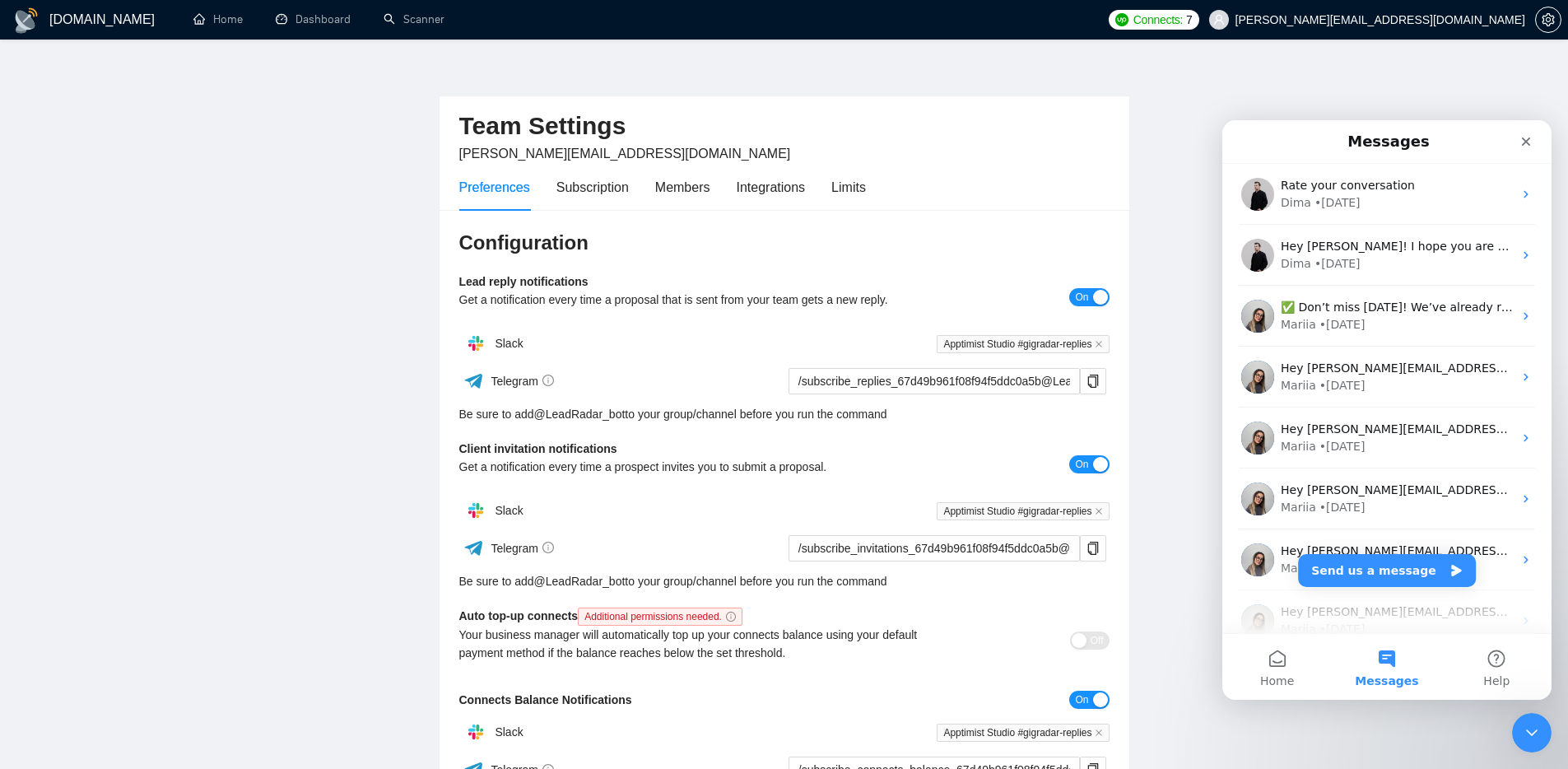
click at [1353, 588] on div "Hey [PERSON_NAME][EMAIL_ADDRESS][DOMAIN_NAME], Looks like your Upwork agency Ap…" at bounding box center [1386, 560] width 329 height 61
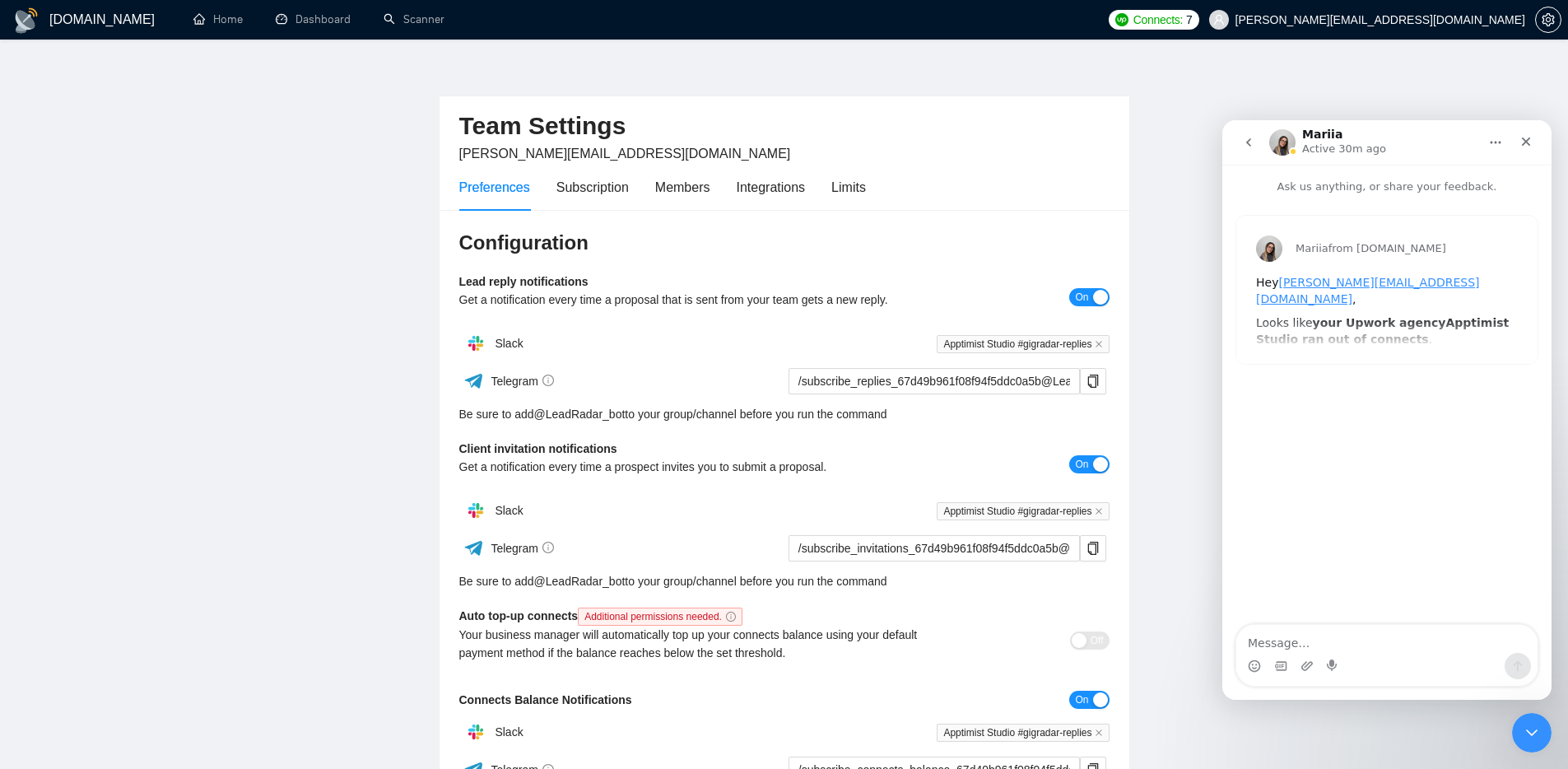
click at [1333, 625] on textarea "Message…" at bounding box center [1387, 638] width 301 height 28
click at [1245, 143] on icon "go back" at bounding box center [1248, 142] width 13 height 13
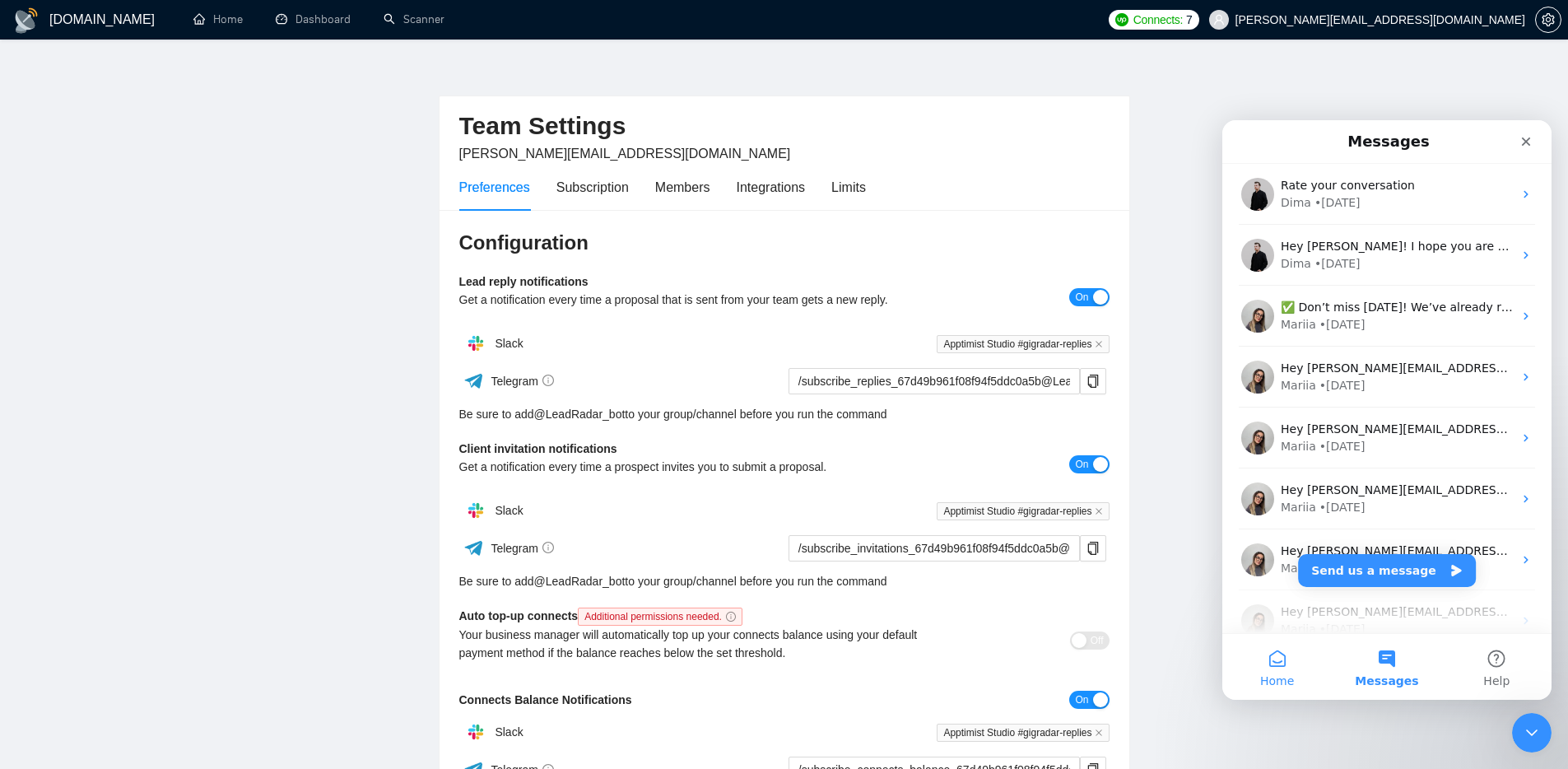
click at [1284, 675] on span "Home" at bounding box center [1277, 681] width 34 height 12
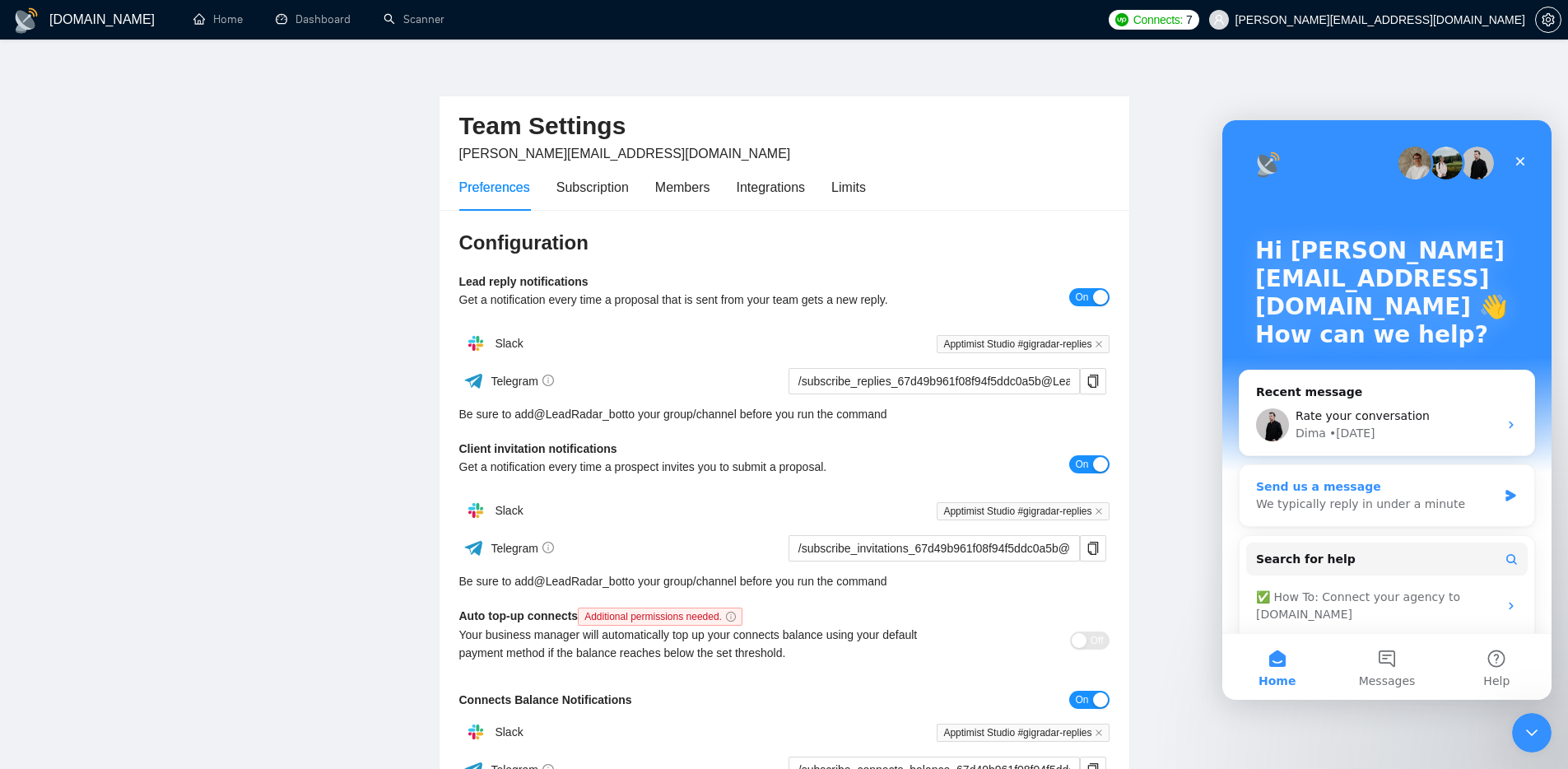
click at [1356, 519] on div "Send us a message We typically reply in under a minute" at bounding box center [1387, 495] width 295 height 61
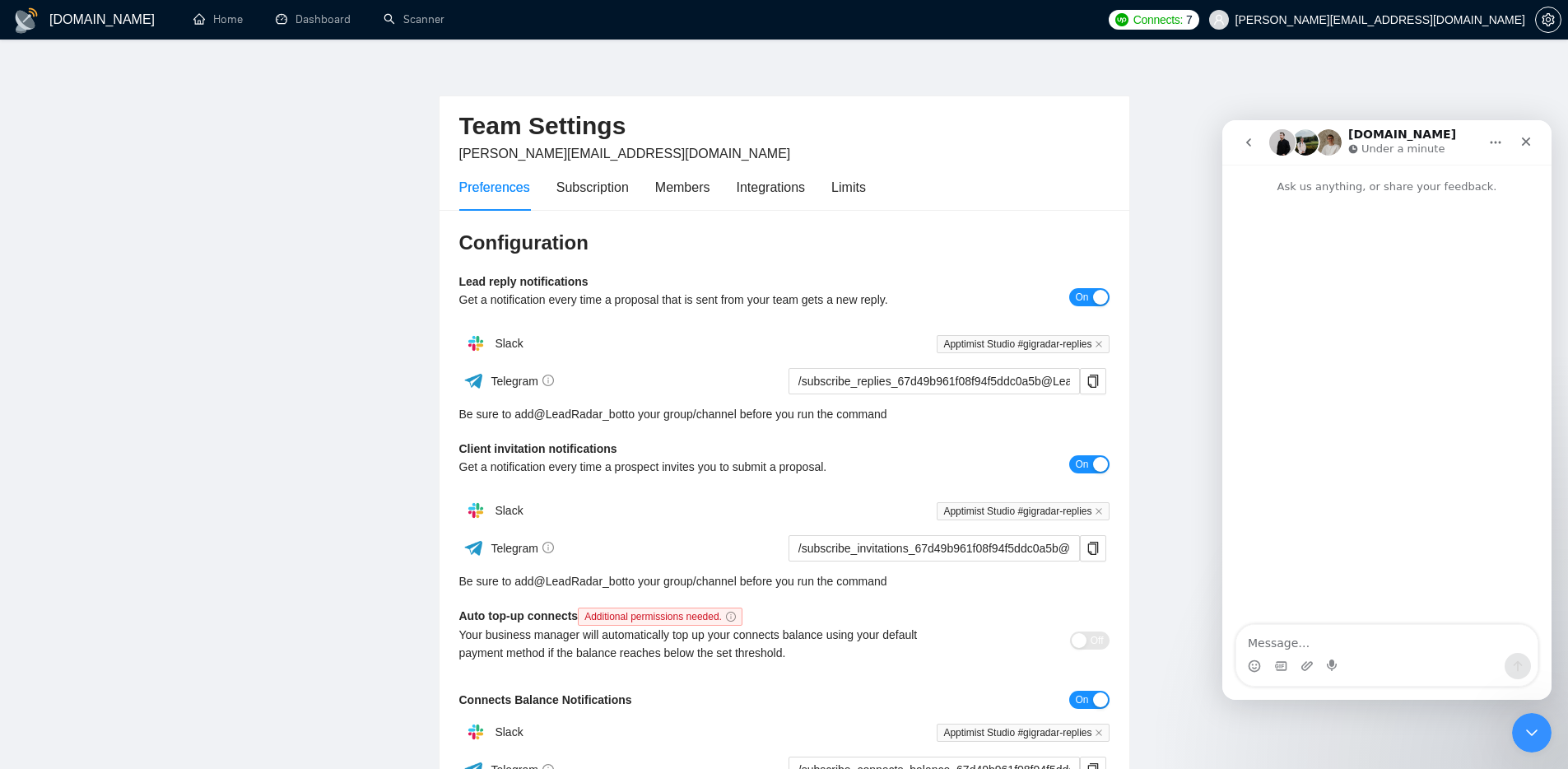
click at [1332, 628] on textarea "Message…" at bounding box center [1387, 638] width 301 height 28
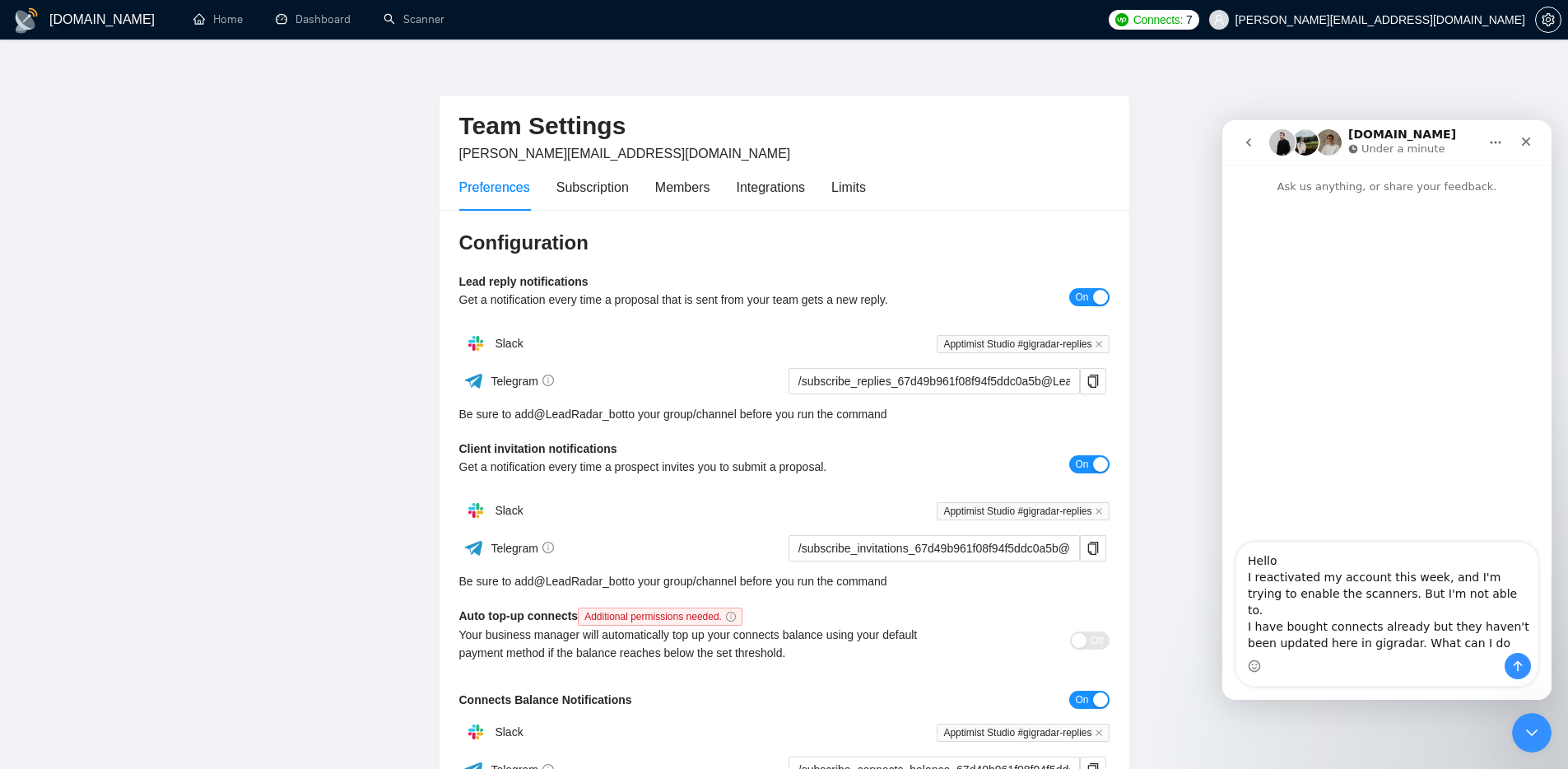
type textarea "Hello I reactivated my account this week, and I'm trying to enable the scanners…"
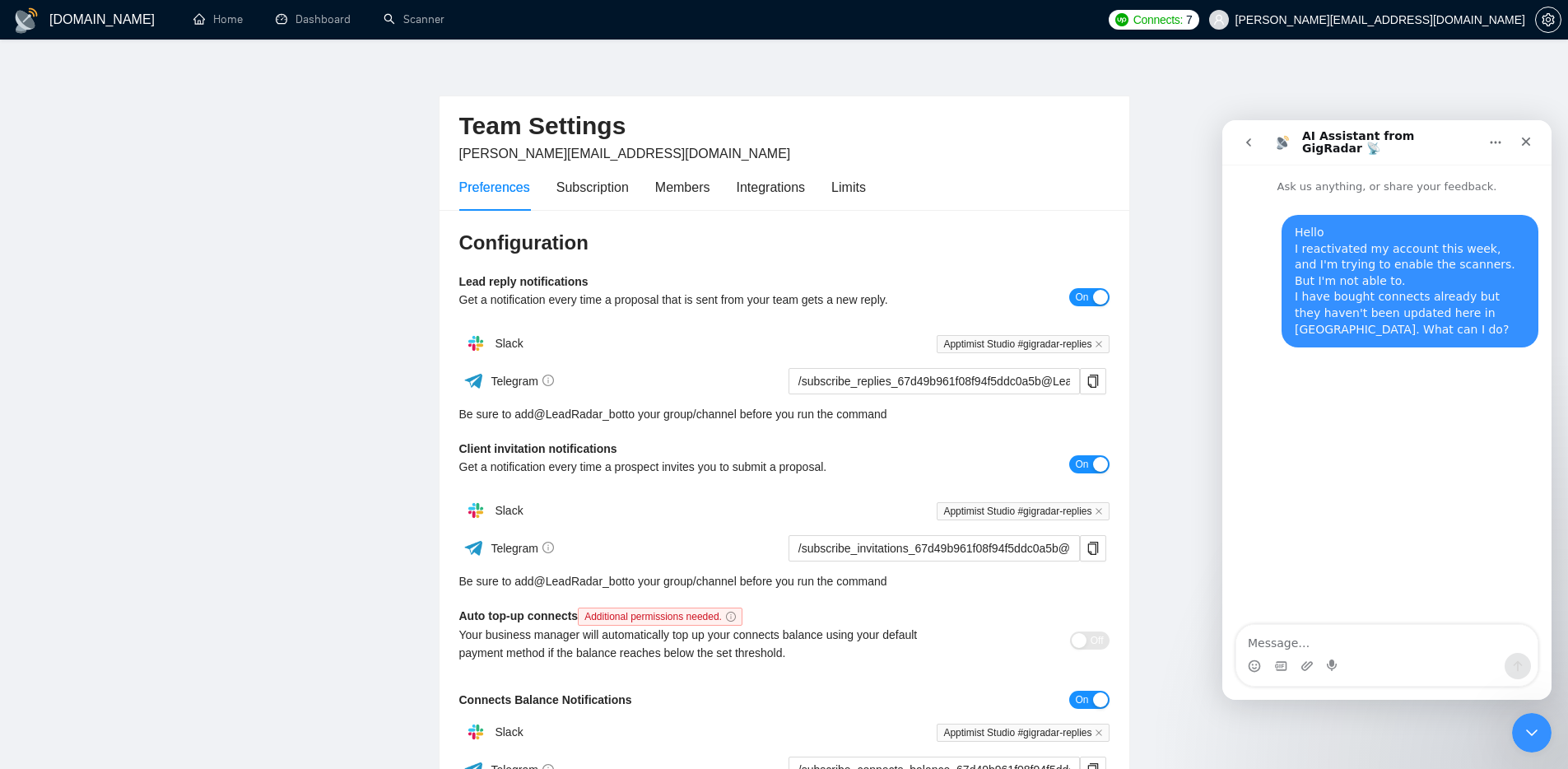
click at [1183, 22] on span "Connects:" at bounding box center [1158, 20] width 49 height 18
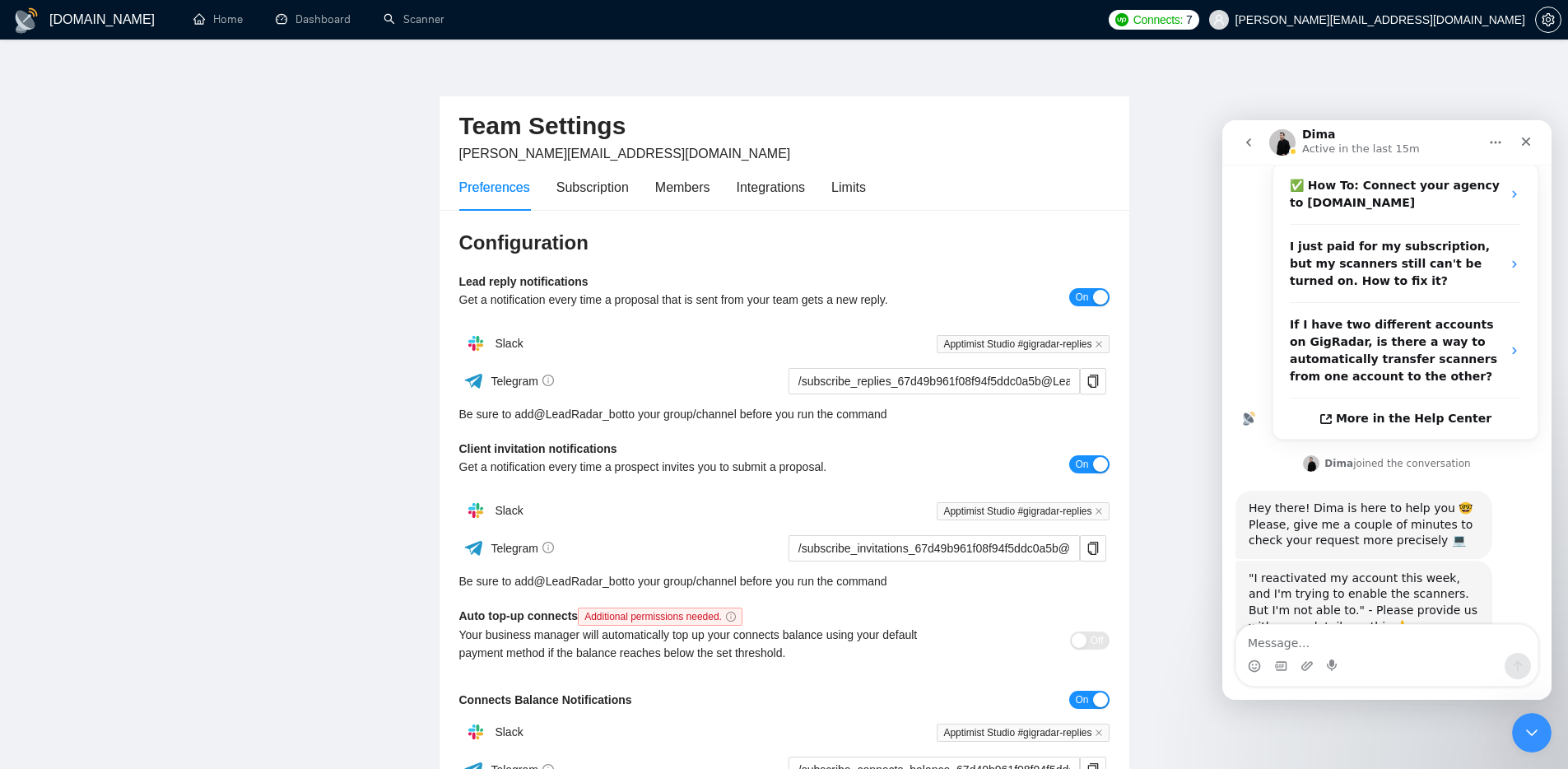
scroll to position [376, 0]
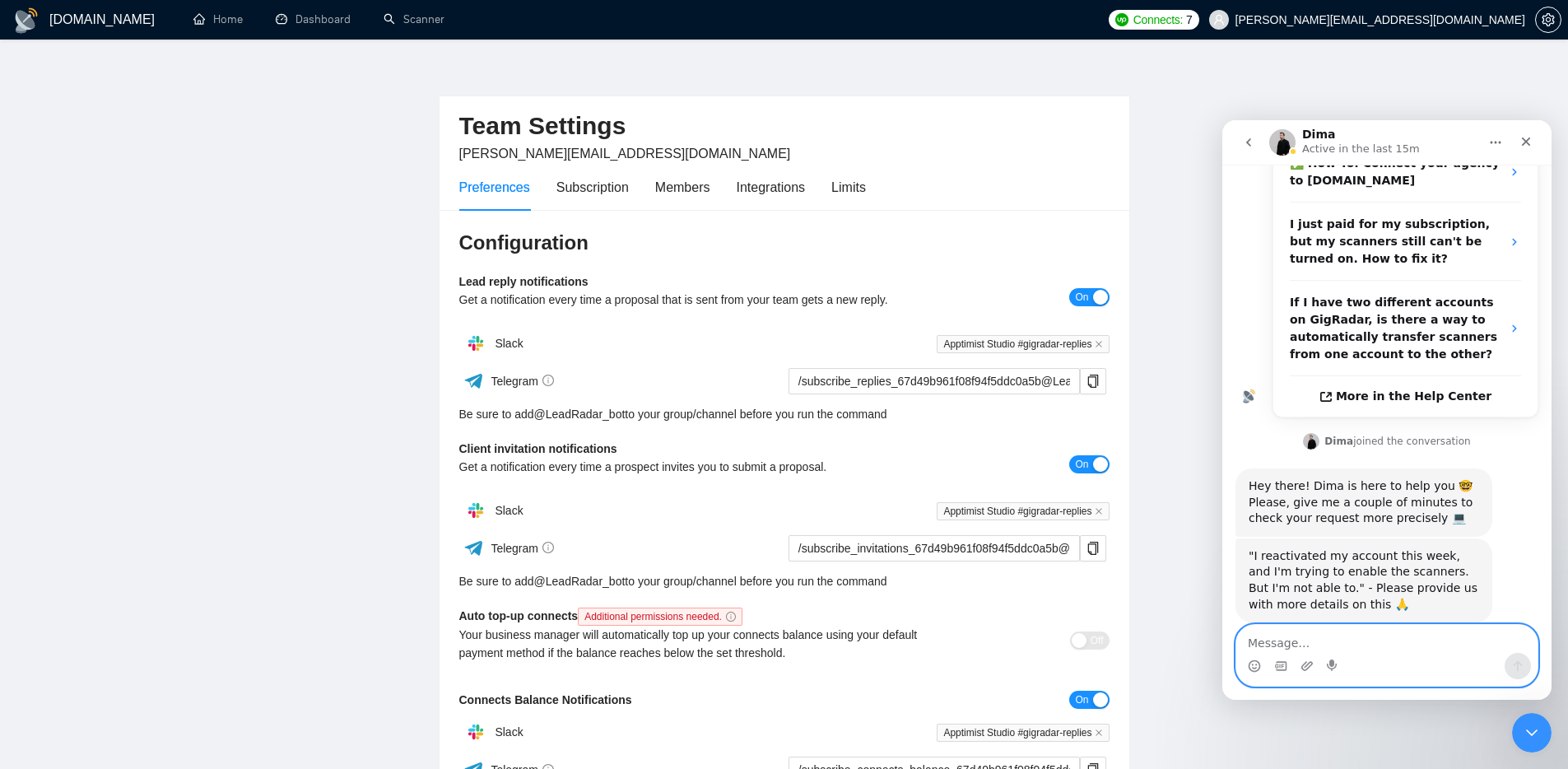
click at [1393, 637] on textarea "Message…" at bounding box center [1387, 638] width 301 height 28
type textarea "What more details do you need?"
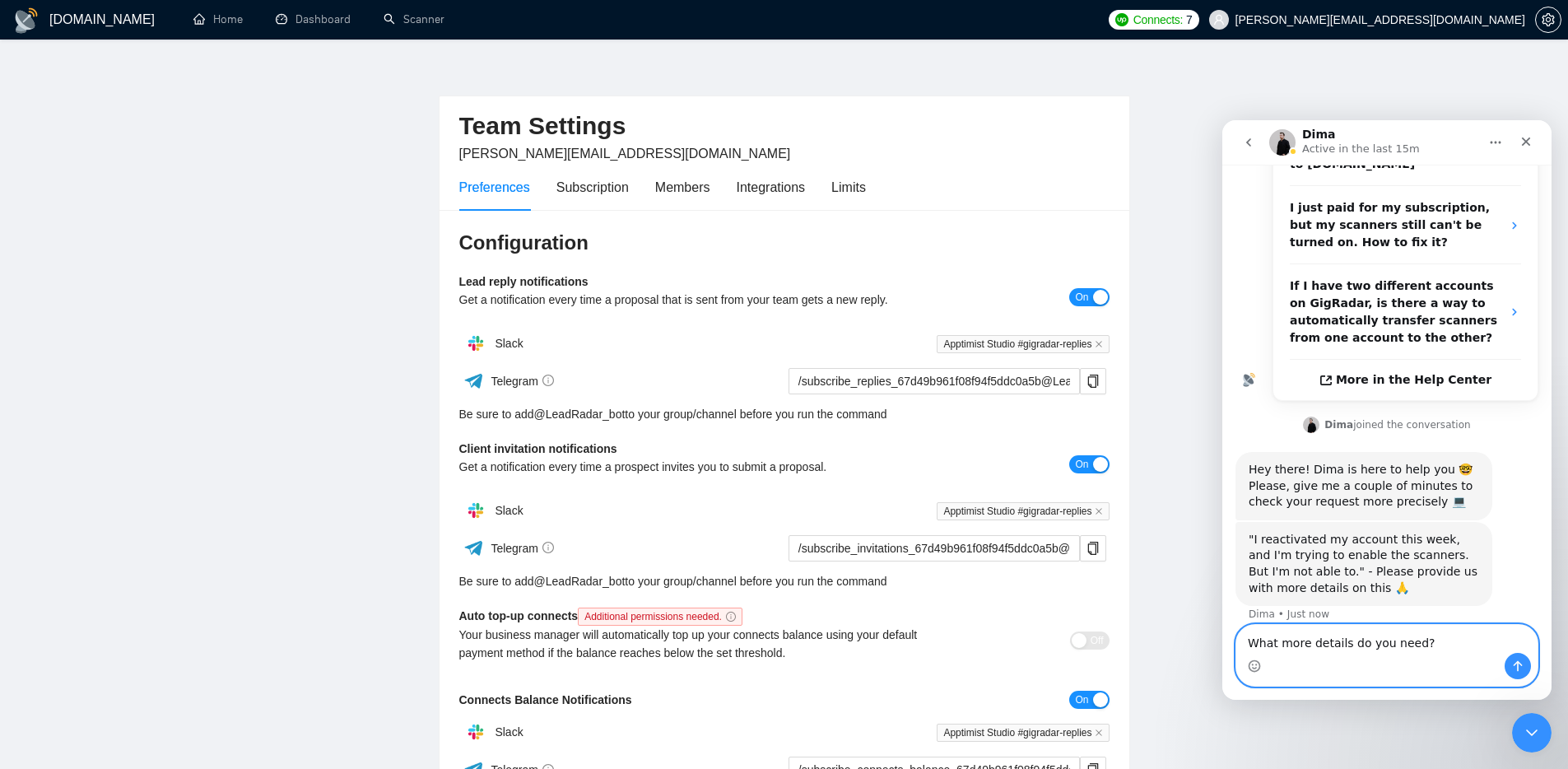
click at [1368, 638] on textarea "What more details do you need?" at bounding box center [1387, 638] width 301 height 28
drag, startPoint x: 1371, startPoint y: 638, endPoint x: 1240, endPoint y: 625, distance: 131.6
click at [1240, 625] on textarea "What more details do you need?" at bounding box center [1387, 638] width 301 height 28
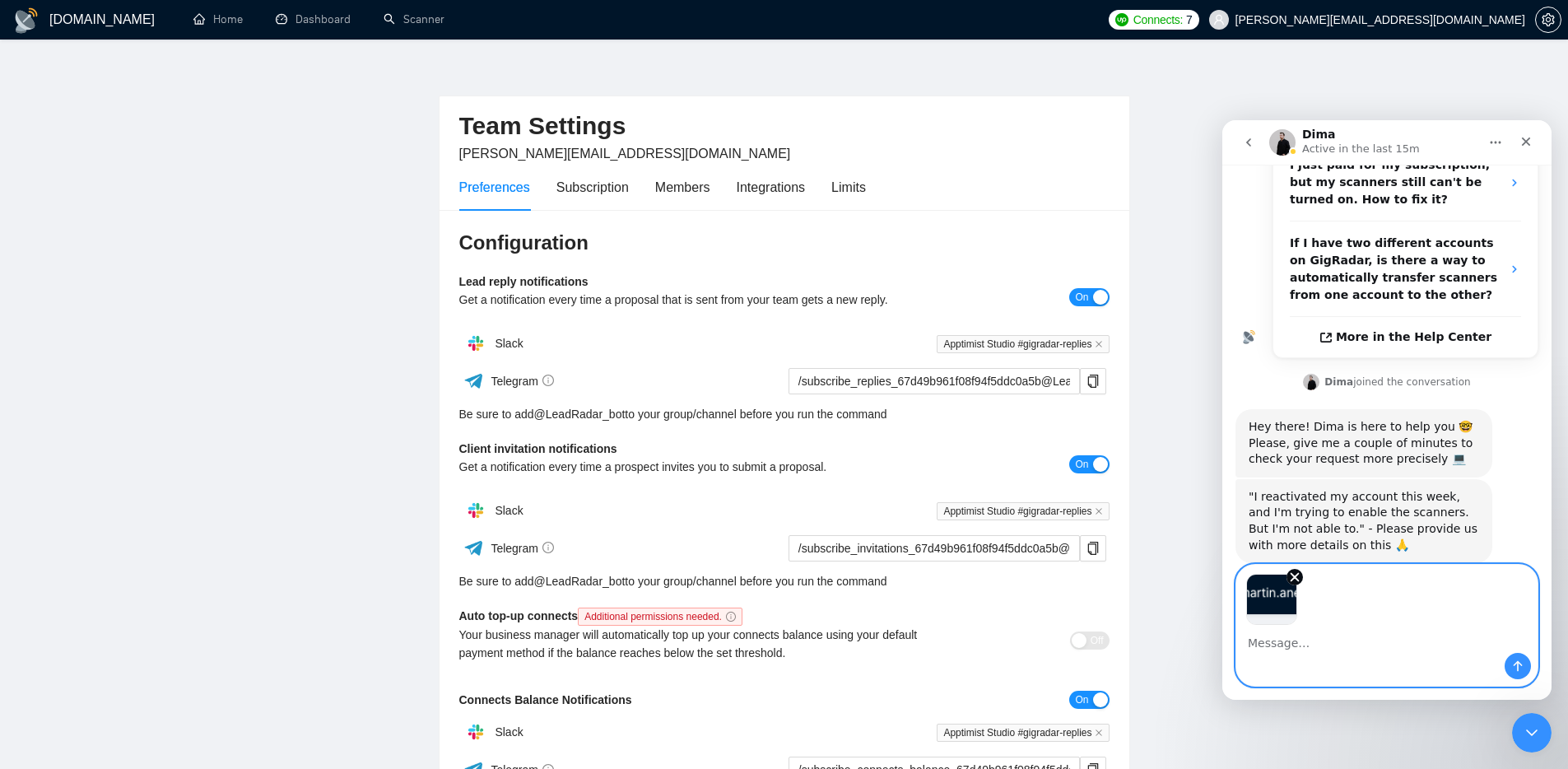
scroll to position [435, 0]
click at [1328, 646] on textarea "Message…" at bounding box center [1387, 638] width 301 height 28
click at [1509, 663] on button "Send a message…" at bounding box center [1517, 665] width 26 height 26
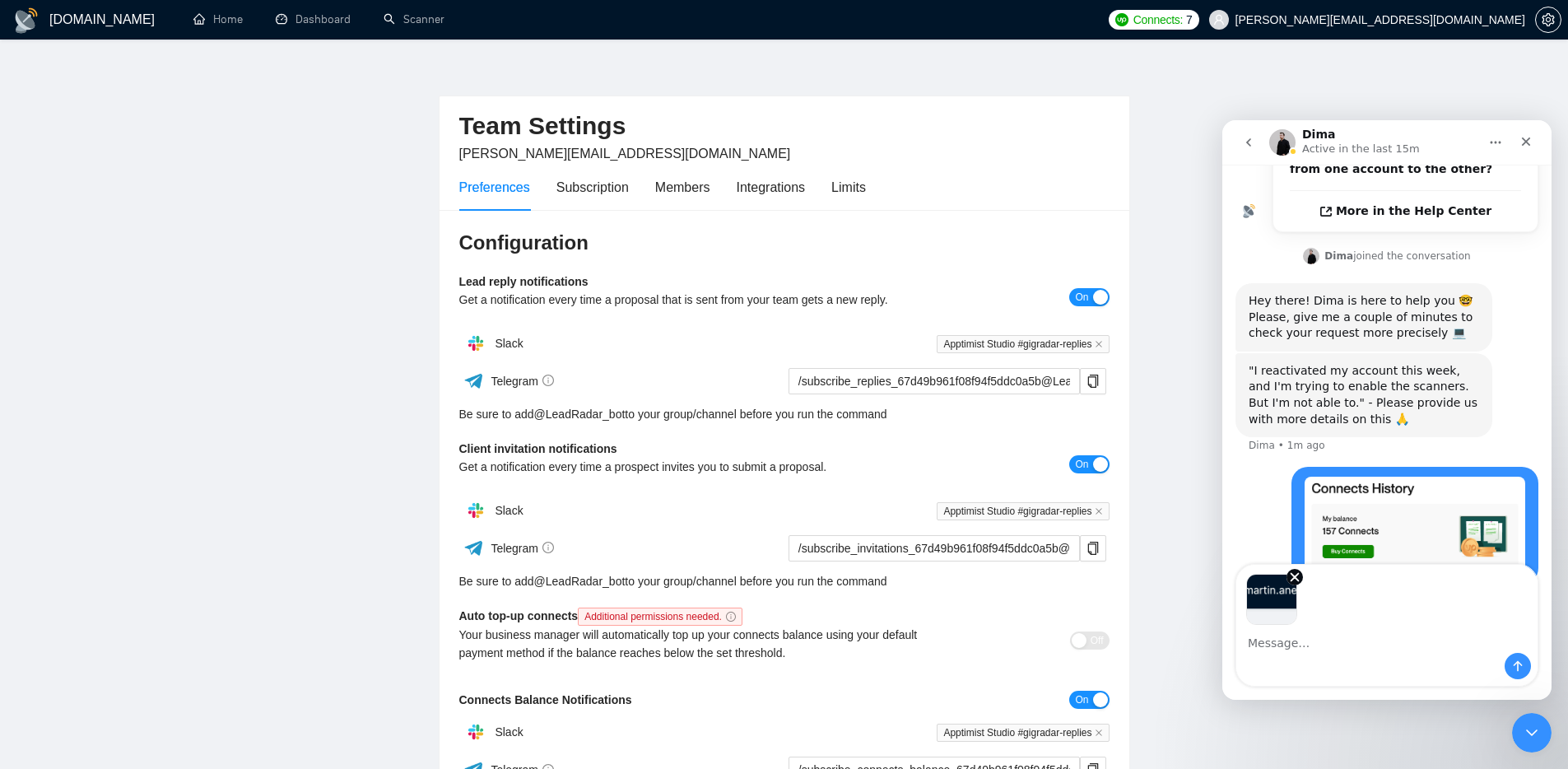
scroll to position [566, 0]
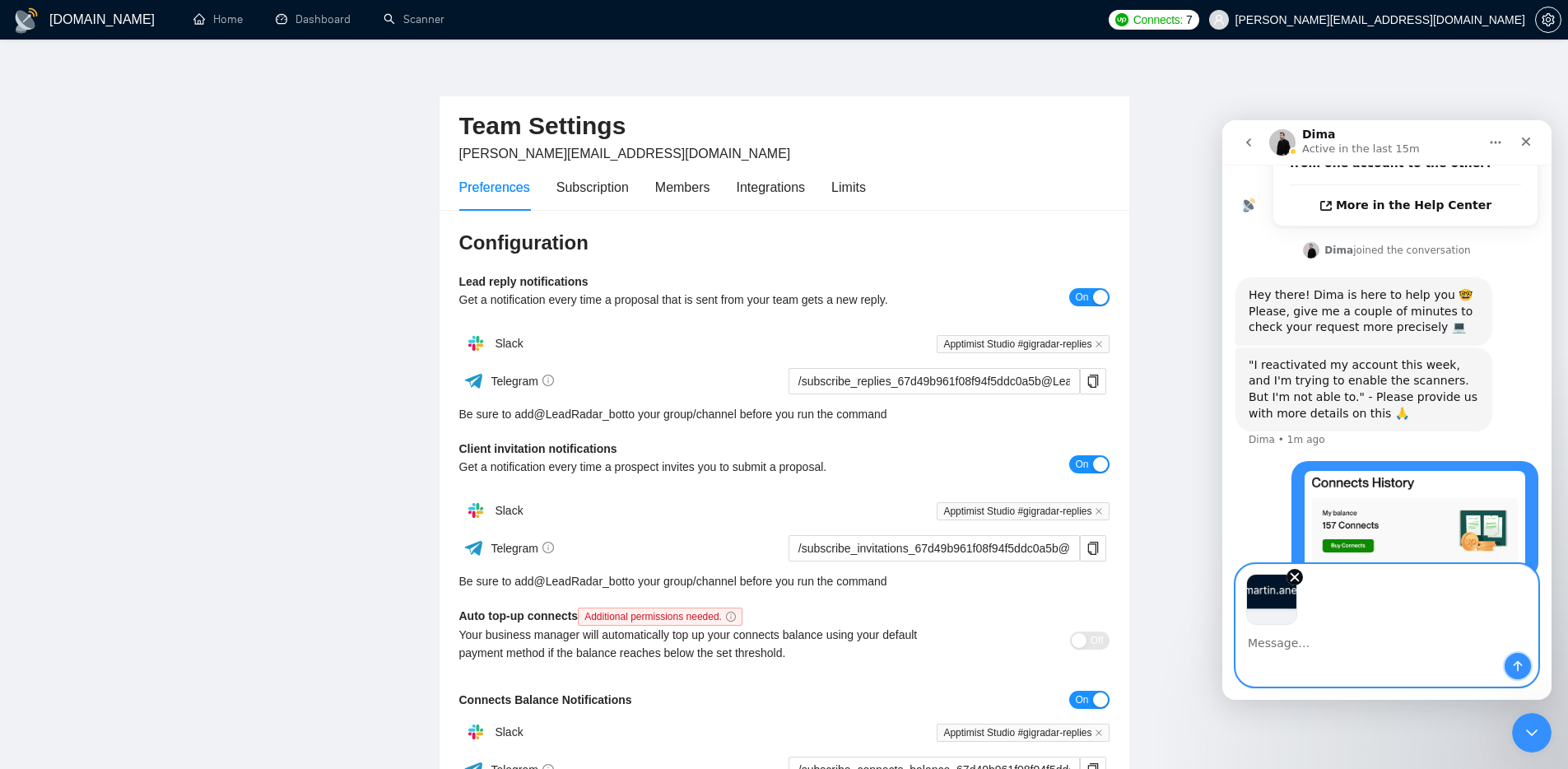
click at [1509, 662] on button "Send a message…" at bounding box center [1517, 665] width 26 height 26
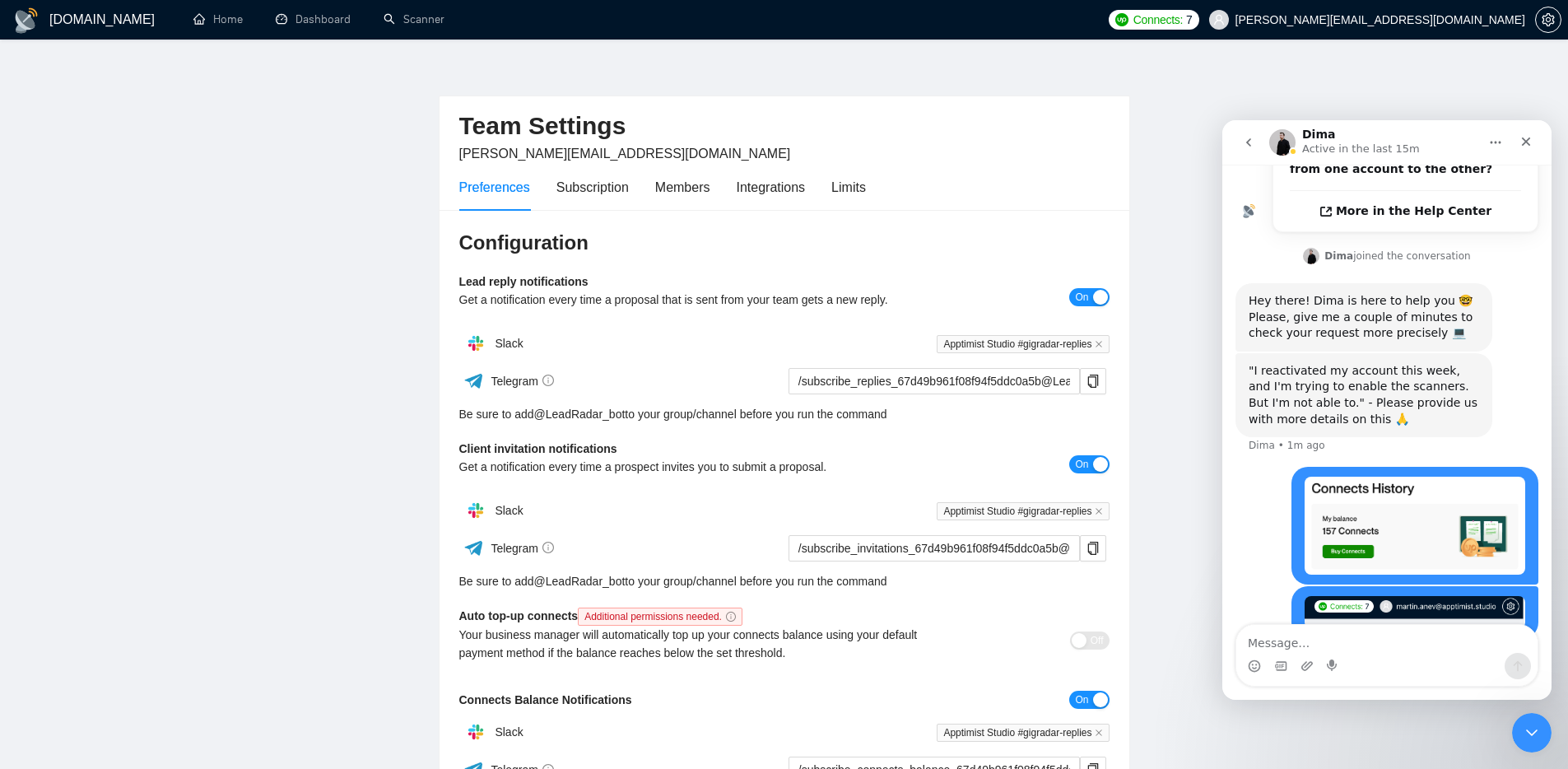
click at [1368, 644] on textarea "Message…" at bounding box center [1387, 638] width 301 height 28
click at [1322, 626] on textarea "Message…" at bounding box center [1387, 638] width 301 height 28
click at [421, 24] on link "Scanner" at bounding box center [414, 20] width 61 height 14
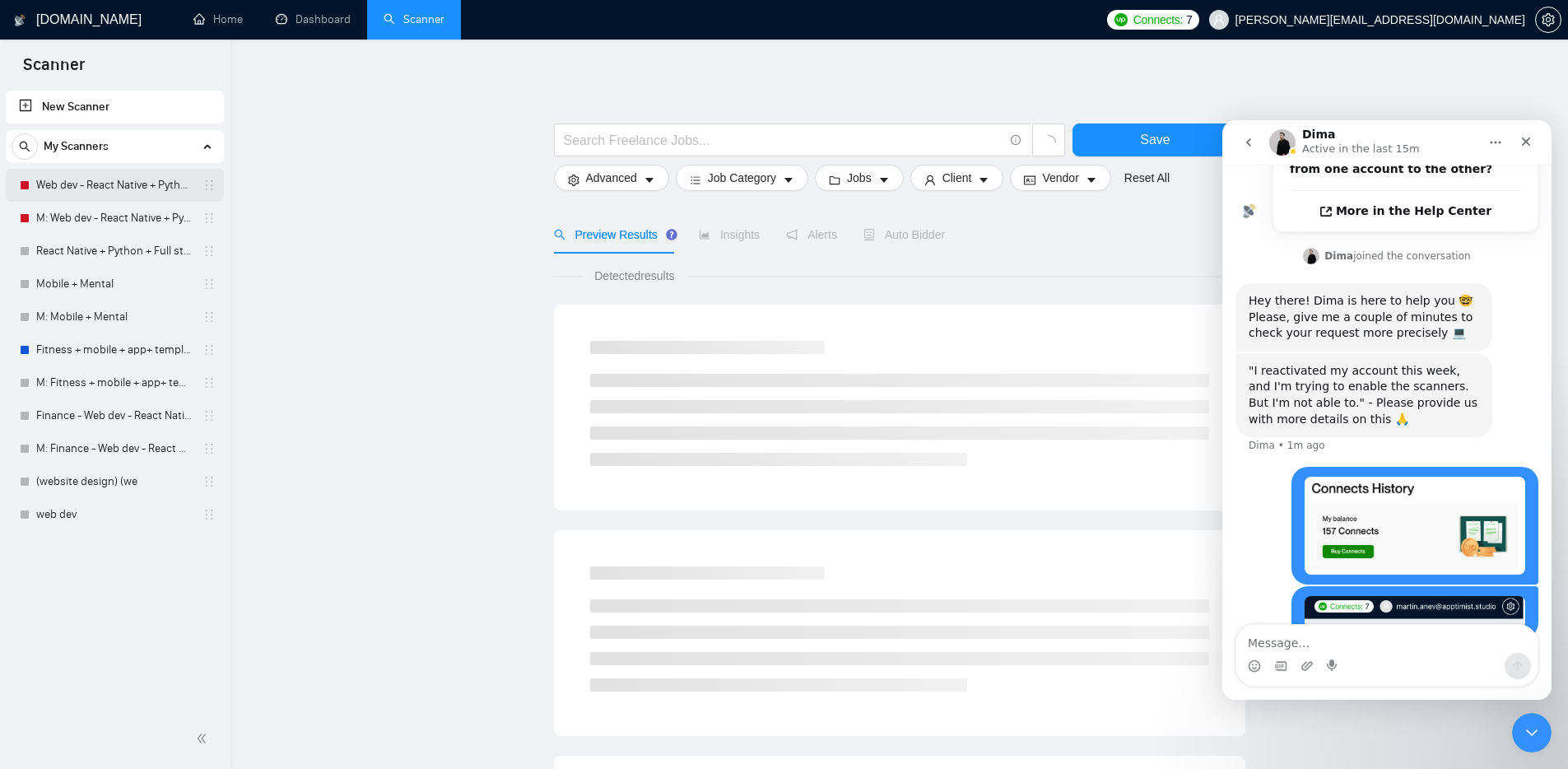
click at [133, 182] on link "Web dev - React Native + Python" at bounding box center [115, 185] width 156 height 33
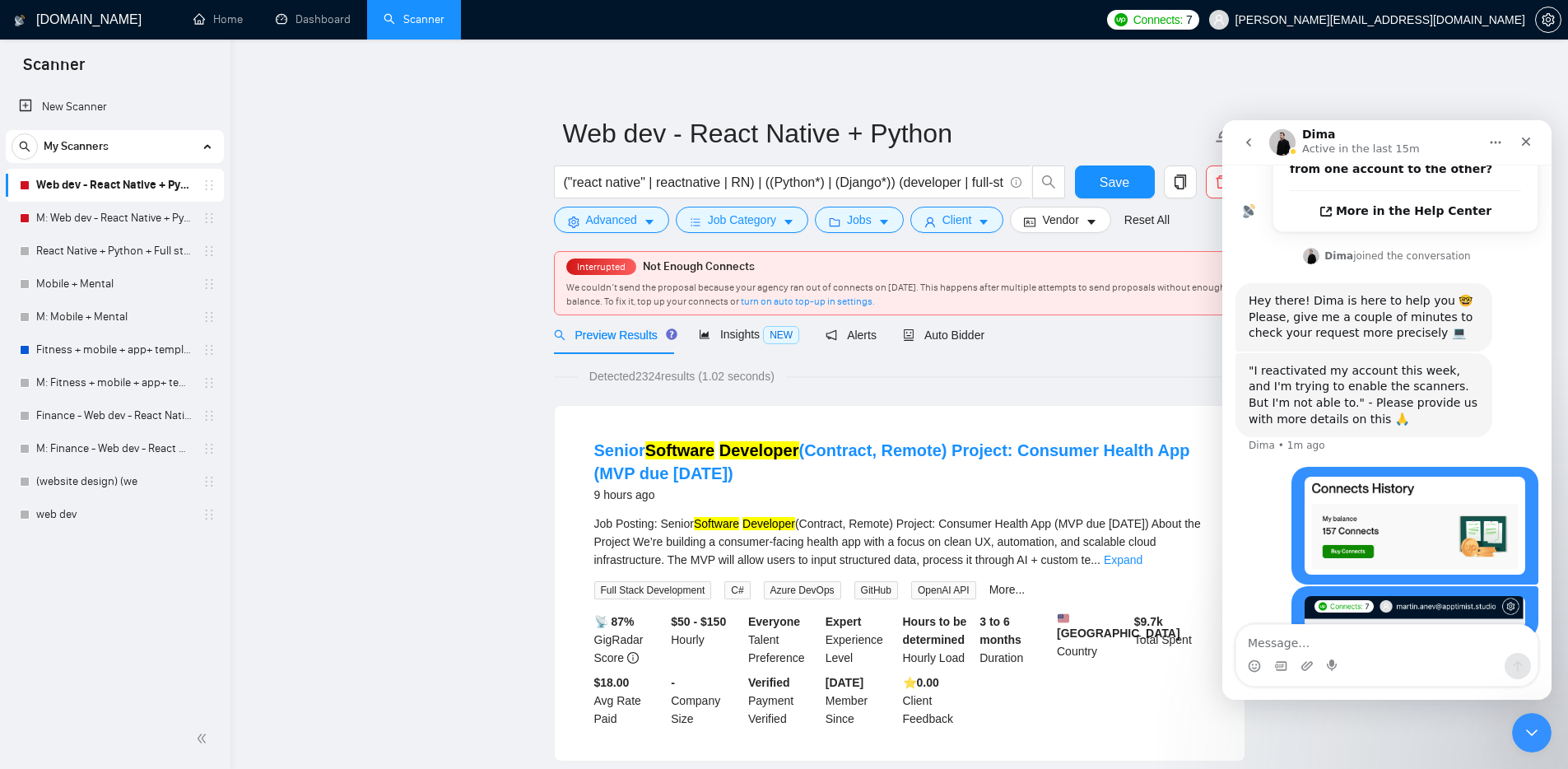
click at [1526, 744] on div "Close Intercom Messenger" at bounding box center [1529, 730] width 39 height 39
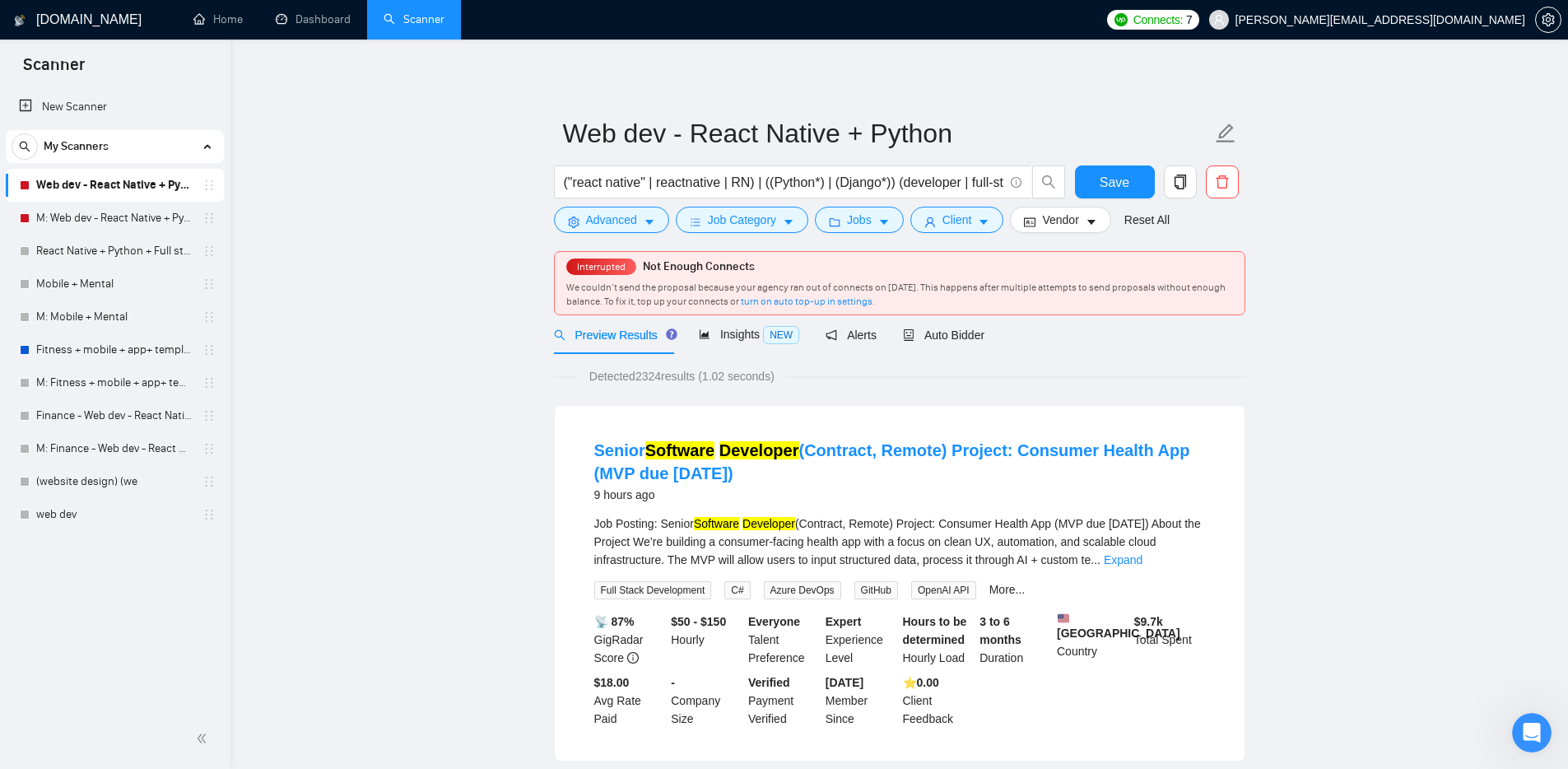
scroll to position [561, 0]
click at [1531, 740] on icon "Open Intercom Messenger" at bounding box center [1530, 731] width 27 height 27
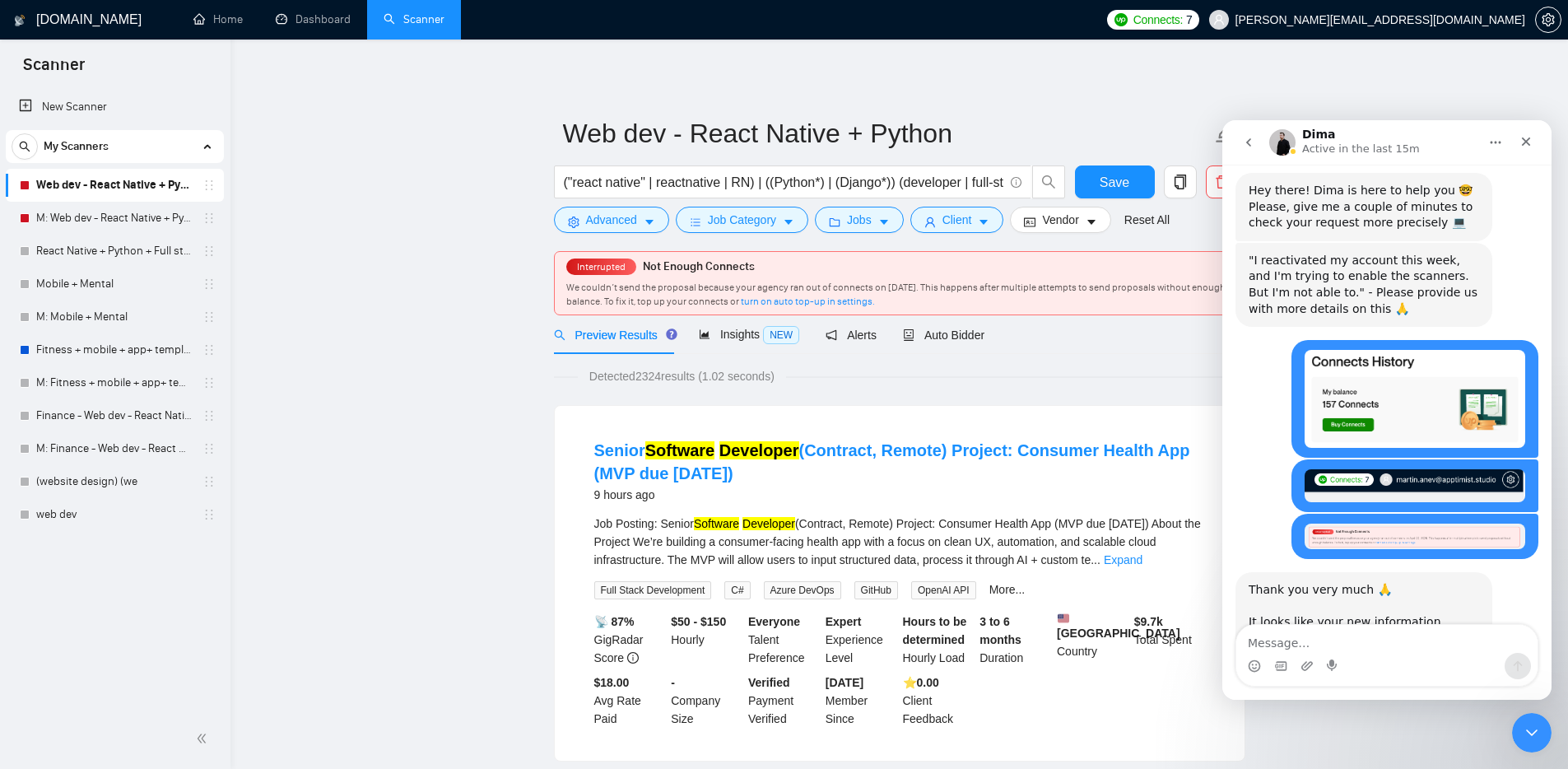
scroll to position [721, 0]
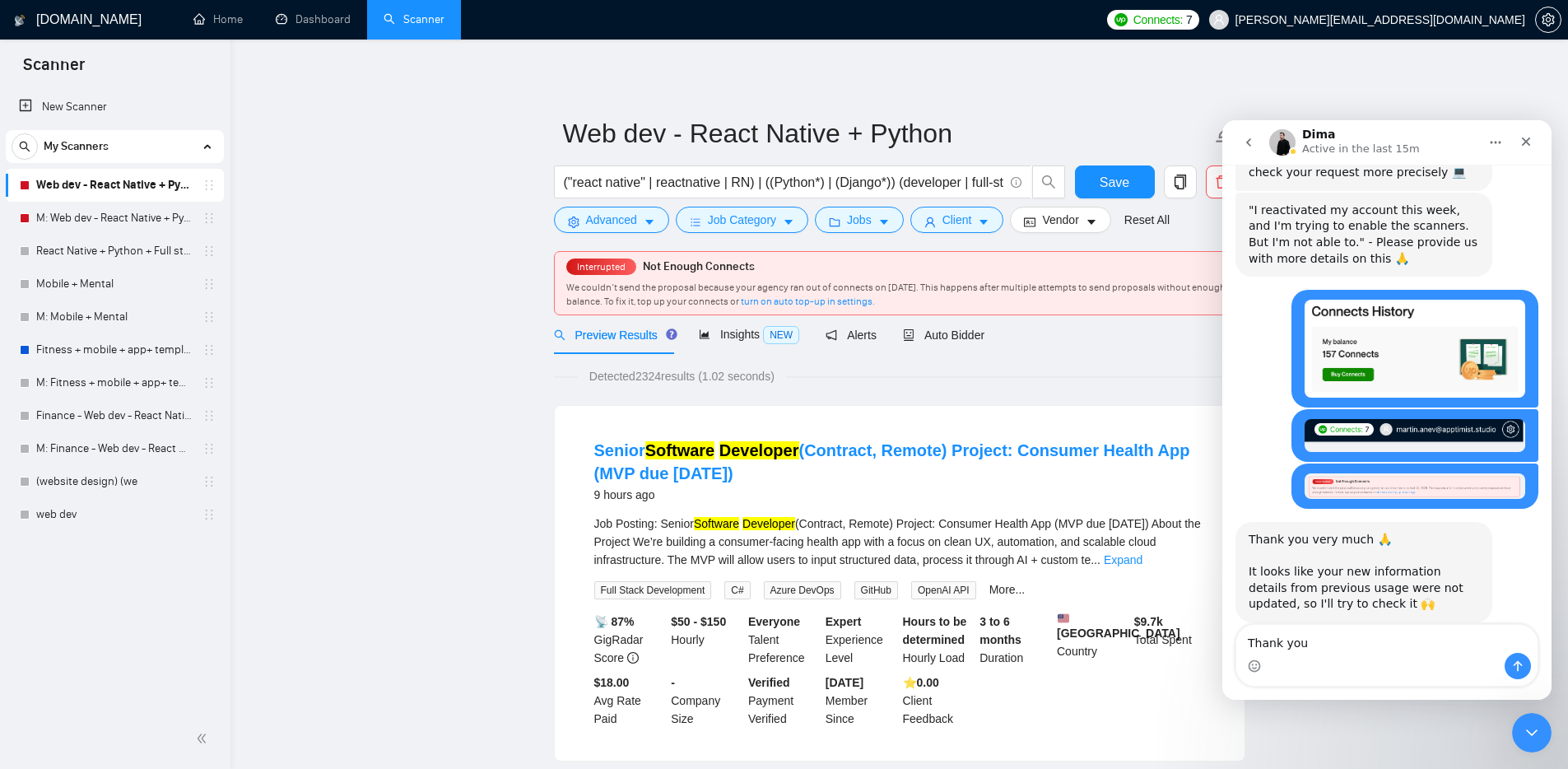
type textarea "Thank you"
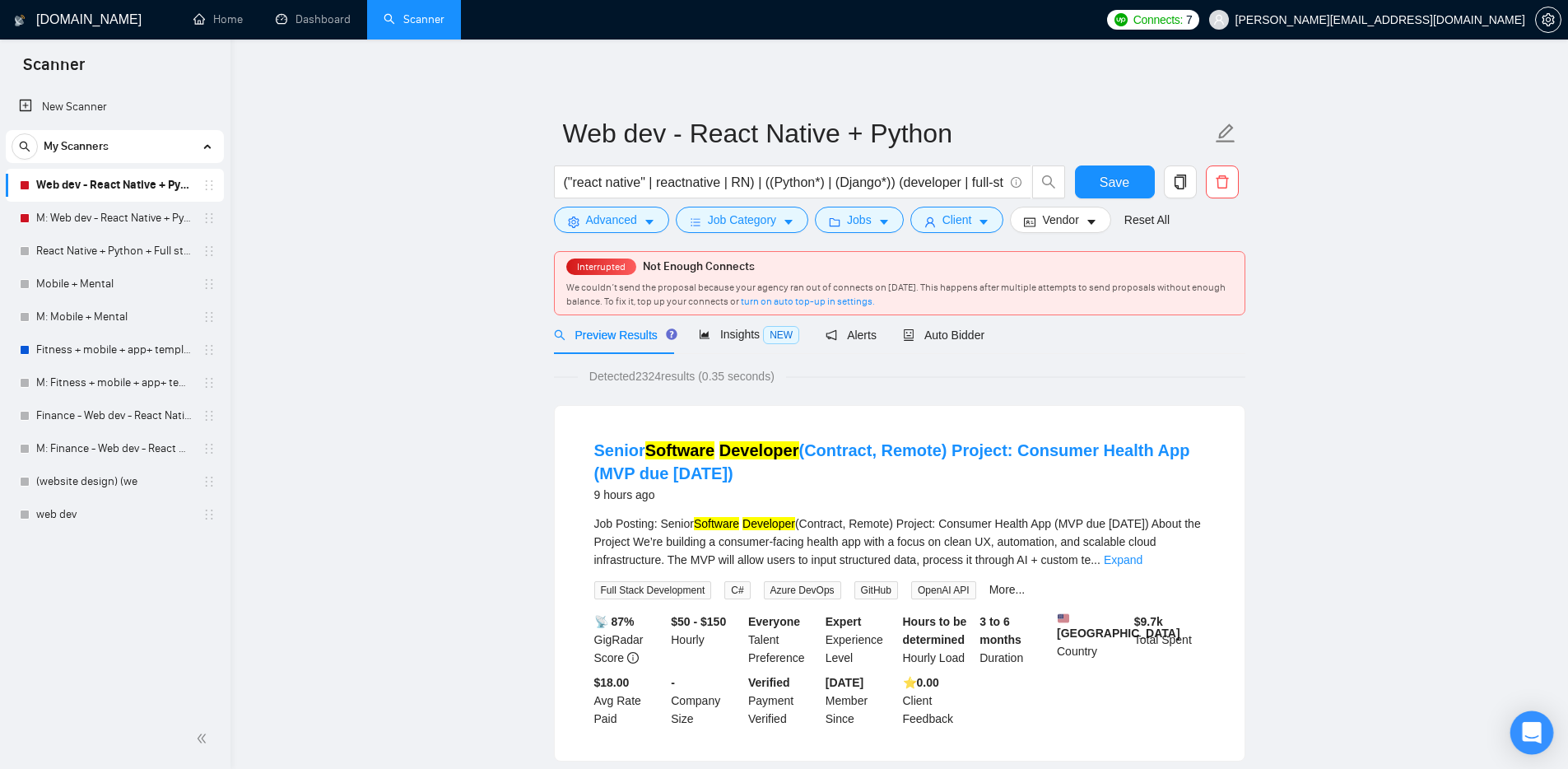
click at [1524, 734] on icon "Open Intercom Messenger" at bounding box center [1531, 732] width 21 height 21
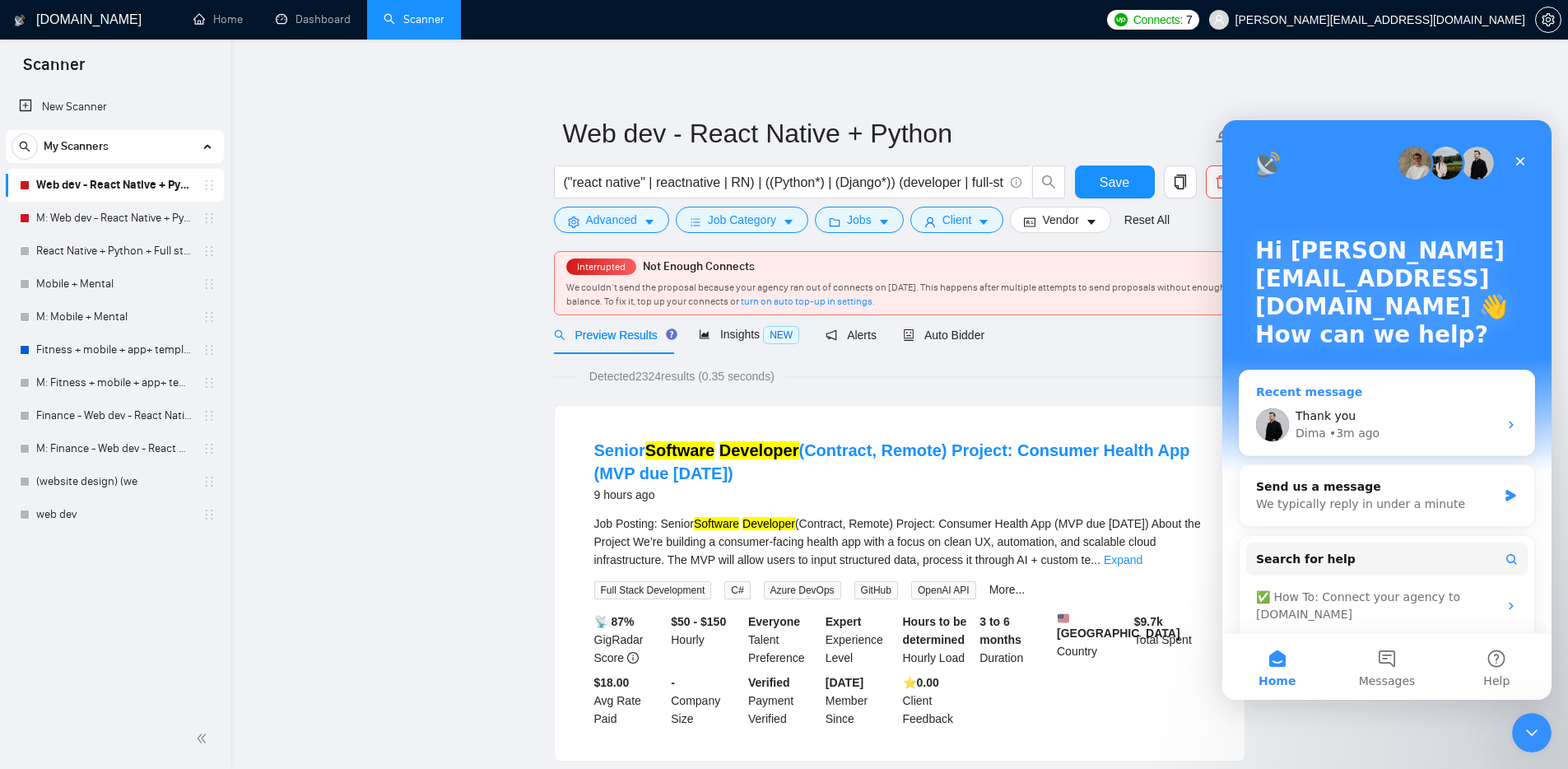
click at [1329, 410] on span "Thank you" at bounding box center [1325, 415] width 60 height 13
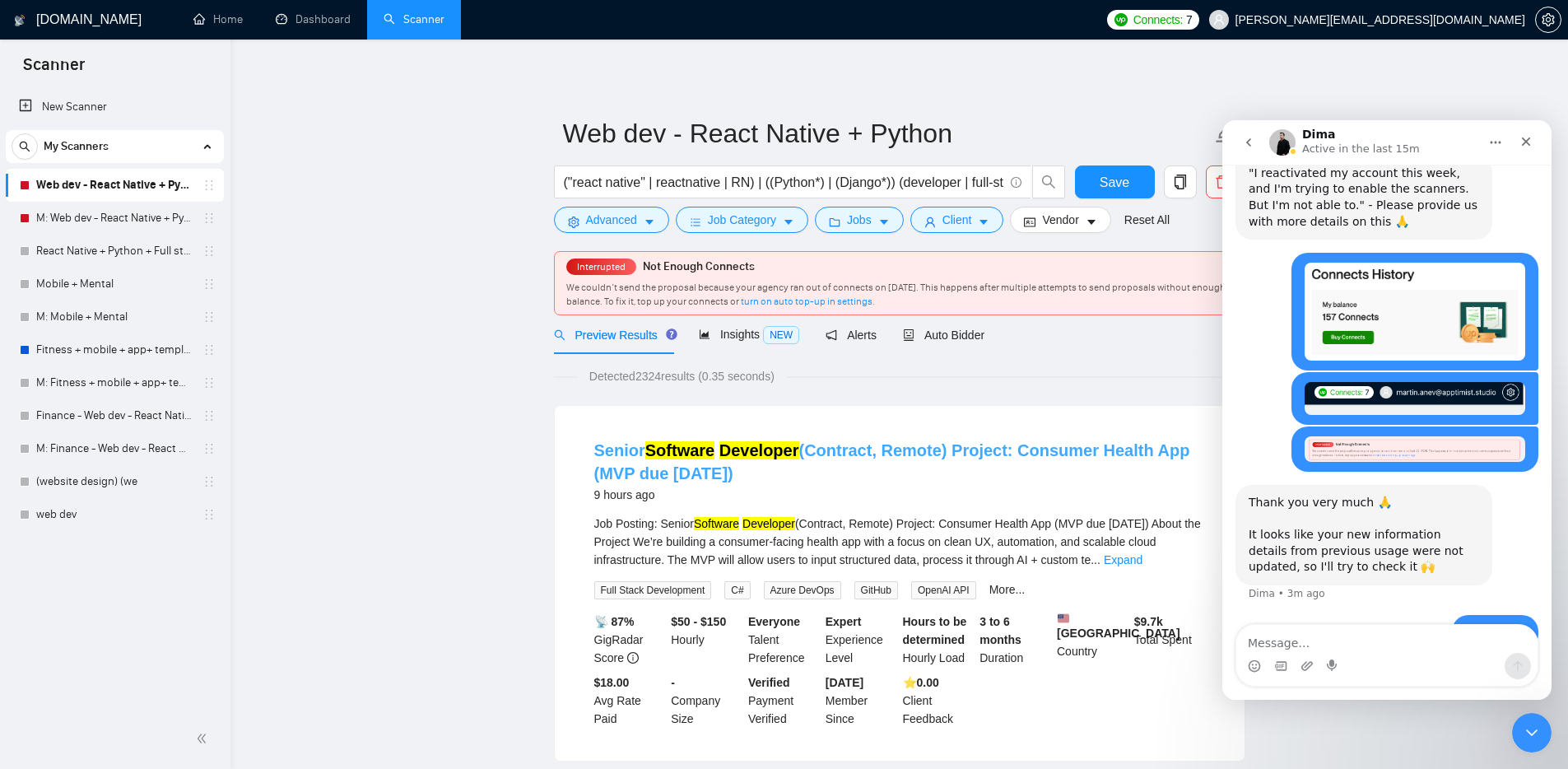
scroll to position [770, 0]
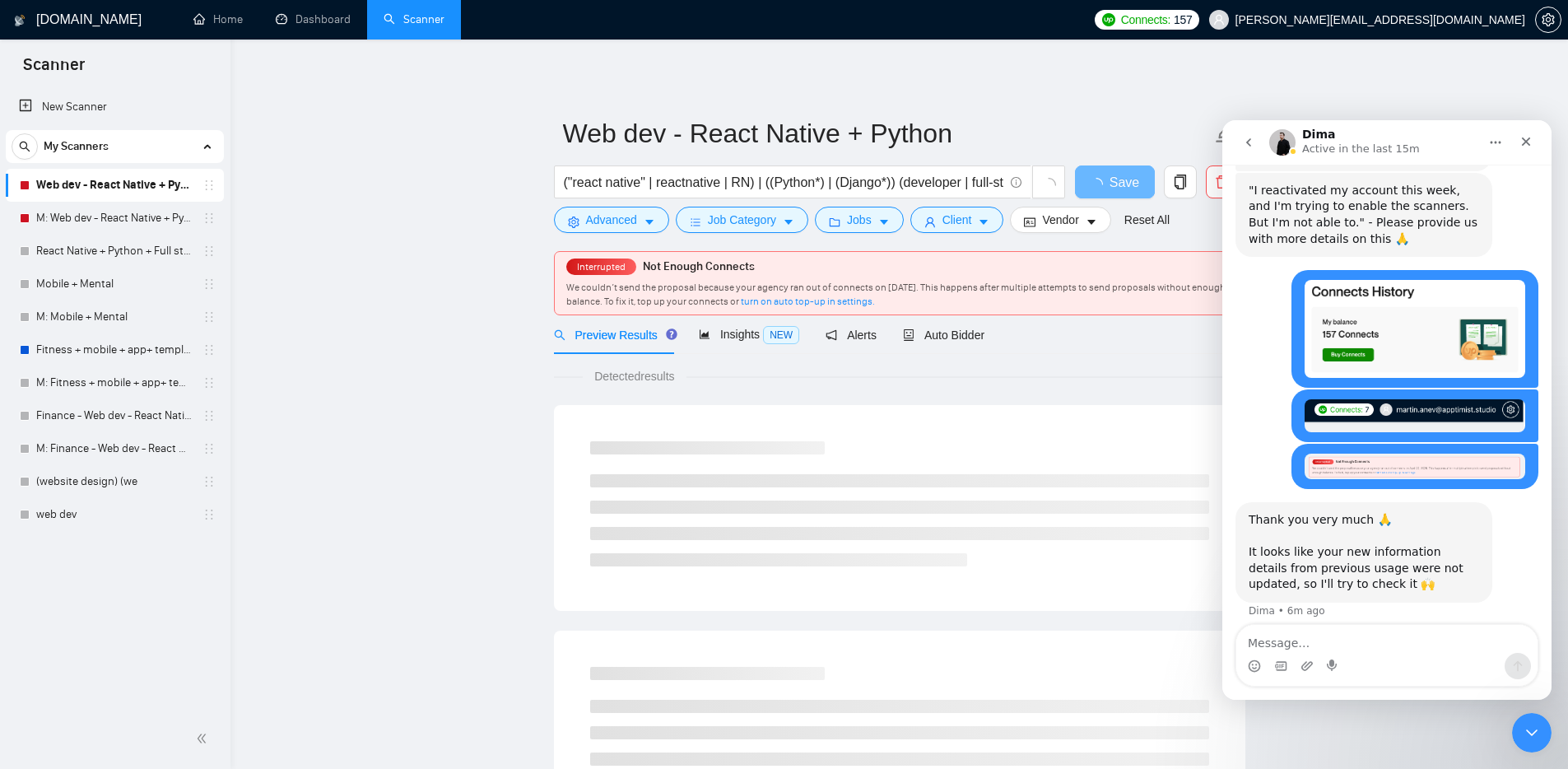
scroll to position [770, 0]
